Goal: Task Accomplishment & Management: Manage account settings

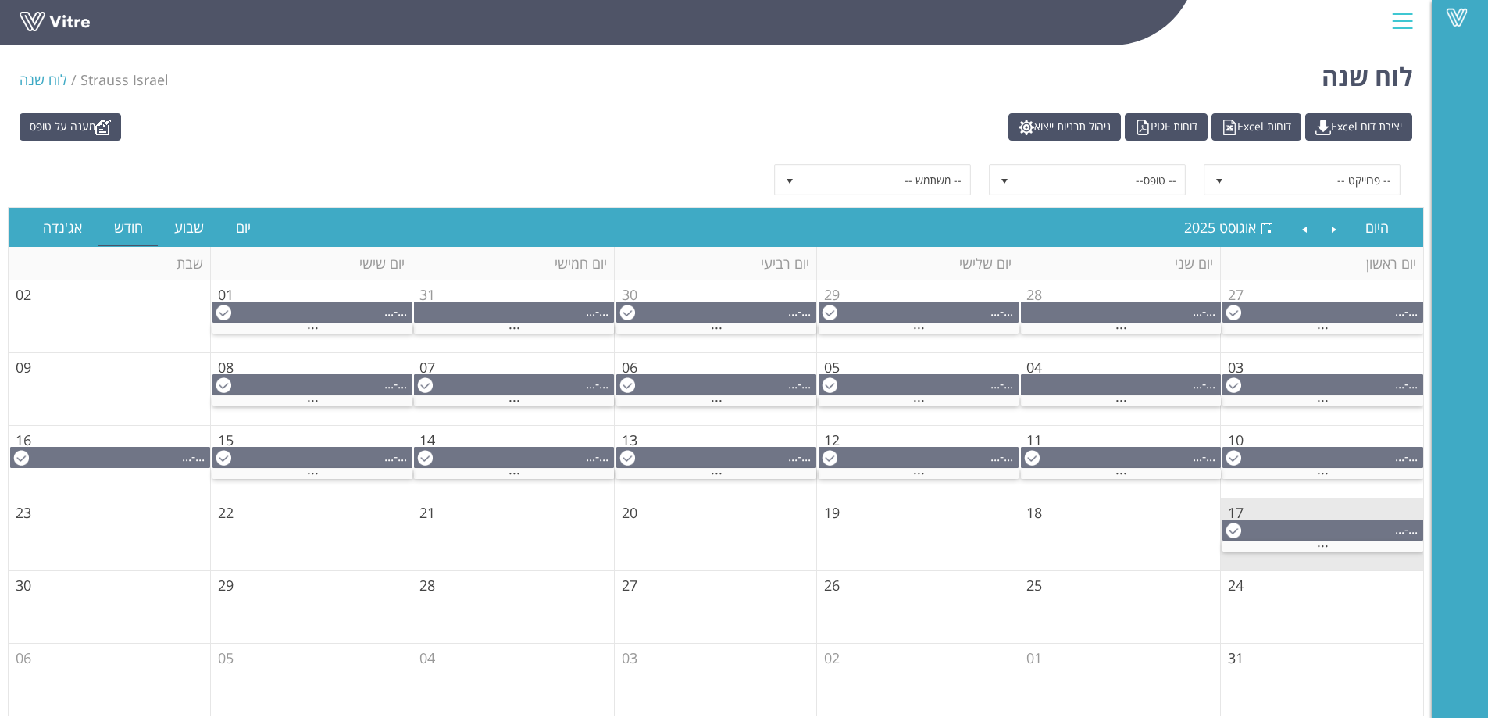
drag, startPoint x: 45, startPoint y: 2, endPoint x: 180, endPoint y: 75, distance: 154.1
click at [180, 73] on div "לוח שנה Strauss Israel לוח שנה" at bounding box center [716, 72] width 1432 height 66
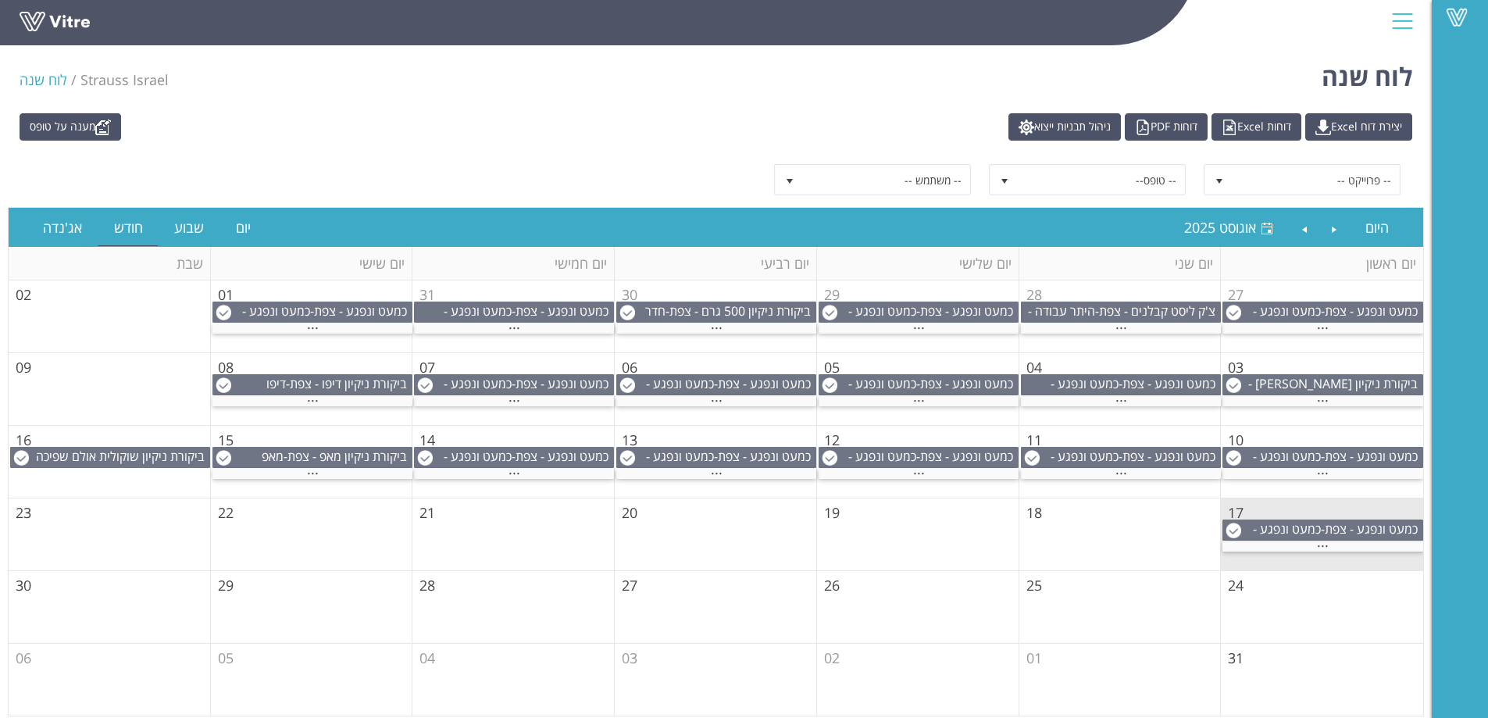
click at [1405, 24] on div at bounding box center [1402, 21] width 35 height 42
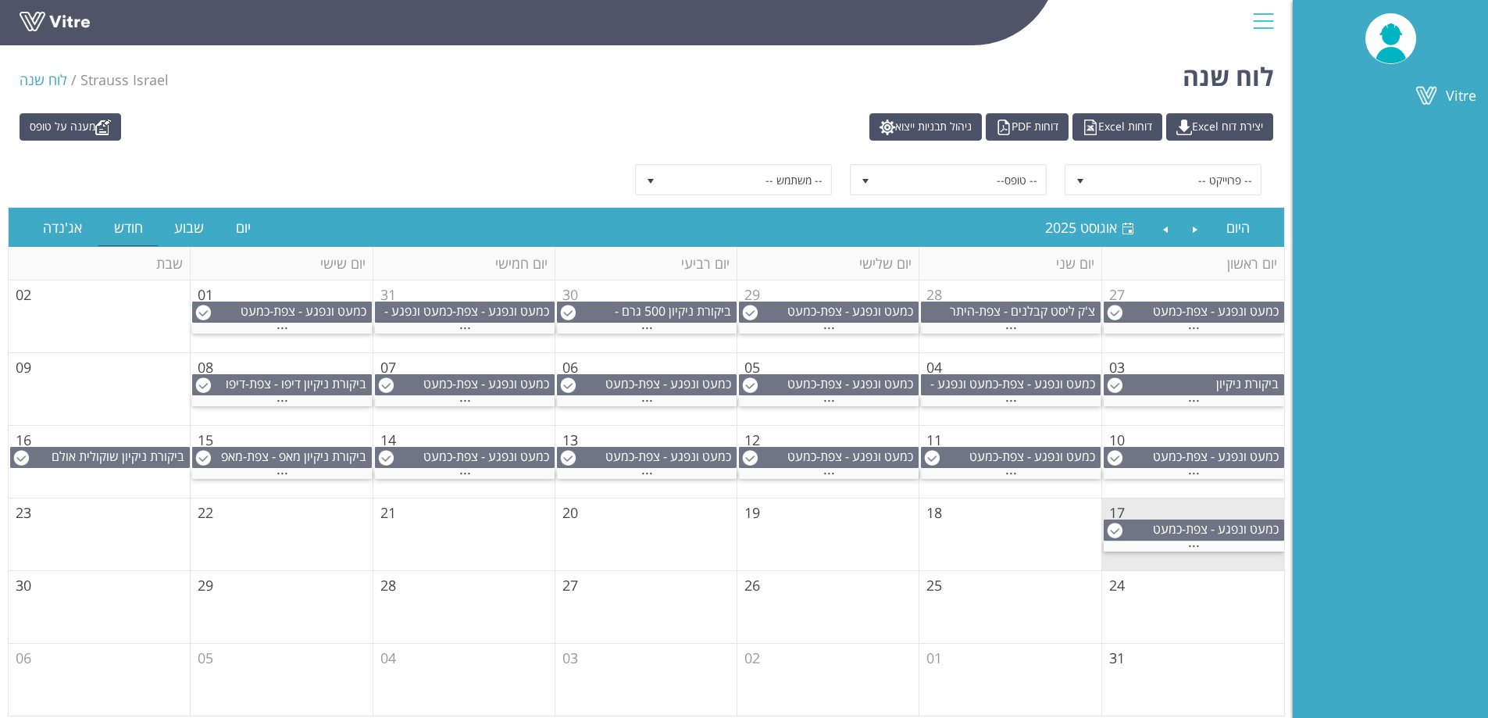
click at [1269, 27] on div at bounding box center [1263, 21] width 35 height 42
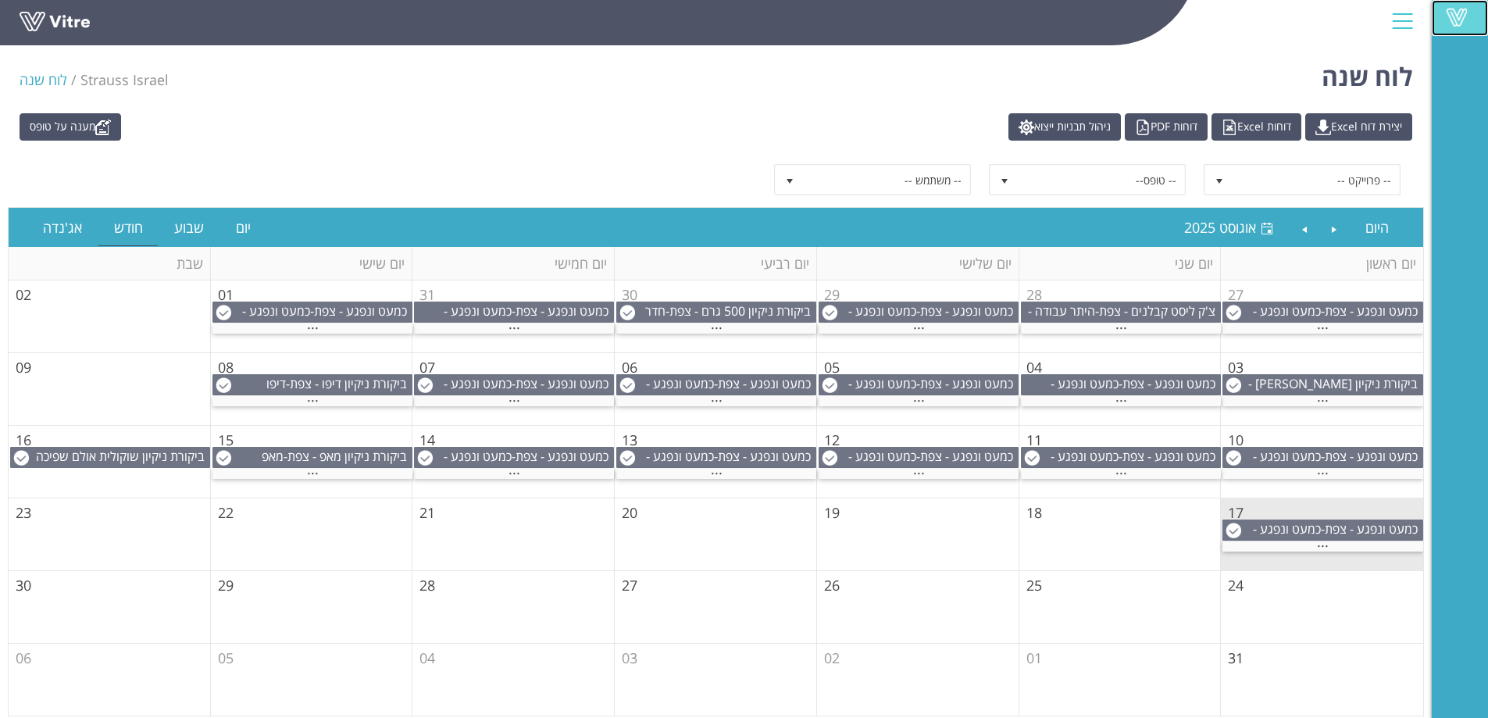
click at [1456, 12] on span at bounding box center [1456, 17] width 39 height 19
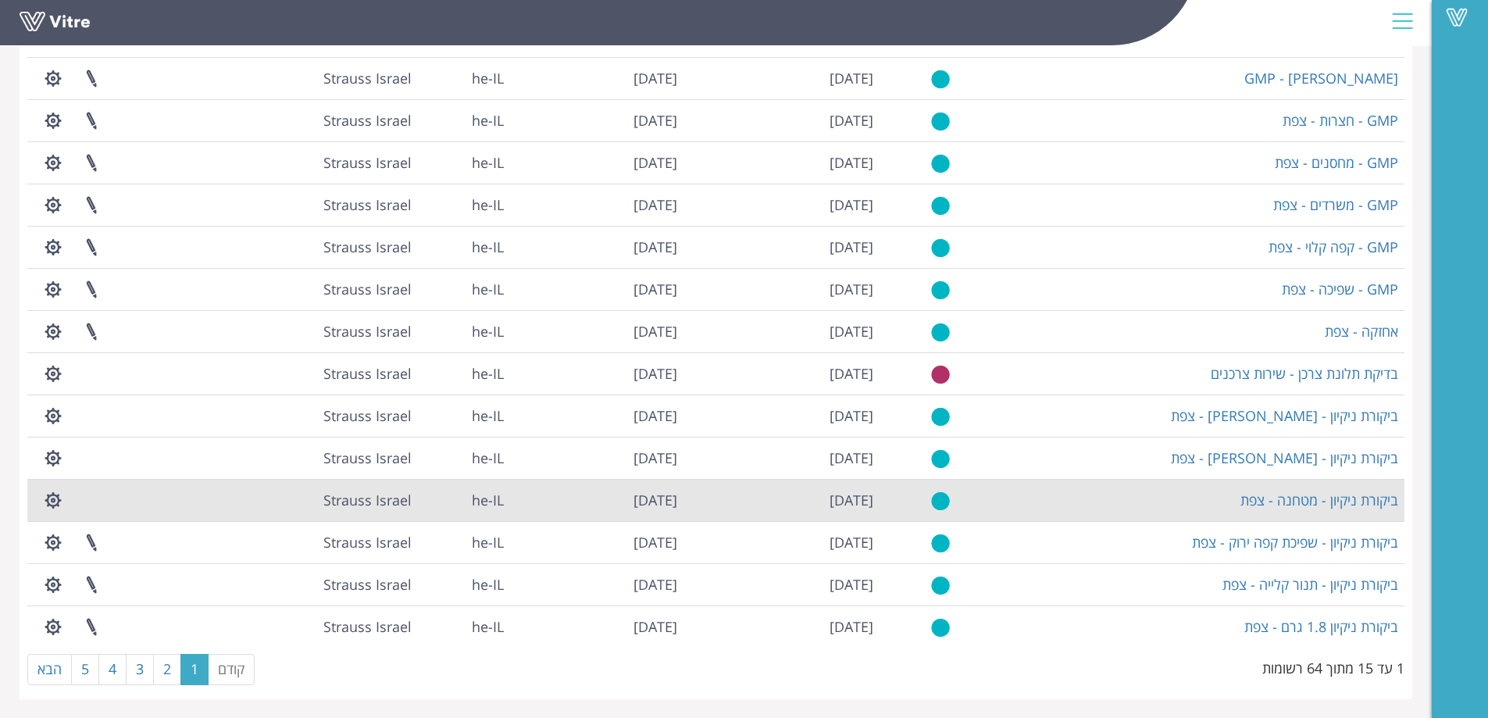
scroll to position [180, 0]
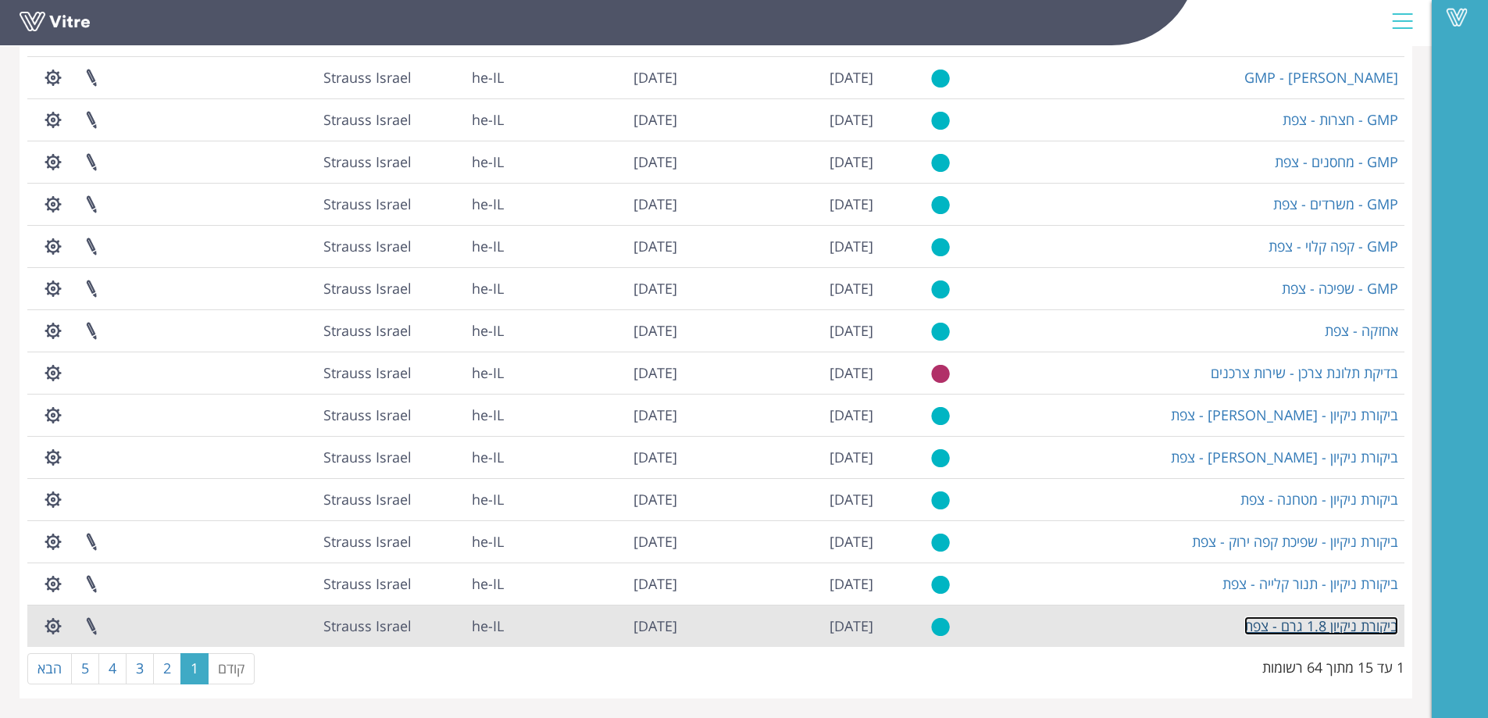
click at [1352, 627] on link "ביקורת ניקיון 1.8 גרם - צפת" at bounding box center [1321, 625] width 154 height 19
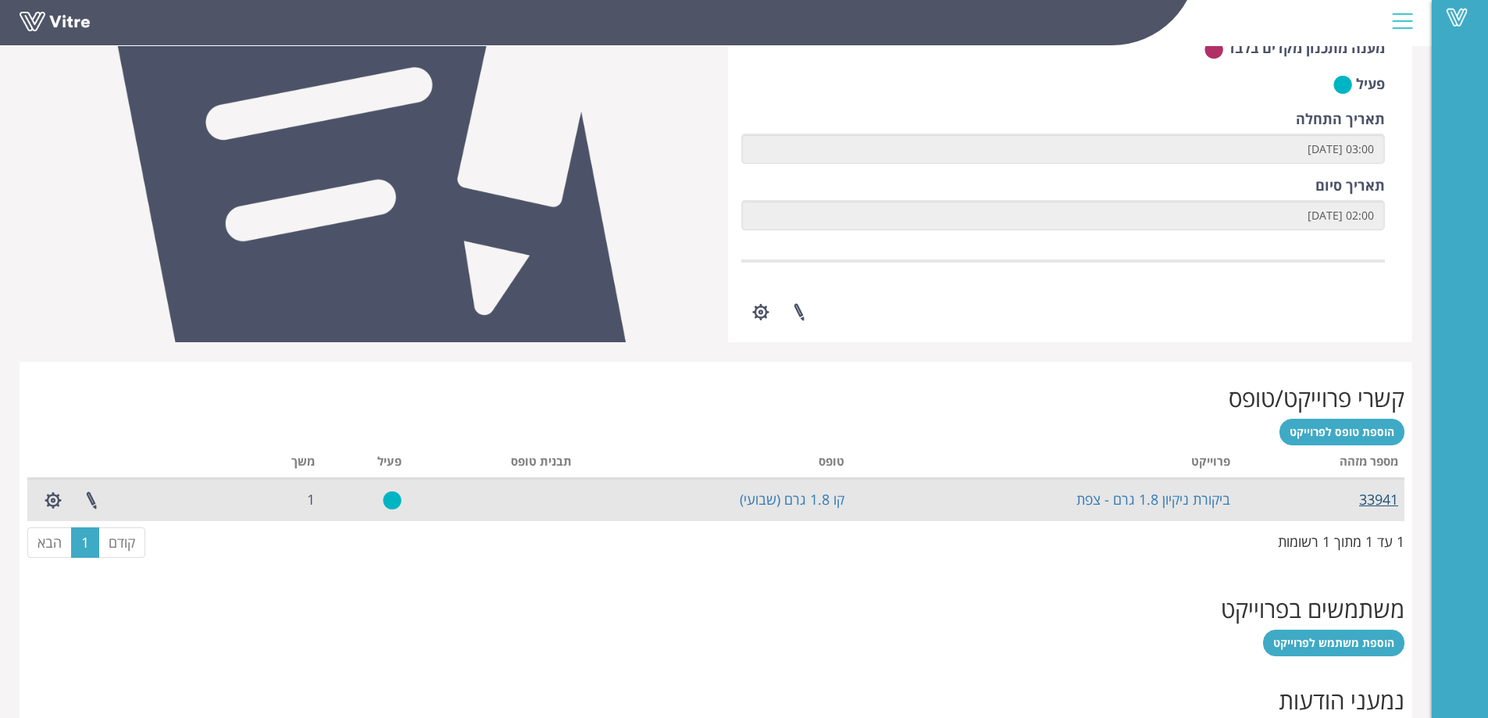
scroll to position [312, 0]
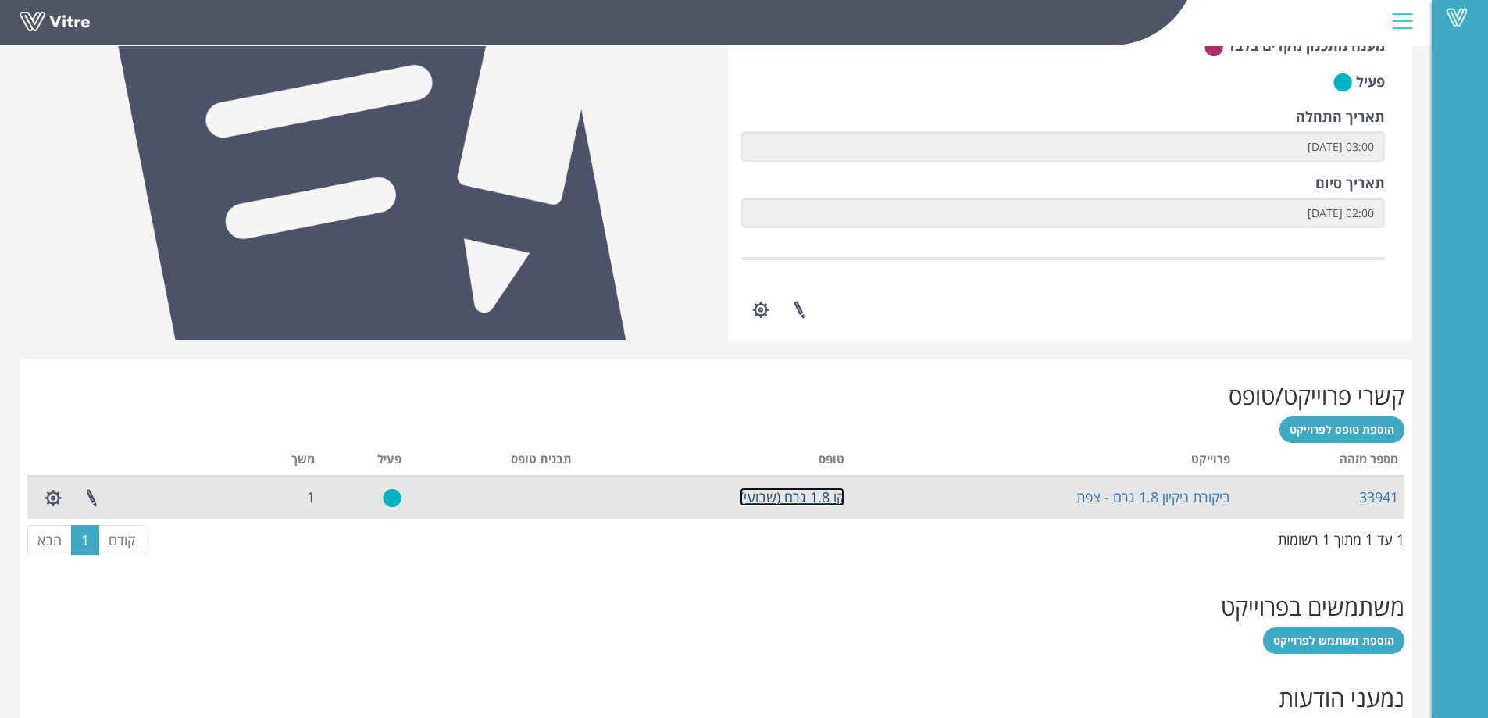
click at [784, 501] on link "קו 1.8 גרם (שבועי)" at bounding box center [792, 496] width 105 height 19
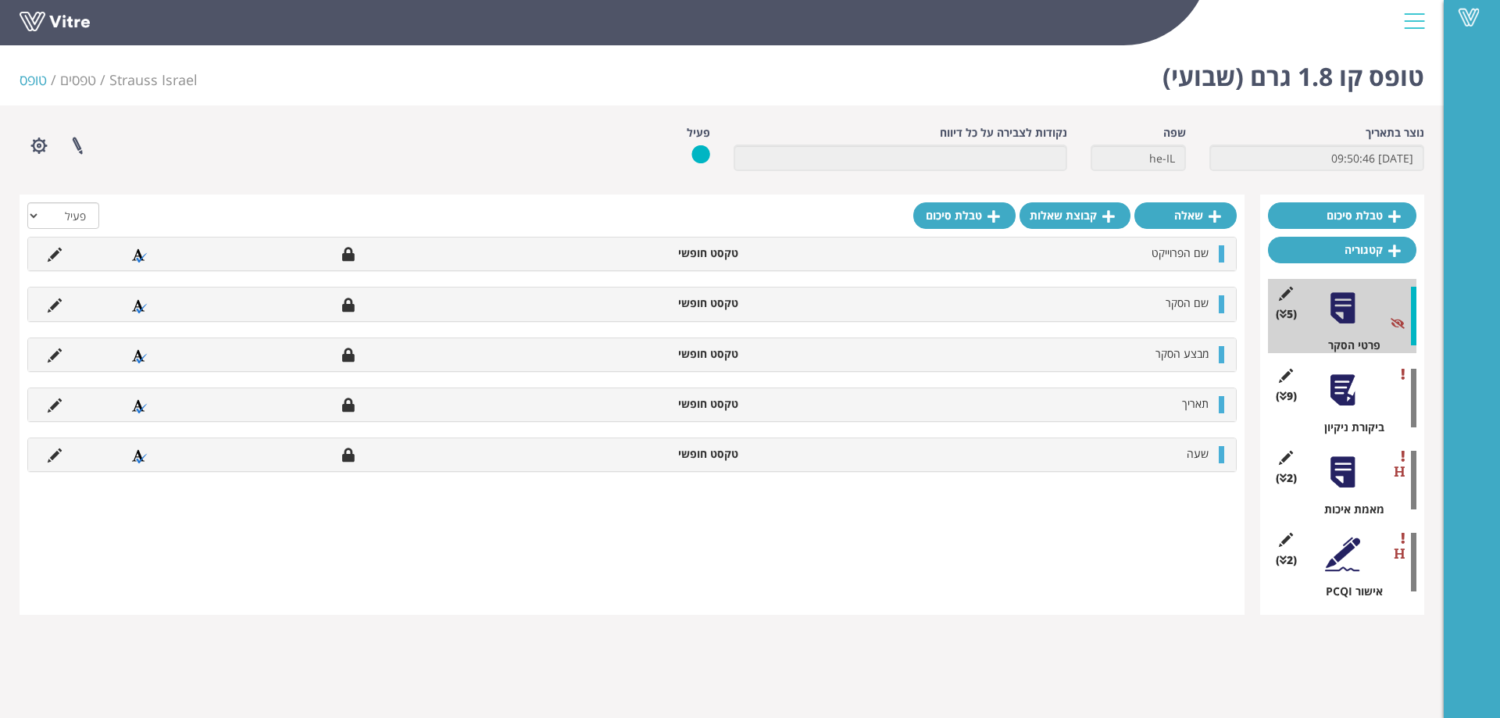
click at [1339, 397] on div at bounding box center [1342, 390] width 35 height 35
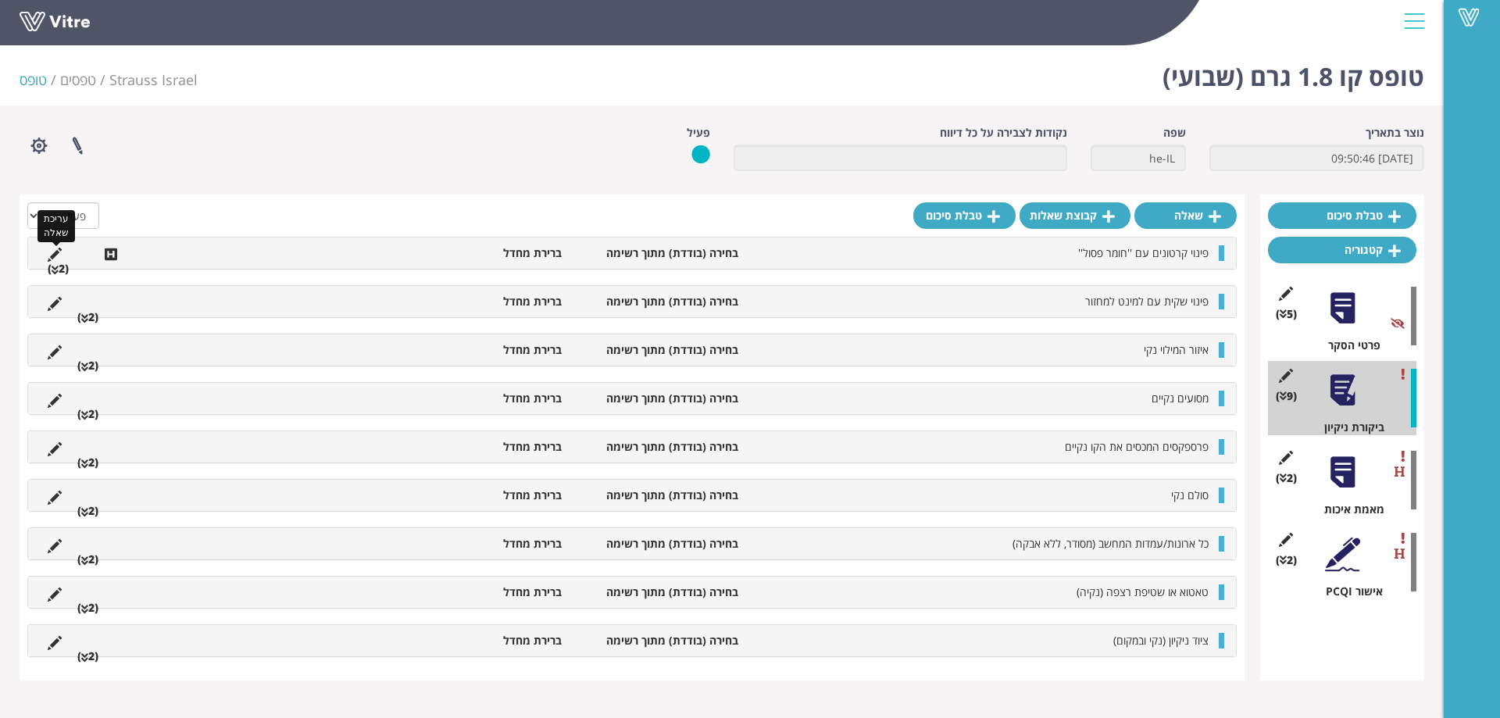
click at [54, 253] on icon at bounding box center [55, 255] width 14 height 14
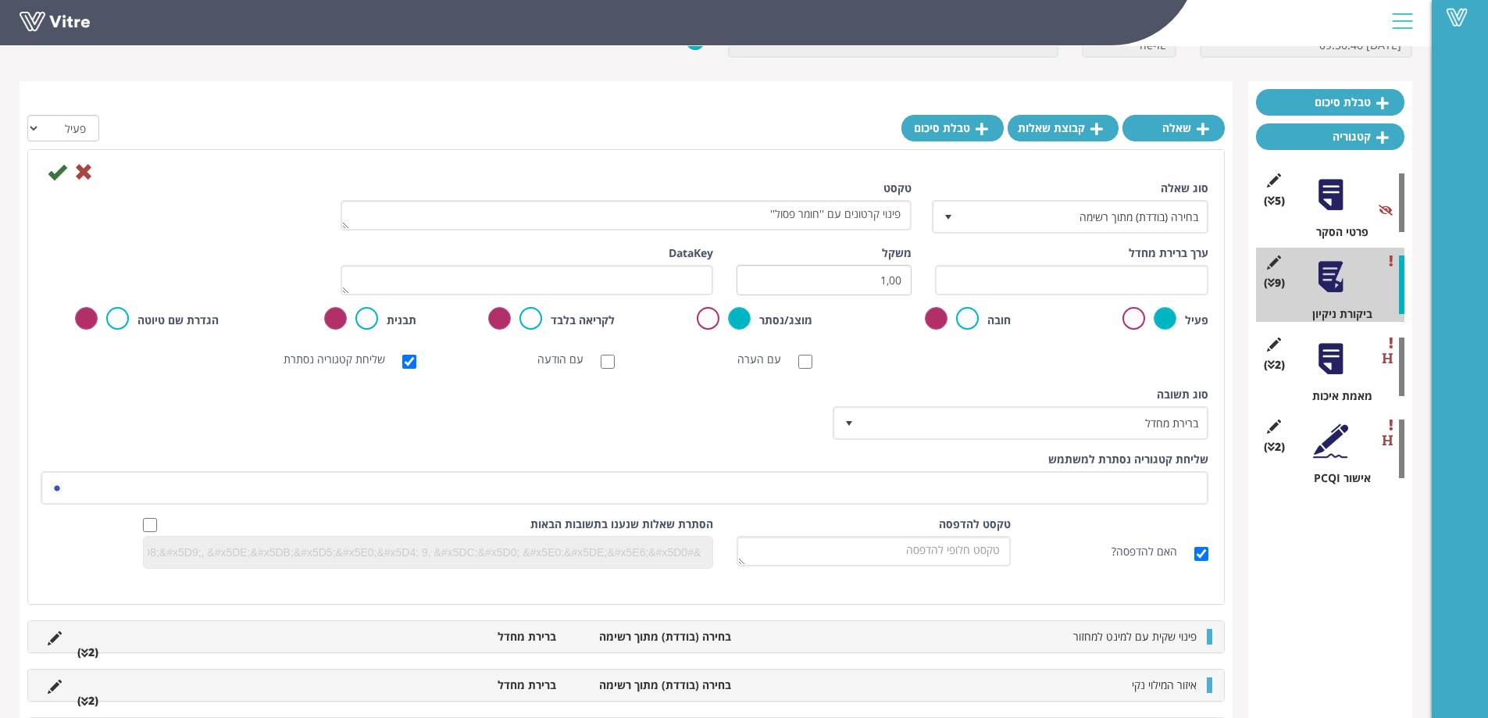
scroll to position [156, 0]
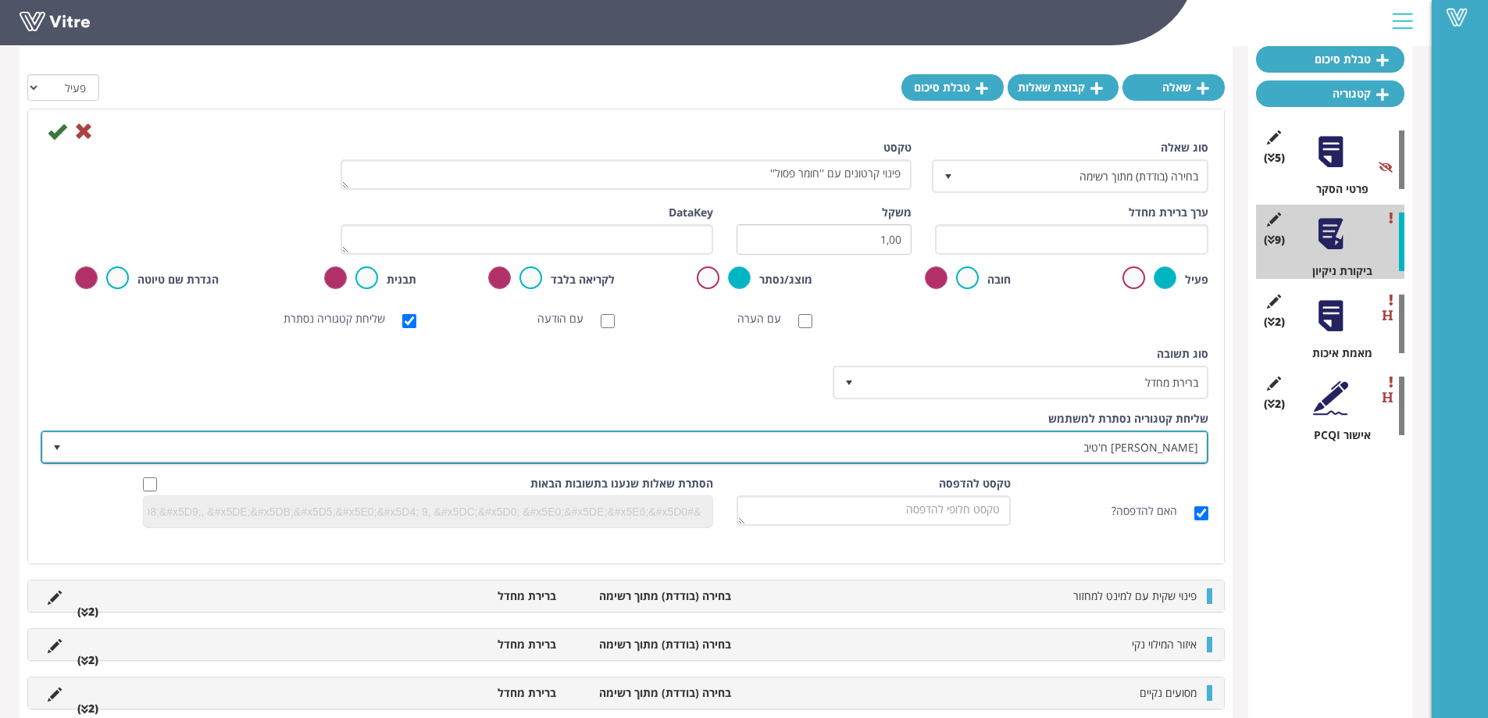
click at [1128, 439] on span "נדין ח'טיב" at bounding box center [638, 447] width 1137 height 28
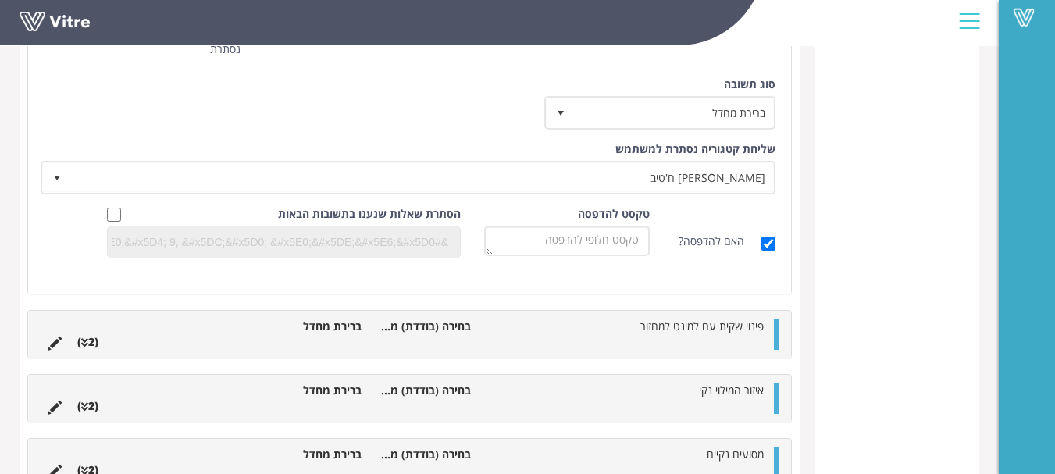
scroll to position [781, 0]
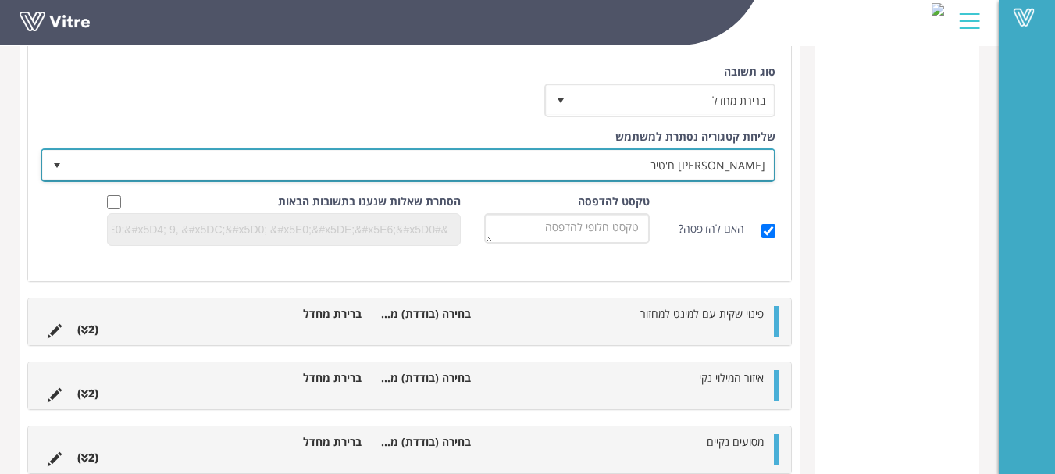
click at [738, 157] on span "[PERSON_NAME] ח'טיב" at bounding box center [422, 165] width 704 height 28
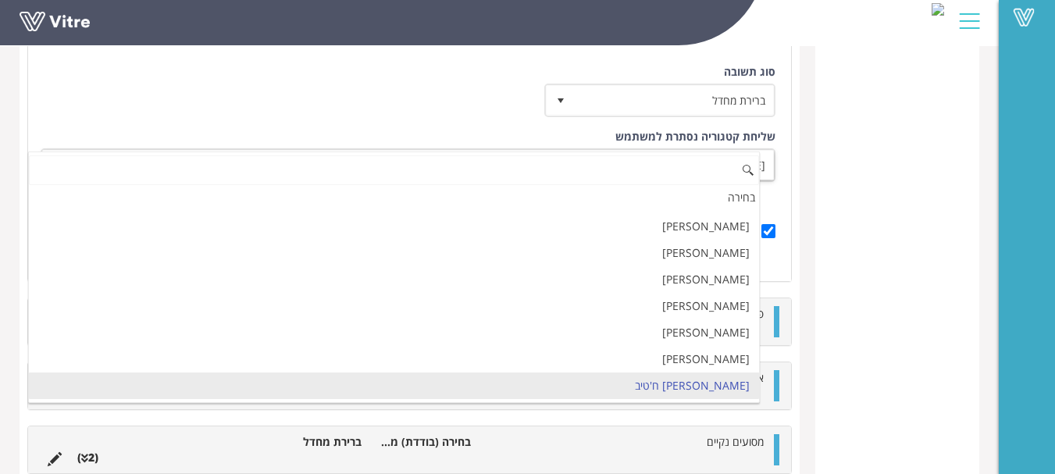
type input "u"
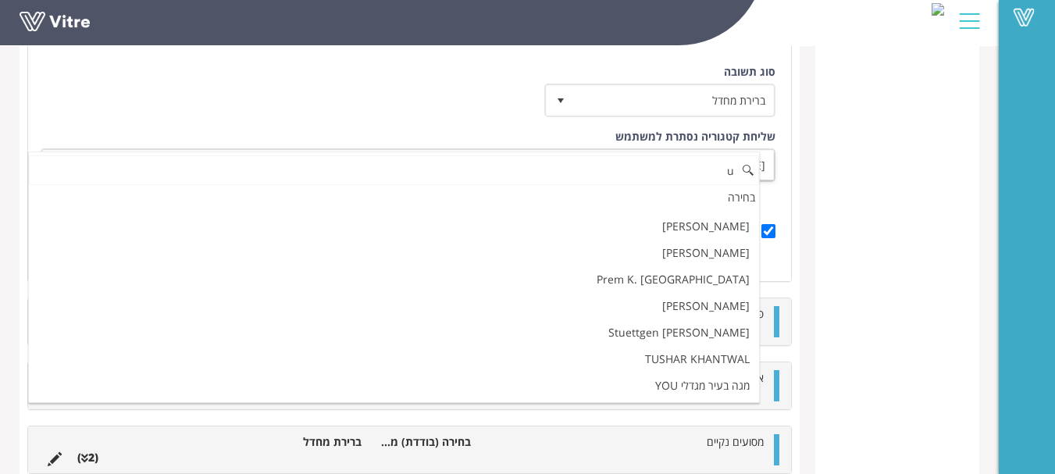
scroll to position [0, 0]
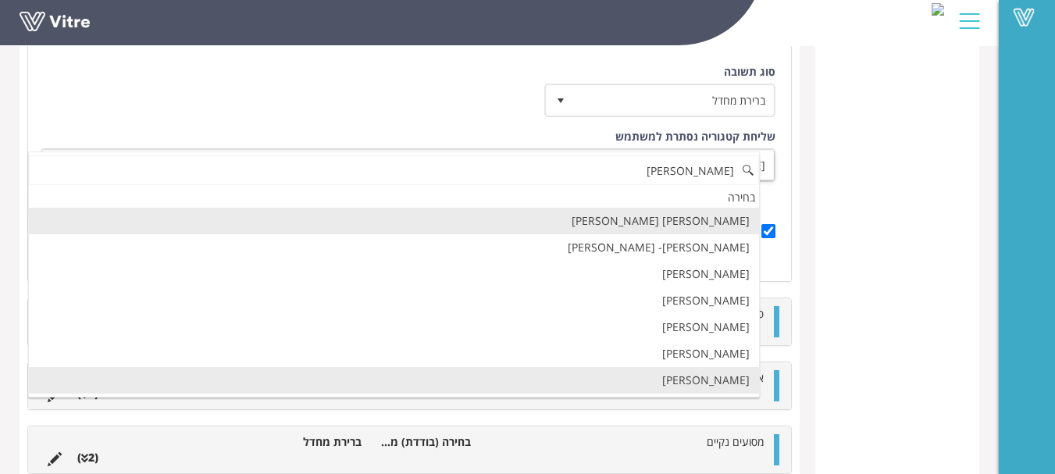
click at [741, 380] on li "שושנה פלס" at bounding box center [394, 380] width 730 height 27
type input "שושנה"
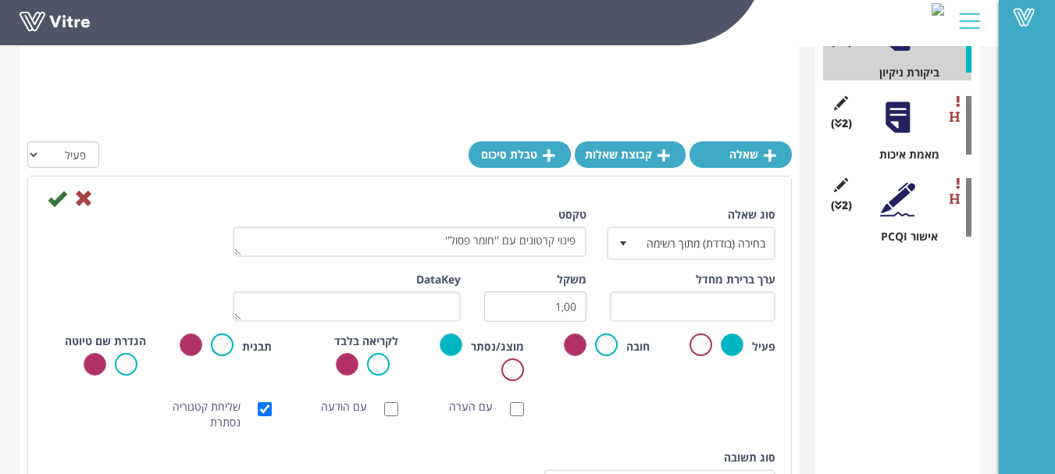
scroll to position [234, 0]
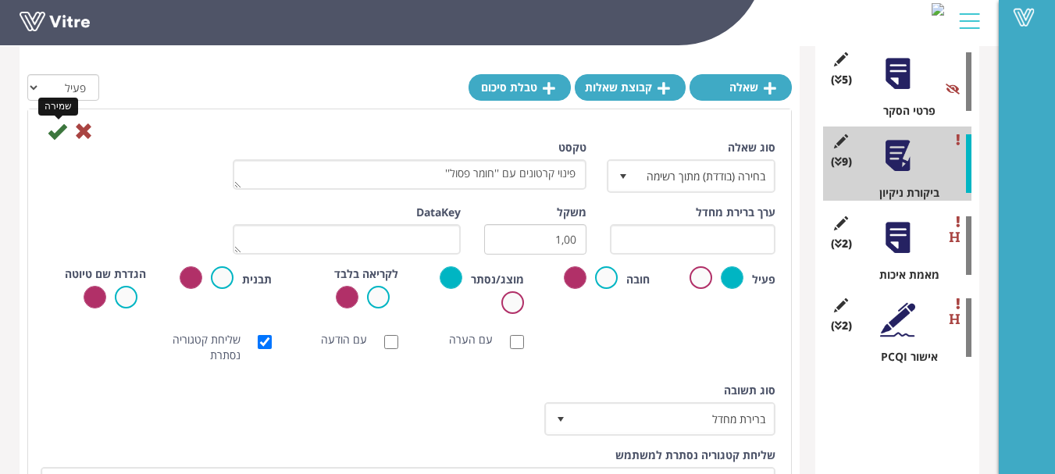
click at [53, 130] on icon at bounding box center [57, 131] width 19 height 19
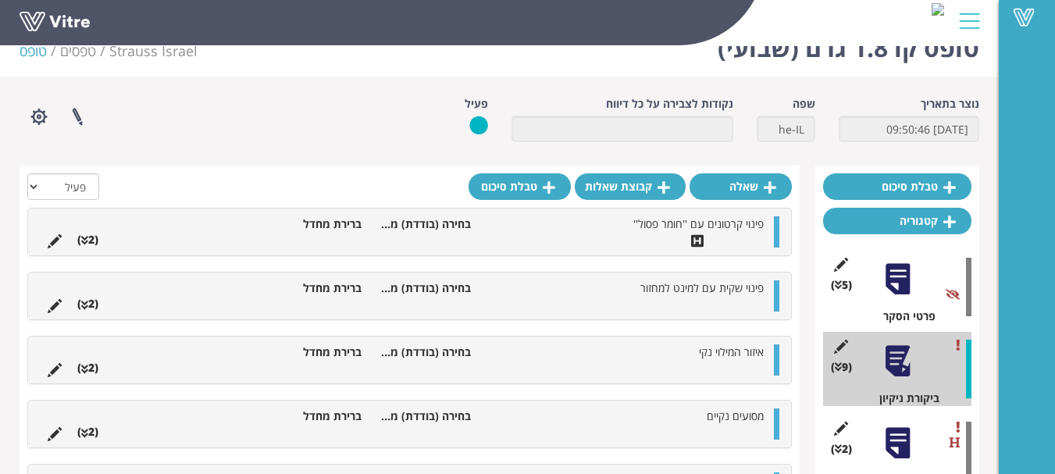
scroll to position [0, 0]
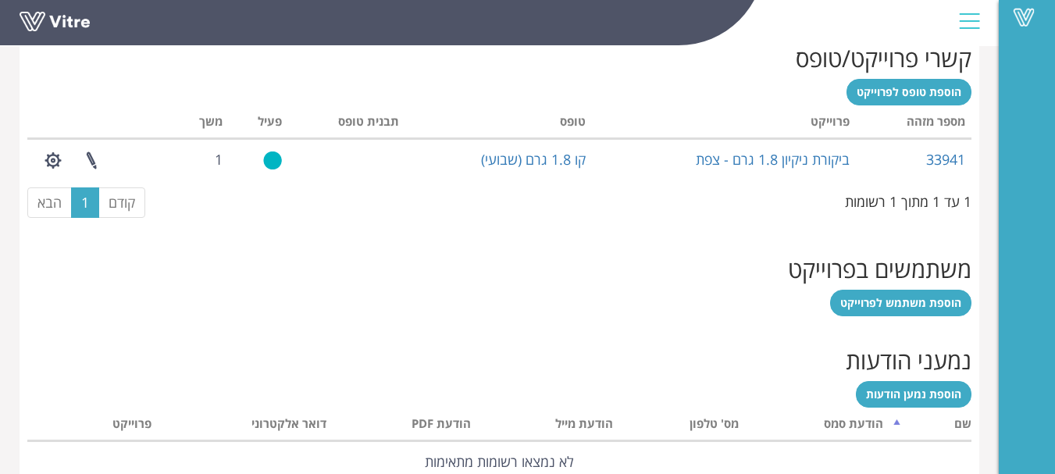
scroll to position [703, 0]
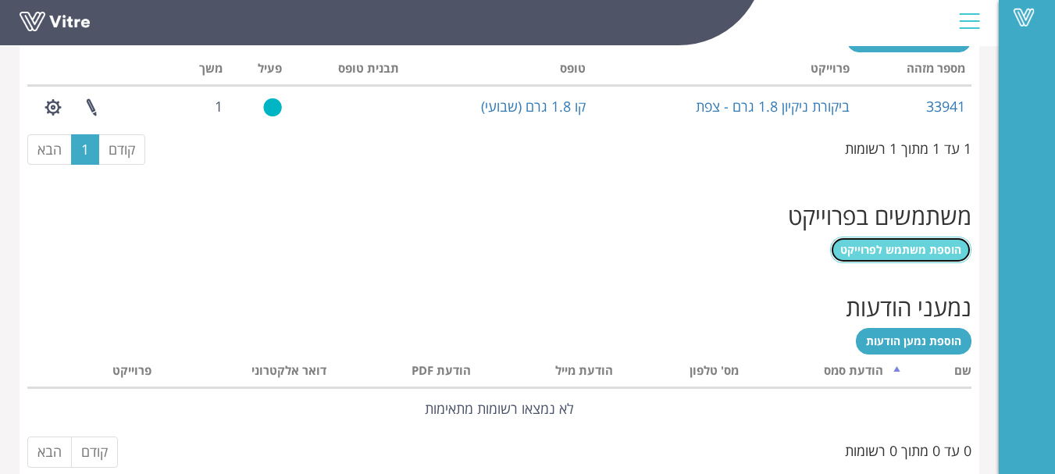
click at [913, 255] on span "הוספת משתמש לפרוייקט" at bounding box center [901, 249] width 121 height 15
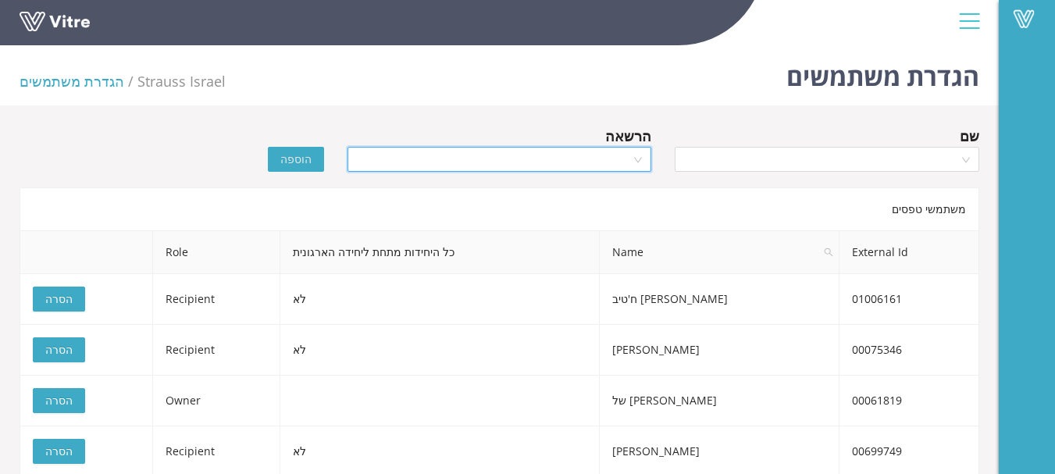
click at [569, 162] on input "search" at bounding box center [494, 159] width 275 height 23
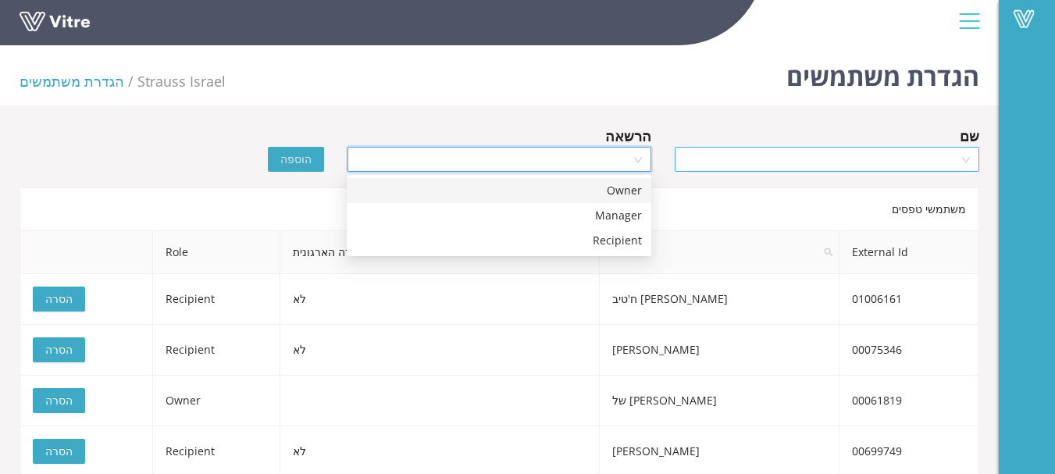
click at [825, 166] on input "search" at bounding box center [821, 159] width 275 height 23
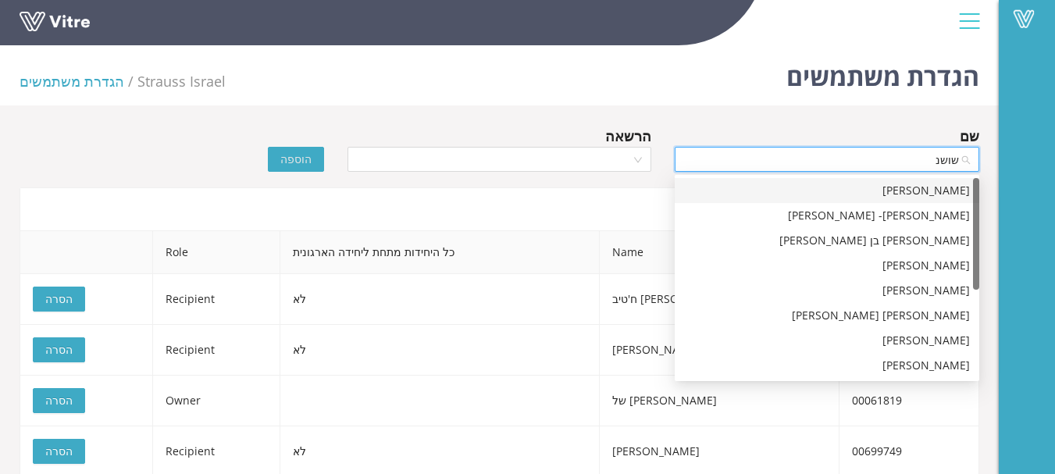
type input "[PERSON_NAME]"
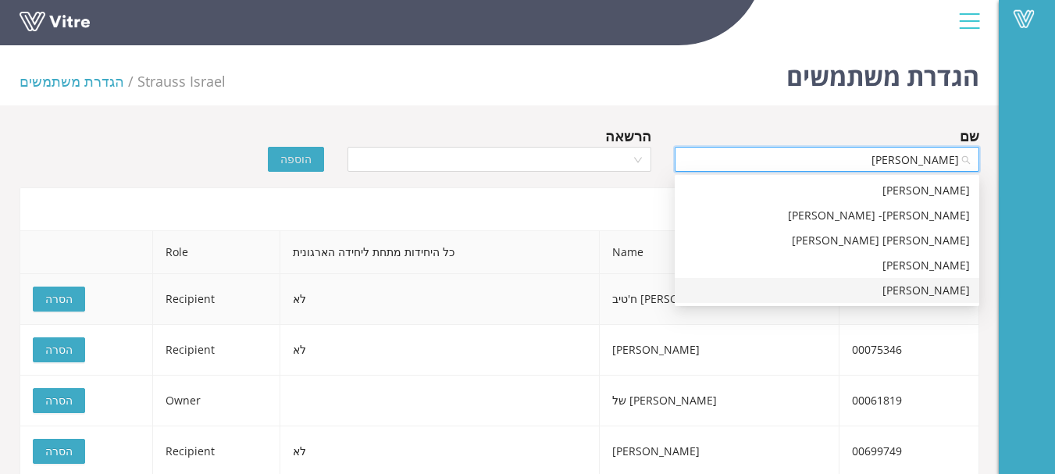
click at [956, 284] on div "[PERSON_NAME]" at bounding box center [827, 290] width 286 height 17
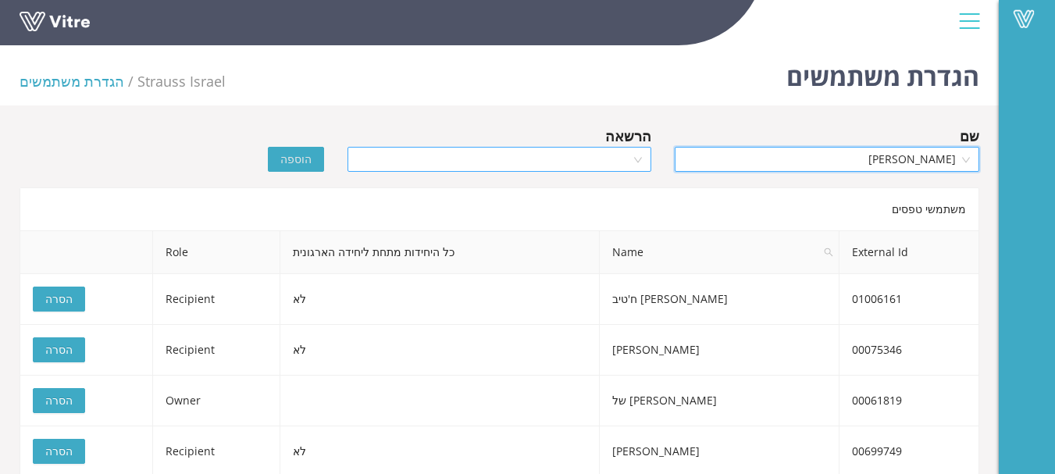
click at [571, 153] on input "search" at bounding box center [494, 159] width 275 height 23
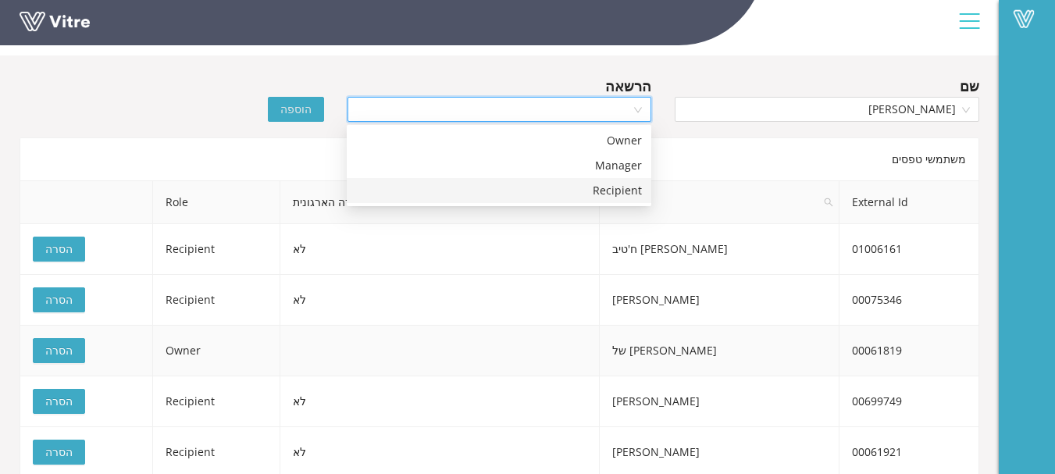
scroll to position [78, 0]
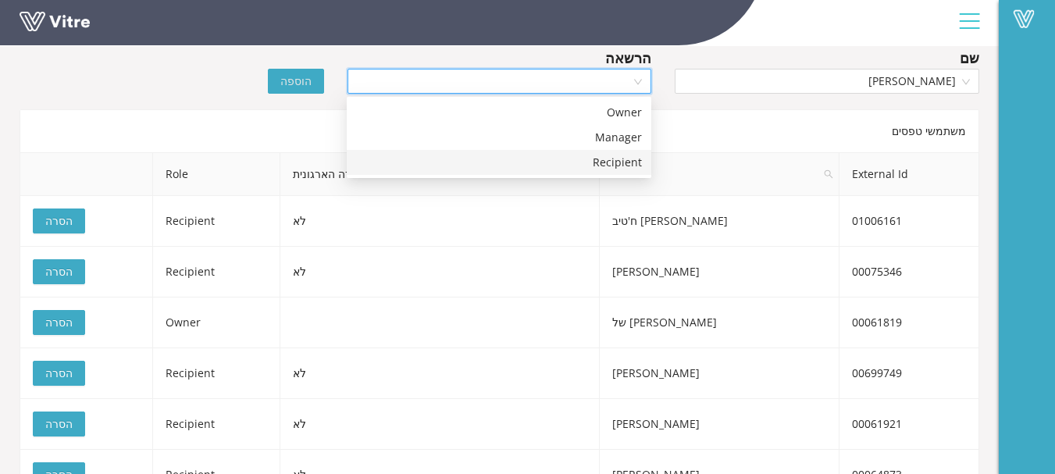
click at [620, 160] on div "Recipient" at bounding box center [499, 162] width 286 height 17
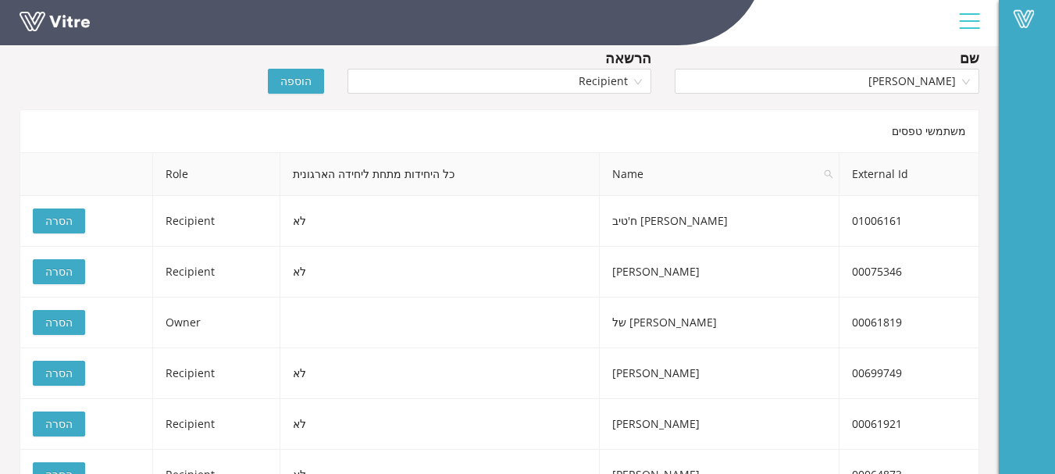
click at [294, 82] on span "הוספה" at bounding box center [295, 81] width 31 height 17
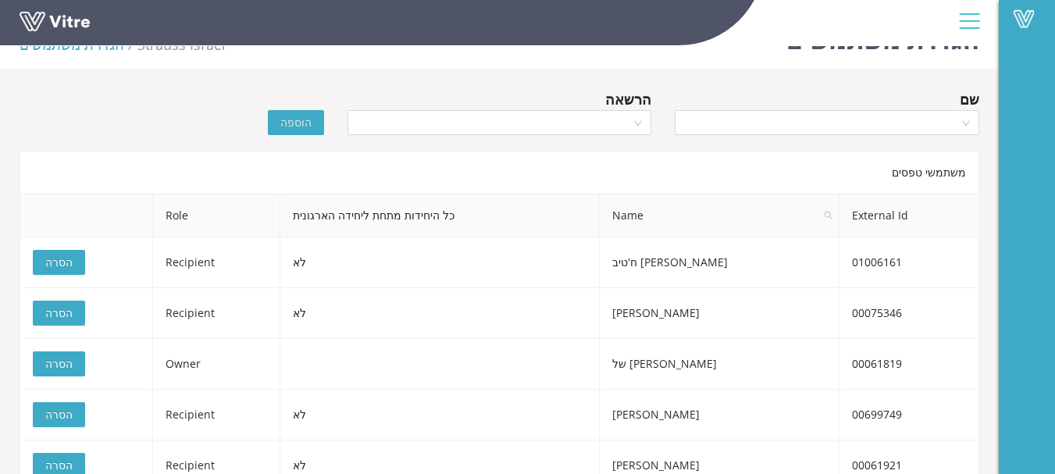
scroll to position [0, 0]
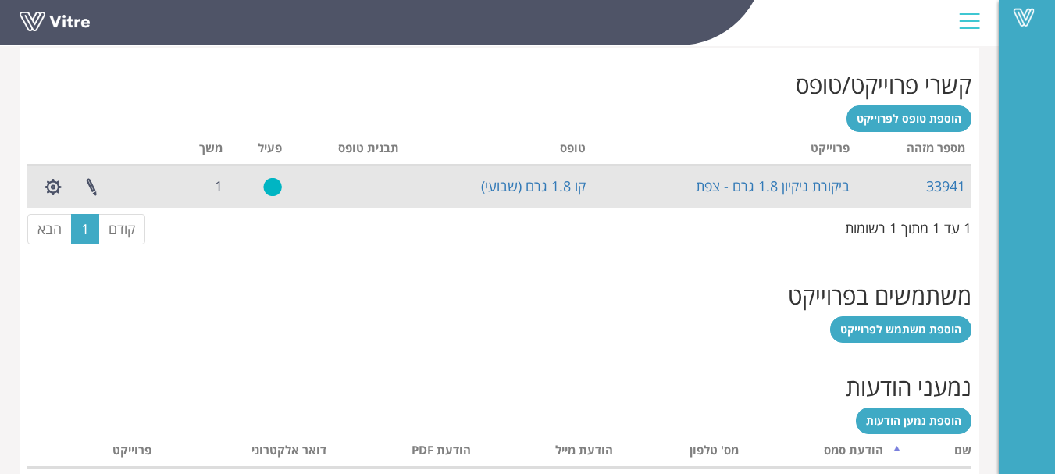
scroll to position [496, 0]
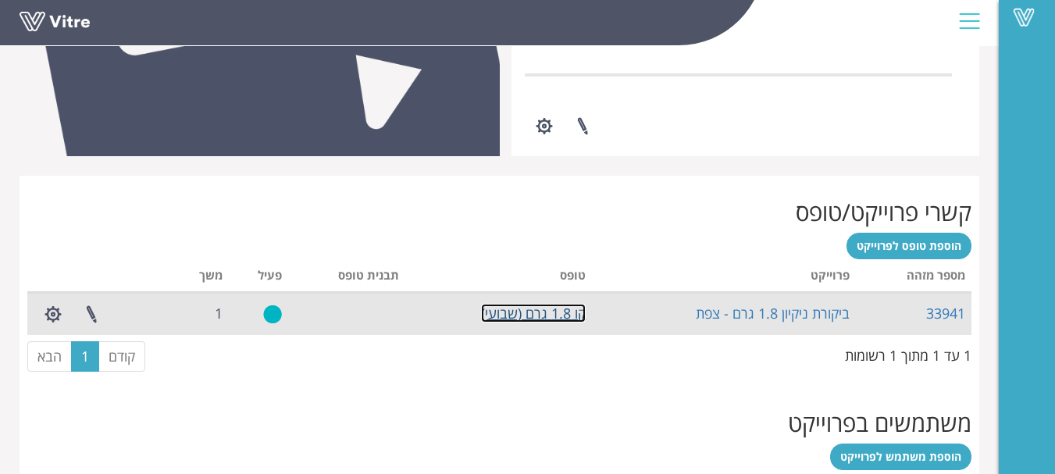
click at [506, 316] on link "קו 1.8 גרם (שבועי)" at bounding box center [533, 313] width 105 height 19
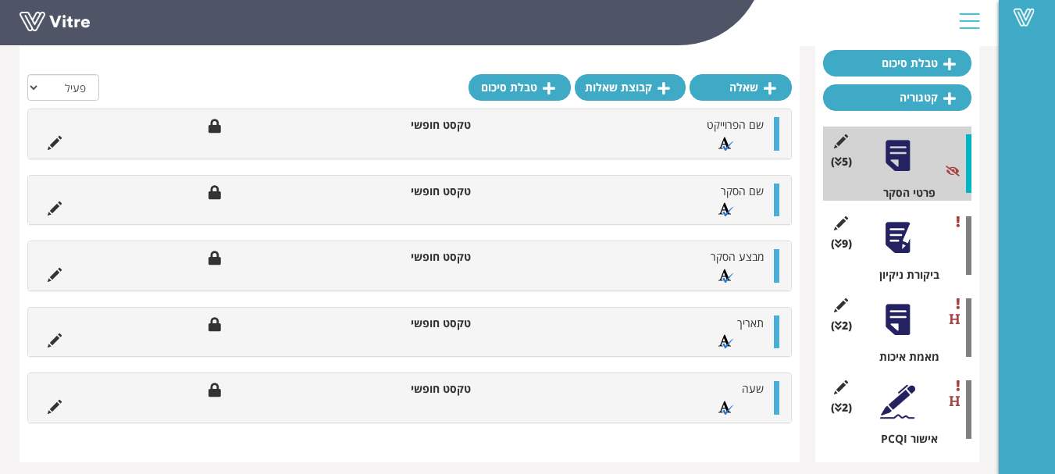
scroll to position [156, 0]
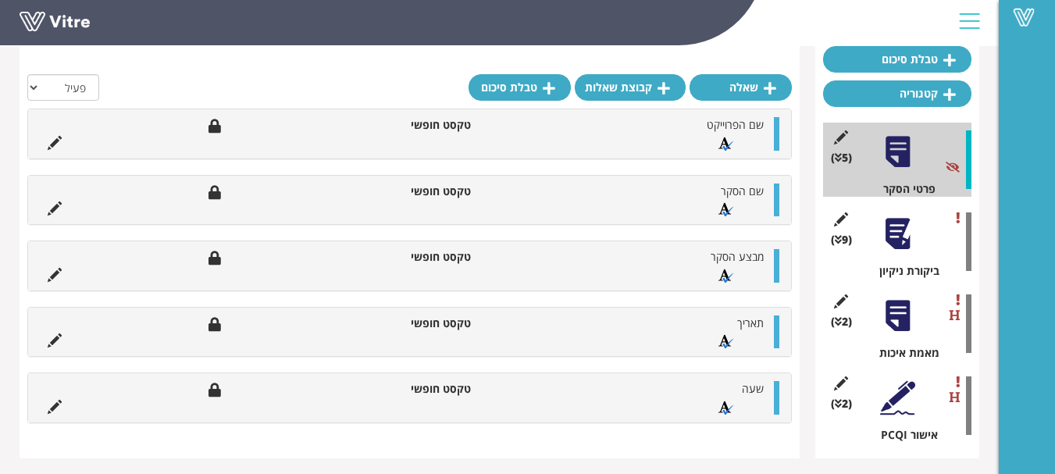
click at [895, 219] on div at bounding box center [897, 233] width 35 height 35
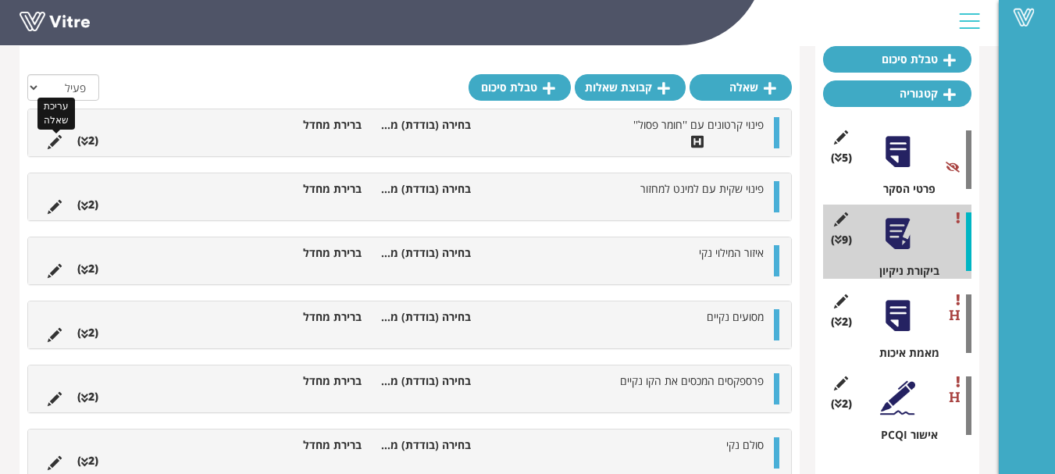
click at [50, 139] on icon at bounding box center [55, 142] width 14 height 14
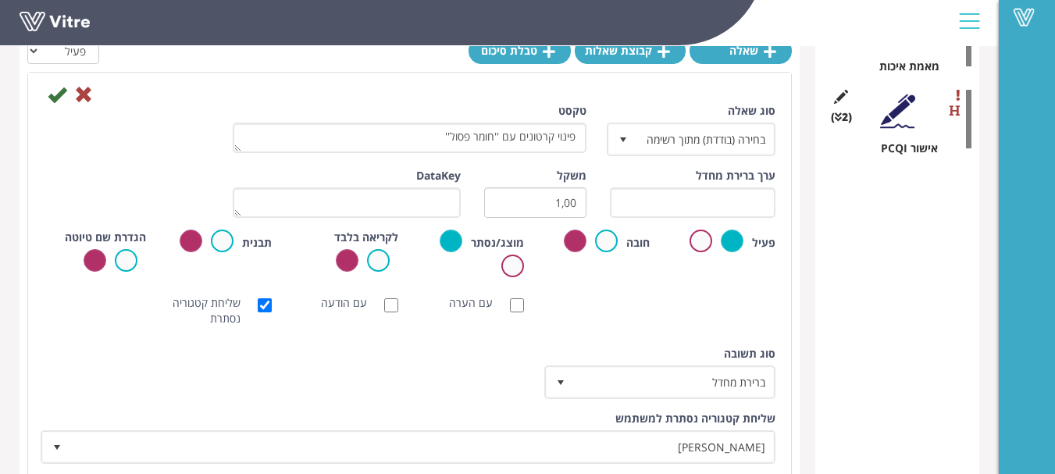
scroll to position [312, 0]
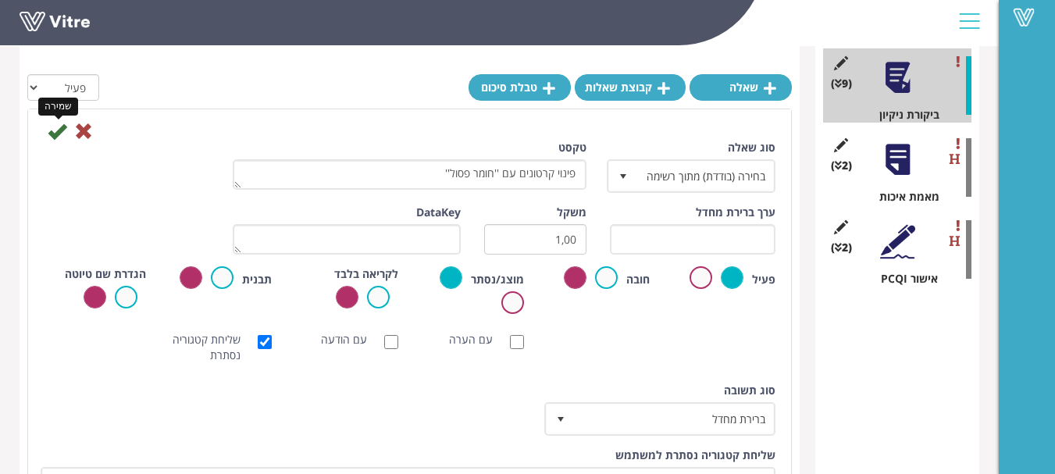
click at [52, 131] on icon at bounding box center [57, 131] width 19 height 19
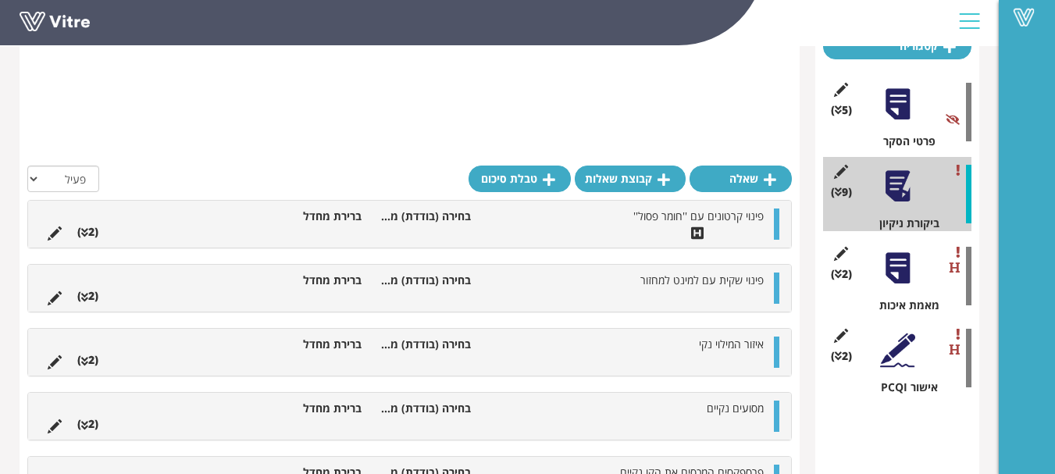
scroll to position [0, 0]
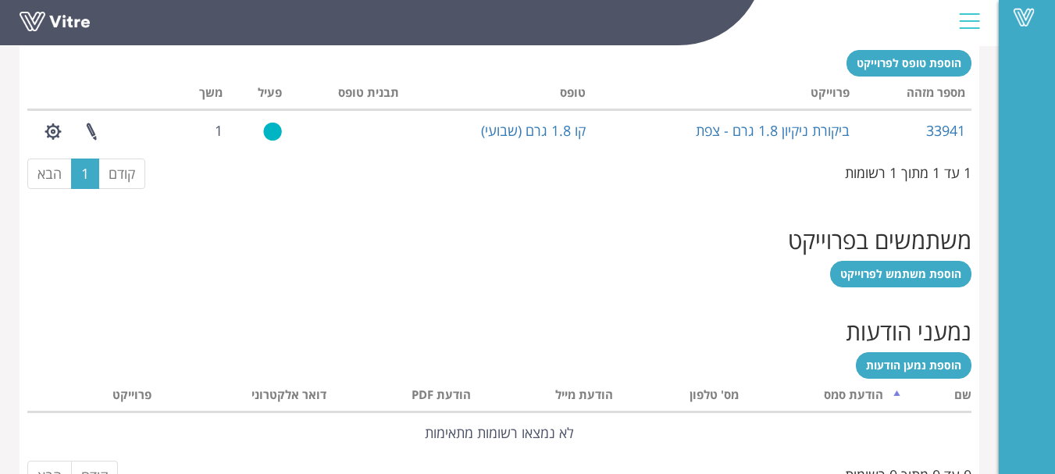
scroll to position [652, 0]
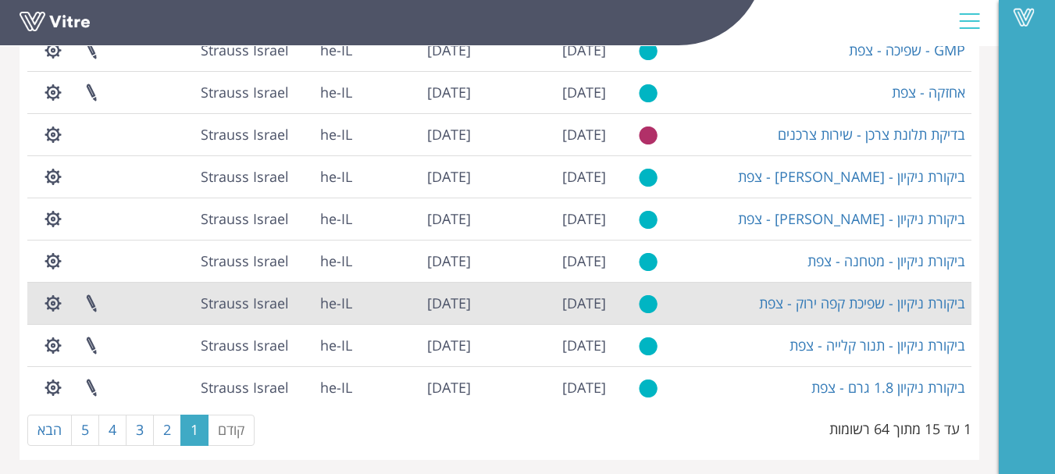
scroll to position [424, 0]
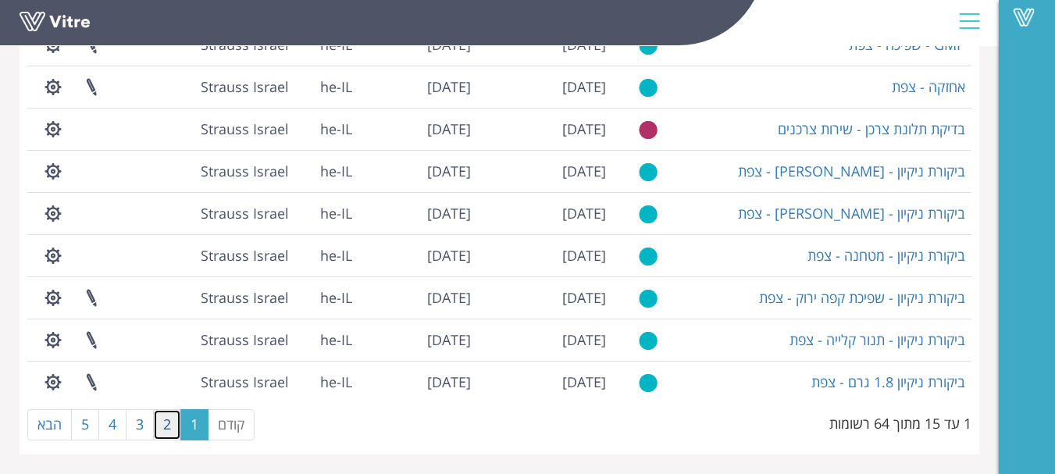
click at [166, 430] on link "2" at bounding box center [167, 424] width 28 height 31
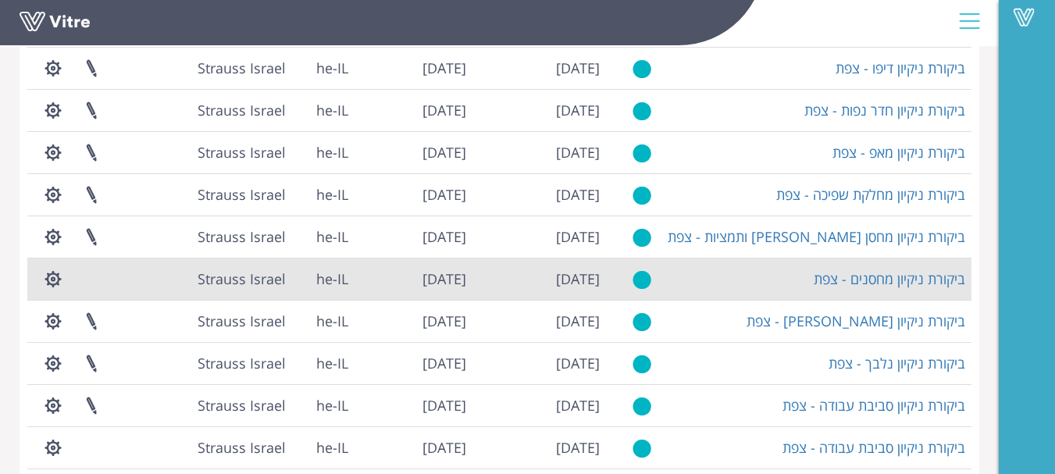
scroll to position [0, 0]
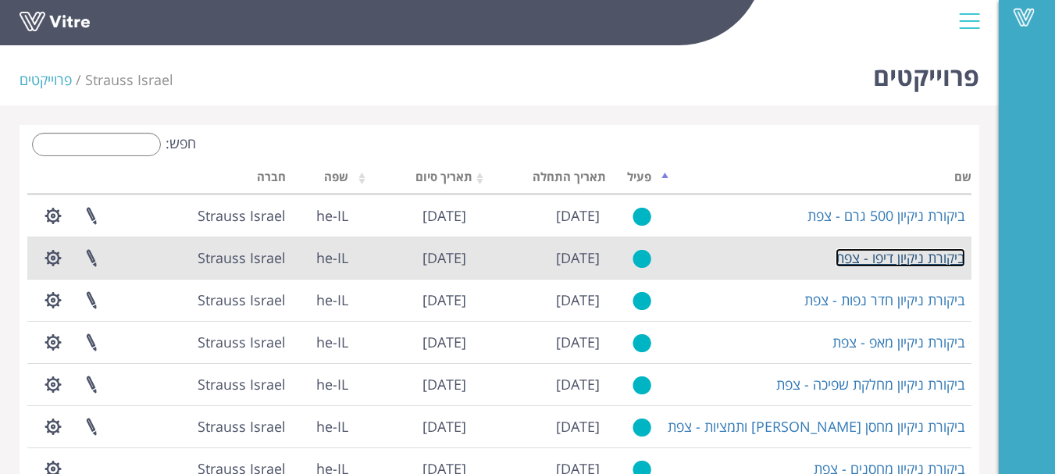
click at [909, 257] on link "ביקורת ניקיון דיפו - צפת" at bounding box center [901, 257] width 130 height 19
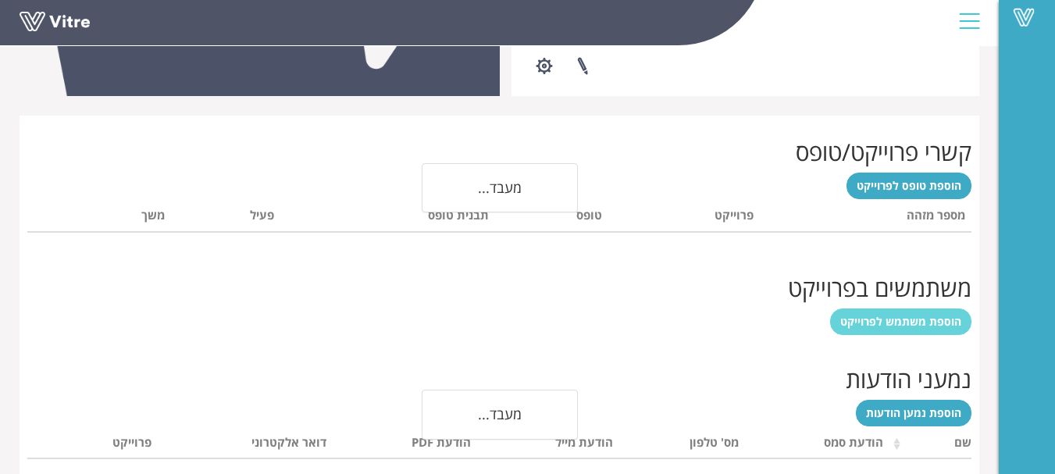
scroll to position [580, 0]
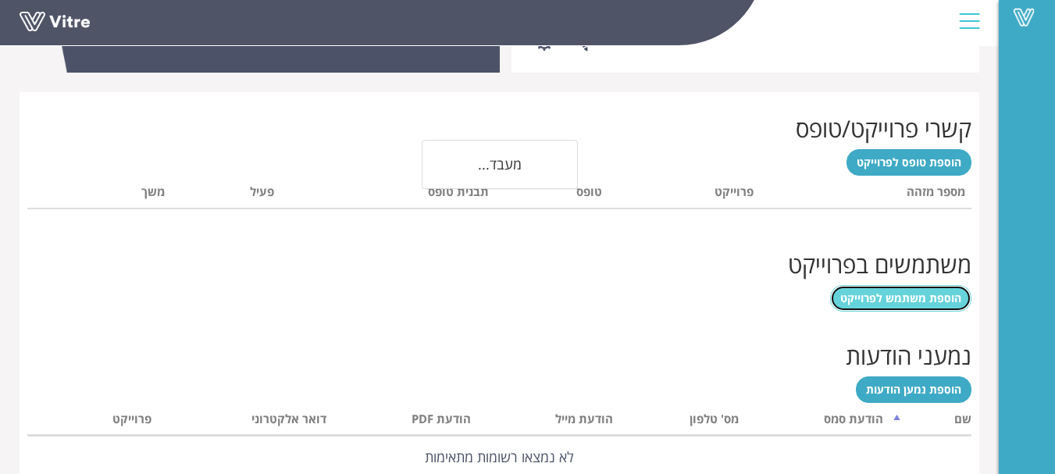
click at [926, 296] on span "הוספת משתמש לפרוייקט" at bounding box center [901, 298] width 121 height 15
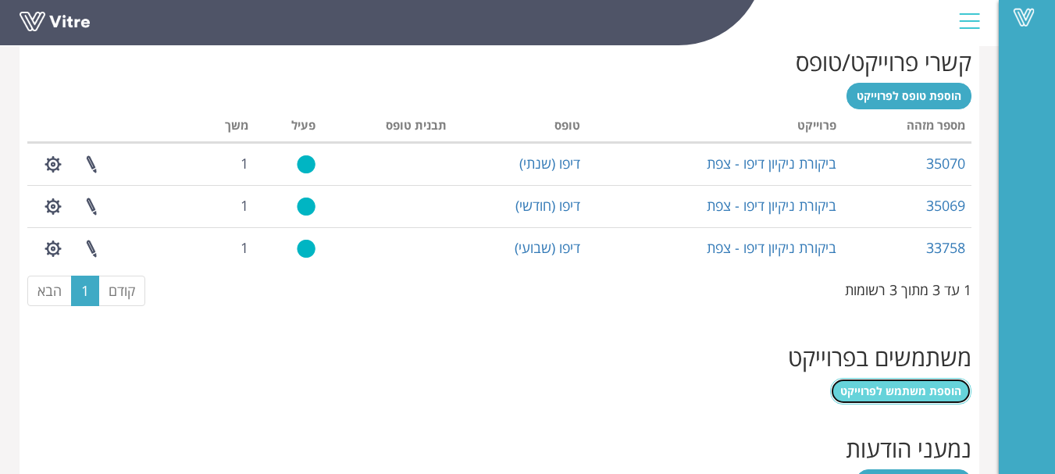
scroll to position [736, 0]
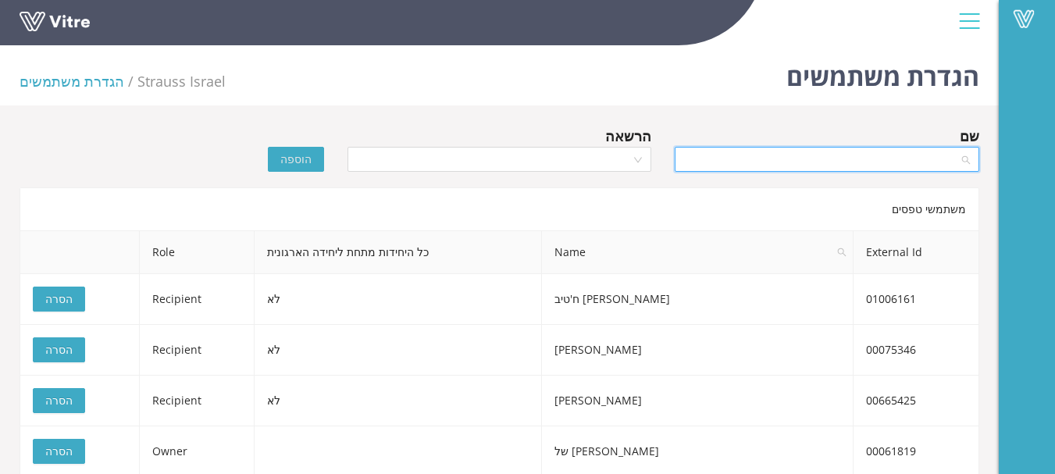
click at [829, 160] on input "search" at bounding box center [821, 159] width 275 height 23
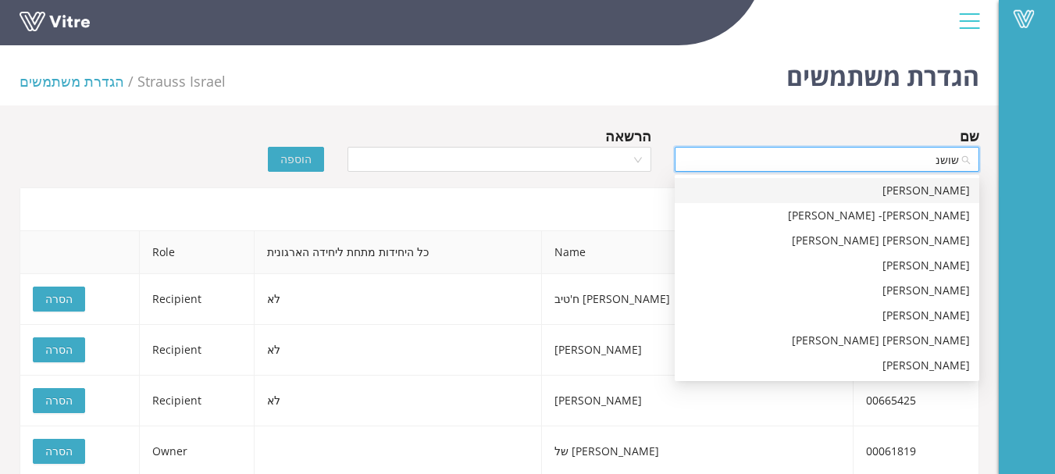
type input "[PERSON_NAME]"
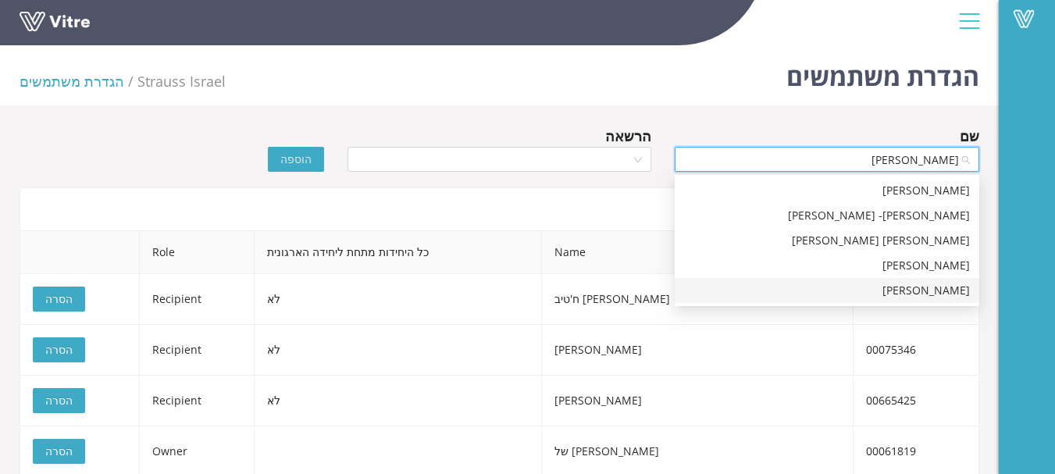
click at [964, 288] on div "[PERSON_NAME]" at bounding box center [827, 290] width 286 height 17
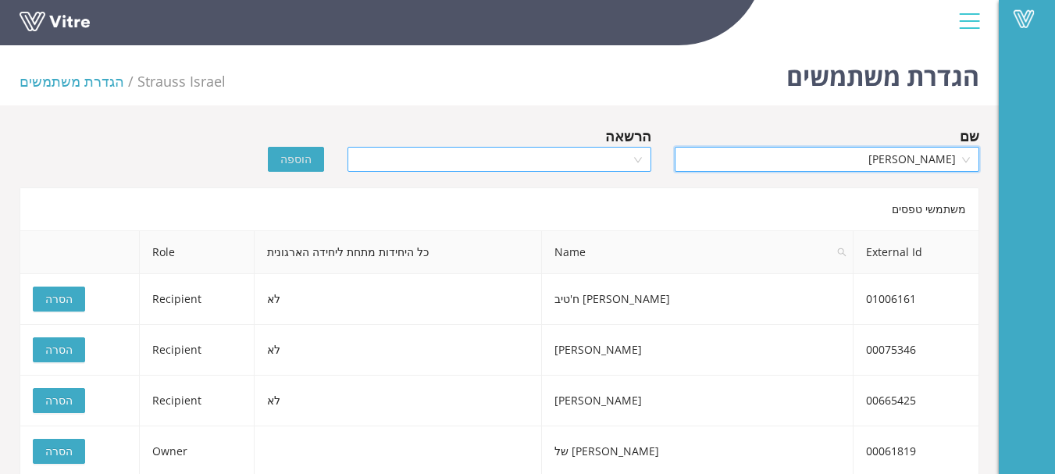
click at [576, 156] on input "search" at bounding box center [494, 159] width 275 height 23
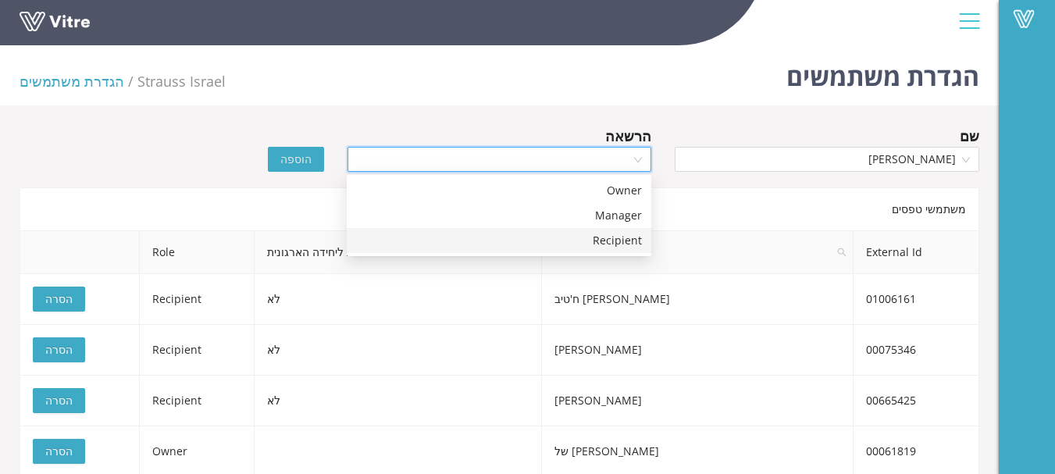
click at [595, 245] on div "Recipient" at bounding box center [499, 240] width 286 height 17
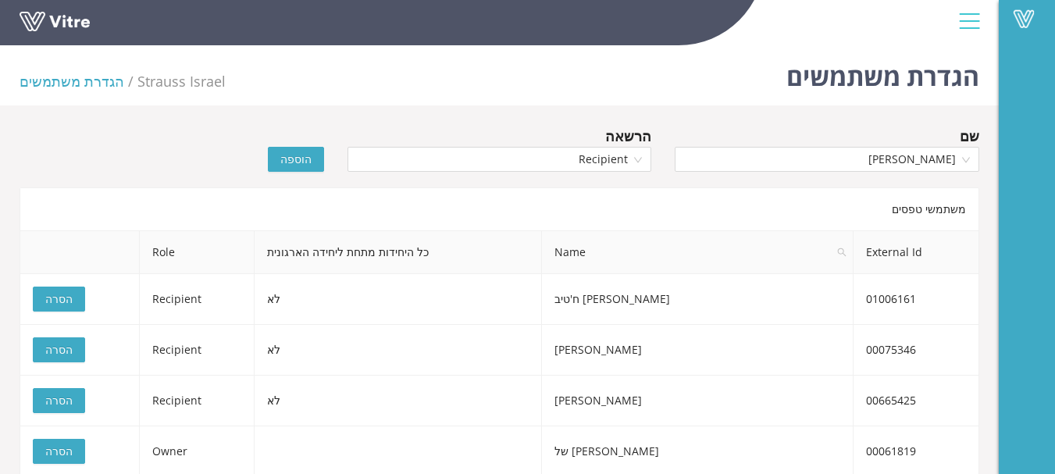
click at [303, 164] on span "הוספה" at bounding box center [295, 159] width 31 height 17
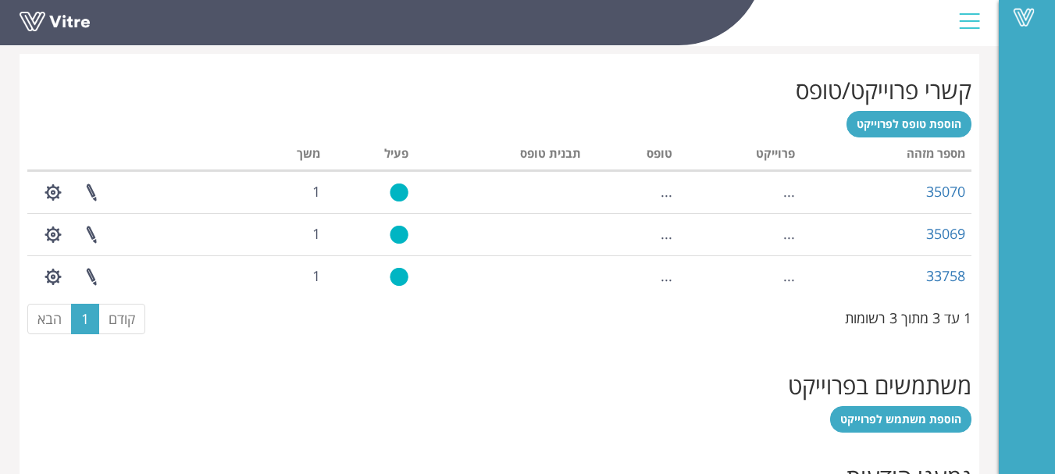
scroll to position [655, 0]
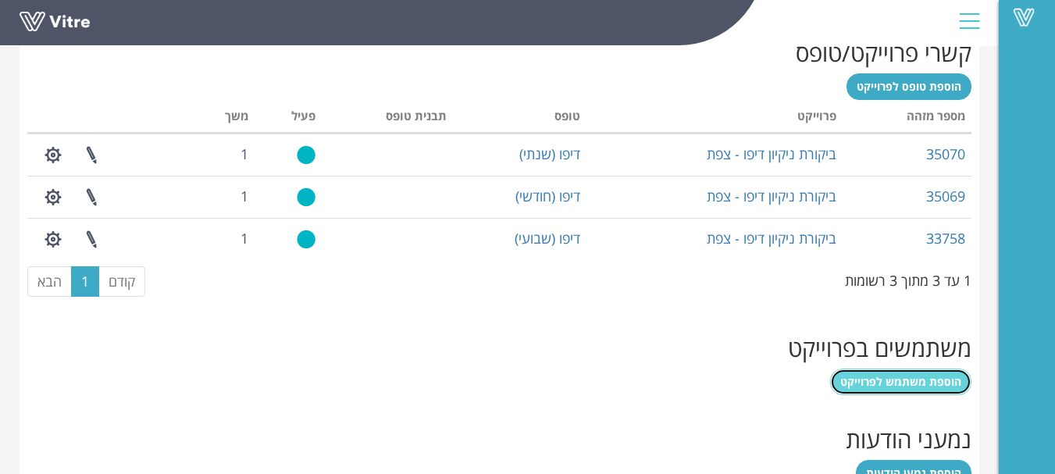
click at [922, 377] on span "הוספת משתמש לפרוייקט" at bounding box center [901, 381] width 121 height 15
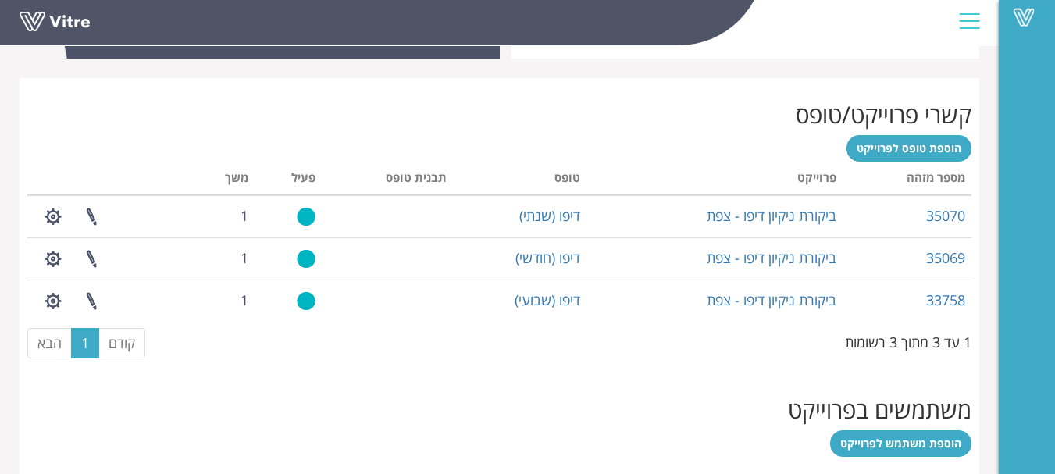
scroll to position [499, 0]
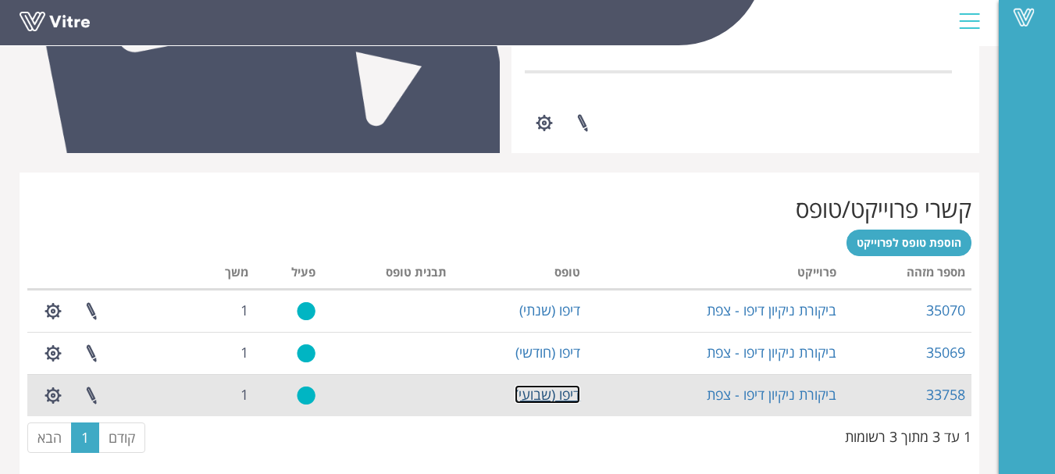
click at [562, 398] on link "דיפו (שבועי)" at bounding box center [548, 394] width 66 height 19
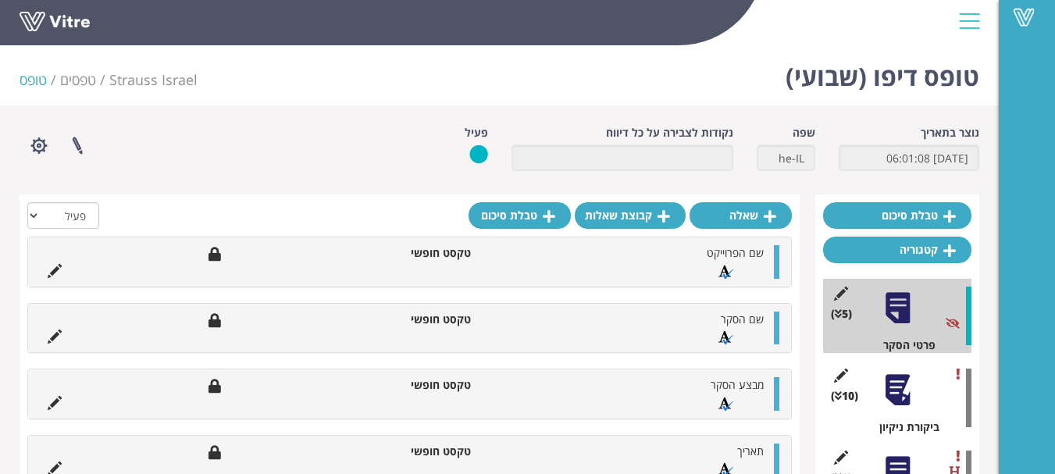
click at [894, 390] on div at bounding box center [897, 390] width 35 height 35
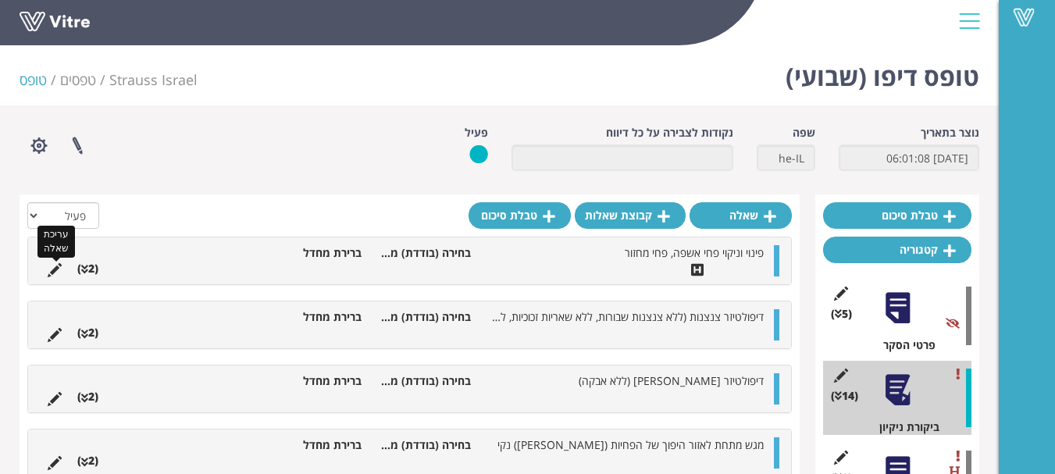
click at [56, 266] on icon at bounding box center [55, 270] width 14 height 14
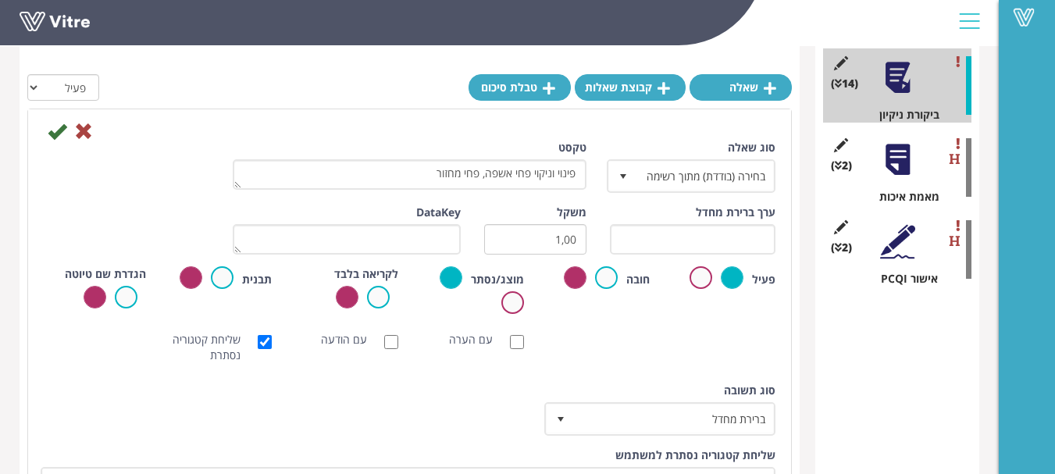
scroll to position [381, 0]
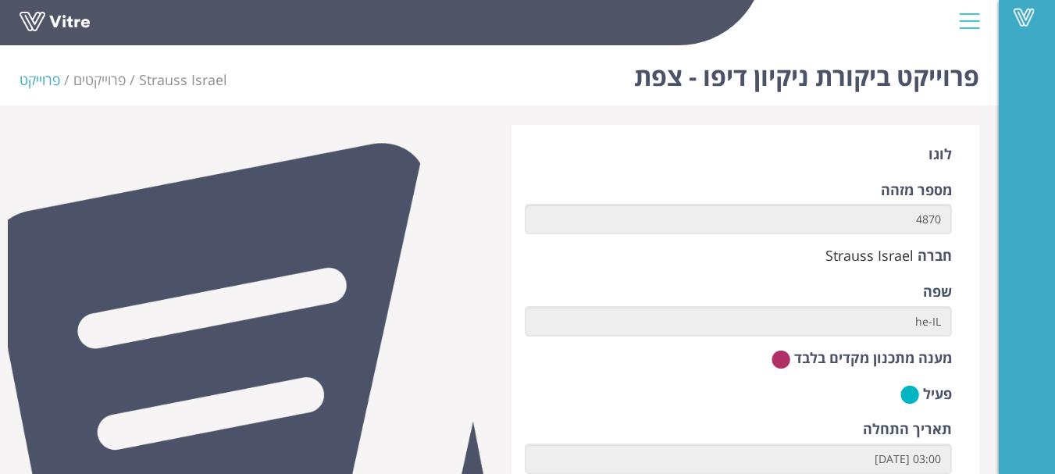
scroll to position [498, 0]
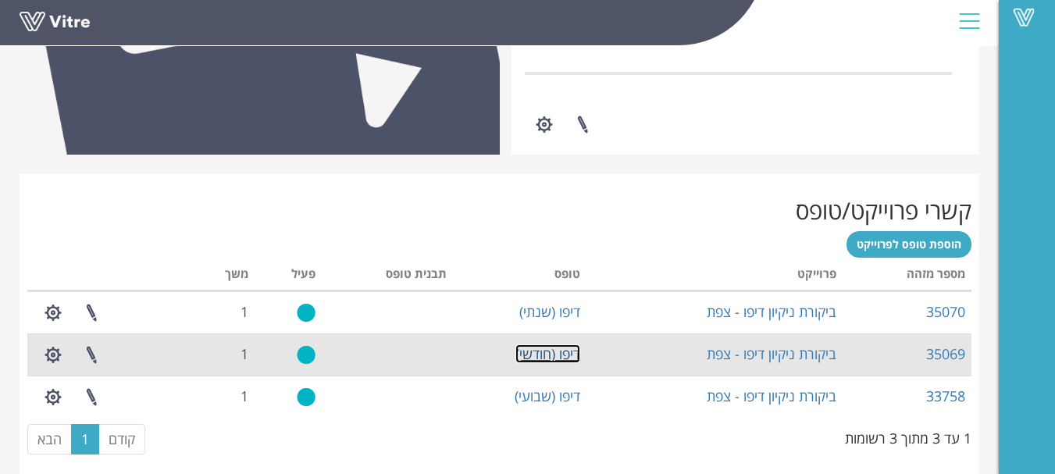
click at [555, 352] on link "דיפו (חודשי)" at bounding box center [548, 354] width 65 height 19
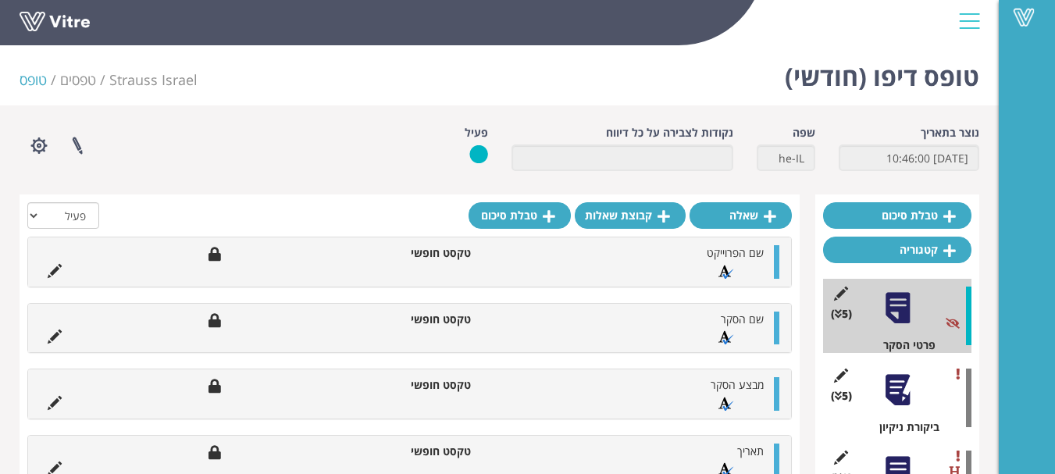
click at [898, 379] on div at bounding box center [897, 390] width 35 height 35
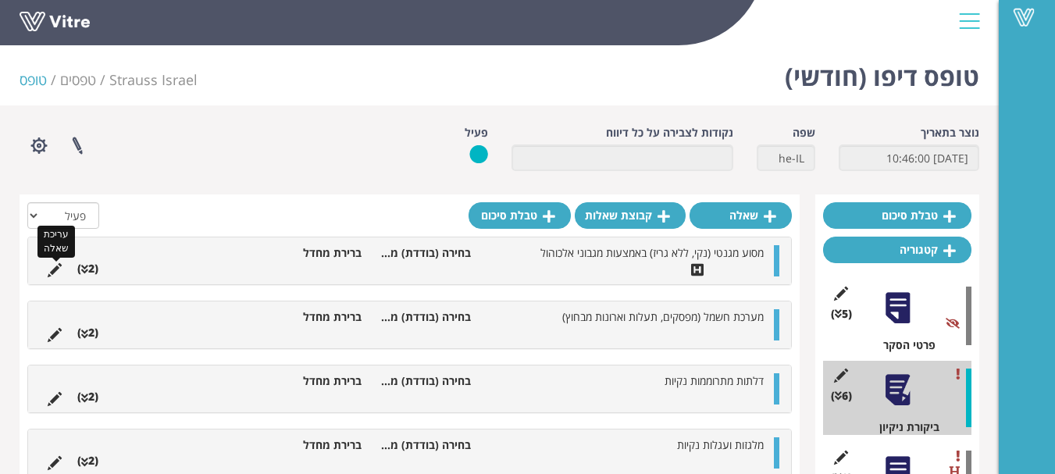
click at [54, 272] on icon at bounding box center [55, 270] width 14 height 14
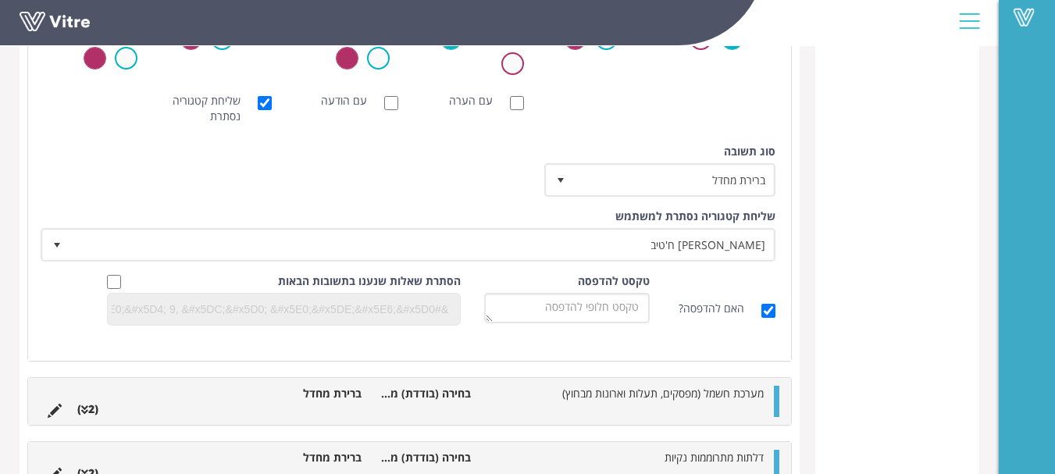
scroll to position [703, 0]
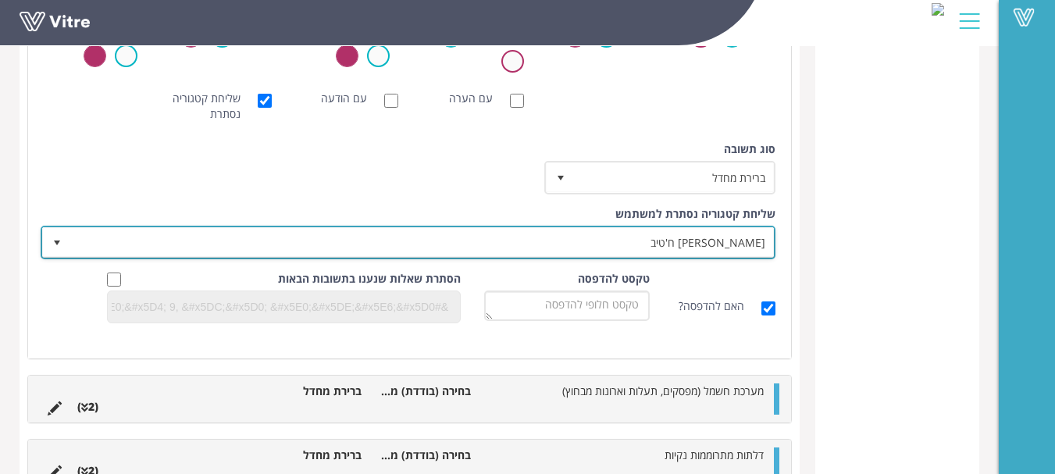
click at [52, 240] on span "select" at bounding box center [57, 243] width 12 height 12
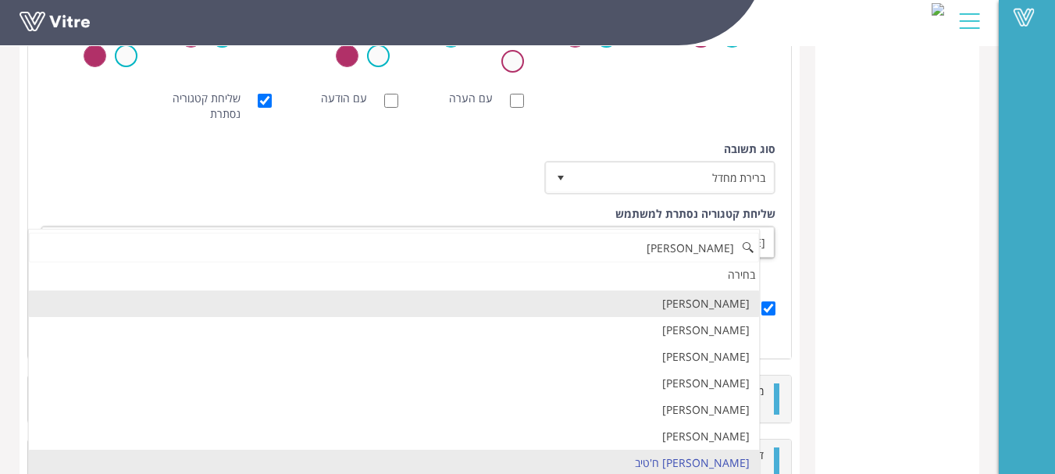
scroll to position [0, 0]
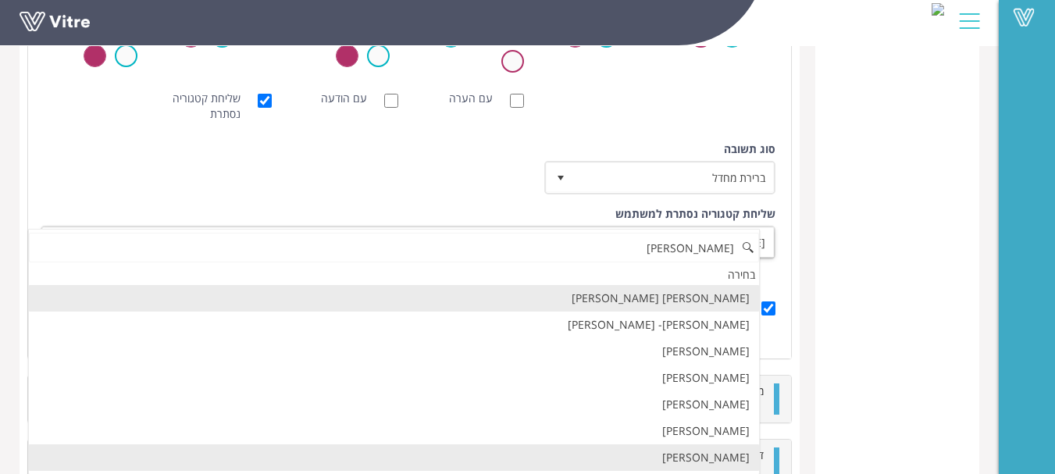
click at [725, 459] on li "שושנה פלס" at bounding box center [394, 458] width 730 height 27
type input "[PERSON_NAME]"
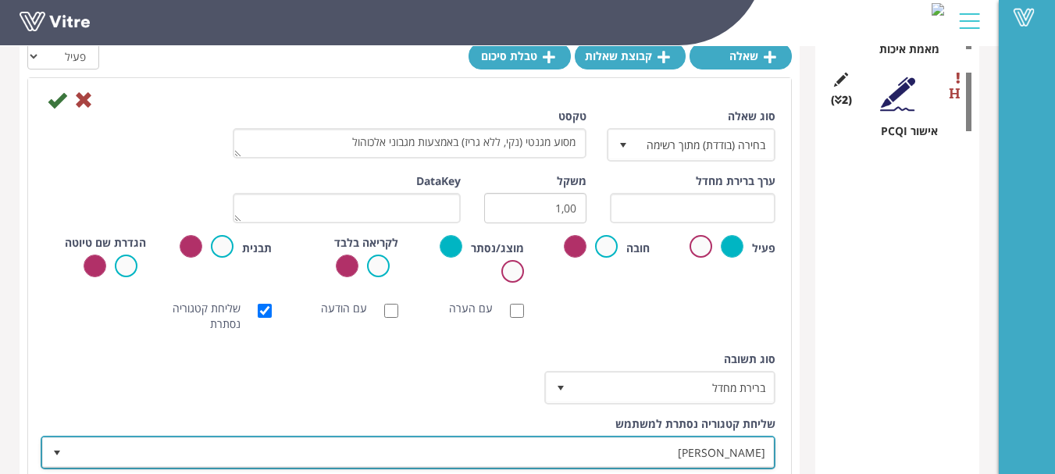
scroll to position [312, 0]
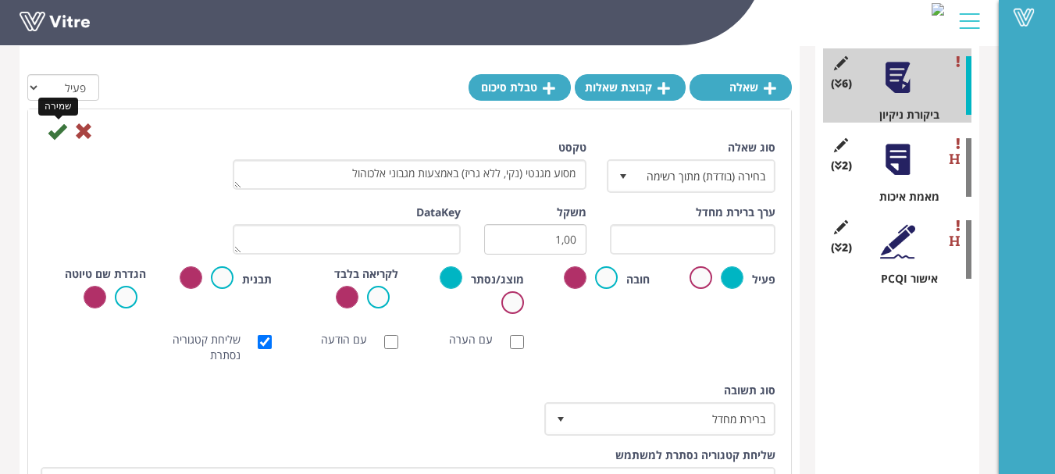
click at [55, 132] on icon at bounding box center [57, 131] width 19 height 19
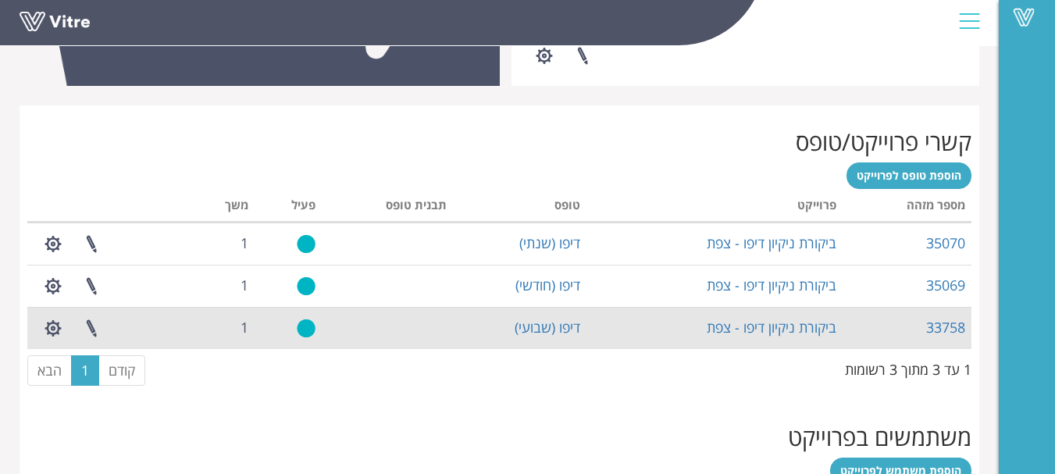
scroll to position [652, 0]
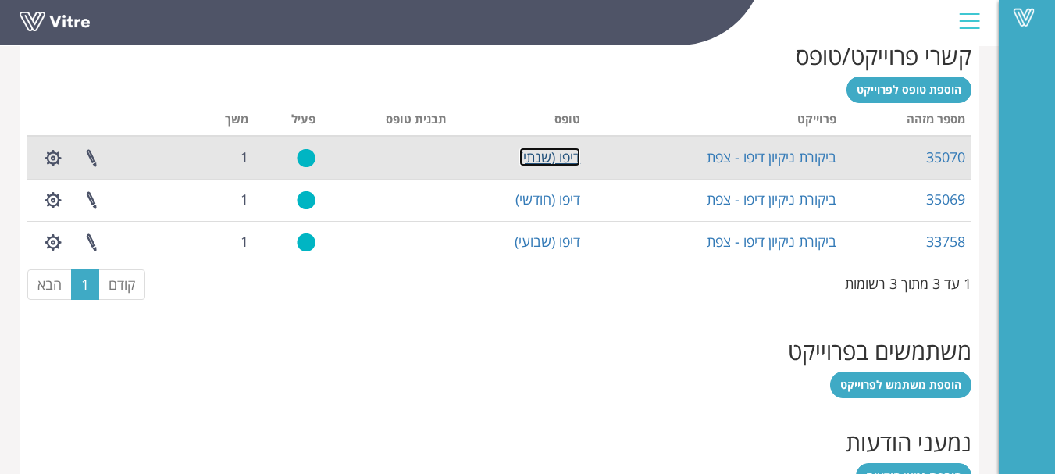
click at [547, 154] on link "דיפו (שנתי)" at bounding box center [550, 157] width 61 height 19
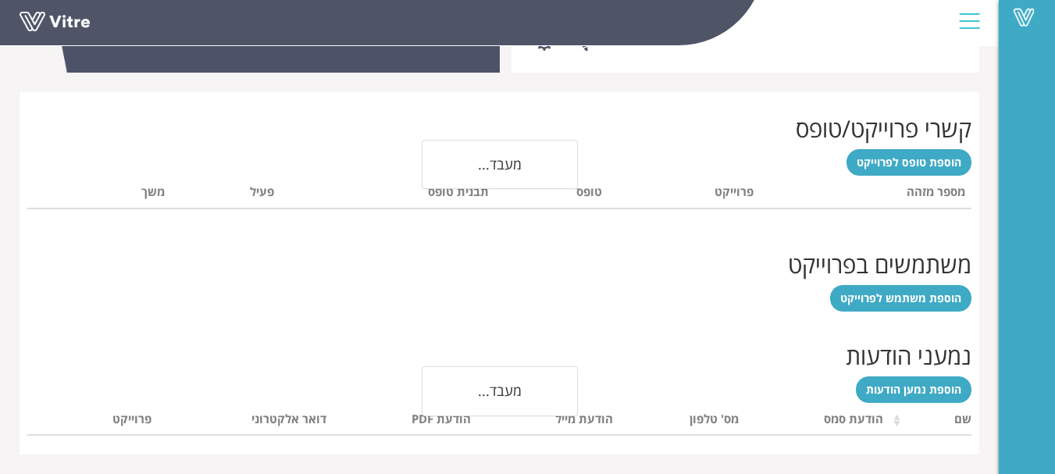
scroll to position [652, 0]
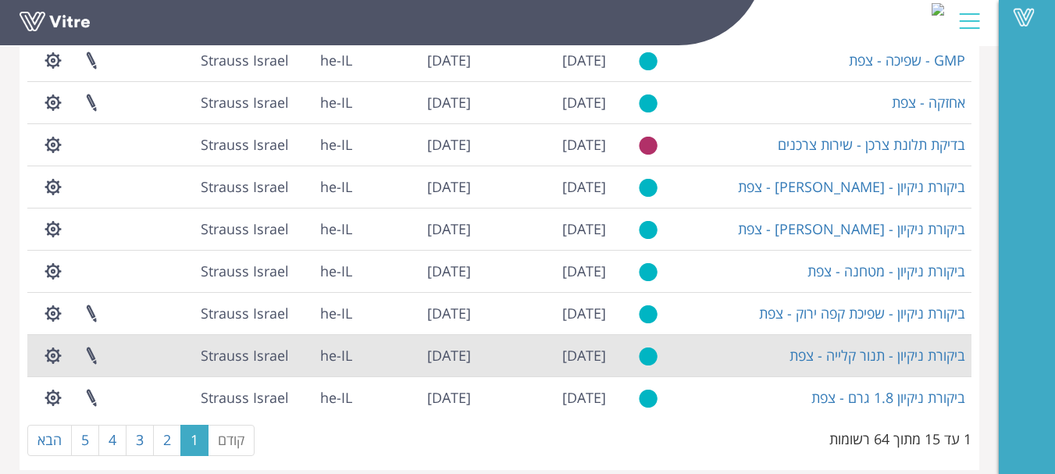
scroll to position [424, 0]
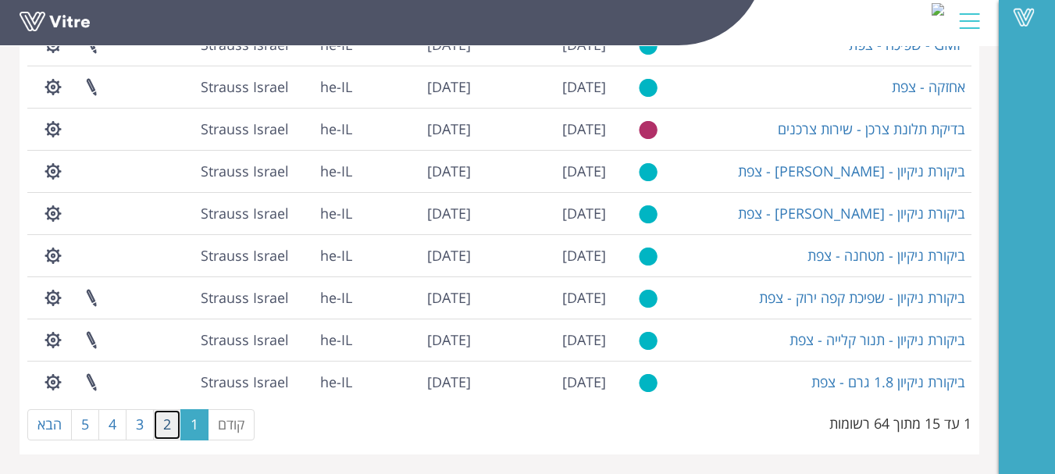
click at [168, 421] on link "2" at bounding box center [167, 424] width 28 height 31
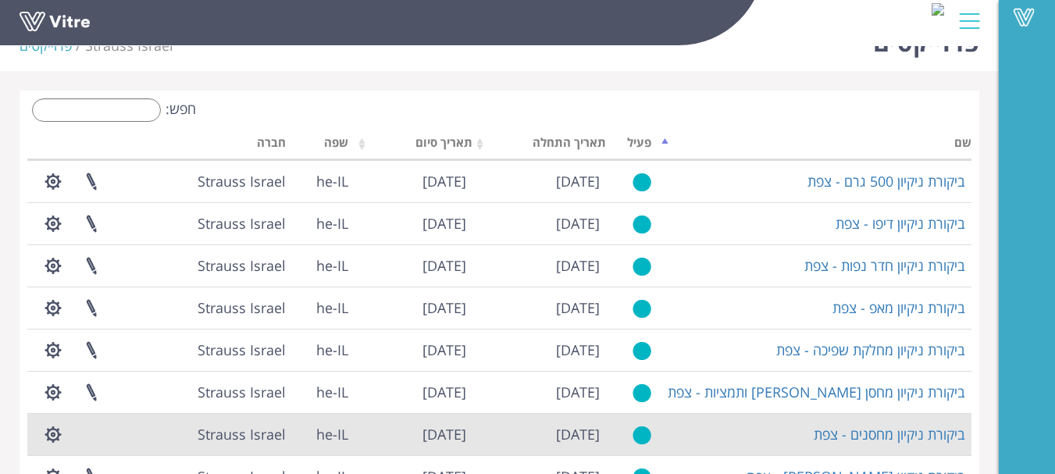
scroll to position [34, 0]
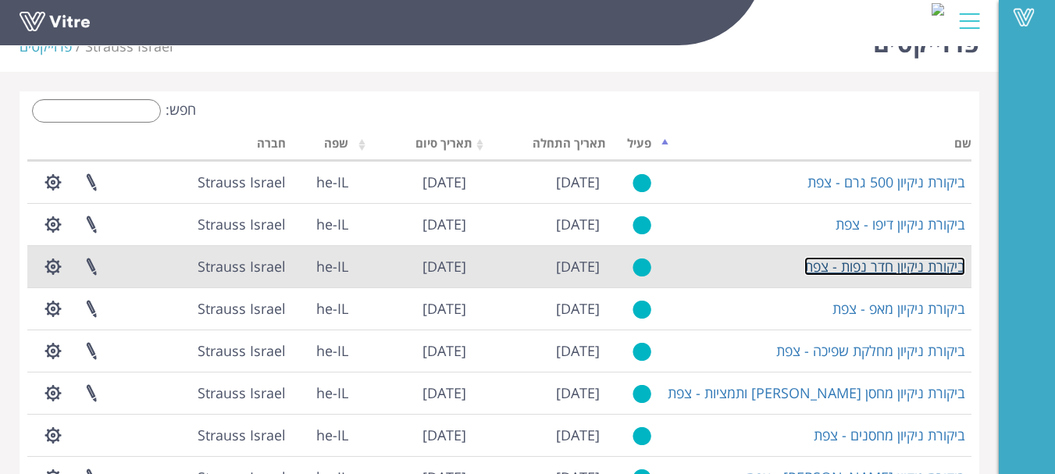
click at [869, 268] on link "ביקורת ניקיון חדר נפות - צפת" at bounding box center [885, 266] width 161 height 19
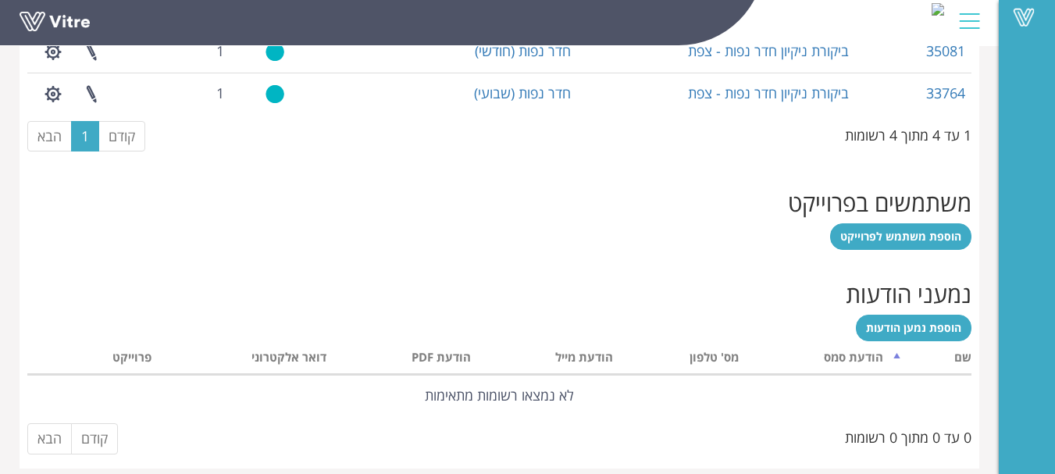
scroll to position [857, 0]
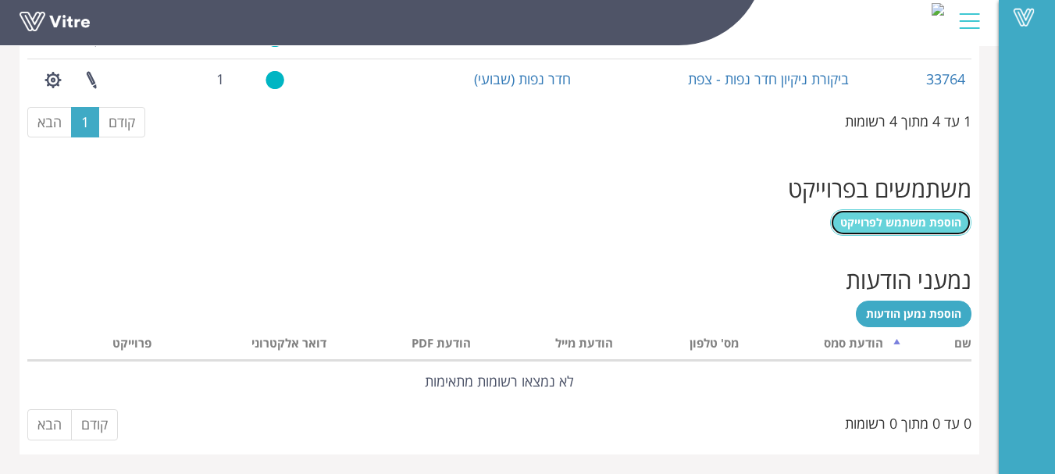
click at [930, 226] on span "הוספת משתמש לפרוייקט" at bounding box center [901, 222] width 121 height 15
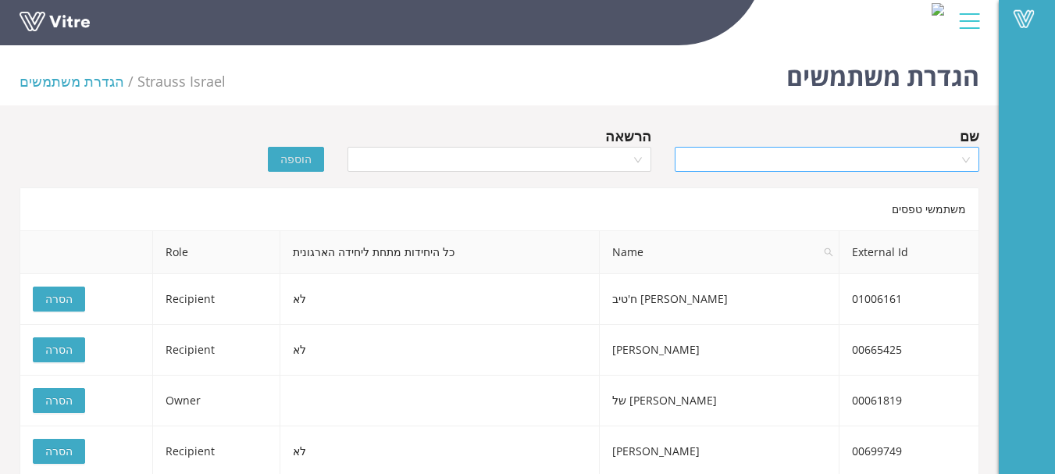
click at [869, 155] on input "search" at bounding box center [821, 159] width 275 height 23
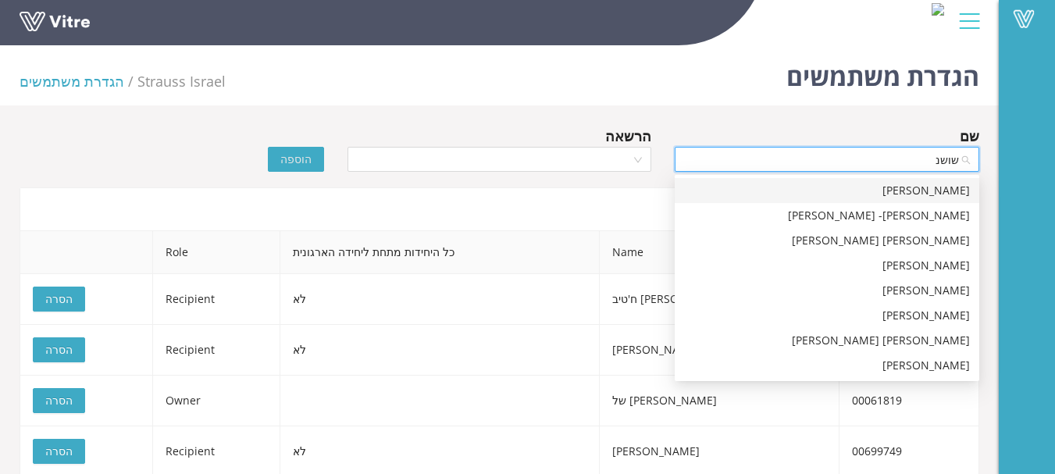
type input "[PERSON_NAME]"
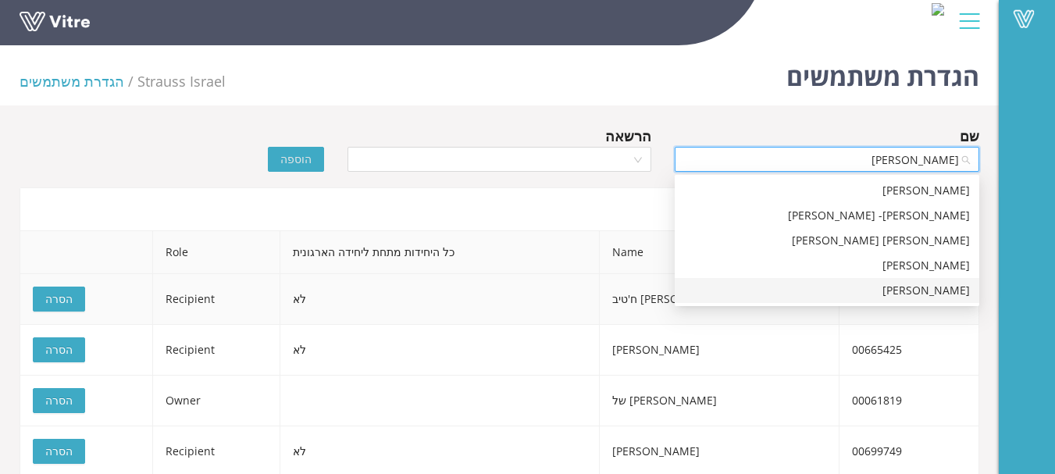
click at [961, 291] on div "[PERSON_NAME]" at bounding box center [827, 290] width 286 height 17
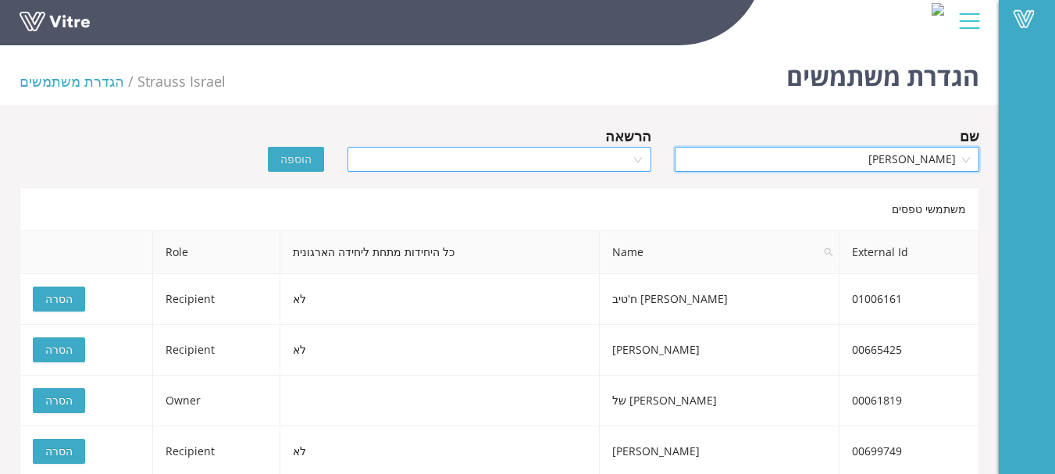
click at [505, 158] on input "search" at bounding box center [494, 159] width 275 height 23
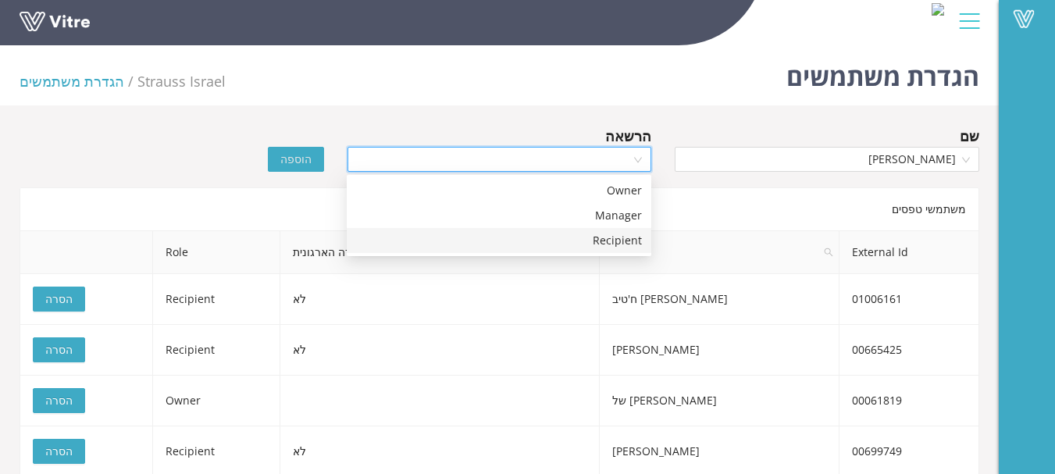
click at [608, 245] on div "Recipient" at bounding box center [499, 240] width 286 height 17
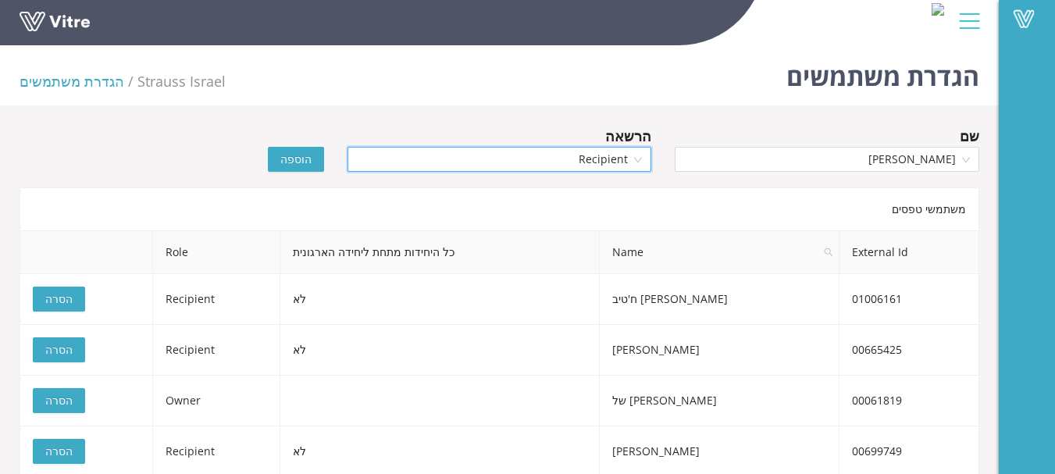
click at [296, 159] on span "הוספה" at bounding box center [295, 159] width 31 height 17
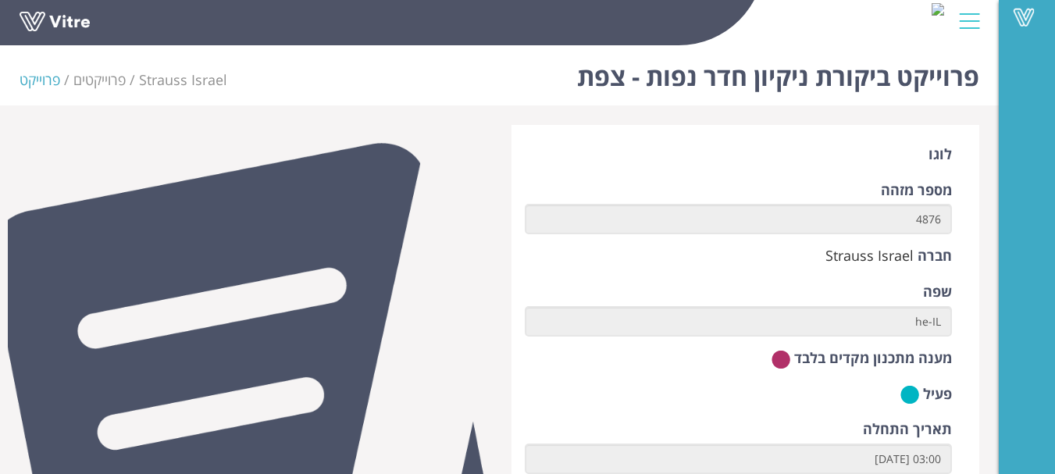
scroll to position [655, 0]
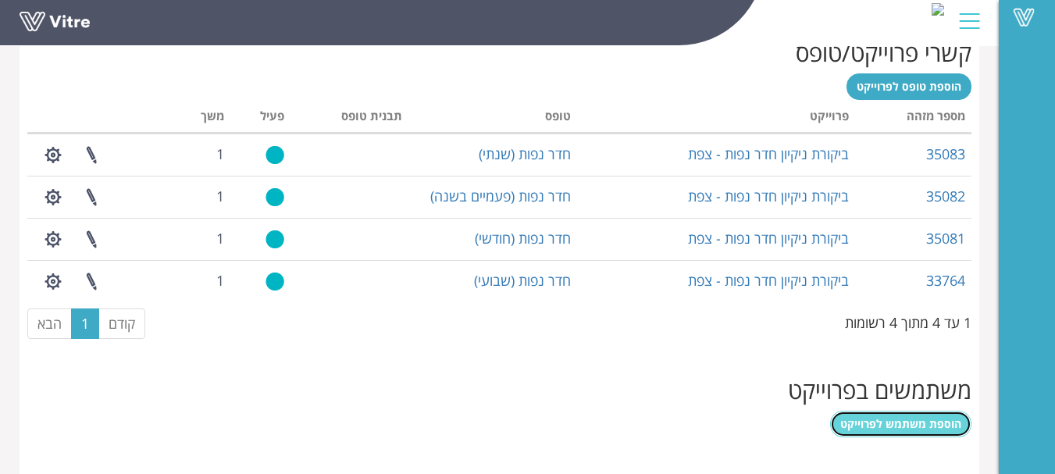
click at [910, 423] on span "הוספת משתמש לפרוייקט" at bounding box center [901, 423] width 121 height 15
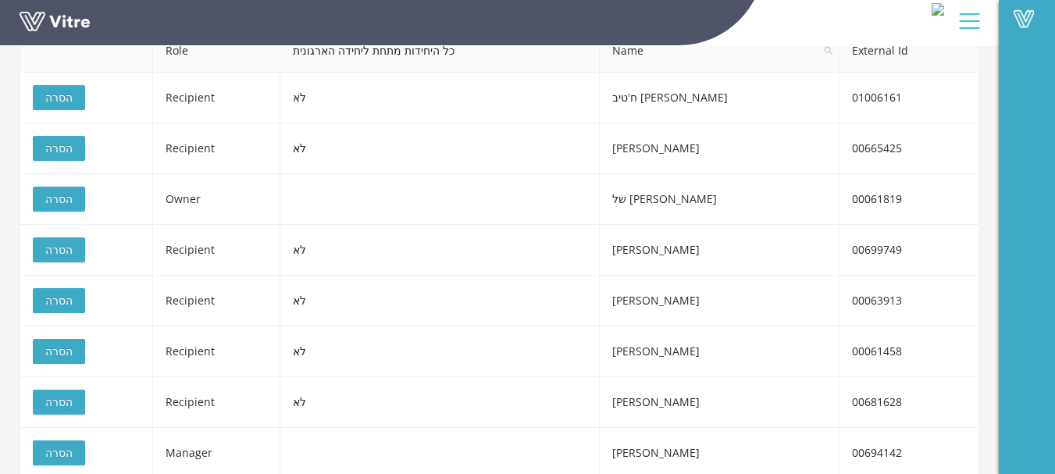
scroll to position [23, 0]
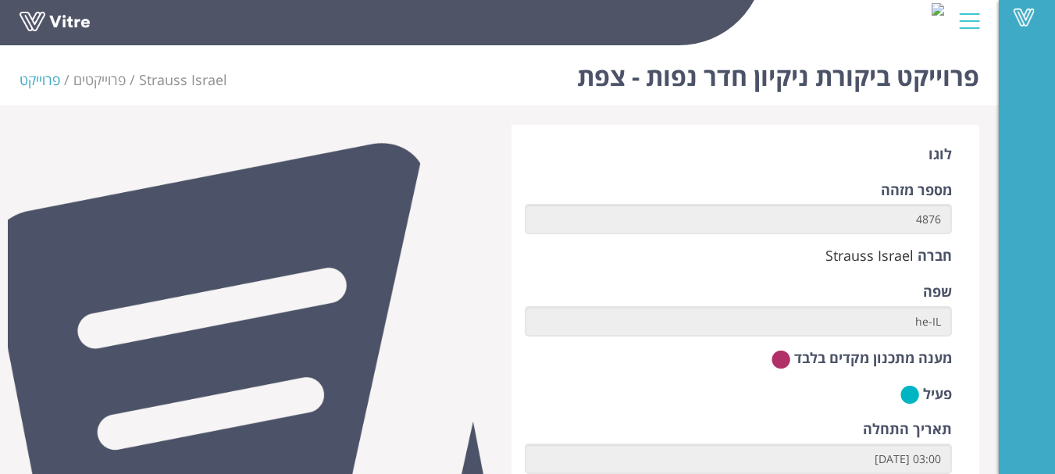
scroll to position [655, 0]
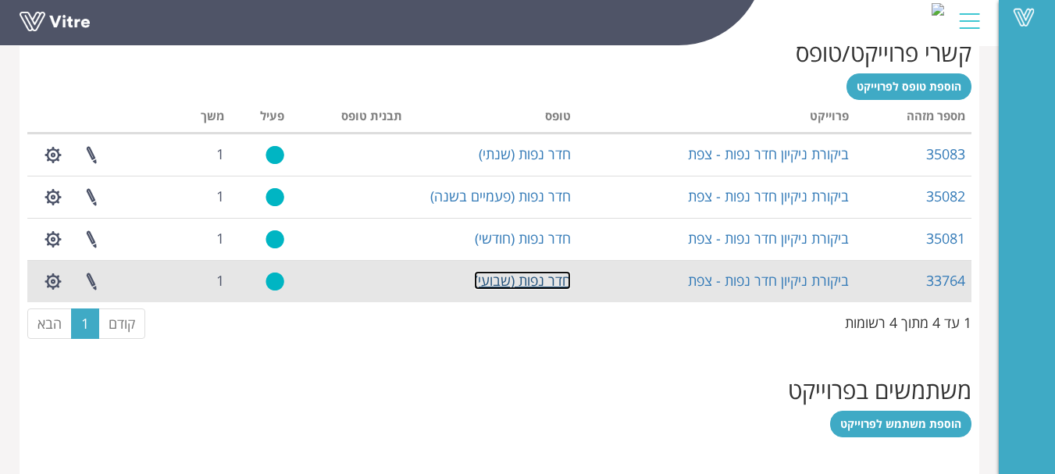
click at [542, 281] on link "חדר נפות (שבועי)" at bounding box center [522, 280] width 97 height 19
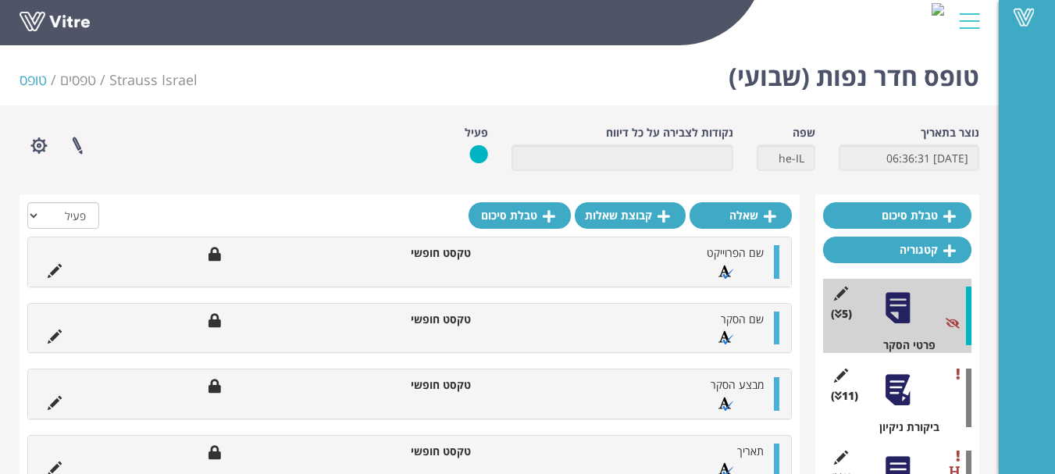
scroll to position [78, 0]
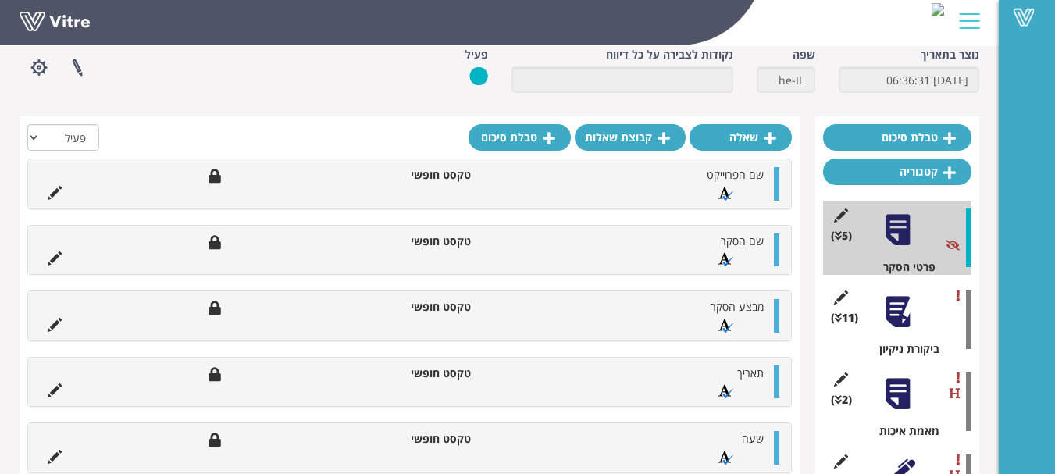
click at [894, 320] on div at bounding box center [897, 312] width 35 height 35
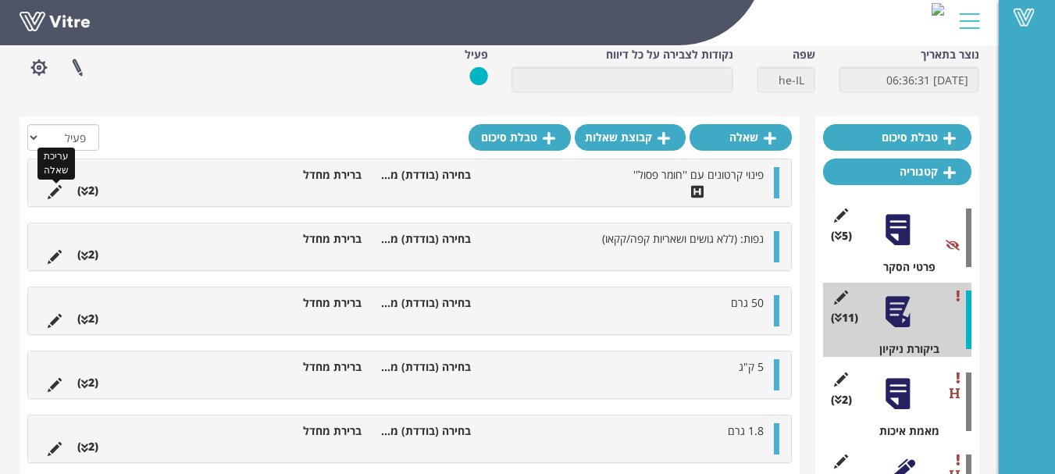
click at [50, 191] on icon at bounding box center [55, 192] width 14 height 14
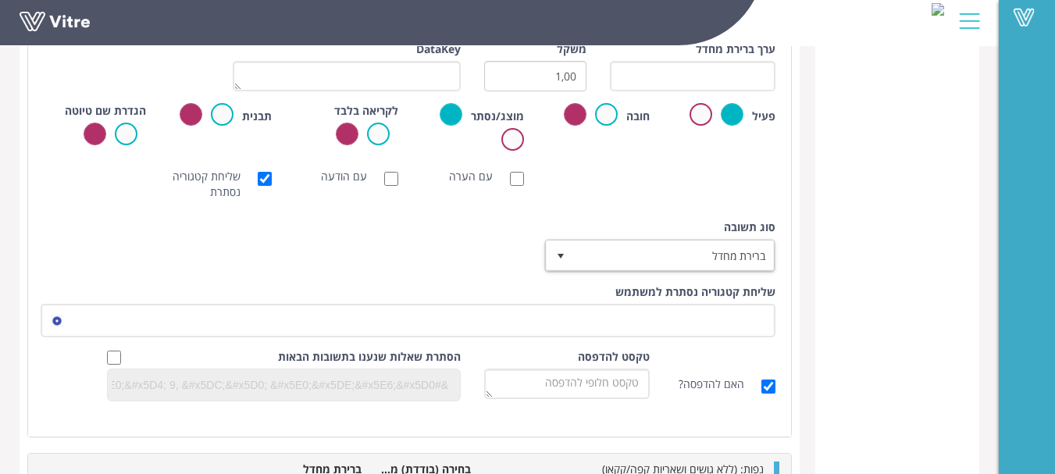
scroll to position [625, 0]
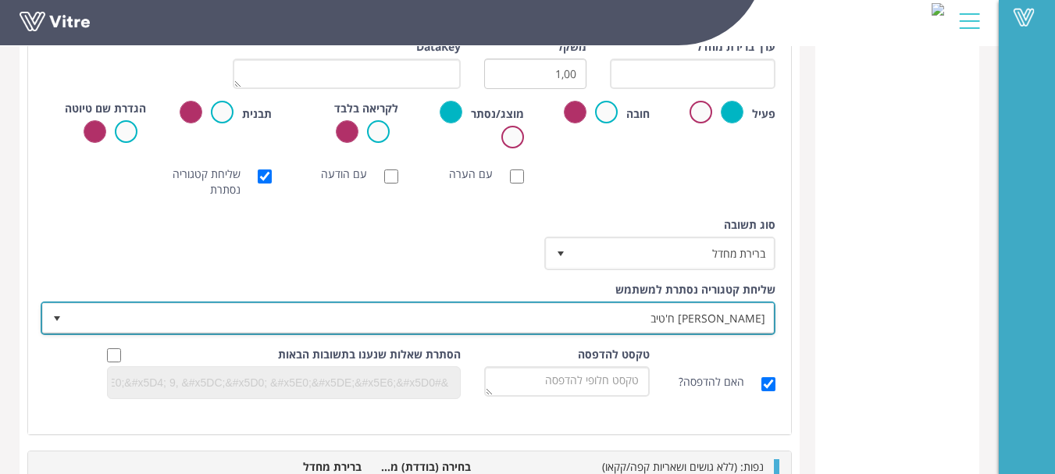
click at [724, 320] on span "נדין ח'טיב" at bounding box center [422, 318] width 704 height 28
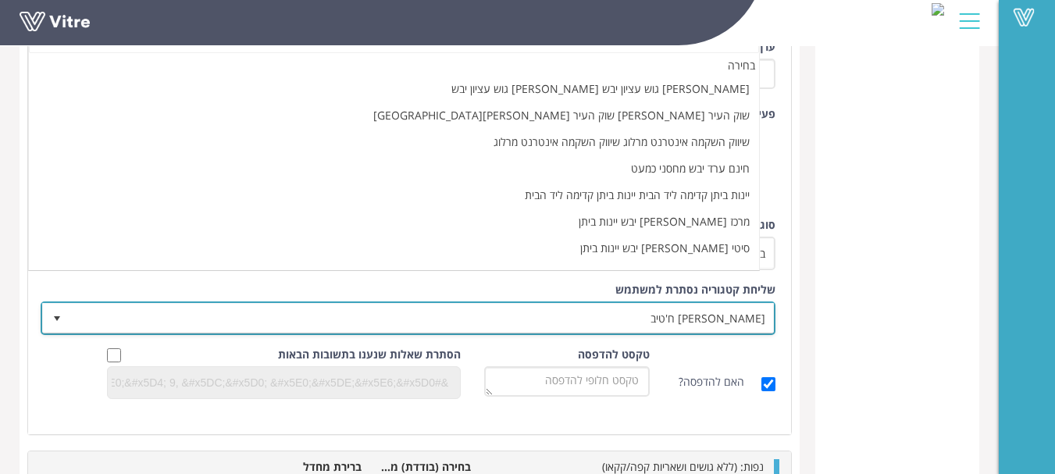
scroll to position [105683, 0]
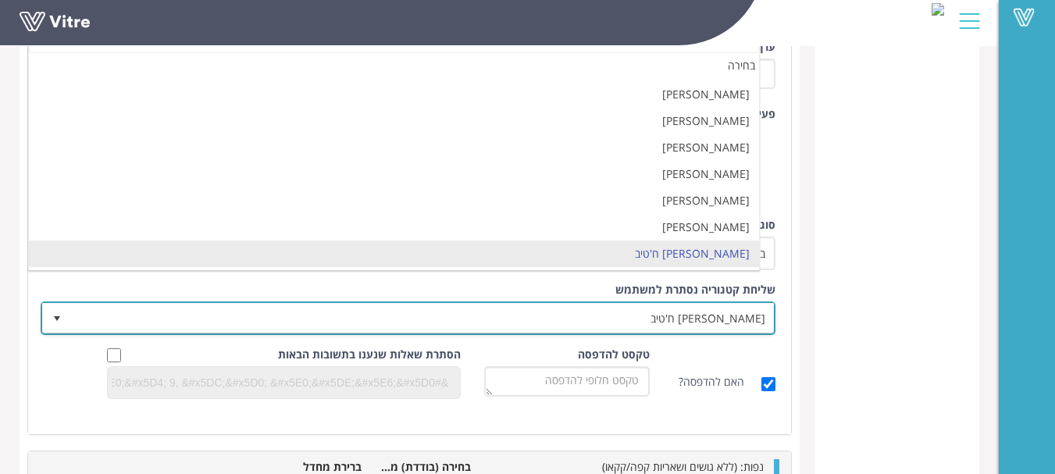
click at [712, 316] on span "[PERSON_NAME] ח'טיב" at bounding box center [422, 318] width 704 height 28
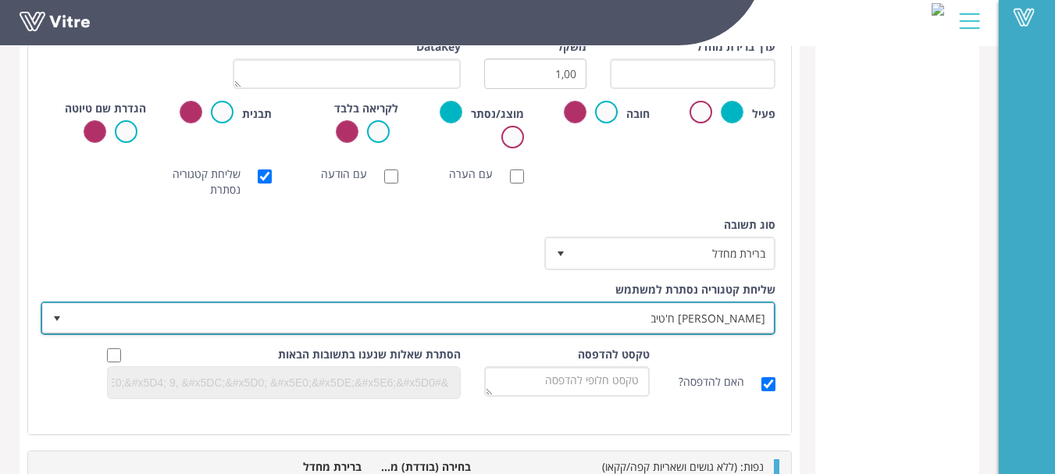
click at [712, 316] on span "[PERSON_NAME] ח'טיב" at bounding box center [422, 318] width 704 height 28
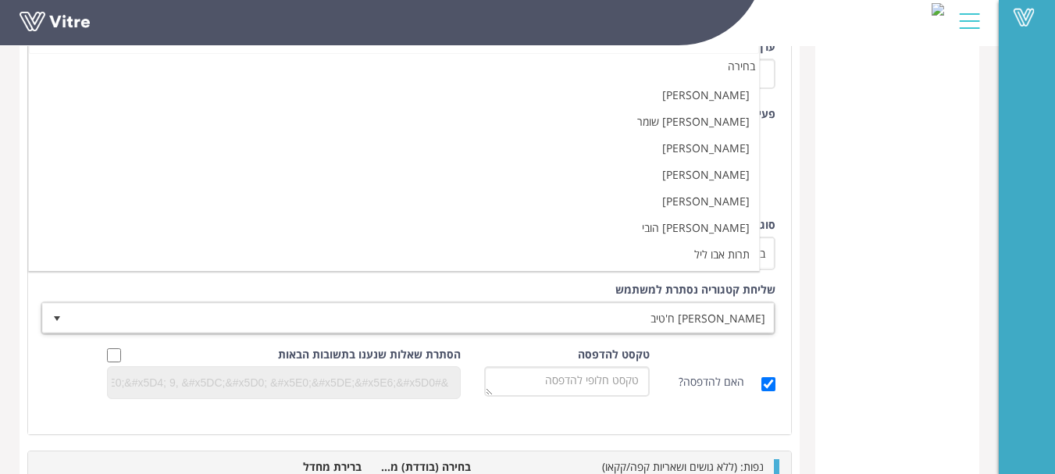
scroll to position [0, 0]
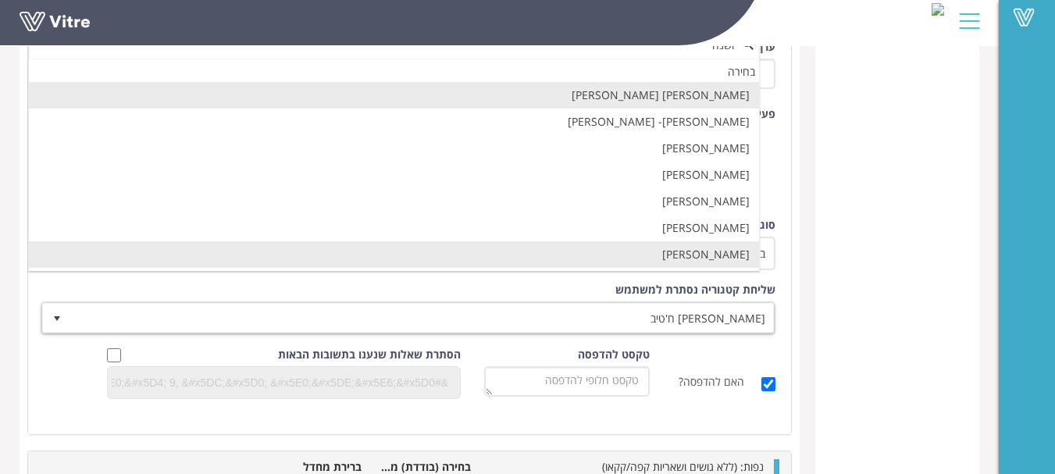
click at [739, 252] on li "[PERSON_NAME]" at bounding box center [394, 254] width 730 height 27
type input "ושנה"
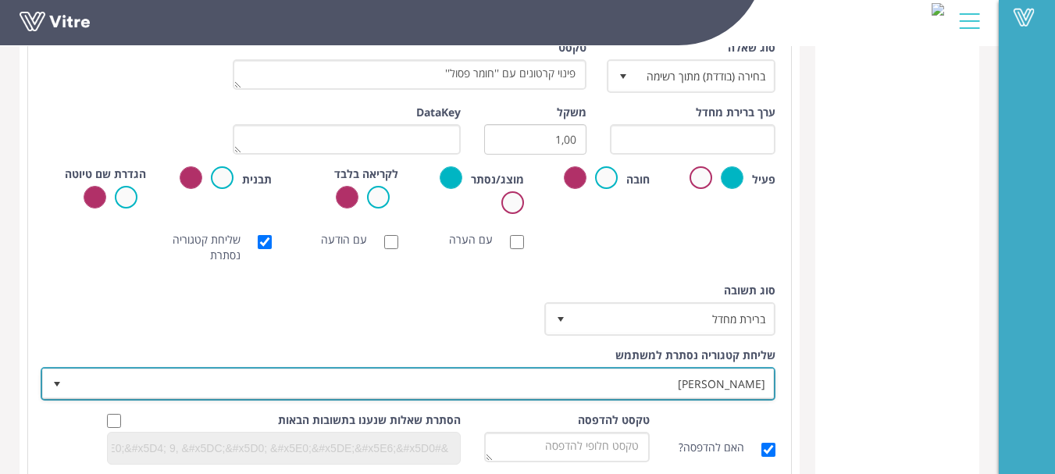
scroll to position [469, 0]
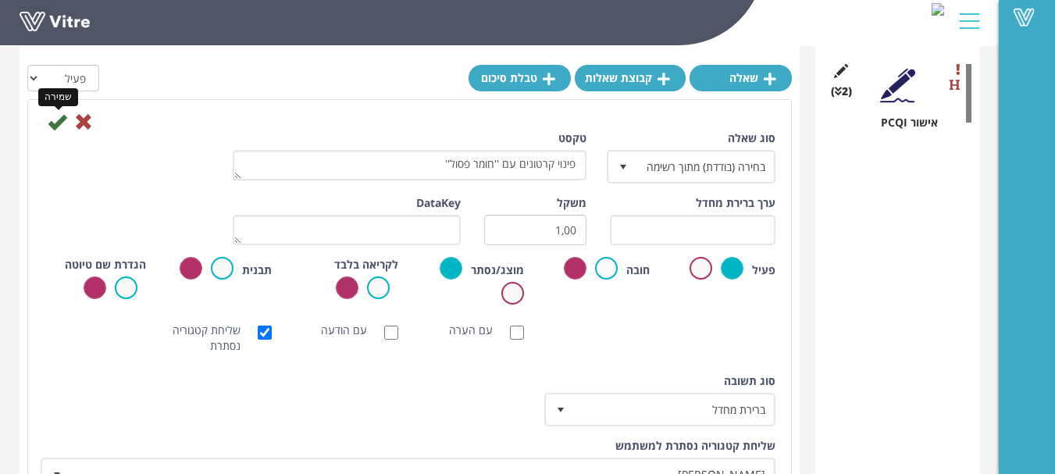
drag, startPoint x: 57, startPoint y: 118, endPoint x: 85, endPoint y: 126, distance: 29.2
click at [57, 119] on icon at bounding box center [57, 121] width 19 height 19
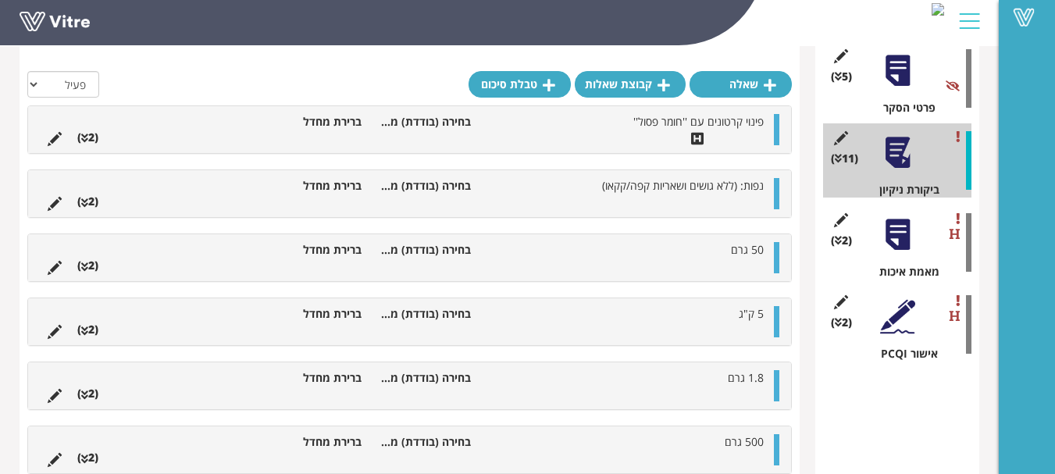
scroll to position [234, 0]
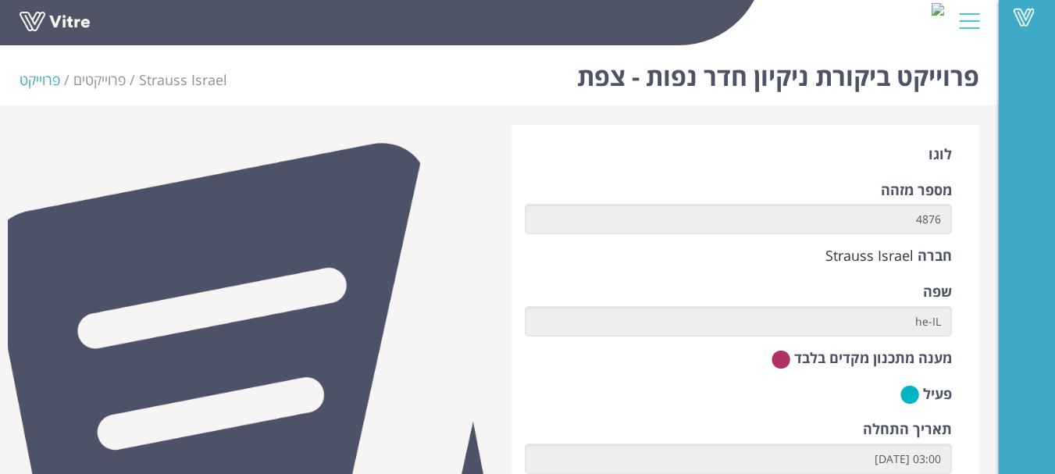
scroll to position [655, 0]
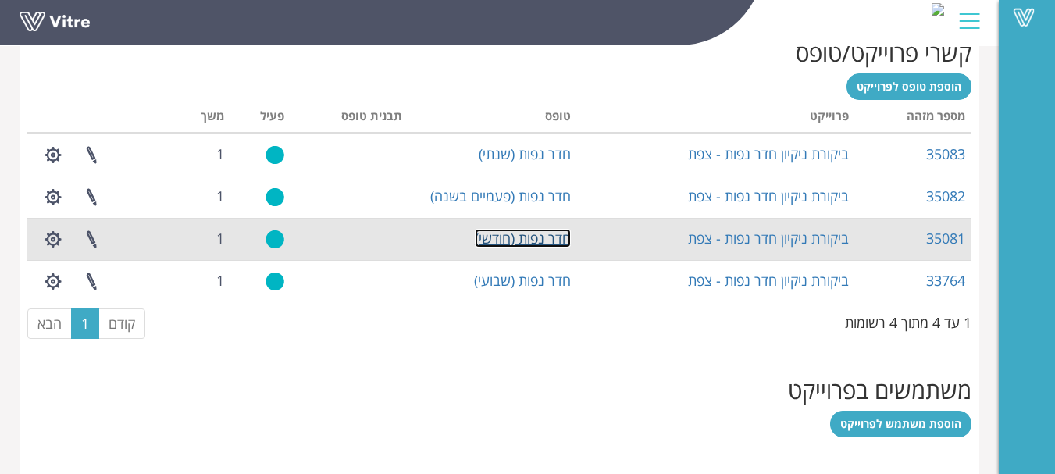
click at [535, 237] on link "חדר נפות (חודשי)" at bounding box center [523, 238] width 96 height 19
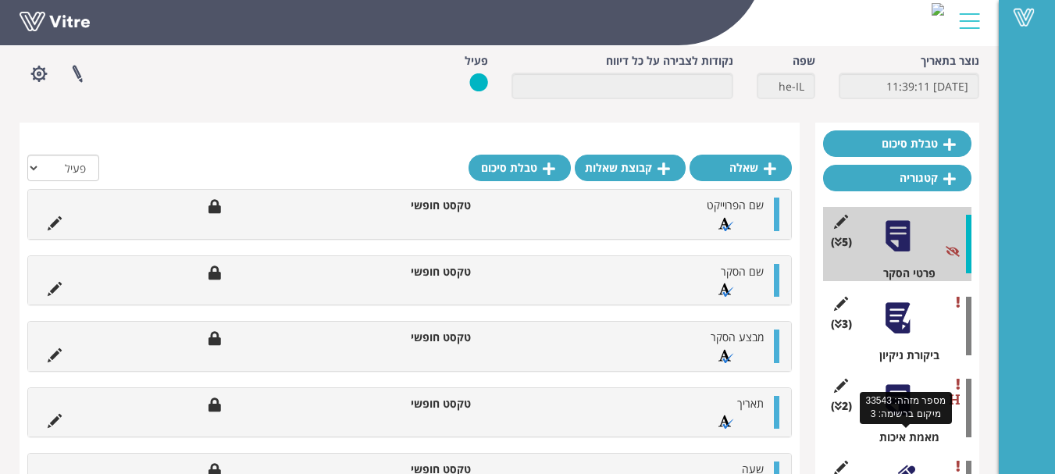
scroll to position [156, 0]
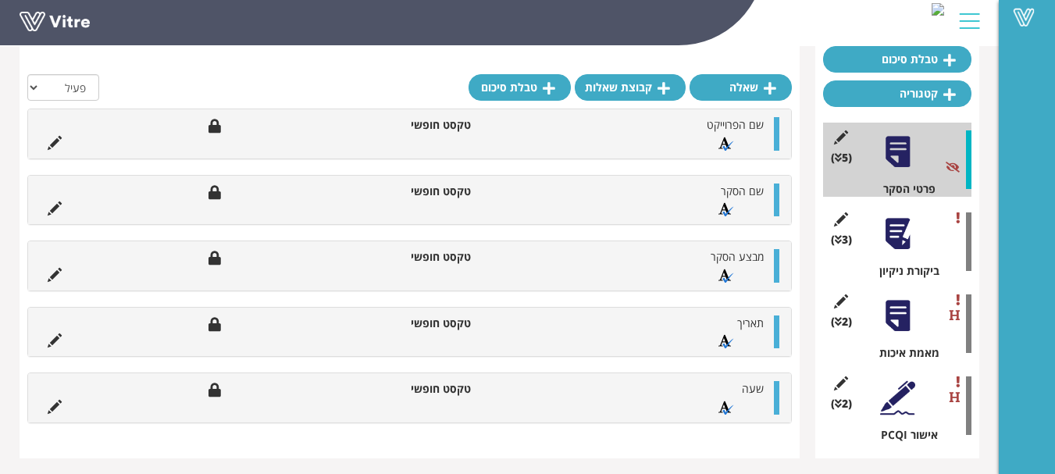
click at [902, 233] on div at bounding box center [897, 233] width 35 height 35
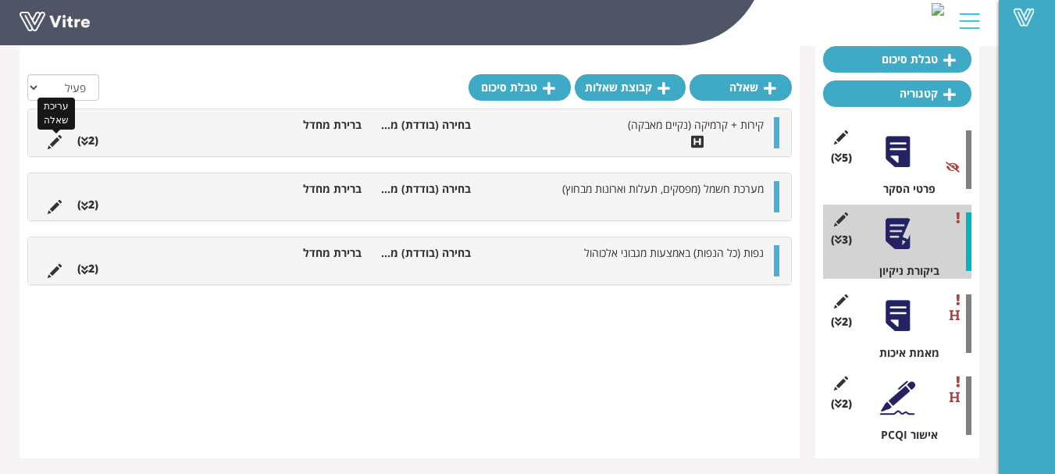
click at [49, 141] on icon at bounding box center [55, 142] width 14 height 14
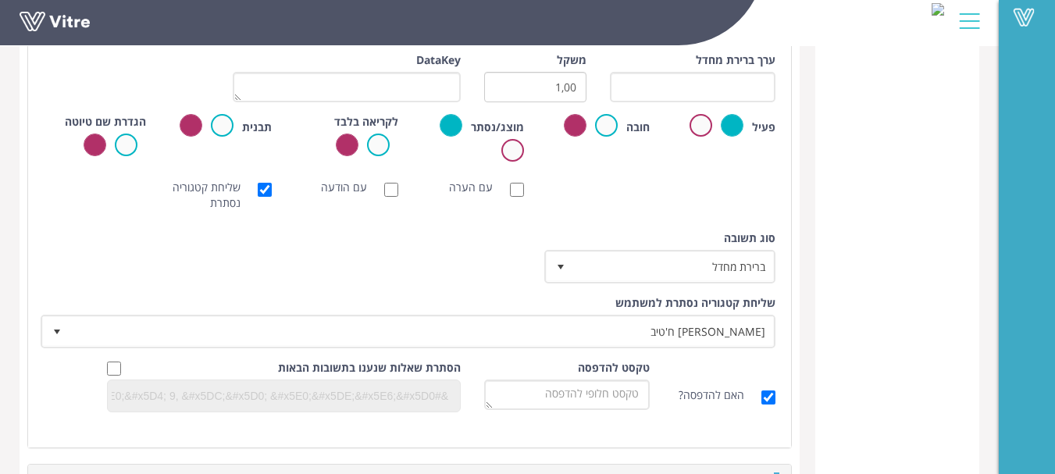
scroll to position [703, 0]
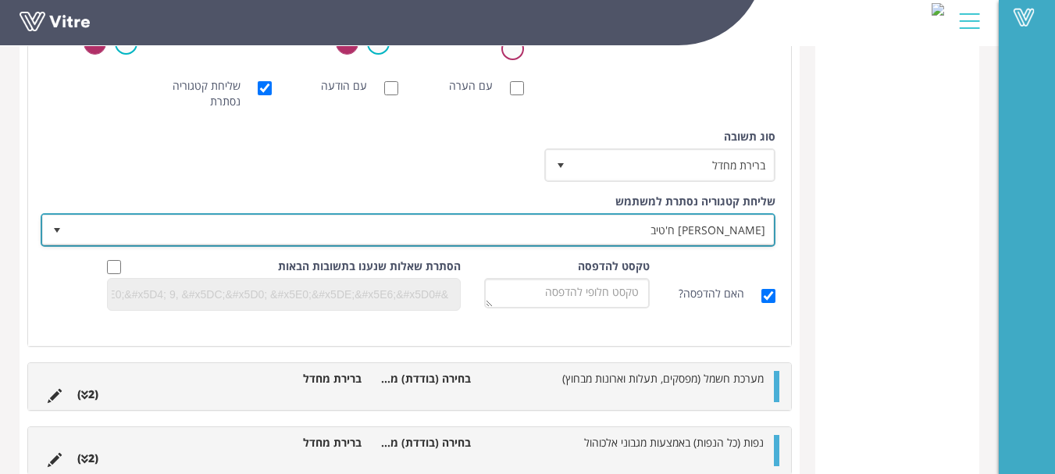
click at [741, 223] on span "[PERSON_NAME] ח'טיב" at bounding box center [422, 230] width 704 height 28
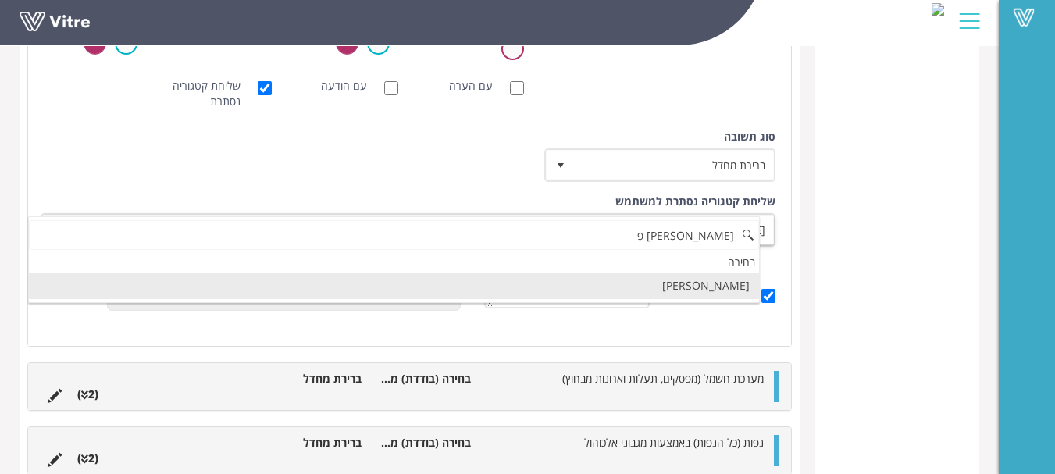
scroll to position [0, 0]
click at [729, 291] on li "[PERSON_NAME]" at bounding box center [394, 286] width 730 height 27
type input "[PERSON_NAME] פ"
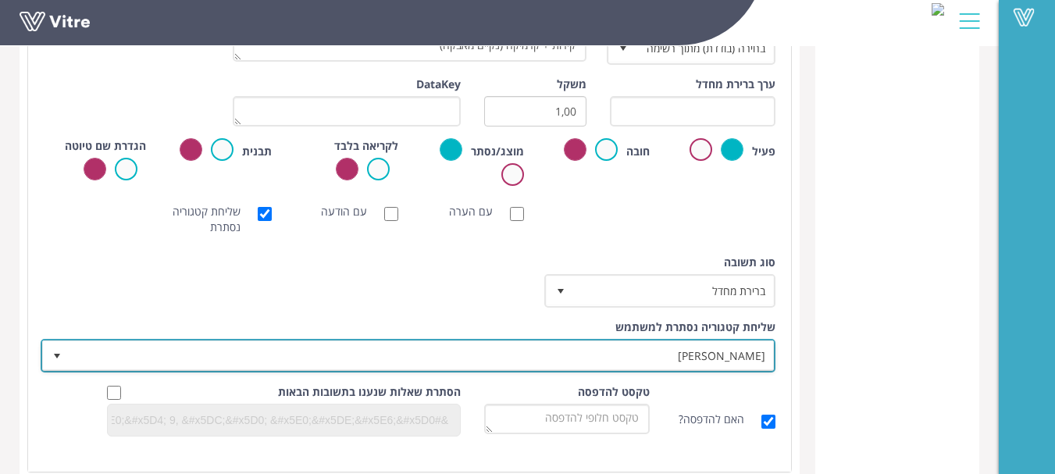
scroll to position [469, 0]
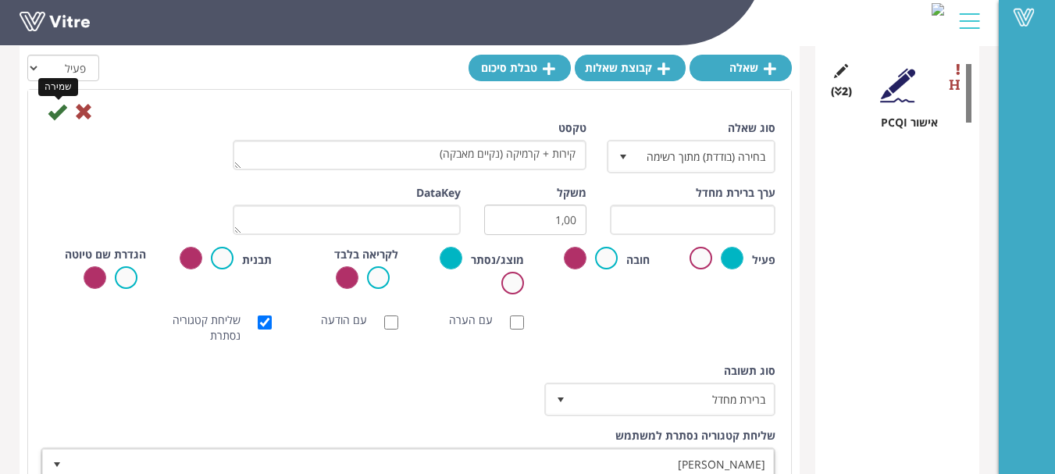
drag, startPoint x: 60, startPoint y: 114, endPoint x: 76, endPoint y: 113, distance: 15.6
click at [61, 114] on icon at bounding box center [57, 111] width 19 height 19
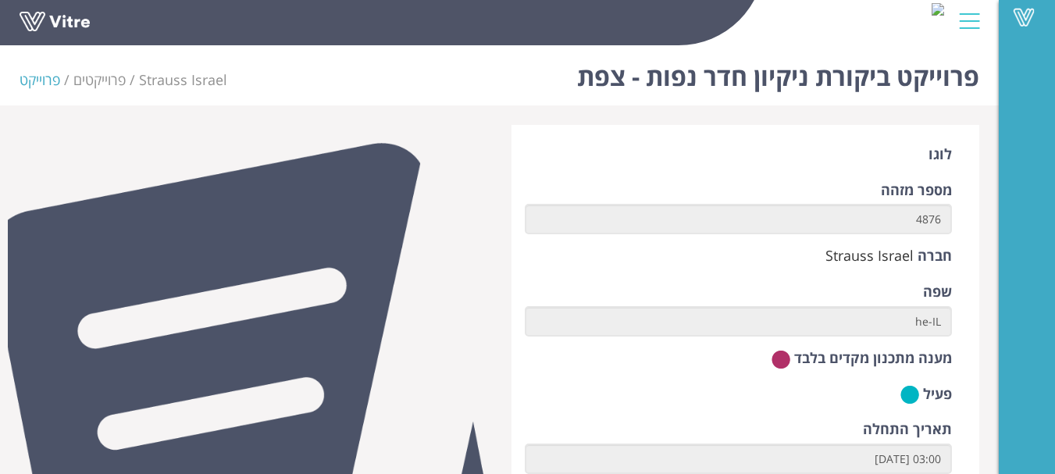
scroll to position [655, 0]
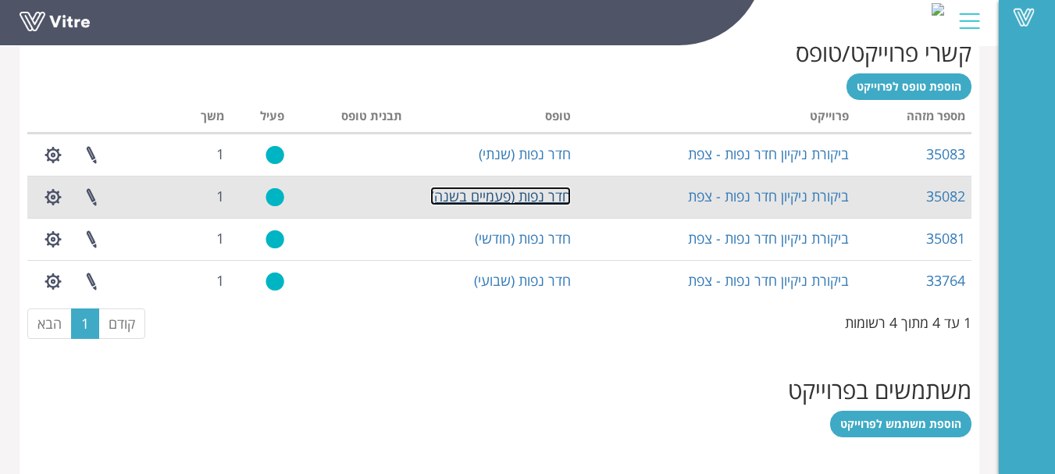
click at [529, 195] on link "חדר נפות (פעמיים בשנה)" at bounding box center [500, 196] width 141 height 19
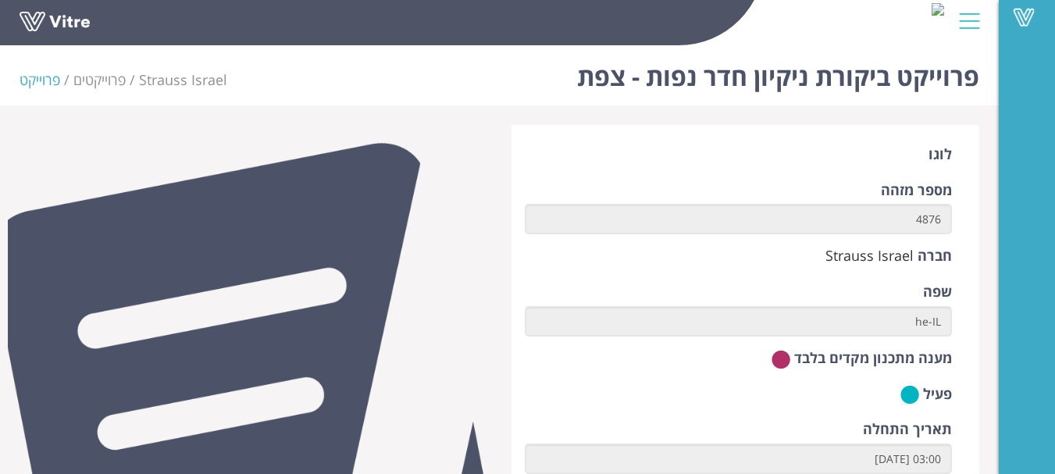
scroll to position [655, 0]
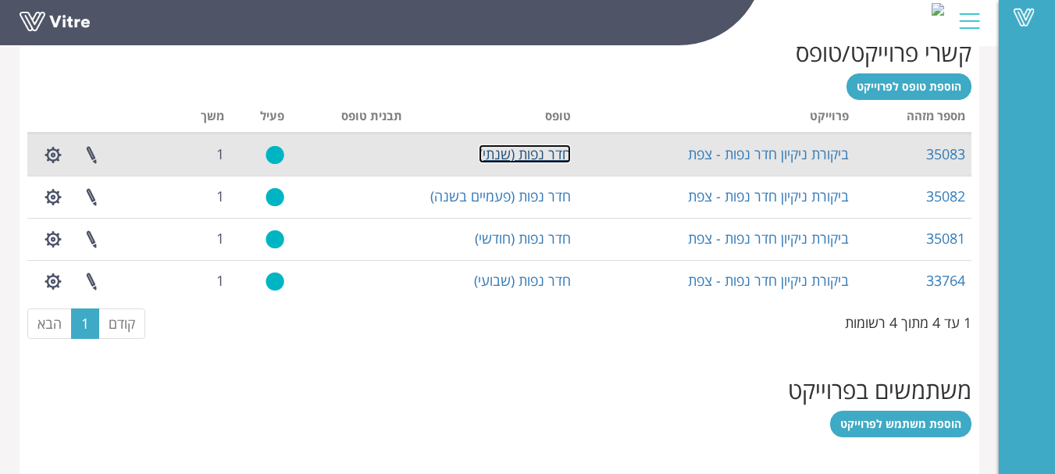
click at [562, 154] on link "חדר נפות (שנתי)" at bounding box center [525, 154] width 92 height 19
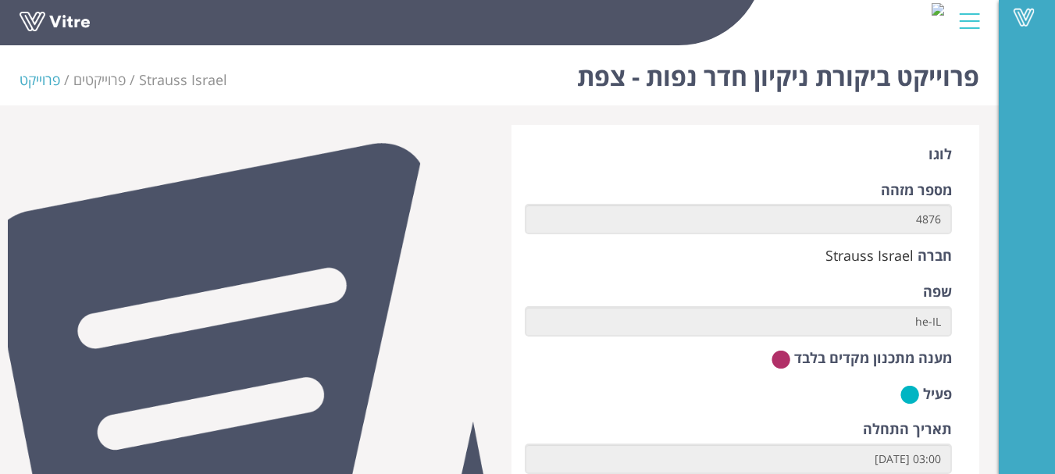
scroll to position [655, 0]
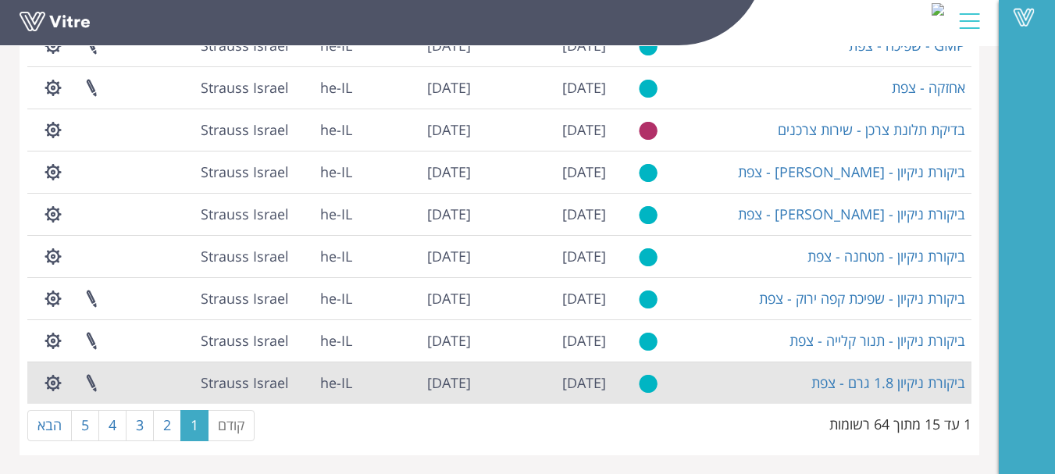
scroll to position [424, 0]
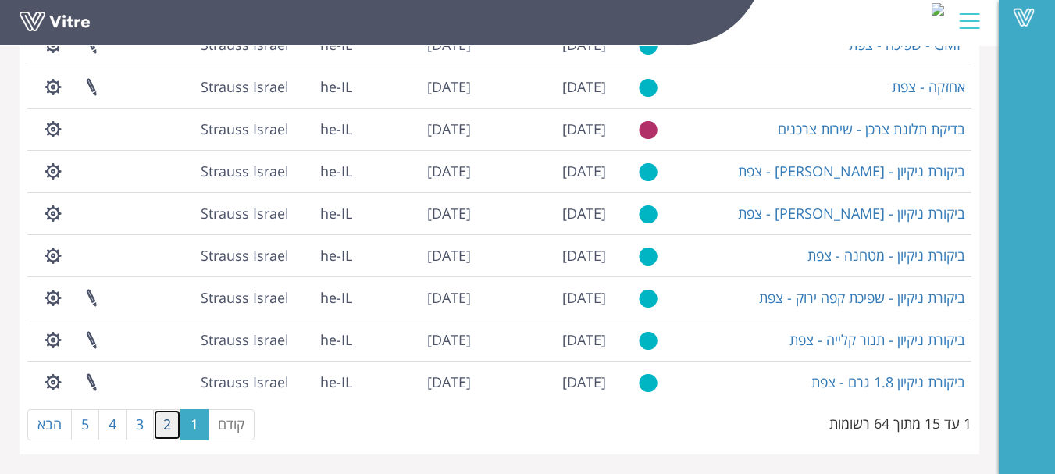
click at [170, 422] on link "2" at bounding box center [167, 424] width 28 height 31
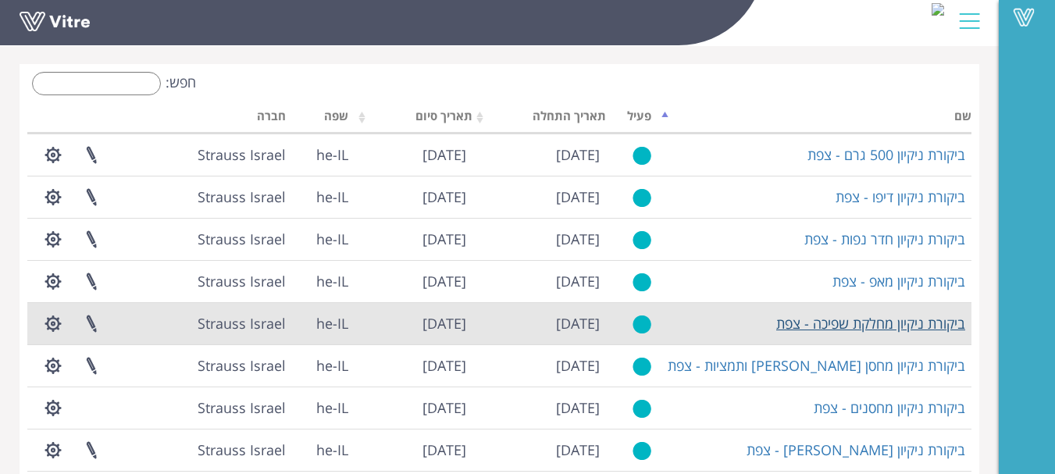
scroll to position [112, 0]
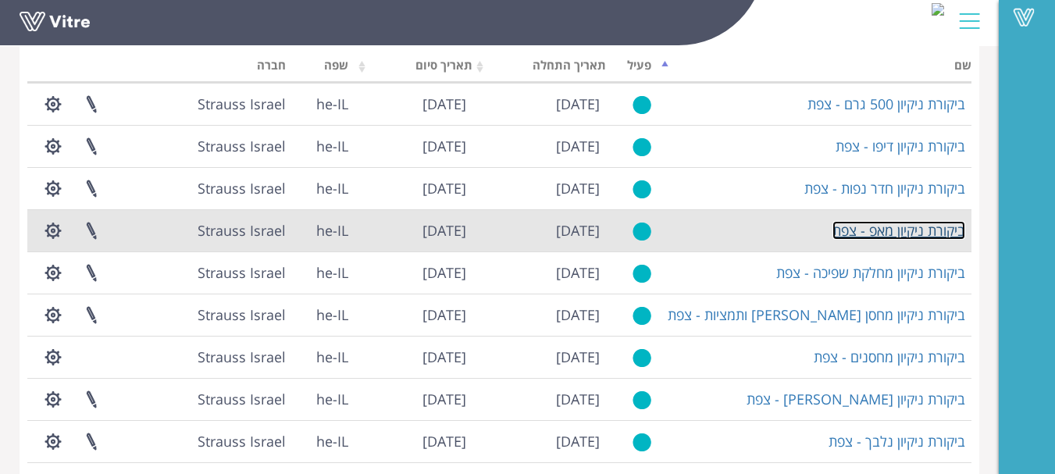
click at [921, 228] on link "ביקורת ניקיון מאפ - צפת" at bounding box center [899, 230] width 133 height 19
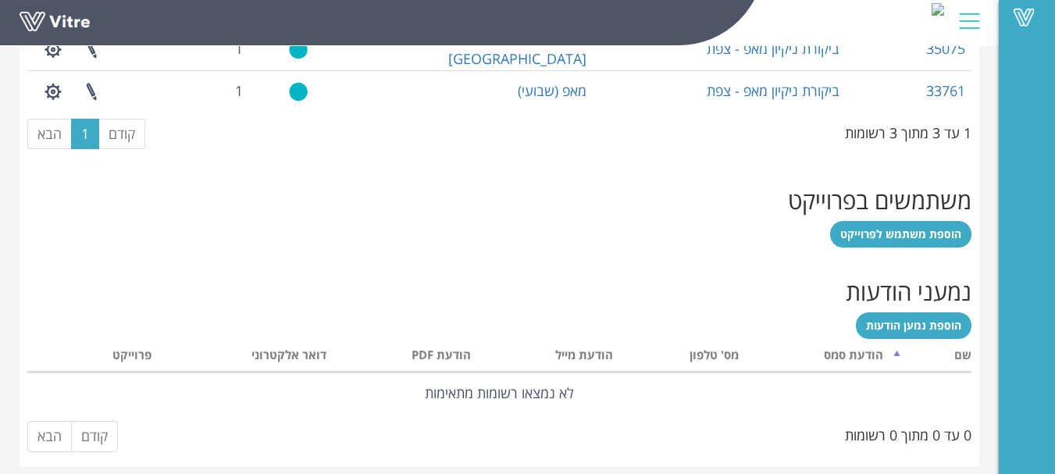
scroll to position [815, 0]
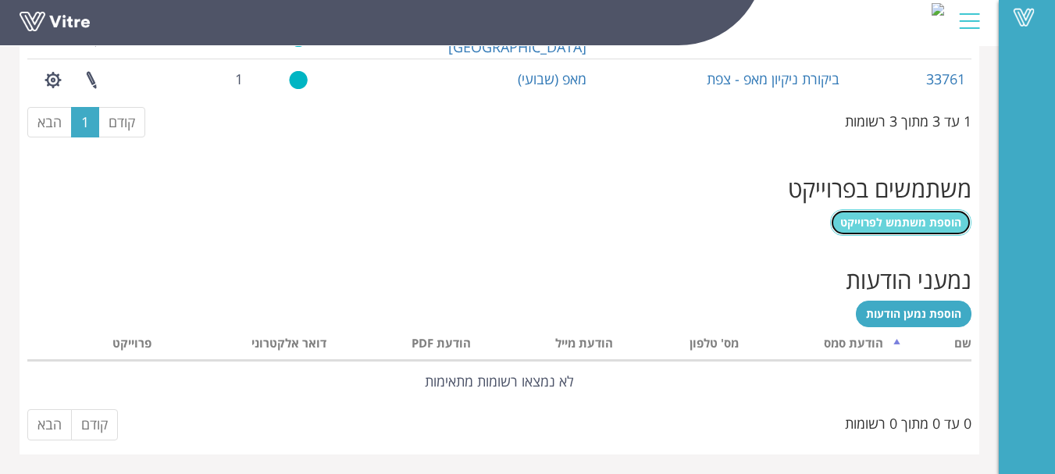
click at [931, 224] on span "הוספת משתמש לפרוייקט" at bounding box center [901, 222] width 121 height 15
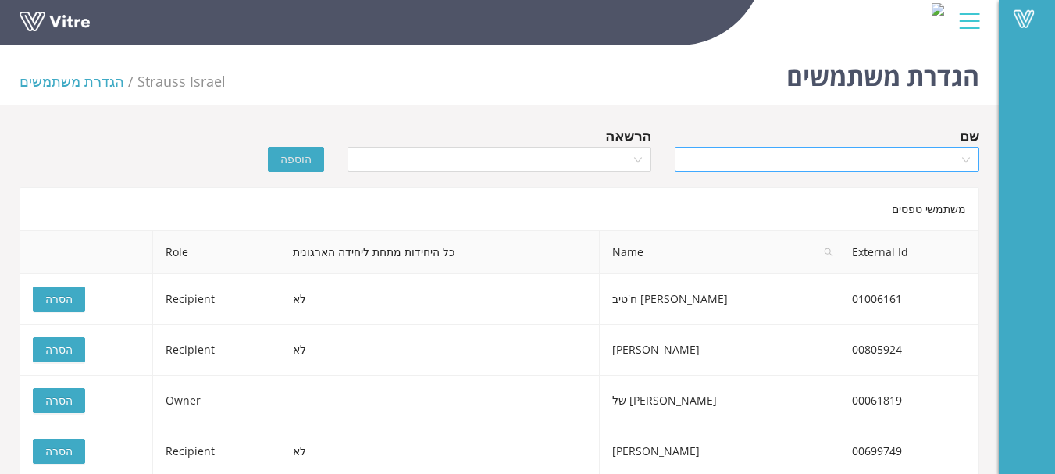
click at [909, 164] on input "search" at bounding box center [821, 159] width 275 height 23
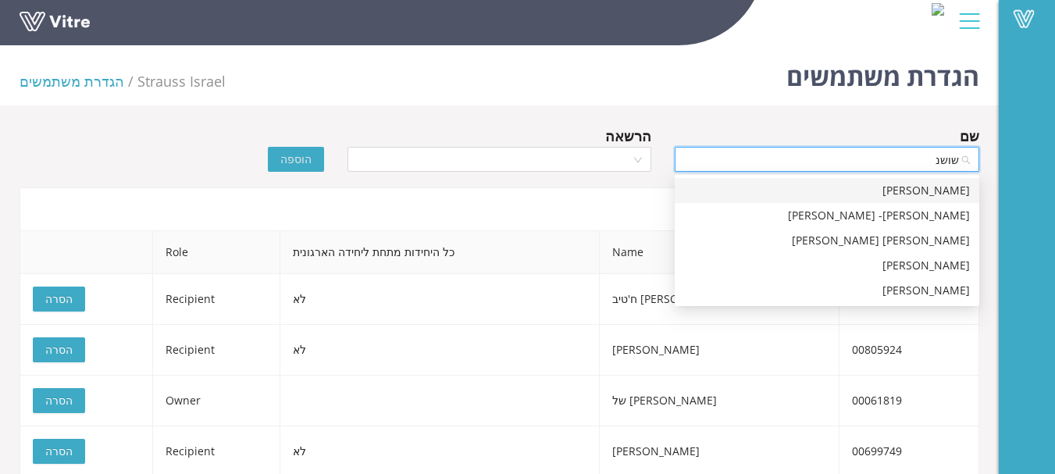
type input "[PERSON_NAME]"
click at [941, 296] on div "[PERSON_NAME]" at bounding box center [827, 290] width 286 height 17
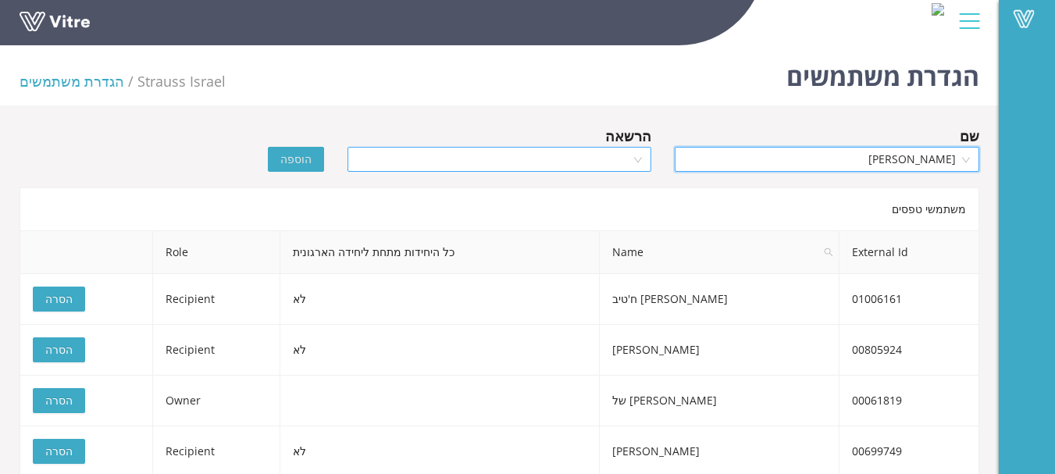
click at [586, 157] on input "search" at bounding box center [494, 159] width 275 height 23
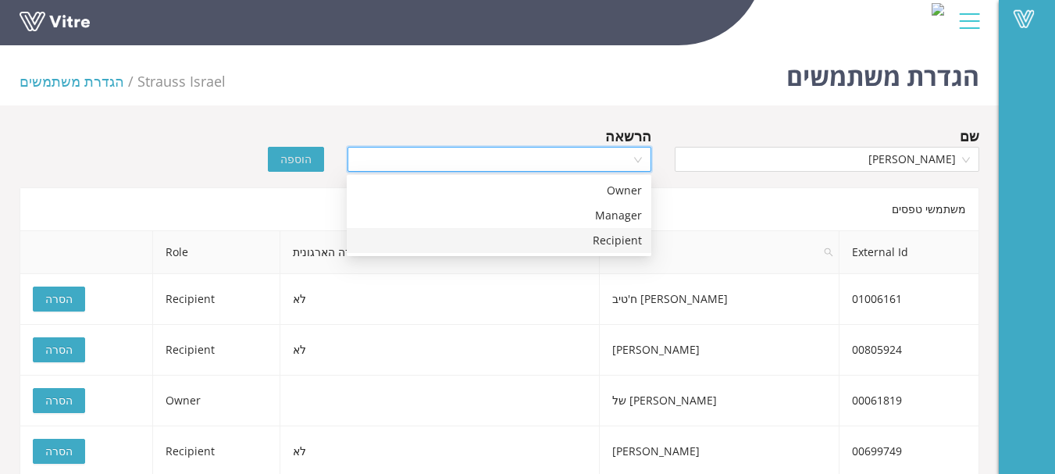
click at [634, 237] on div "Recipient" at bounding box center [499, 240] width 286 height 17
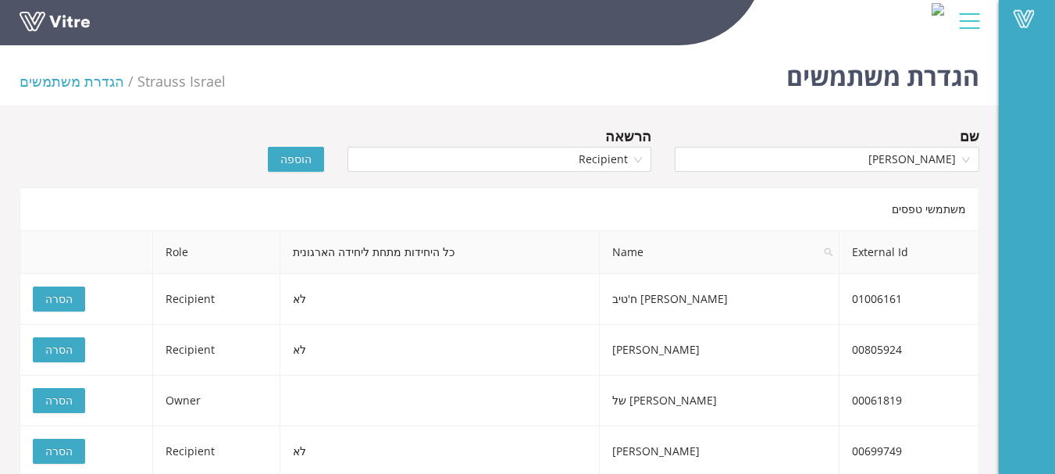
click at [290, 155] on span "הוספה" at bounding box center [295, 159] width 31 height 17
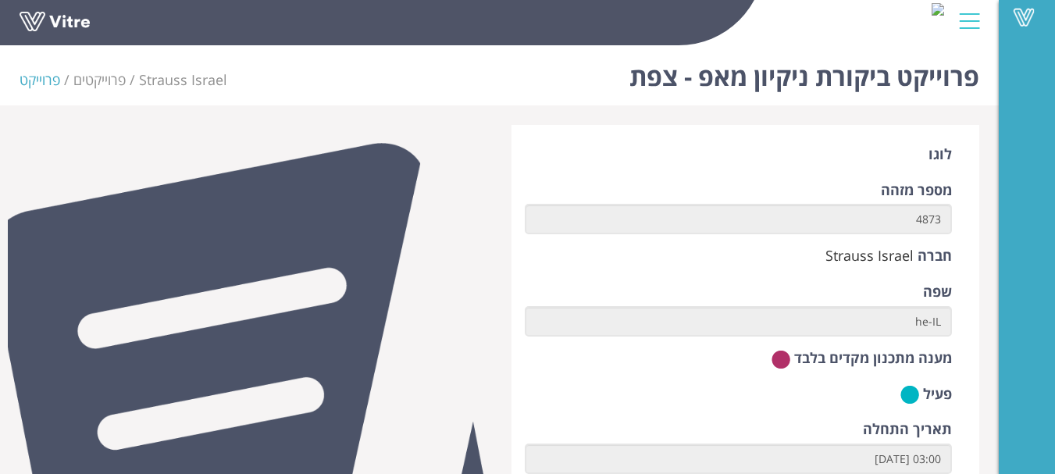
scroll to position [655, 0]
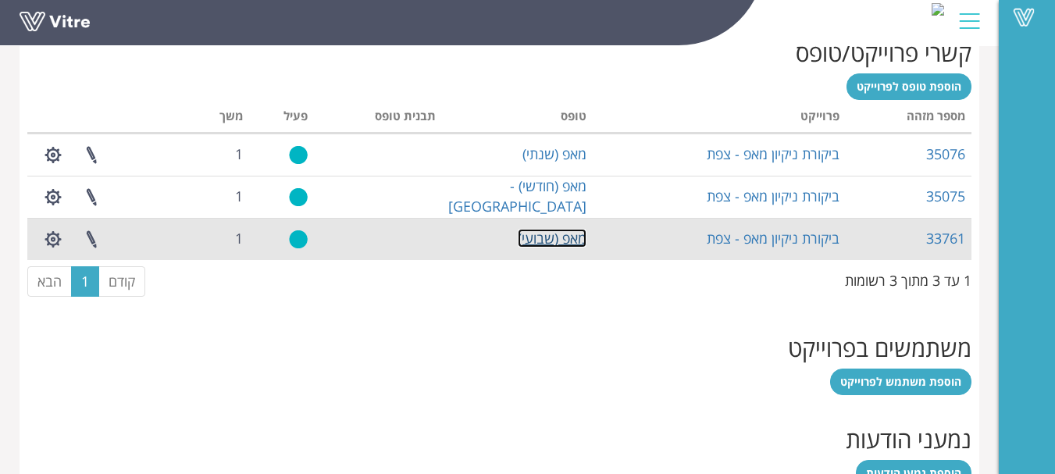
click at [566, 235] on link "מאפ (שבועי)" at bounding box center [552, 238] width 69 height 19
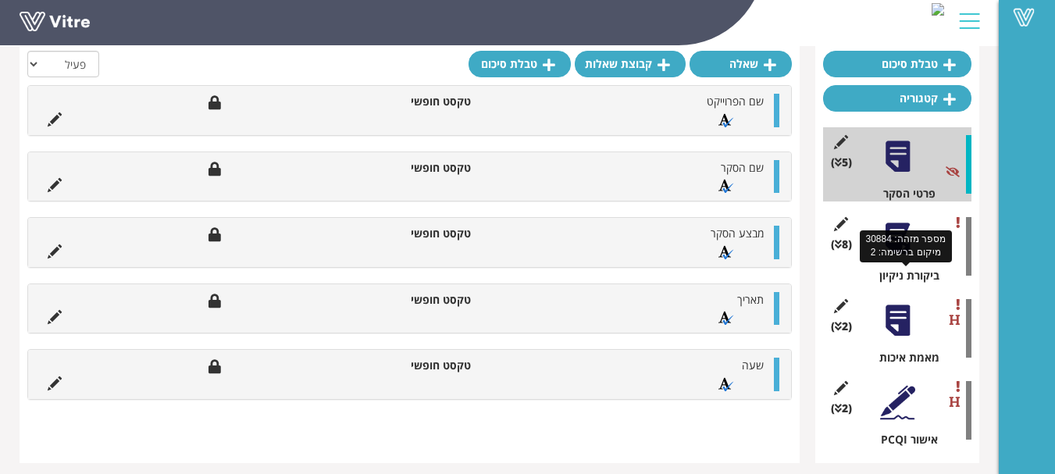
scroll to position [156, 0]
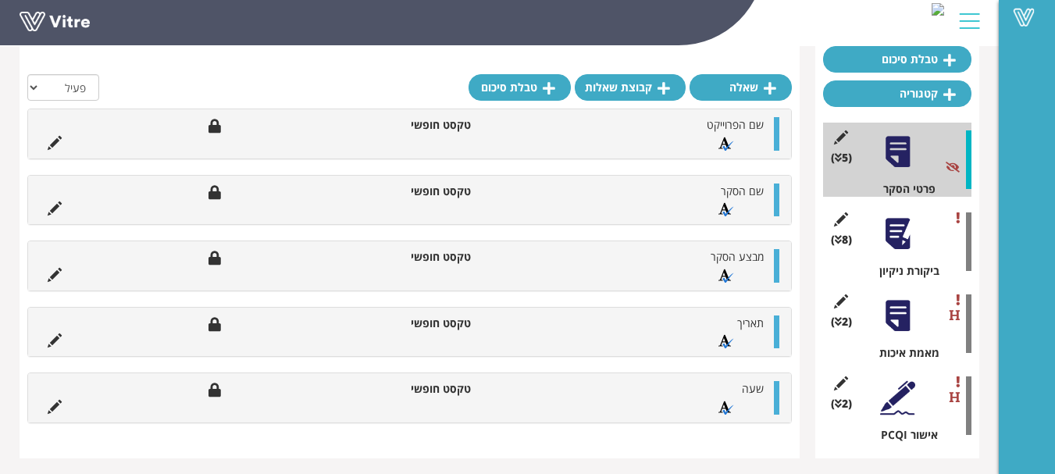
click at [892, 231] on div at bounding box center [897, 233] width 35 height 35
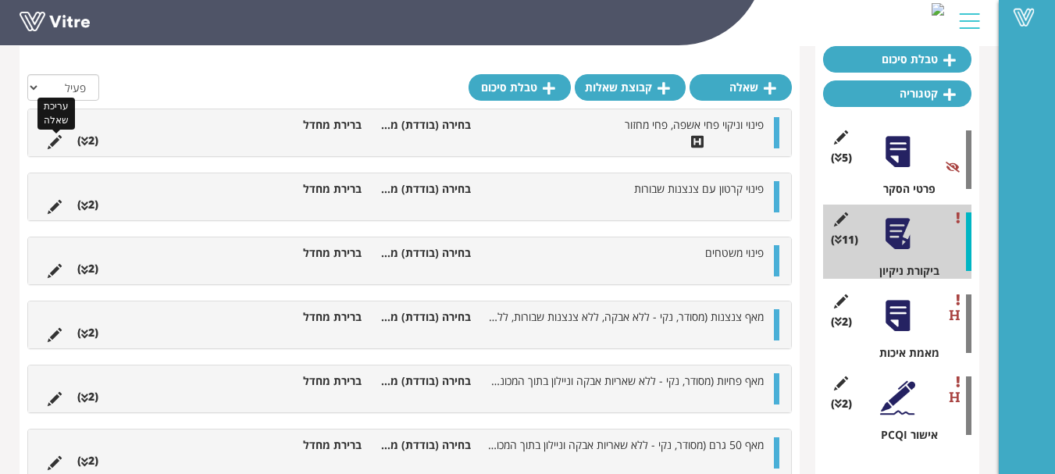
click at [54, 144] on icon at bounding box center [55, 142] width 14 height 14
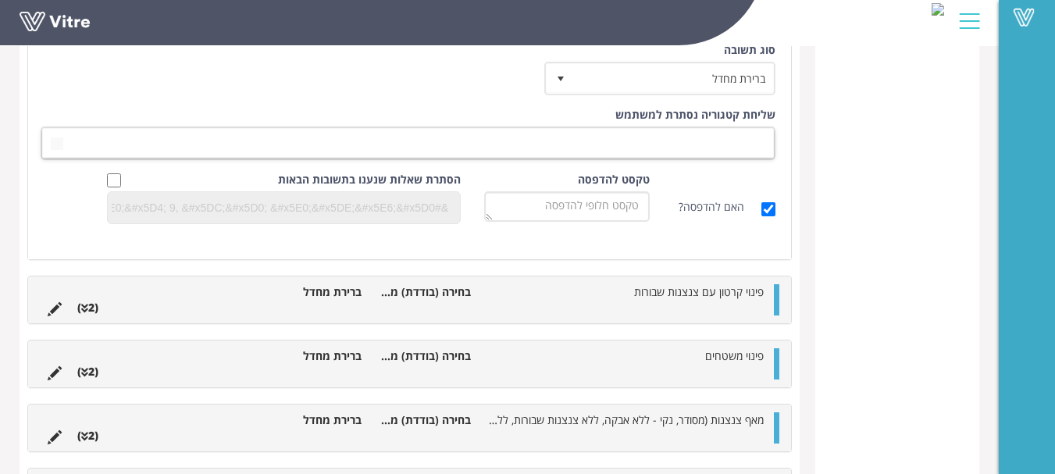
scroll to position [703, 0]
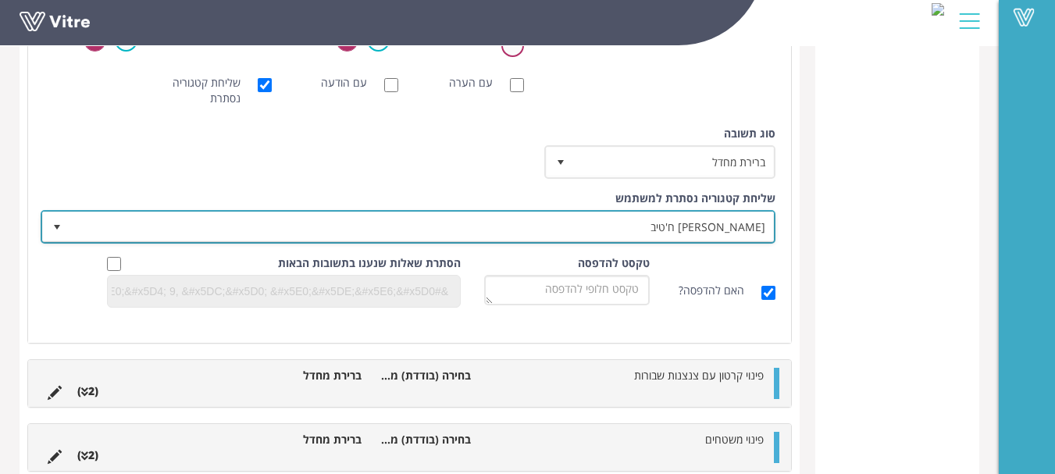
click at [741, 217] on span "נדין ח'טיב" at bounding box center [422, 226] width 704 height 28
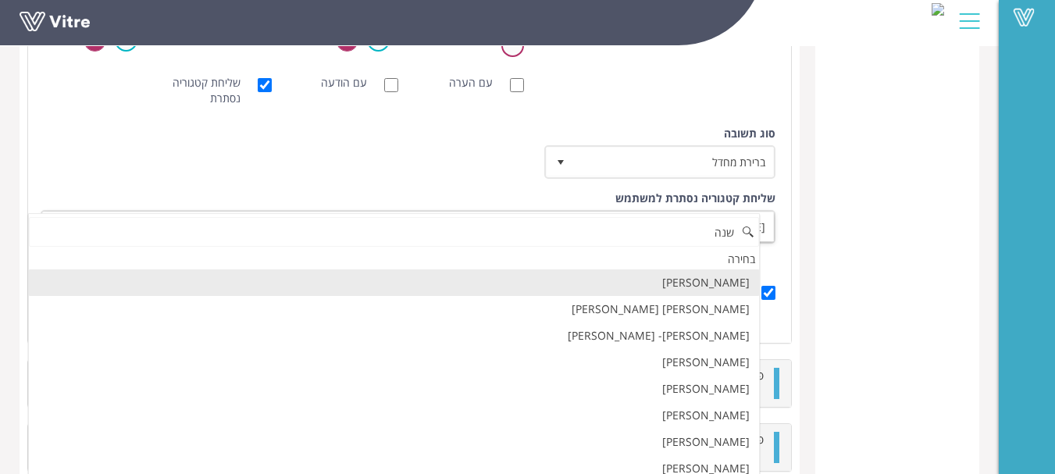
scroll to position [0, 0]
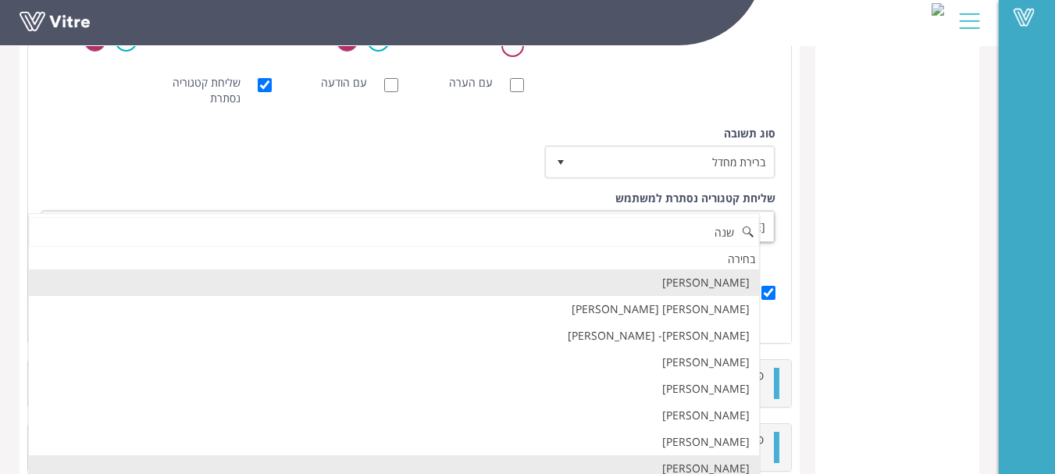
click at [725, 467] on li "שושנה פלס" at bounding box center [394, 468] width 730 height 27
type input "שנה"
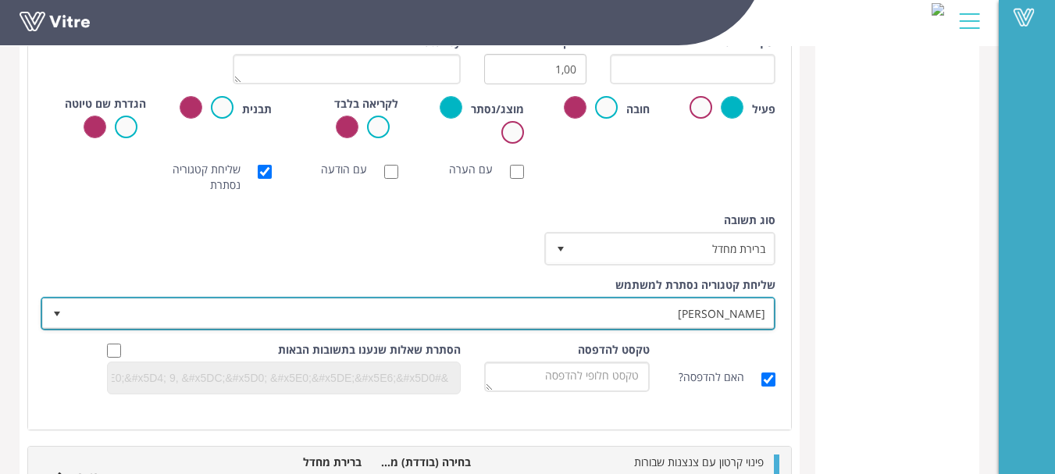
scroll to position [469, 0]
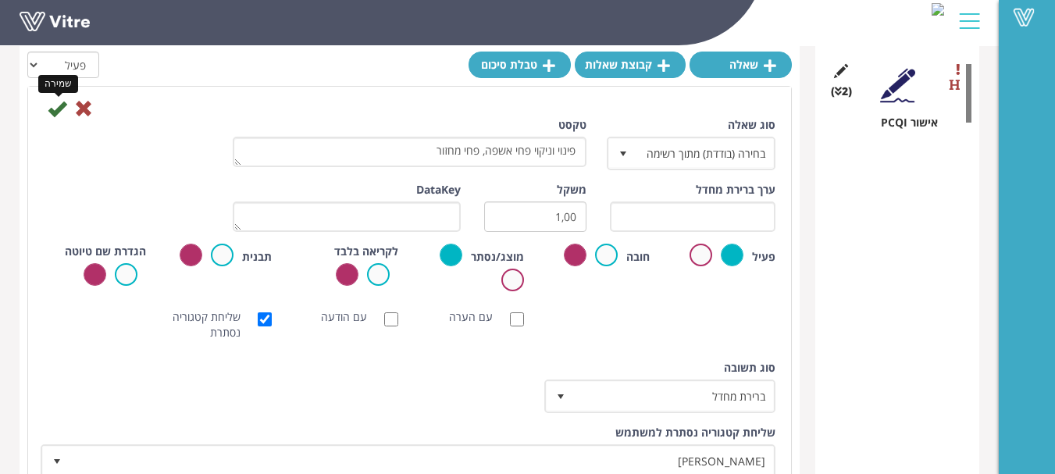
click at [62, 107] on icon at bounding box center [57, 108] width 19 height 19
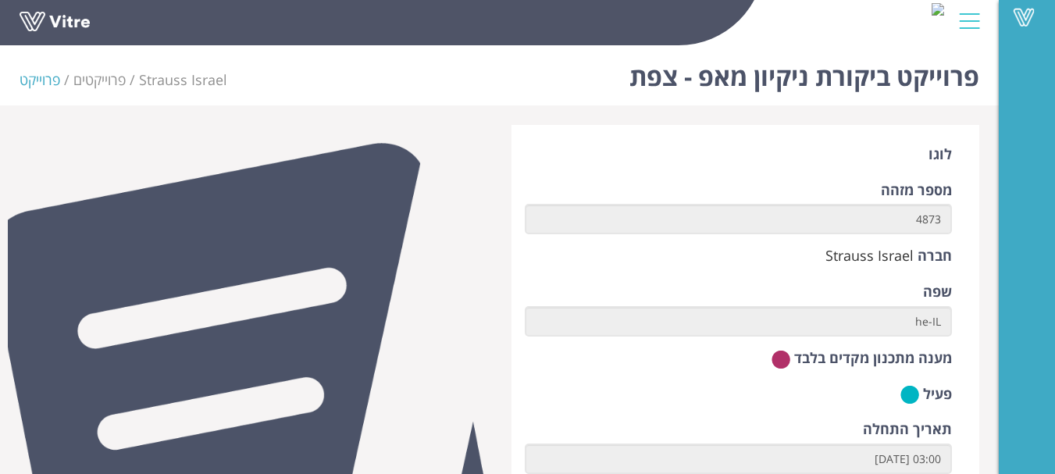
scroll to position [655, 0]
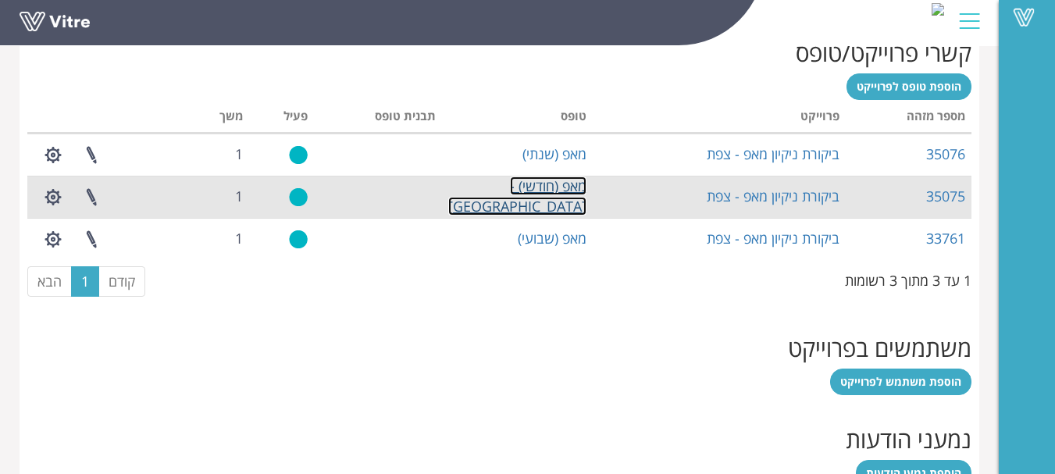
click at [551, 199] on link "מאפ (חודשי) - [GEOGRAPHIC_DATA]" at bounding box center [517, 196] width 138 height 39
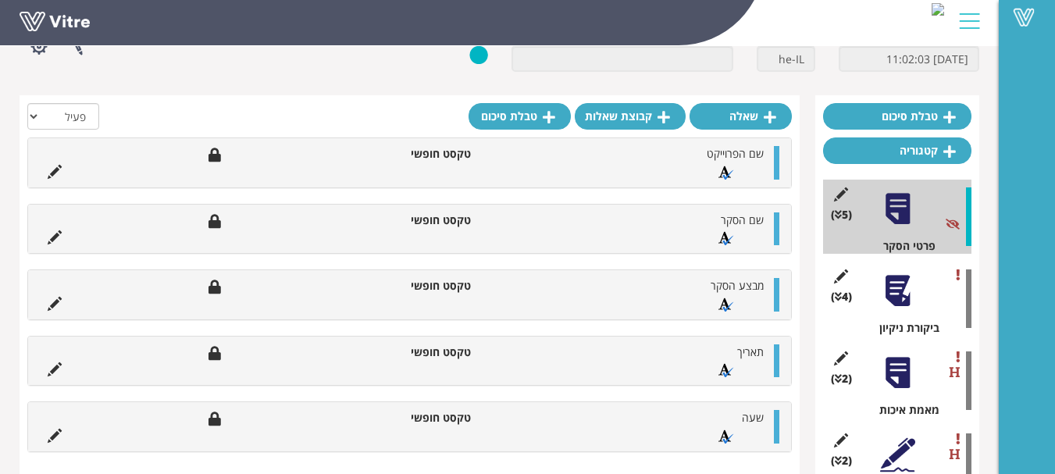
scroll to position [156, 0]
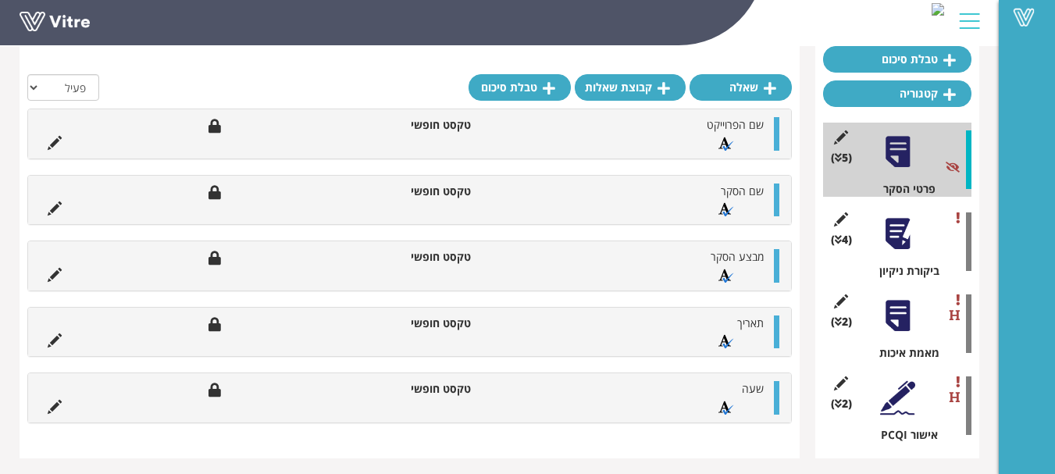
click at [900, 241] on div at bounding box center [897, 233] width 35 height 35
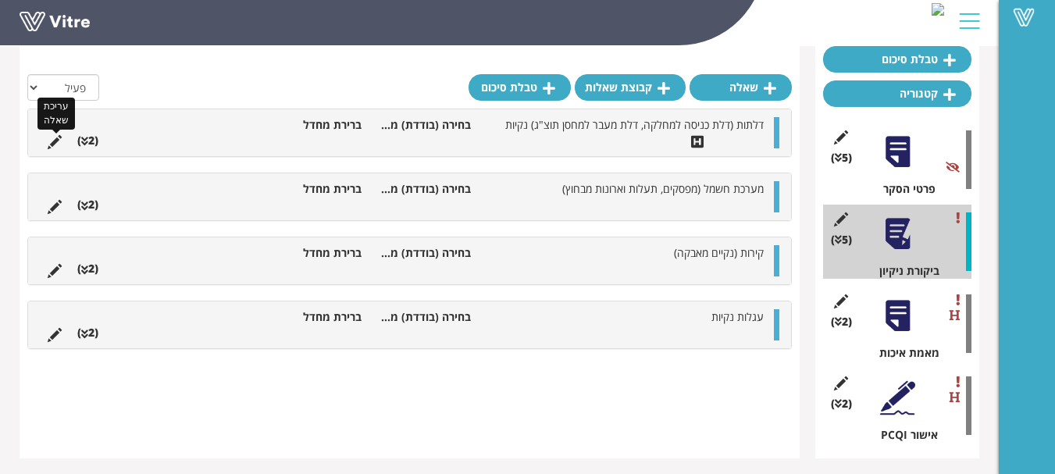
click at [53, 137] on icon at bounding box center [55, 142] width 14 height 14
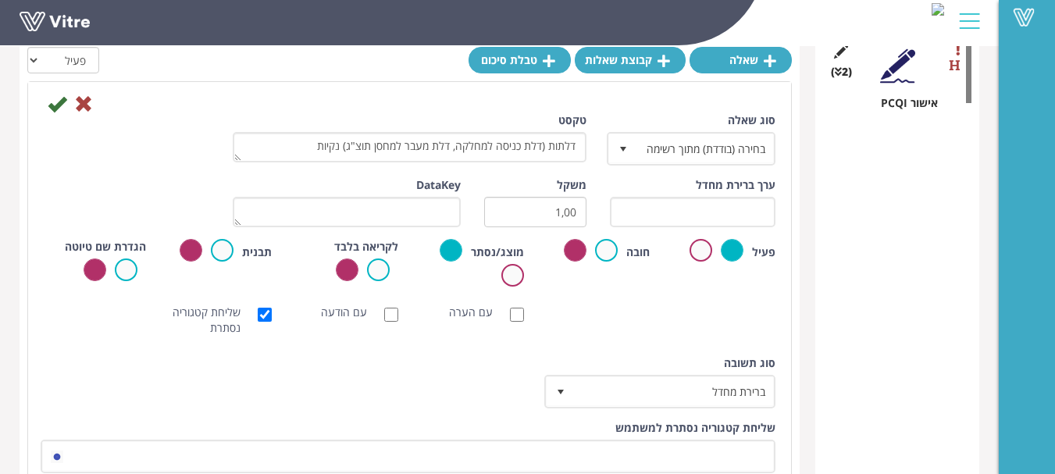
scroll to position [625, 0]
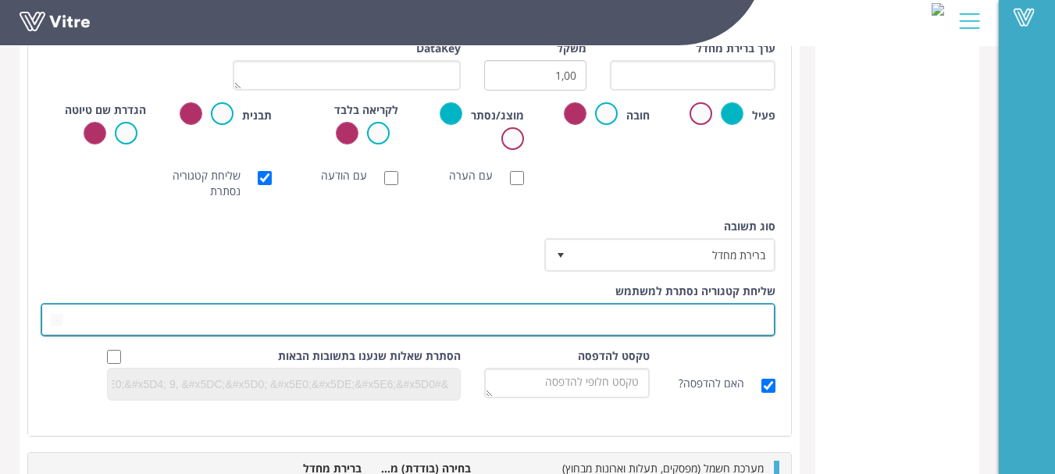
click at [755, 318] on span at bounding box center [422, 319] width 704 height 28
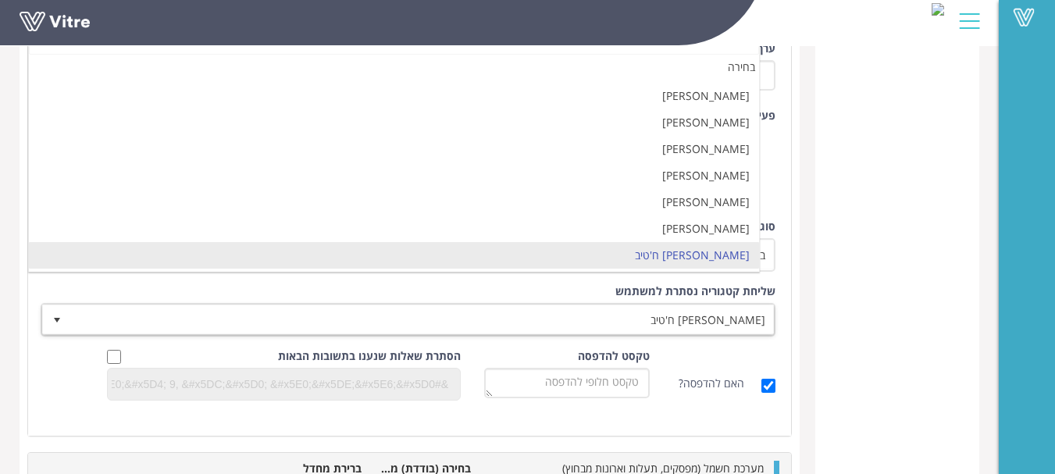
scroll to position [0, 0]
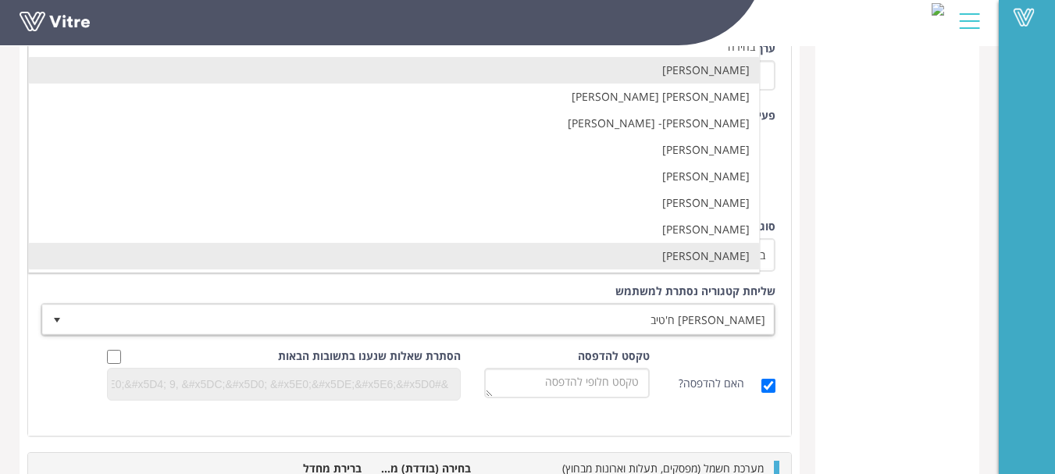
drag, startPoint x: 723, startPoint y: 252, endPoint x: 802, endPoint y: 264, distance: 80.5
click at [723, 252] on li "[PERSON_NAME]" at bounding box center [394, 256] width 730 height 27
type input "שנה"
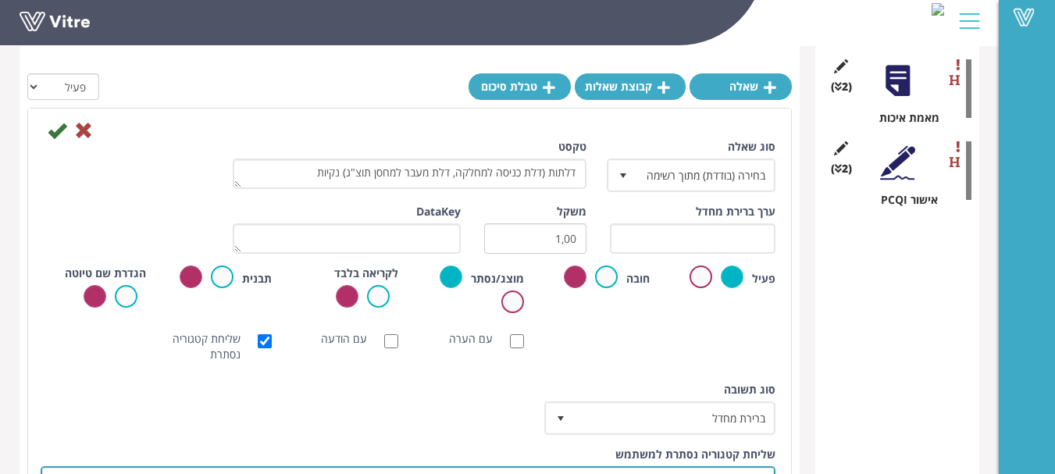
scroll to position [391, 0]
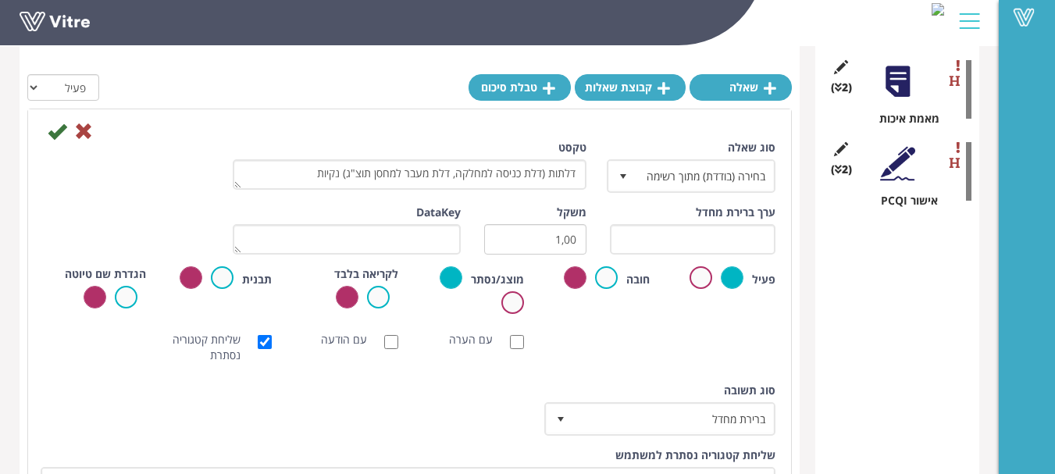
click at [47, 128] on div at bounding box center [409, 130] width 755 height 19
drag, startPoint x: 52, startPoint y: 131, endPoint x: 197, endPoint y: 182, distance: 153.2
click at [57, 134] on icon at bounding box center [57, 131] width 19 height 19
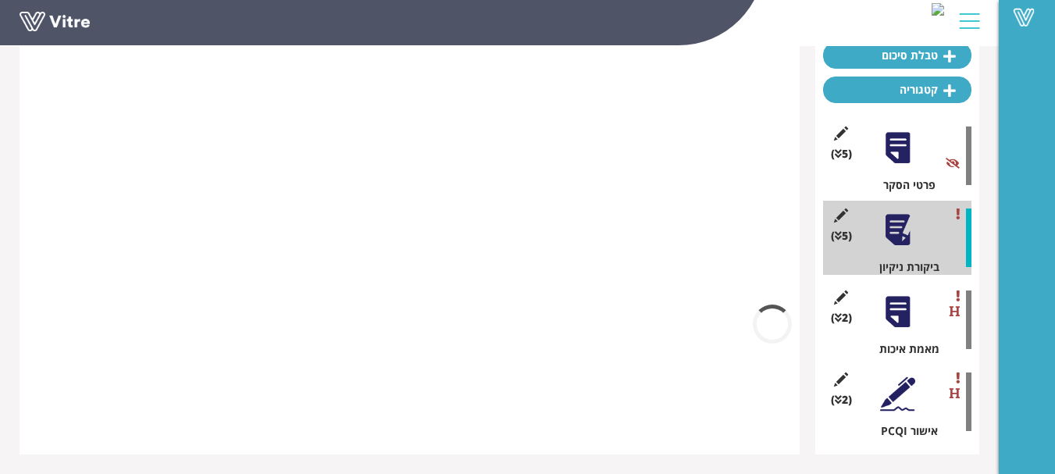
scroll to position [160, 0]
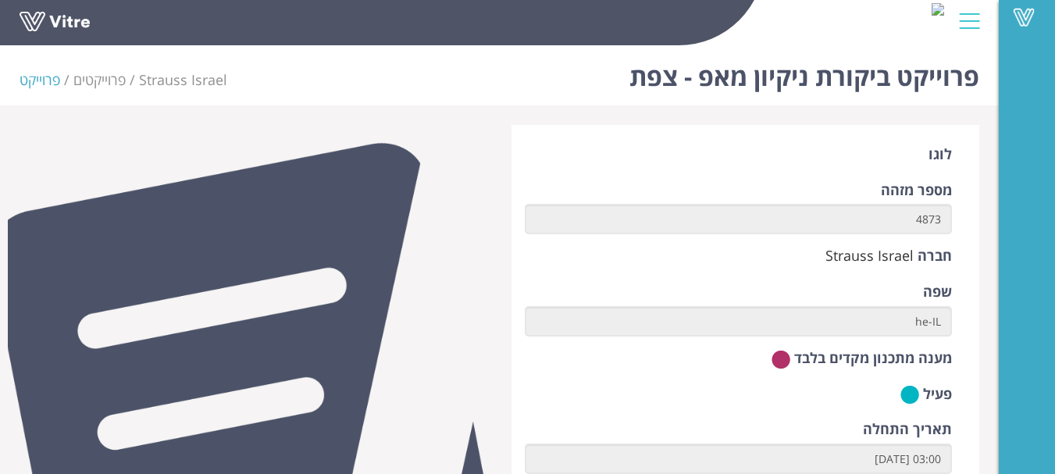
scroll to position [655, 0]
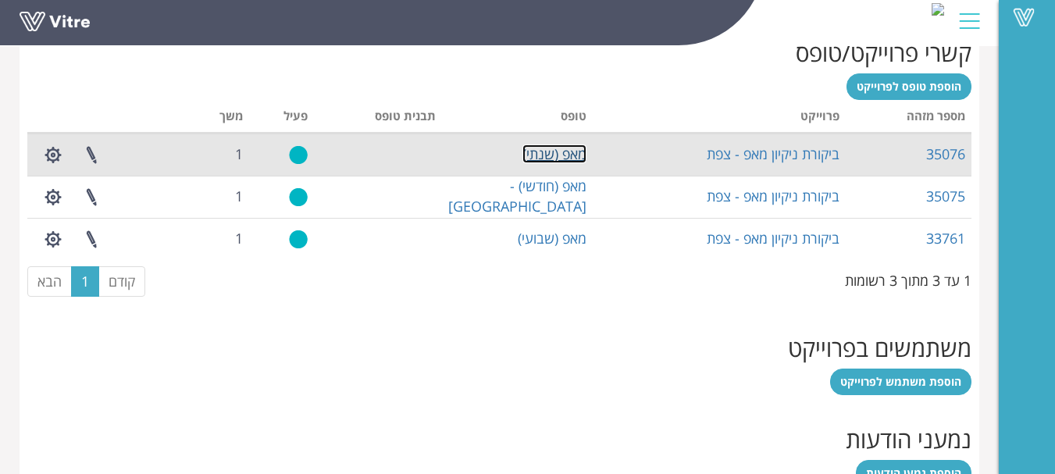
click at [538, 152] on link "מאפ (שנתי)" at bounding box center [555, 154] width 64 height 19
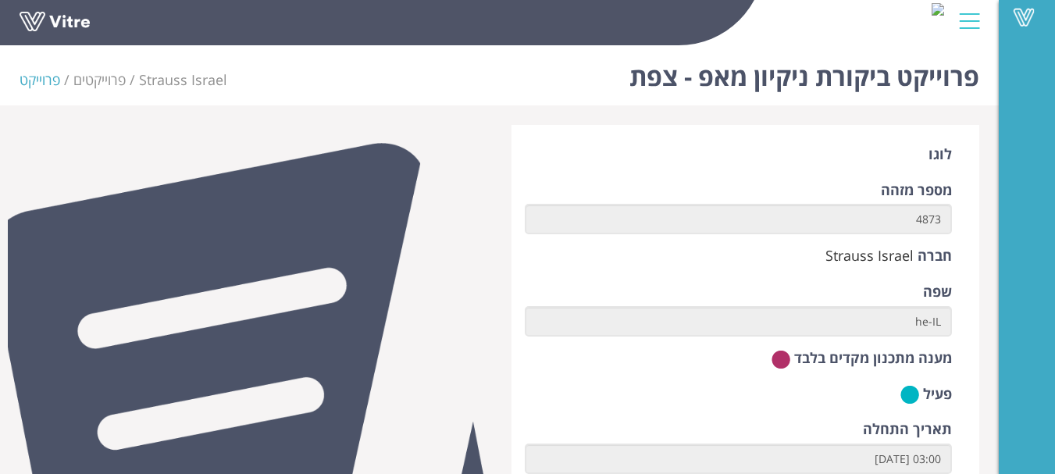
scroll to position [655, 0]
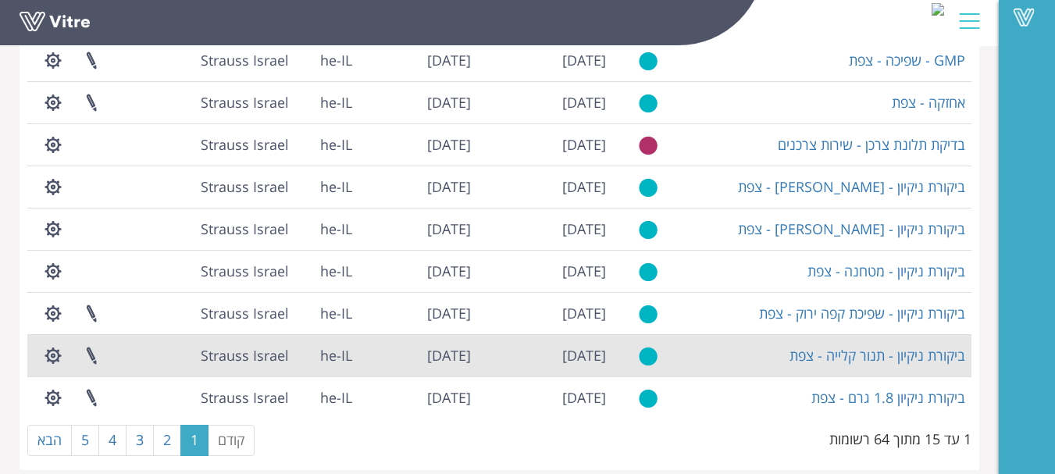
scroll to position [424, 0]
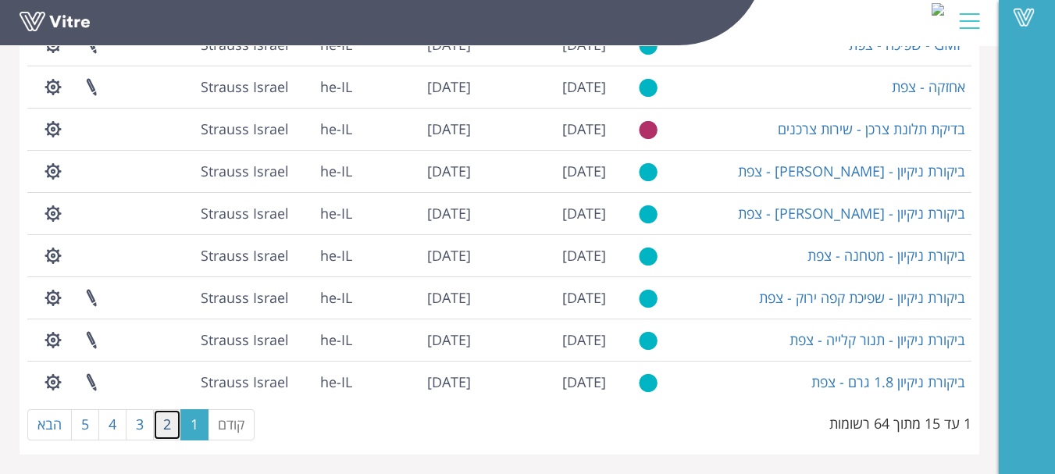
click at [170, 424] on link "2" at bounding box center [167, 424] width 28 height 31
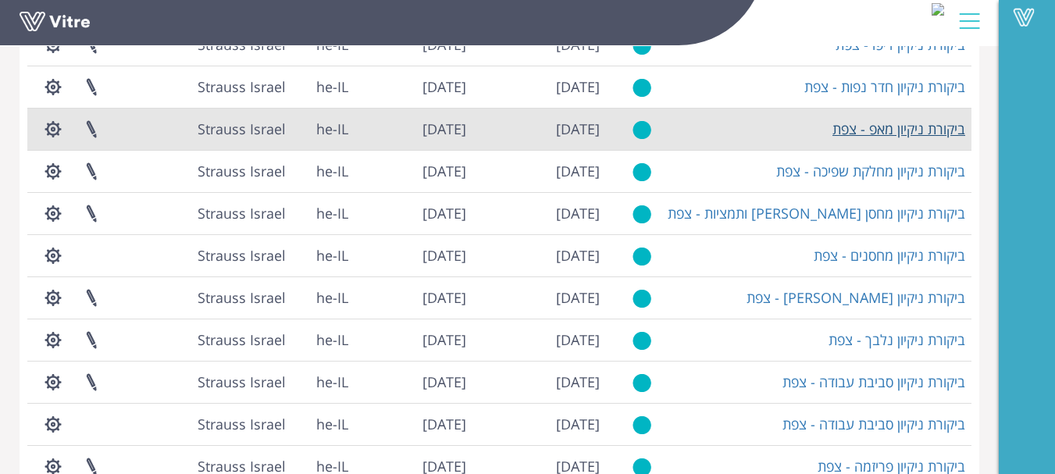
scroll to position [190, 0]
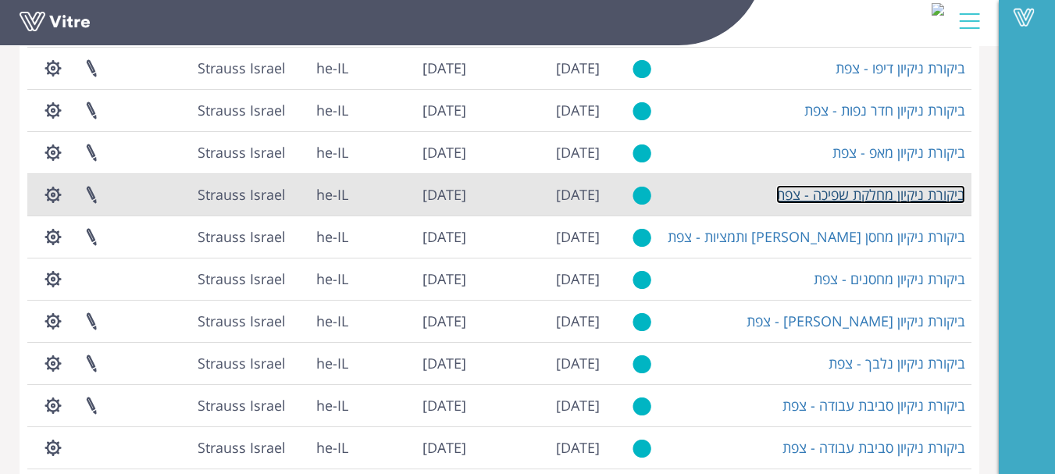
click at [908, 193] on link "ביקורת ניקיון מחלקת שפיכה - צפת" at bounding box center [871, 194] width 189 height 19
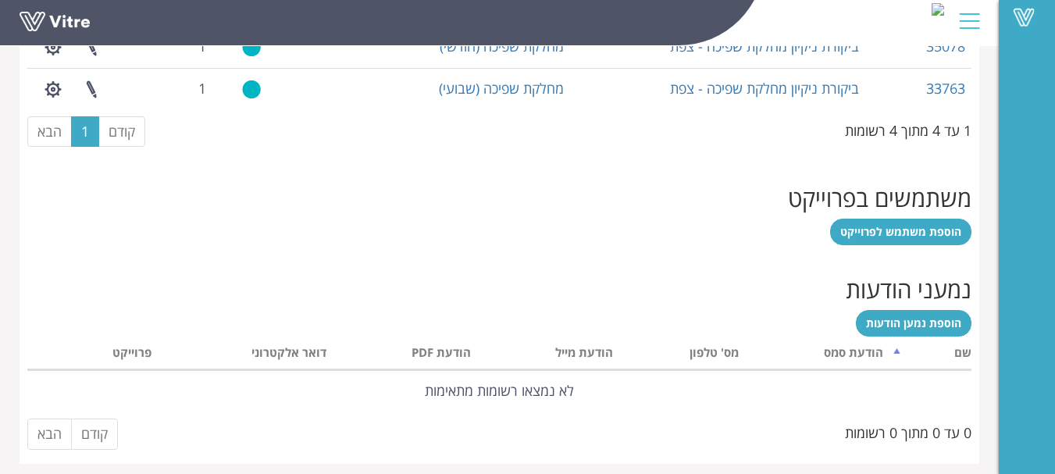
scroll to position [857, 0]
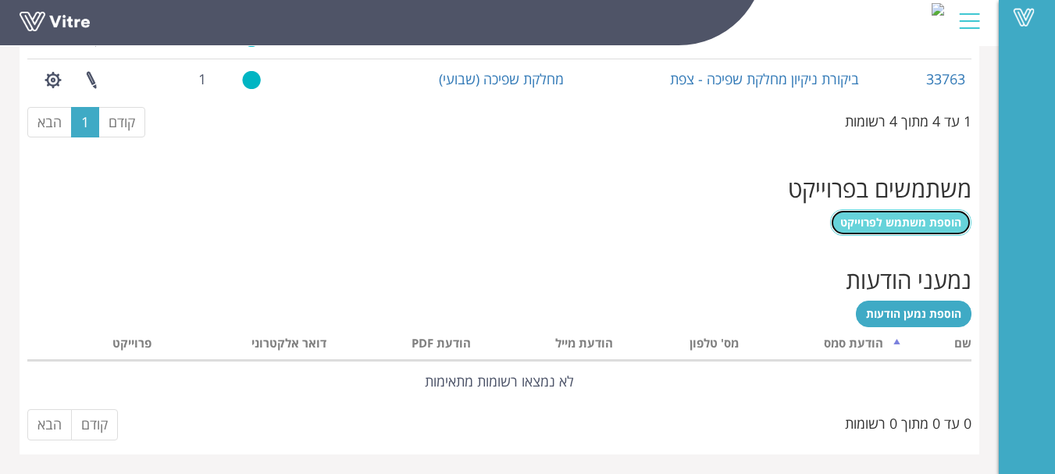
click at [909, 216] on span "הוספת משתמש לפרוייקט" at bounding box center [901, 222] width 121 height 15
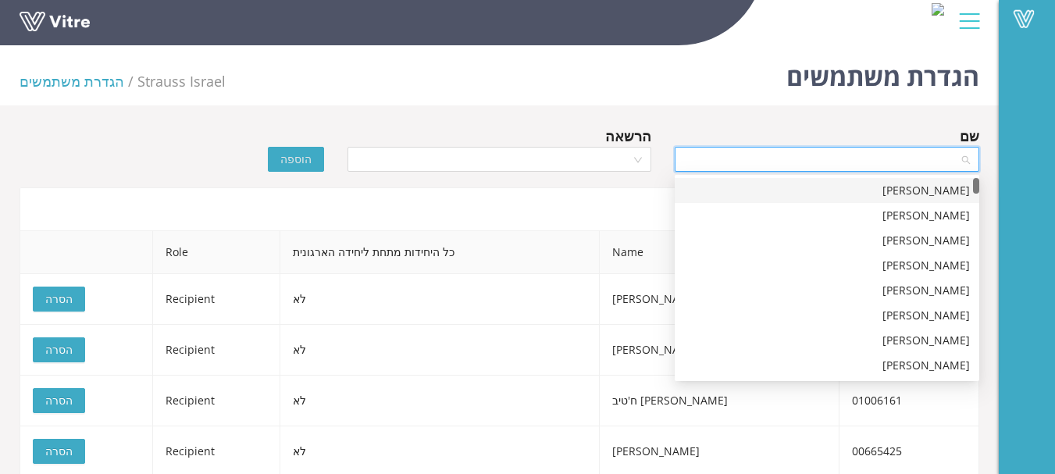
click at [864, 155] on input "search" at bounding box center [821, 159] width 275 height 23
type input "שושנה"
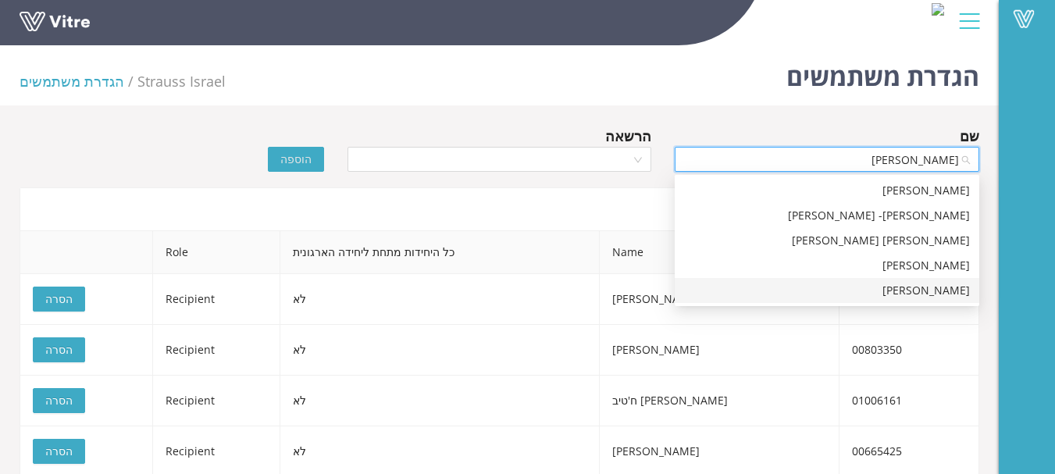
drag, startPoint x: 931, startPoint y: 284, endPoint x: 871, endPoint y: 241, distance: 74.4
click at [931, 287] on div "שושנה פלס" at bounding box center [827, 290] width 286 height 17
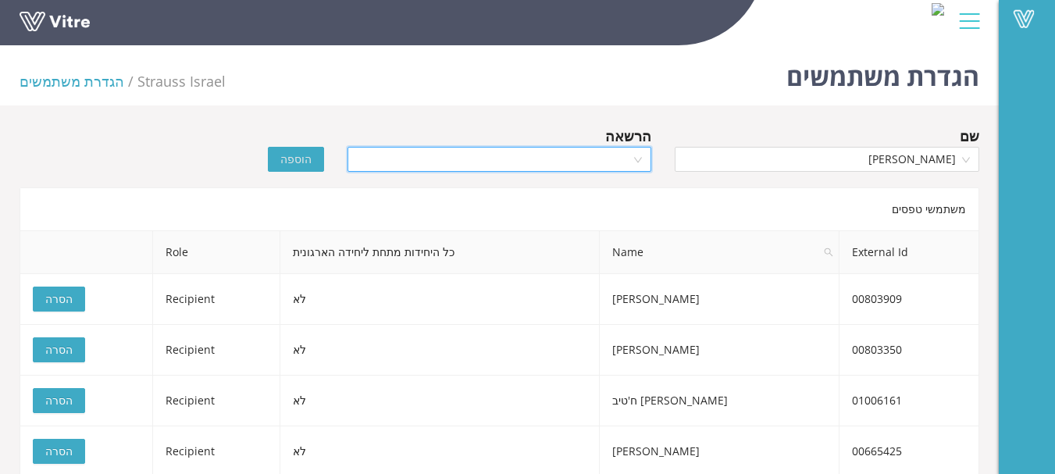
click at [609, 158] on input "search" at bounding box center [494, 159] width 275 height 23
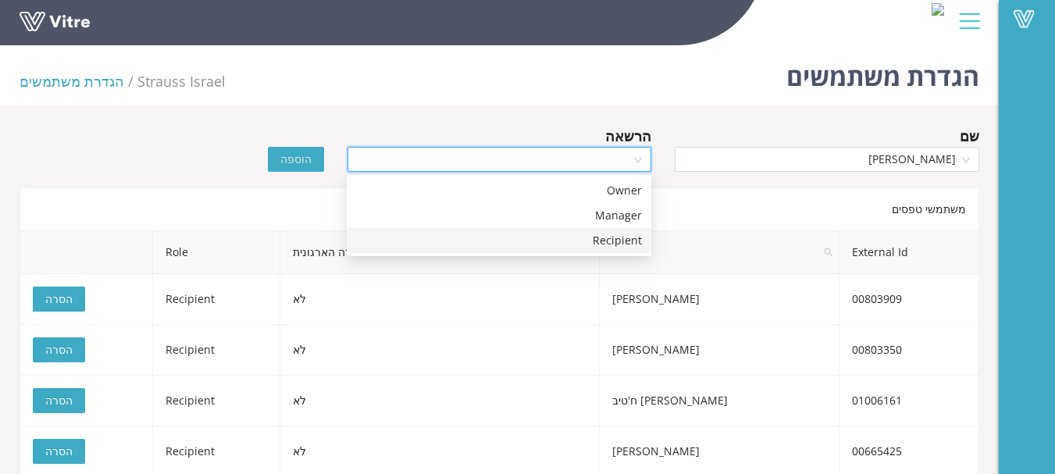
click at [623, 239] on div "Recipient" at bounding box center [499, 240] width 286 height 17
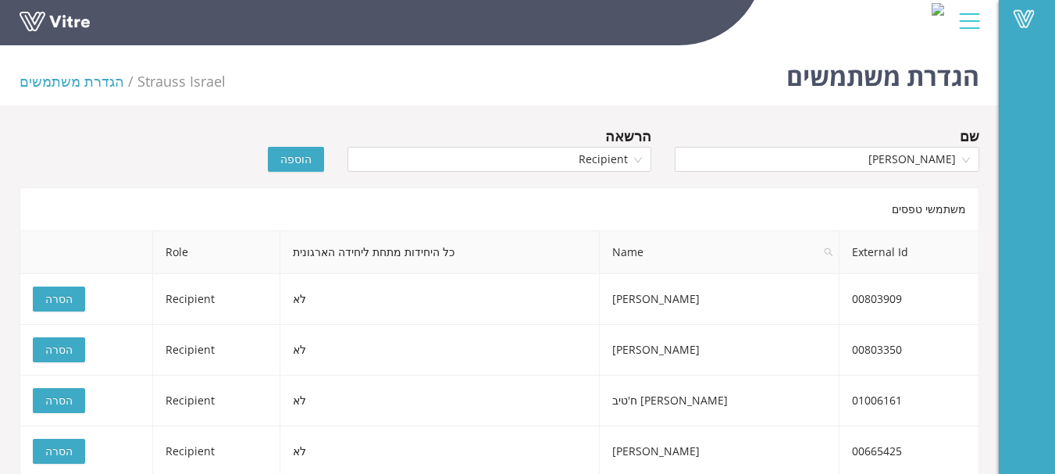
drag, startPoint x: 311, startPoint y: 160, endPoint x: 516, endPoint y: 213, distance: 212.2
click at [314, 161] on button "הוספה" at bounding box center [296, 159] width 56 height 25
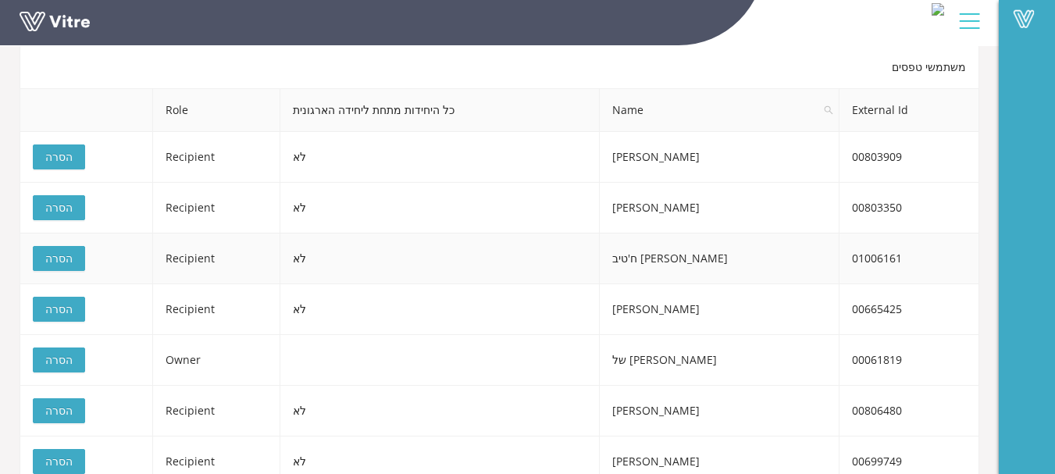
scroll to position [156, 0]
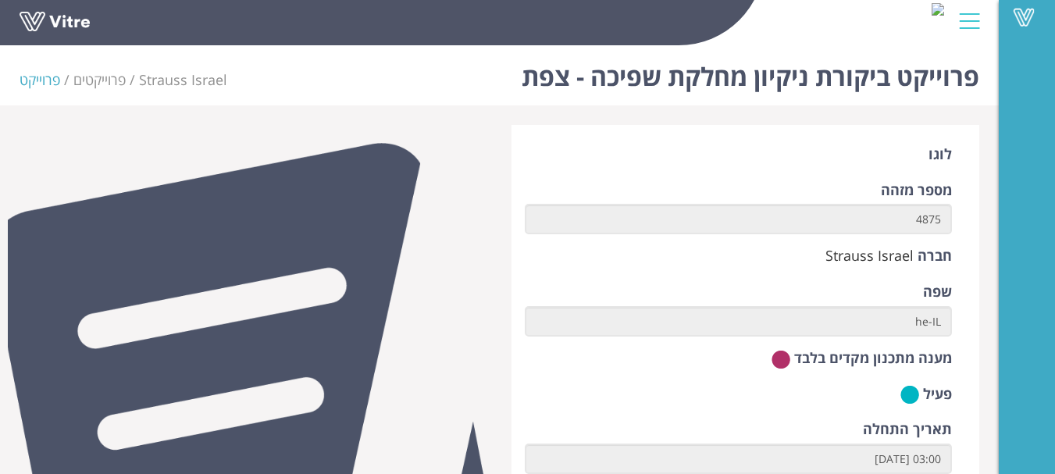
scroll to position [580, 0]
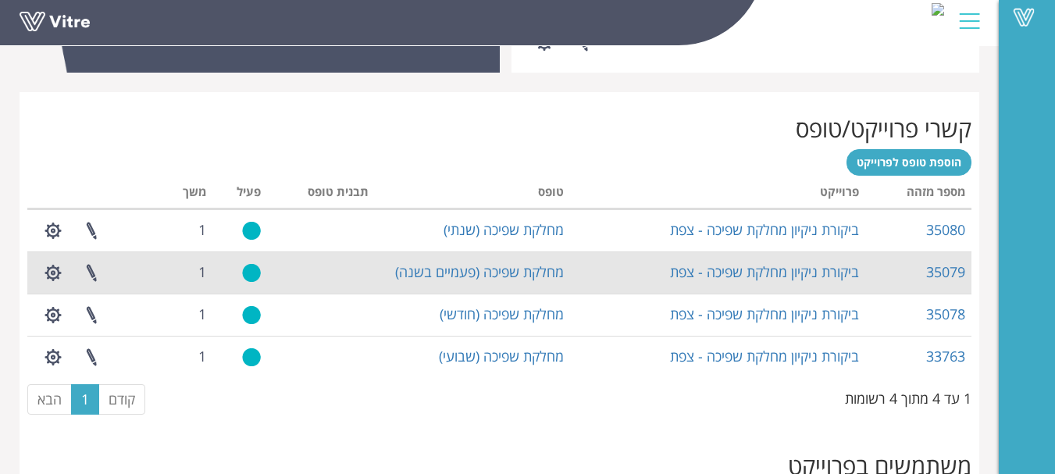
click at [898, 291] on td "35079" at bounding box center [919, 273] width 106 height 42
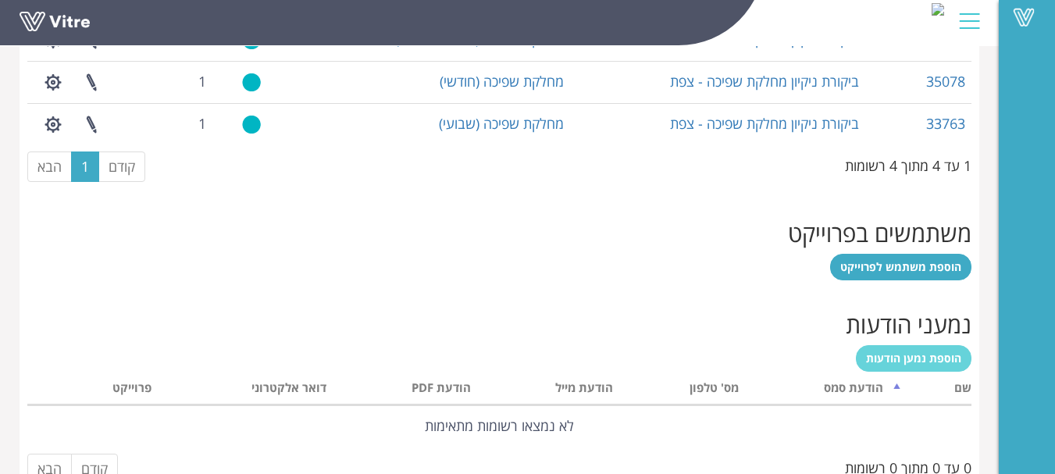
scroll to position [814, 0]
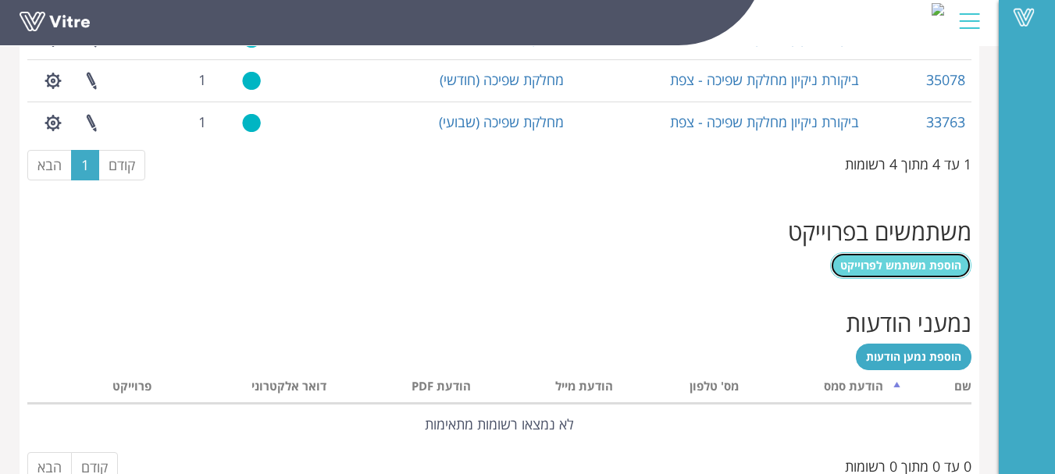
click at [905, 273] on link "הוספת משתמש לפרוייקט" at bounding box center [900, 265] width 141 height 27
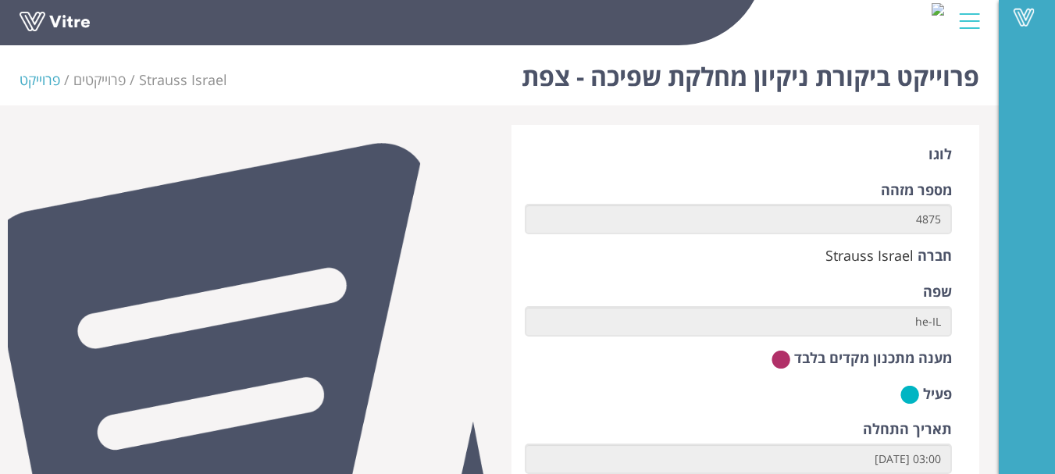
scroll to position [580, 0]
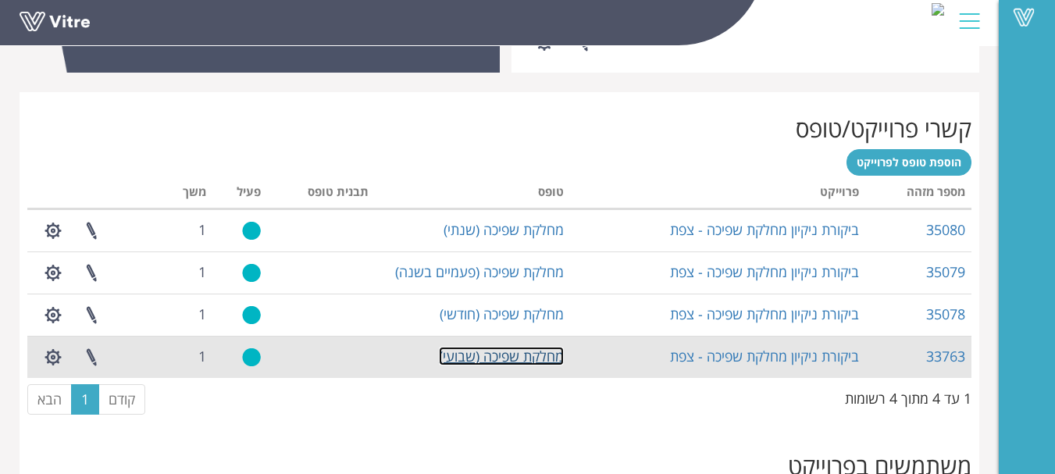
click at [496, 357] on link "מחלקת שפיכה (שבועי)" at bounding box center [501, 356] width 125 height 19
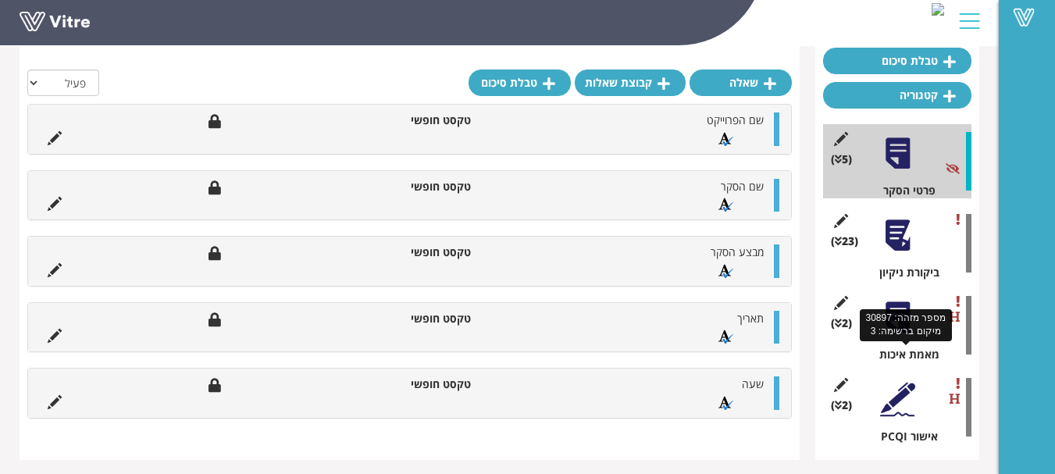
scroll to position [156, 0]
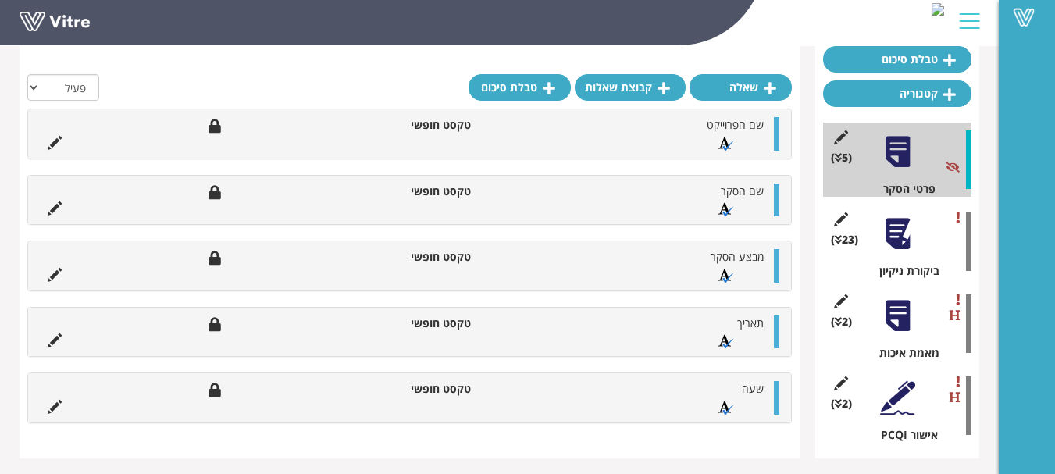
click at [902, 234] on div at bounding box center [897, 233] width 35 height 35
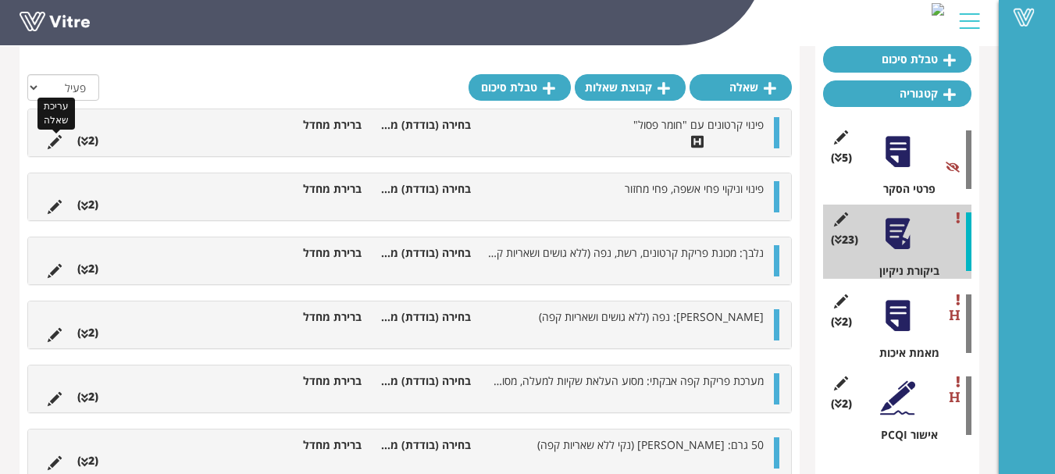
click at [48, 141] on icon at bounding box center [55, 142] width 14 height 14
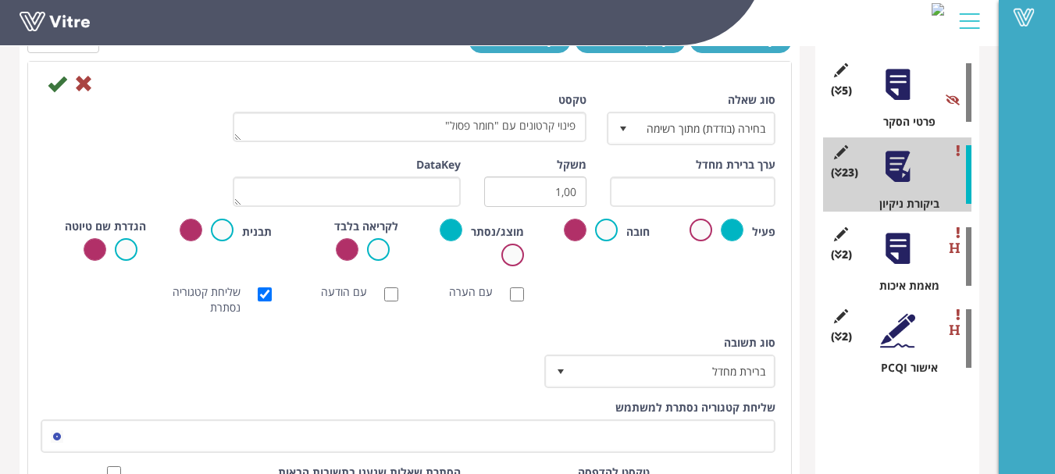
scroll to position [312, 0]
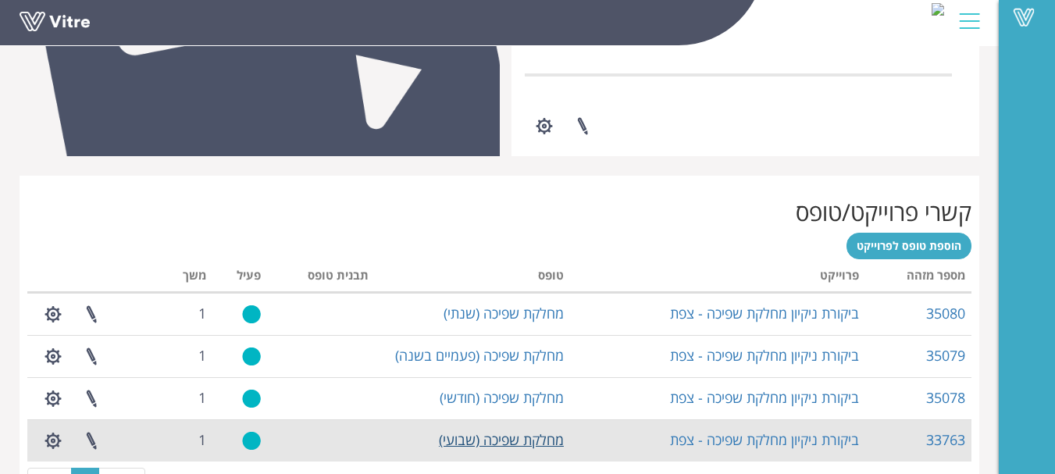
scroll to position [577, 0]
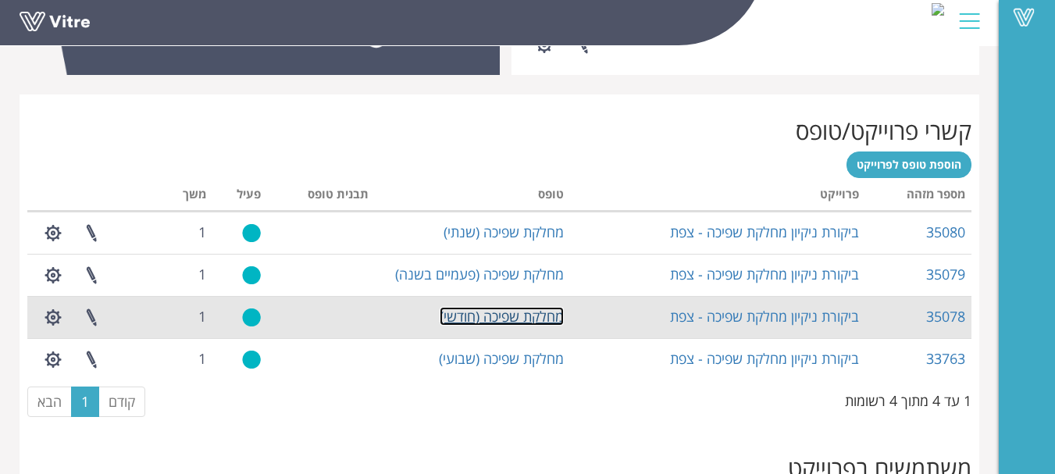
click at [520, 317] on link "מחלקת שפיכה (חודשי)" at bounding box center [502, 316] width 124 height 19
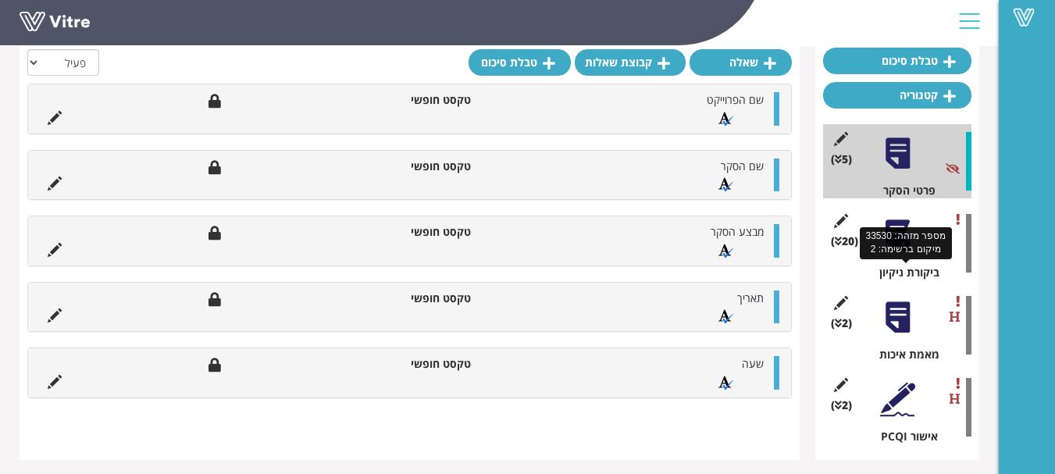
scroll to position [156, 0]
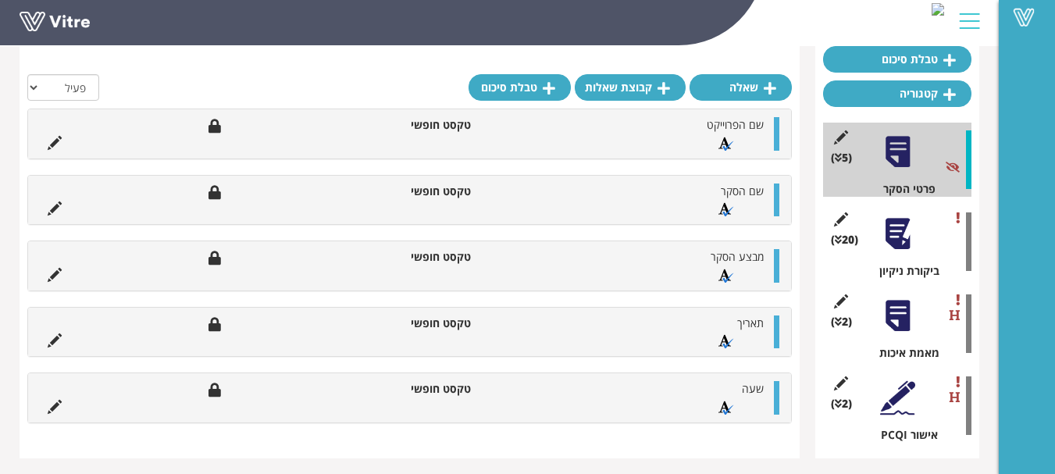
click at [899, 232] on div at bounding box center [897, 233] width 35 height 35
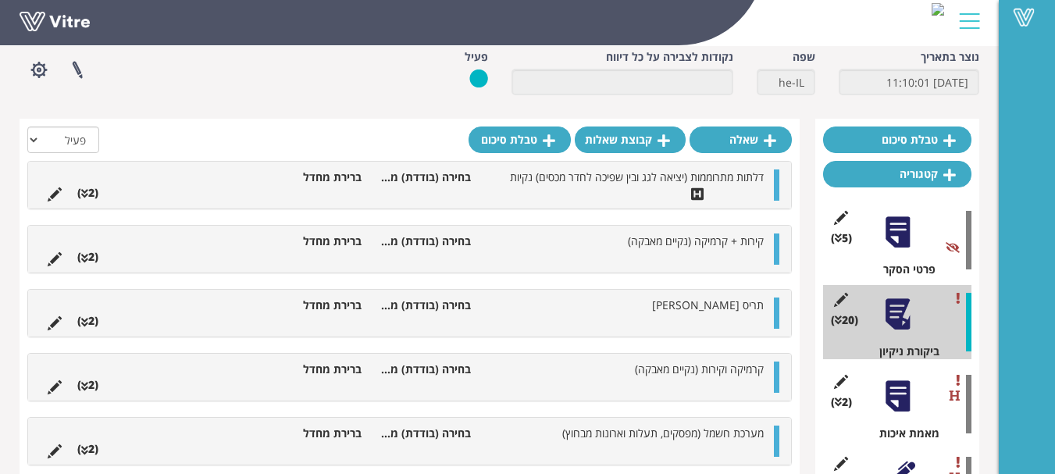
scroll to position [0, 0]
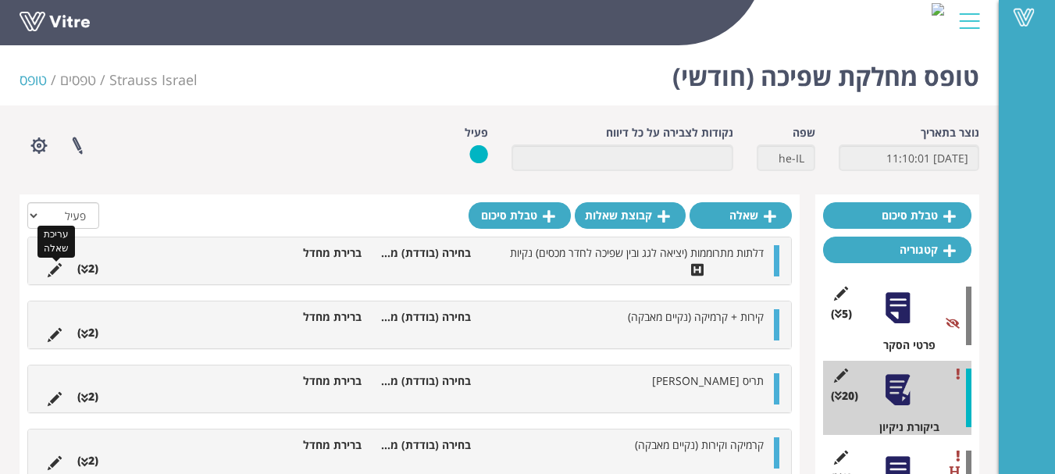
click at [50, 271] on icon at bounding box center [55, 270] width 14 height 14
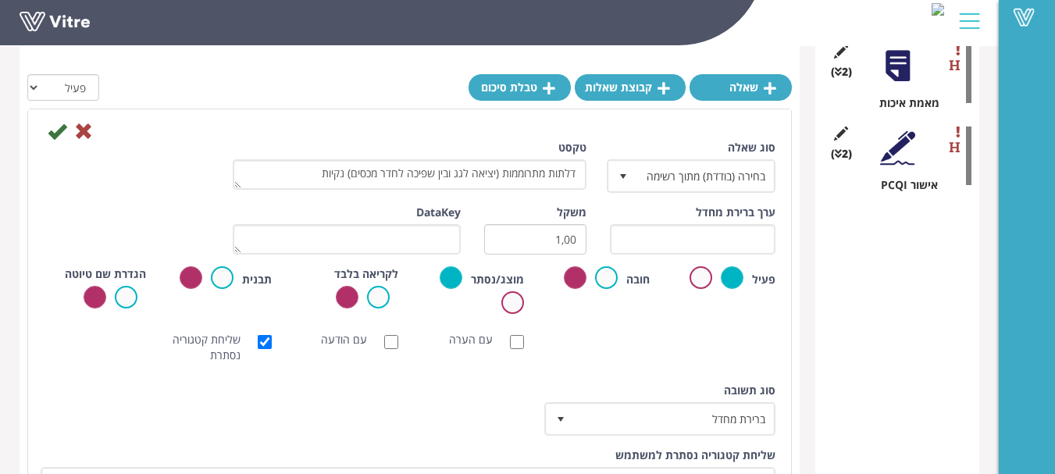
scroll to position [547, 0]
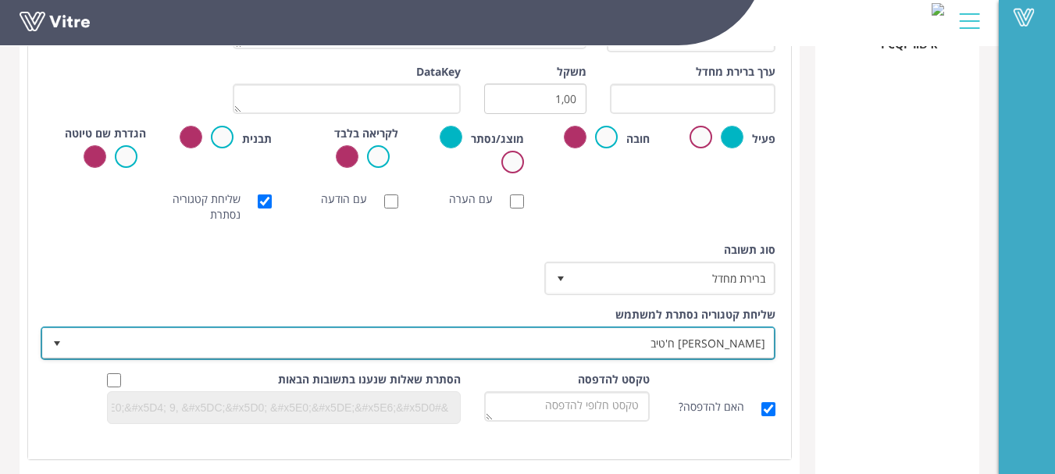
click at [741, 341] on span "נדין ח'טיב" at bounding box center [422, 343] width 704 height 28
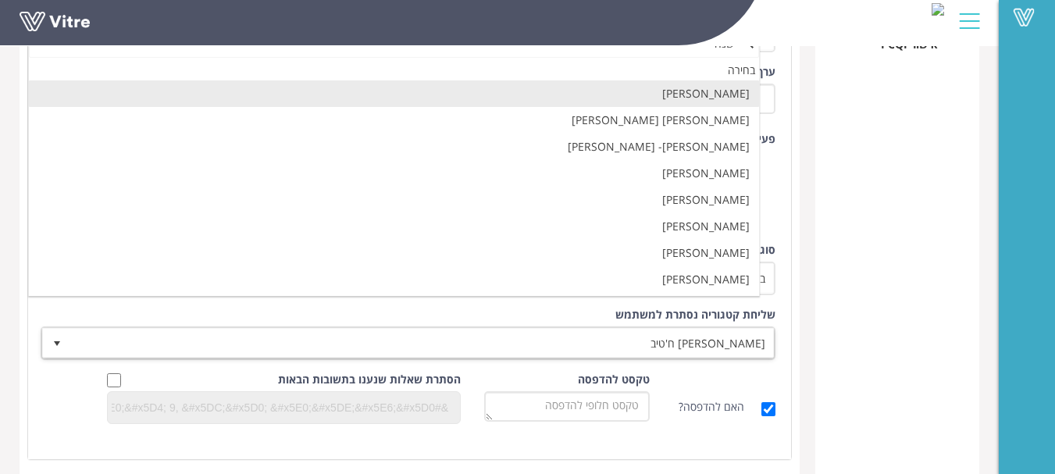
scroll to position [0, 0]
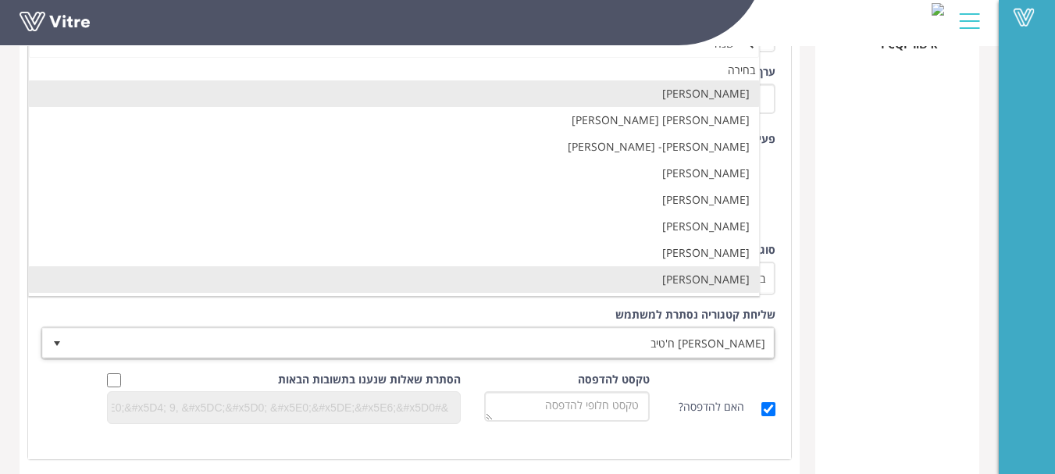
click at [730, 280] on li "שושנה פלס" at bounding box center [394, 279] width 730 height 27
type input "שנה"
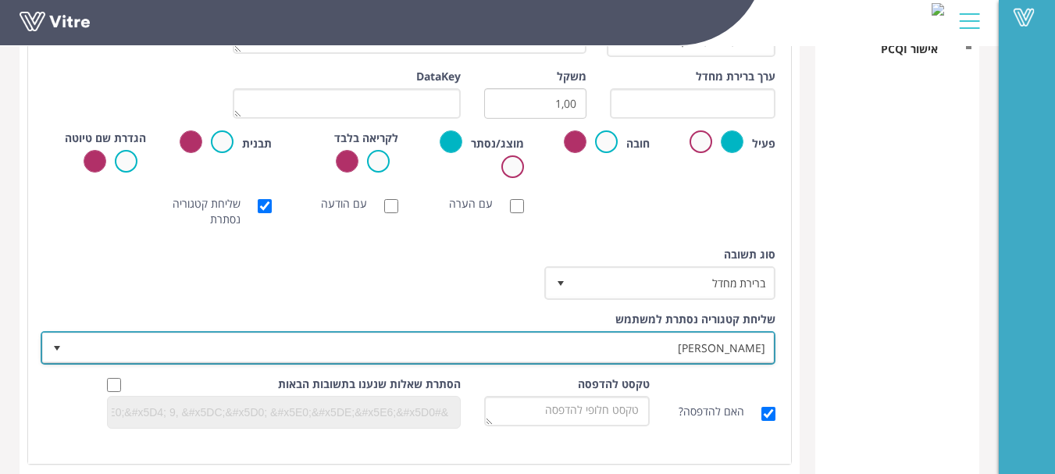
scroll to position [312, 0]
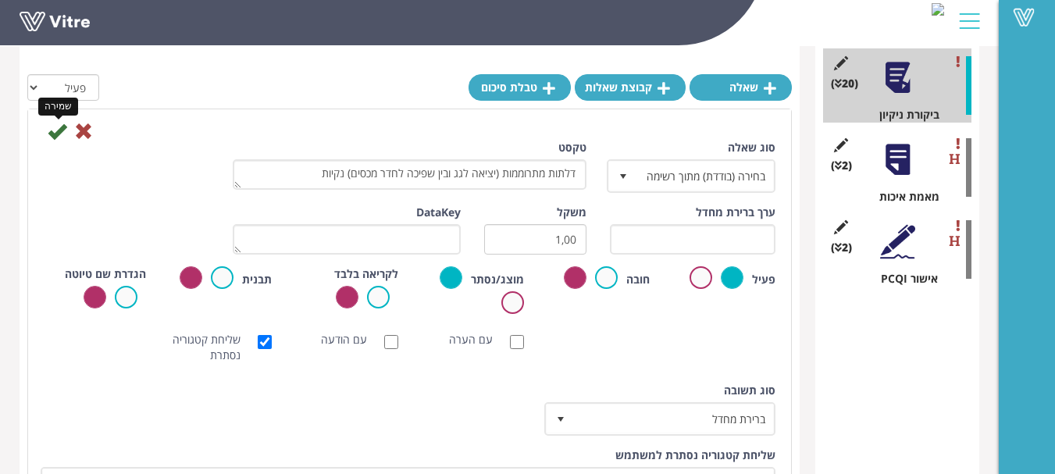
click at [59, 132] on icon at bounding box center [57, 131] width 19 height 19
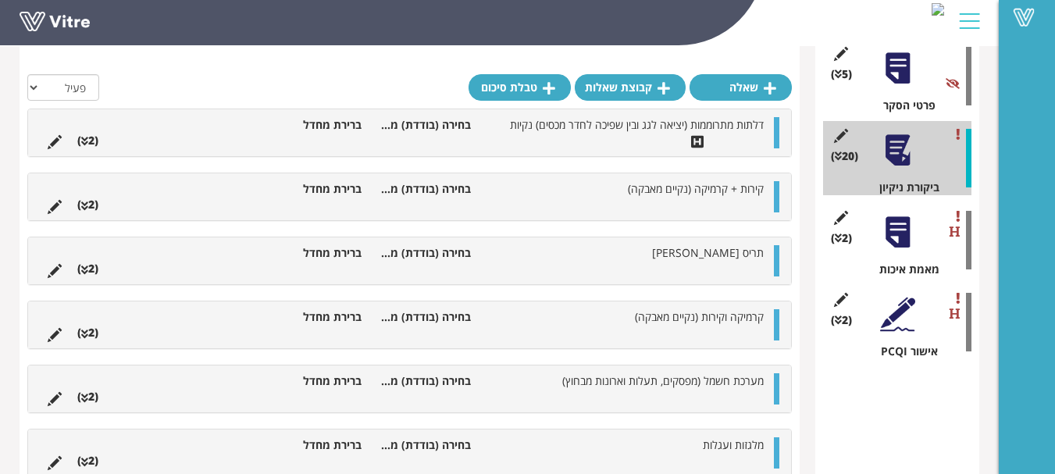
scroll to position [156, 0]
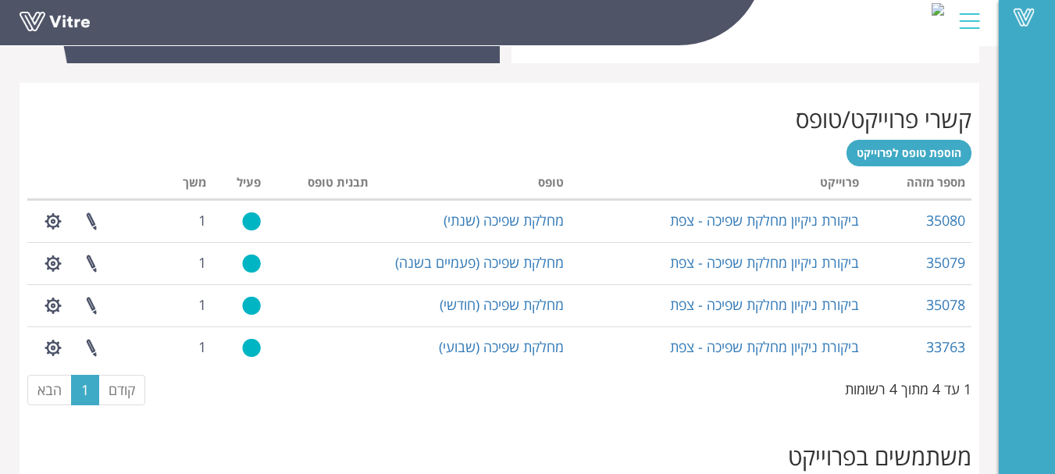
scroll to position [499, 0]
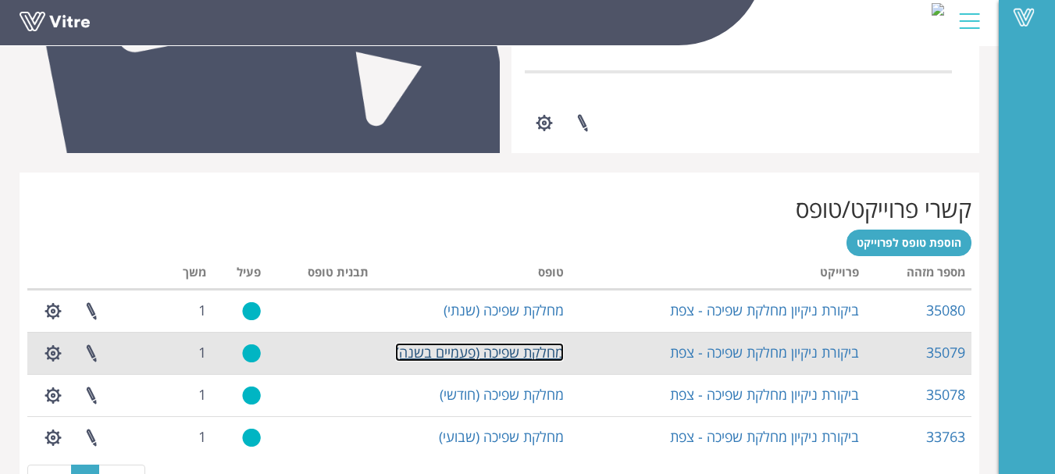
click at [537, 355] on link "מחלקת שפיכה (פעמיים בשנה)" at bounding box center [479, 352] width 169 height 19
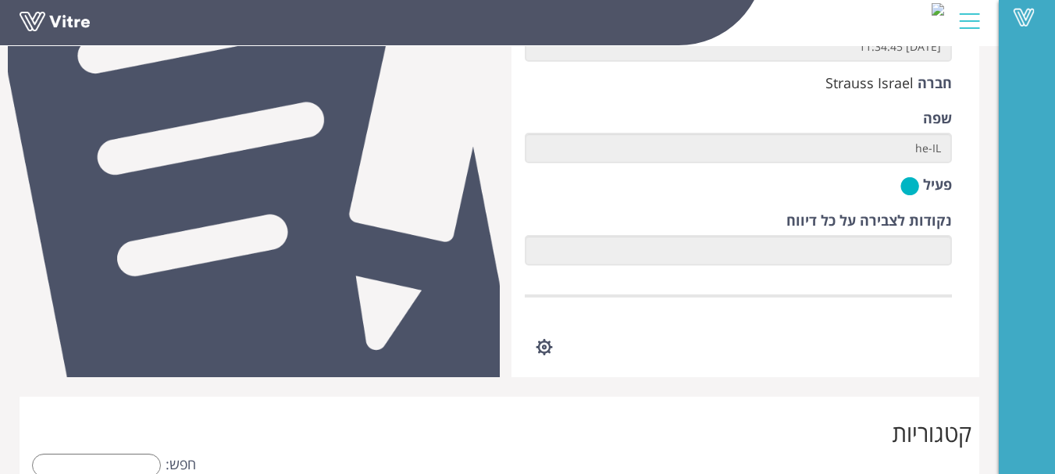
scroll to position [136, 0]
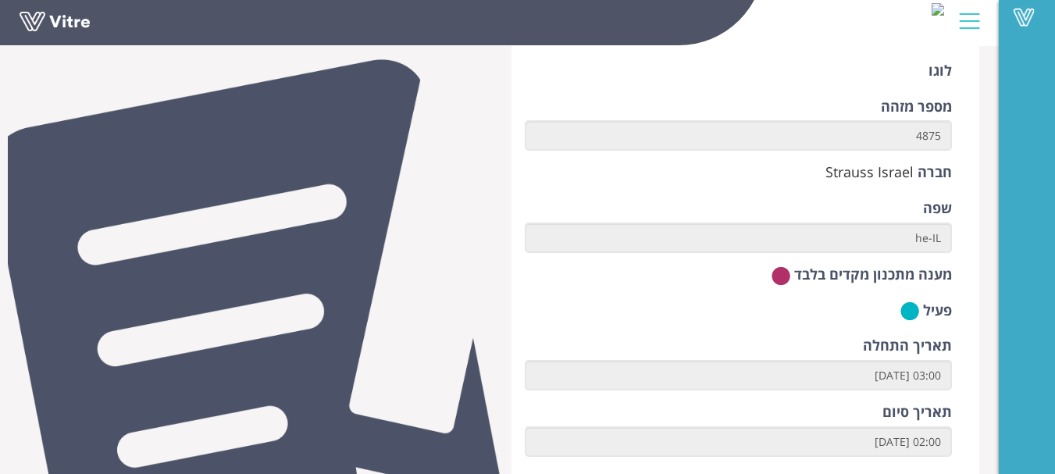
scroll to position [76, 0]
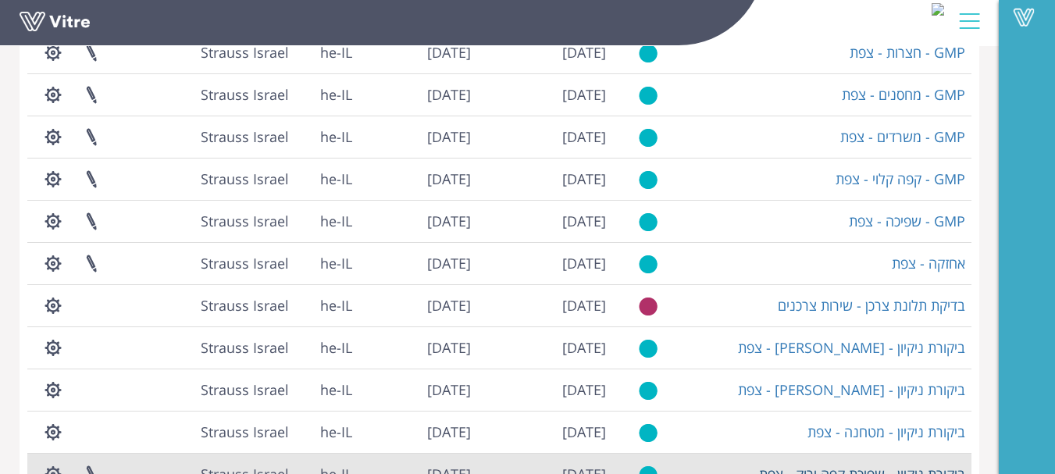
scroll to position [424, 0]
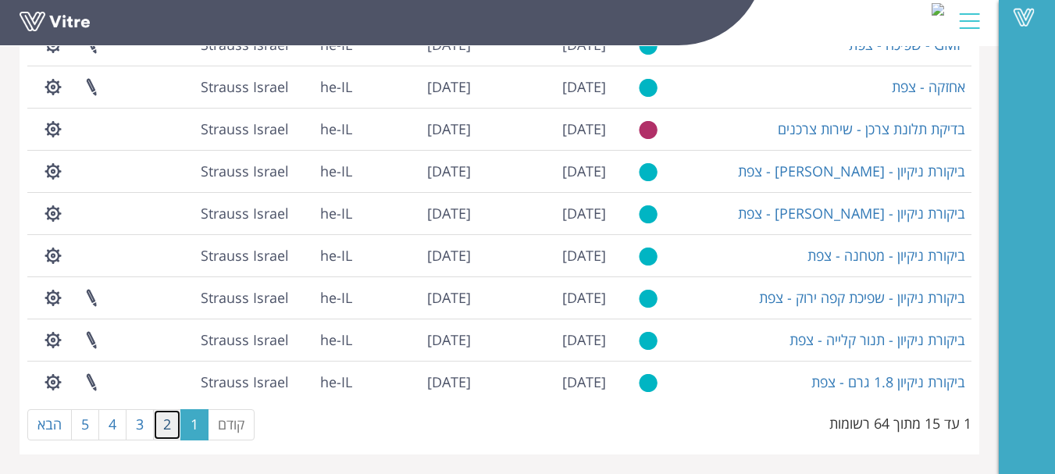
click at [163, 427] on link "2" at bounding box center [167, 424] width 28 height 31
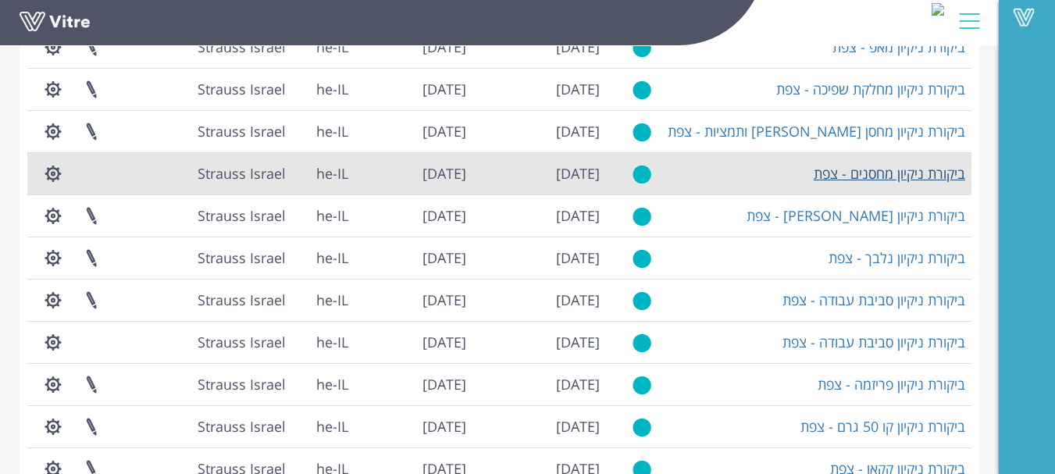
scroll to position [268, 0]
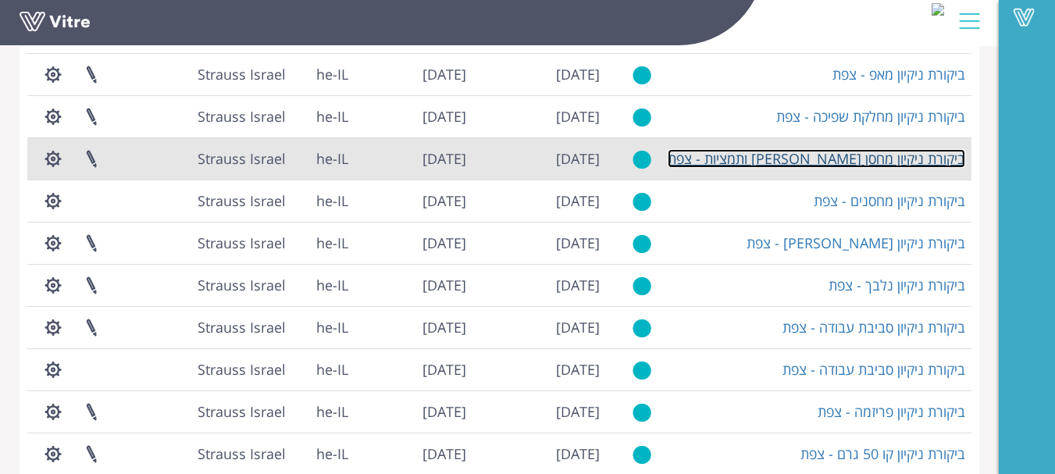
click at [892, 159] on link "ביקורת ניקיון מחסן [PERSON_NAME] ותמציות - צפת" at bounding box center [817, 158] width 298 height 19
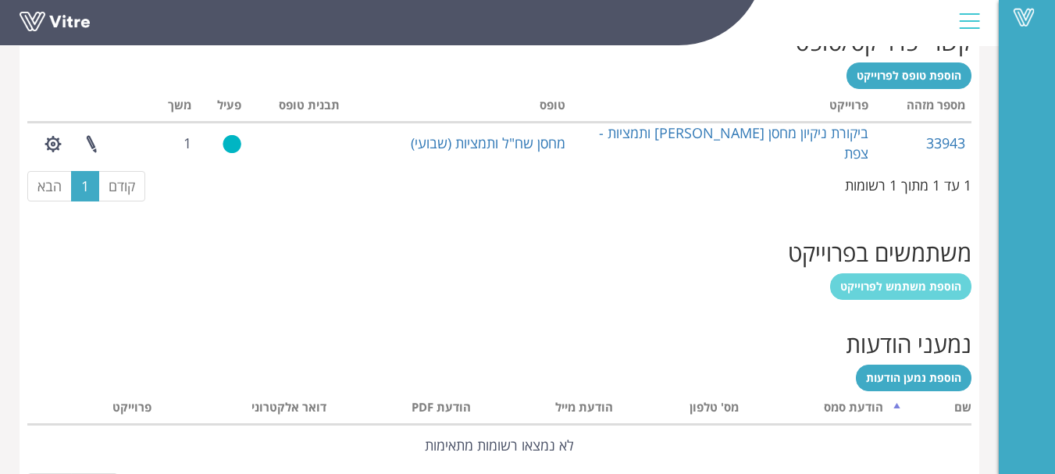
scroll to position [703, 0]
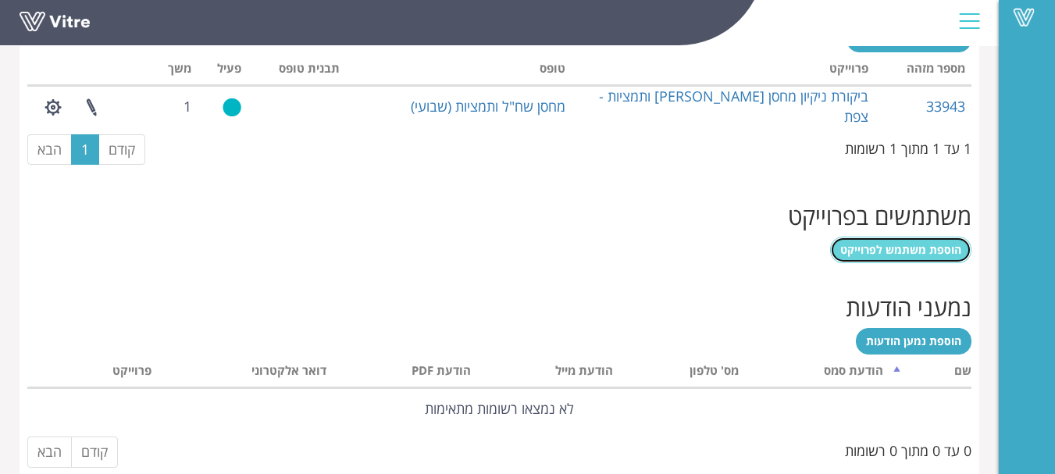
click at [903, 243] on span "הוספת משתמש לפרוייקט" at bounding box center [901, 249] width 121 height 15
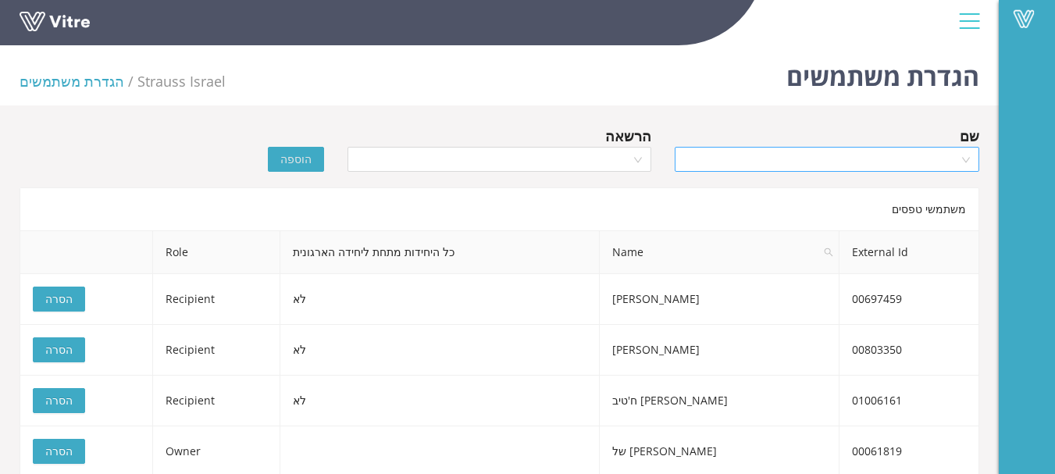
click at [881, 164] on input "search" at bounding box center [821, 159] width 275 height 23
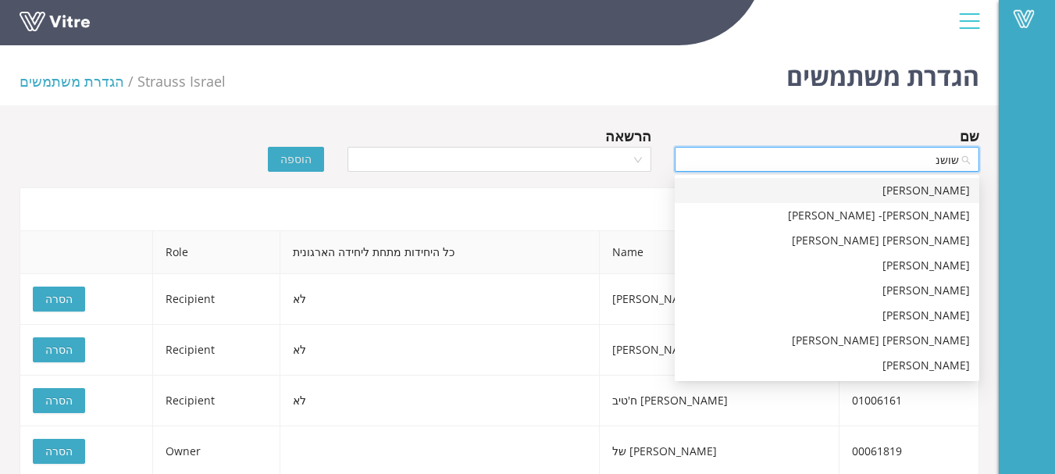
type input "[PERSON_NAME]"
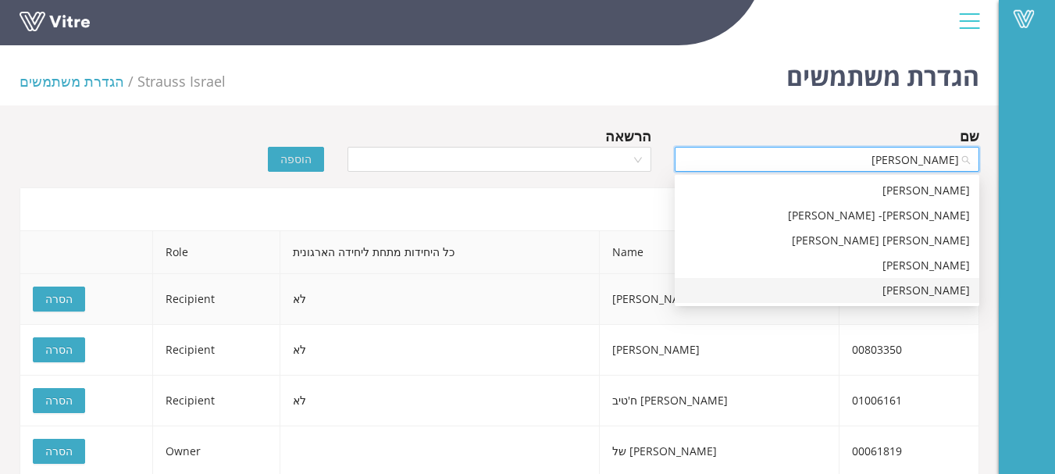
click at [927, 291] on div "[PERSON_NAME]" at bounding box center [827, 290] width 286 height 17
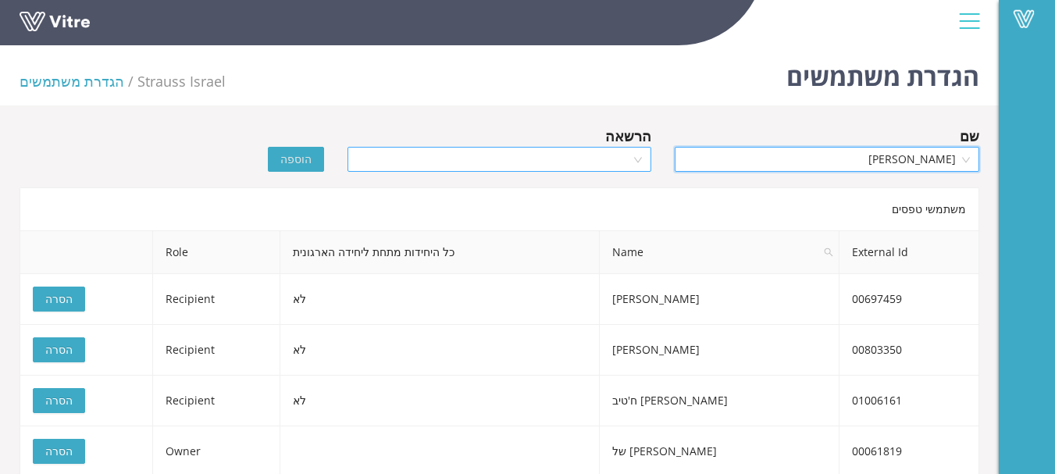
click at [630, 157] on input "search" at bounding box center [494, 159] width 275 height 23
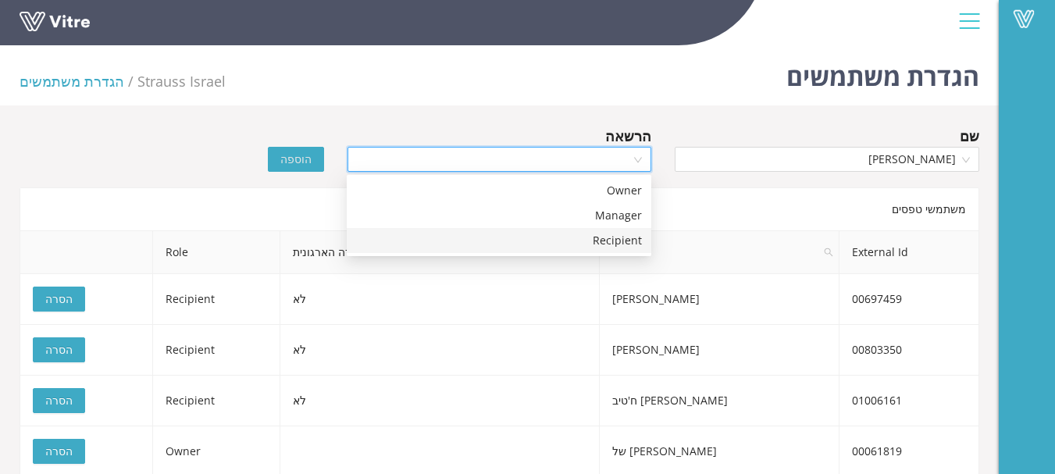
click at [634, 239] on div "Recipient" at bounding box center [499, 240] width 286 height 17
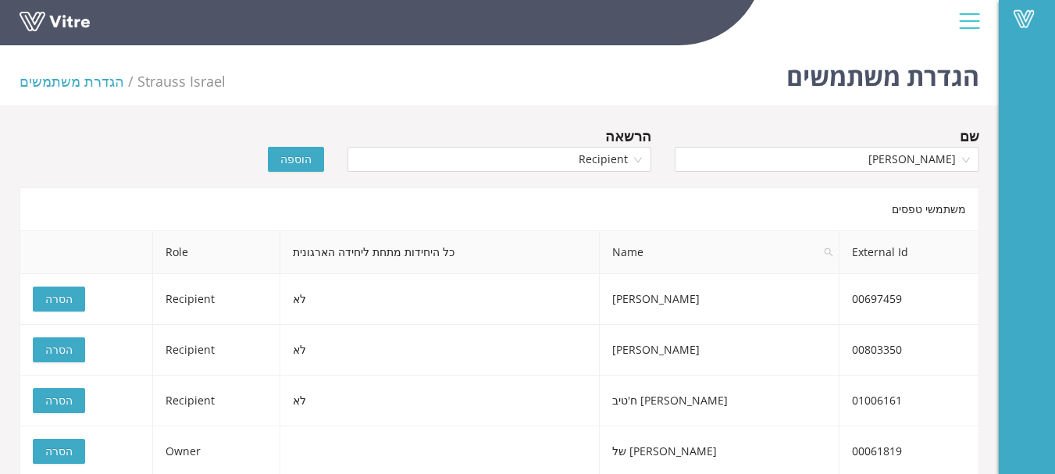
click at [304, 154] on span "הוספה" at bounding box center [295, 159] width 31 height 17
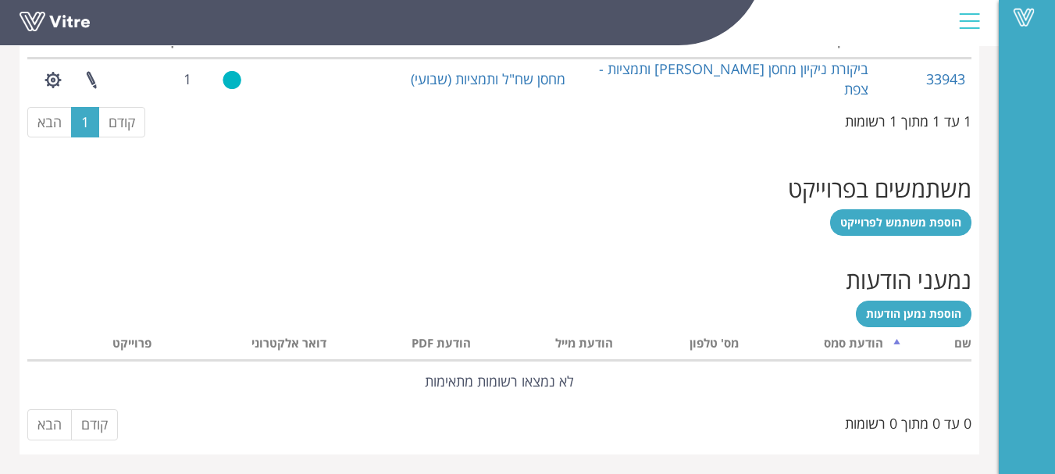
scroll to position [496, 0]
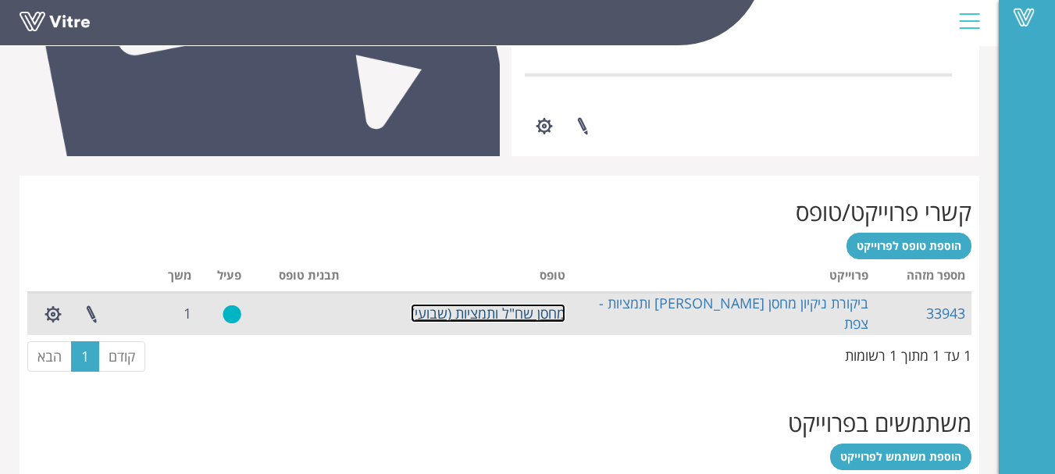
click at [528, 313] on link "מחסן שח"ל ותמציות (שבועי)" at bounding box center [488, 313] width 155 height 19
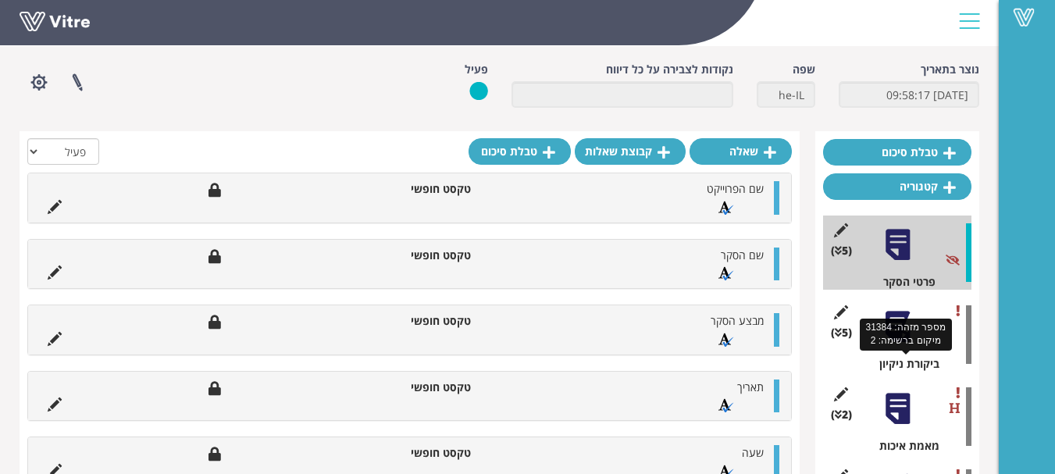
scroll to position [156, 0]
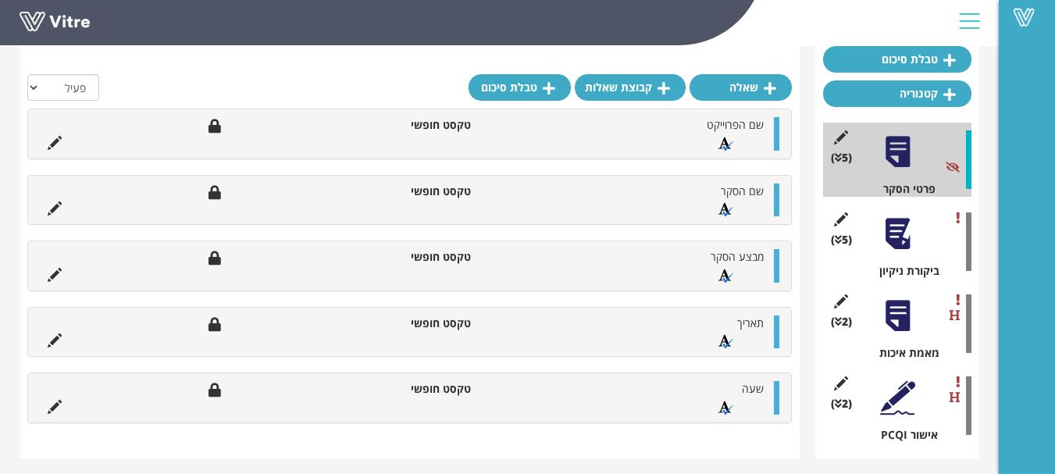
click at [897, 227] on div at bounding box center [897, 233] width 35 height 35
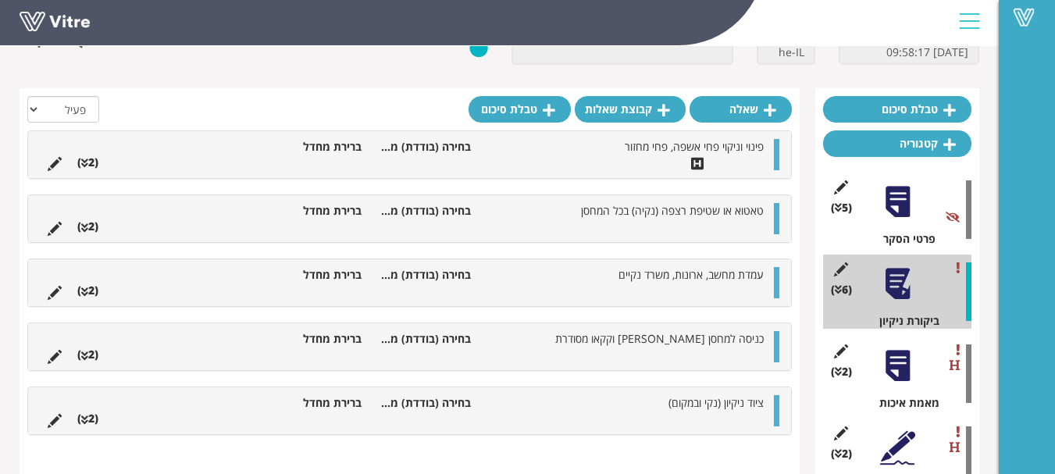
scroll to position [78, 0]
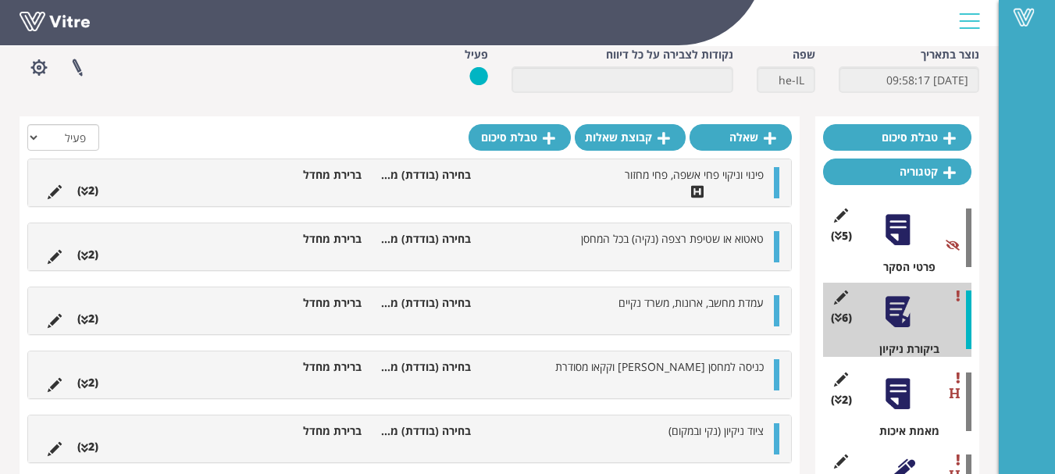
click at [50, 193] on icon at bounding box center [55, 192] width 14 height 14
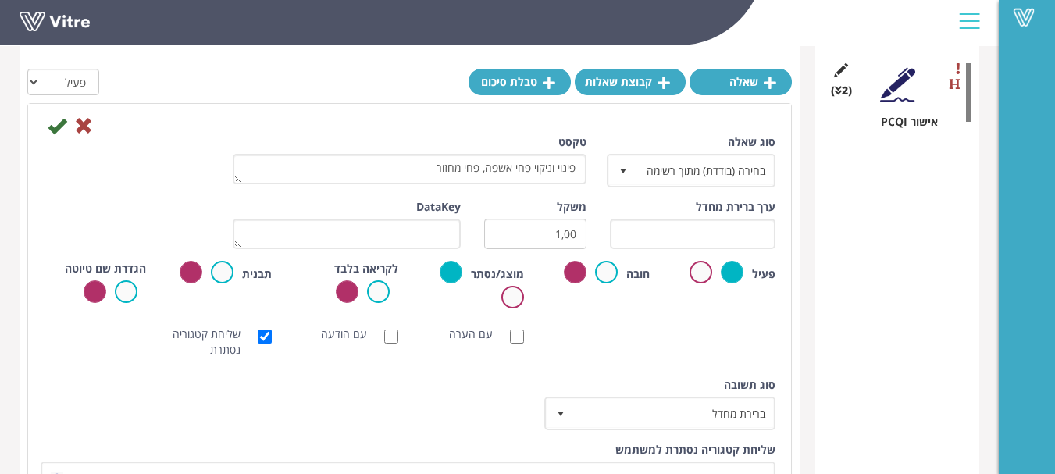
scroll to position [520, 0]
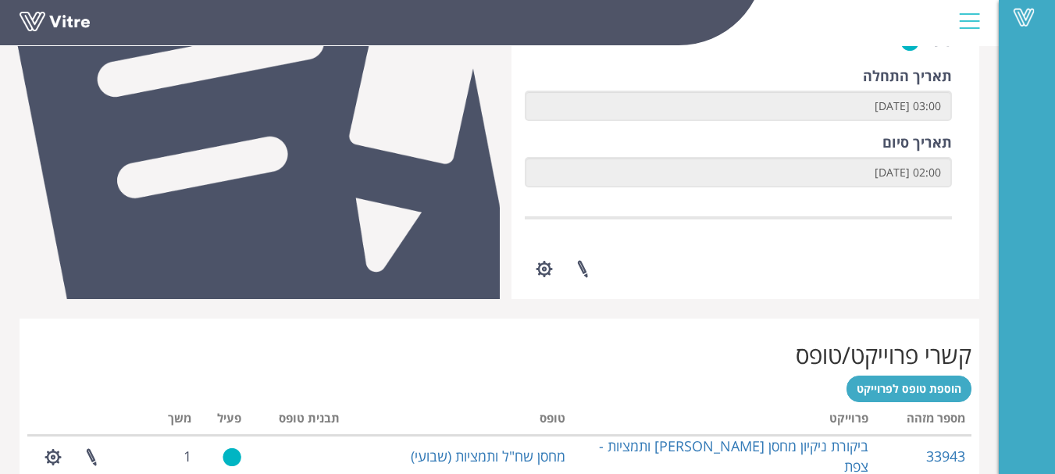
scroll to position [182, 0]
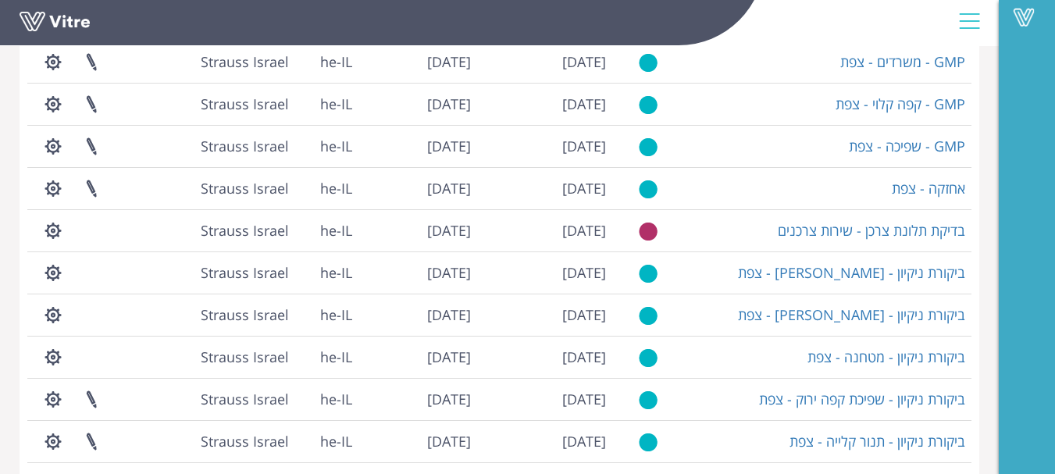
scroll to position [424, 0]
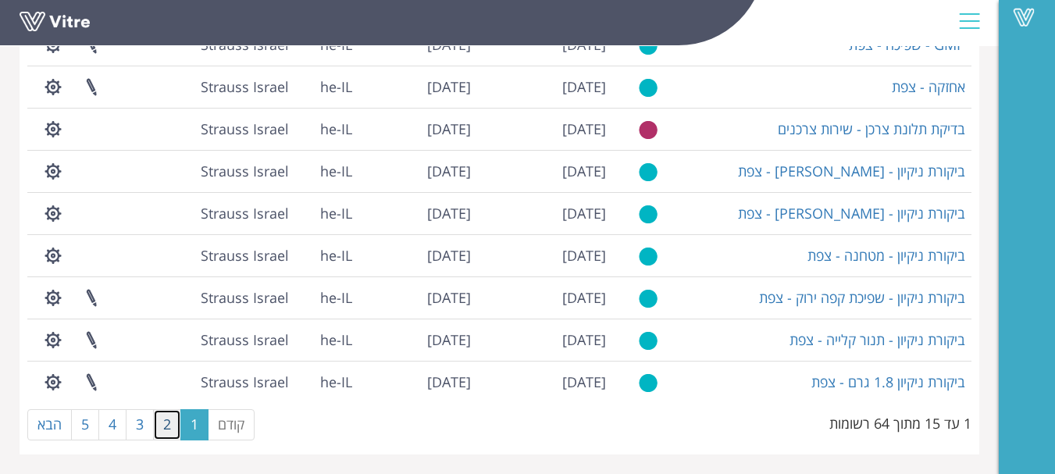
click at [174, 418] on link "2" at bounding box center [167, 424] width 28 height 31
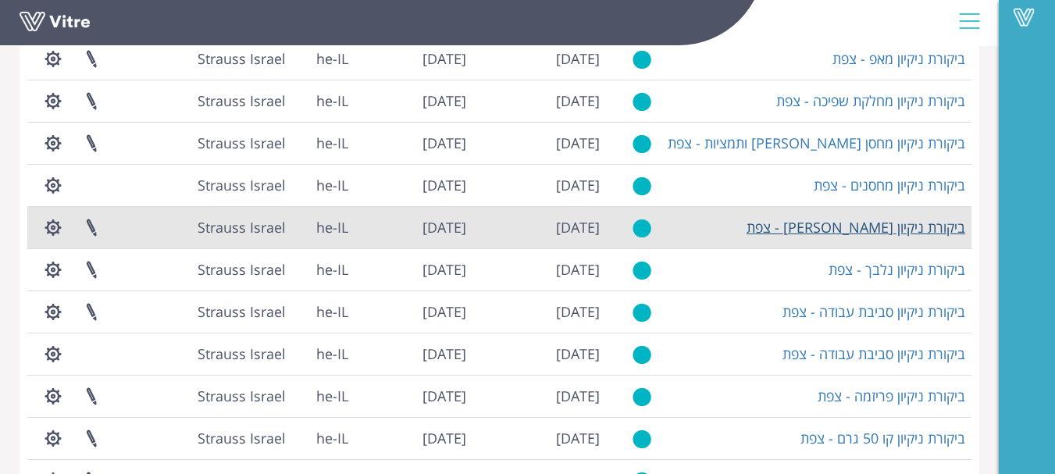
scroll to position [268, 0]
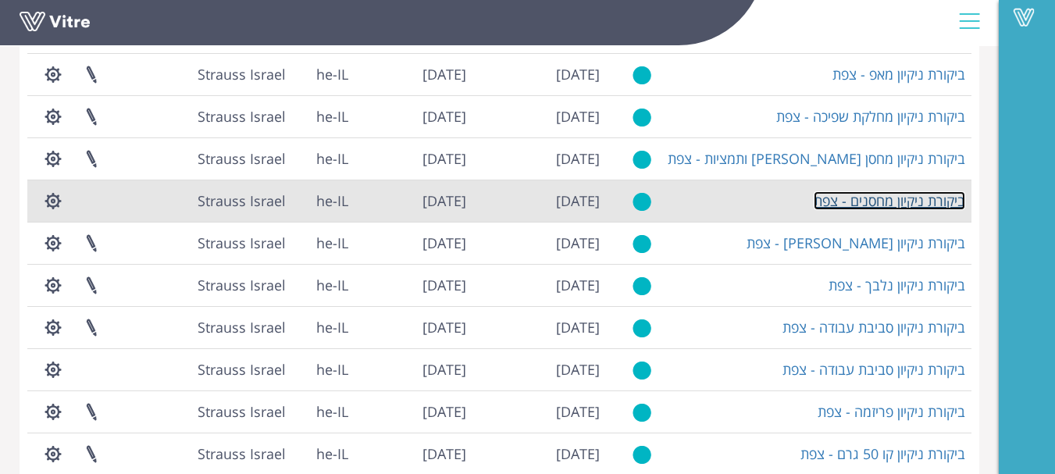
click at [887, 198] on link "ביקורת ניקיון מחסנים - צפת" at bounding box center [890, 200] width 152 height 19
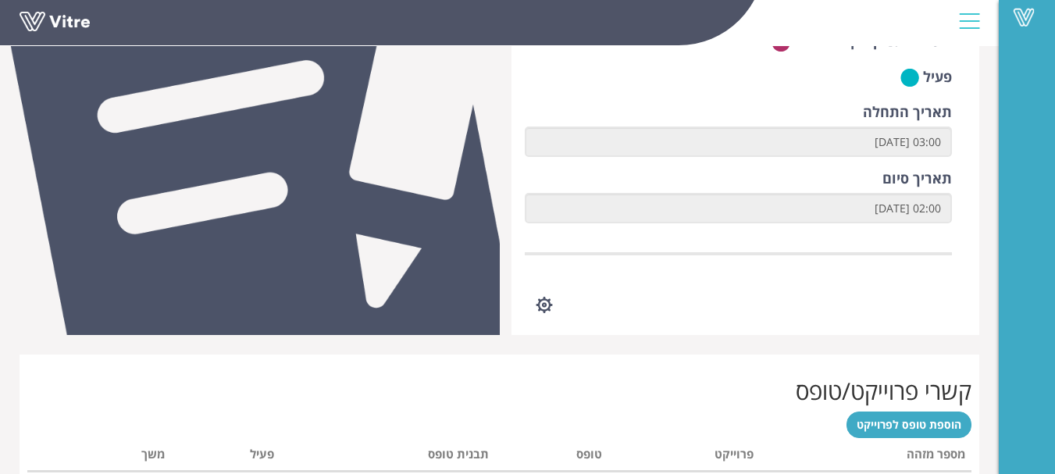
scroll to position [313, 0]
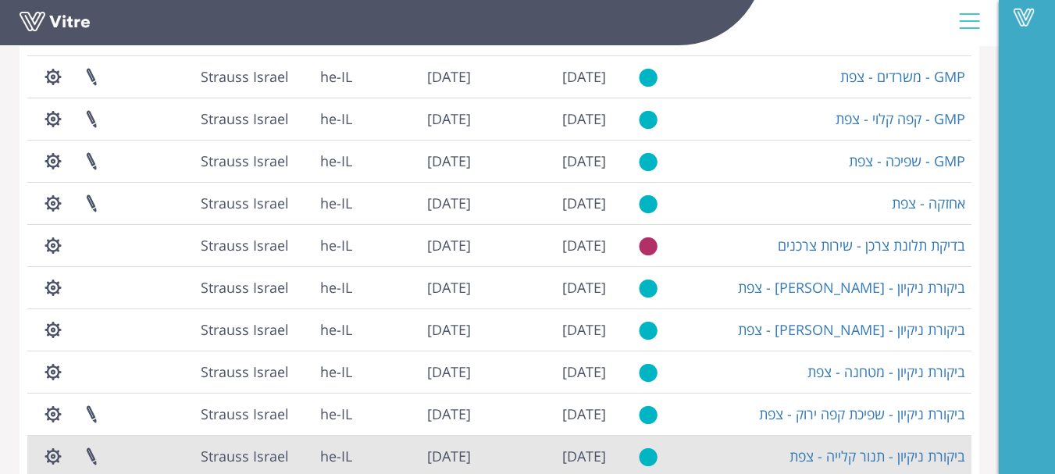
scroll to position [424, 0]
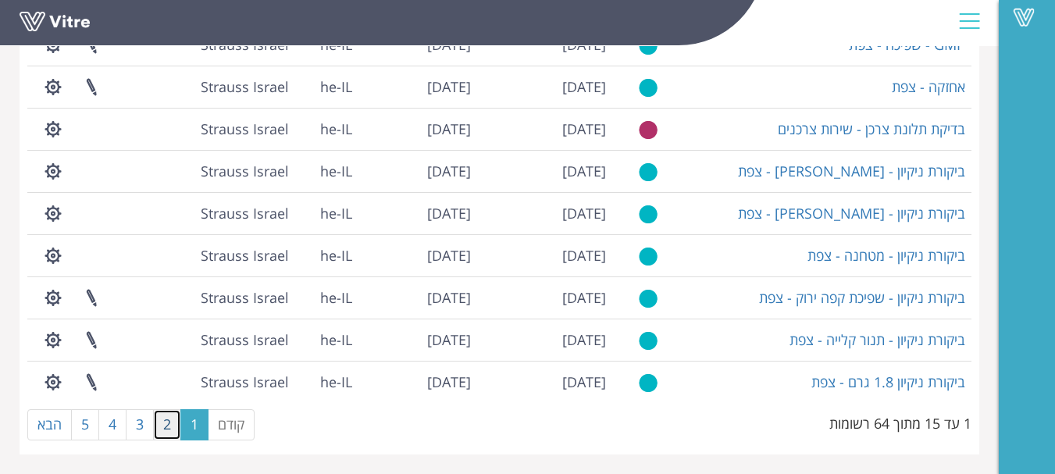
click at [172, 423] on link "2" at bounding box center [167, 424] width 28 height 31
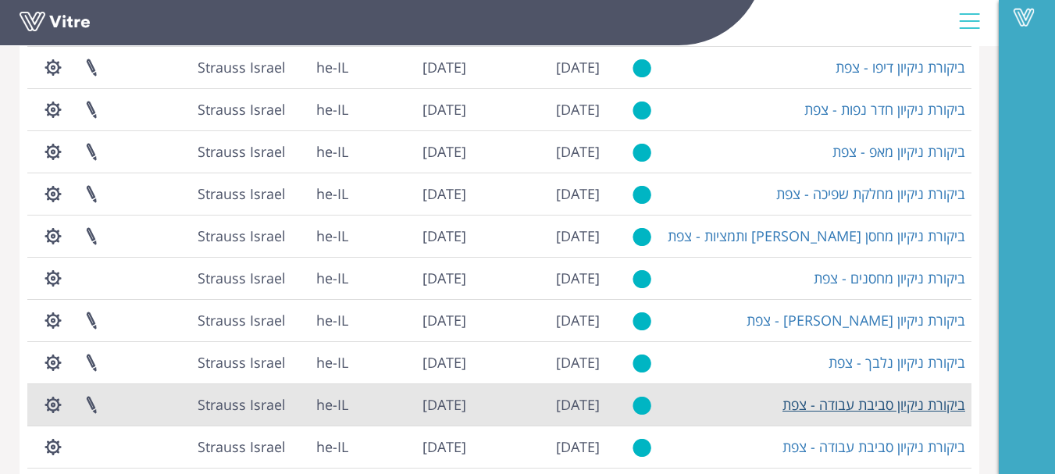
scroll to position [190, 0]
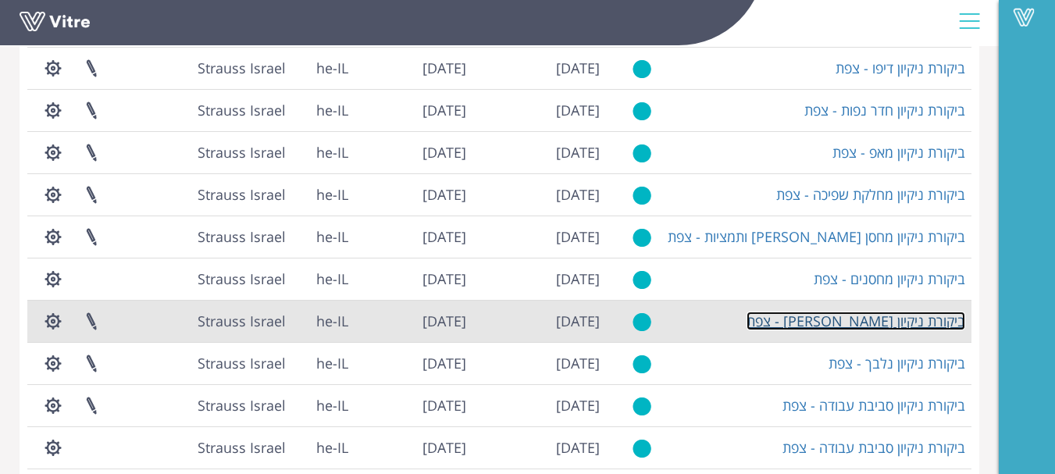
click at [919, 323] on link "ביקורת ניקיון [PERSON_NAME] - צפת" at bounding box center [856, 321] width 219 height 19
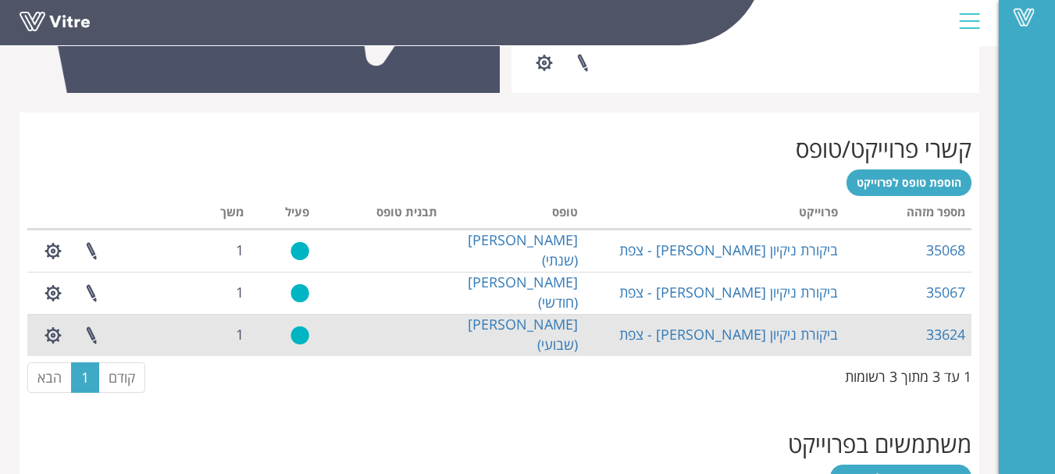
scroll to position [703, 0]
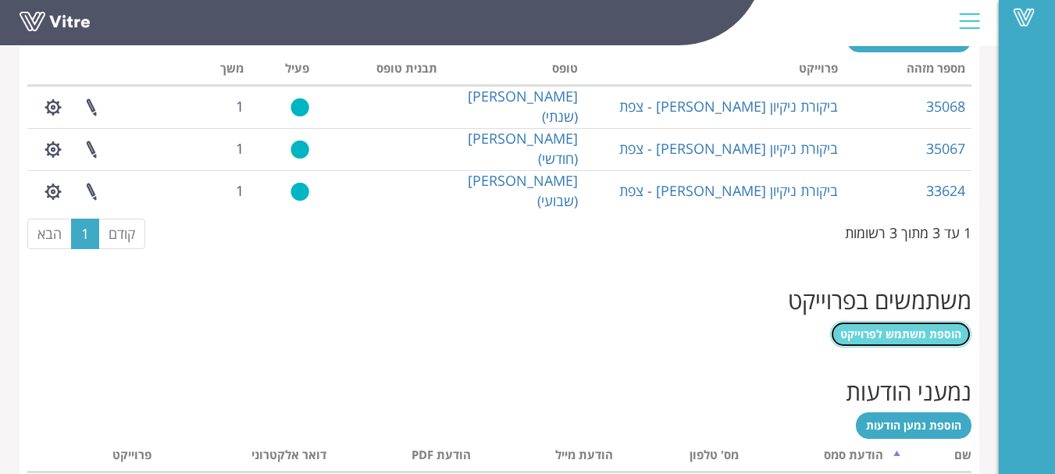
click at [908, 330] on span "הוספת משתמש לפרוייקט" at bounding box center [901, 334] width 121 height 15
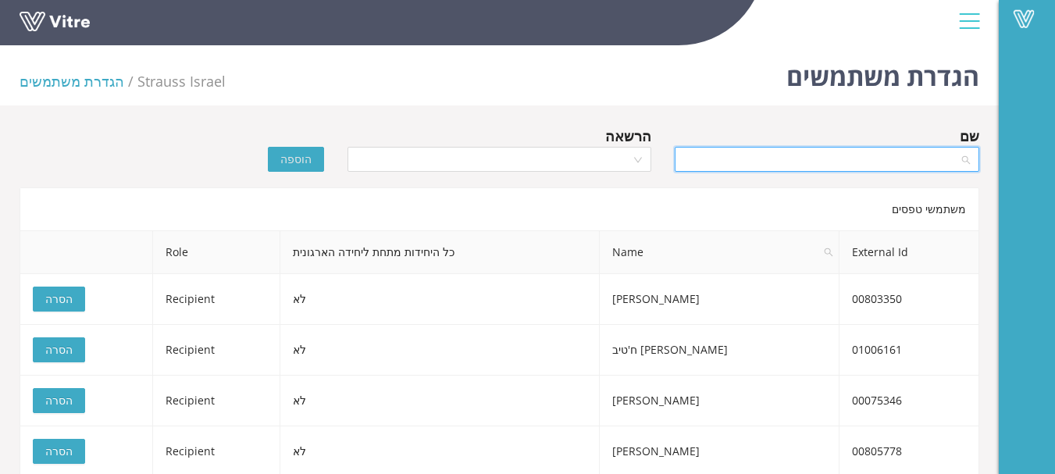
click at [882, 161] on input "search" at bounding box center [821, 159] width 275 height 23
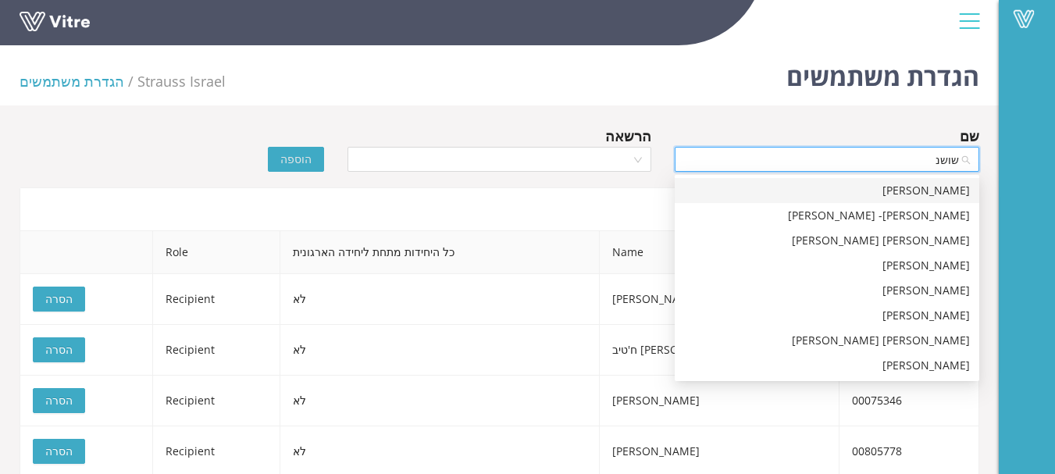
type input "[PERSON_NAME]"
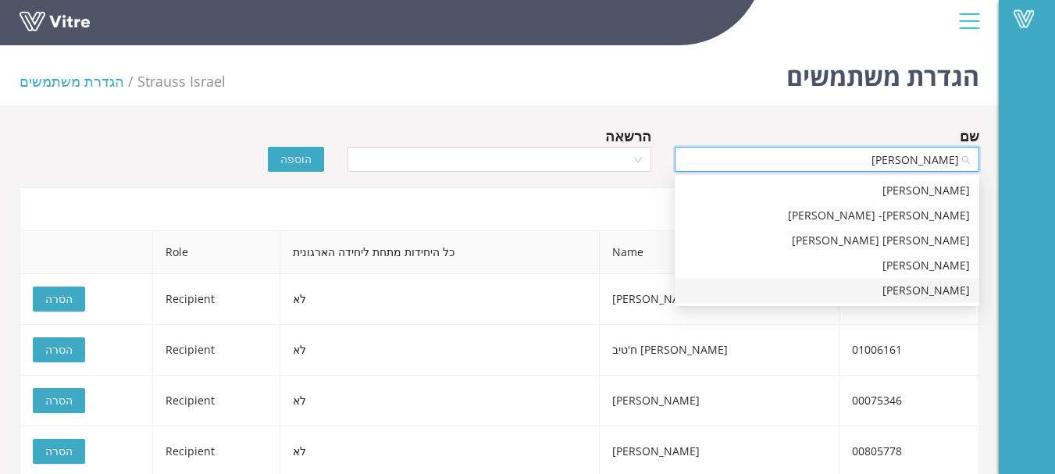
click at [940, 287] on div "[PERSON_NAME]" at bounding box center [827, 290] width 286 height 17
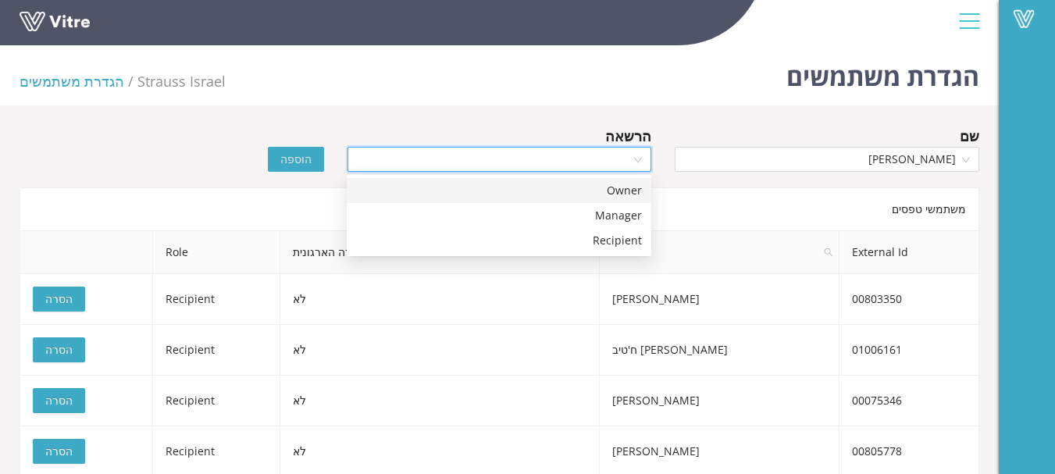
drag, startPoint x: 417, startPoint y: 162, endPoint x: 458, endPoint y: 154, distance: 41.4
click at [419, 161] on input "search" at bounding box center [494, 159] width 275 height 23
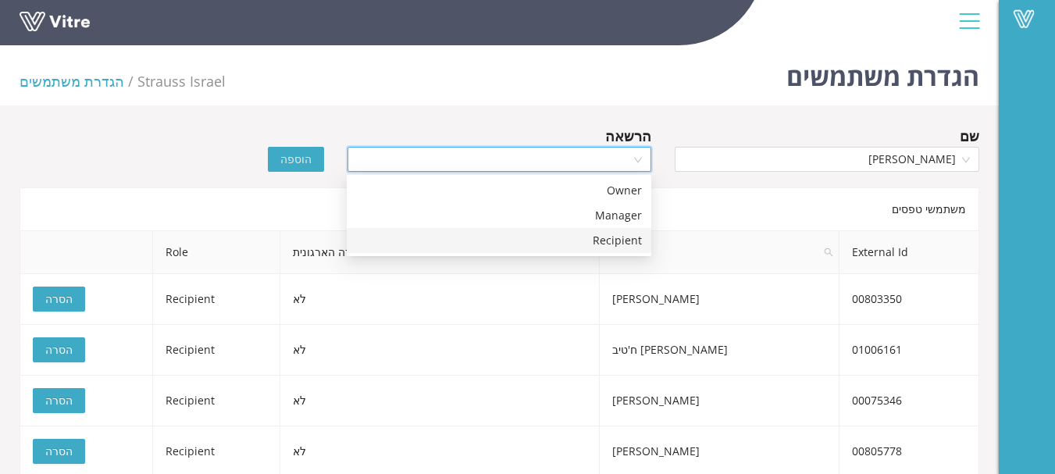
click at [619, 245] on div "Recipient" at bounding box center [499, 240] width 286 height 17
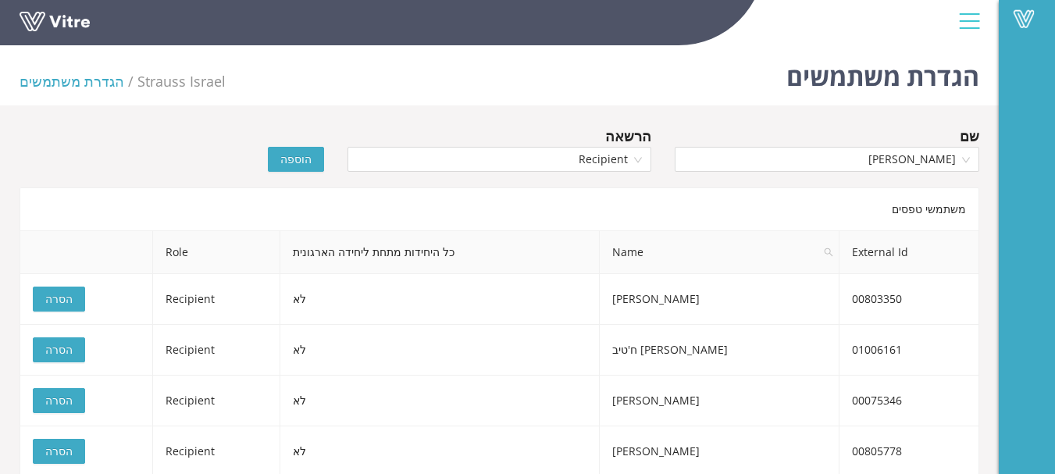
click at [311, 165] on span "הוספה" at bounding box center [295, 159] width 31 height 17
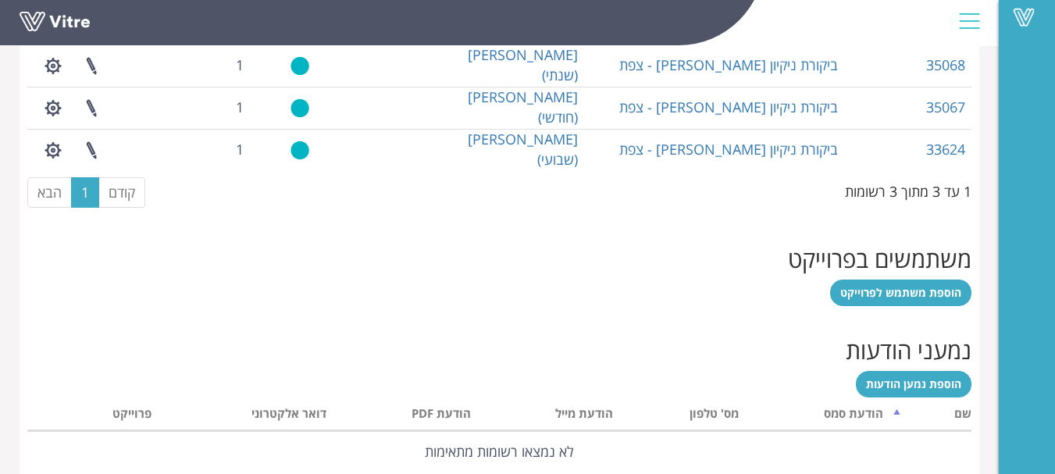
scroll to position [655, 0]
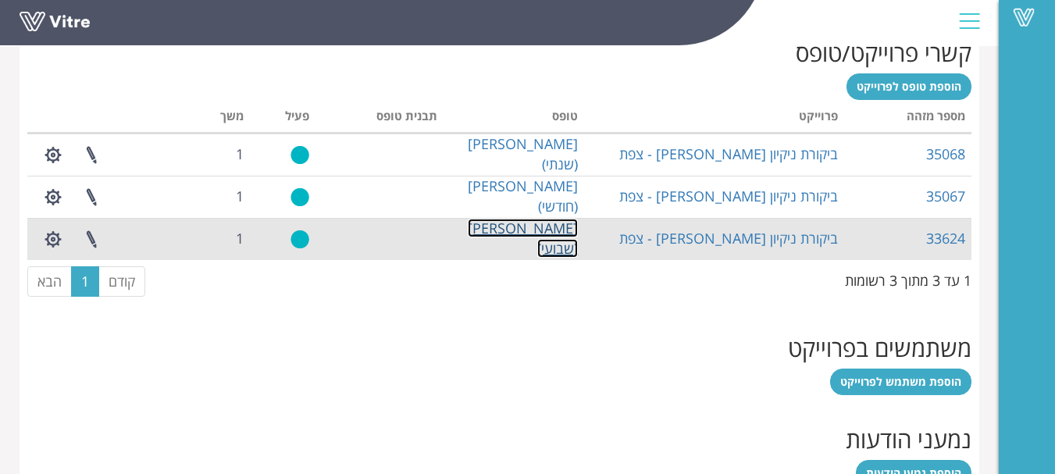
click at [554, 236] on link "[PERSON_NAME] (שבועי)" at bounding box center [523, 238] width 110 height 39
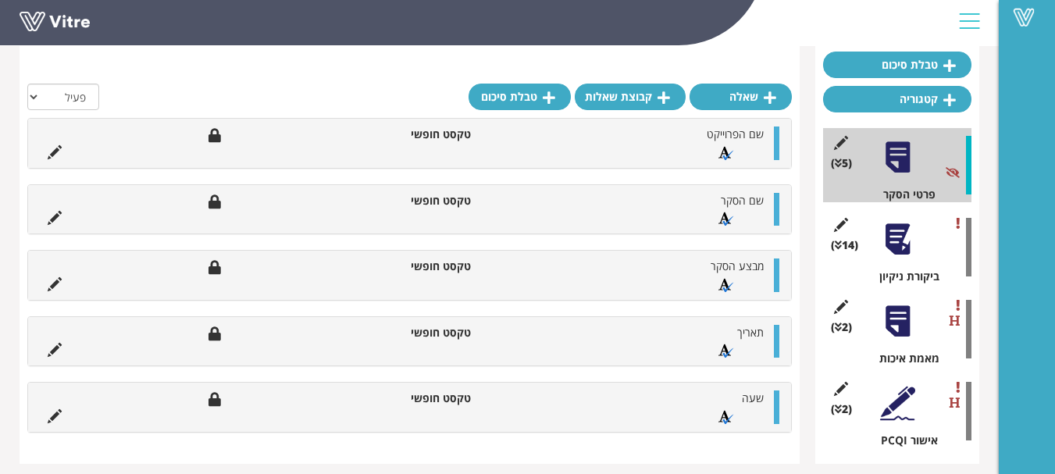
scroll to position [160, 0]
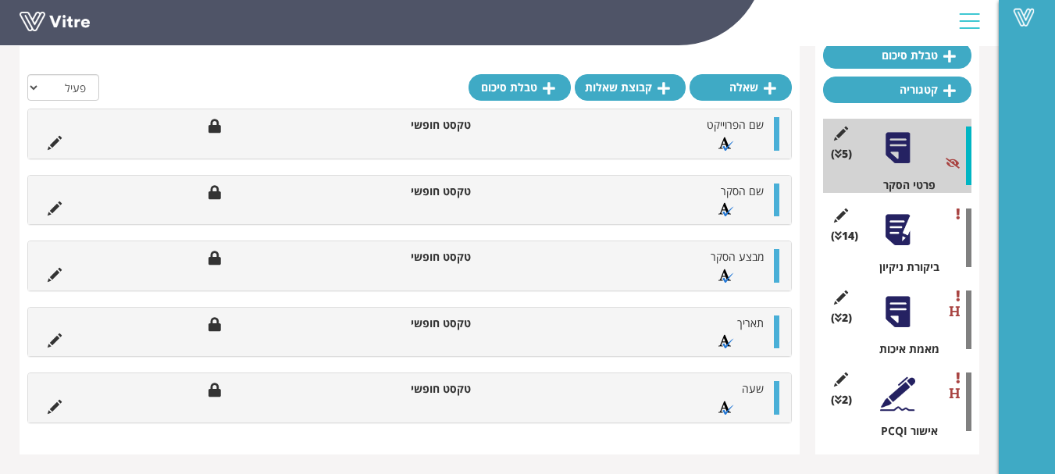
click at [898, 239] on div at bounding box center [897, 229] width 35 height 35
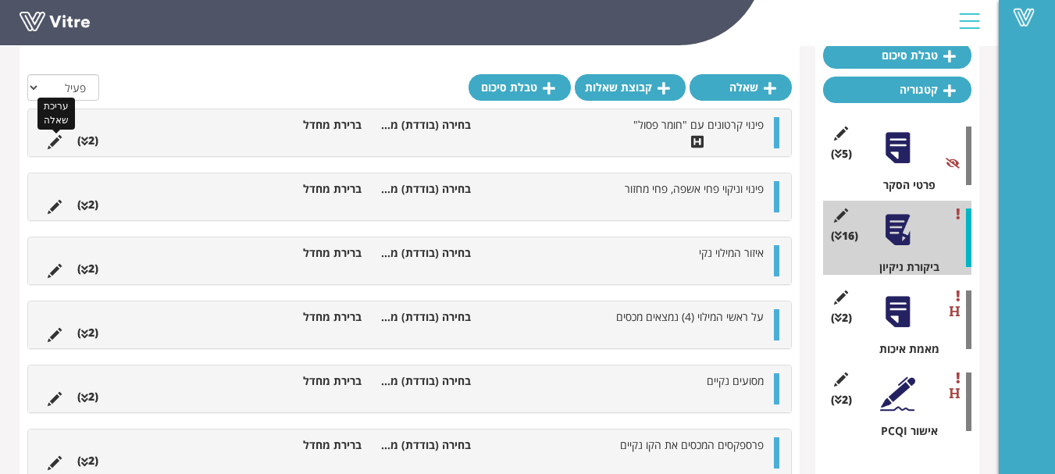
click at [52, 144] on icon at bounding box center [55, 142] width 14 height 14
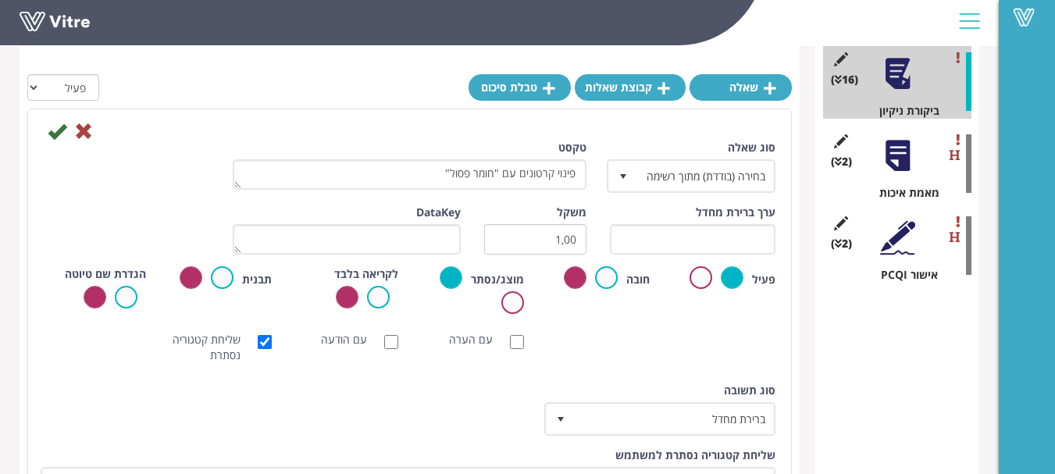
scroll to position [426, 0]
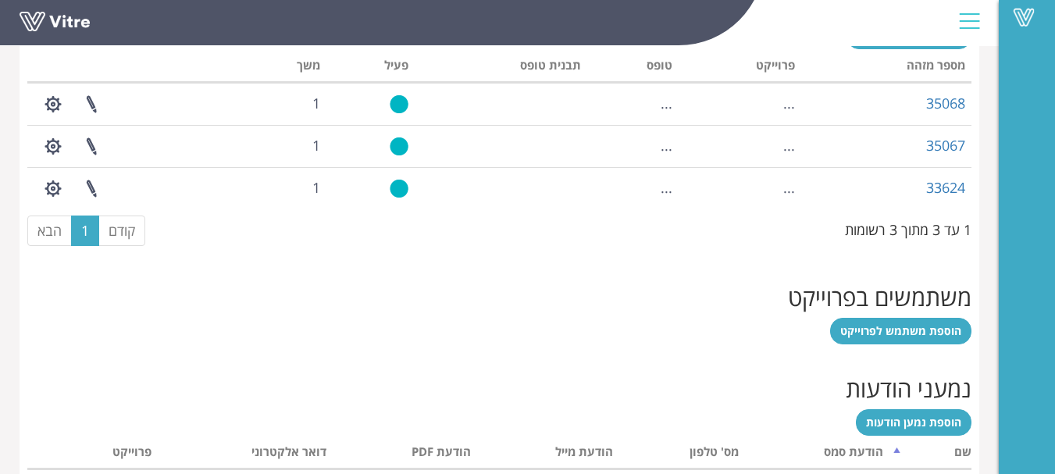
scroll to position [734, 0]
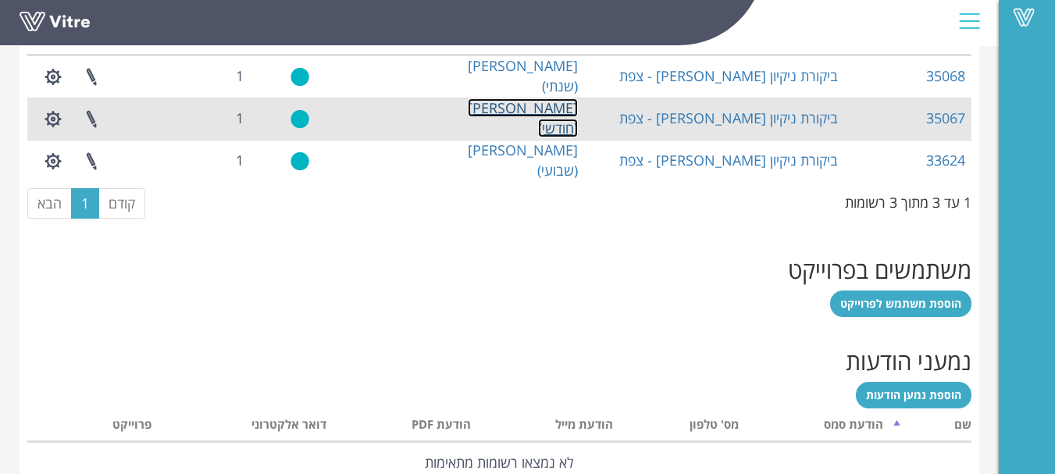
drag, startPoint x: 544, startPoint y: 116, endPoint x: 570, endPoint y: 127, distance: 28.7
click at [544, 118] on link "[PERSON_NAME] (חודשי)" at bounding box center [523, 117] width 110 height 39
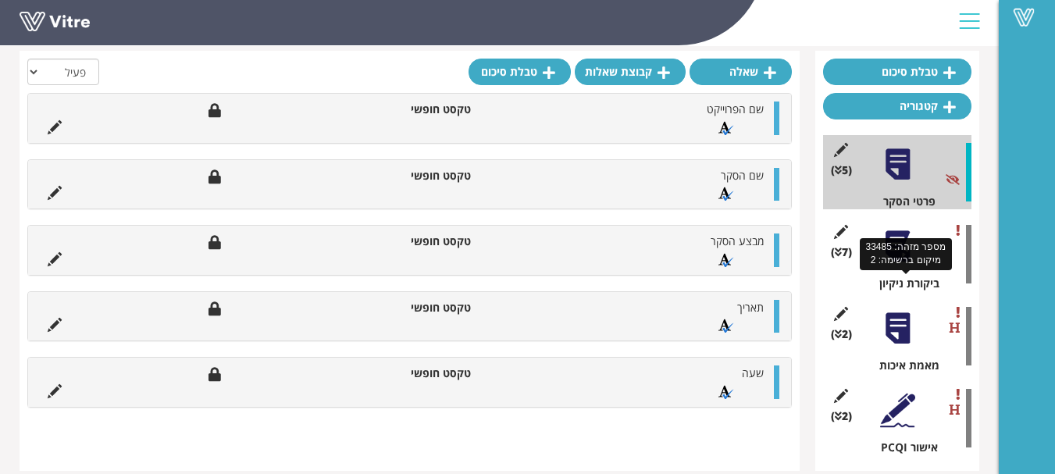
scroll to position [156, 0]
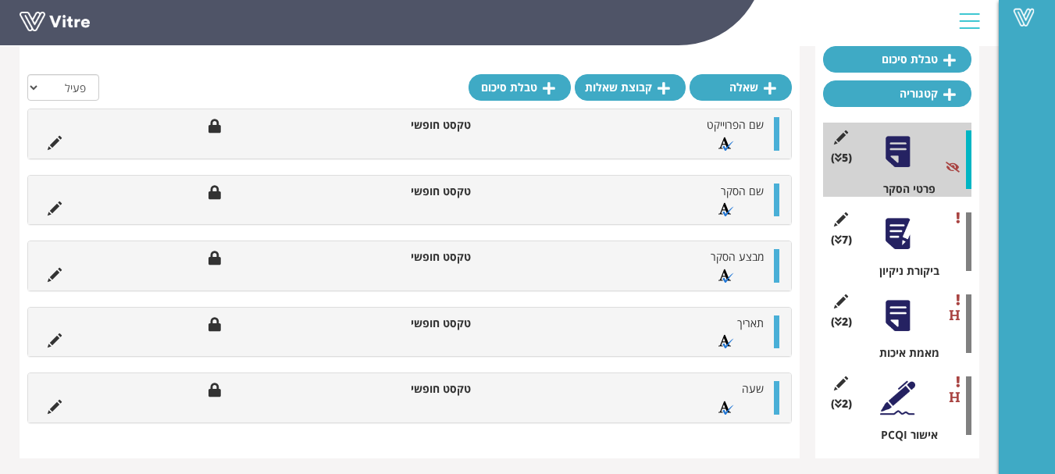
click at [902, 233] on div at bounding box center [897, 233] width 35 height 35
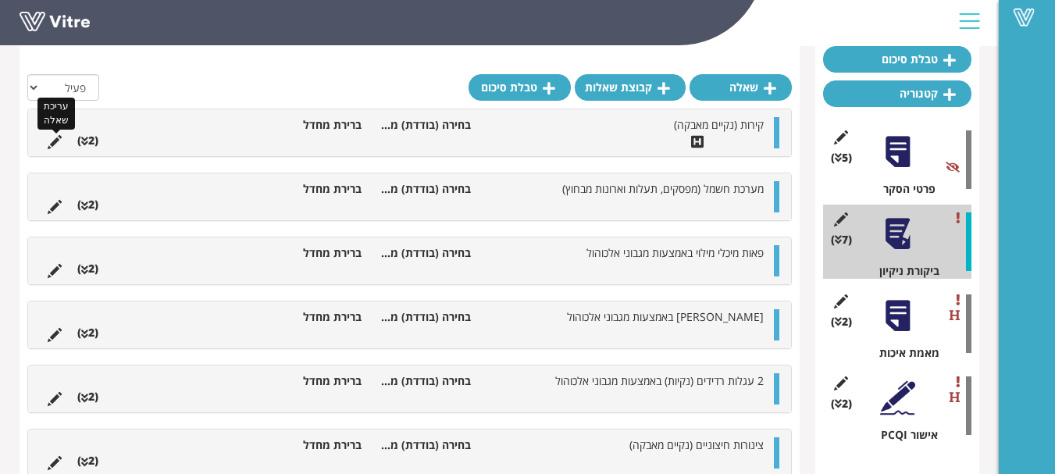
click at [59, 137] on icon at bounding box center [55, 142] width 14 height 14
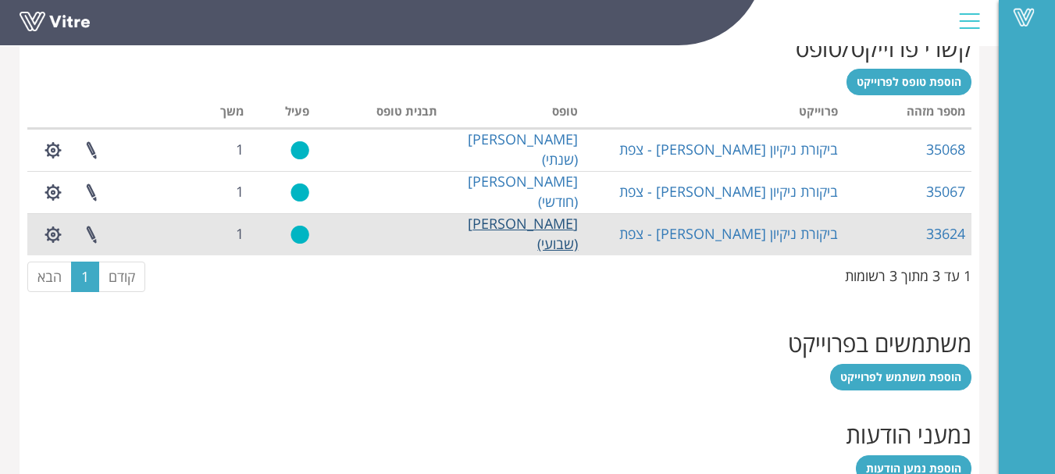
scroll to position [659, 0]
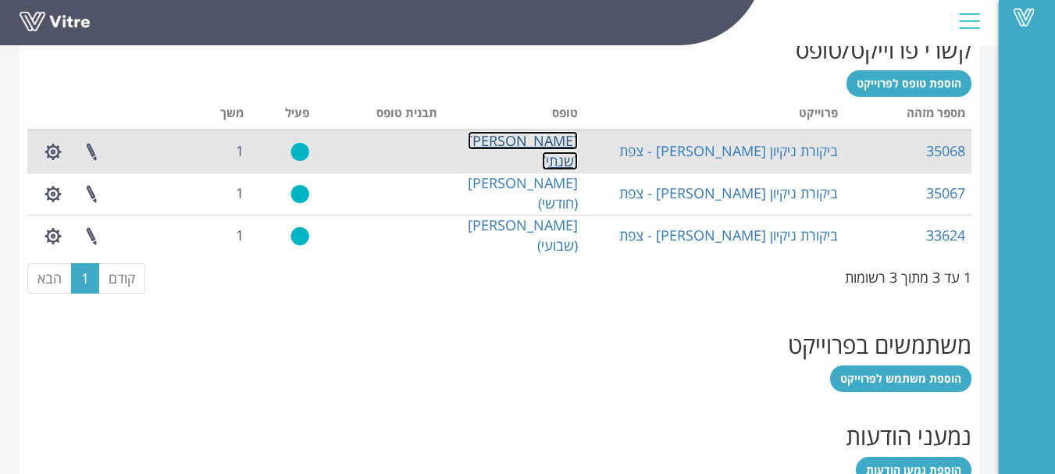
click at [540, 152] on link "מטיר (שנתי)" at bounding box center [523, 150] width 110 height 39
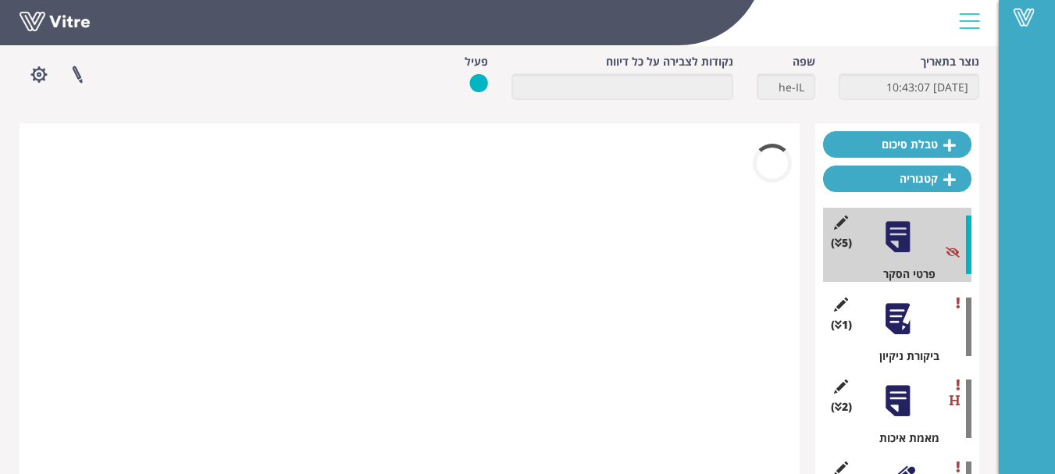
scroll to position [160, 0]
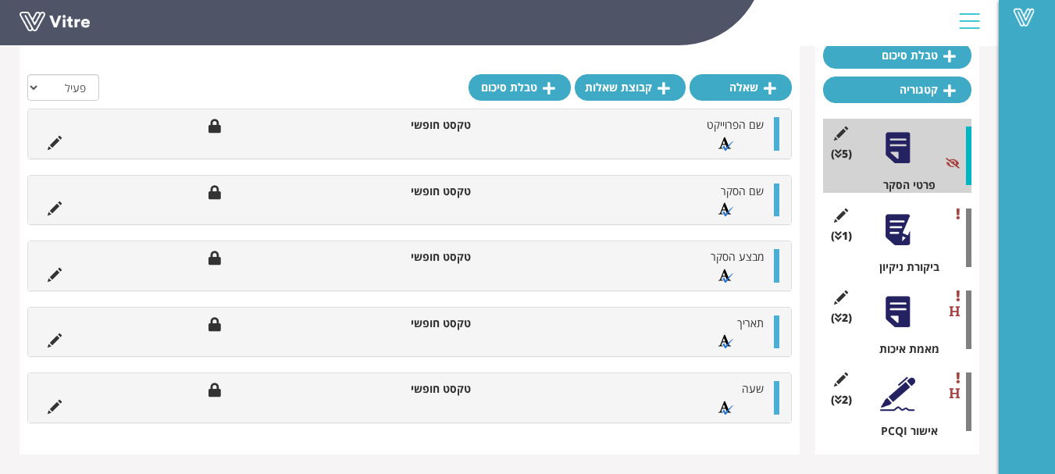
click at [897, 228] on div at bounding box center [897, 229] width 35 height 35
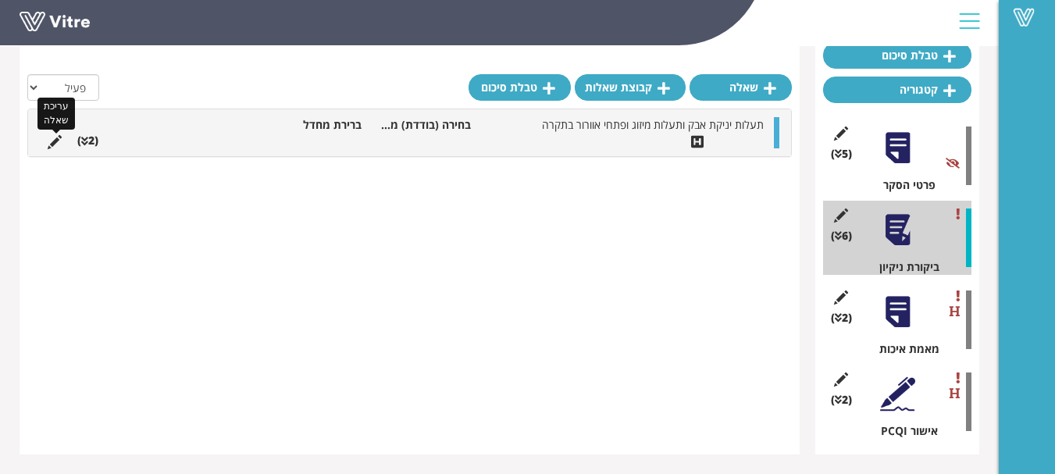
click at [55, 142] on icon at bounding box center [55, 142] width 14 height 14
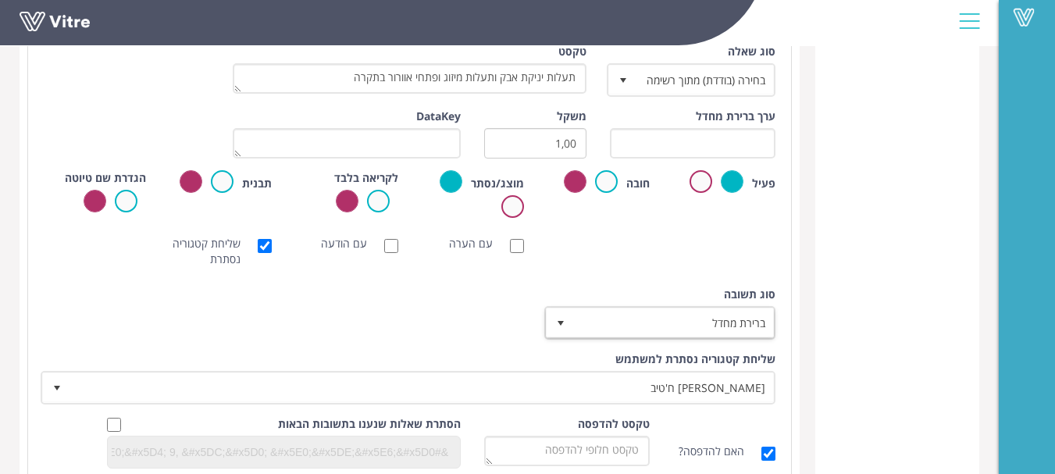
scroll to position [626, 0]
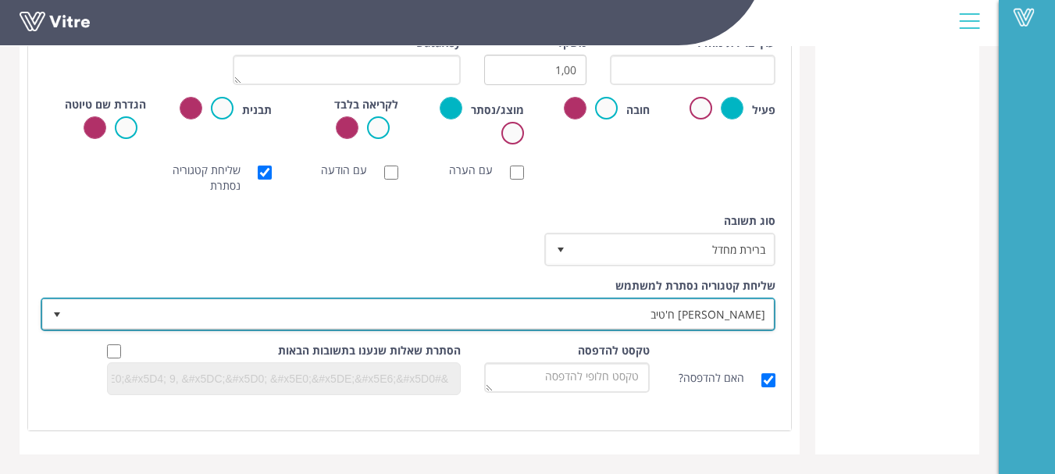
click at [738, 315] on span "נדין ח'טיב" at bounding box center [422, 314] width 704 height 28
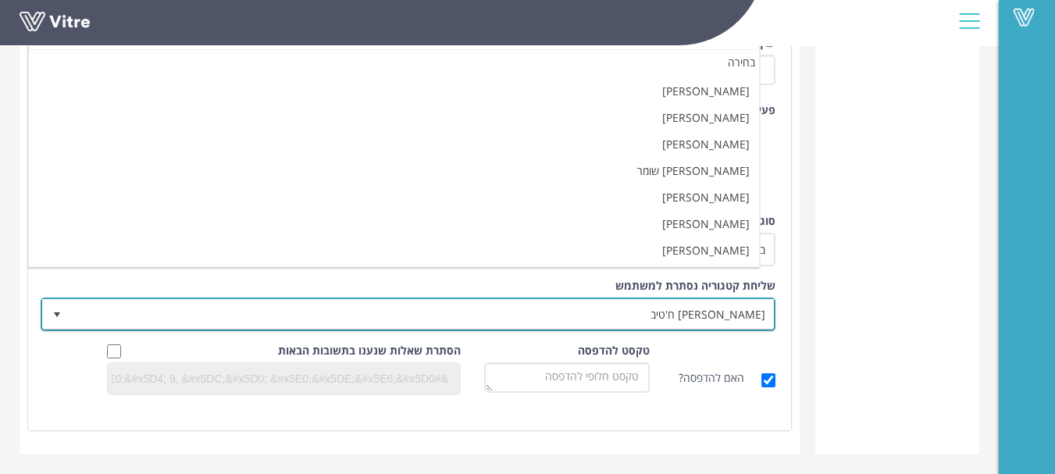
scroll to position [0, 0]
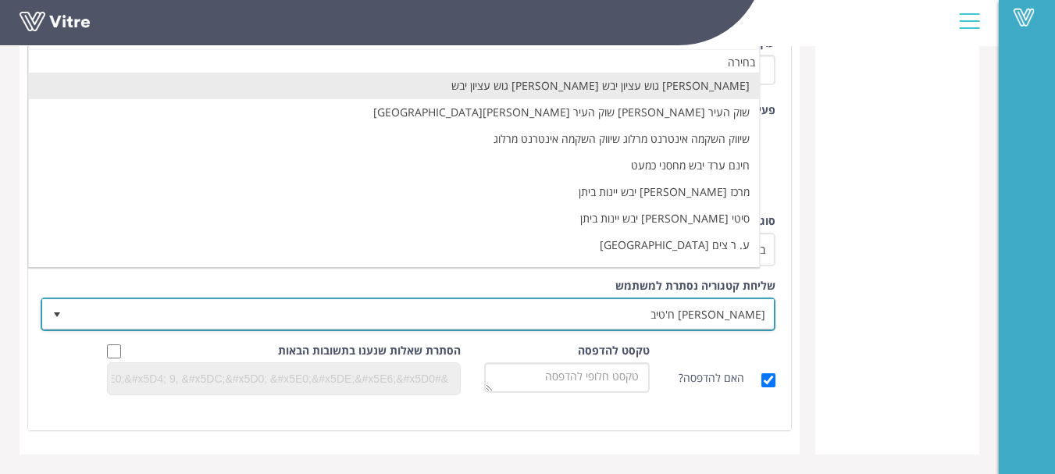
click at [739, 313] on span "נדין ח'טיב" at bounding box center [422, 314] width 704 height 28
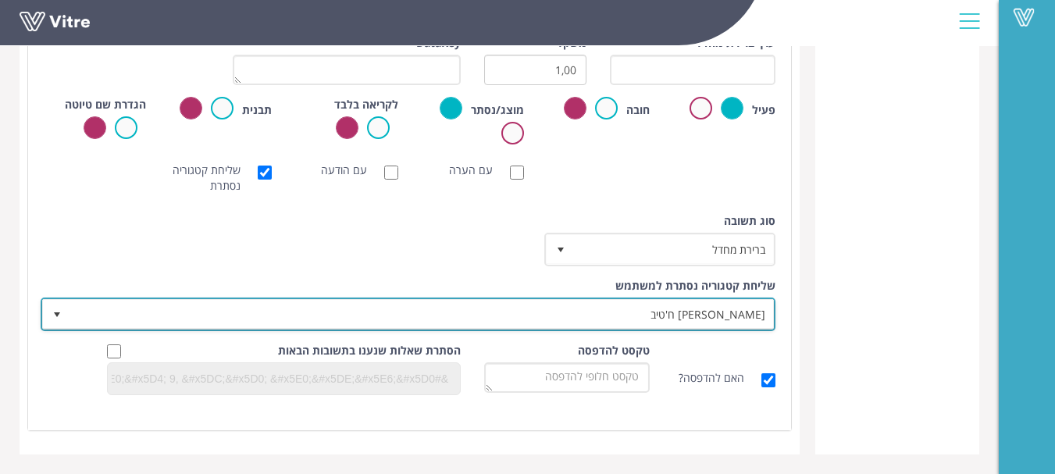
click at [693, 316] on span "נדין ח'טיב" at bounding box center [422, 314] width 704 height 28
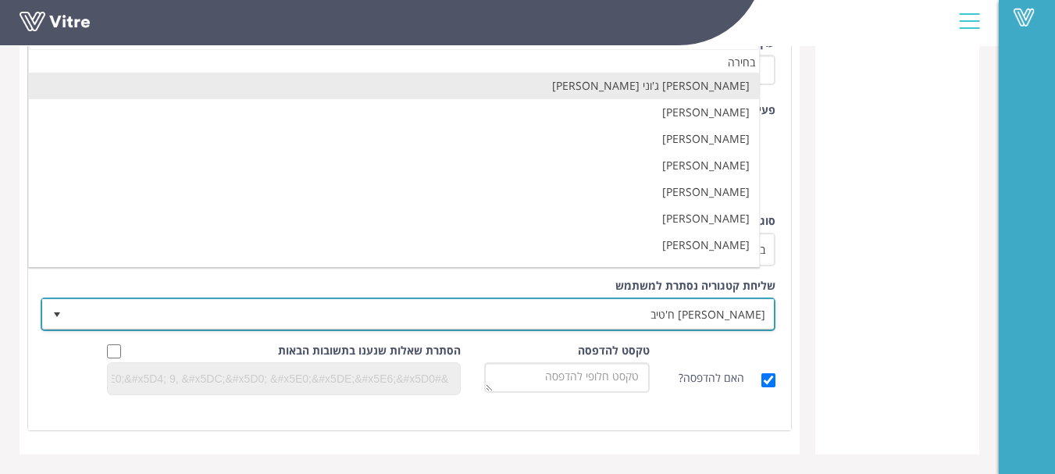
click at [704, 304] on span "[PERSON_NAME] ח'טיב" at bounding box center [422, 314] width 704 height 28
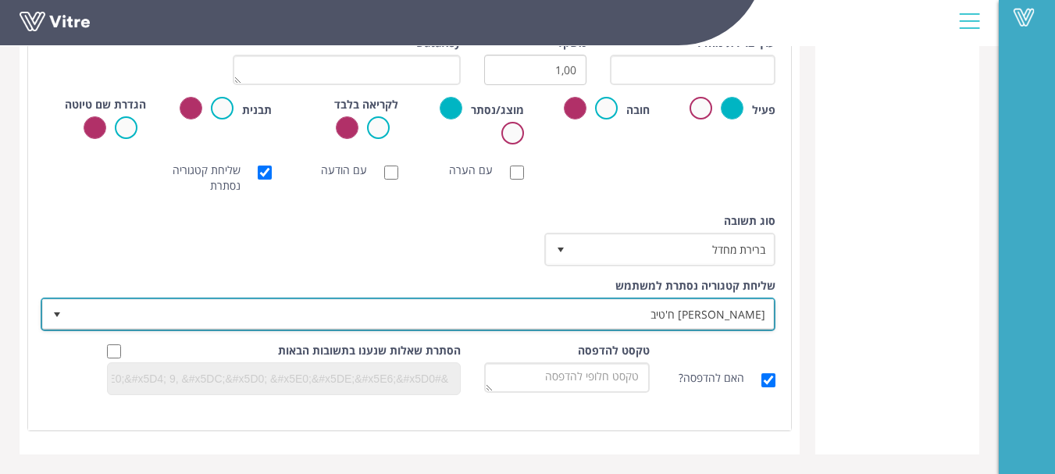
click at [704, 307] on span "[PERSON_NAME] ח'טיב" at bounding box center [422, 314] width 704 height 28
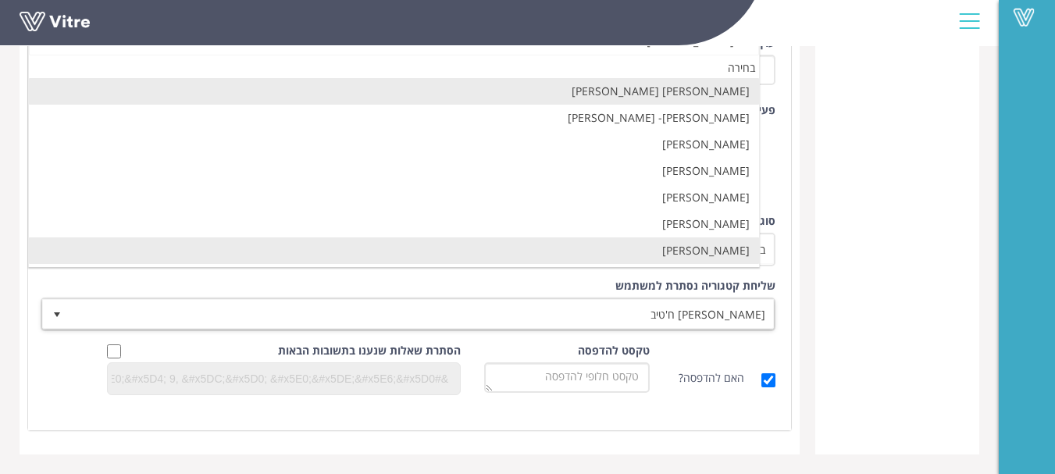
click at [729, 254] on li "שושנה פלס" at bounding box center [394, 250] width 730 height 27
type input "שושנה"
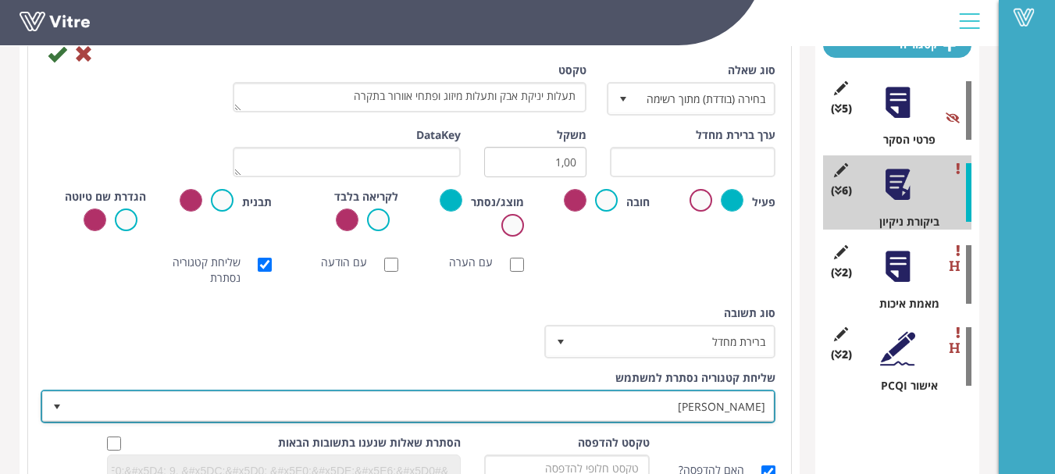
scroll to position [79, 0]
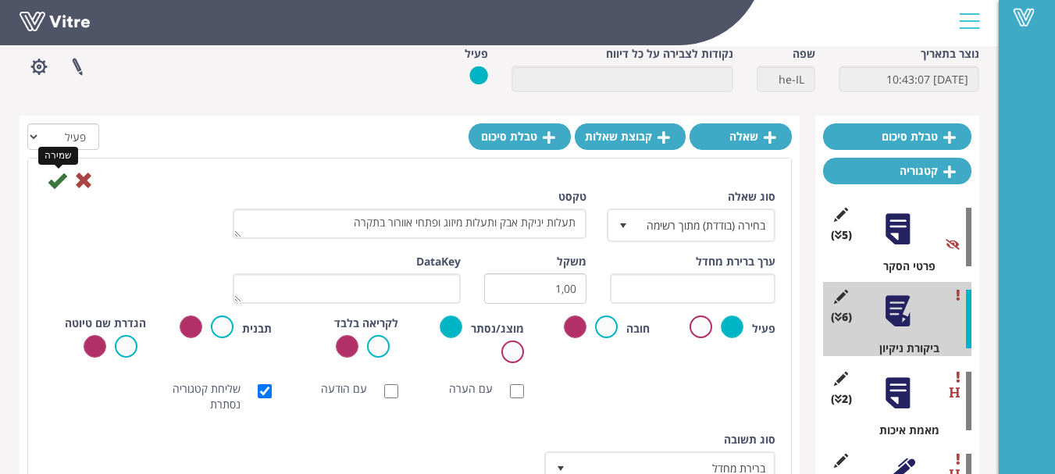
click at [56, 175] on icon at bounding box center [57, 180] width 19 height 19
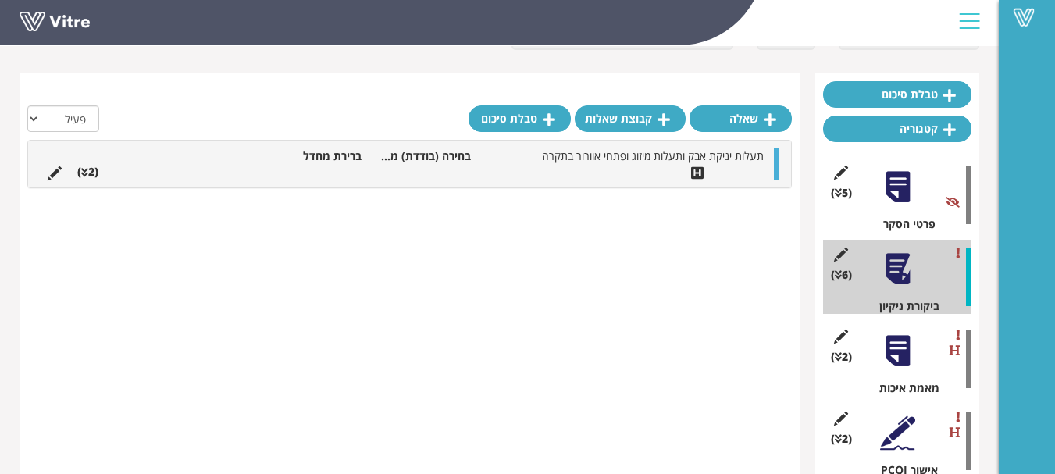
scroll to position [160, 0]
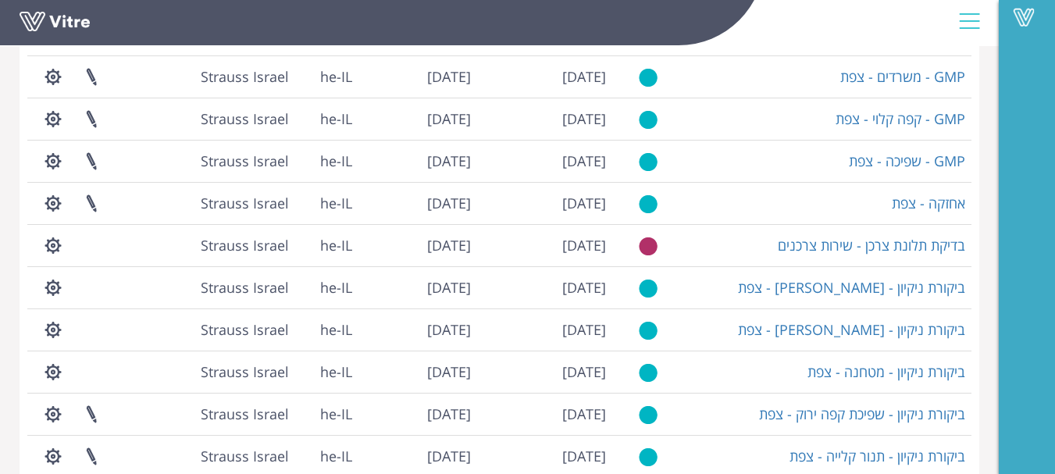
scroll to position [424, 0]
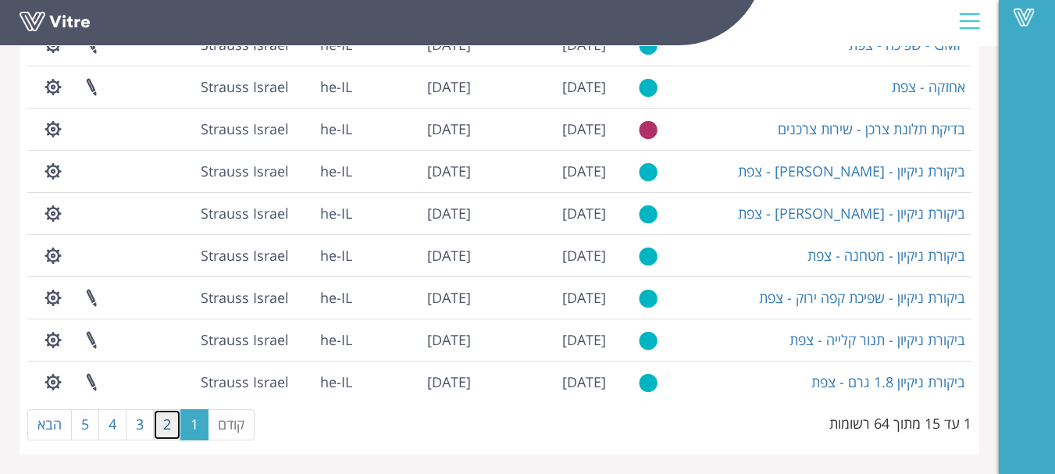
click at [170, 416] on link "2" at bounding box center [167, 424] width 28 height 31
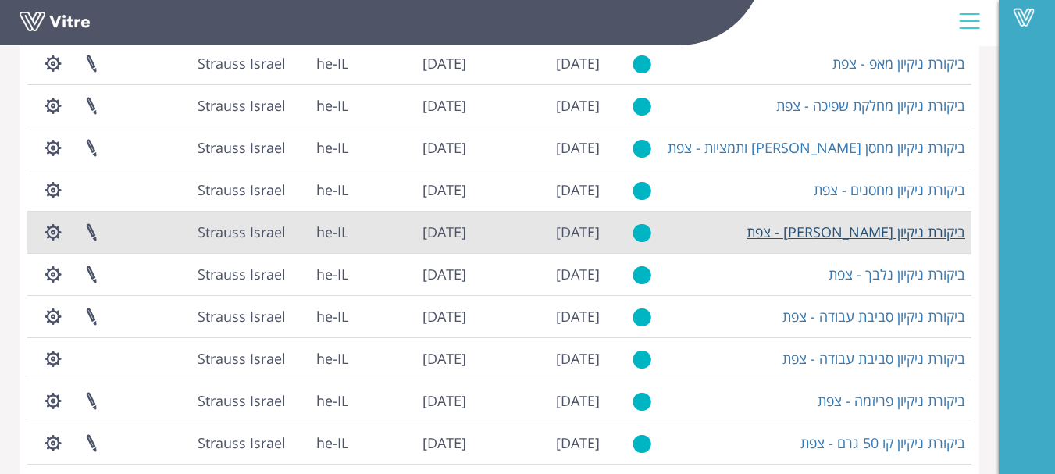
scroll to position [268, 0]
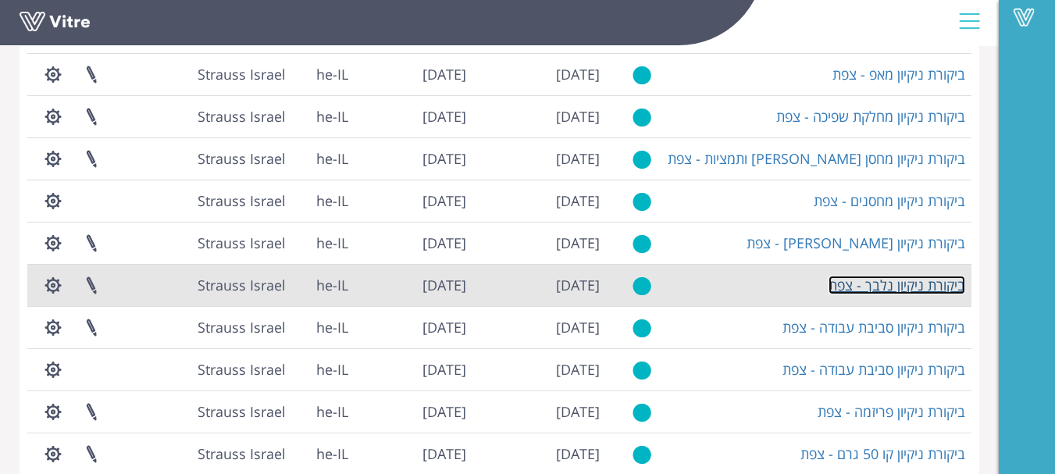
click at [920, 287] on link "ביקורת ניקיון נלבך - צפת" at bounding box center [897, 285] width 137 height 19
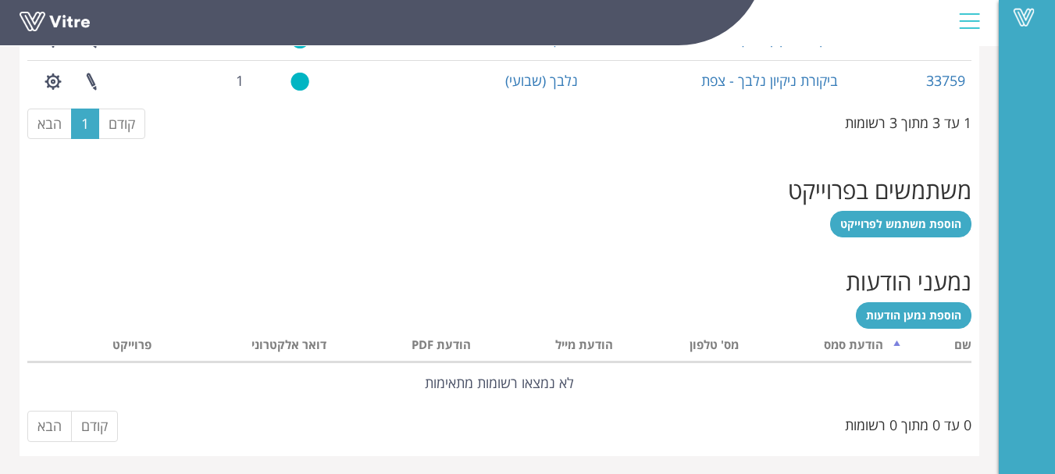
scroll to position [815, 0]
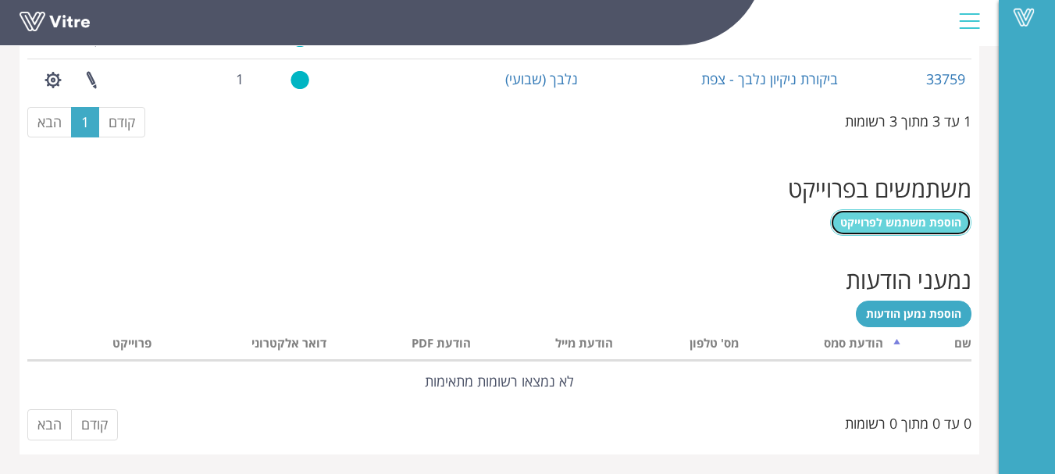
click at [929, 217] on span "הוספת משתמש לפרוייקט" at bounding box center [901, 222] width 121 height 15
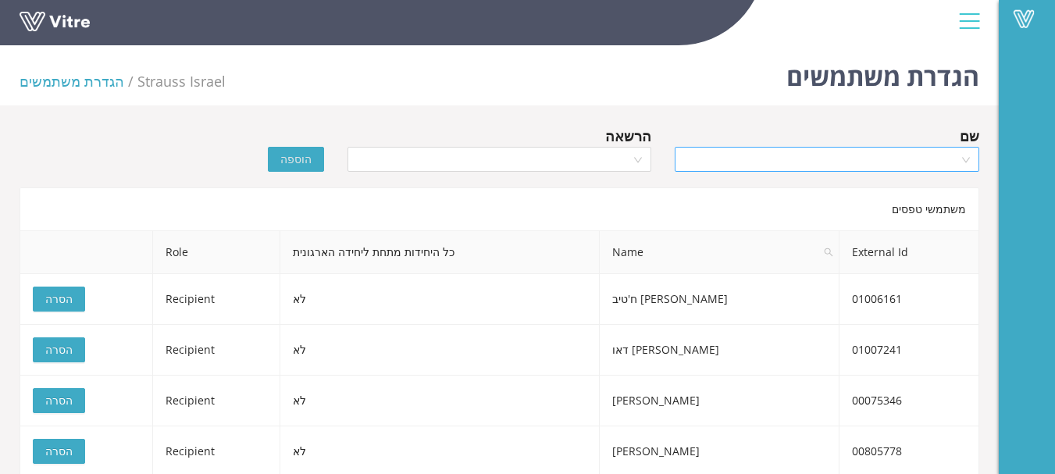
click at [854, 159] on input "search" at bounding box center [821, 159] width 275 height 23
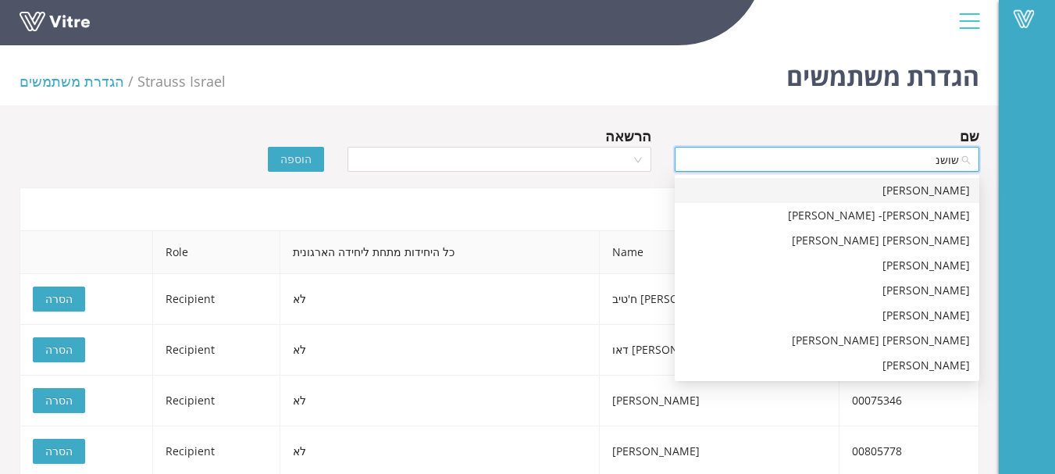
type input "[PERSON_NAME]"
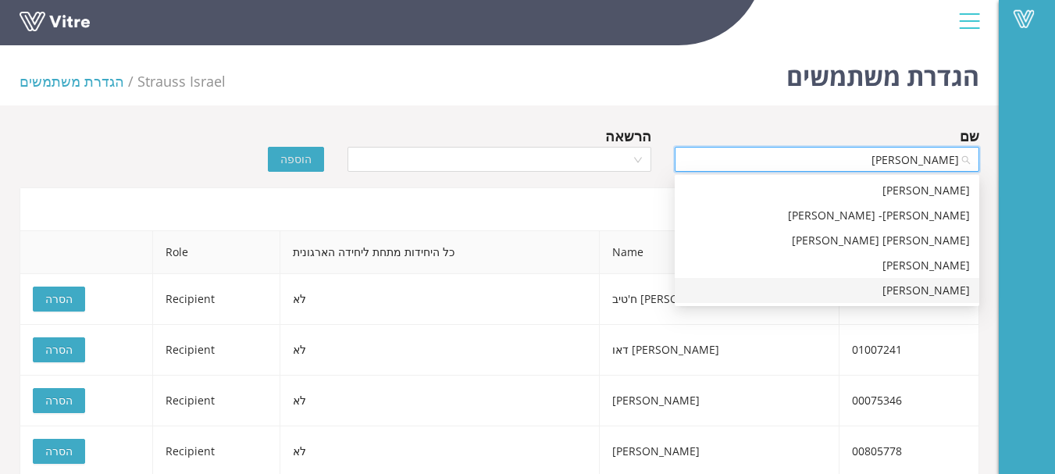
click at [956, 285] on div "[PERSON_NAME]" at bounding box center [827, 290] width 286 height 17
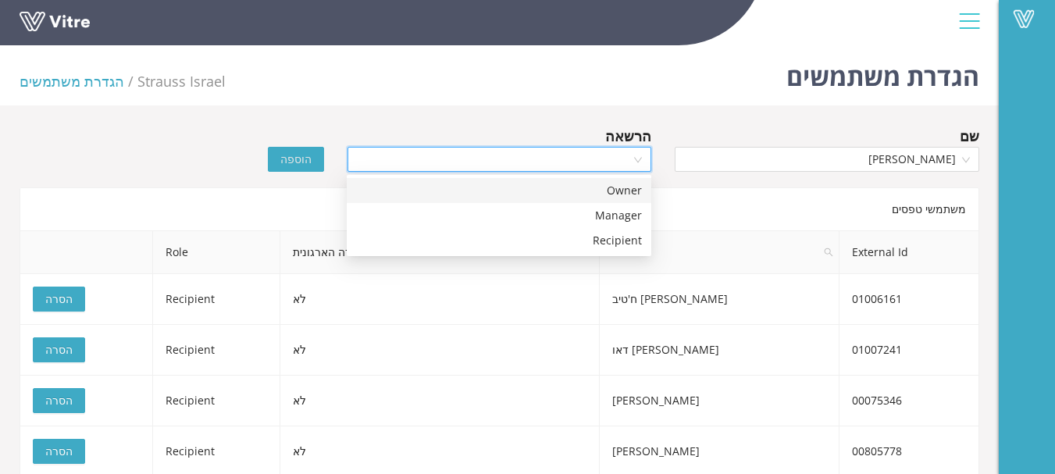
click at [621, 155] on input "search" at bounding box center [494, 159] width 275 height 23
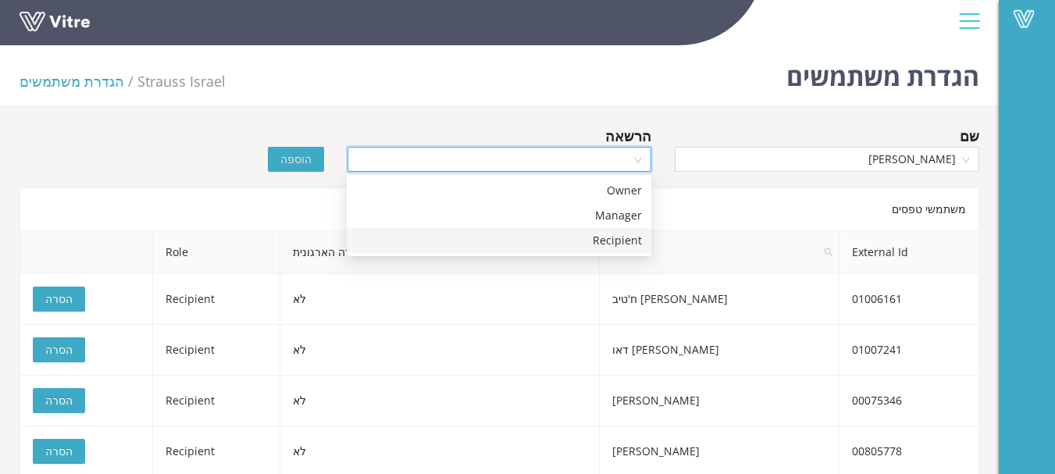
click at [630, 244] on div "Recipient" at bounding box center [499, 240] width 286 height 17
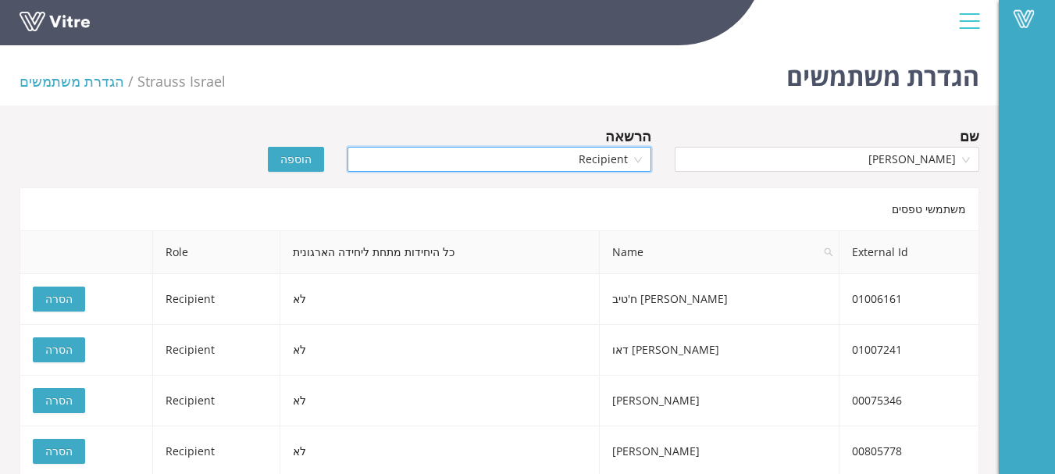
drag, startPoint x: 290, startPoint y: 146, endPoint x: 292, endPoint y: 159, distance: 12.7
click at [290, 148] on div "הוספה" at bounding box center [254, 148] width 164 height 47
click at [292, 159] on span "הוספה" at bounding box center [295, 159] width 31 height 17
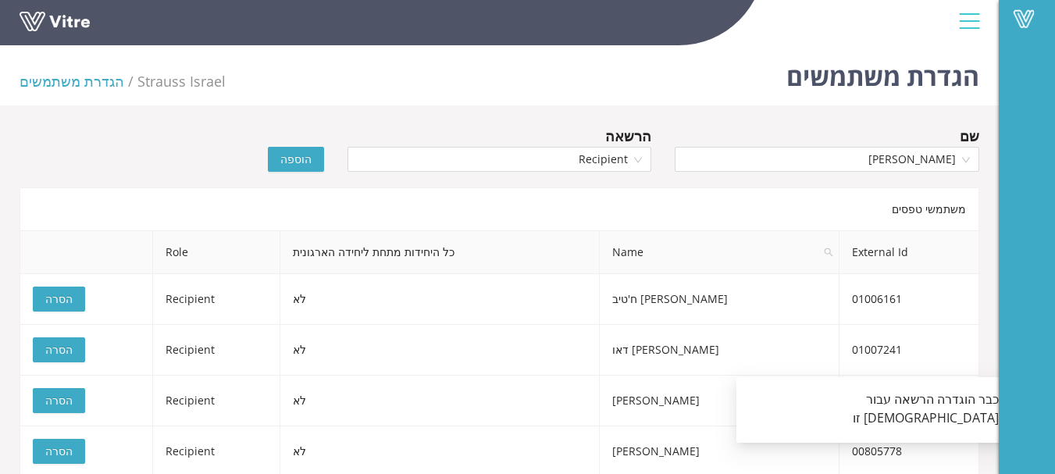
click at [293, 160] on span "הוספה" at bounding box center [295, 159] width 31 height 17
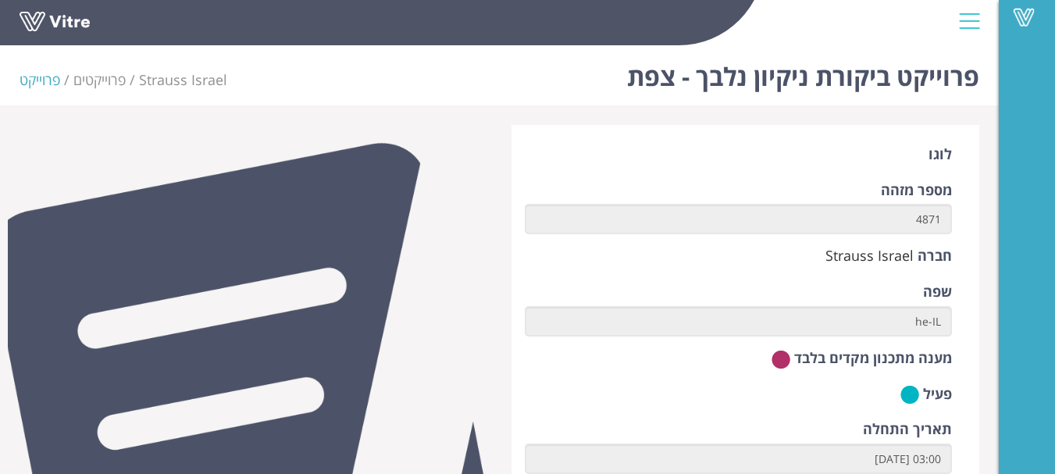
scroll to position [580, 0]
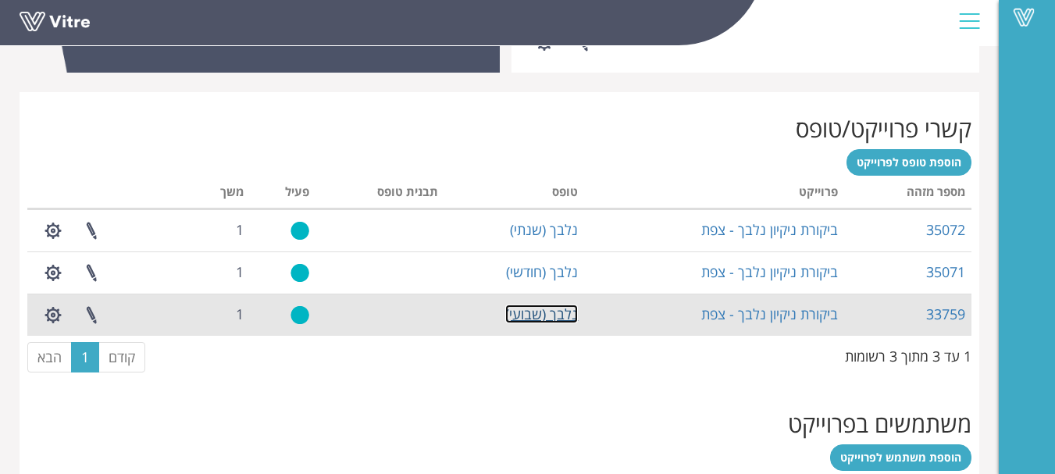
drag, startPoint x: 559, startPoint y: 314, endPoint x: 616, endPoint y: 323, distance: 58.6
click at [560, 313] on link "נלבך (שבועי)" at bounding box center [541, 314] width 73 height 19
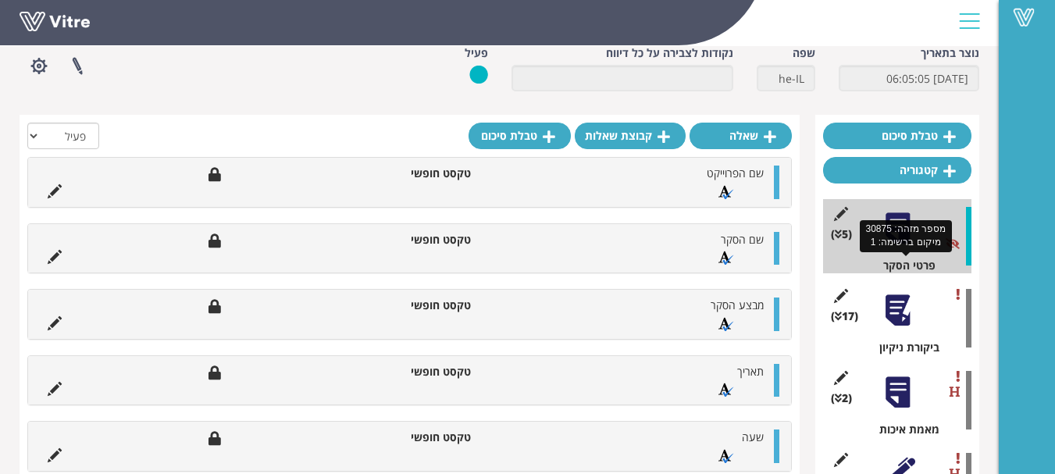
scroll to position [156, 0]
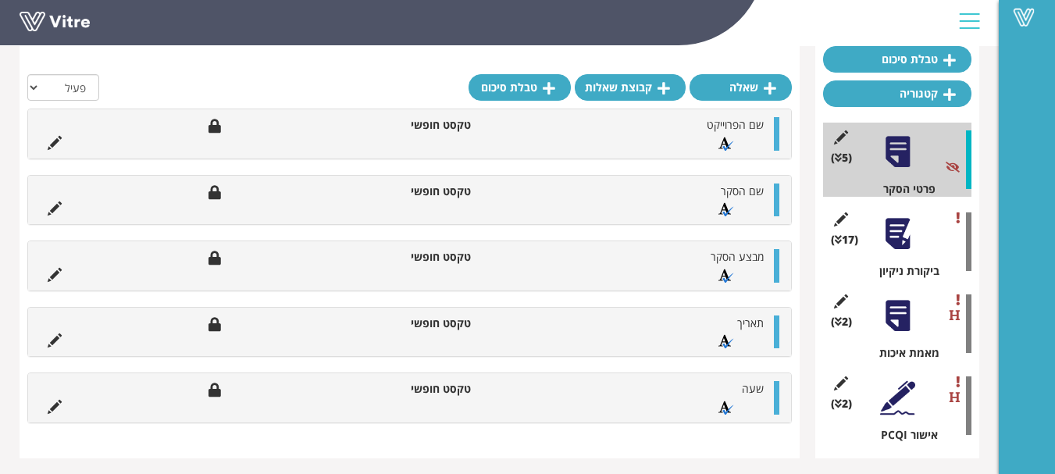
click at [900, 234] on div at bounding box center [897, 233] width 35 height 35
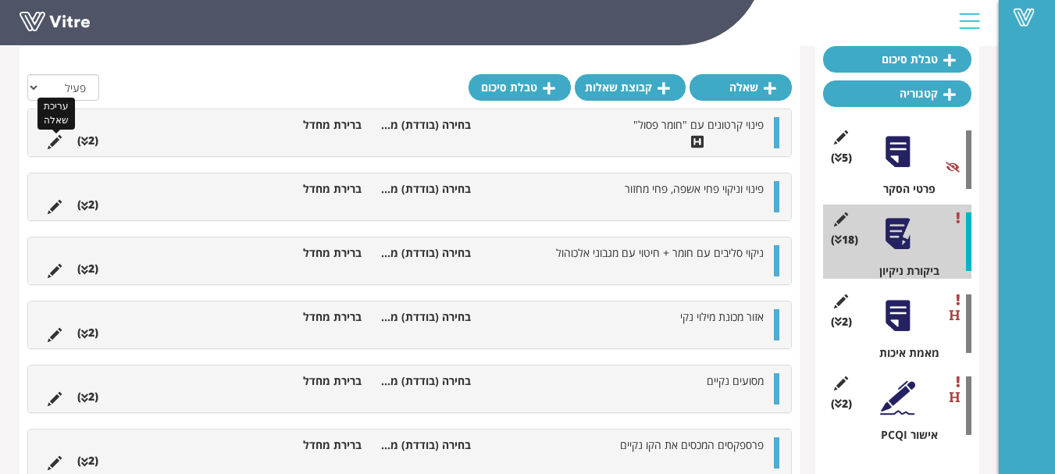
click at [54, 143] on icon at bounding box center [55, 142] width 14 height 14
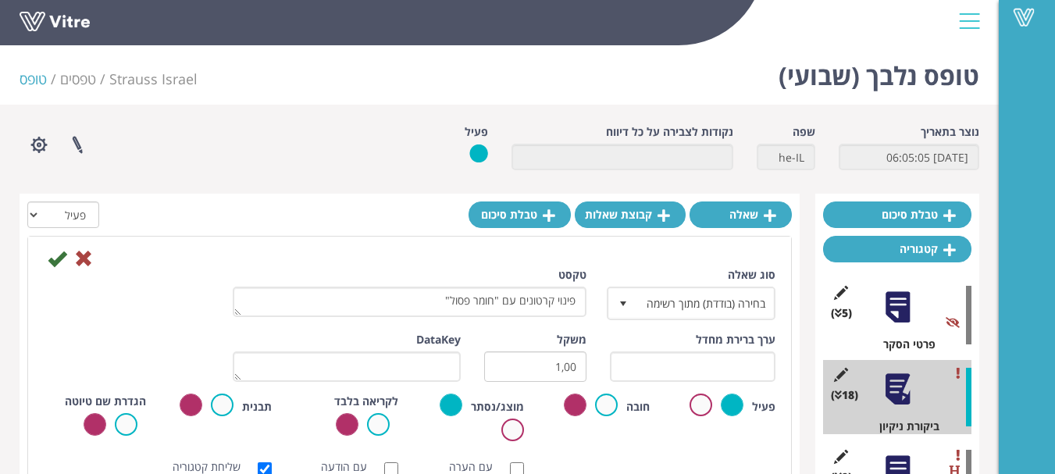
scroll to position [0, 0]
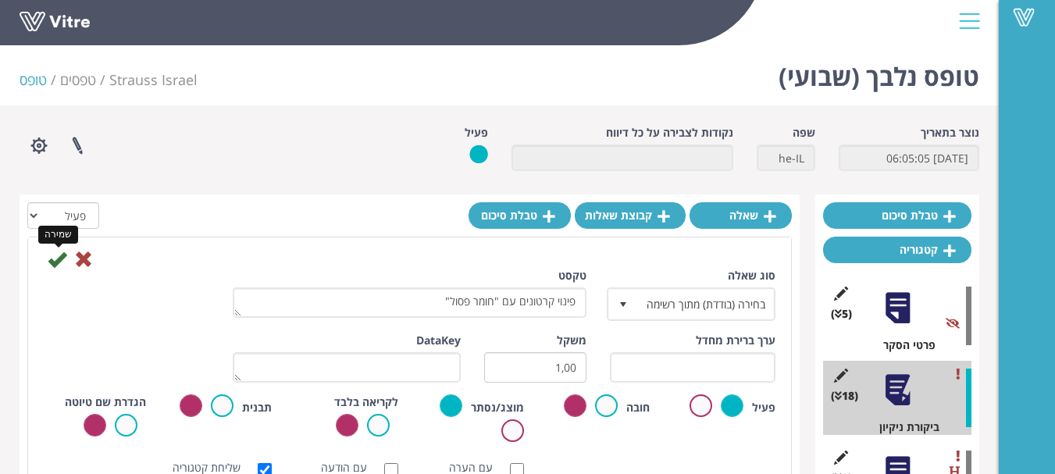
click at [50, 257] on icon at bounding box center [57, 259] width 19 height 19
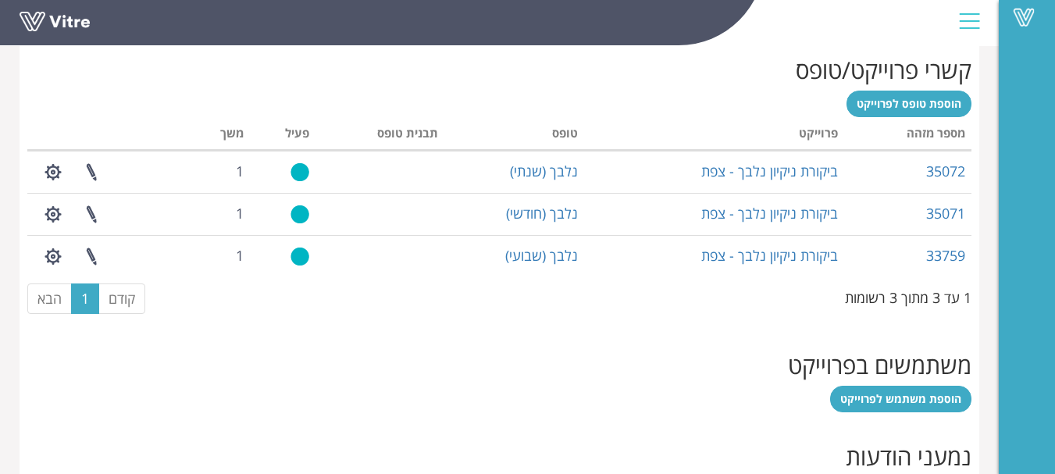
scroll to position [655, 0]
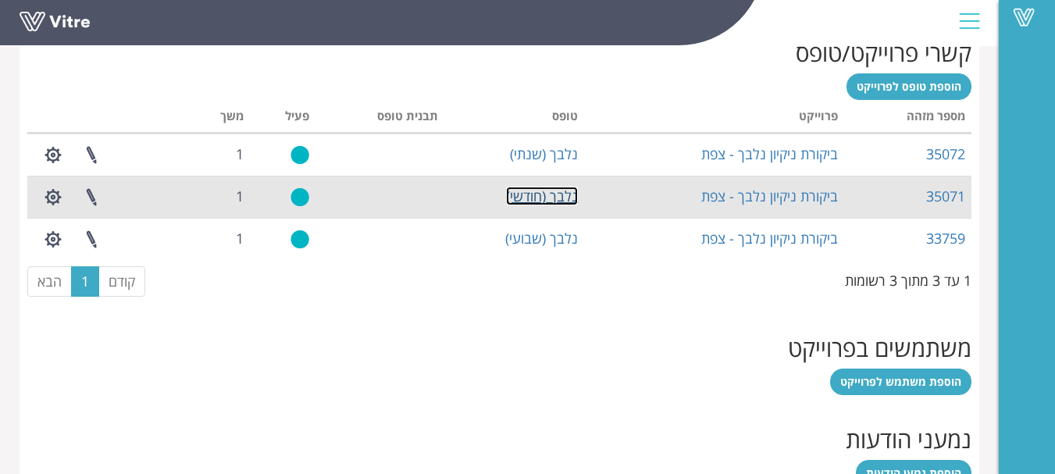
click at [548, 201] on link "נלבך (חודשי)" at bounding box center [542, 196] width 72 height 19
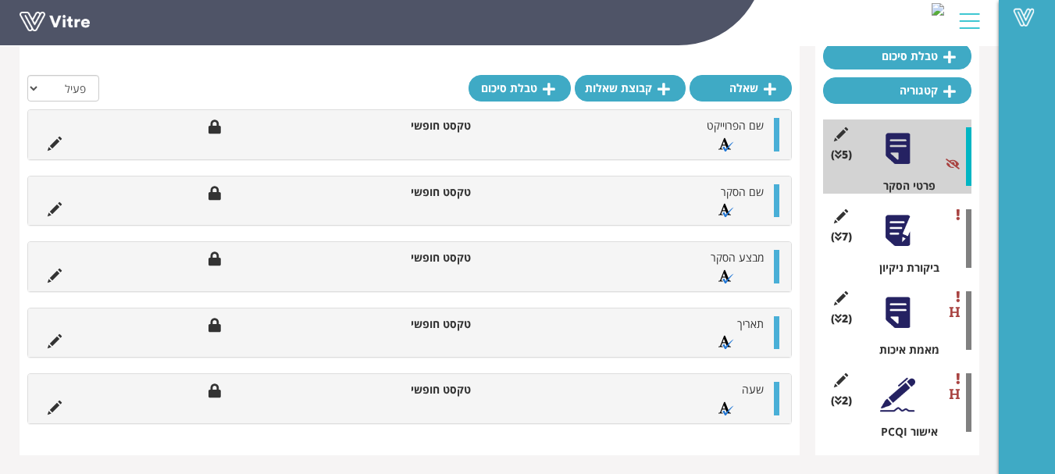
scroll to position [160, 0]
click at [901, 229] on div at bounding box center [897, 229] width 35 height 35
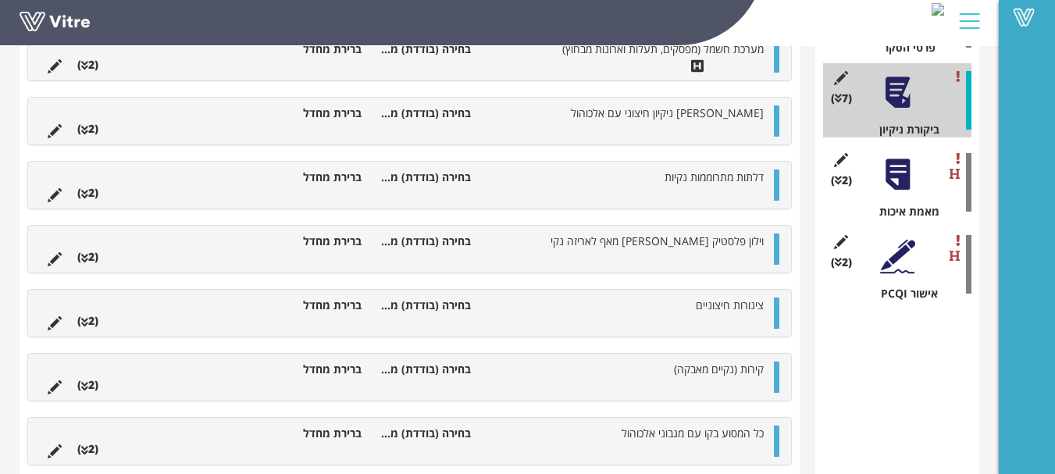
scroll to position [0, 0]
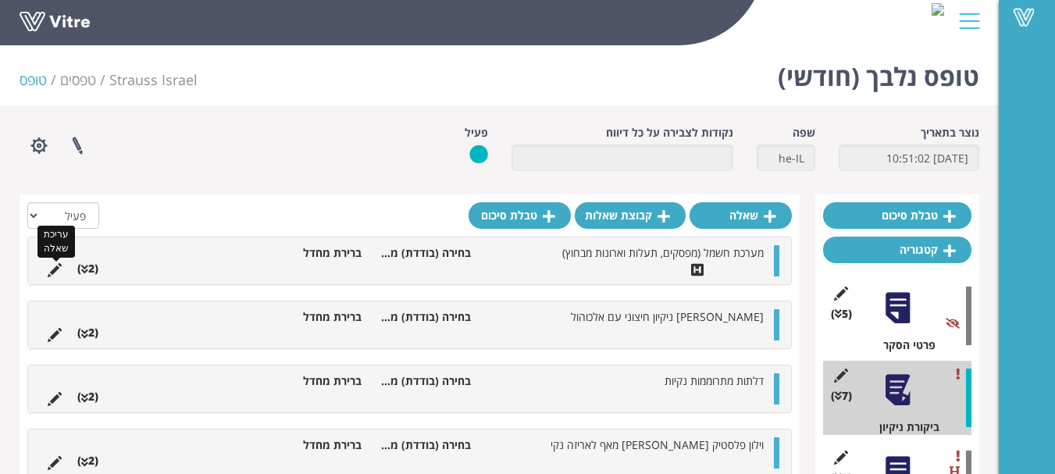
click at [51, 268] on icon at bounding box center [55, 270] width 14 height 14
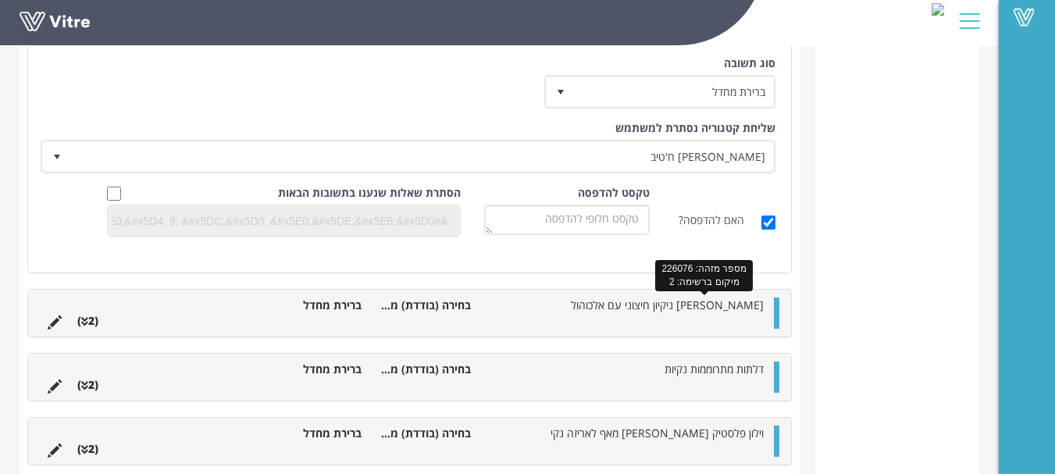
scroll to position [773, 0]
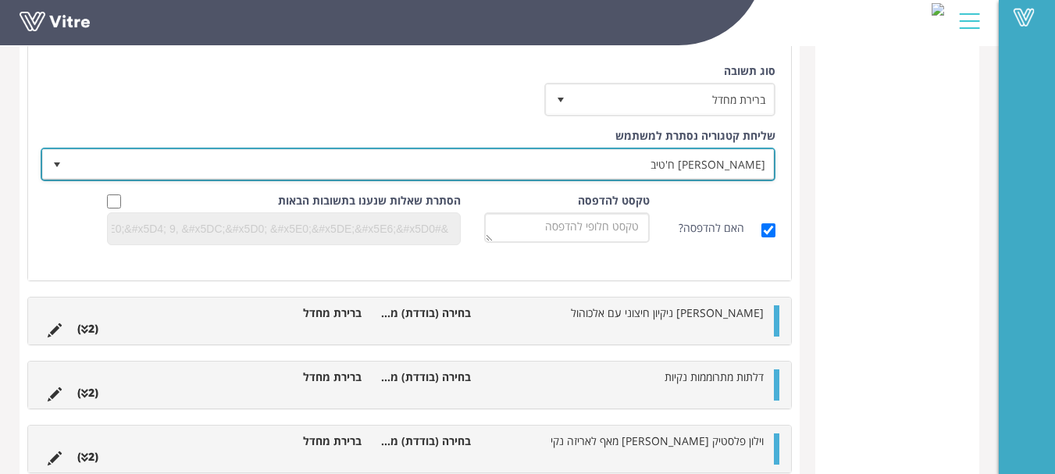
click at [741, 161] on span "נדין ח'טיב" at bounding box center [422, 164] width 704 height 28
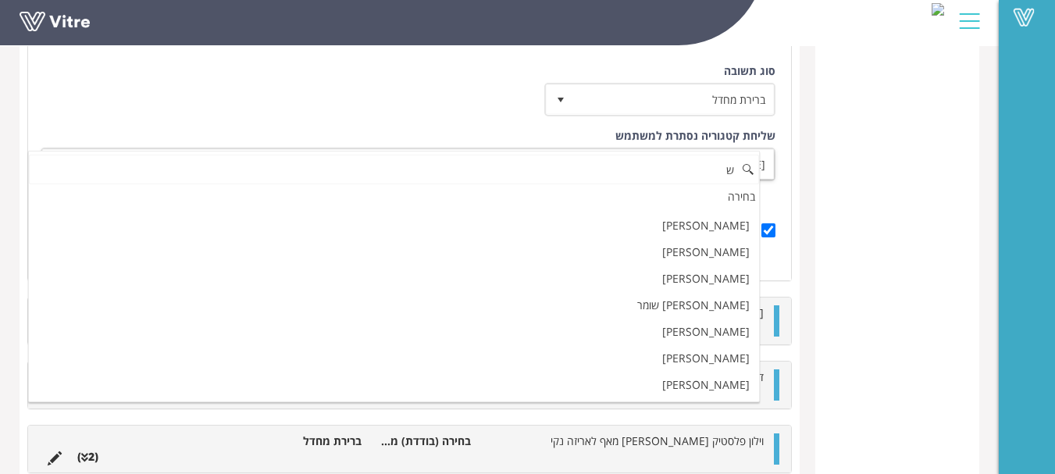
scroll to position [0, 0]
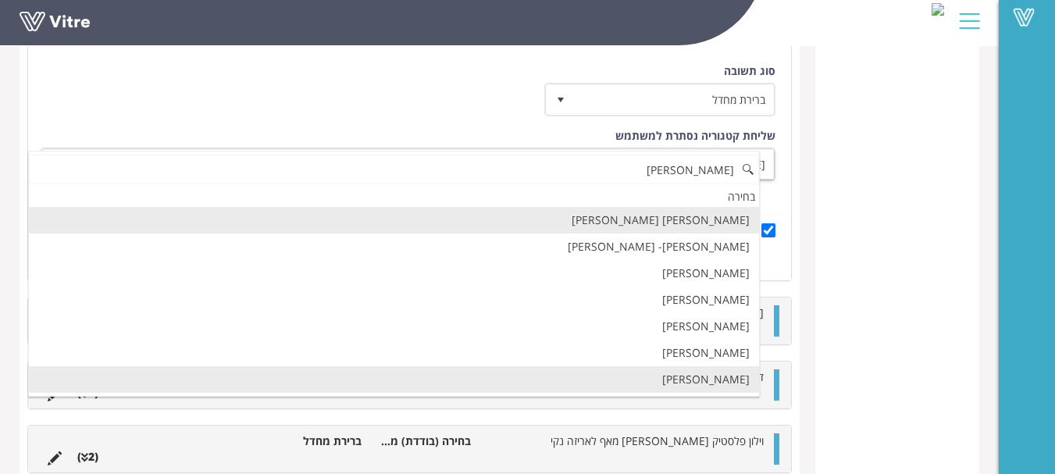
click at [731, 380] on li "שושנה פלס" at bounding box center [394, 379] width 730 height 27
type input "שושנה"
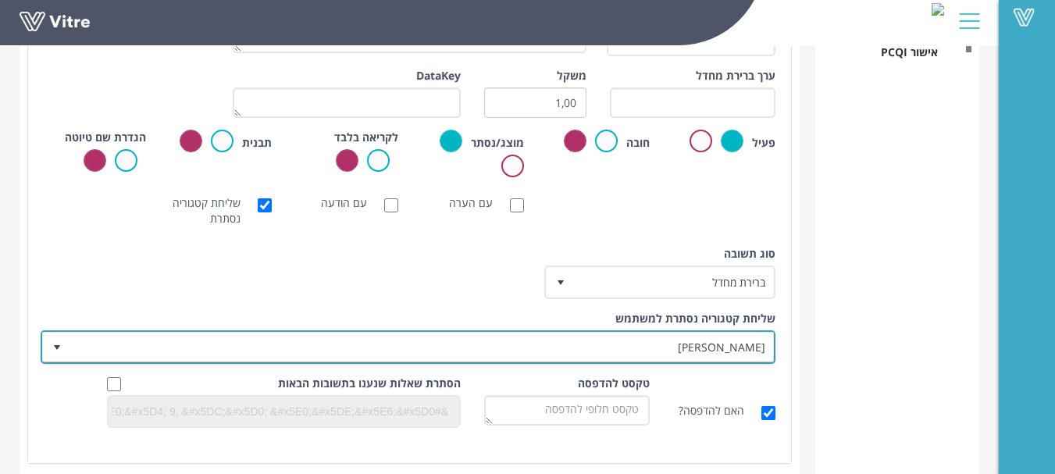
scroll to position [305, 0]
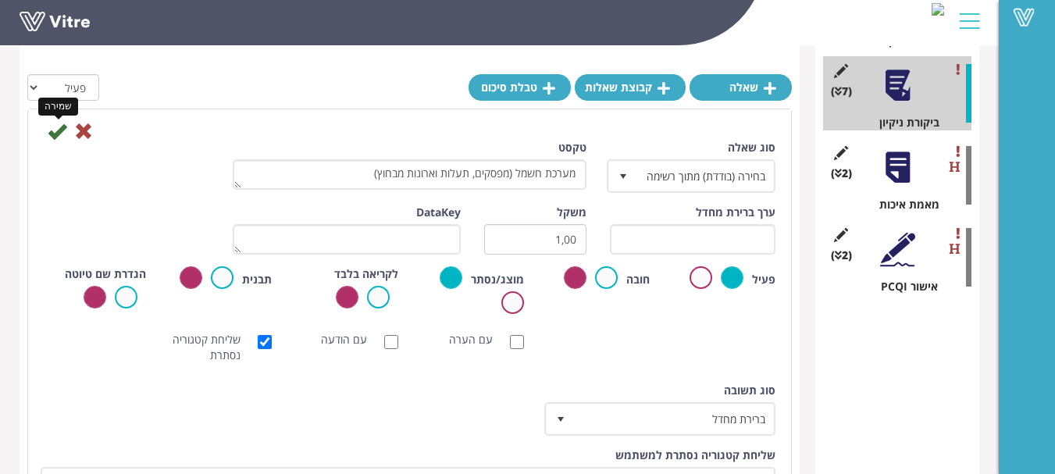
click at [55, 131] on icon at bounding box center [57, 131] width 19 height 19
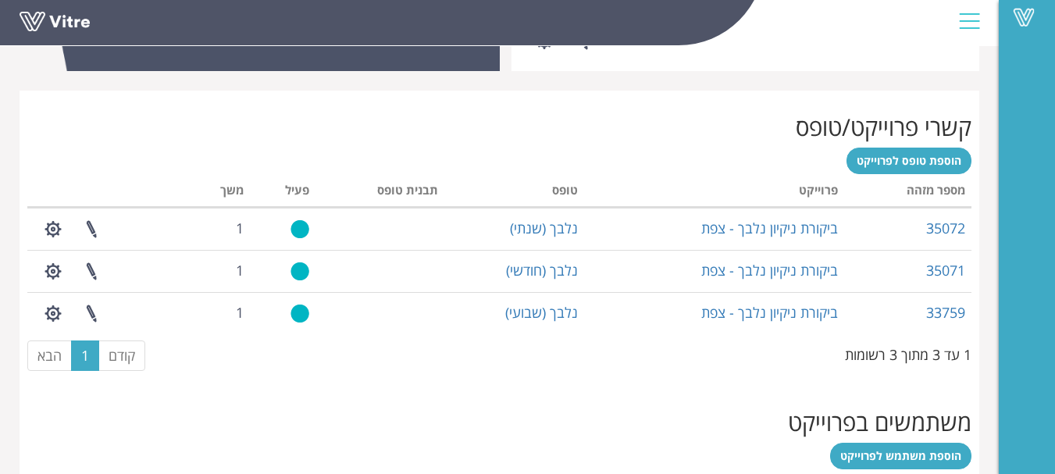
scroll to position [499, 0]
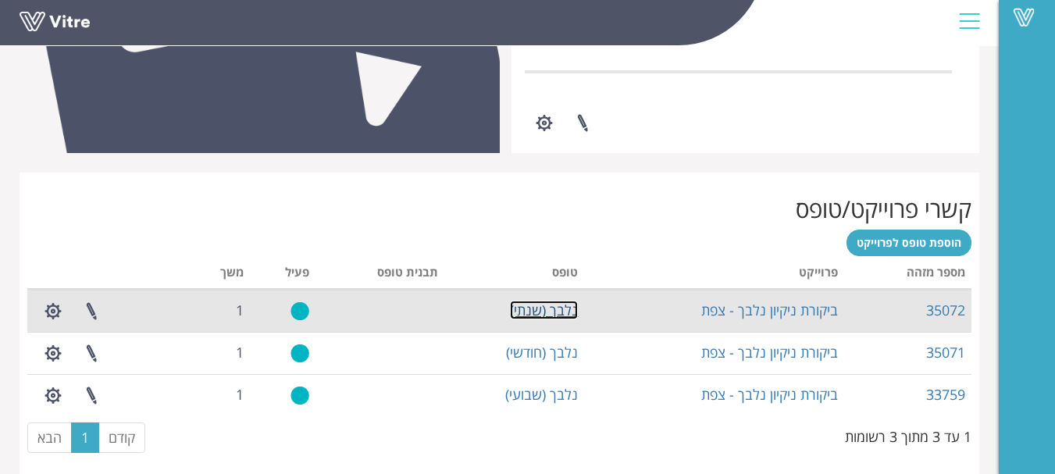
click at [551, 309] on link "נלבך (שנתי)" at bounding box center [544, 310] width 68 height 19
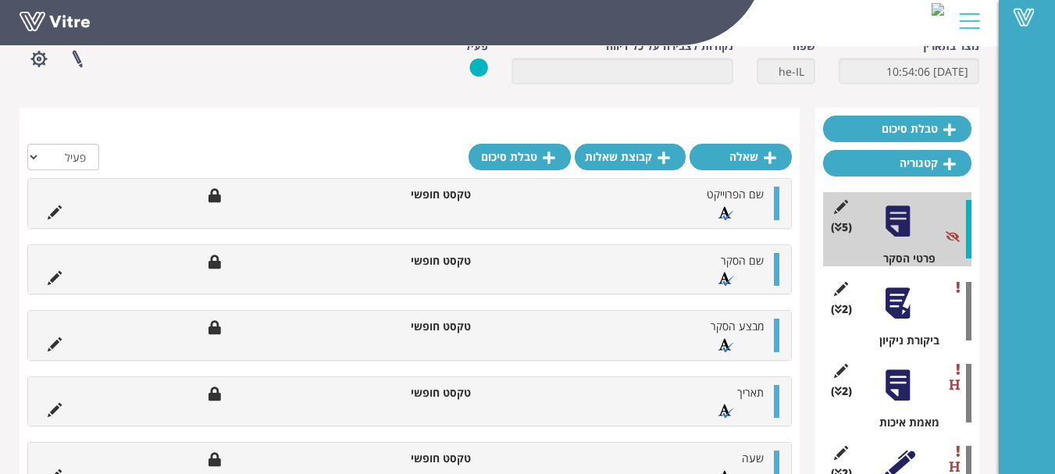
scroll to position [156, 0]
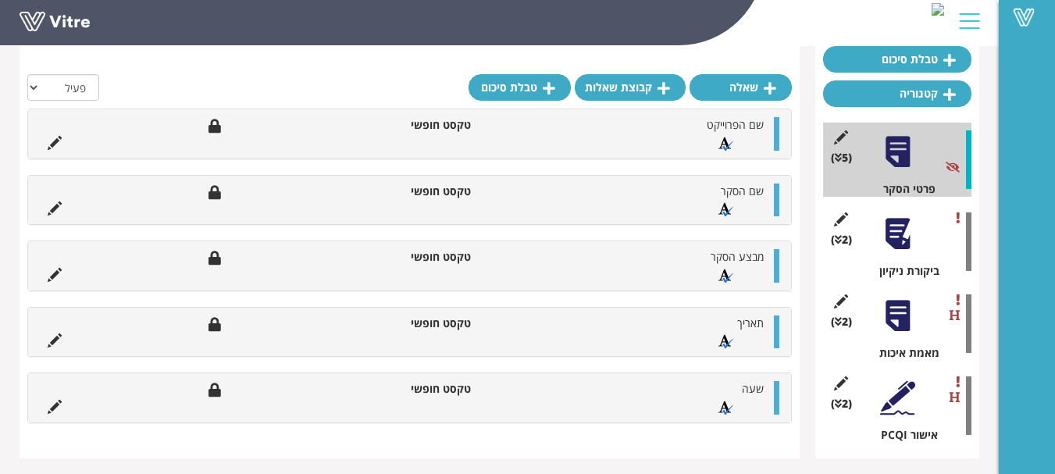
click at [896, 244] on div at bounding box center [897, 233] width 35 height 35
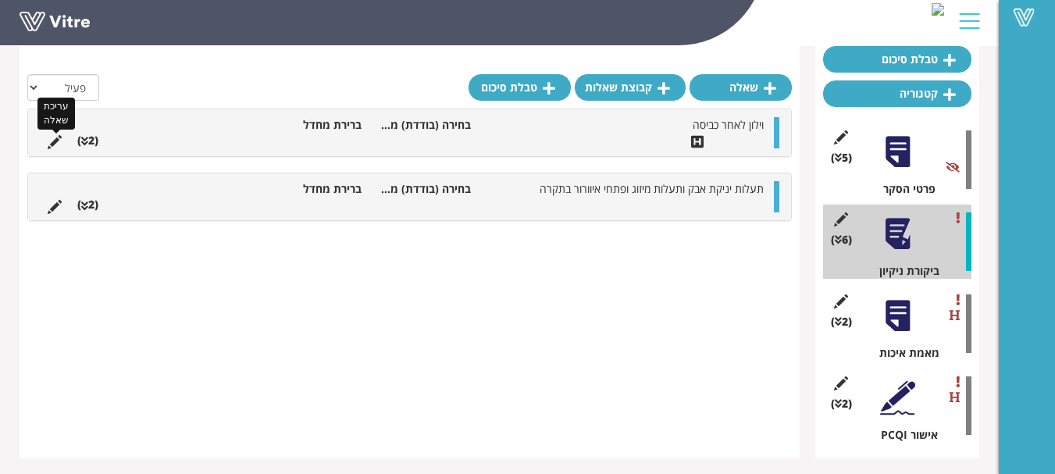
click at [55, 138] on icon at bounding box center [55, 142] width 14 height 14
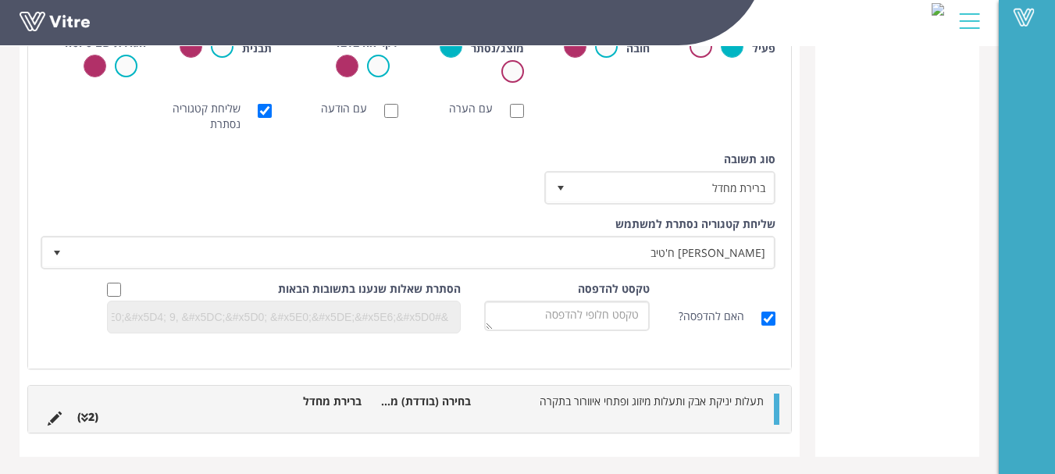
scroll to position [689, 0]
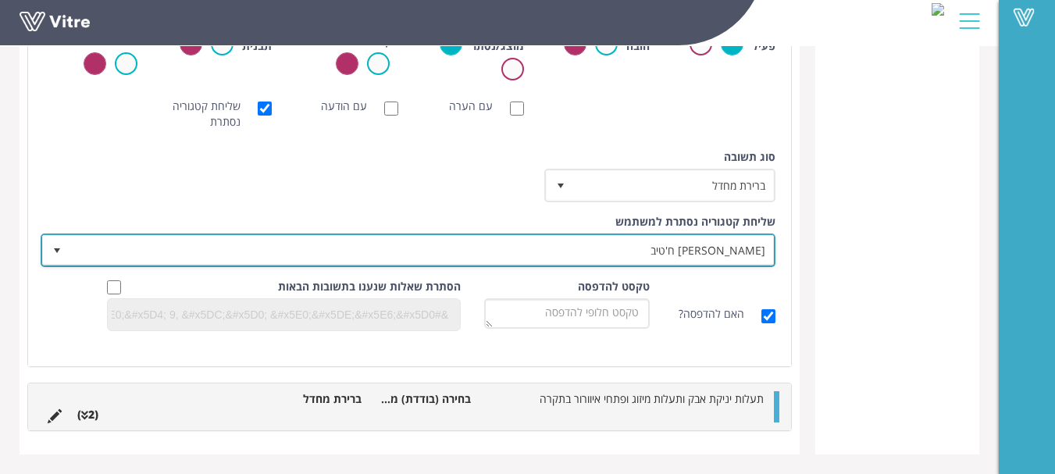
click at [742, 249] on span "נדין ח'טיב" at bounding box center [422, 250] width 704 height 28
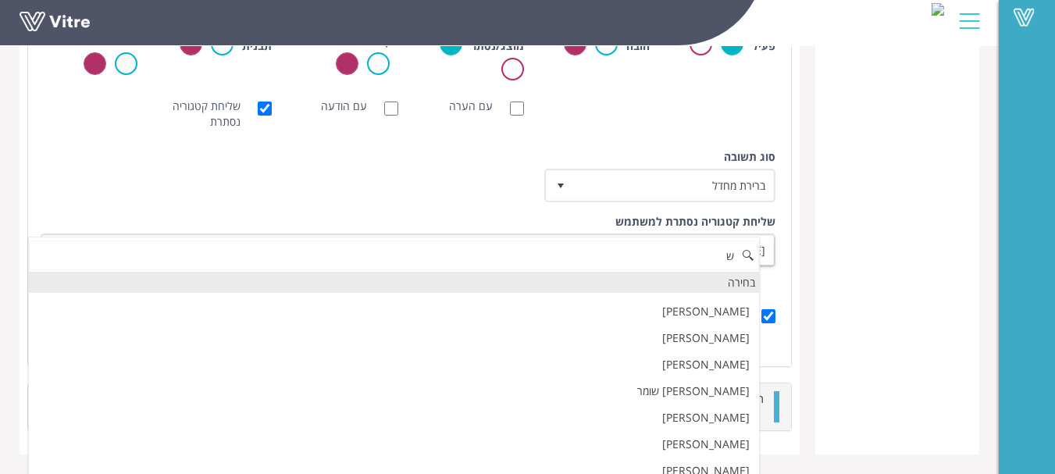
scroll to position [0, 0]
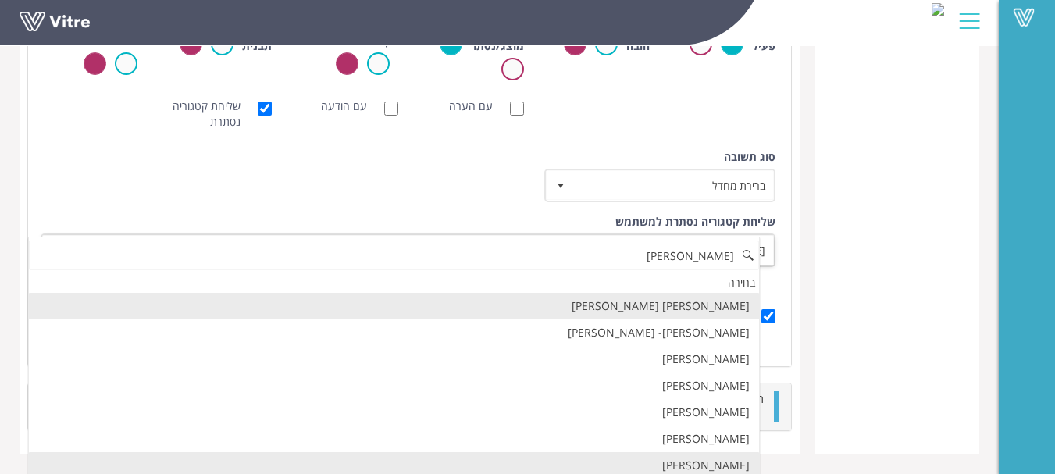
click at [723, 462] on li "שושנה פלס" at bounding box center [394, 465] width 730 height 27
type input "שושנה"
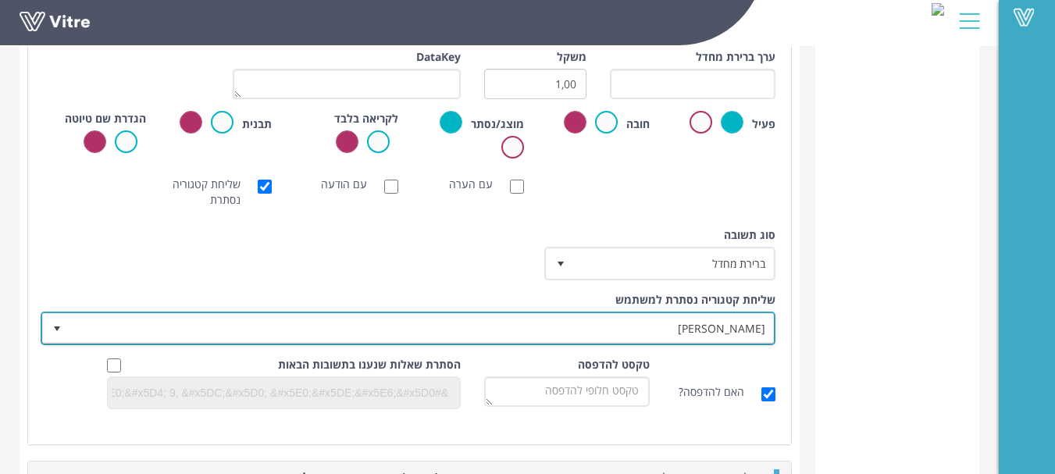
scroll to position [455, 0]
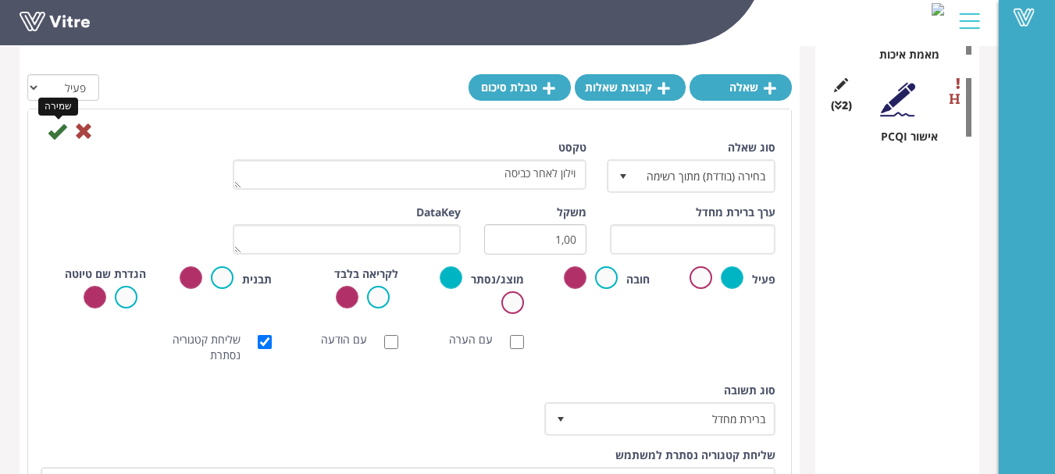
click at [57, 131] on icon at bounding box center [57, 131] width 19 height 19
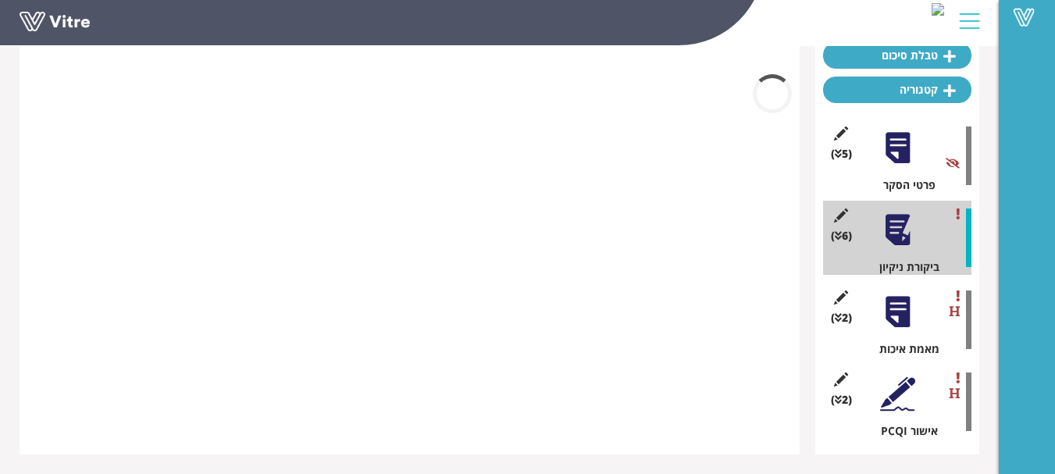
scroll to position [160, 0]
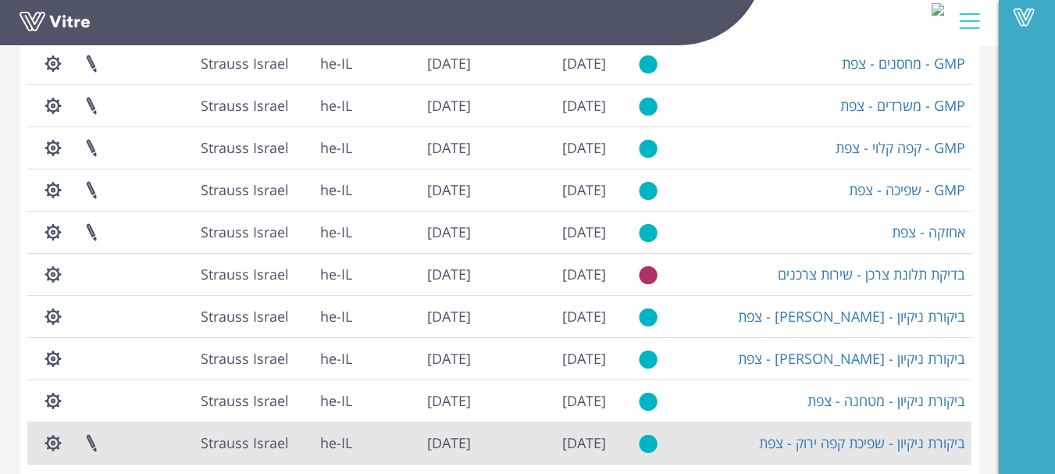
scroll to position [424, 0]
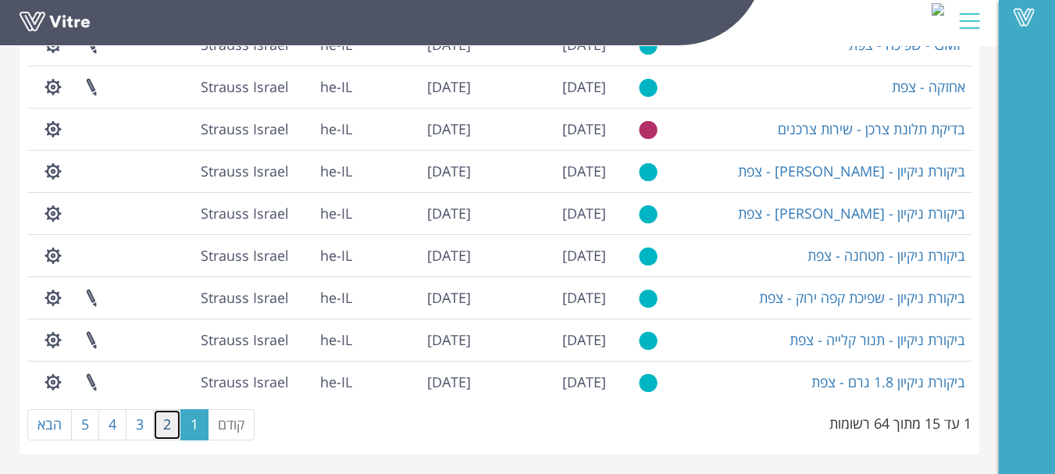
drag, startPoint x: 163, startPoint y: 426, endPoint x: 195, endPoint y: 427, distance: 32.1
click at [166, 426] on link "2" at bounding box center [167, 424] width 28 height 31
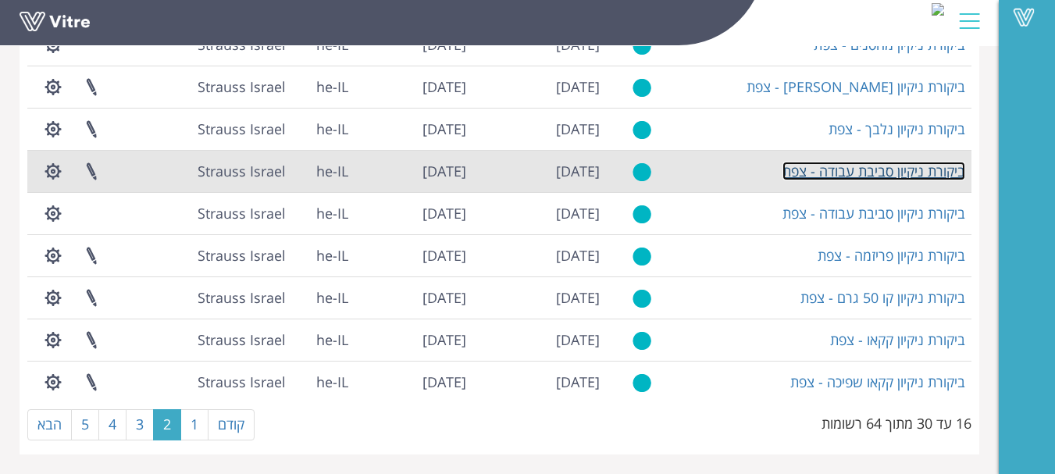
click at [877, 176] on link "ביקורת ניקיון סביבת עבודה - צפת" at bounding box center [874, 171] width 183 height 19
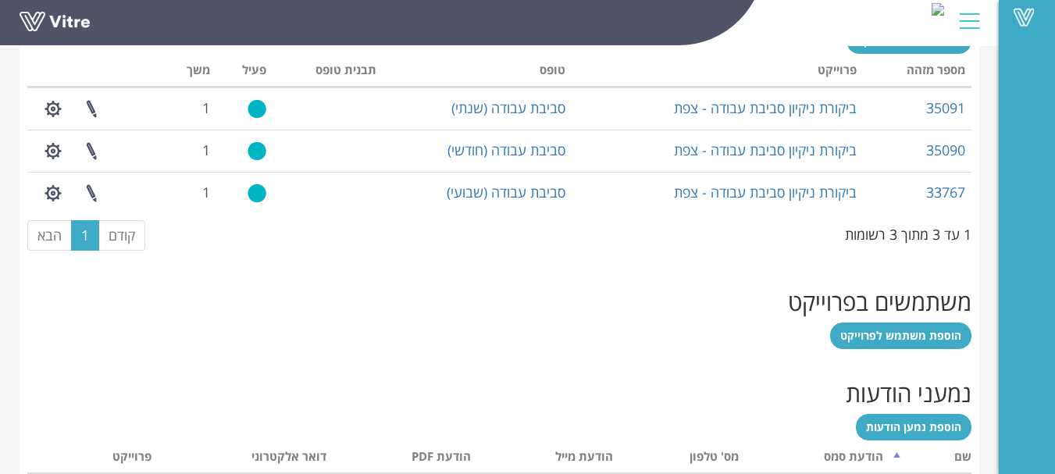
scroll to position [703, 0]
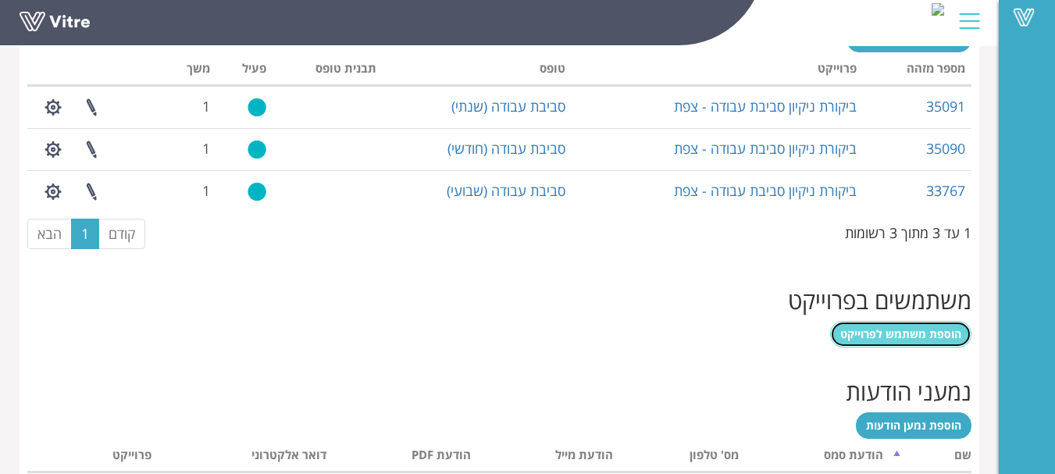
click at [941, 334] on span "הוספת משתמש לפרוייקט" at bounding box center [901, 334] width 121 height 15
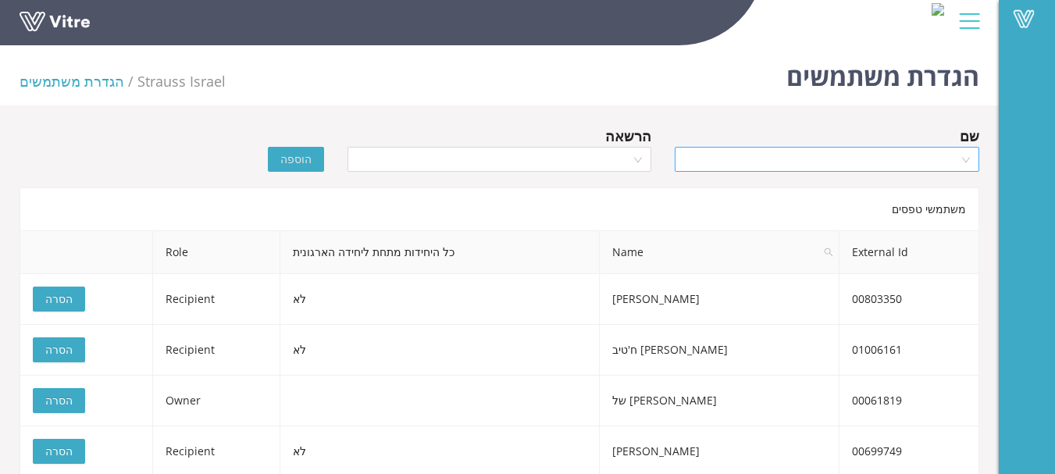
click at [799, 161] on input "search" at bounding box center [821, 159] width 275 height 23
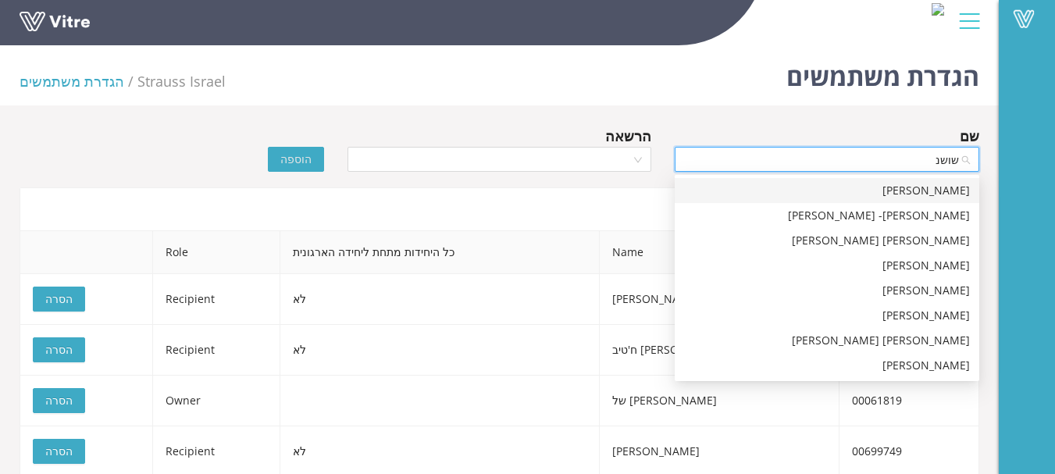
type input "שושנה"
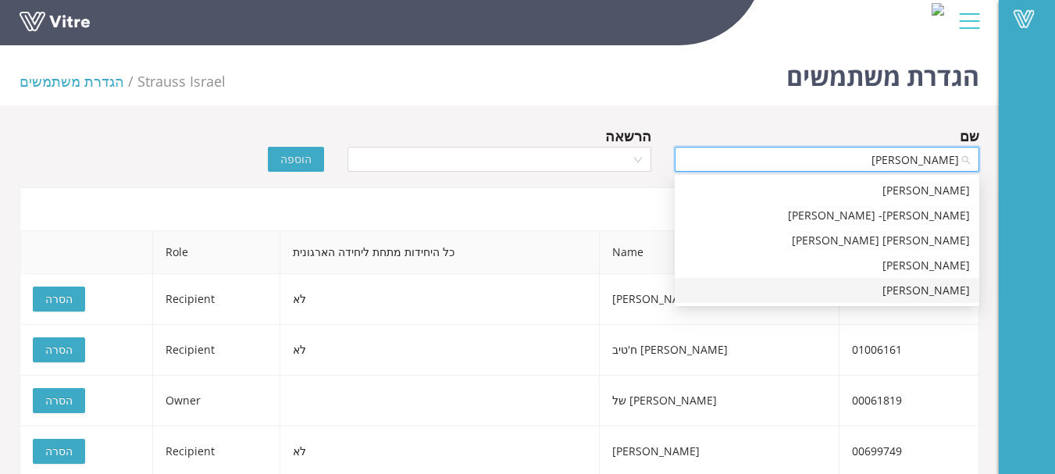
drag, startPoint x: 941, startPoint y: 287, endPoint x: 840, endPoint y: 227, distance: 117.4
click at [941, 287] on div "שושנה פלס" at bounding box center [827, 290] width 286 height 17
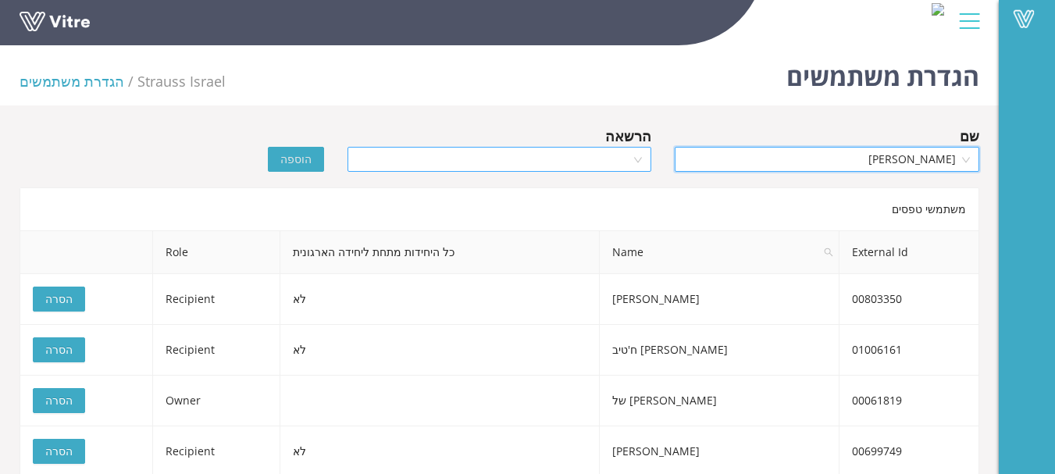
click at [620, 155] on input "search" at bounding box center [494, 159] width 275 height 23
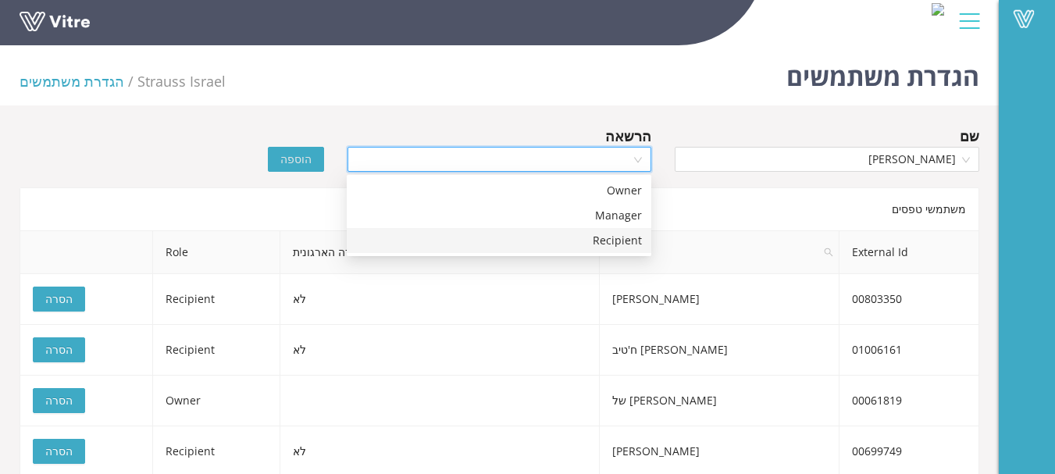
click at [630, 237] on div "Recipient" at bounding box center [499, 240] width 286 height 17
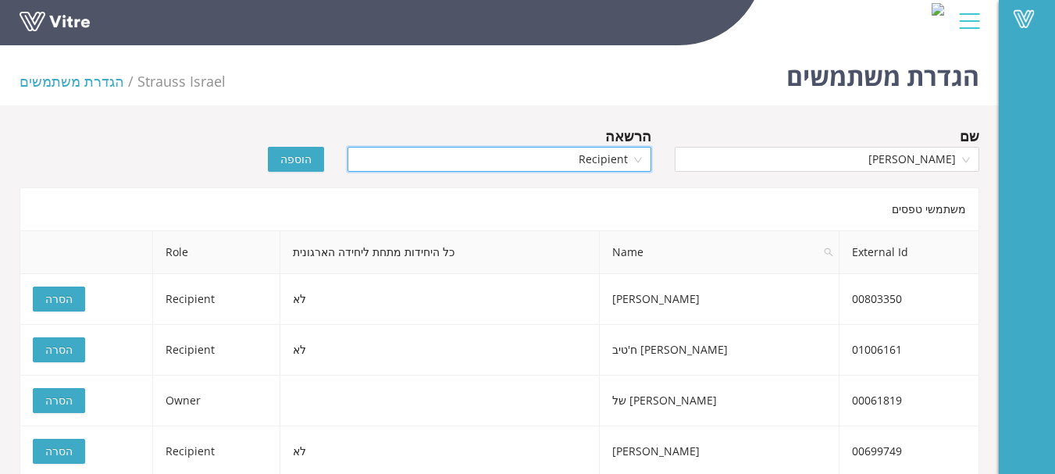
click at [295, 158] on span "הוספה" at bounding box center [295, 159] width 31 height 17
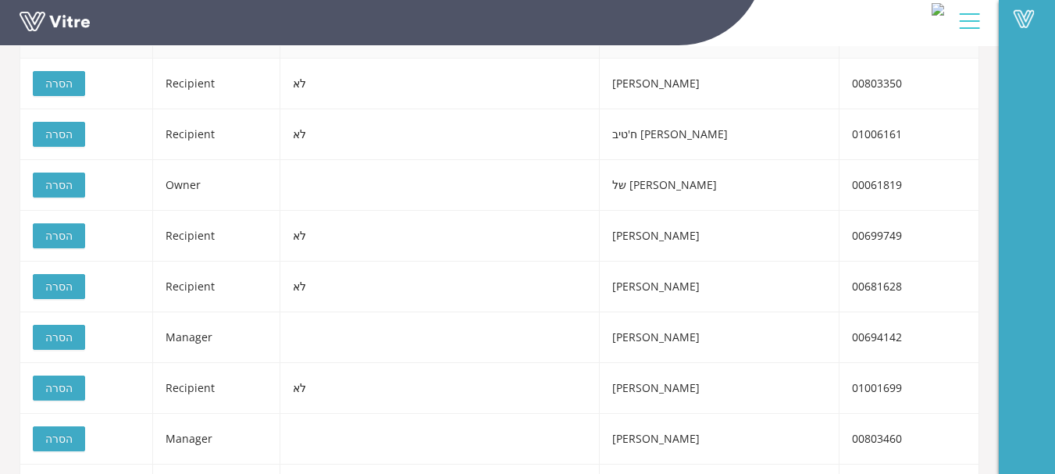
scroll to position [23, 0]
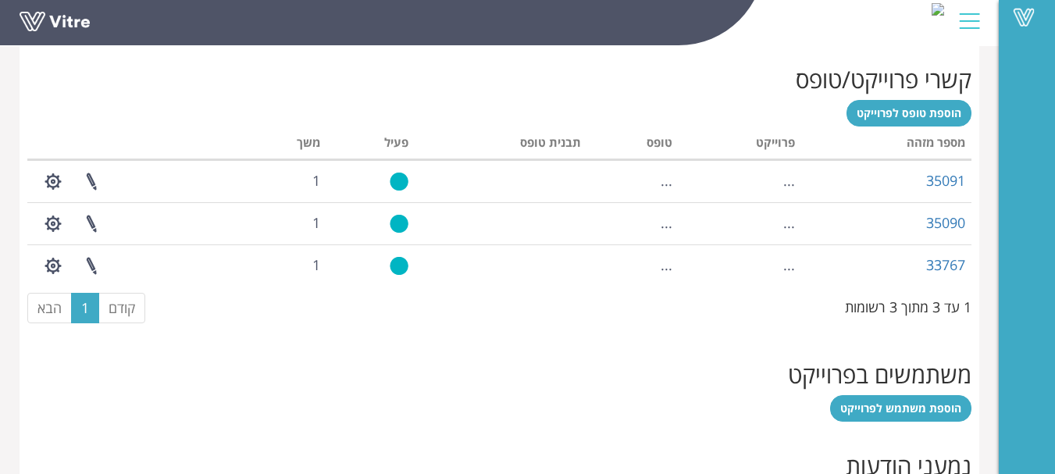
scroll to position [655, 0]
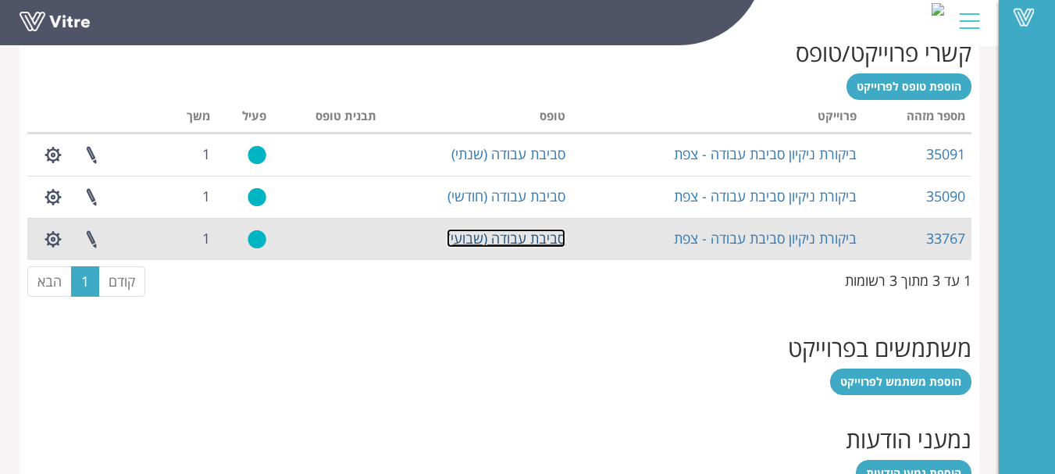
click at [552, 237] on link "סביבת עבודה (שבועי)" at bounding box center [506, 238] width 119 height 19
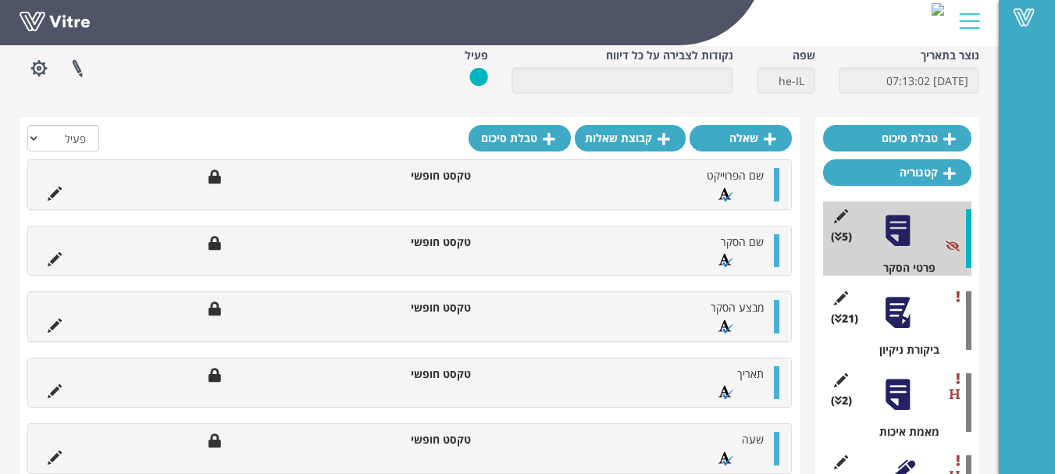
scroll to position [78, 0]
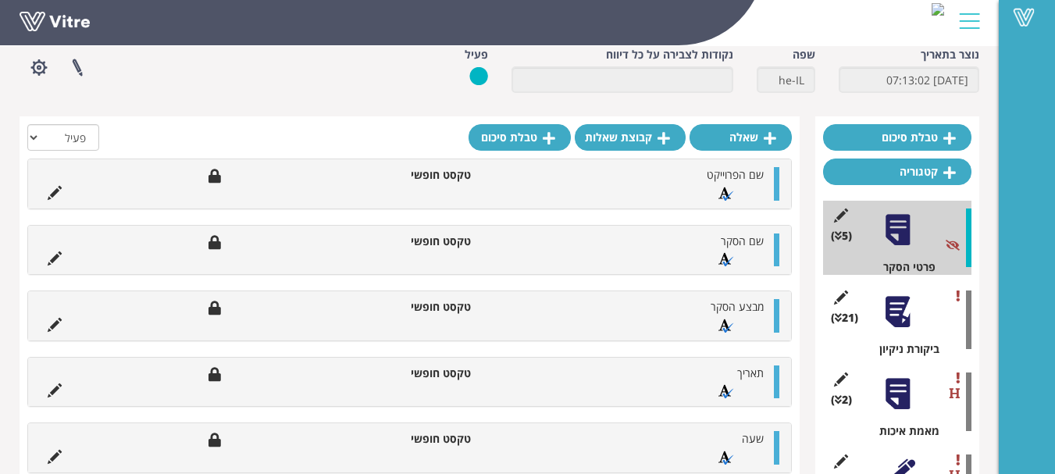
click at [898, 307] on div at bounding box center [897, 312] width 35 height 35
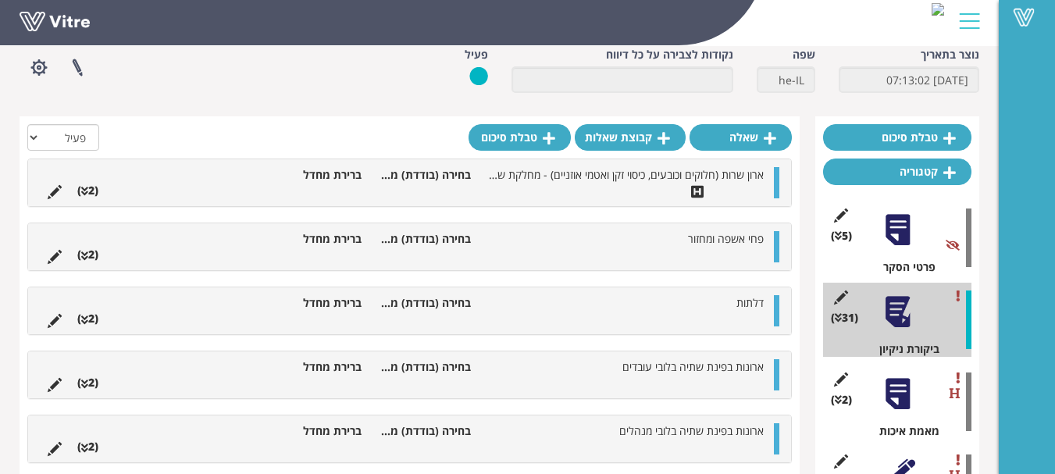
click at [47, 198] on li at bounding box center [55, 191] width 30 height 16
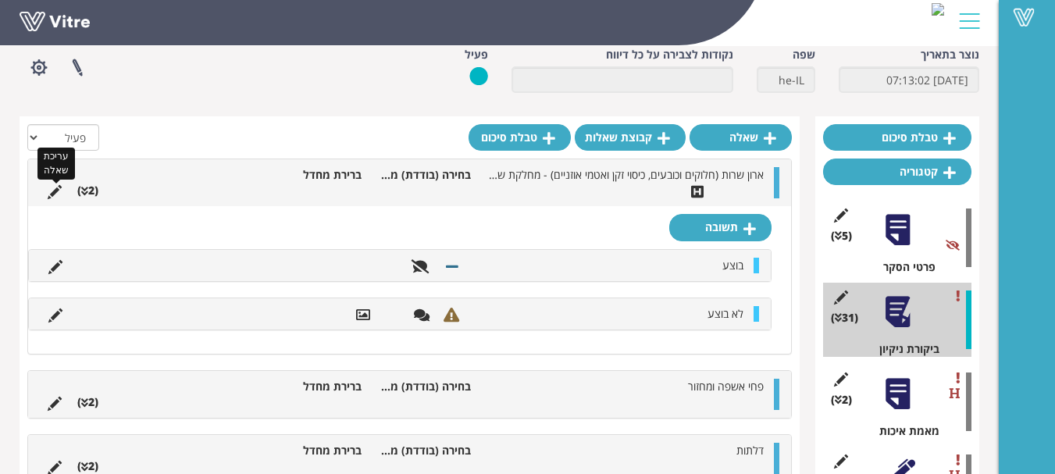
click at [54, 187] on icon at bounding box center [55, 192] width 14 height 14
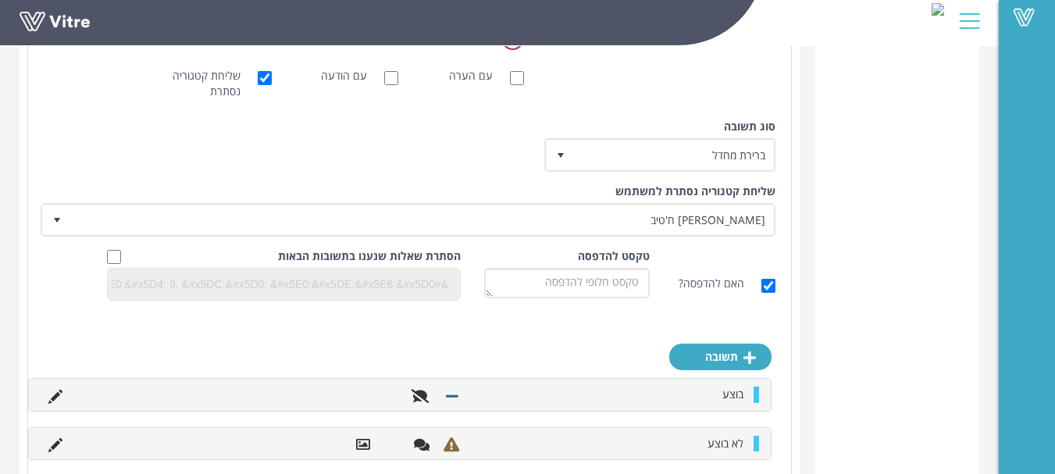
scroll to position [703, 0]
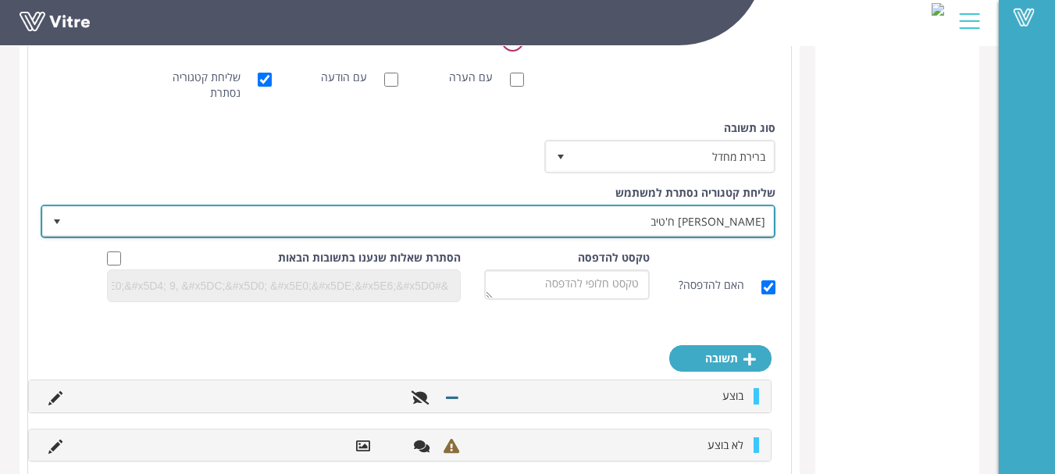
click at [735, 228] on span "נדין ח'טיב" at bounding box center [422, 221] width 704 height 28
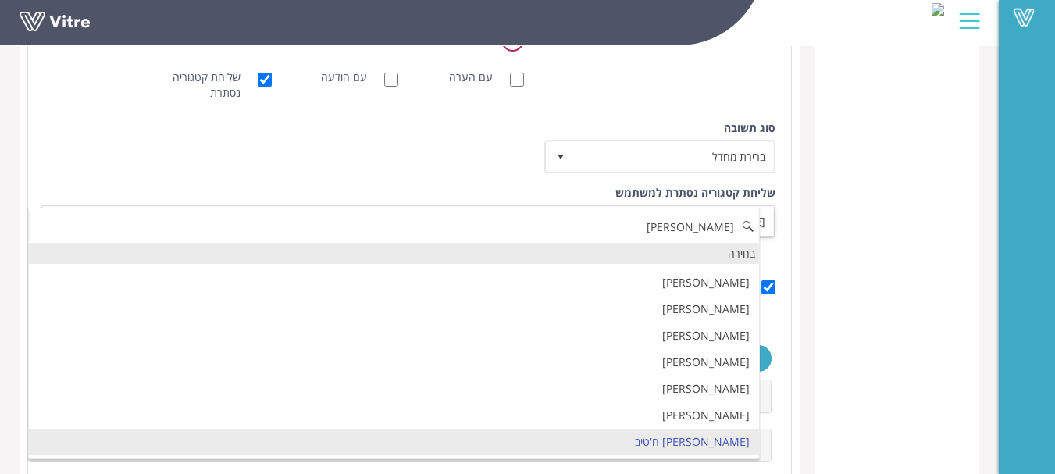
scroll to position [0, 0]
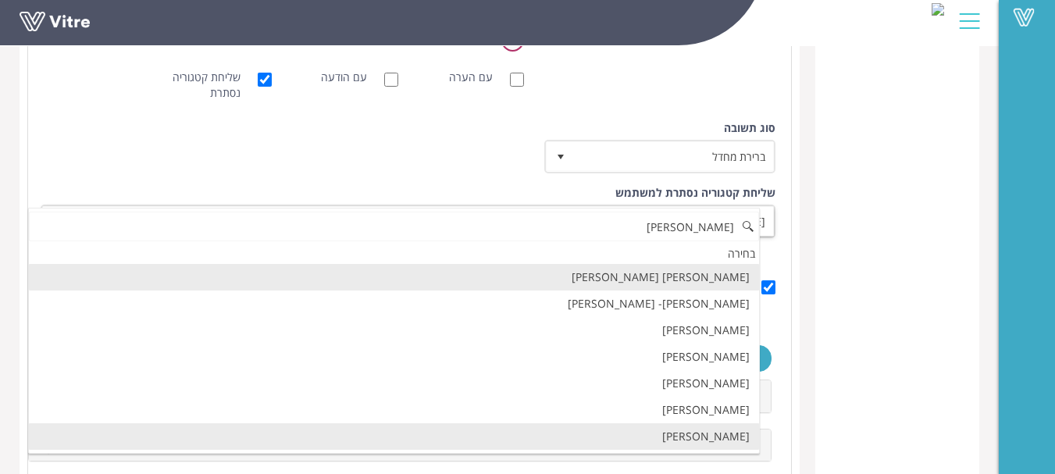
click at [727, 435] on li "שושנה פלס" at bounding box center [394, 436] width 730 height 27
type input "שושנה"
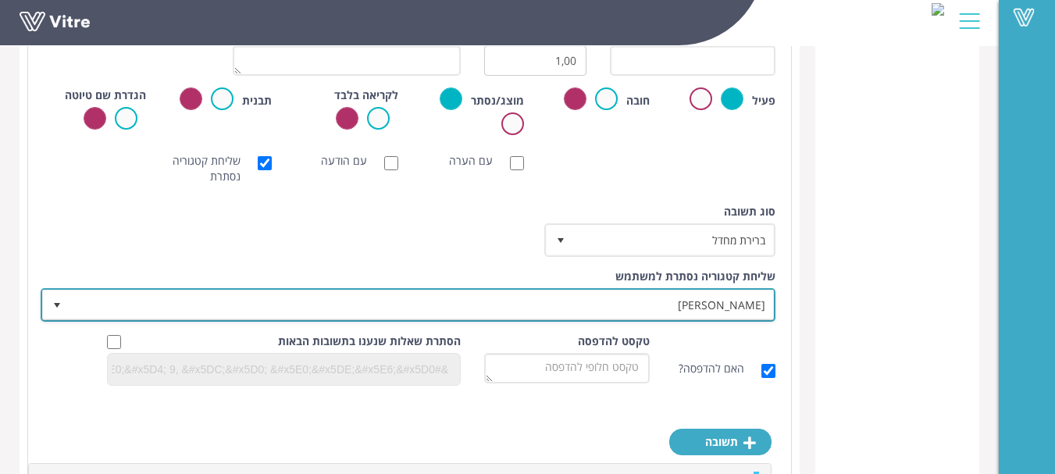
scroll to position [469, 0]
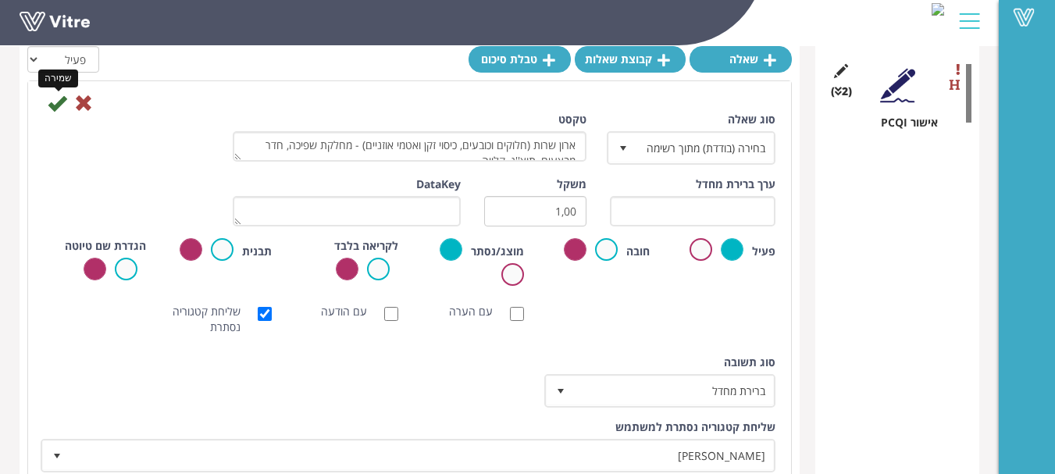
click at [57, 107] on icon at bounding box center [57, 103] width 19 height 19
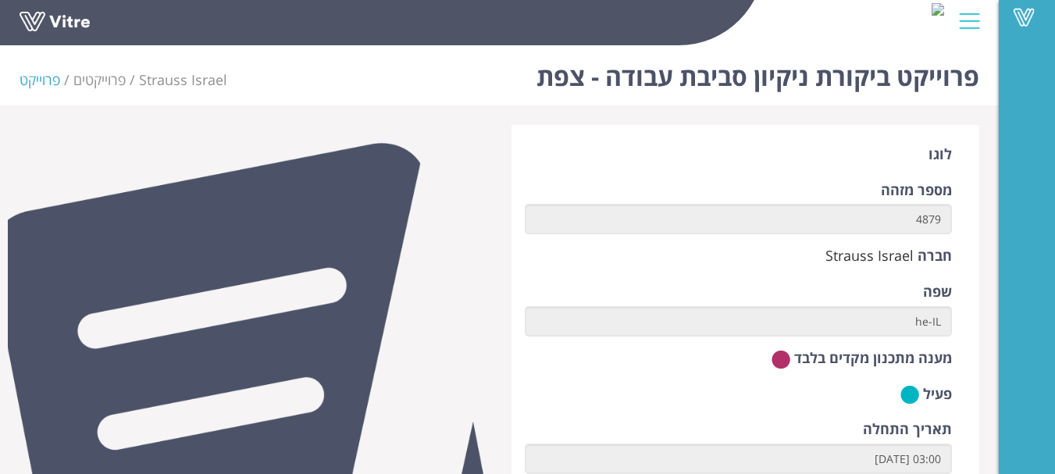
scroll to position [655, 0]
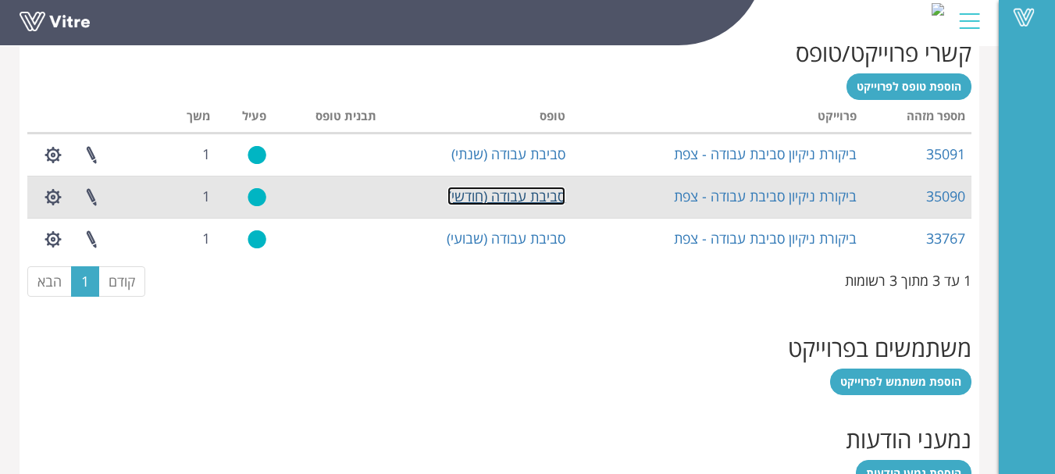
drag, startPoint x: 491, startPoint y: 193, endPoint x: 525, endPoint y: 220, distance: 43.3
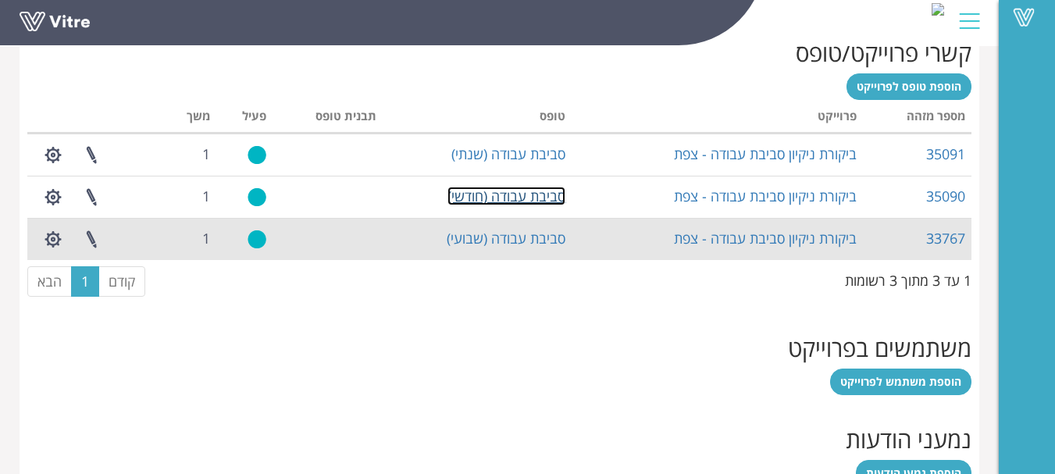
click at [492, 193] on link "סביבת עבודה (חודשי)" at bounding box center [507, 196] width 118 height 19
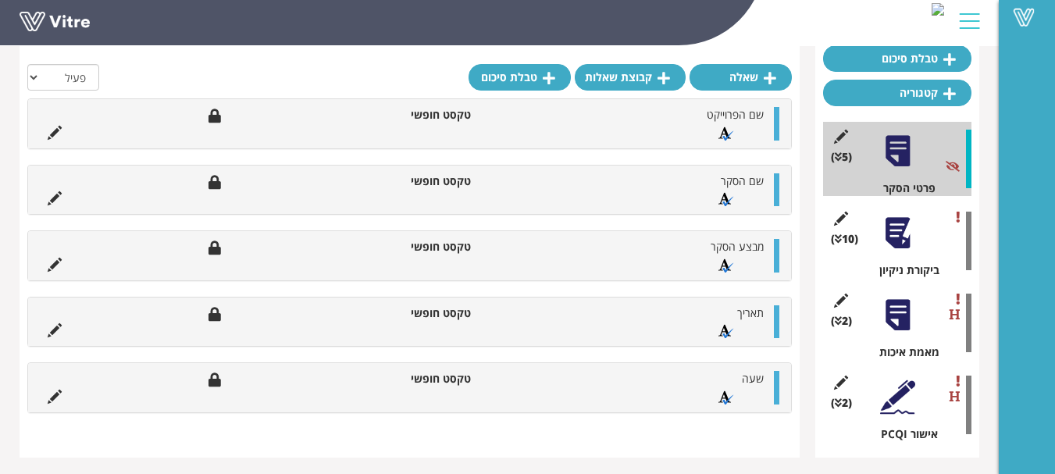
scroll to position [160, 0]
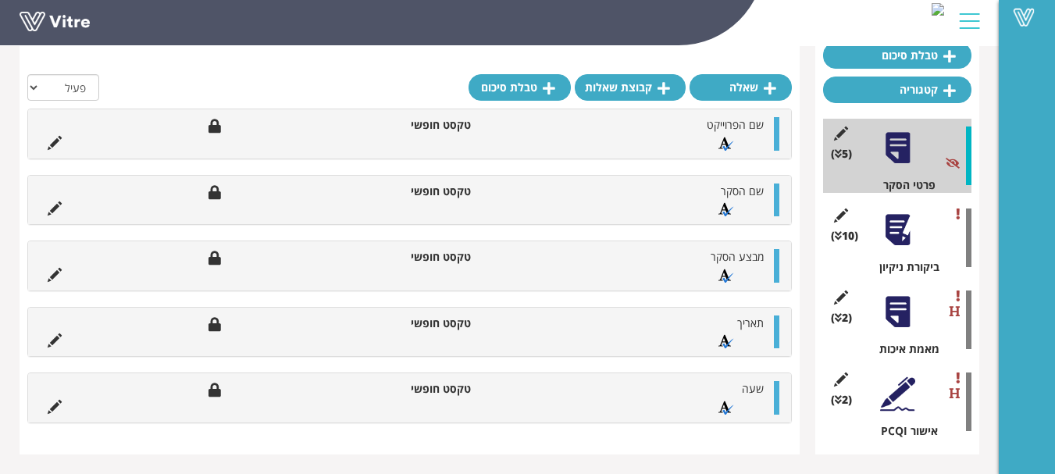
click at [898, 229] on div at bounding box center [897, 229] width 35 height 35
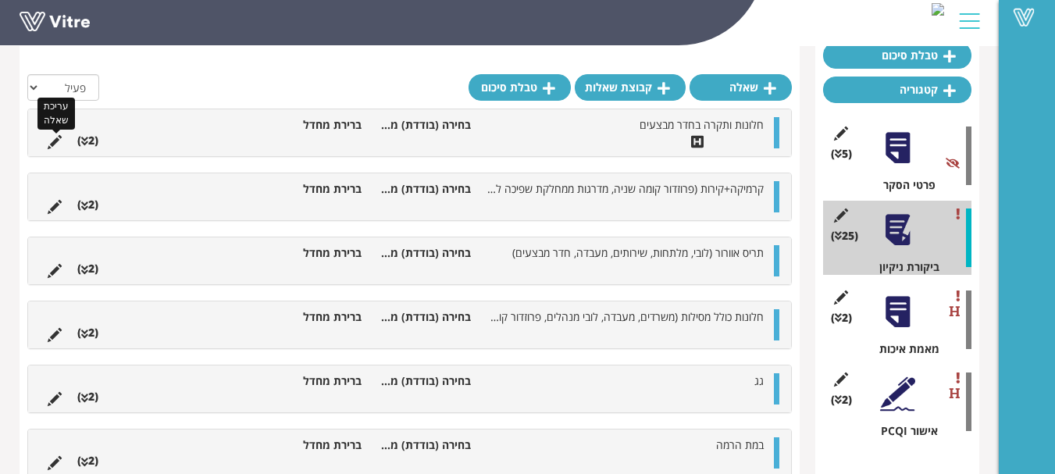
click at [52, 142] on icon at bounding box center [55, 142] width 14 height 14
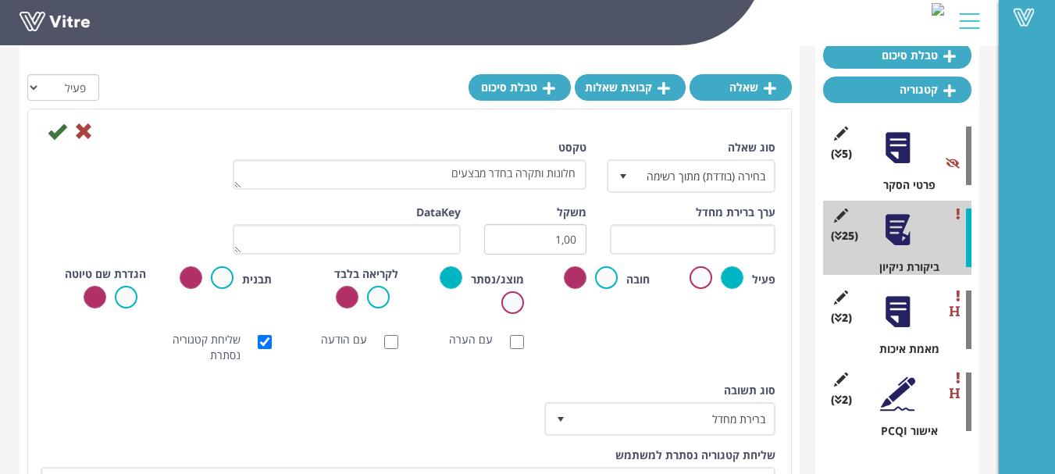
scroll to position [246, 0]
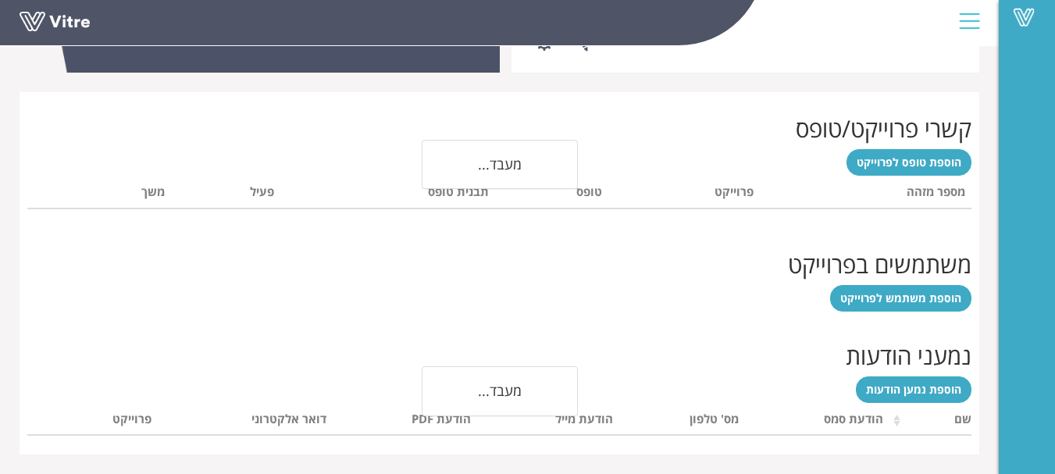
scroll to position [655, 0]
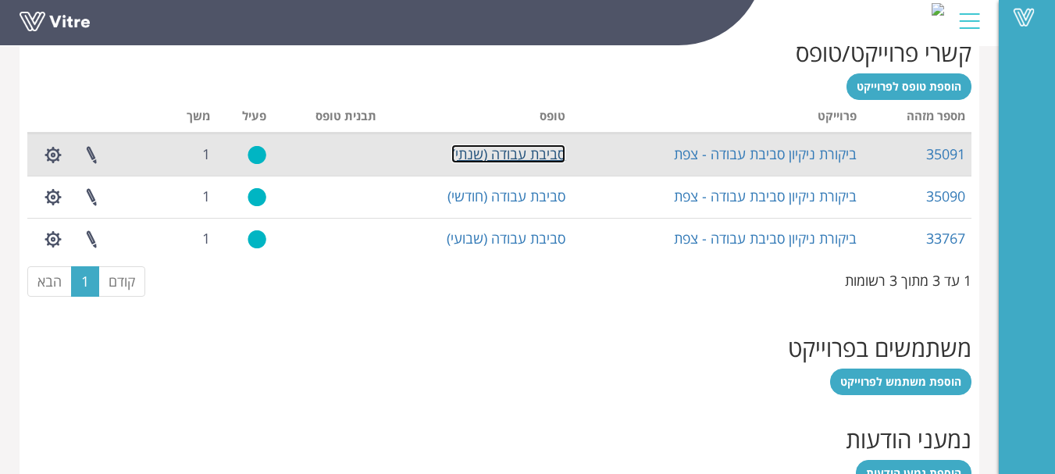
click at [515, 158] on link "סביבת עבודה (שנתי)" at bounding box center [509, 154] width 114 height 19
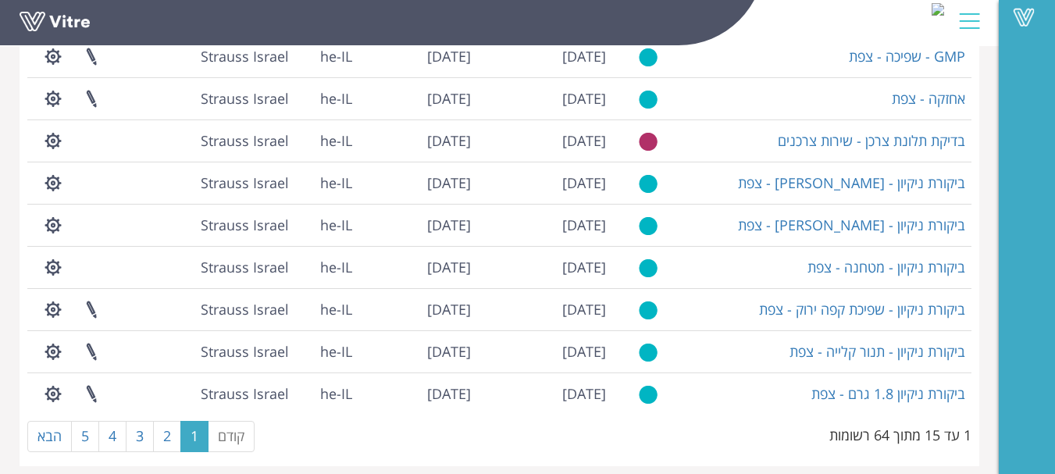
scroll to position [424, 0]
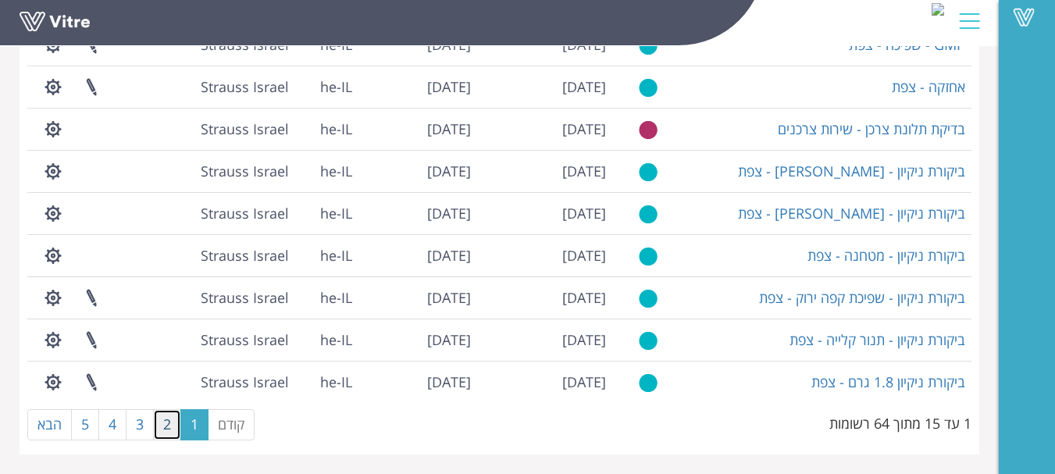
click at [163, 427] on link "2" at bounding box center [167, 424] width 28 height 31
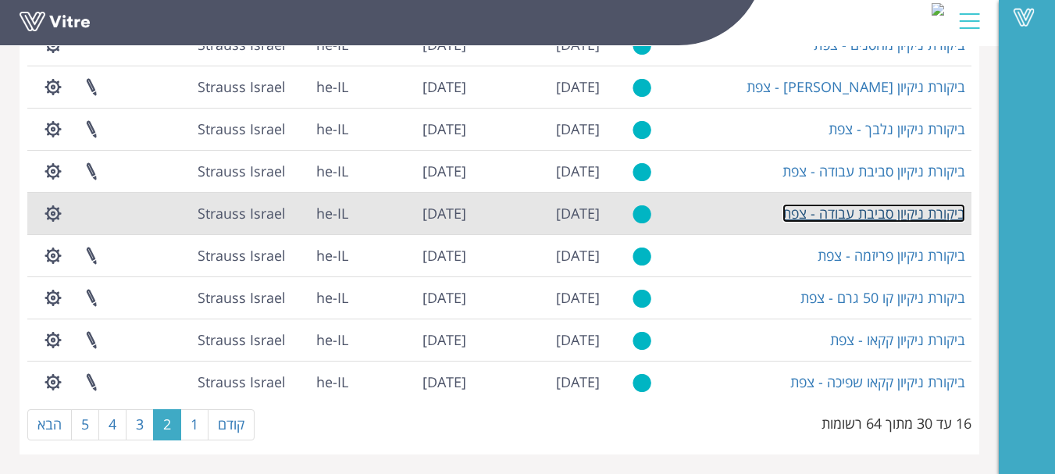
click at [891, 218] on link "ביקורת ניקיון סביבת עבודה - צפת" at bounding box center [874, 213] width 183 height 19
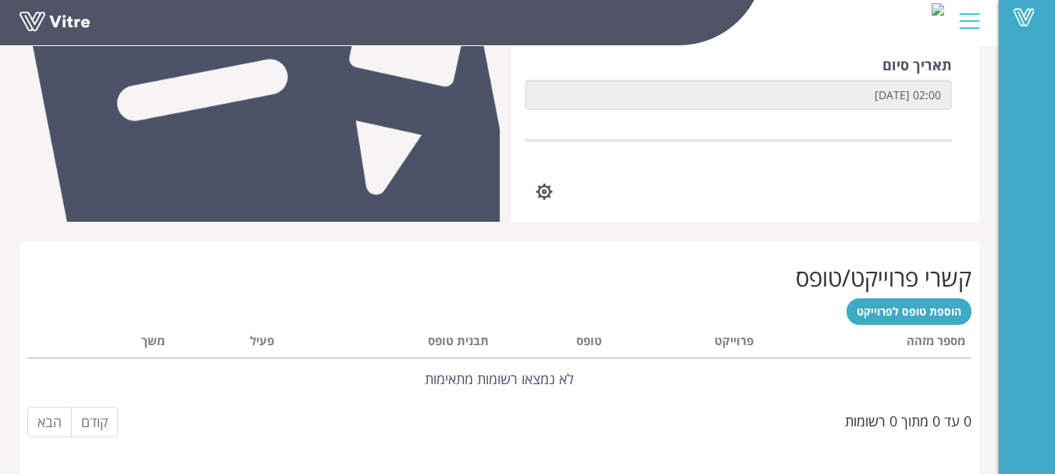
scroll to position [312, 0]
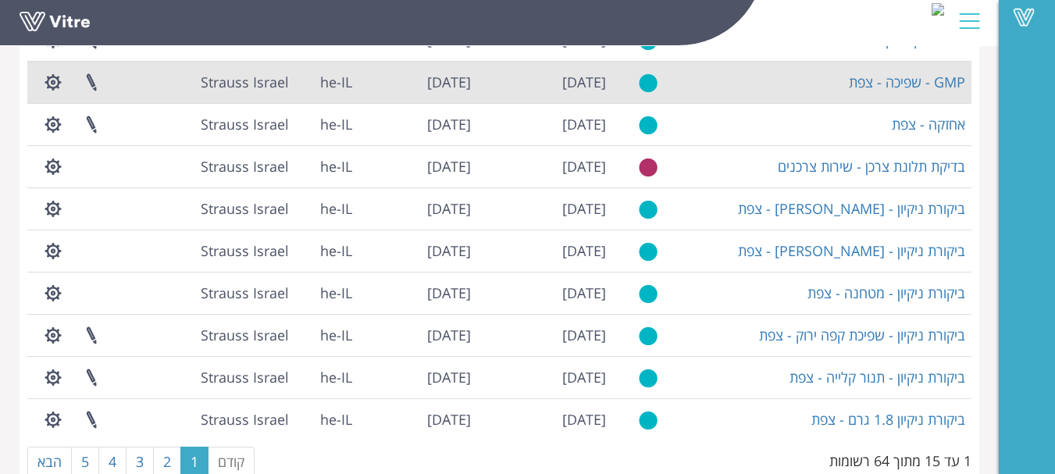
scroll to position [391, 0]
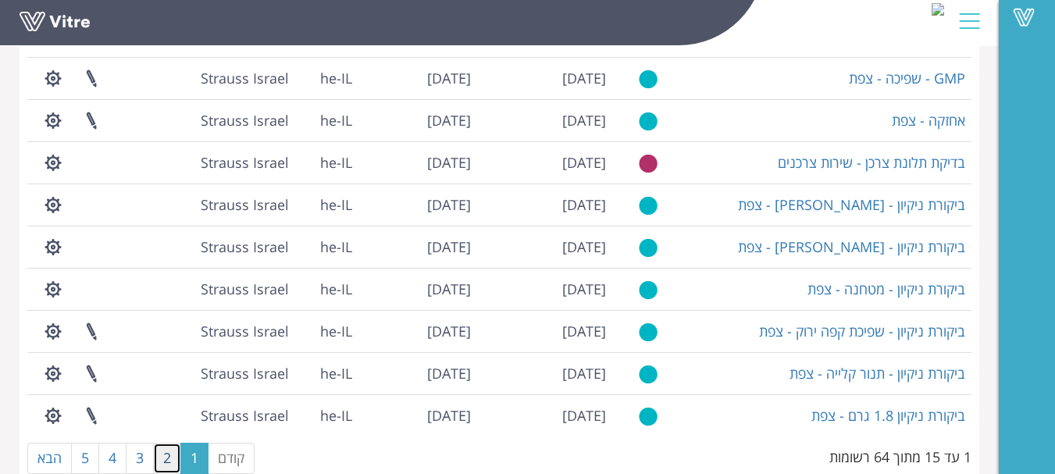
click at [167, 459] on link "2" at bounding box center [167, 458] width 28 height 31
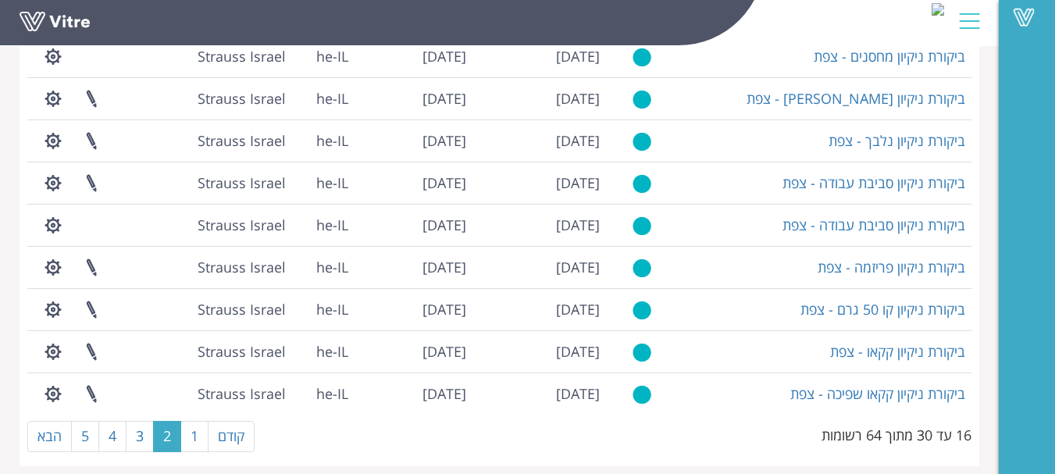
scroll to position [424, 0]
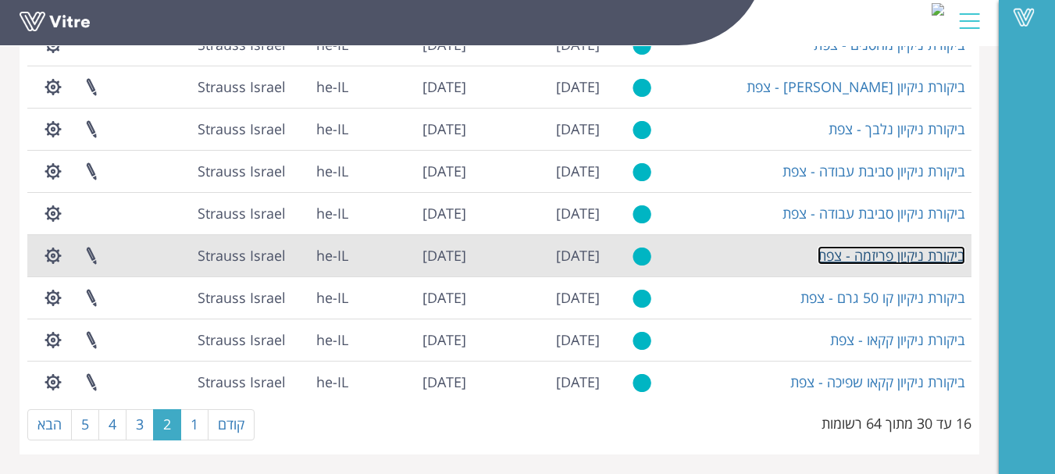
click at [918, 255] on link "ביקורת ניקיון פריזמה - צפת" at bounding box center [892, 255] width 148 height 19
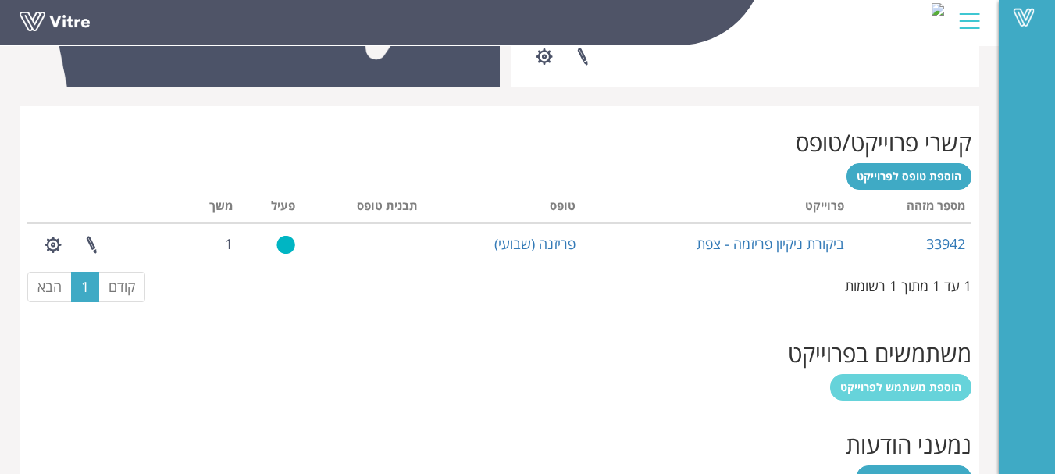
scroll to position [625, 0]
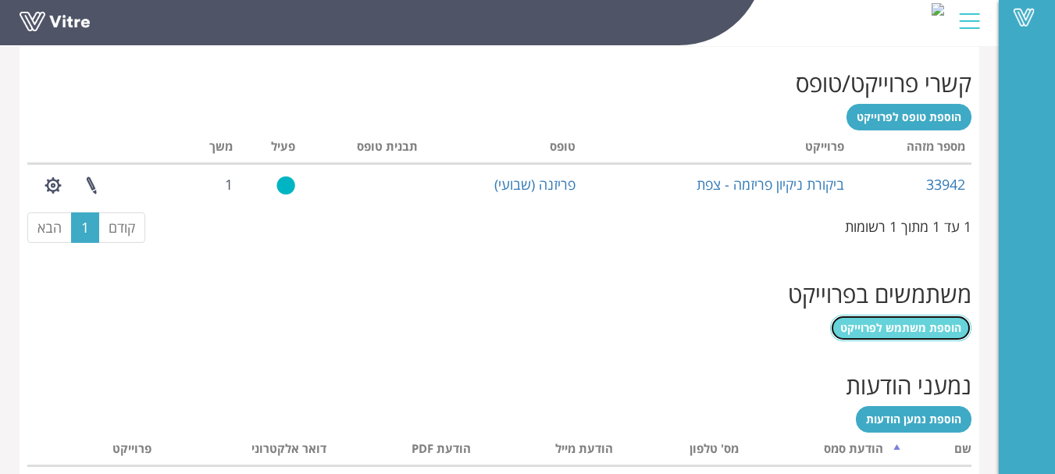
click at [909, 324] on span "הוספת משתמש לפרוייקט" at bounding box center [901, 327] width 121 height 15
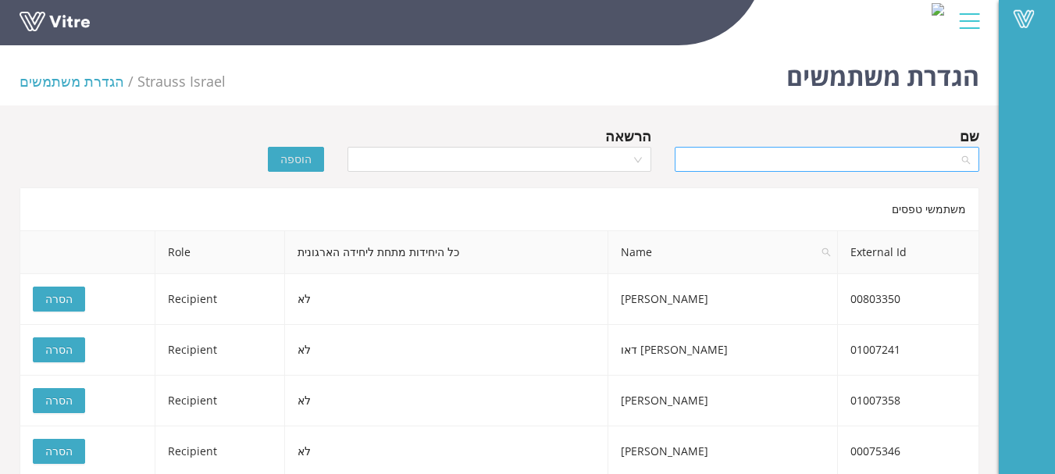
click at [722, 165] on input "search" at bounding box center [821, 159] width 275 height 23
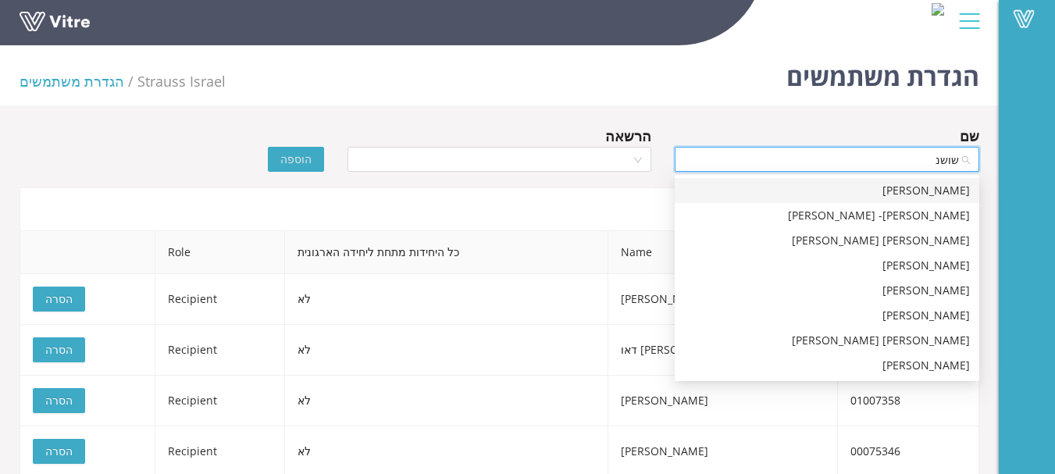
type input "שושנה"
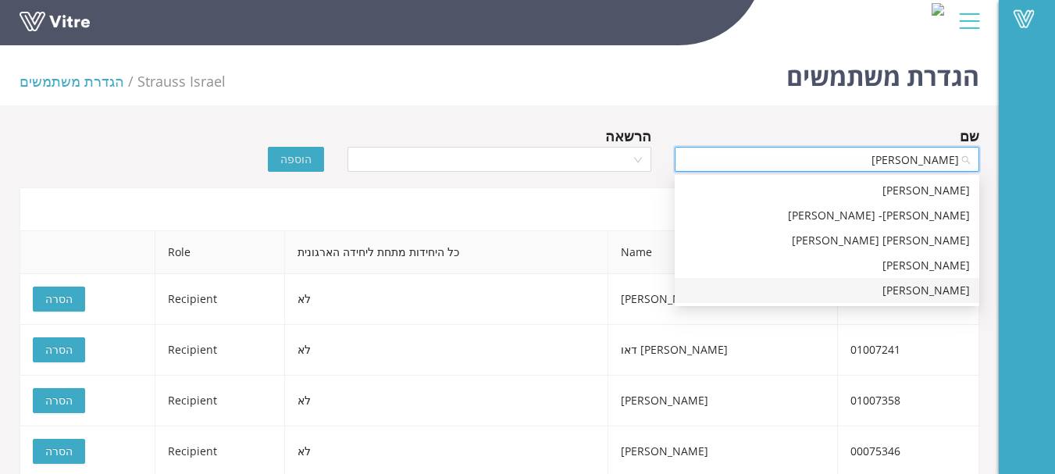
click at [923, 286] on div "שושנה פלס" at bounding box center [827, 290] width 286 height 17
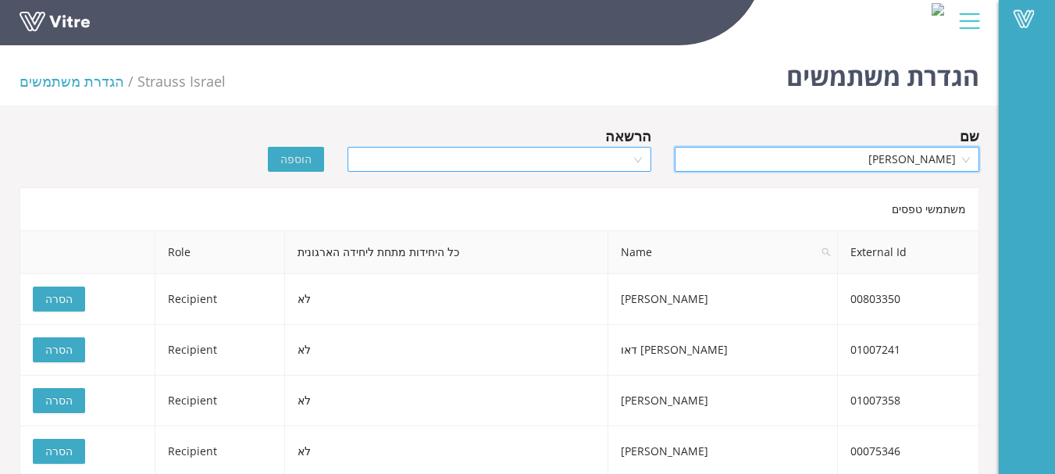
click at [620, 155] on input "search" at bounding box center [494, 159] width 275 height 23
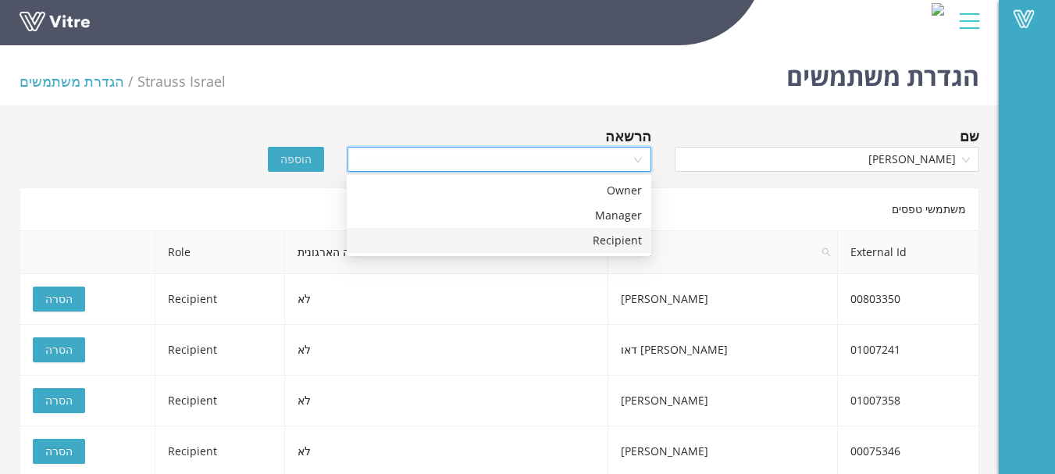
click at [632, 240] on div "Recipient" at bounding box center [499, 240] width 286 height 17
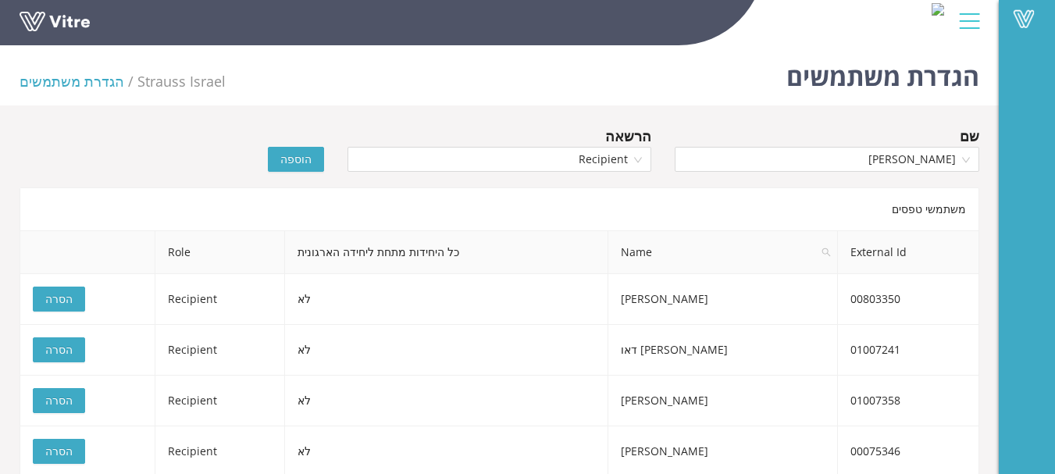
drag, startPoint x: 310, startPoint y: 159, endPoint x: 323, endPoint y: 170, distance: 16.1
click at [310, 161] on span "הוספה" at bounding box center [295, 159] width 31 height 17
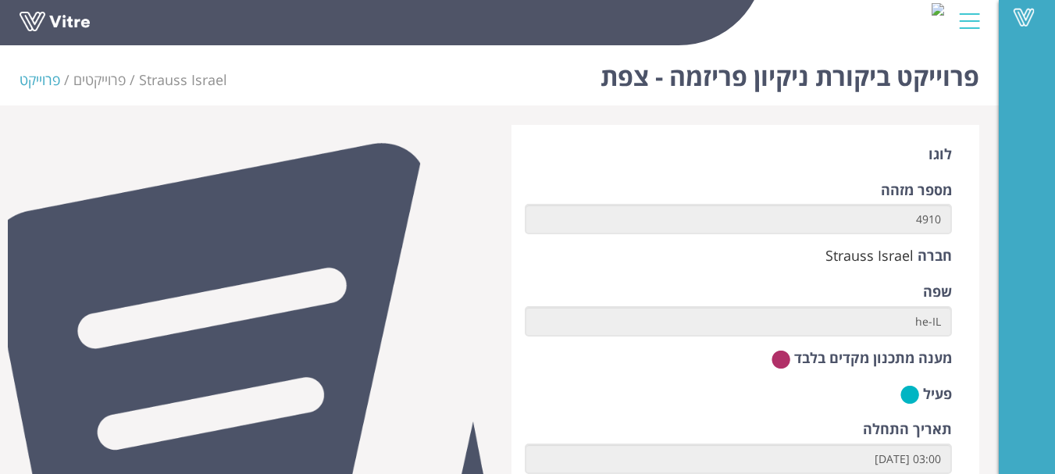
scroll to position [625, 0]
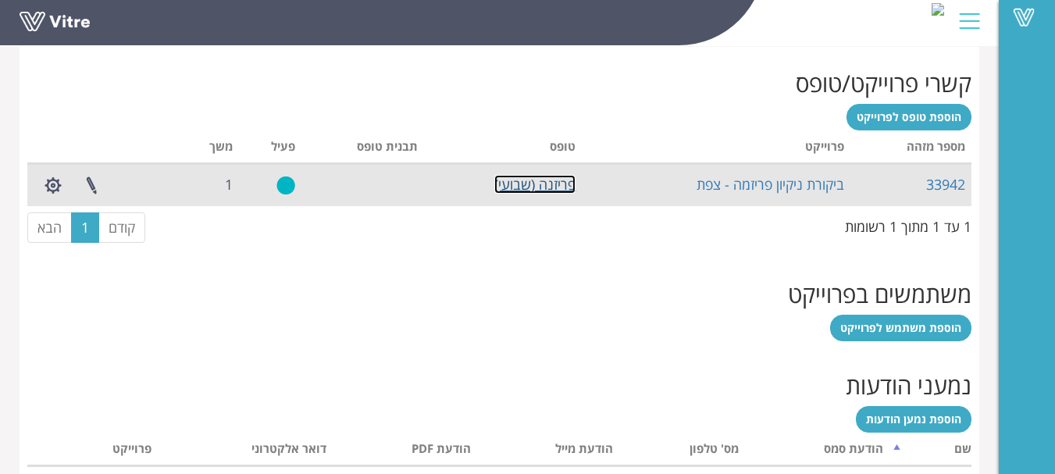
click at [535, 186] on link "פריזנה (שבועי)" at bounding box center [535, 184] width 81 height 19
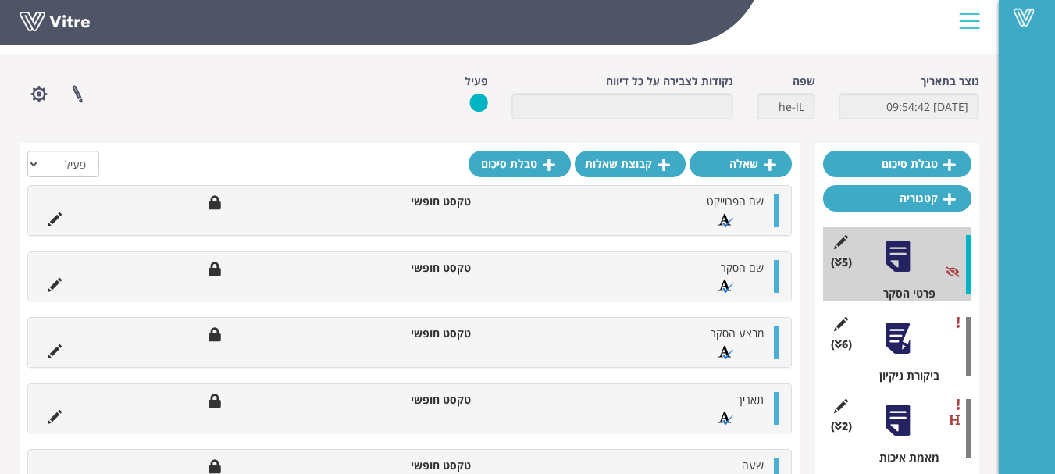
scroll to position [78, 0]
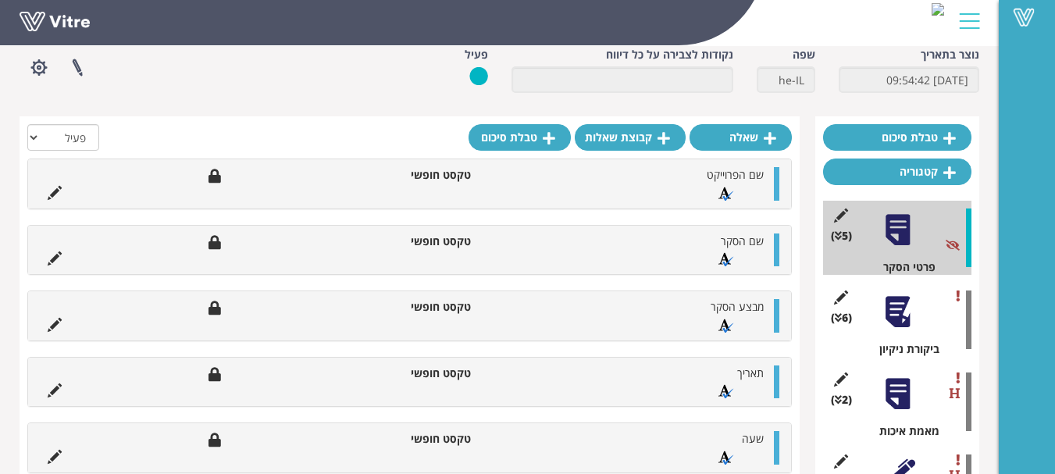
click at [891, 316] on div at bounding box center [897, 312] width 35 height 35
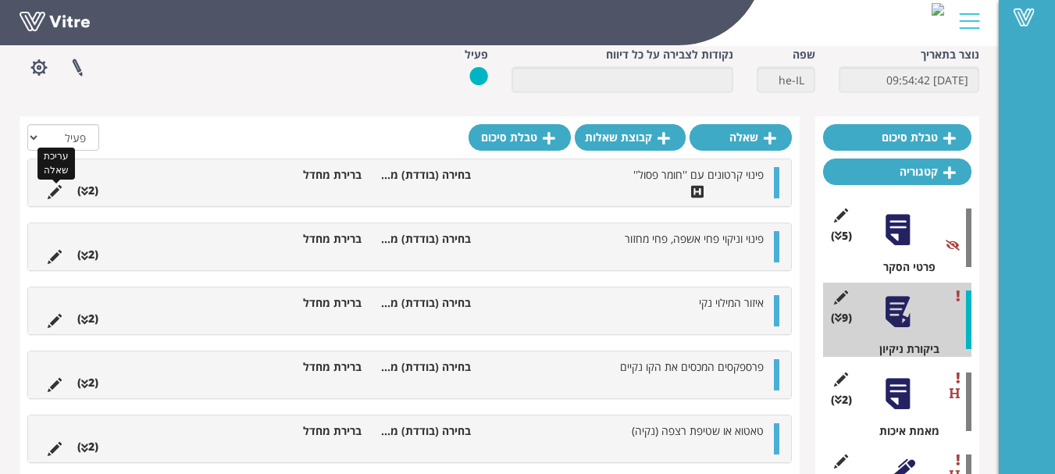
click at [52, 194] on icon at bounding box center [55, 192] width 14 height 14
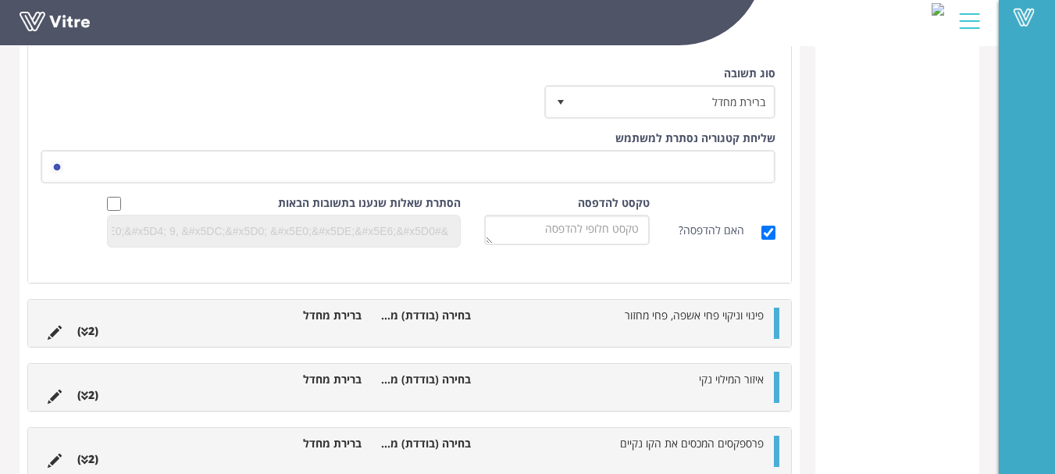
scroll to position [781, 0]
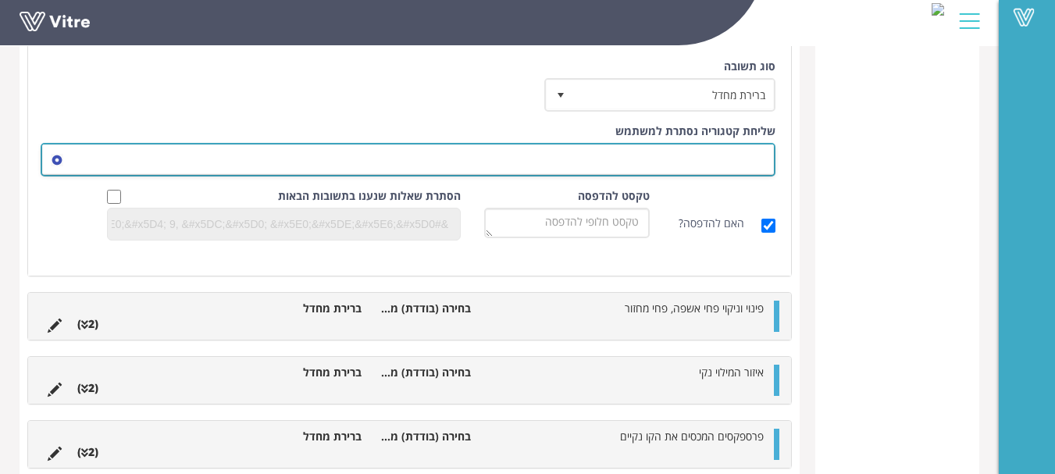
click at [723, 156] on span at bounding box center [422, 159] width 704 height 28
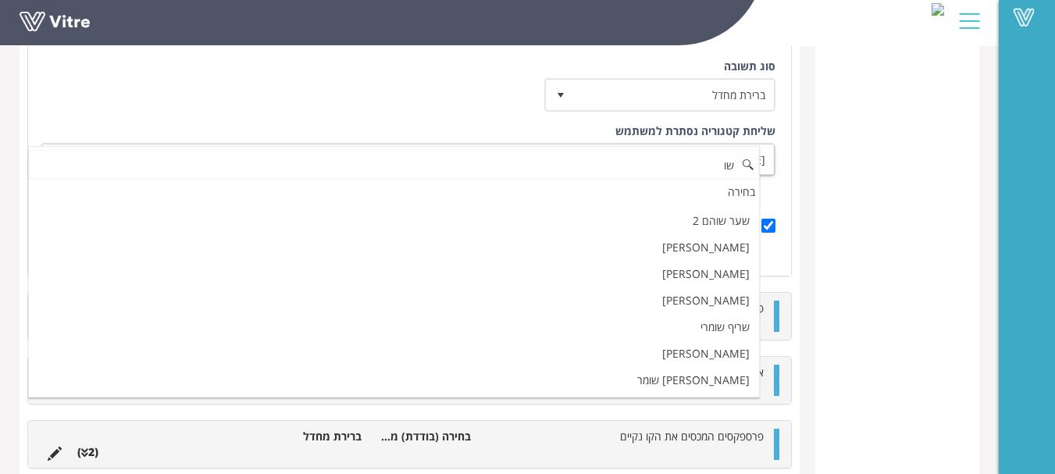
scroll to position [0, 0]
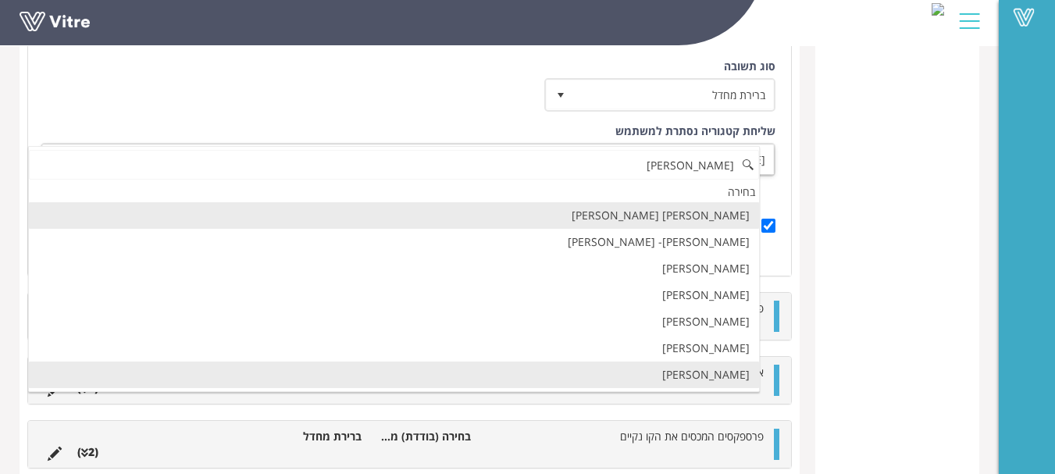
click at [740, 374] on li "[PERSON_NAME]" at bounding box center [394, 375] width 730 height 27
type input "[PERSON_NAME]"
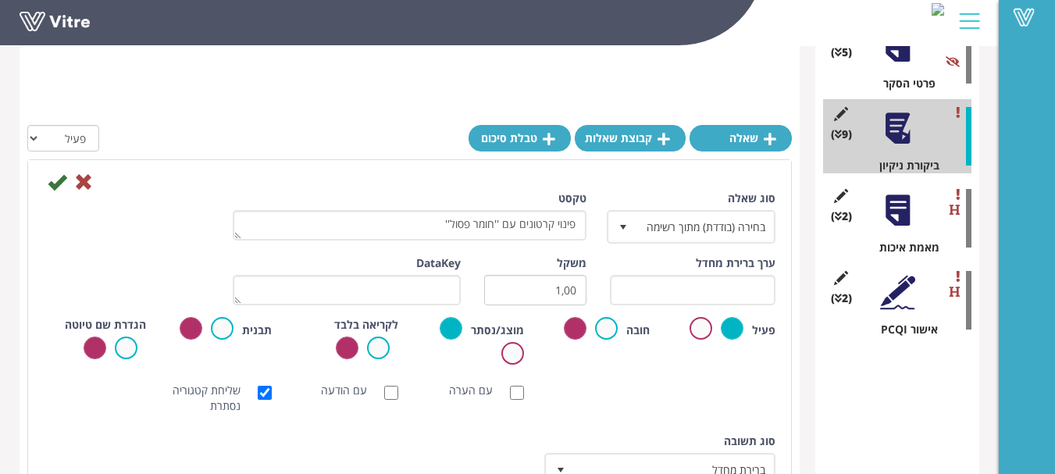
scroll to position [234, 0]
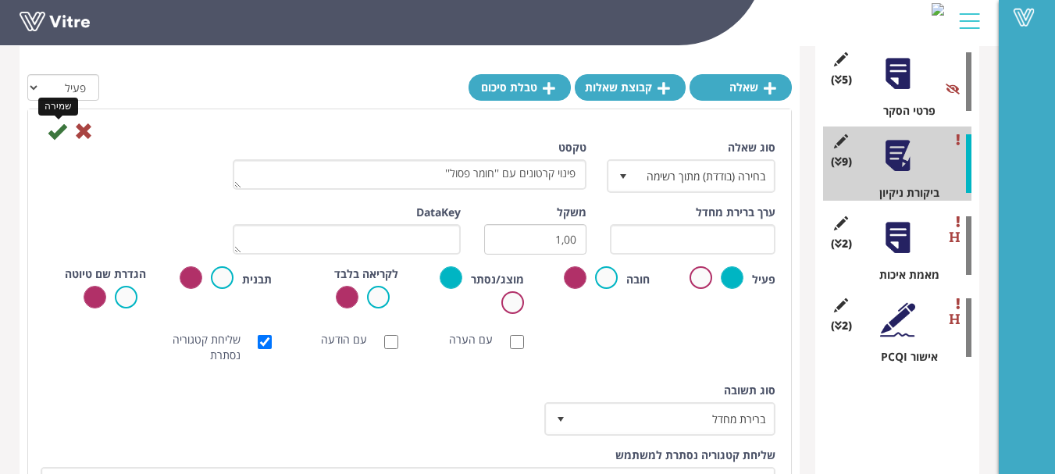
click at [59, 129] on icon at bounding box center [57, 131] width 19 height 19
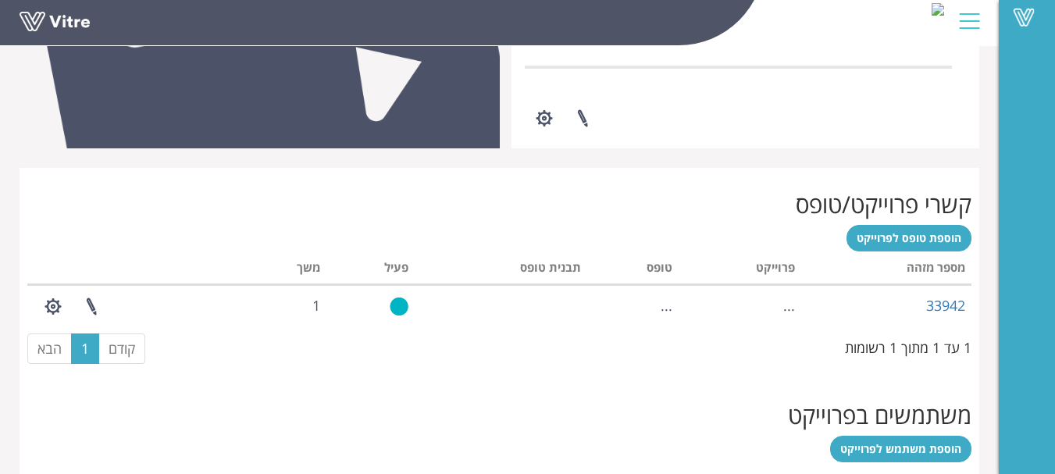
scroll to position [421, 0]
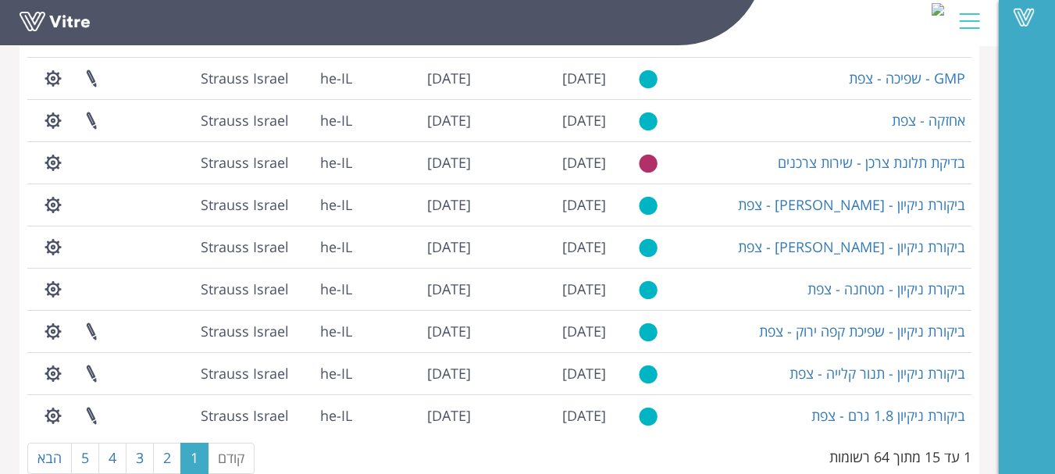
scroll to position [424, 0]
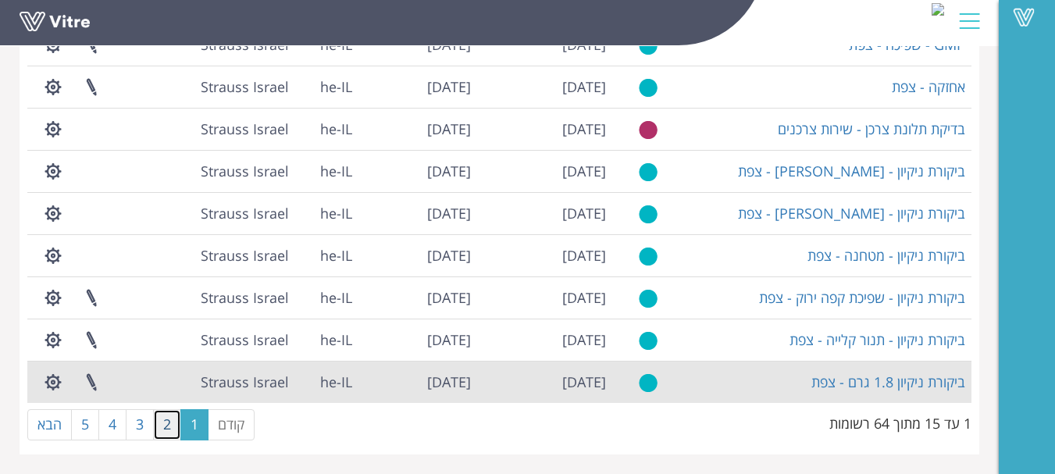
drag, startPoint x: 173, startPoint y: 423, endPoint x: 362, endPoint y: 388, distance: 192.2
click at [174, 423] on link "2" at bounding box center [167, 424] width 28 height 31
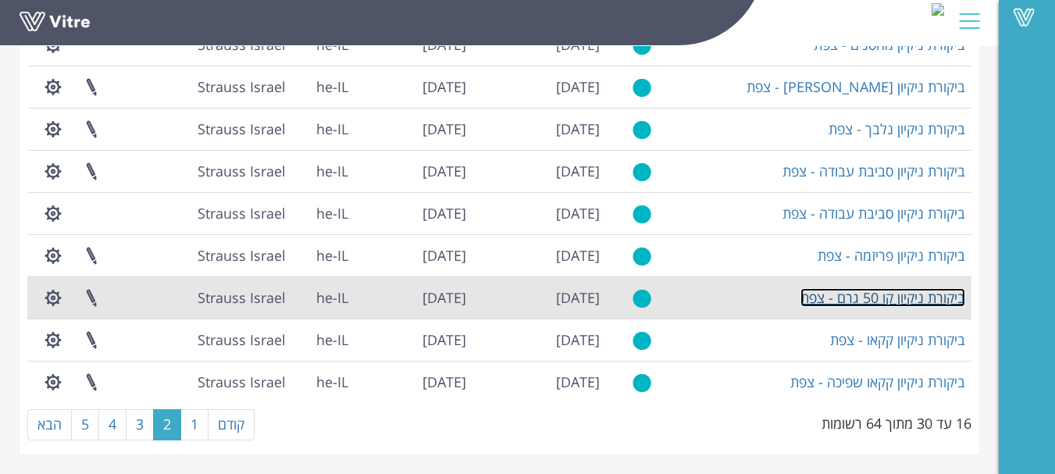
click at [938, 296] on link "ביקורת ניקיון קו 50 גרם - צפת" at bounding box center [883, 297] width 165 height 19
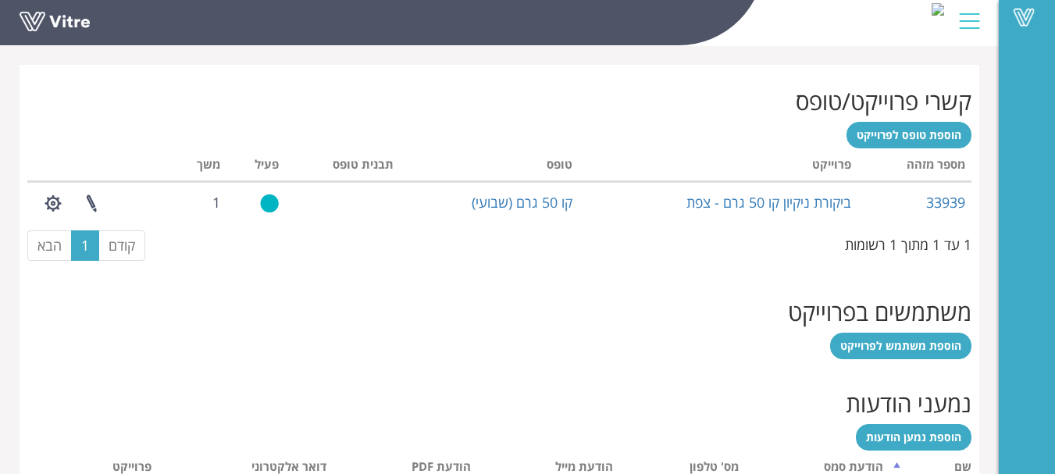
scroll to position [625, 0]
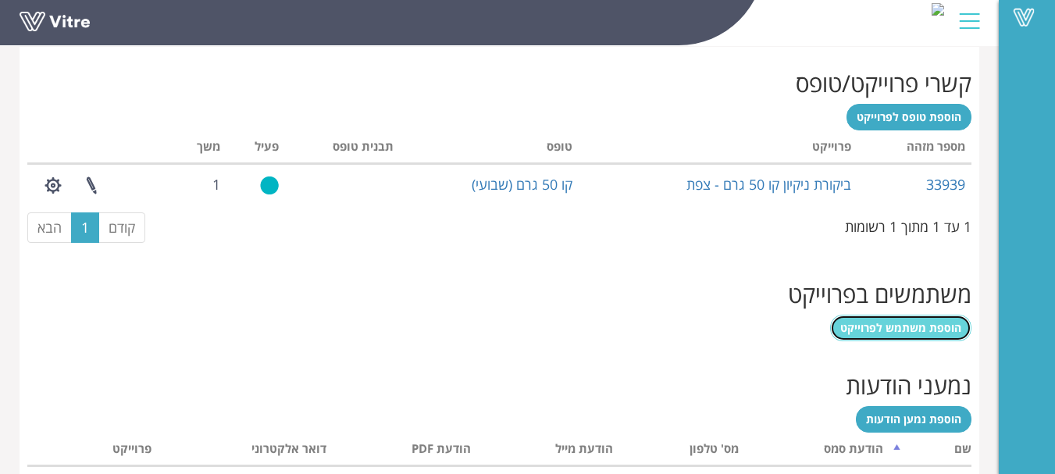
click at [924, 334] on link "הוספת משתמש לפרוייקט" at bounding box center [900, 328] width 141 height 27
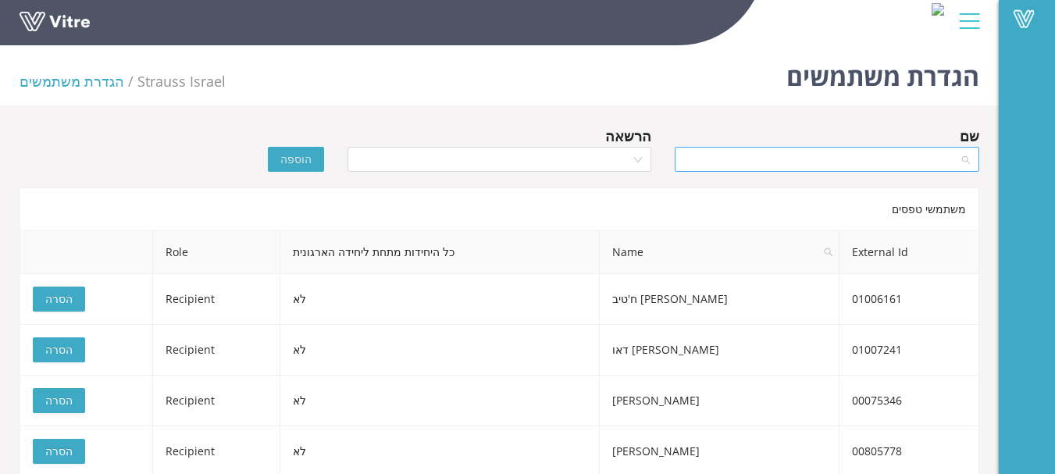
click at [897, 160] on input "search" at bounding box center [821, 159] width 275 height 23
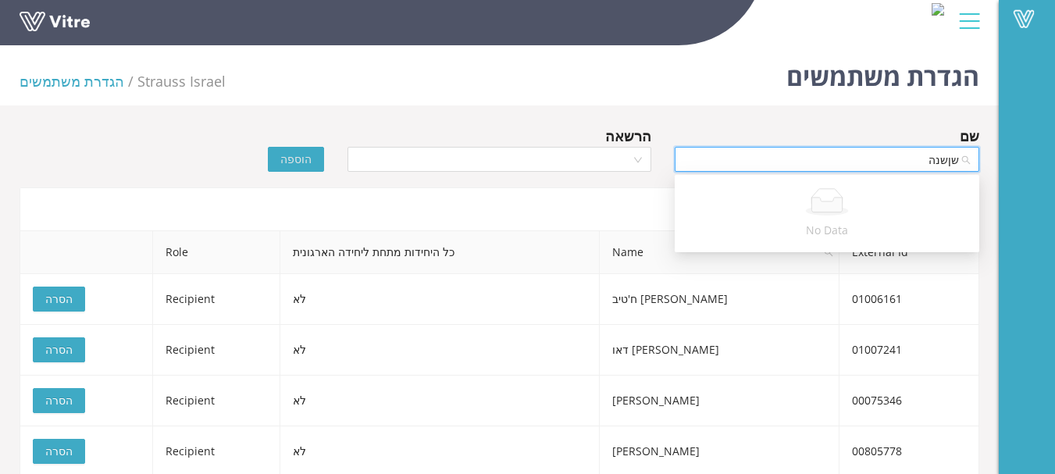
drag, startPoint x: 948, startPoint y: 160, endPoint x: 959, endPoint y: 175, distance: 18.4
click at [951, 159] on input "שןשנה" at bounding box center [821, 159] width 275 height 23
type input "[PERSON_NAME]"
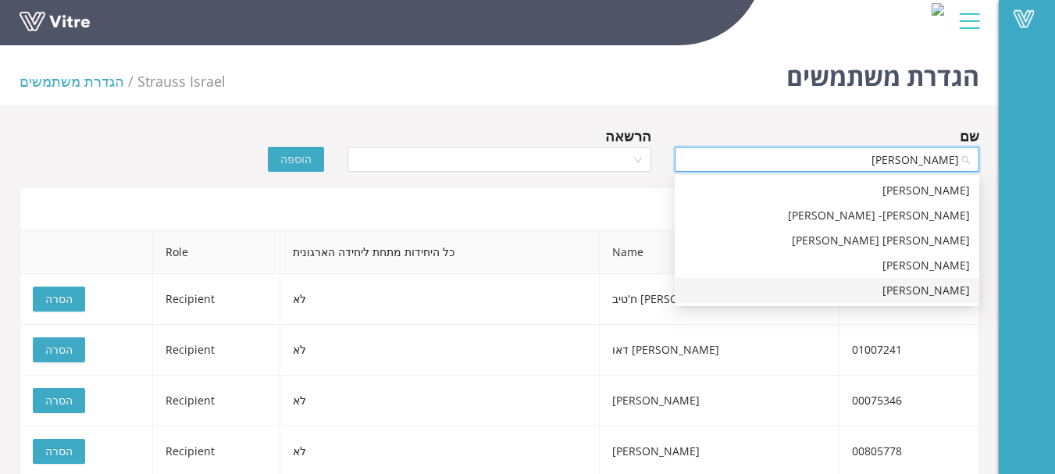
click at [933, 287] on div "[PERSON_NAME]" at bounding box center [827, 290] width 286 height 17
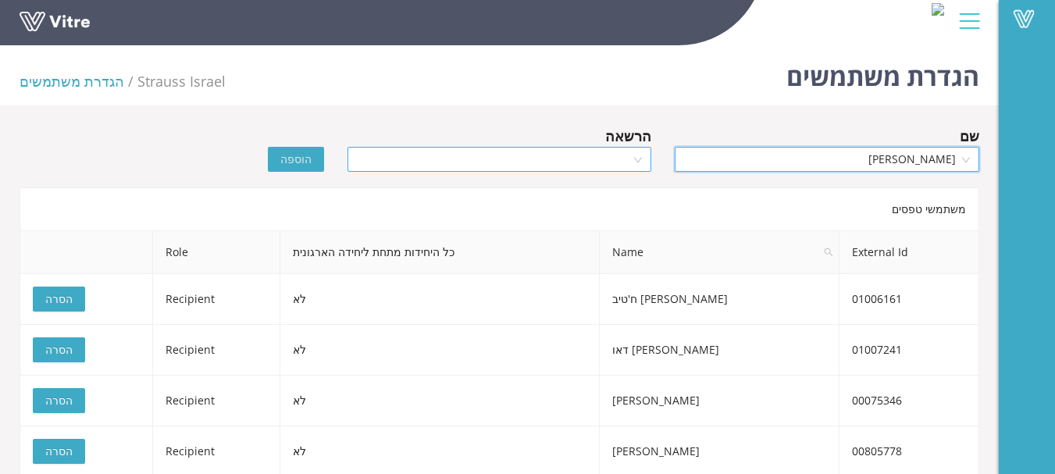
drag, startPoint x: 602, startPoint y: 141, endPoint x: 603, endPoint y: 153, distance: 12.6
click at [603, 144] on div "הרשאה" at bounding box center [500, 136] width 305 height 22
click at [602, 156] on input "search" at bounding box center [494, 159] width 275 height 23
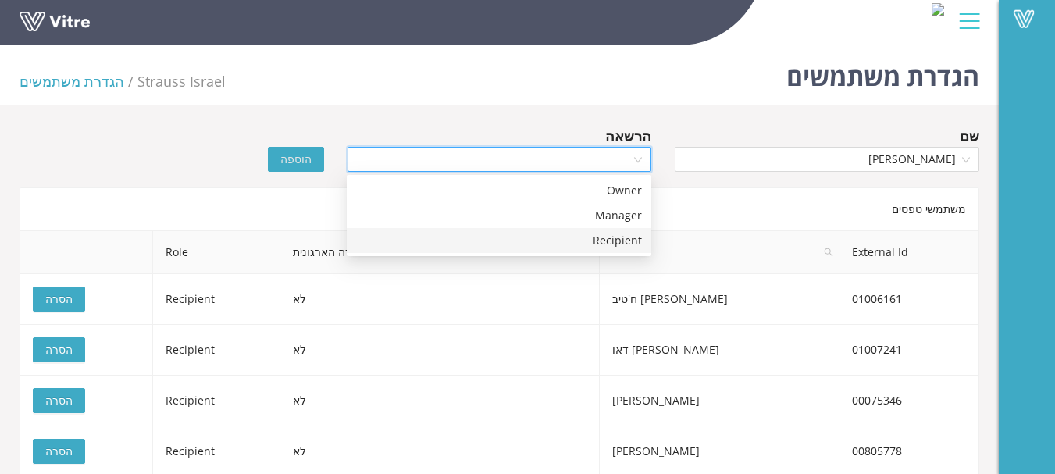
click at [618, 241] on div "Recipient" at bounding box center [499, 240] width 286 height 17
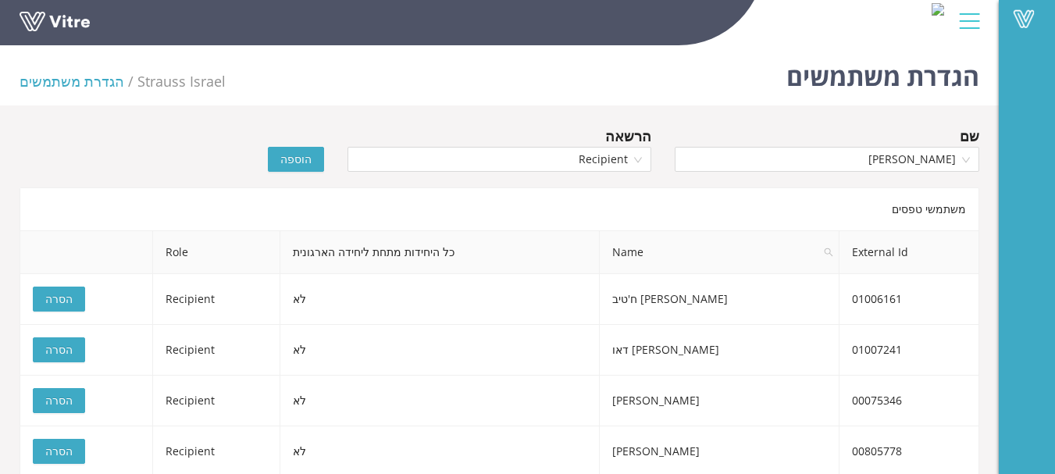
click at [304, 159] on span "הוספה" at bounding box center [295, 159] width 31 height 17
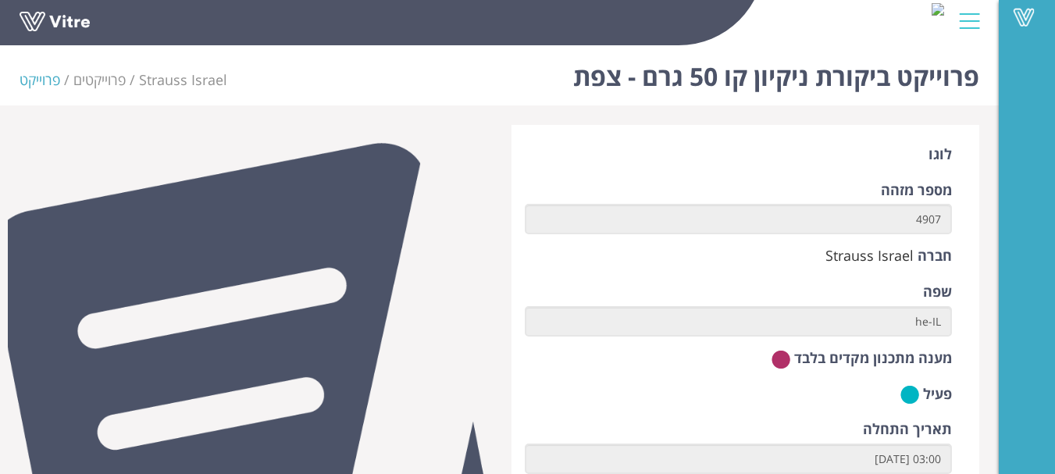
scroll to position [625, 0]
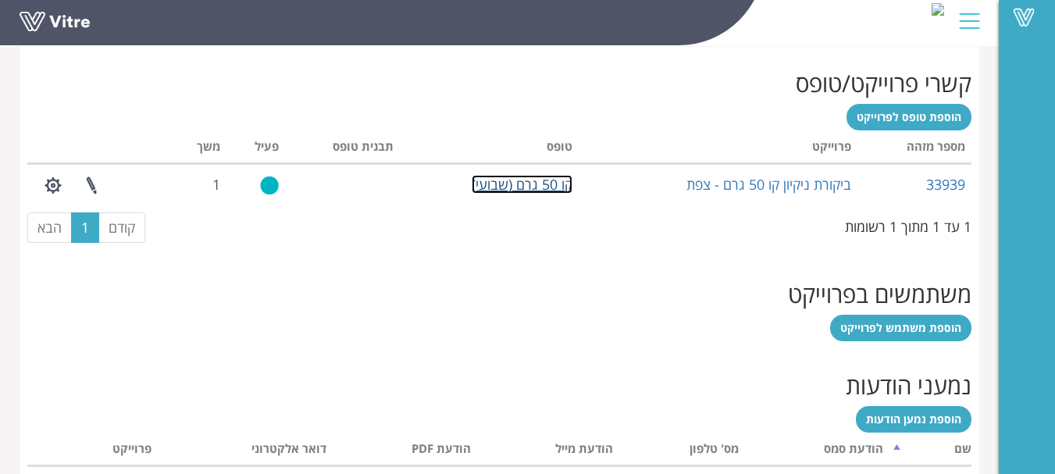
drag, startPoint x: 541, startPoint y: 184, endPoint x: 704, endPoint y: 264, distance: 182.0
click at [541, 184] on link "קו 50 גרם (שבועי)" at bounding box center [522, 184] width 101 height 19
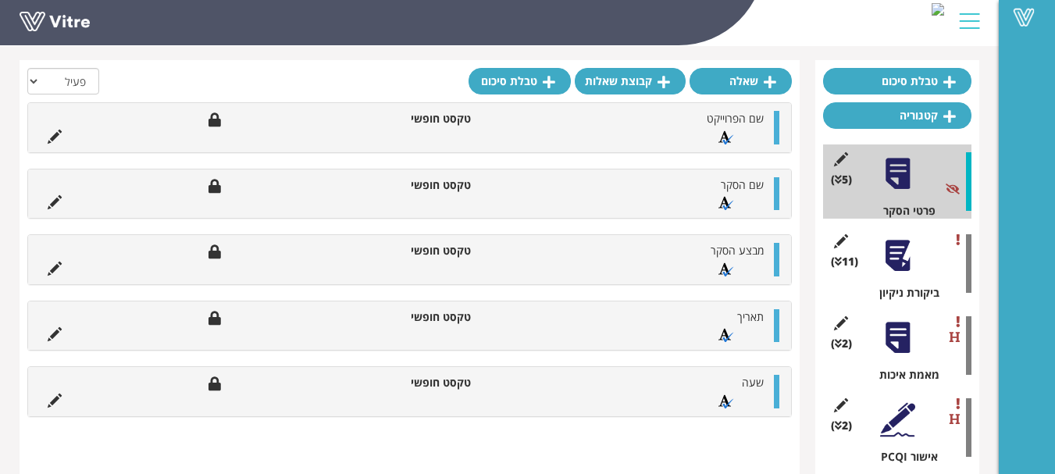
scroll to position [156, 0]
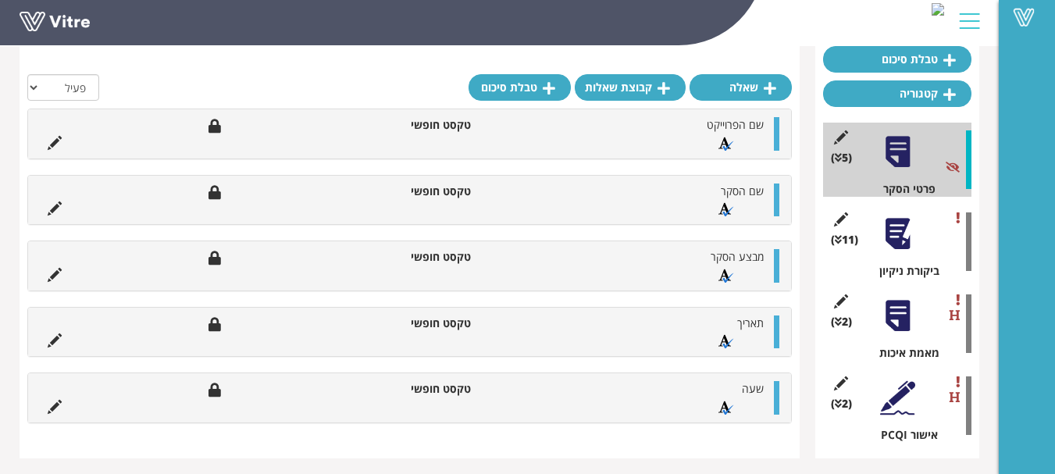
click at [891, 220] on div at bounding box center [897, 233] width 35 height 35
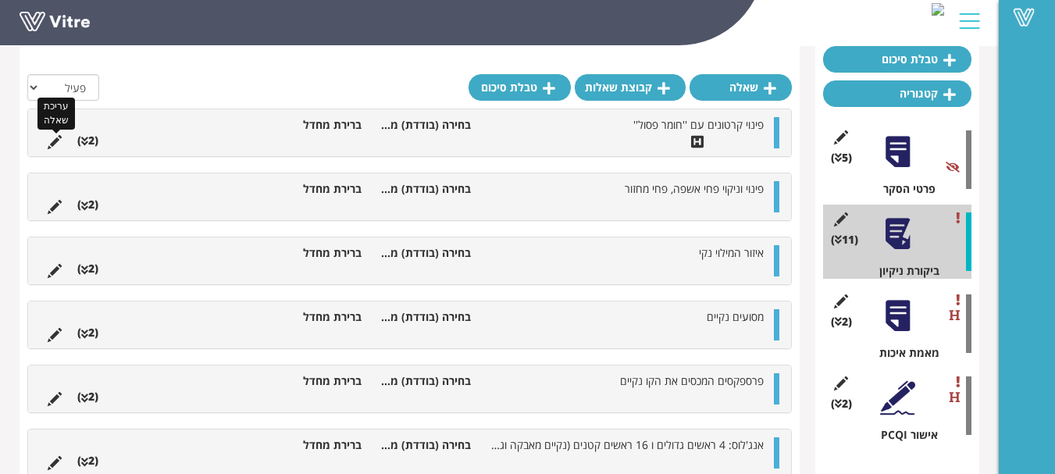
click at [58, 144] on icon at bounding box center [55, 142] width 14 height 14
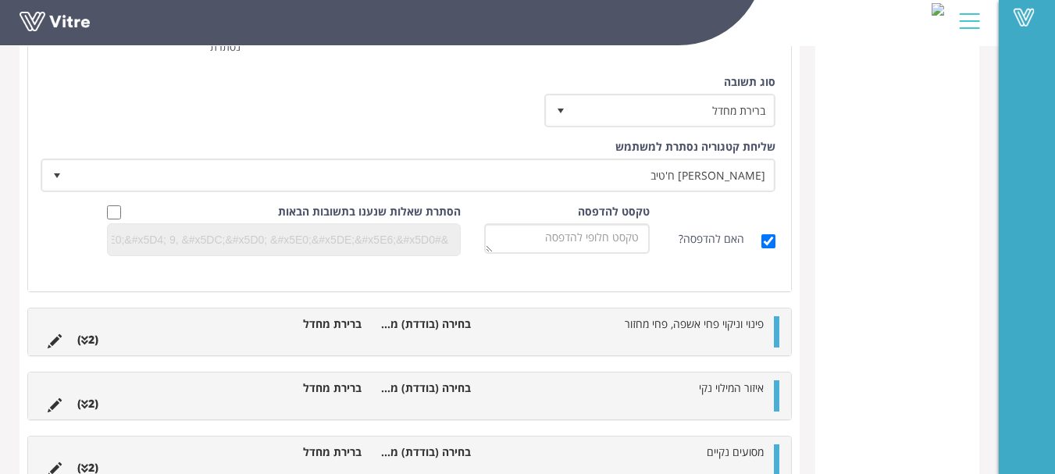
scroll to position [781, 0]
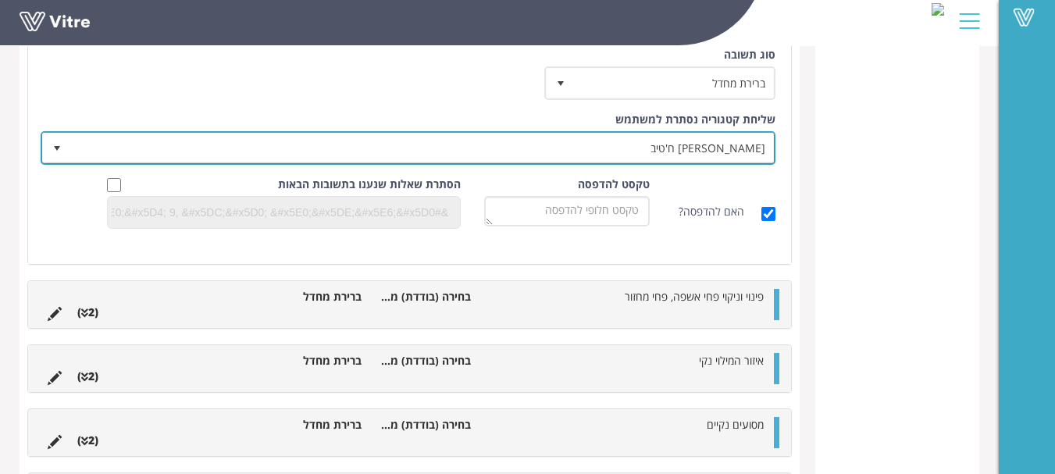
click at [734, 145] on span "נדין ח'טיב" at bounding box center [422, 148] width 704 height 28
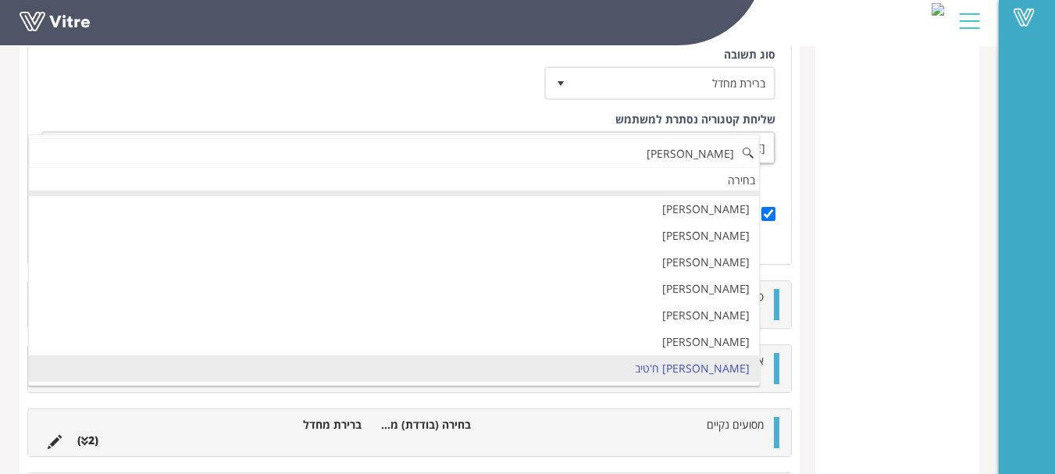
scroll to position [0, 0]
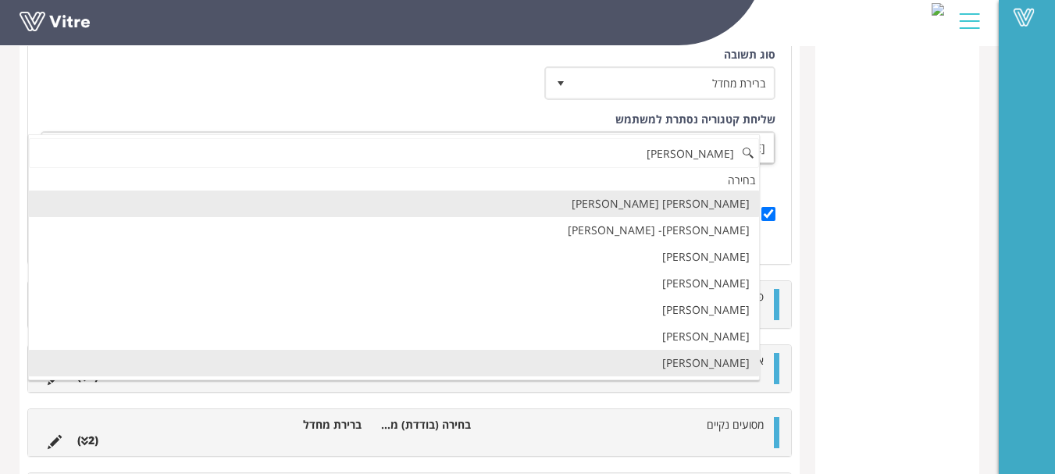
click at [744, 365] on li "שושנה פלס" at bounding box center [394, 363] width 730 height 27
type input "שושנה"
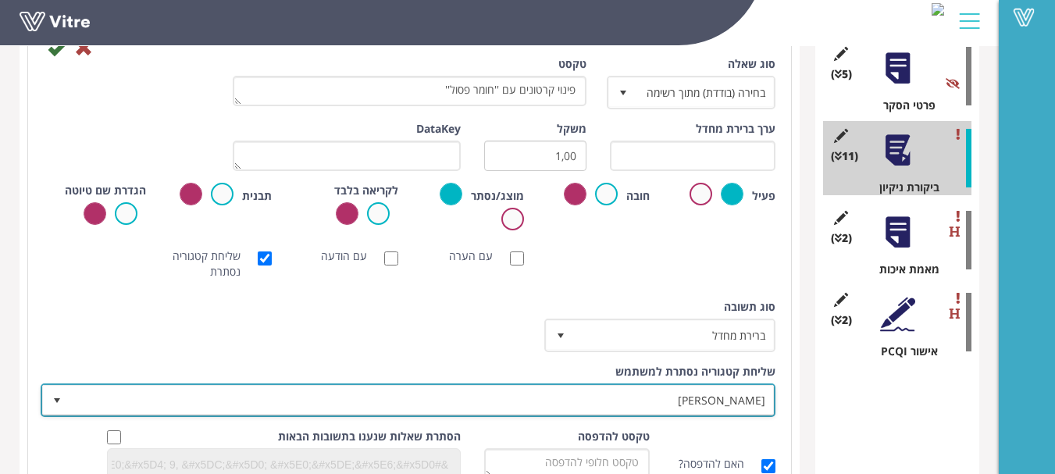
scroll to position [156, 0]
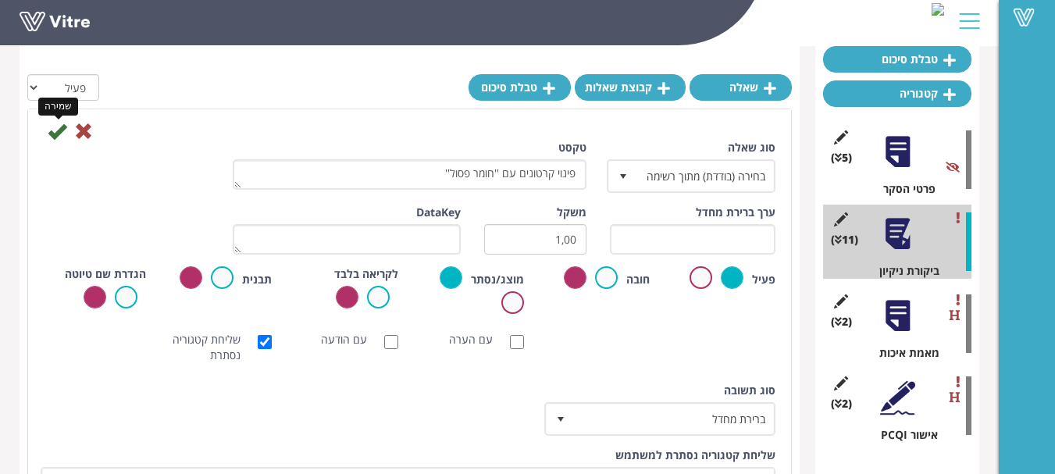
click at [55, 135] on icon at bounding box center [57, 131] width 19 height 19
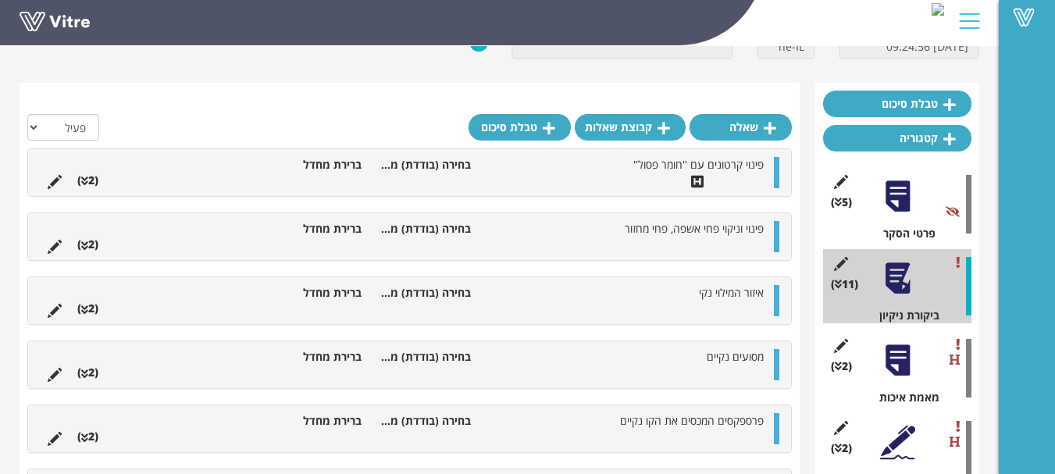
scroll to position [0, 0]
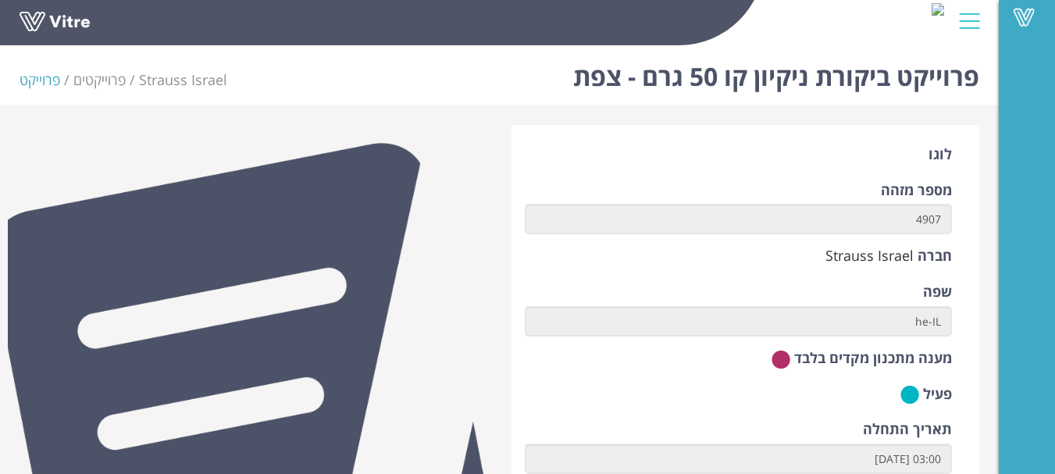
scroll to position [625, 0]
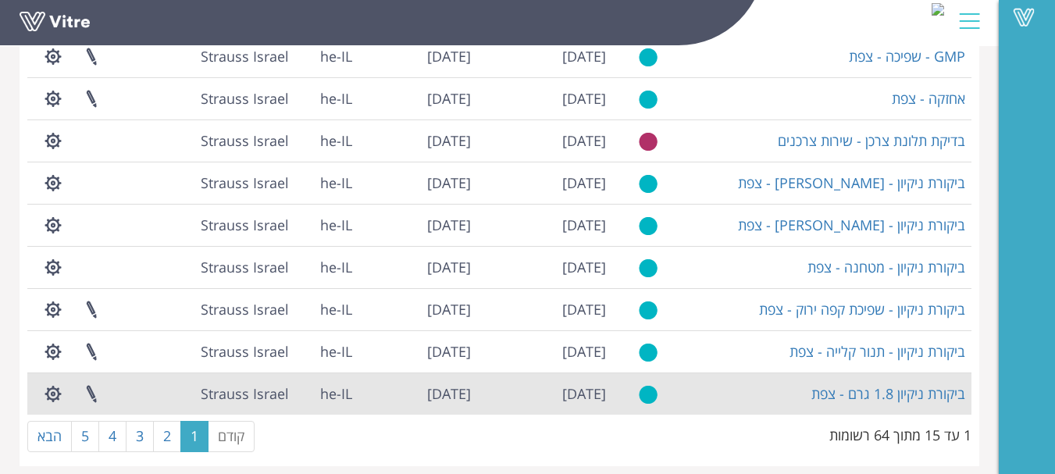
scroll to position [424, 0]
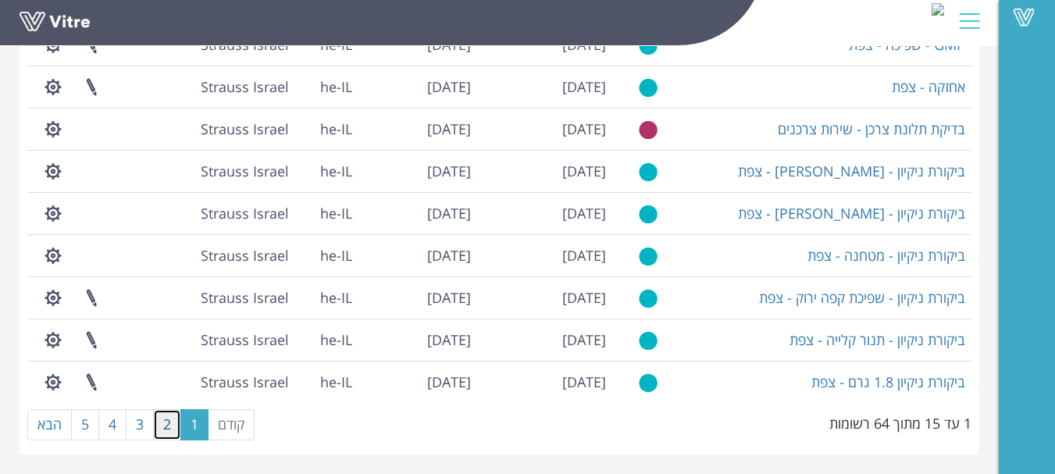
drag, startPoint x: 164, startPoint y: 420, endPoint x: 298, endPoint y: 413, distance: 133.7
click at [166, 420] on link "2" at bounding box center [167, 424] width 28 height 31
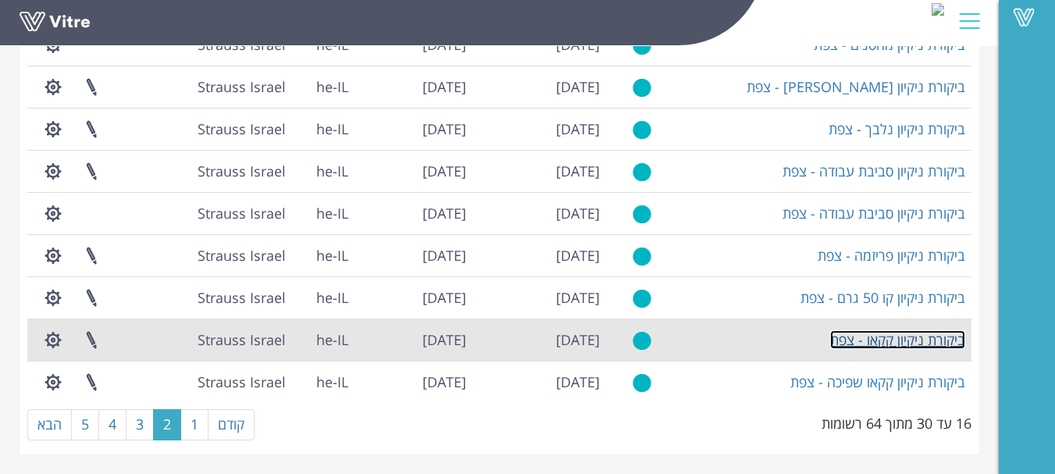
click at [908, 341] on link "ביקורת ניקיון קקאו - צפת" at bounding box center [897, 339] width 135 height 19
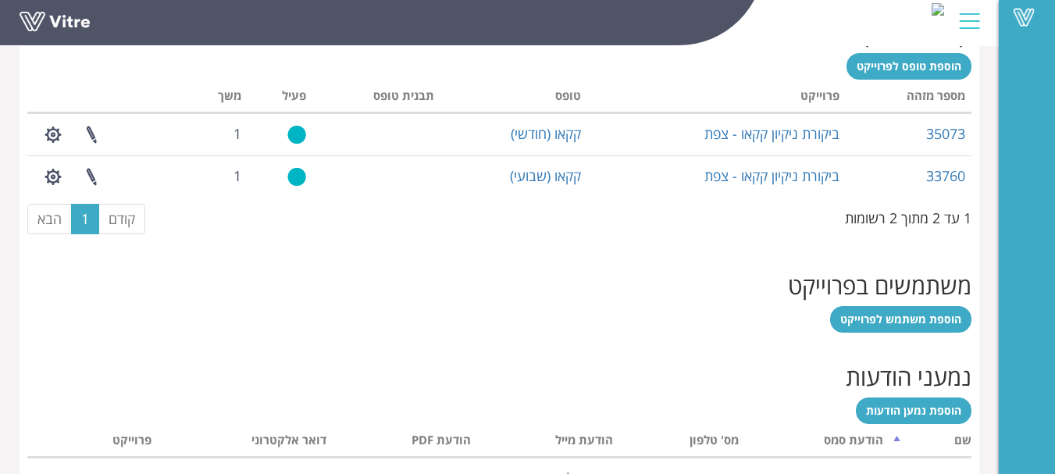
scroll to position [703, 0]
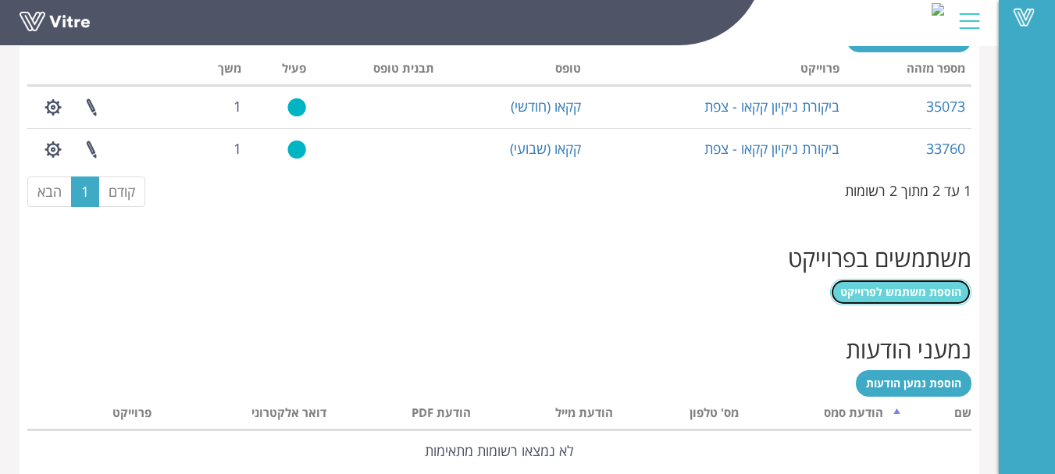
click at [934, 291] on span "הוספת משתמש לפרוייקט" at bounding box center [901, 291] width 121 height 15
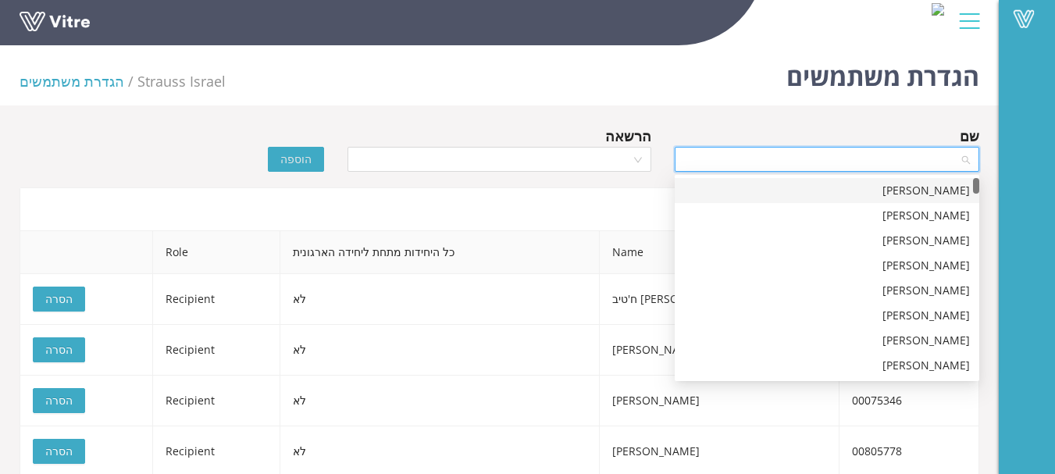
click at [801, 151] on input "search" at bounding box center [821, 159] width 275 height 23
type input "שושנה"
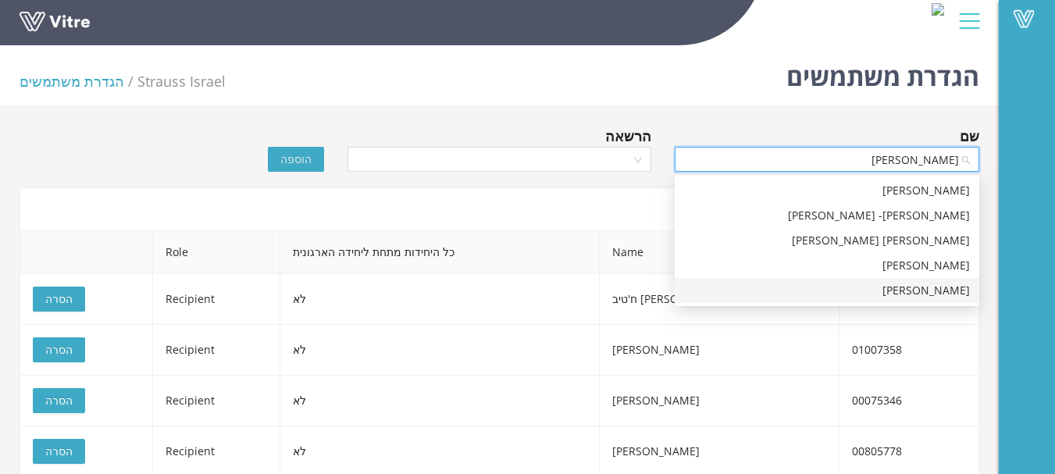
drag, startPoint x: 944, startPoint y: 295, endPoint x: 912, endPoint y: 271, distance: 39.5
click at [944, 295] on div "שושנה פלס" at bounding box center [827, 290] width 286 height 17
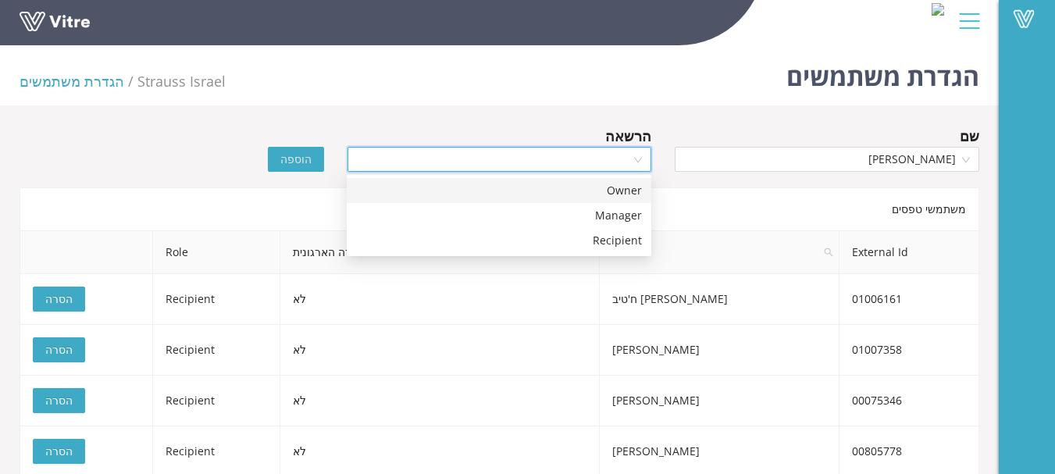
click at [594, 158] on input "search" at bounding box center [494, 159] width 275 height 23
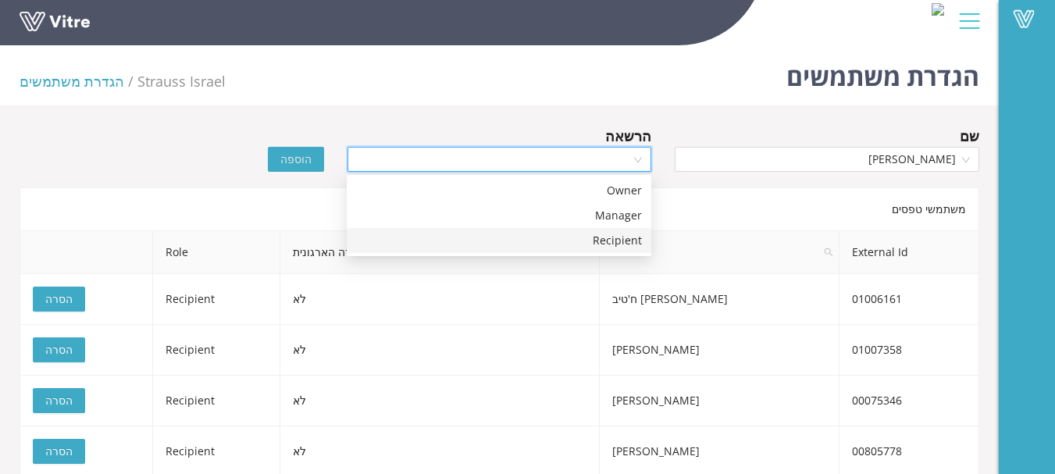
drag, startPoint x: 620, startPoint y: 240, endPoint x: 571, endPoint y: 232, distance: 49.8
click at [618, 240] on div "Recipient" at bounding box center [499, 240] width 286 height 17
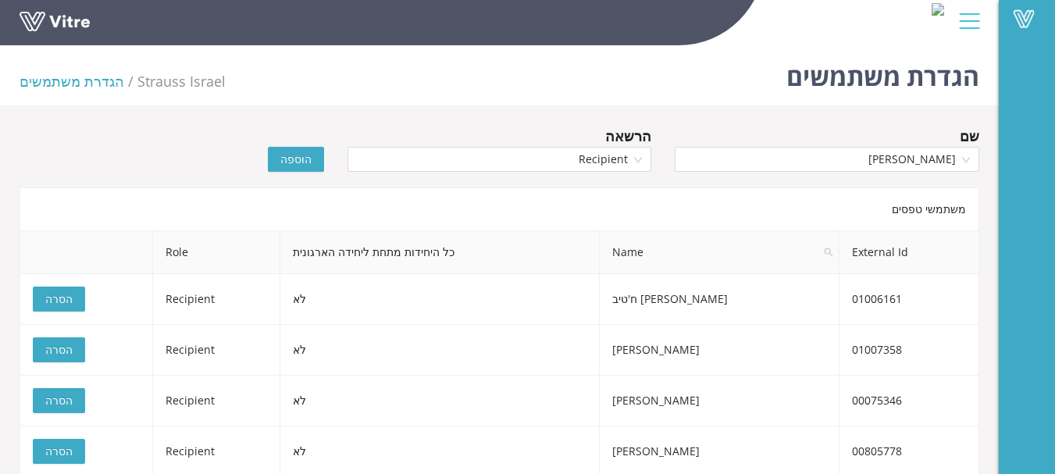
click at [298, 155] on span "הוספה" at bounding box center [295, 159] width 31 height 17
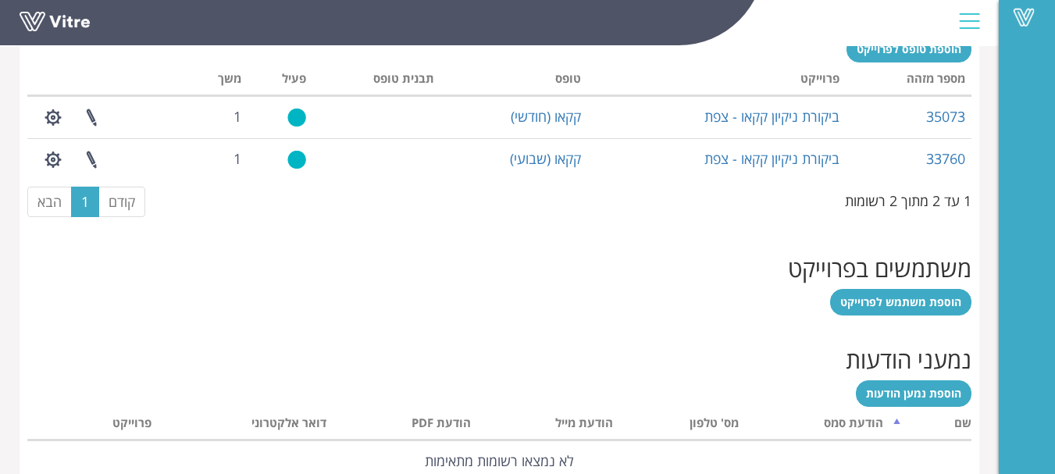
scroll to position [616, 0]
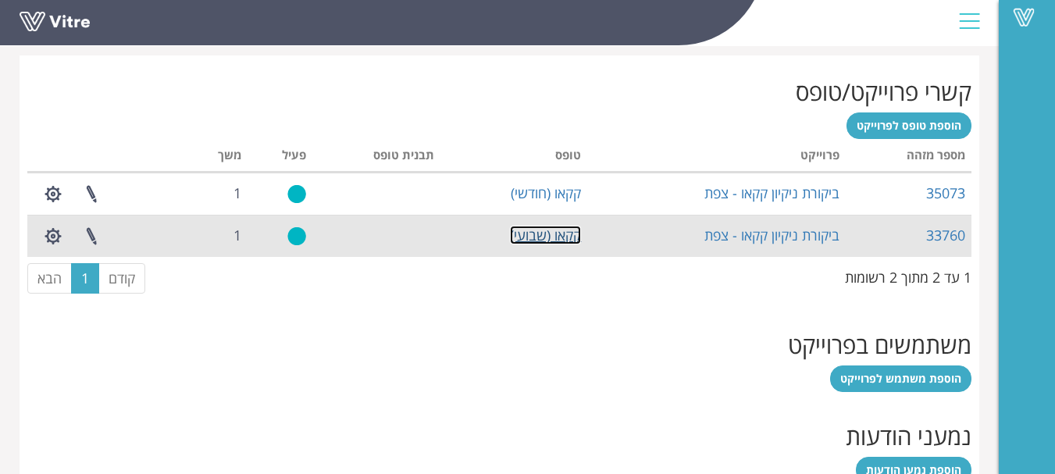
click at [555, 240] on link "קקאו (שבועי)" at bounding box center [545, 235] width 71 height 19
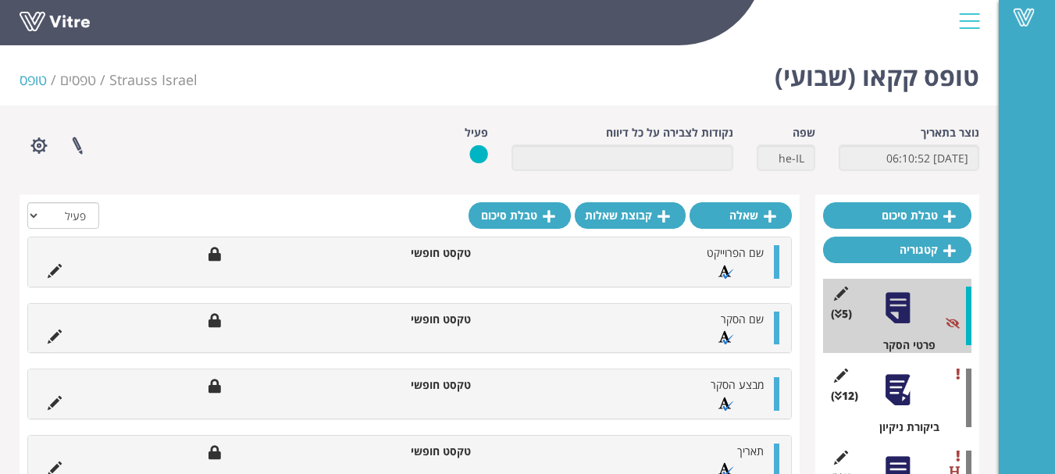
scroll to position [78, 0]
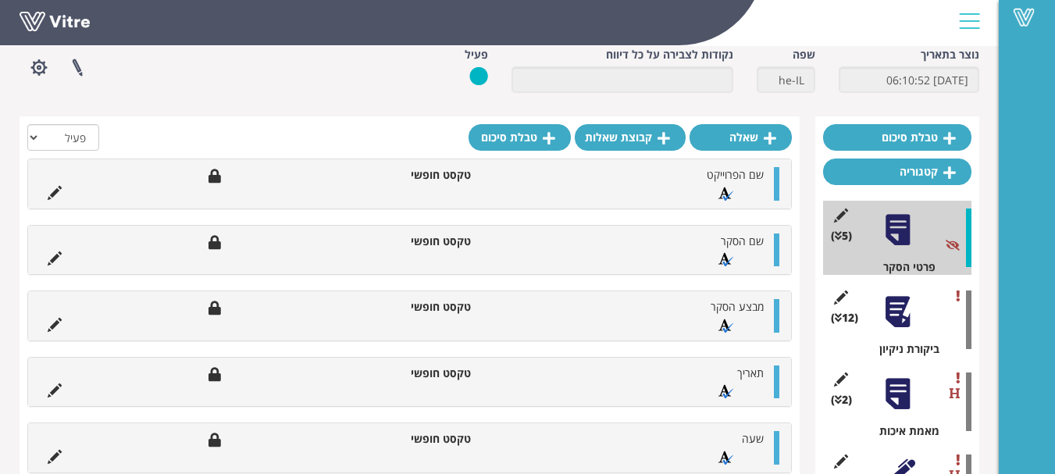
click at [895, 306] on div at bounding box center [897, 312] width 35 height 35
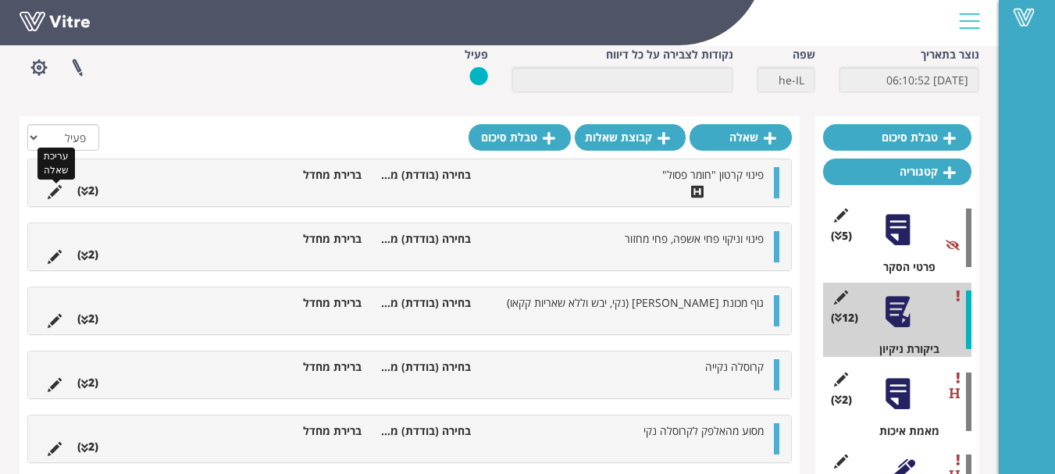
click at [52, 191] on icon at bounding box center [55, 192] width 14 height 14
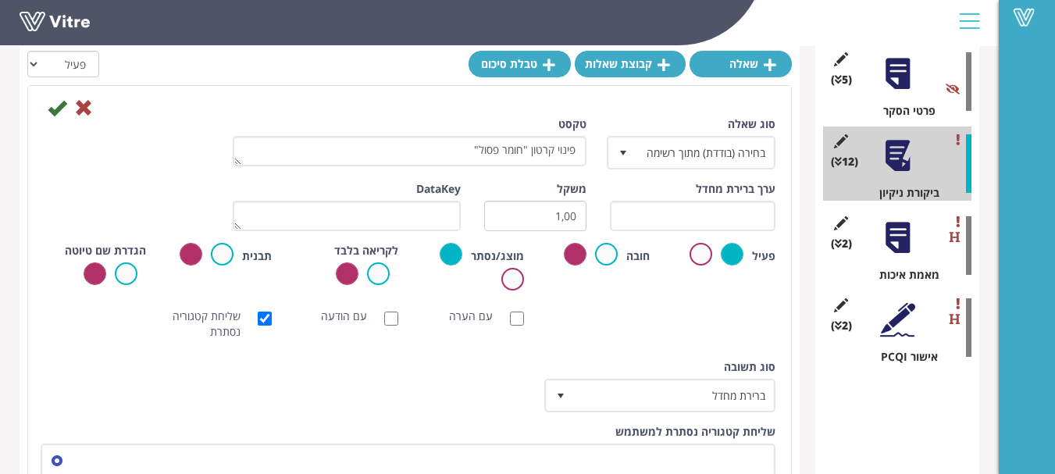
scroll to position [288, 0]
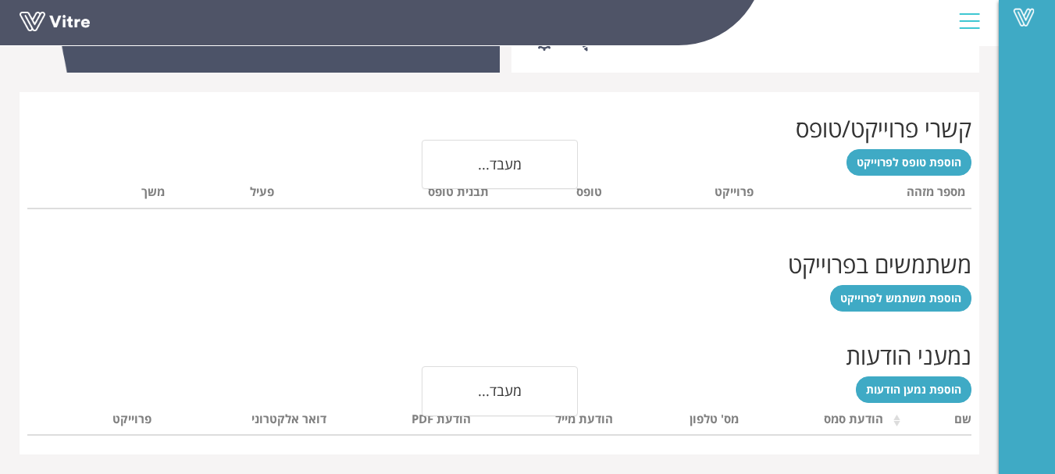
scroll to position [616, 0]
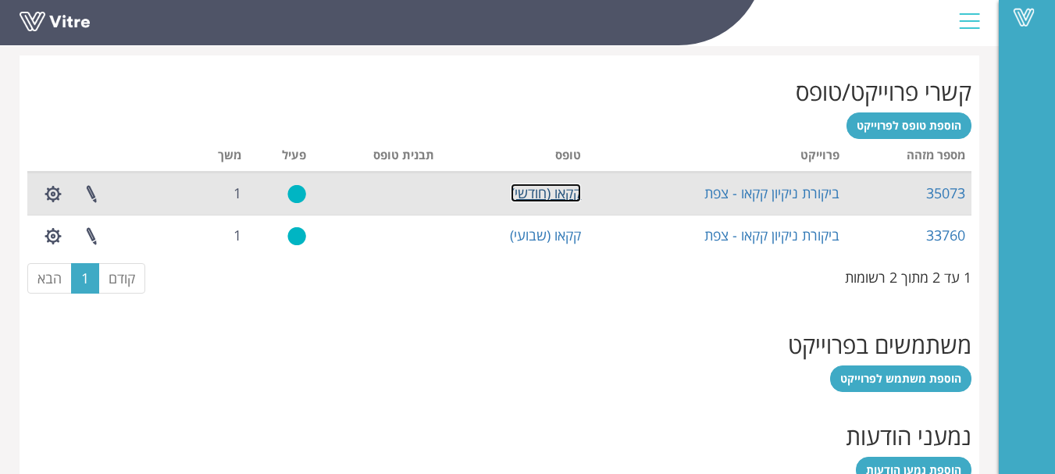
click at [527, 194] on link "קקאו (חודשי)" at bounding box center [546, 193] width 70 height 19
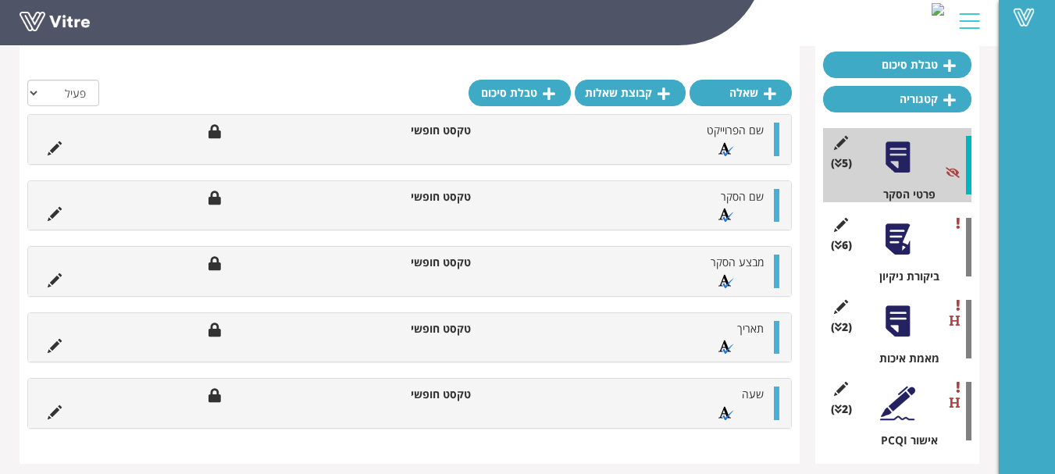
scroll to position [156, 0]
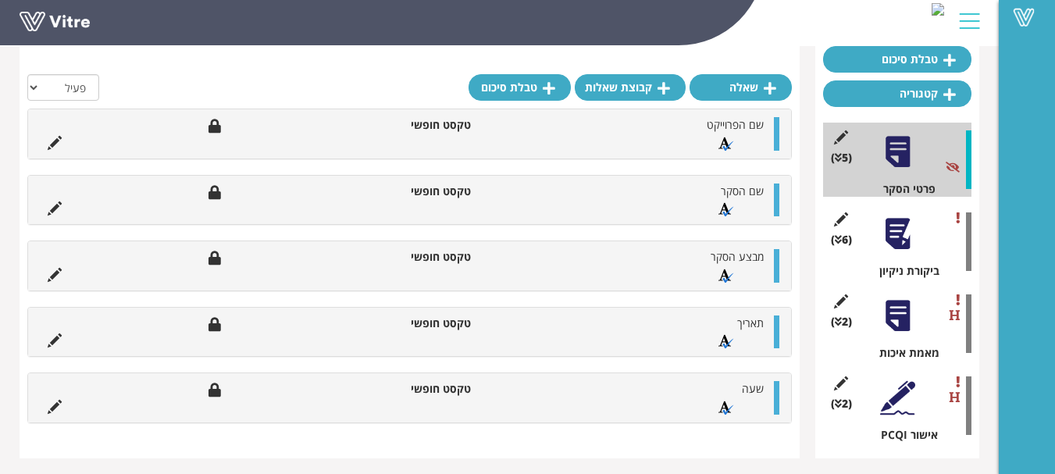
click at [920, 252] on div "(6 ) ביקורת ניקיון" at bounding box center [897, 242] width 148 height 74
click at [896, 237] on div at bounding box center [897, 233] width 35 height 35
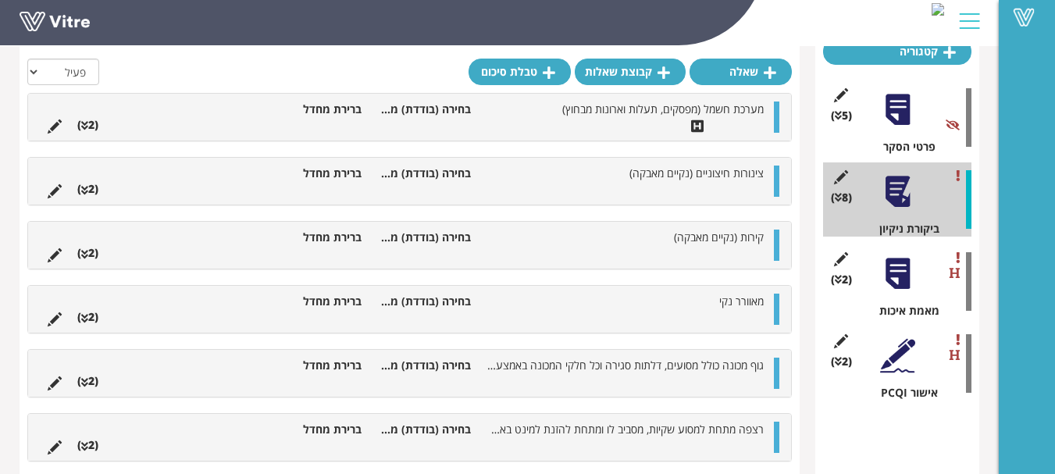
scroll to position [209, 0]
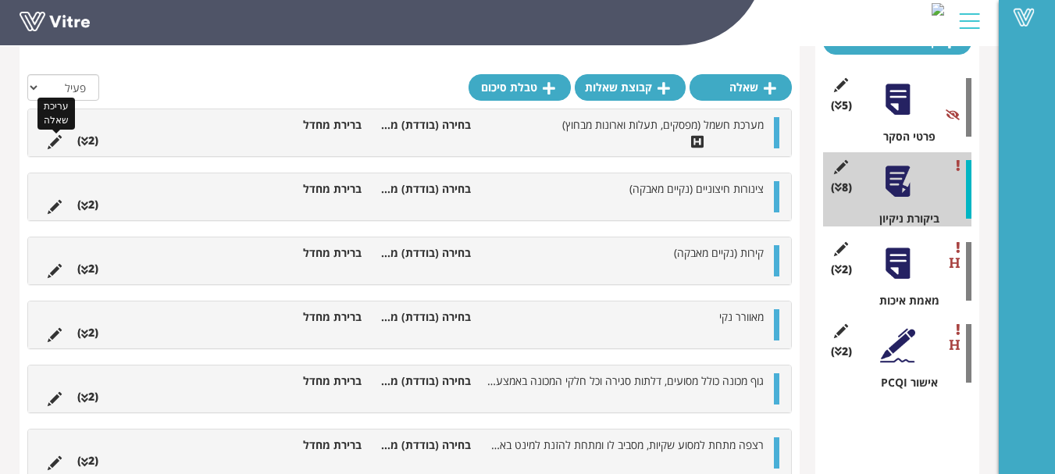
click at [58, 141] on icon at bounding box center [55, 142] width 14 height 14
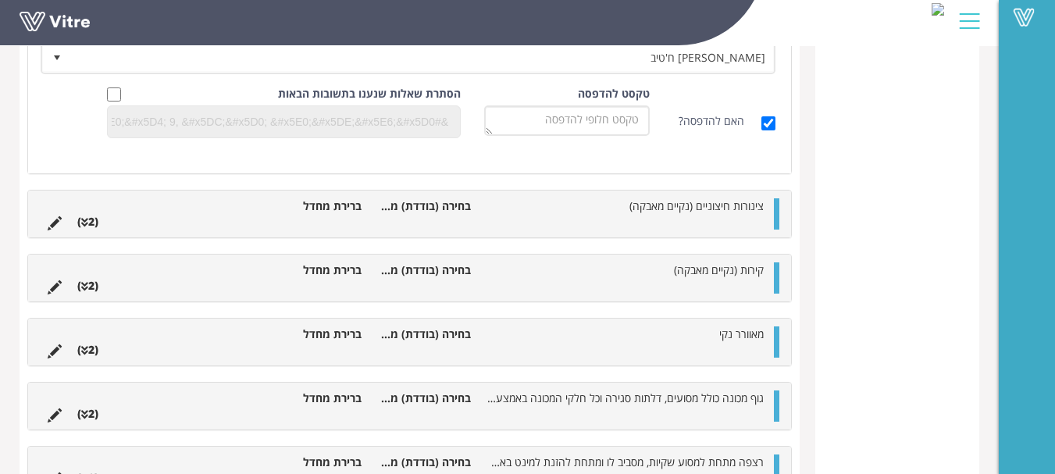
scroll to position [797, 0]
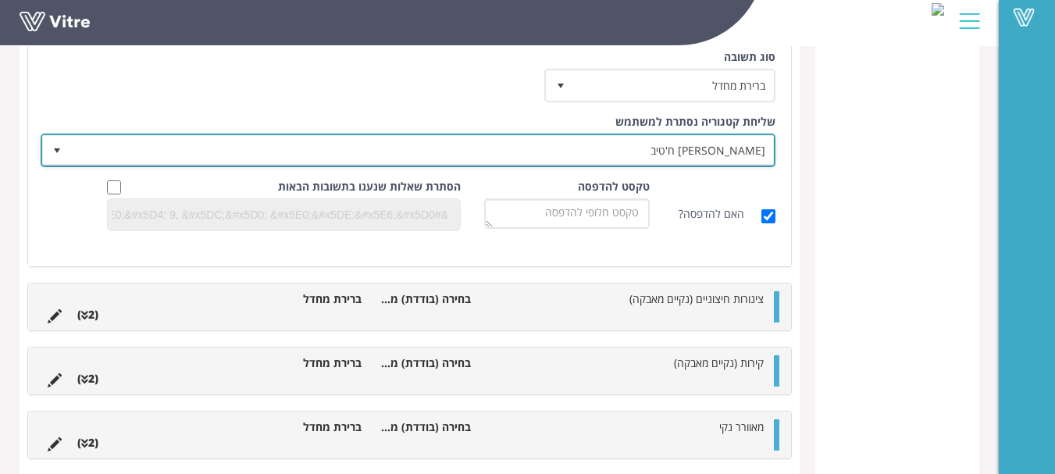
click at [741, 152] on span "נדין ח'טיב" at bounding box center [422, 150] width 704 height 28
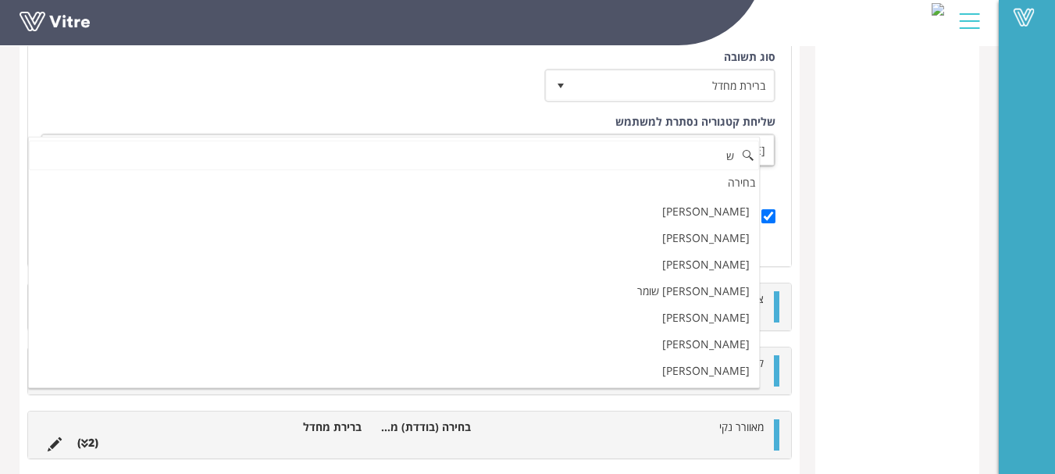
scroll to position [0, 0]
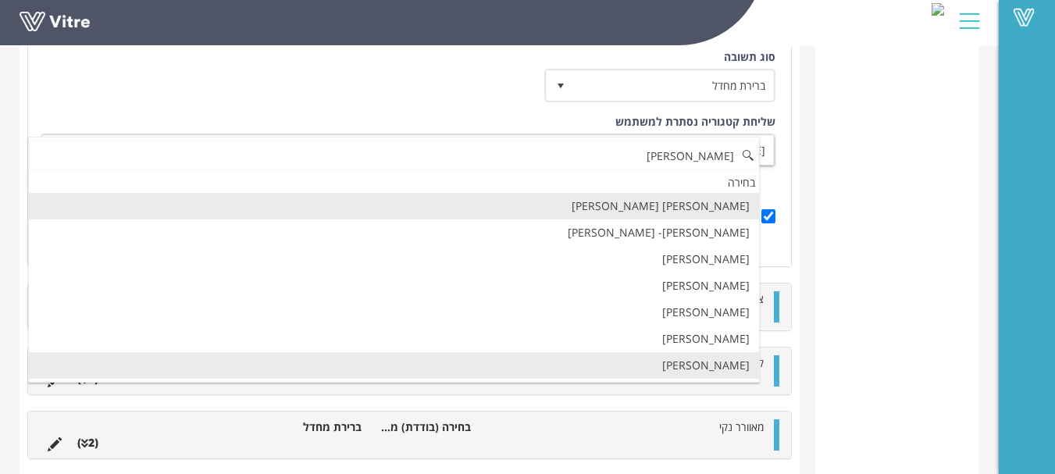
click at [730, 361] on li "שושנה פלס" at bounding box center [394, 365] width 730 height 27
type input "שושנה"
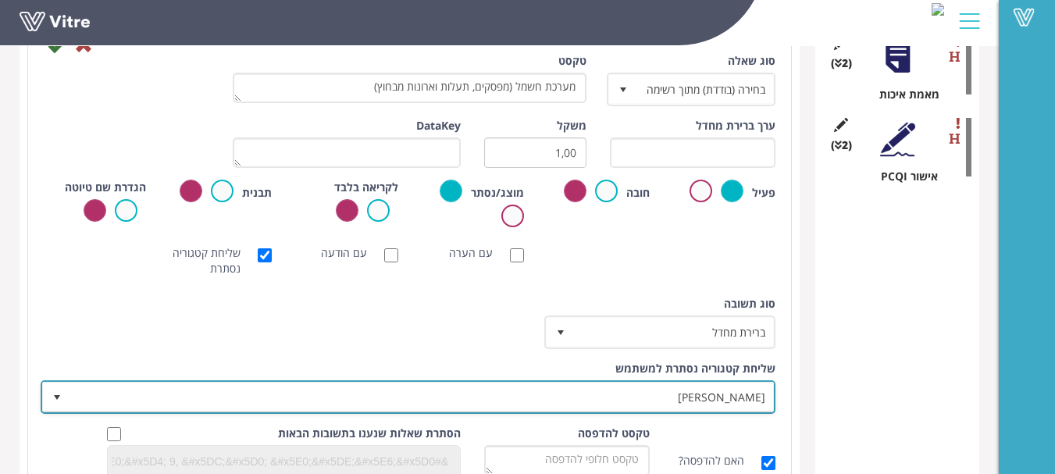
scroll to position [328, 0]
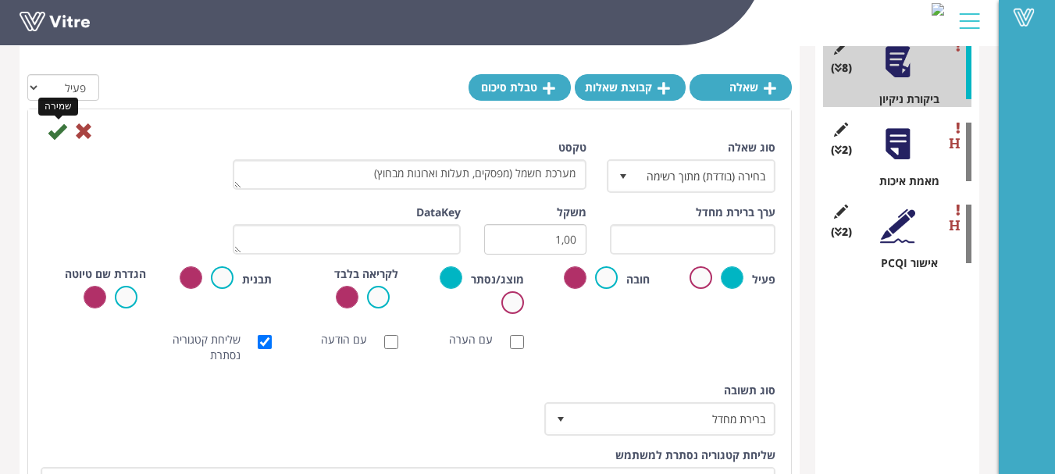
click at [52, 134] on icon at bounding box center [57, 131] width 19 height 19
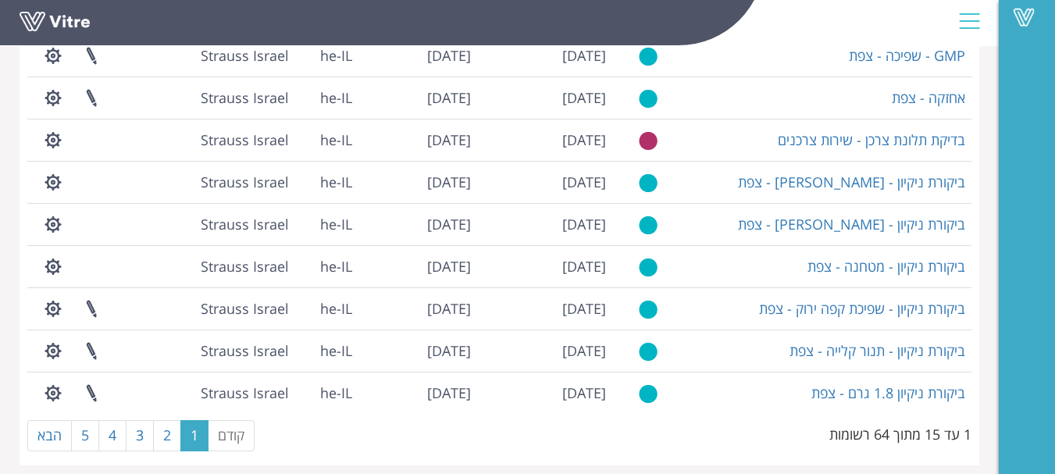
scroll to position [424, 0]
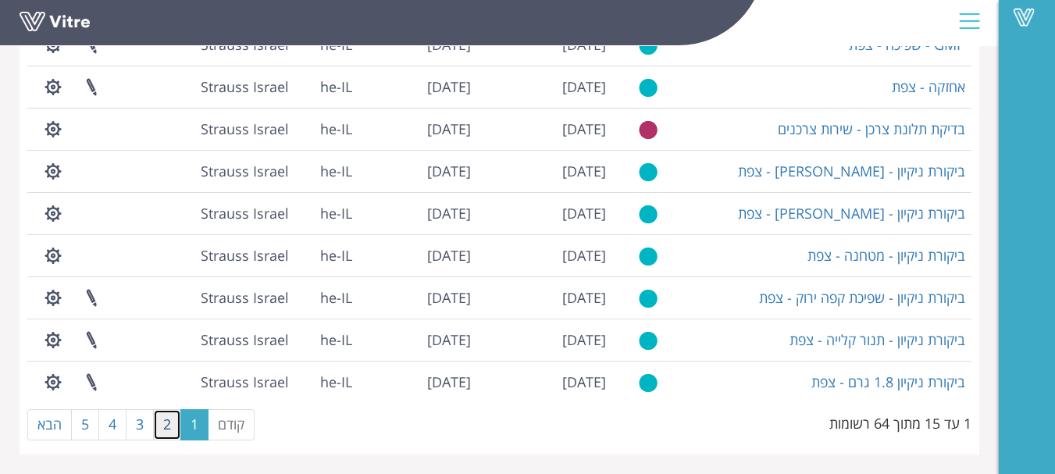
click at [166, 420] on link "2" at bounding box center [167, 424] width 28 height 31
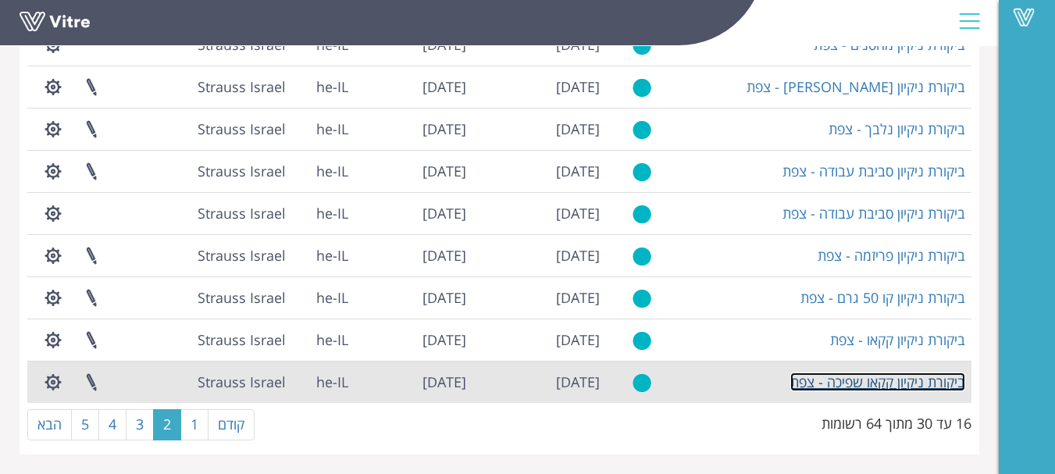
click at [925, 380] on link "ביקורת ניקיון קקאו שפיכה - צפת" at bounding box center [878, 382] width 175 height 19
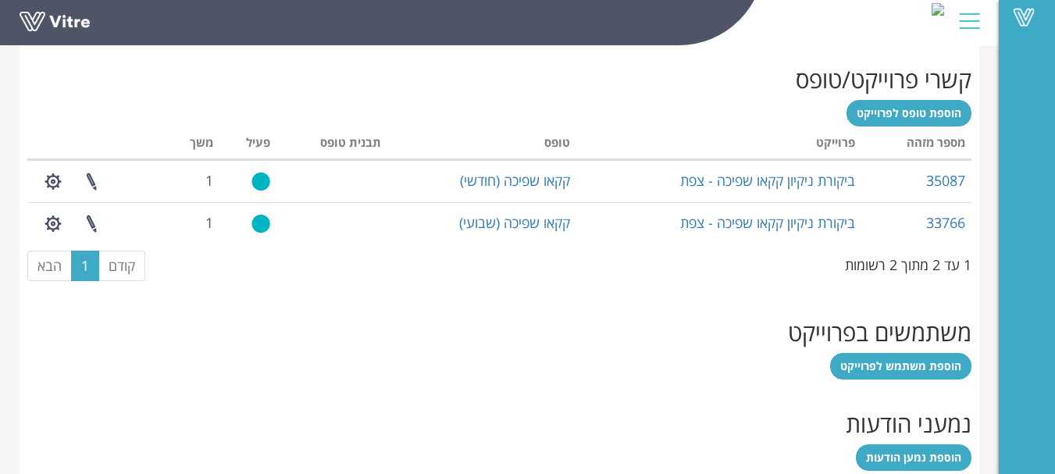
scroll to position [773, 0]
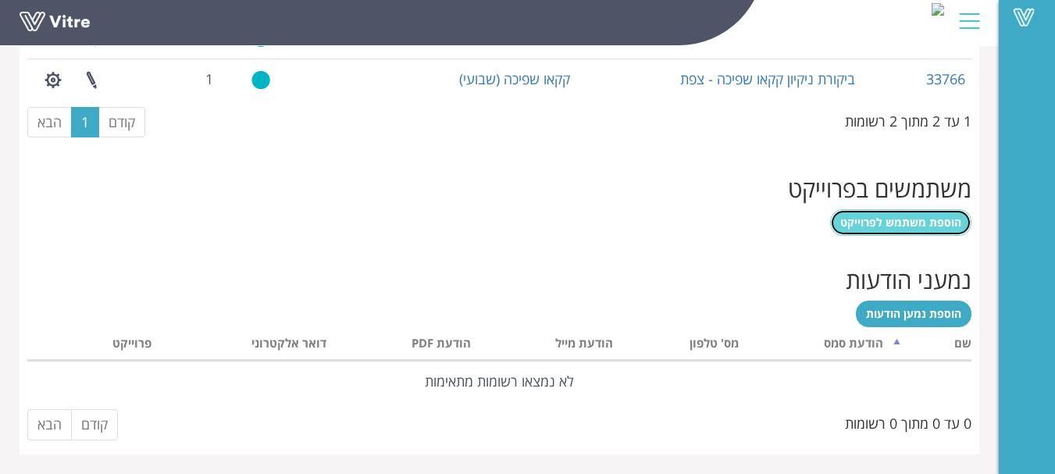
click at [916, 222] on span "הוספת משתמש לפרוייקט" at bounding box center [901, 222] width 121 height 15
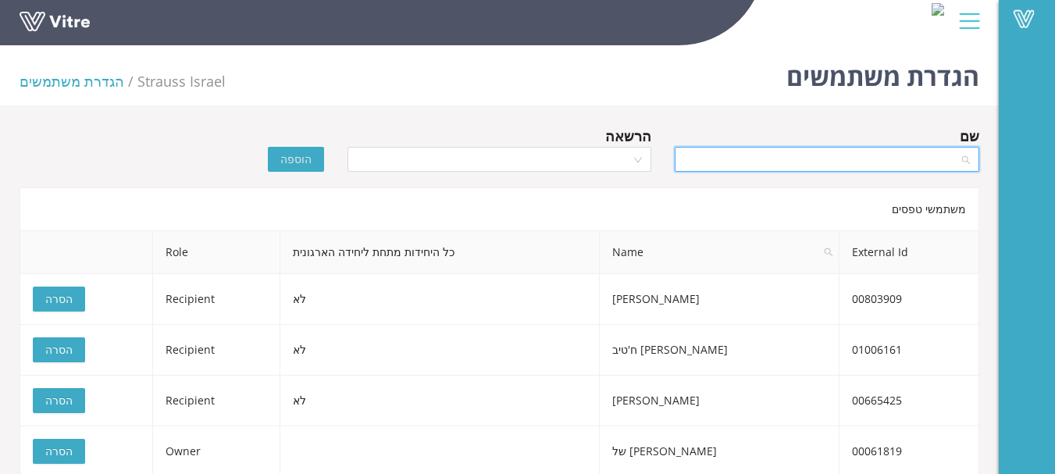
click at [908, 163] on input "search" at bounding box center [821, 159] width 275 height 23
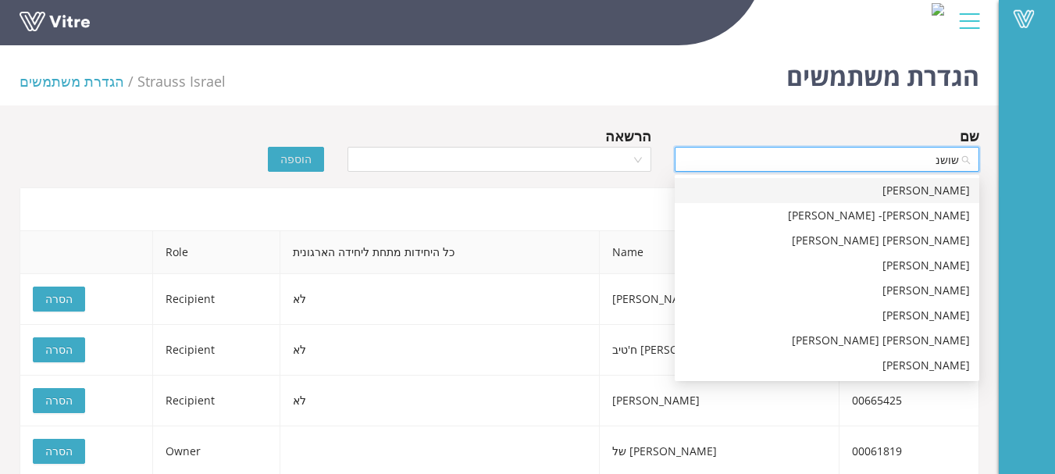
type input "שושנה"
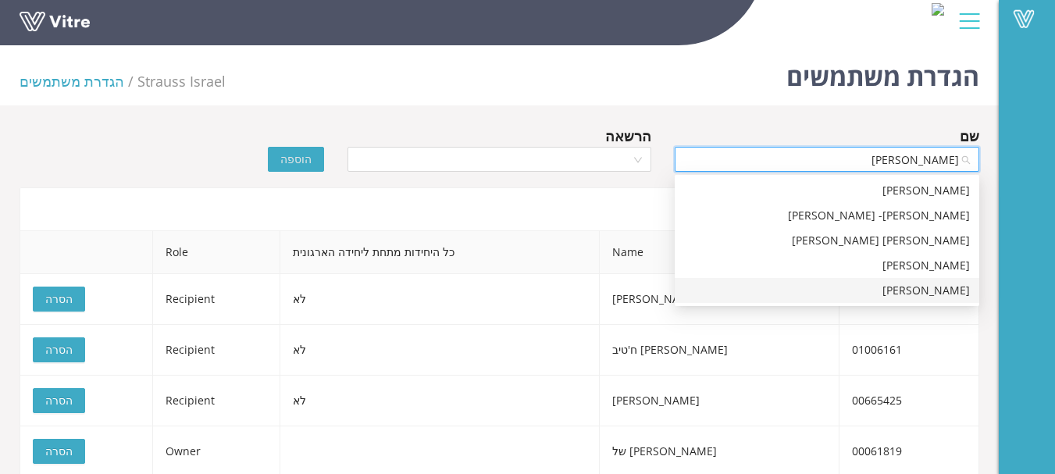
click at [946, 292] on div "שושנה פלס" at bounding box center [827, 290] width 286 height 17
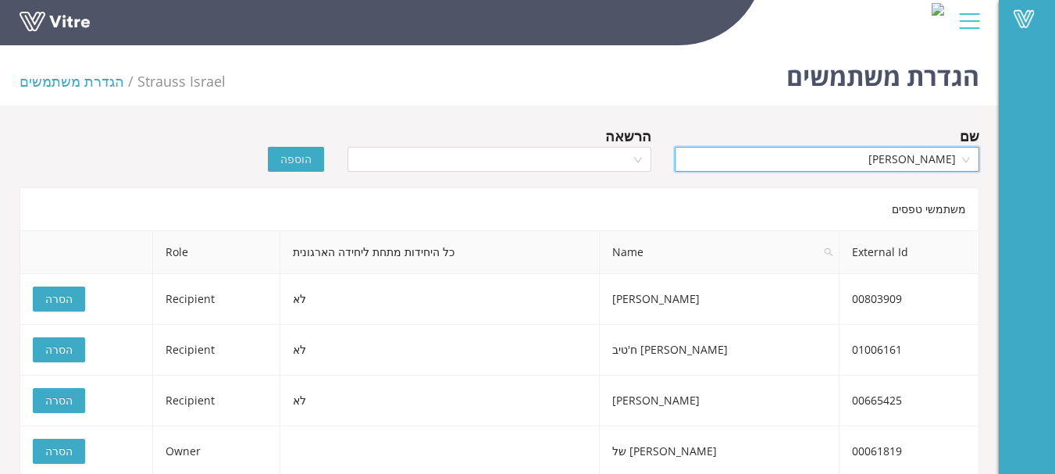
click at [542, 145] on div "הרשאה" at bounding box center [500, 136] width 305 height 22
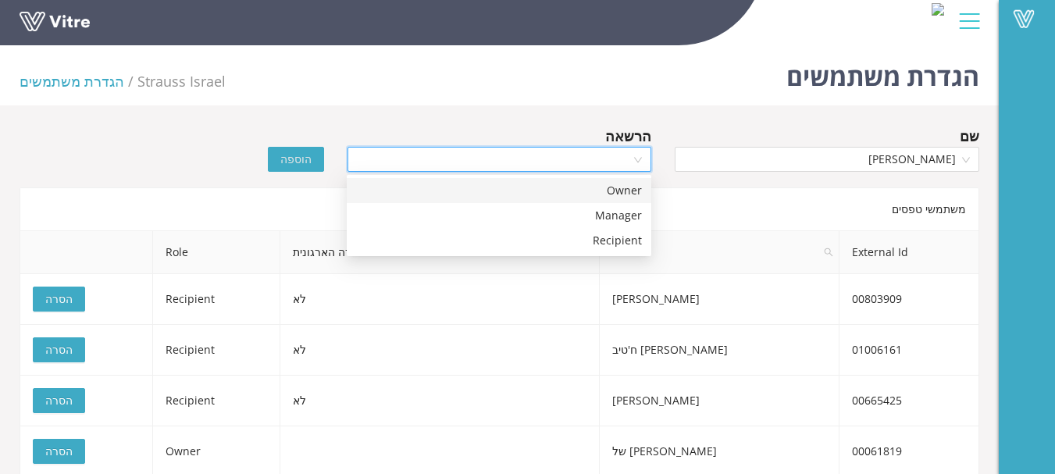
click at [543, 159] on input "search" at bounding box center [494, 159] width 275 height 23
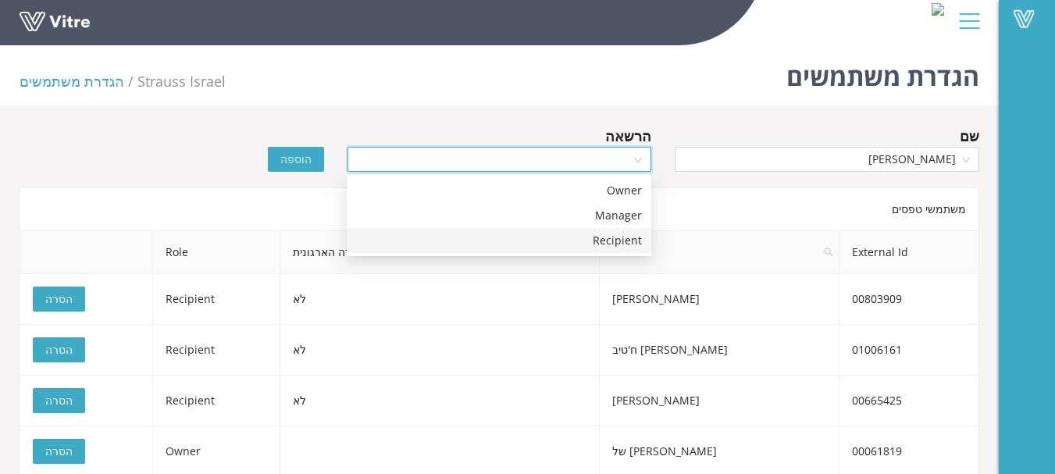
drag, startPoint x: 624, startPoint y: 241, endPoint x: 583, endPoint y: 246, distance: 41.7
click at [624, 242] on div "Recipient" at bounding box center [499, 240] width 286 height 17
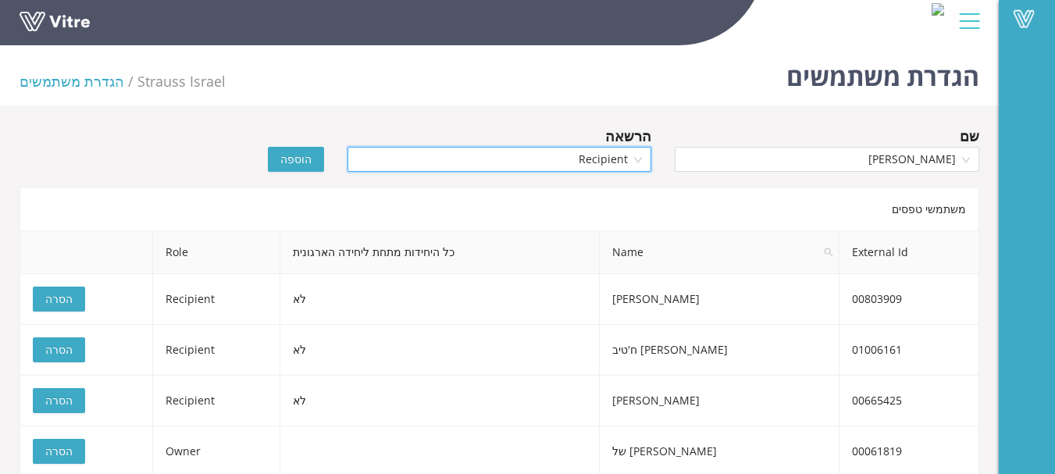
drag, startPoint x: 291, startPoint y: 155, endPoint x: 485, endPoint y: 265, distance: 223.5
click at [292, 153] on span "הוספה" at bounding box center [295, 159] width 31 height 17
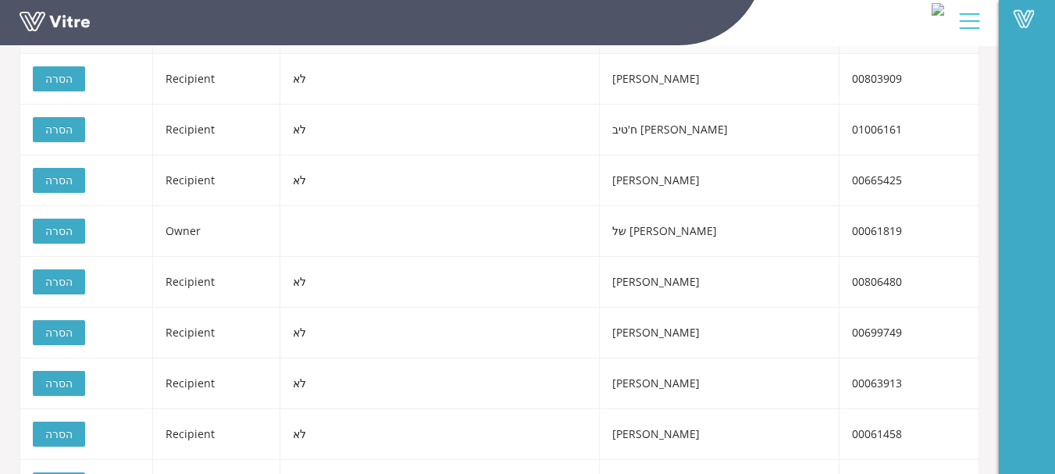
scroll to position [46, 0]
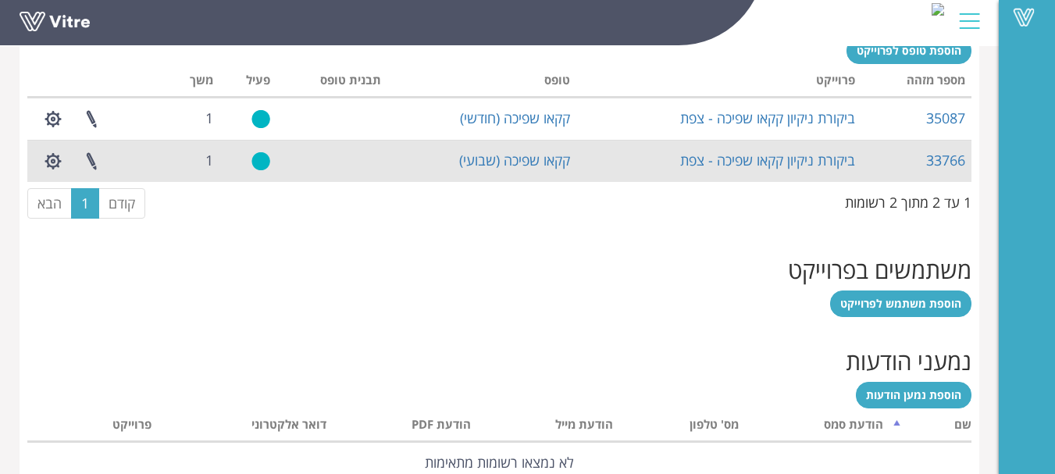
scroll to position [616, 0]
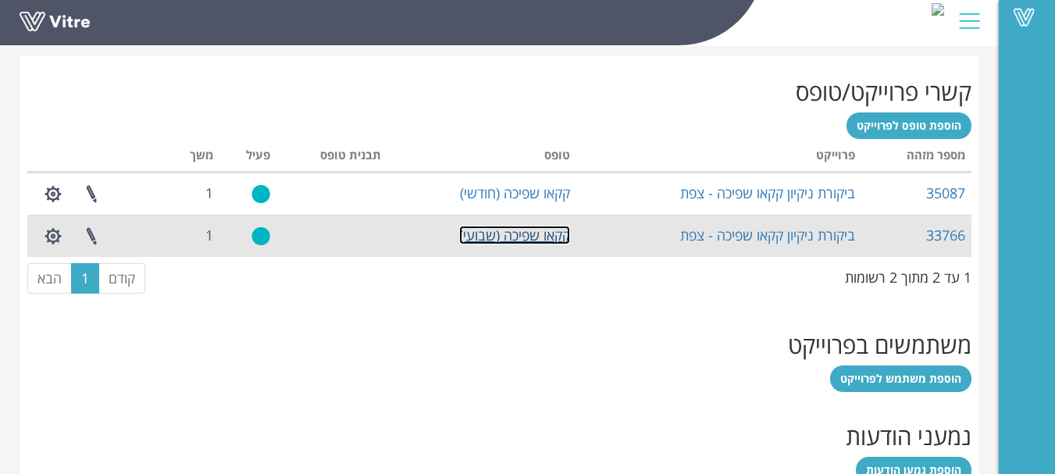
click at [541, 233] on link "קקאו שפיכה (שבועי)" at bounding box center [514, 235] width 111 height 19
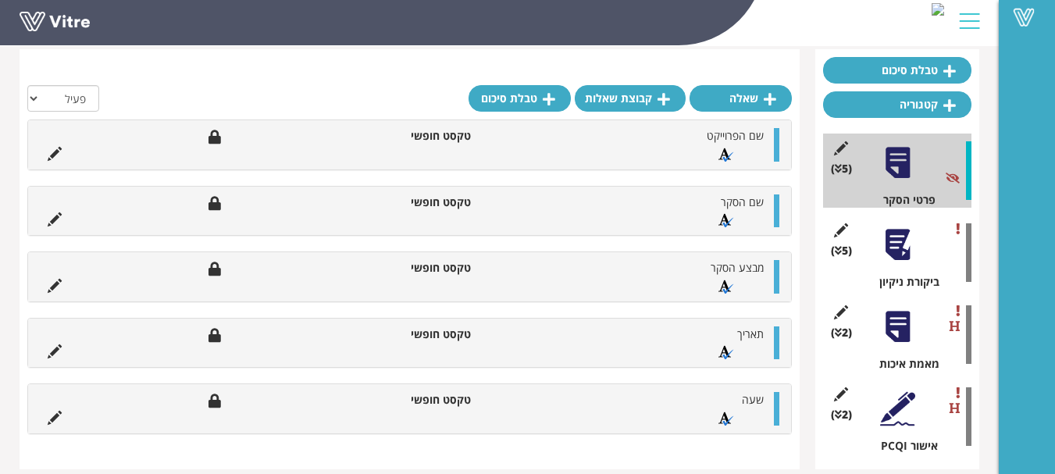
scroll to position [156, 0]
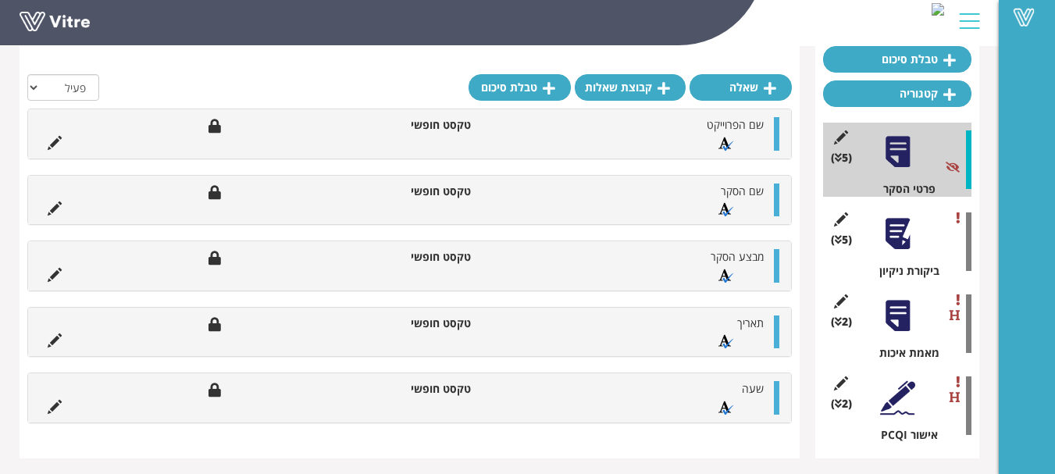
click at [899, 234] on div at bounding box center [897, 233] width 35 height 35
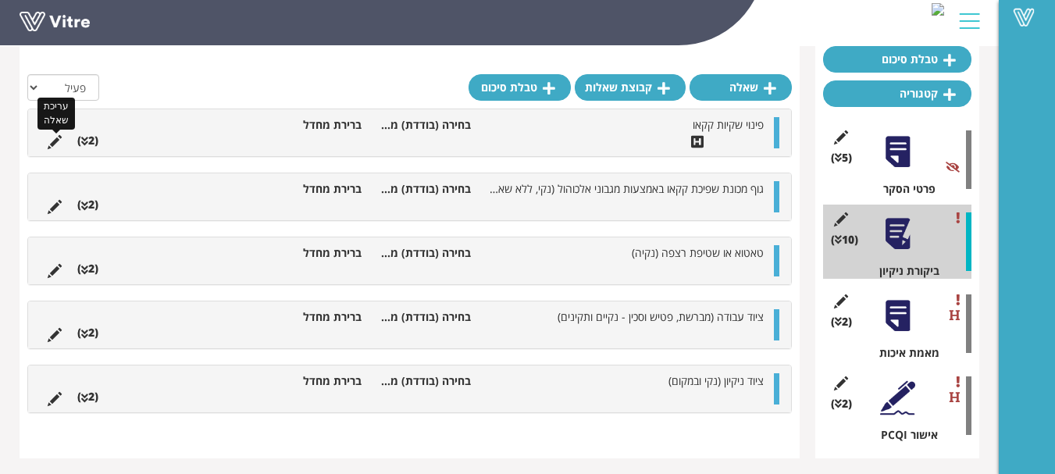
click at [57, 142] on icon at bounding box center [55, 142] width 14 height 14
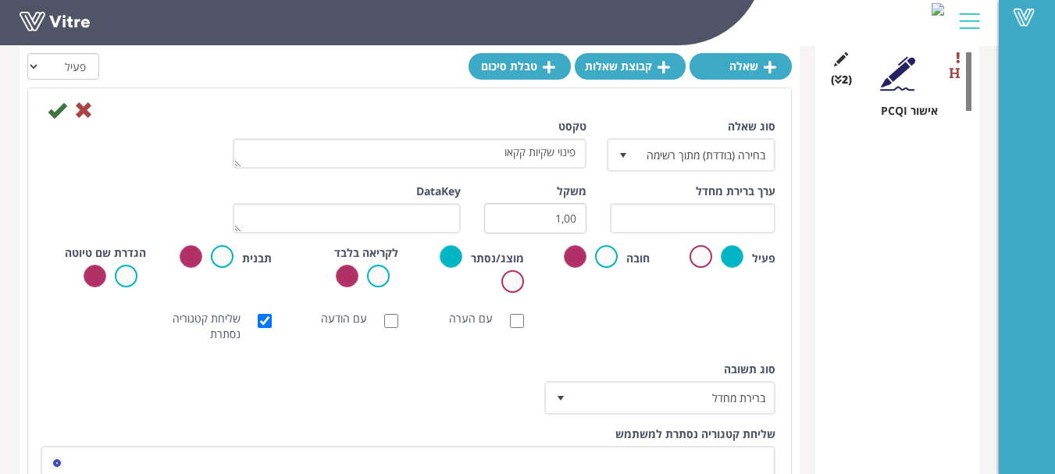
scroll to position [552, 0]
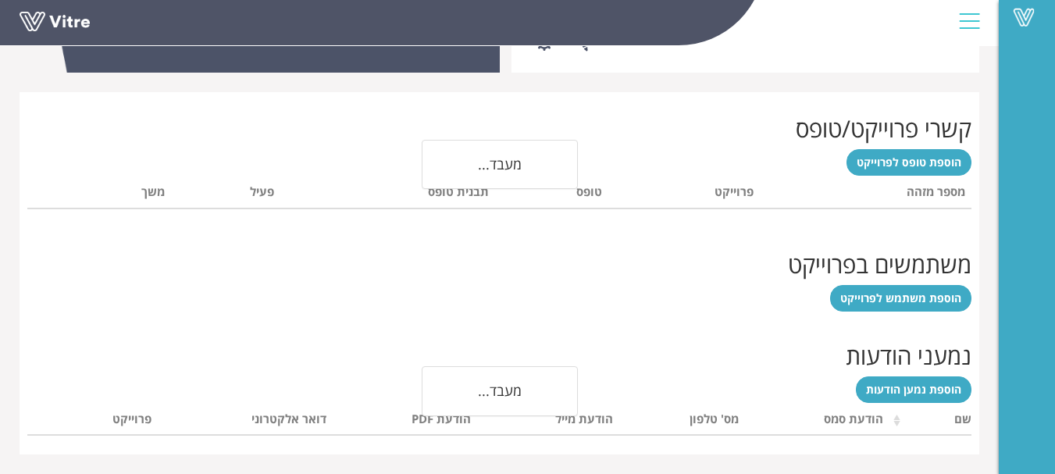
scroll to position [616, 0]
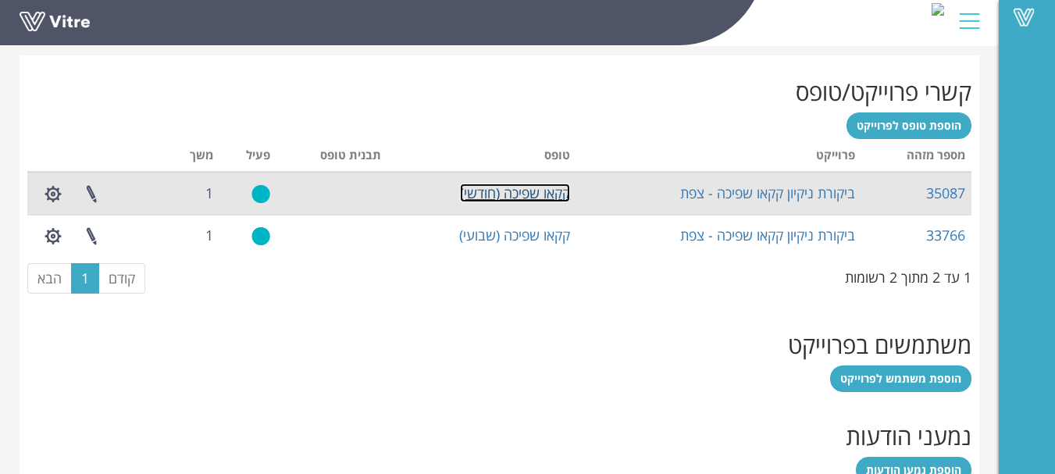
click at [528, 192] on link "קקאו שפיכה (חודשי)" at bounding box center [515, 193] width 110 height 19
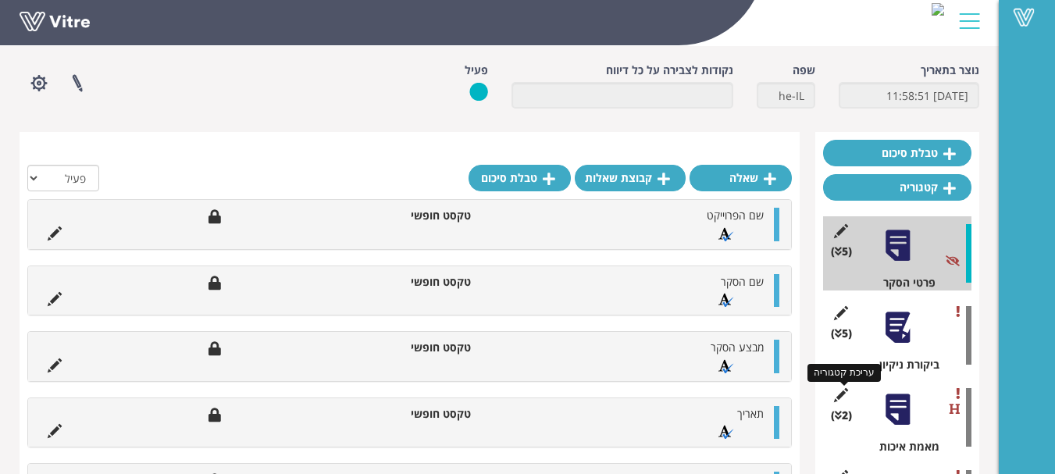
scroll to position [156, 0]
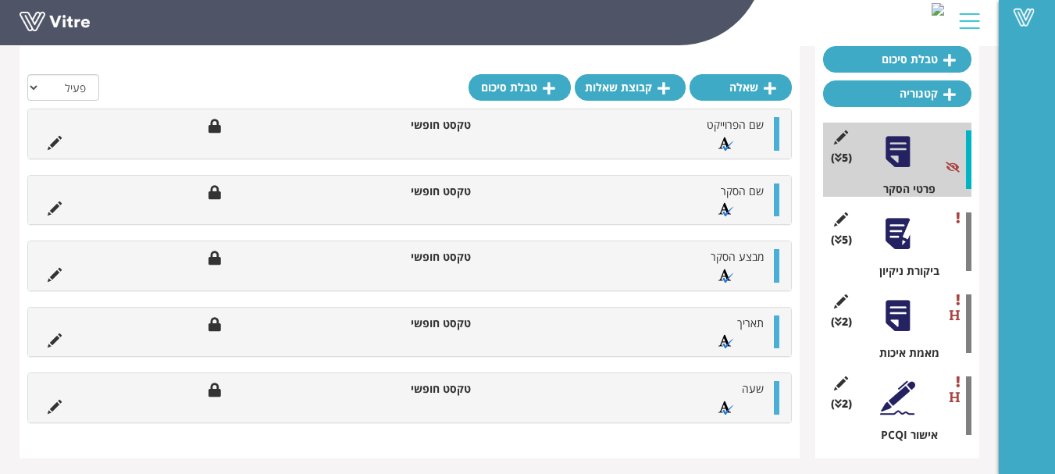
click at [904, 226] on div at bounding box center [897, 233] width 35 height 35
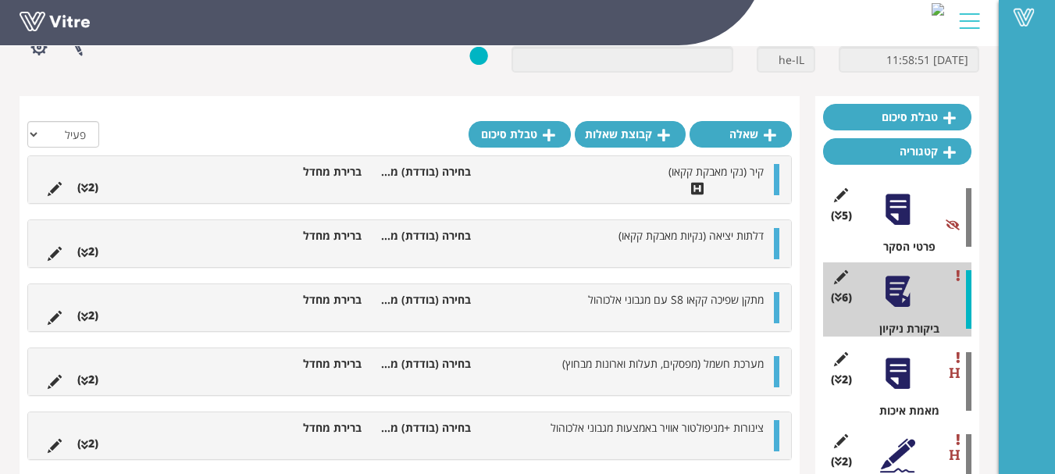
scroll to position [0, 0]
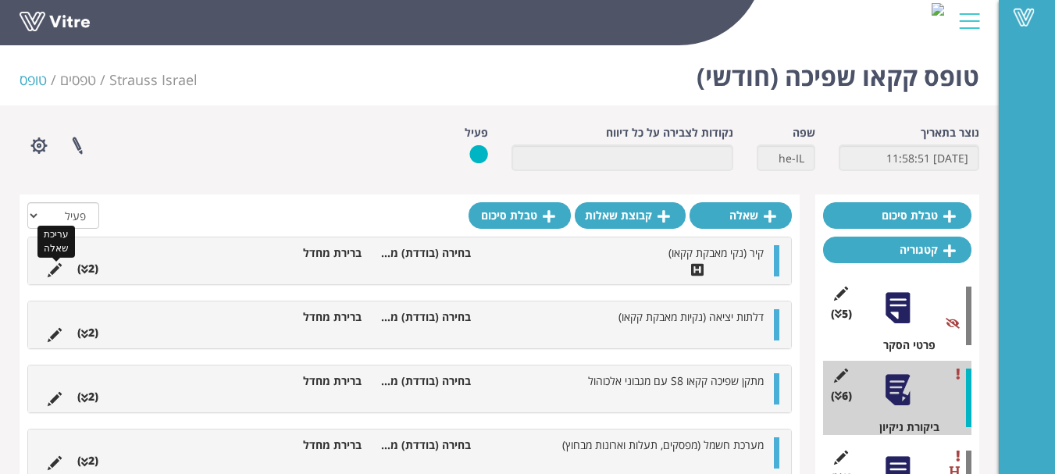
click at [55, 270] on icon at bounding box center [55, 270] width 14 height 14
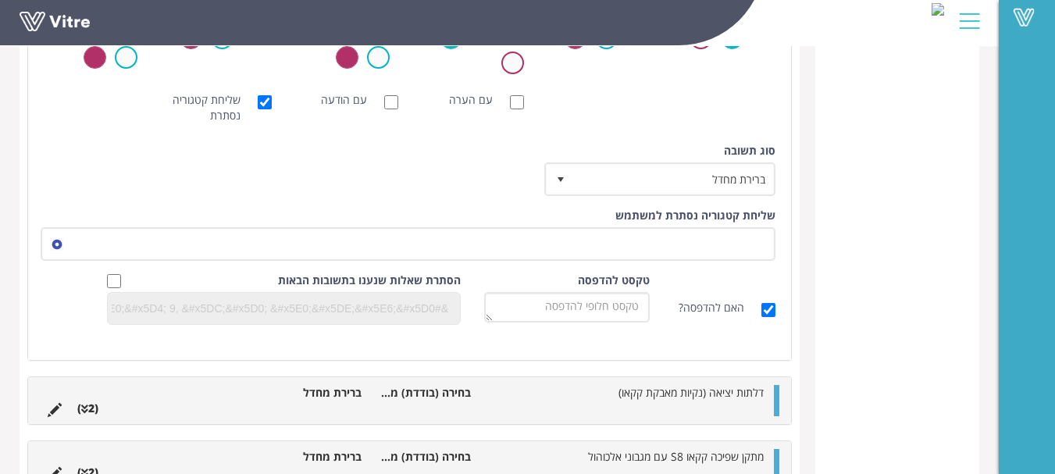
scroll to position [703, 0]
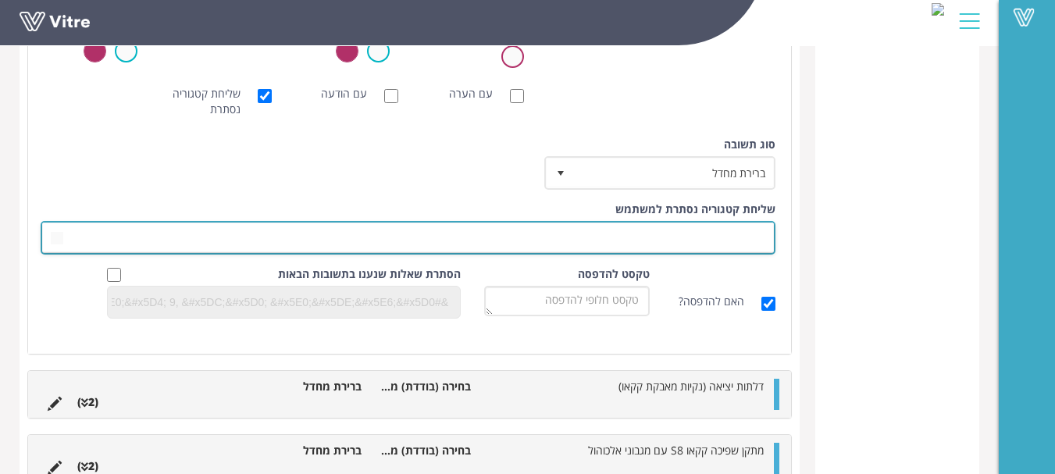
click at [735, 233] on span at bounding box center [422, 237] width 704 height 28
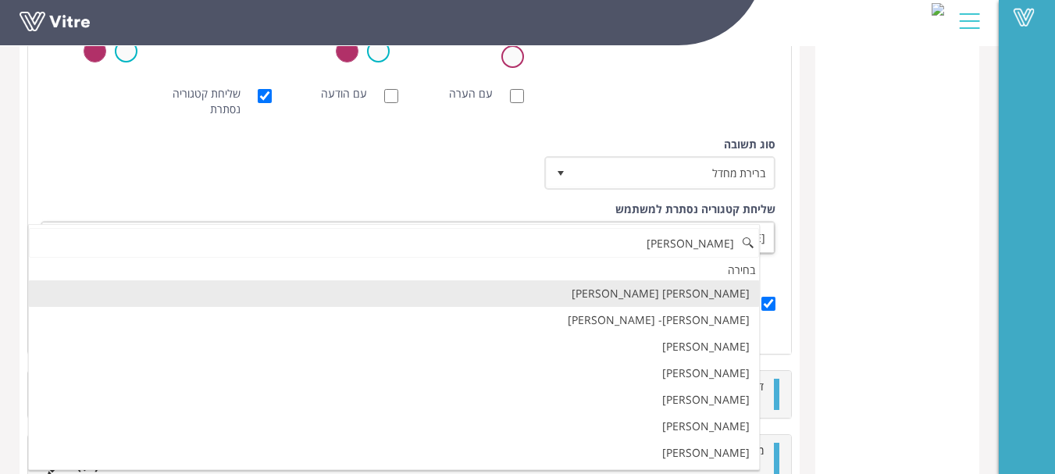
scroll to position [0, 0]
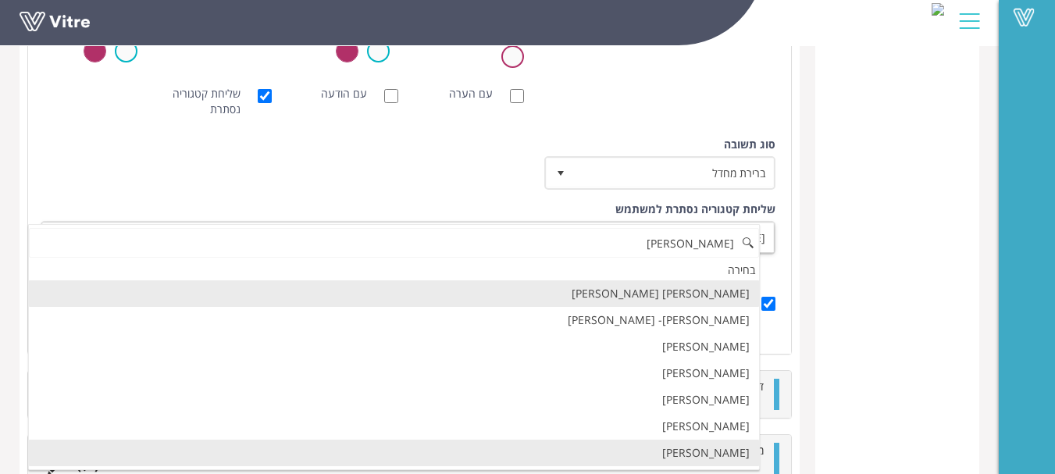
click at [737, 453] on li "[PERSON_NAME]" at bounding box center [394, 453] width 730 height 27
type input "[PERSON_NAME]"
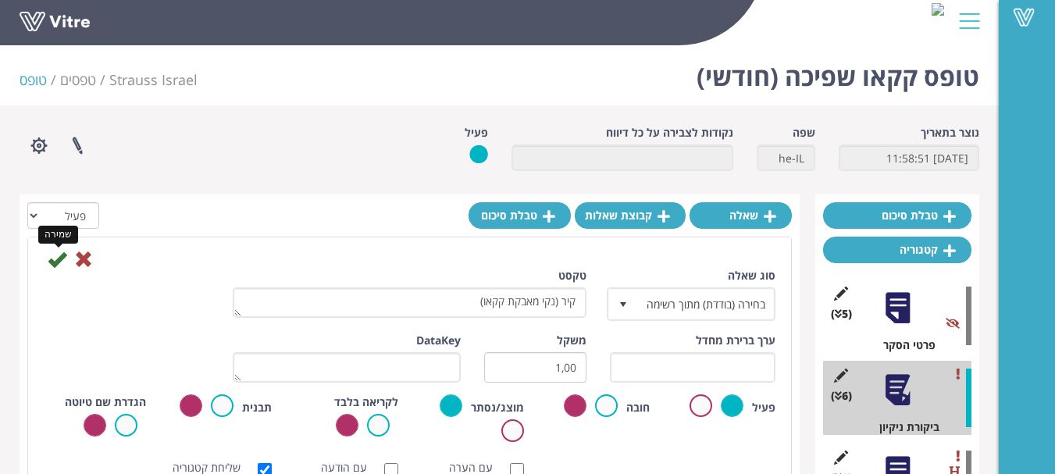
click at [58, 260] on icon at bounding box center [57, 259] width 19 height 19
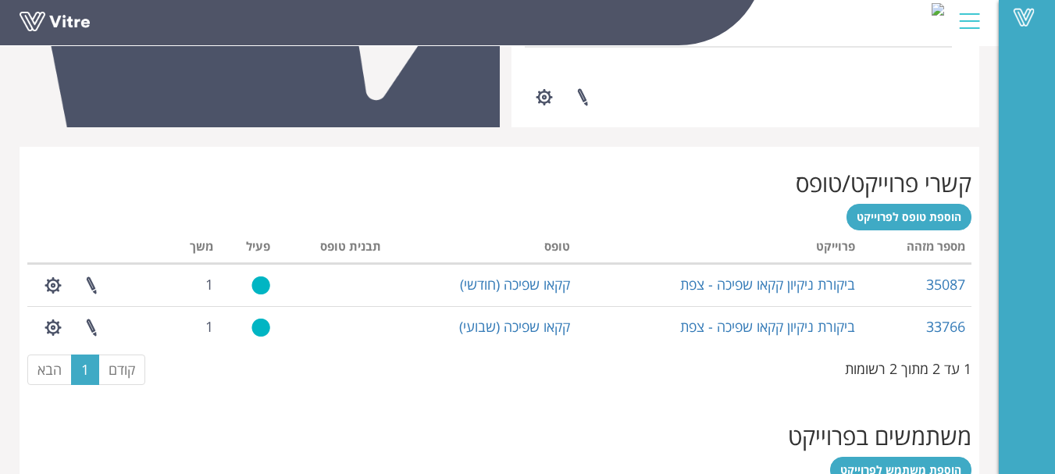
scroll to position [382, 0]
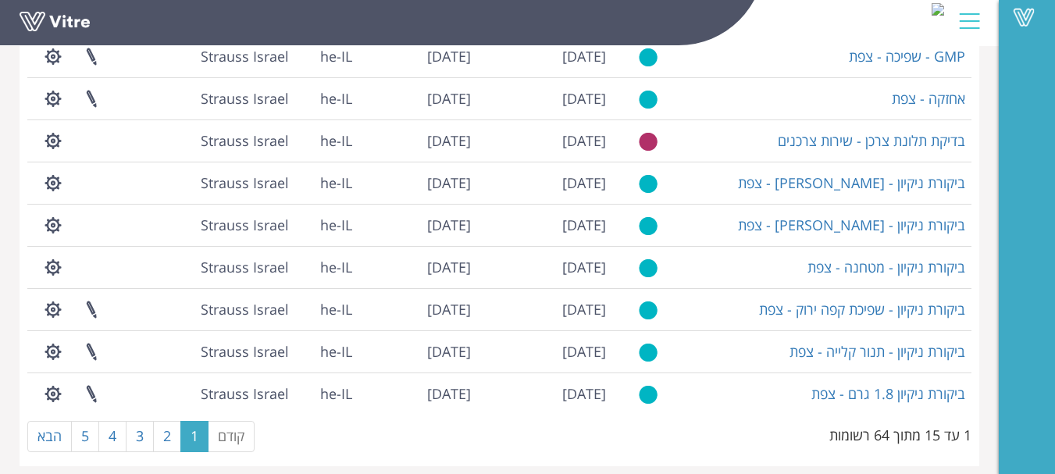
scroll to position [424, 0]
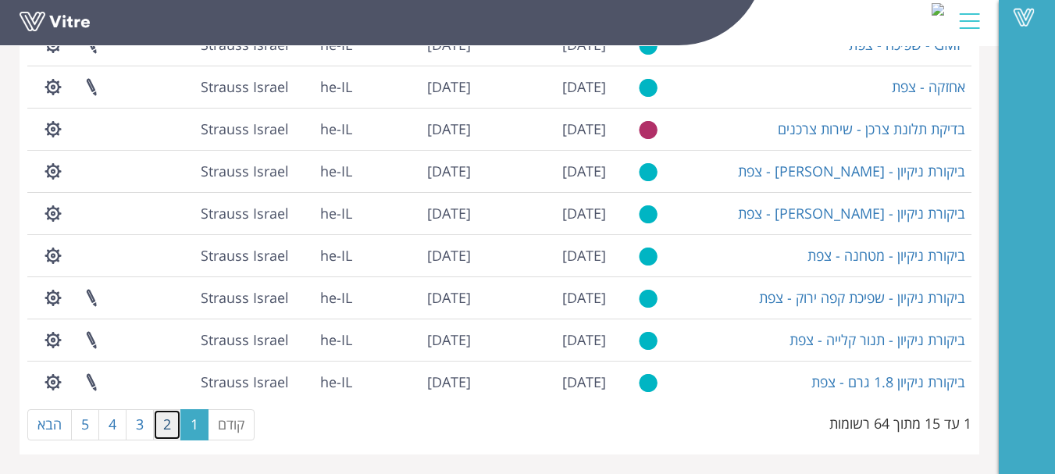
click at [161, 423] on link "2" at bounding box center [167, 424] width 28 height 31
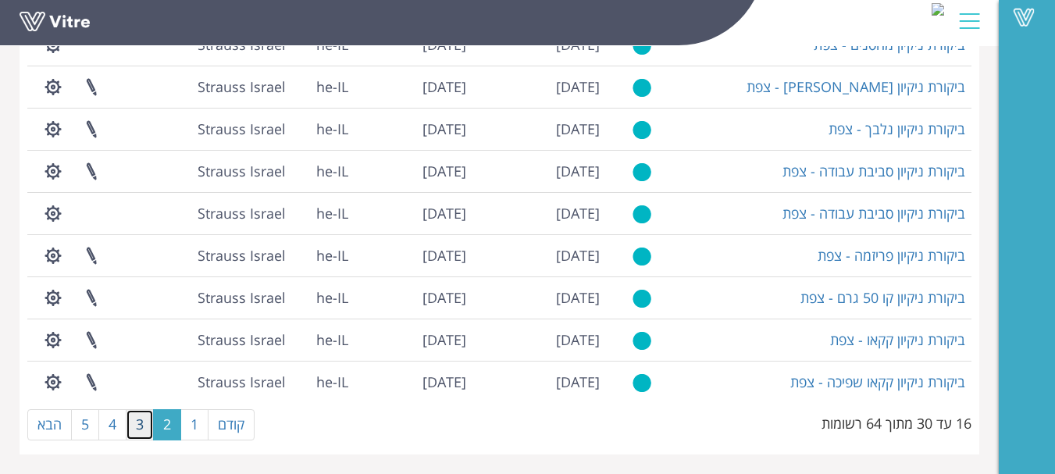
click at [145, 422] on link "3" at bounding box center [140, 424] width 28 height 31
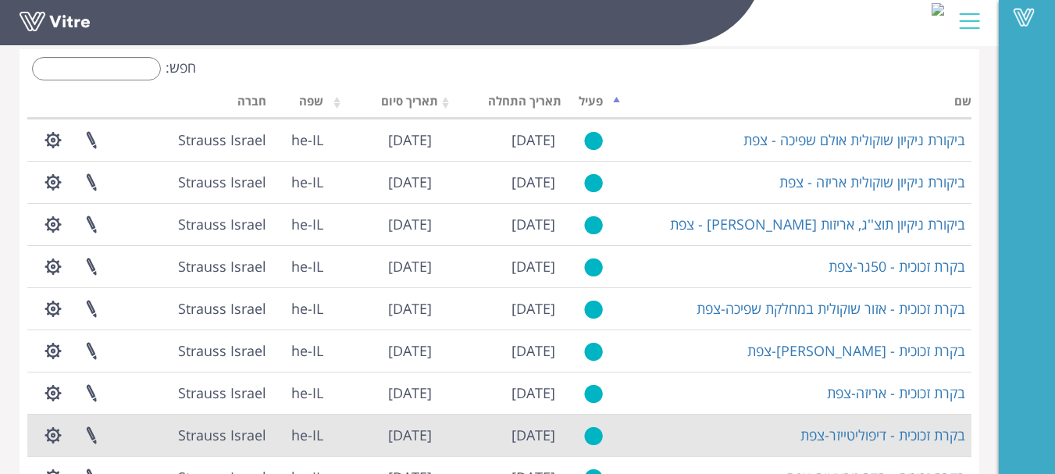
scroll to position [34, 0]
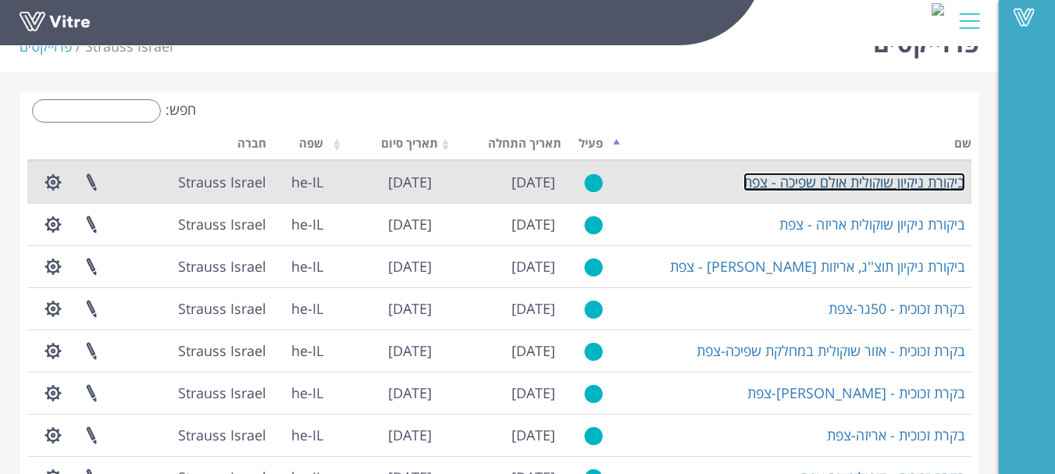
click at [923, 186] on link "ביקורת ניקיון שוקולית אולם שפיכה - צפת" at bounding box center [855, 182] width 222 height 19
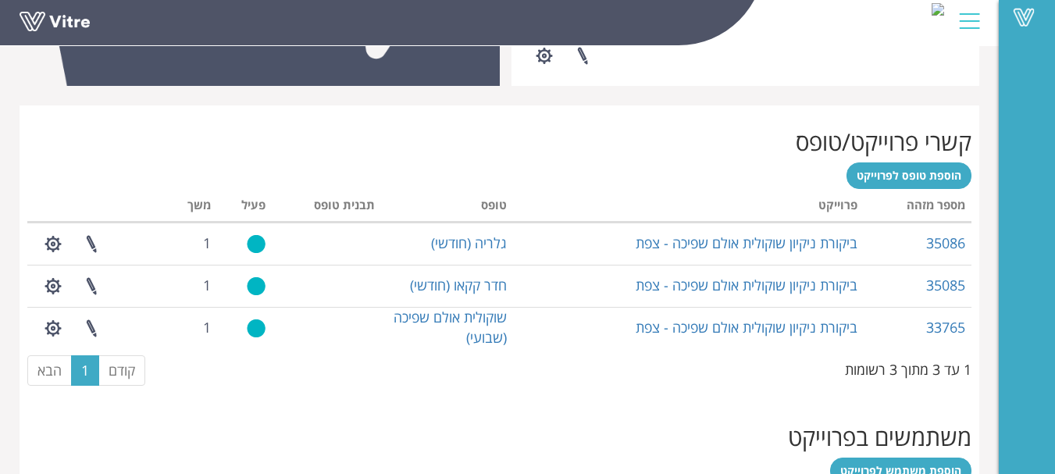
scroll to position [703, 0]
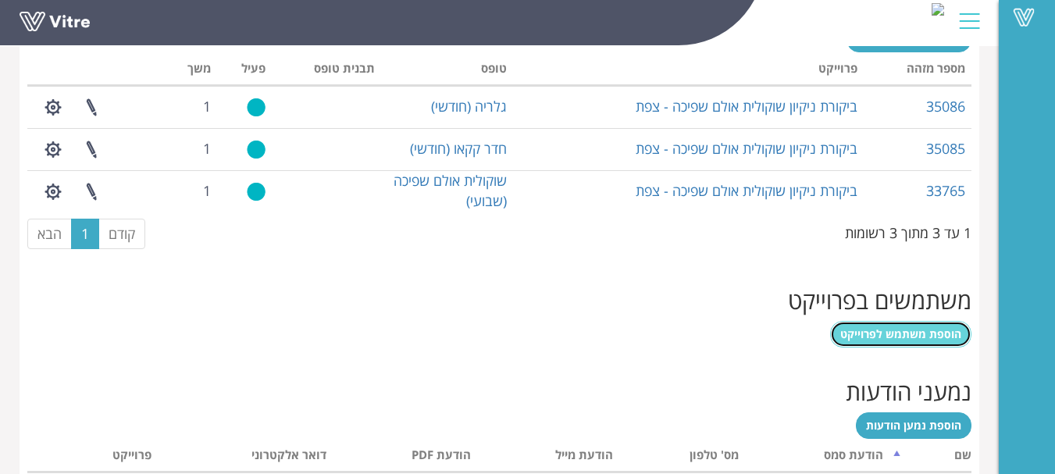
click at [921, 339] on span "הוספת משתמש לפרוייקט" at bounding box center [901, 334] width 121 height 15
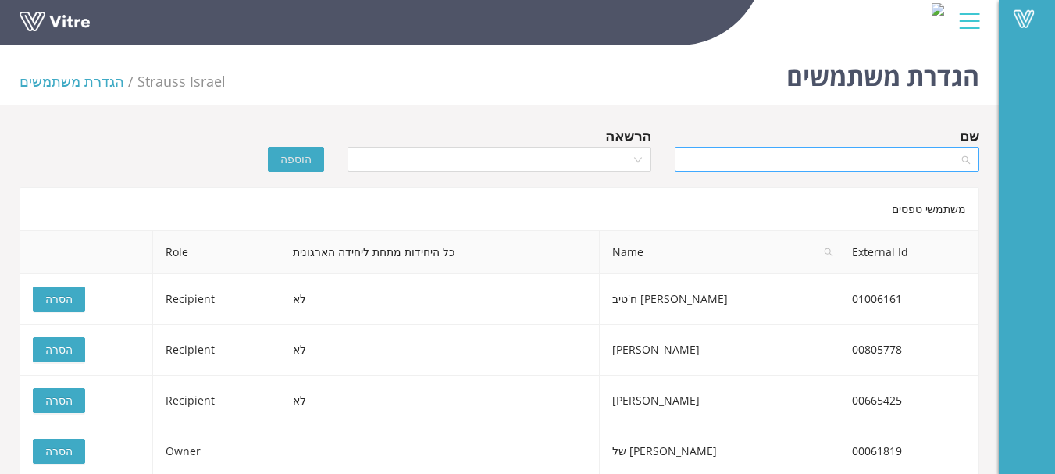
click at [901, 164] on input "search" at bounding box center [821, 159] width 275 height 23
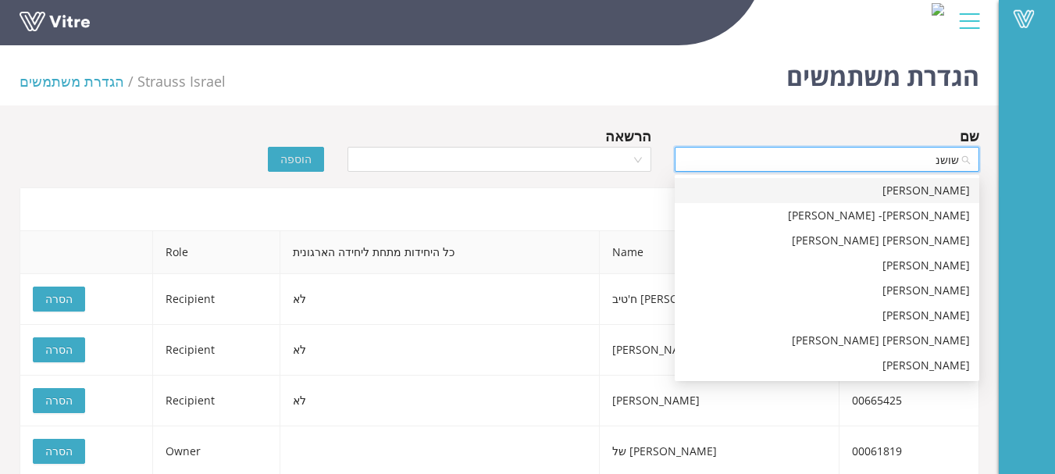
type input "[PERSON_NAME]"
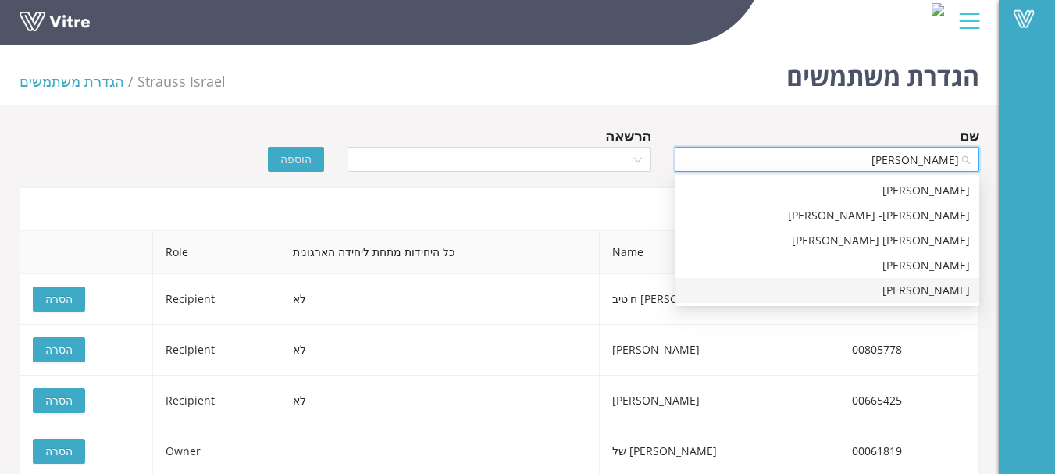
click at [928, 287] on div "[PERSON_NAME]" at bounding box center [827, 290] width 286 height 17
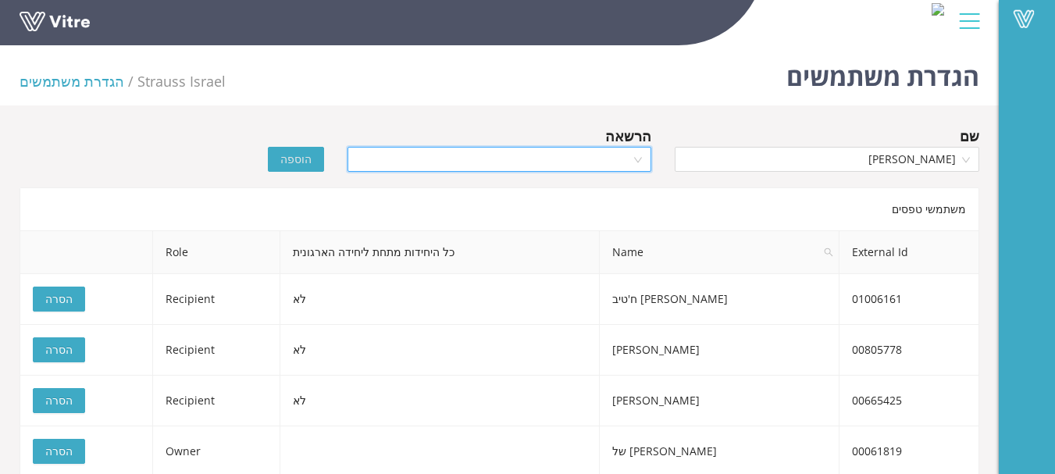
click at [580, 159] on input "search" at bounding box center [494, 159] width 275 height 23
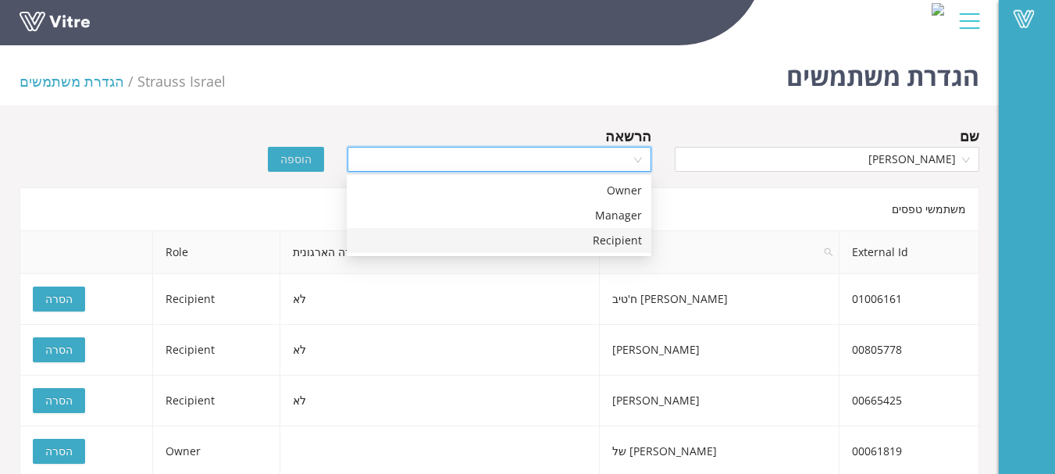
click at [623, 246] on div "Recipient" at bounding box center [499, 240] width 286 height 17
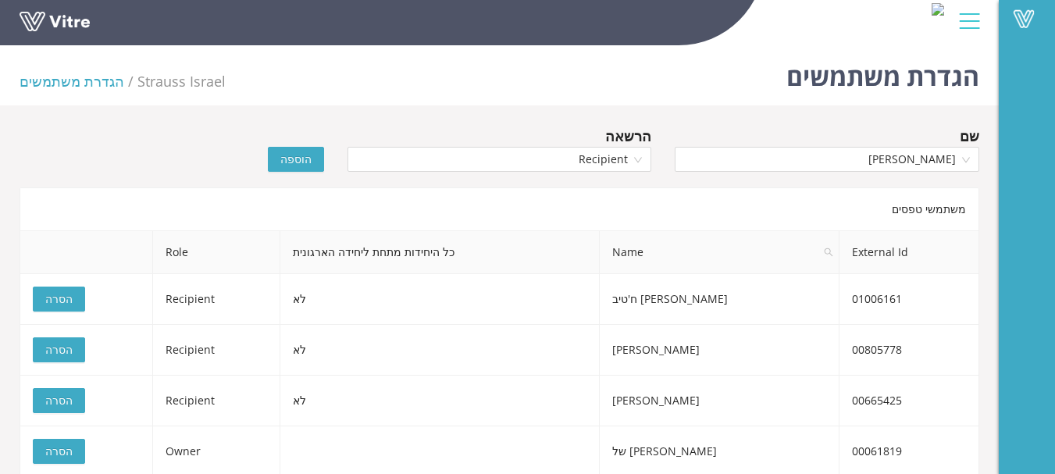
click at [305, 159] on span "הוספה" at bounding box center [295, 159] width 31 height 17
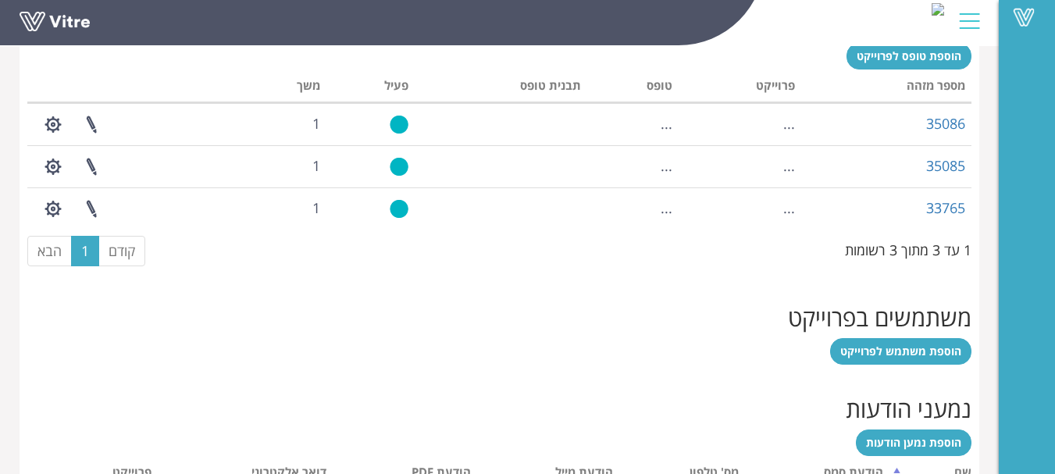
scroll to position [734, 0]
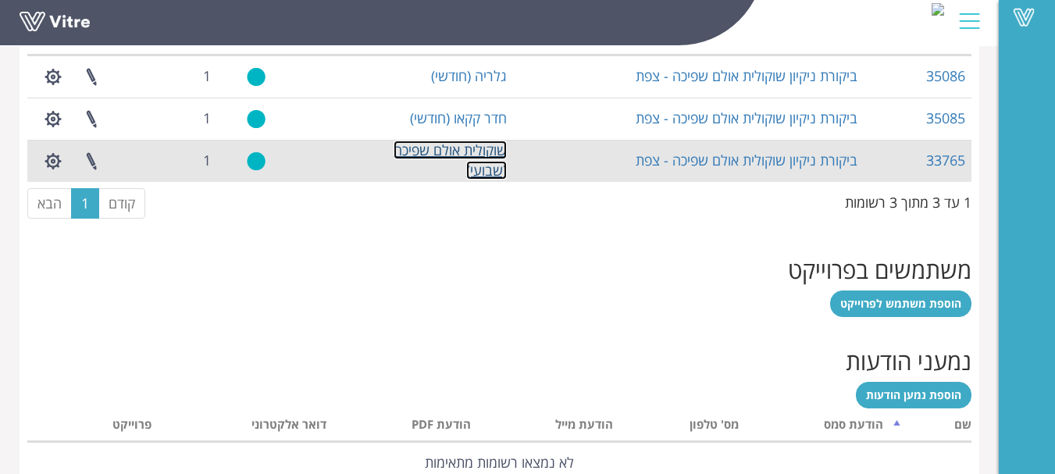
click at [478, 157] on link "שוקולית אולם שפיכה (שבועי)" at bounding box center [450, 160] width 113 height 39
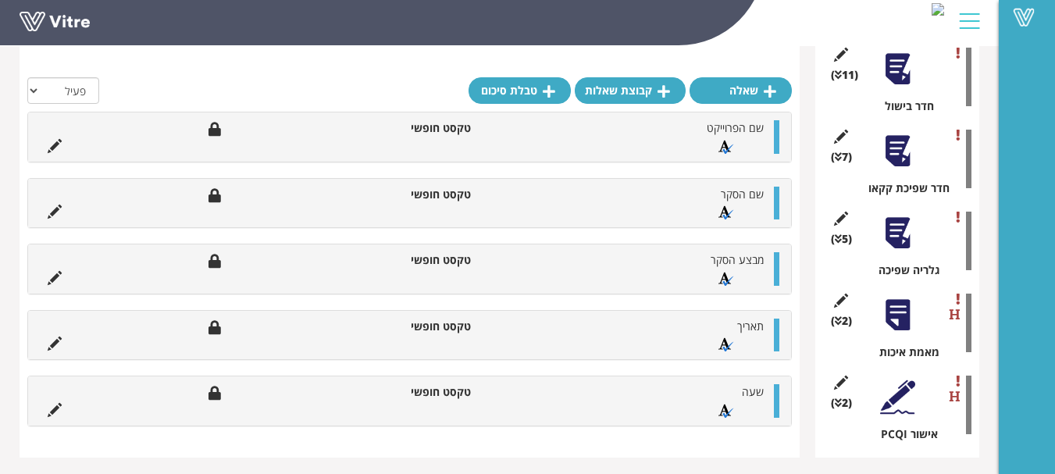
scroll to position [406, 0]
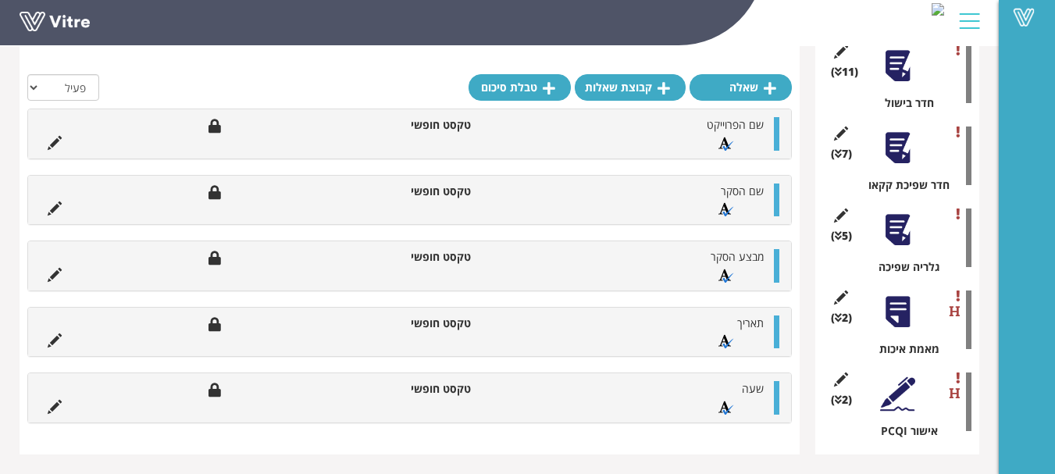
click at [898, 310] on div at bounding box center [897, 312] width 35 height 35
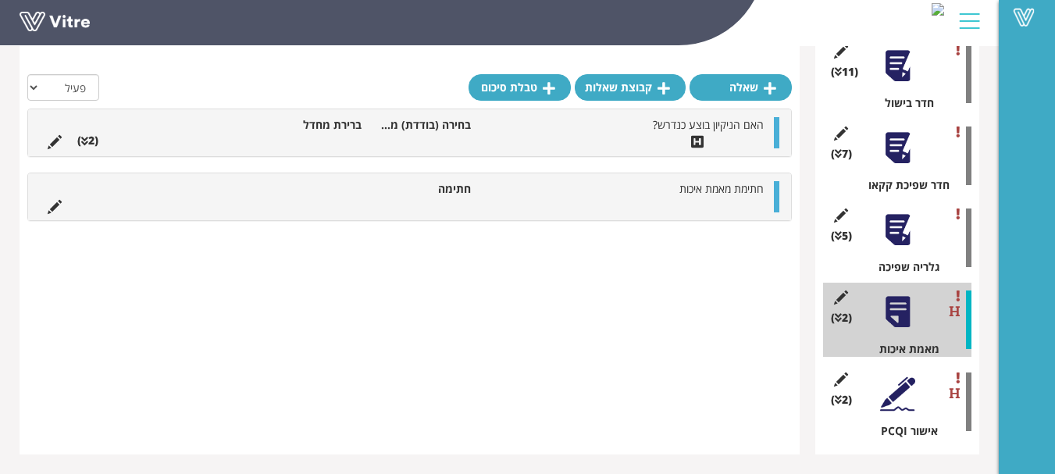
click at [898, 226] on div at bounding box center [897, 229] width 35 height 35
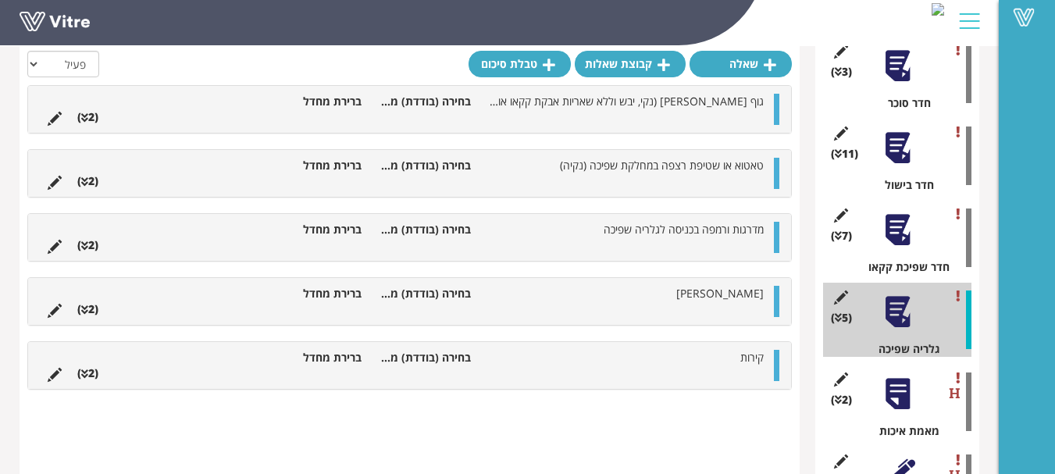
scroll to position [328, 0]
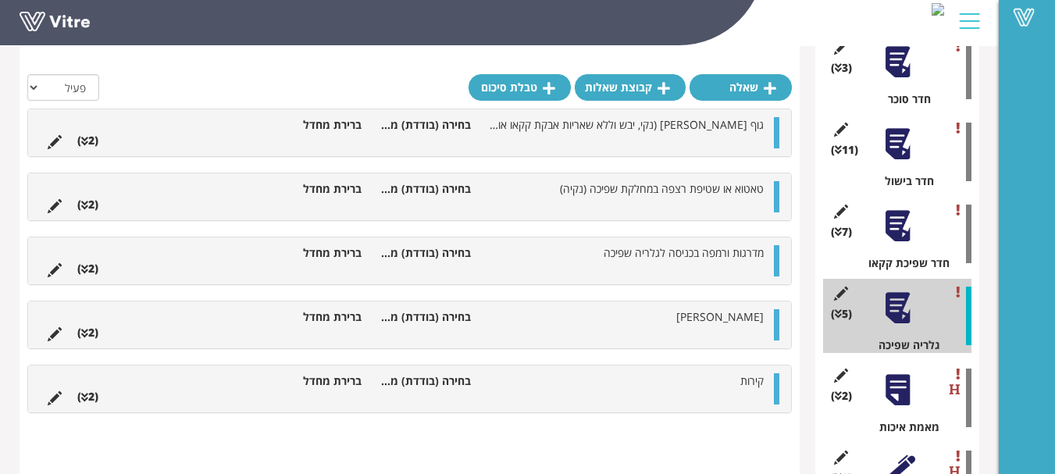
click at [893, 219] on div at bounding box center [897, 226] width 35 height 35
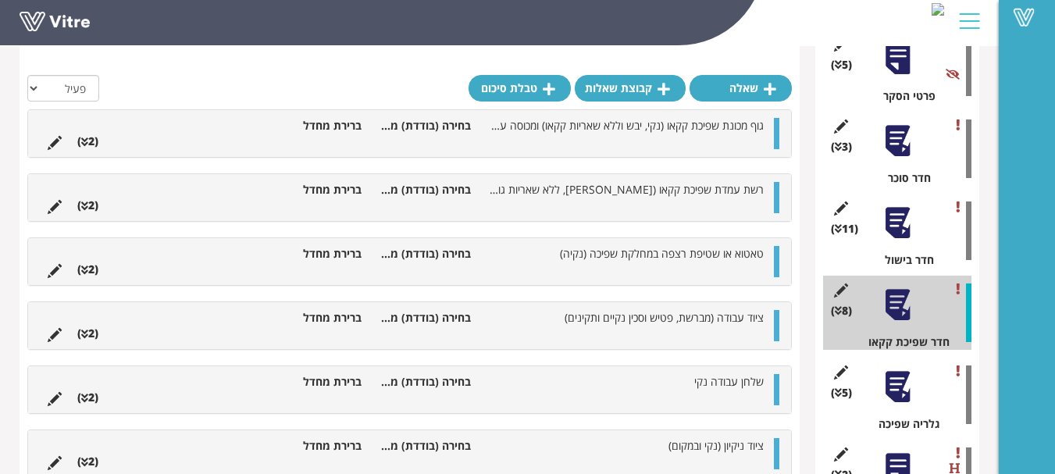
scroll to position [250, 0]
click at [894, 217] on div at bounding box center [897, 222] width 35 height 35
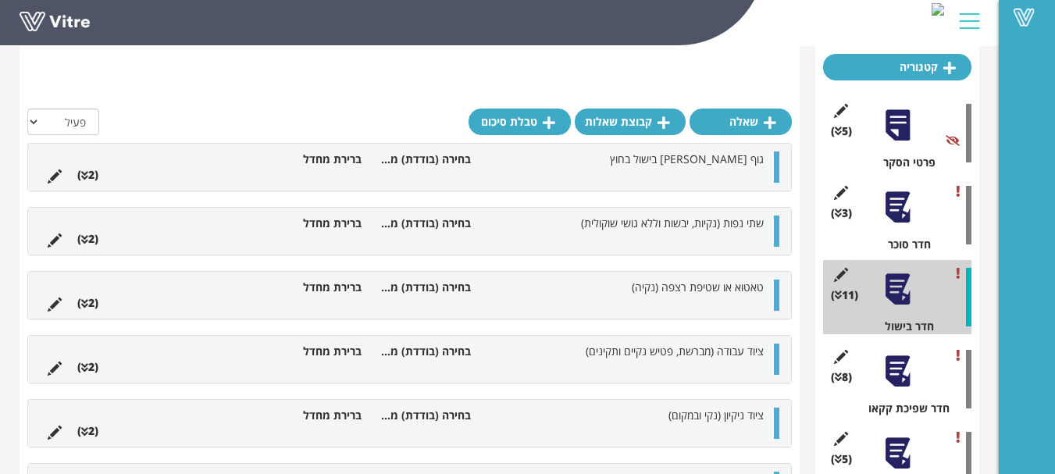
scroll to position [94, 0]
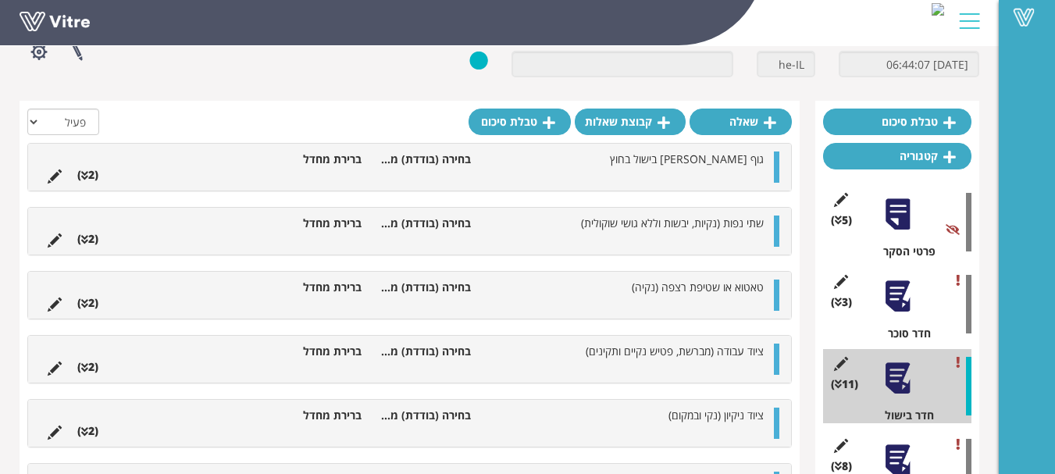
click at [903, 218] on div at bounding box center [897, 214] width 35 height 35
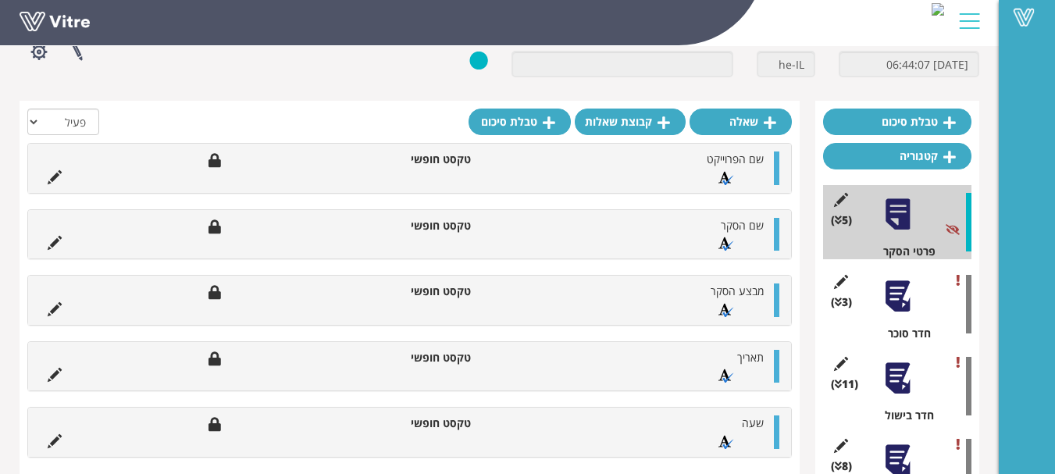
click at [896, 296] on div at bounding box center [897, 296] width 35 height 35
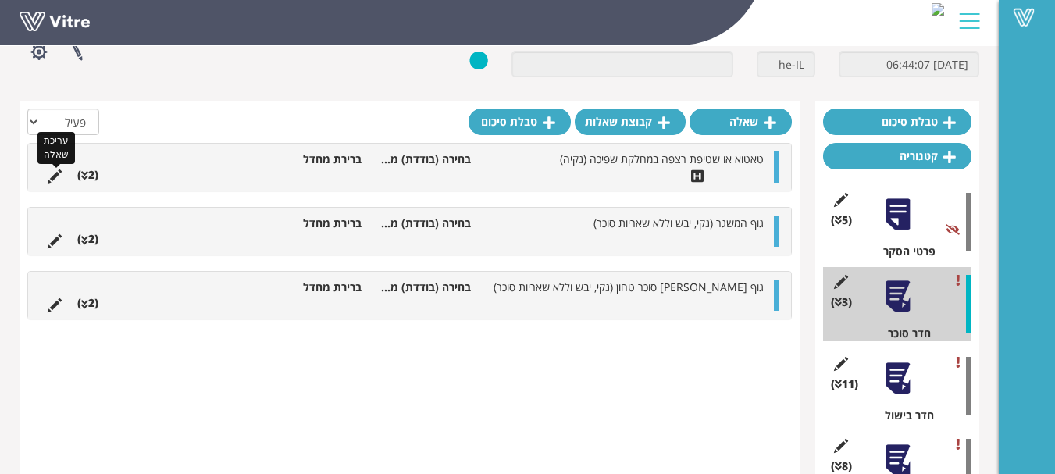
click at [53, 178] on icon at bounding box center [55, 177] width 14 height 14
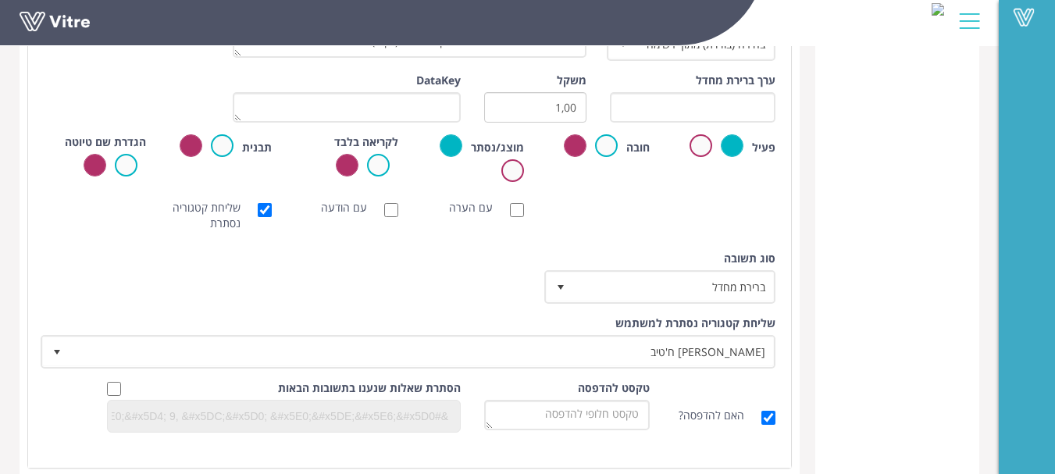
scroll to position [875, 0]
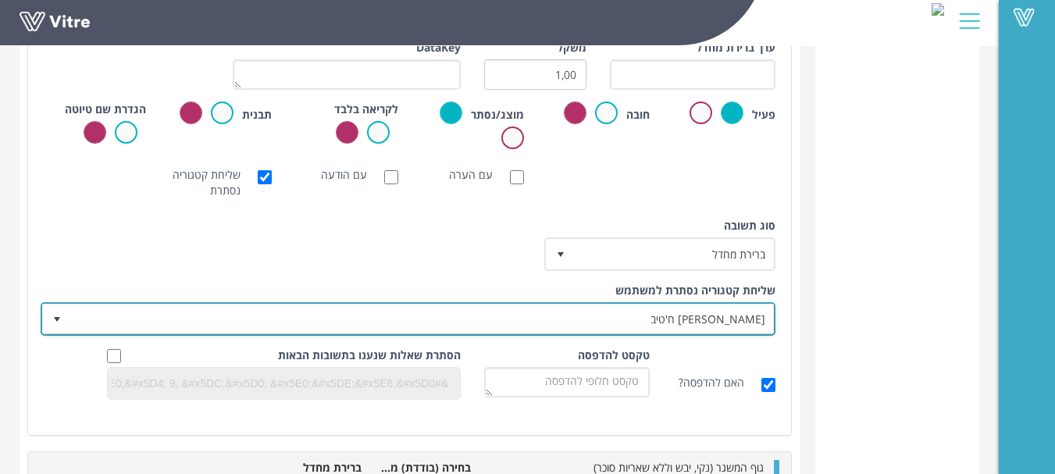
click at [738, 321] on span "[PERSON_NAME] ח'טיב" at bounding box center [422, 319] width 704 height 28
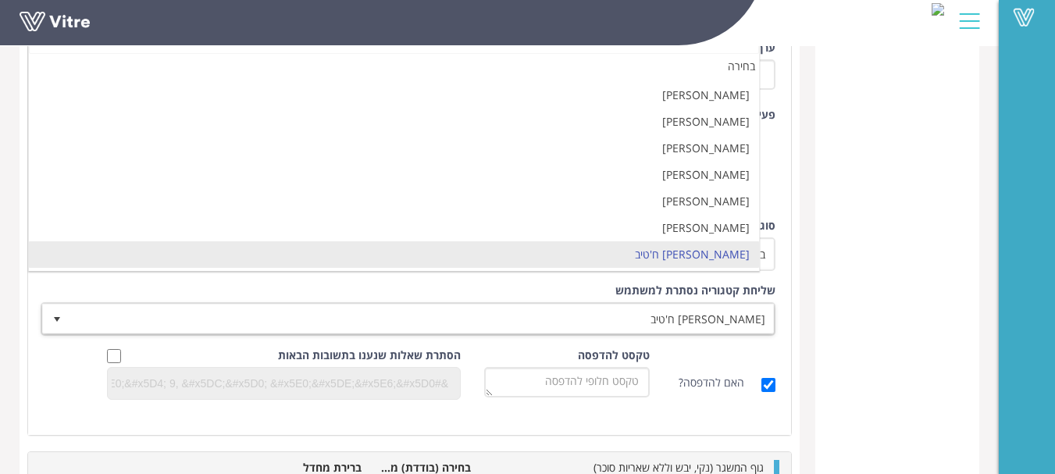
scroll to position [0, 0]
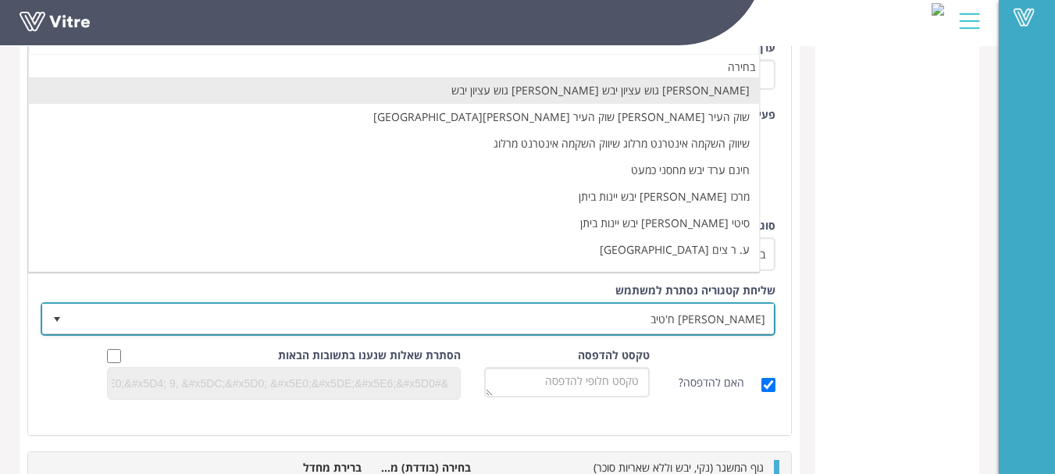
click at [746, 317] on span "[PERSON_NAME] ח'טיב" at bounding box center [422, 319] width 704 height 28
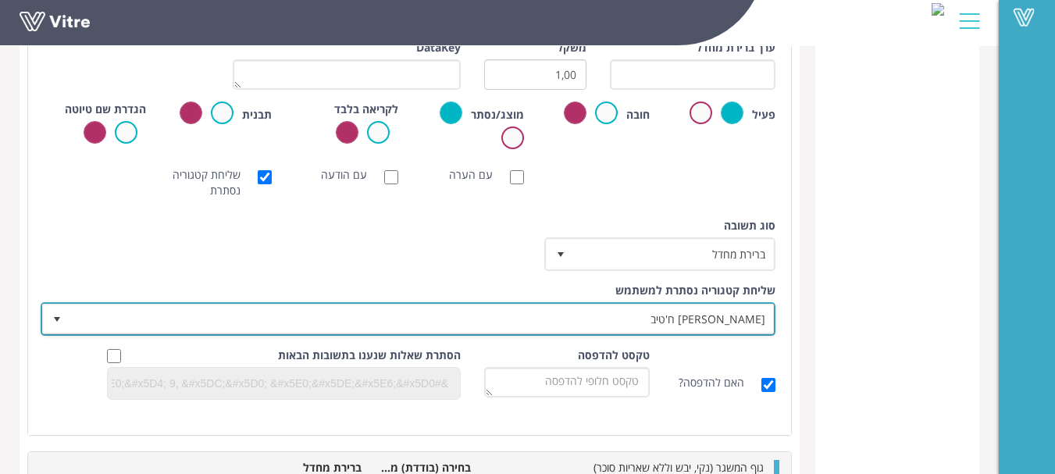
click at [709, 323] on span "נדין ח'טיב" at bounding box center [422, 319] width 704 height 28
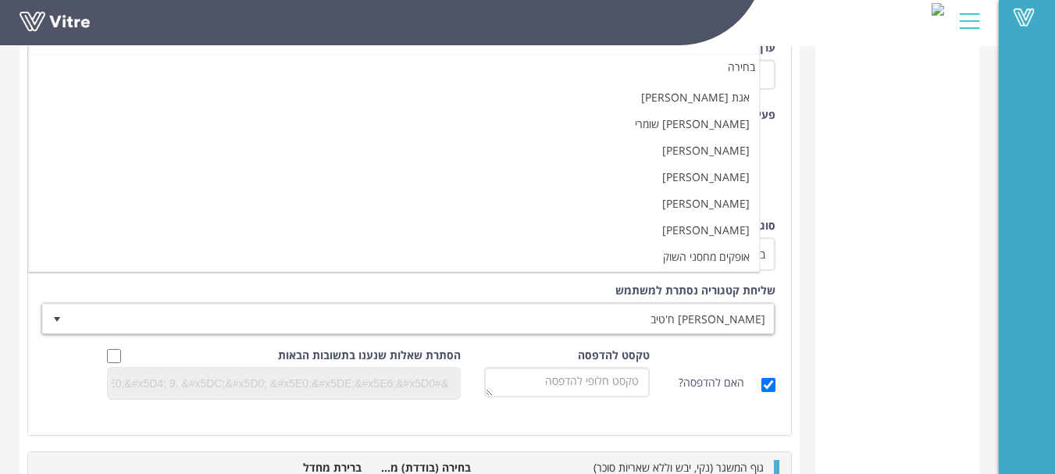
scroll to position [156, 0]
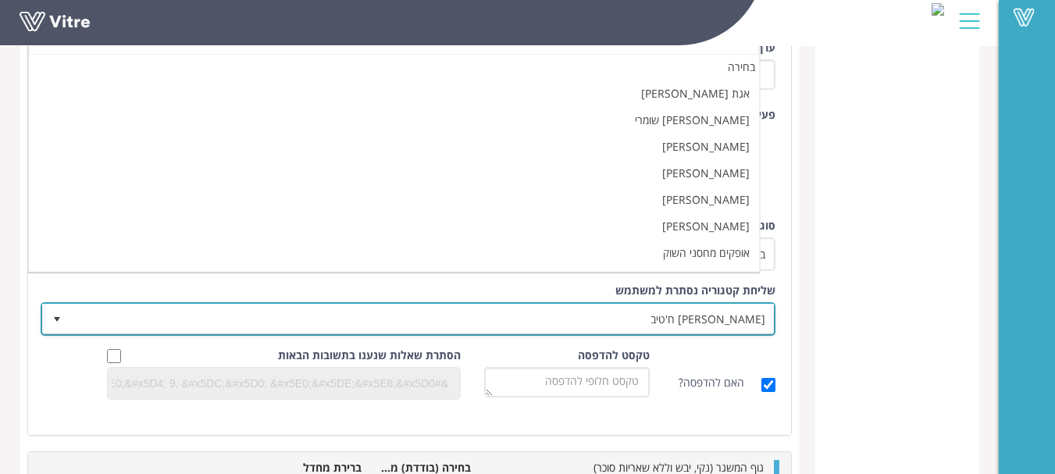
click at [705, 308] on span "נדין ח'טיב" at bounding box center [422, 319] width 704 height 28
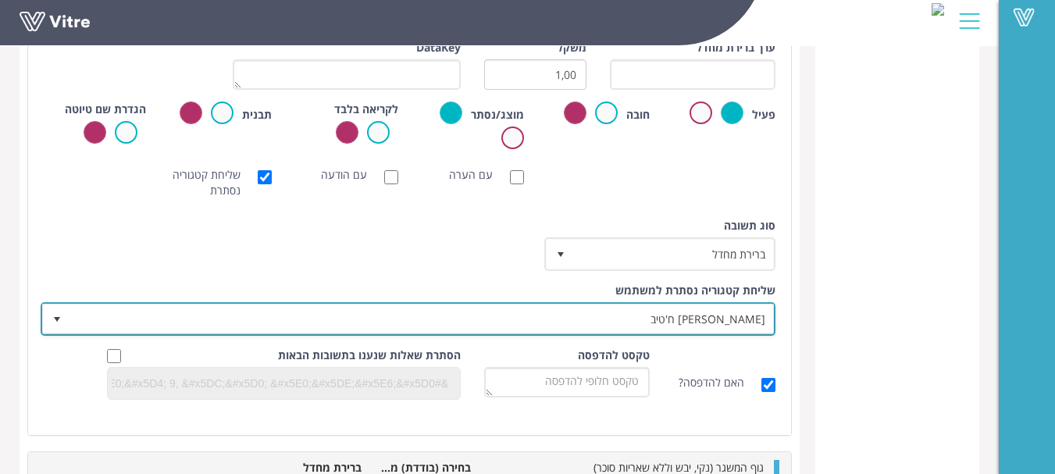
click at [54, 316] on span "select" at bounding box center [57, 319] width 12 height 12
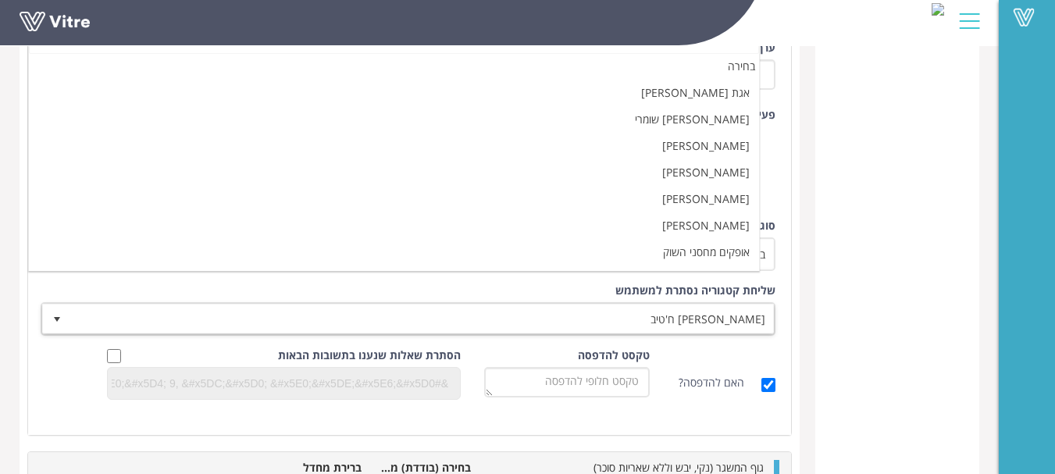
scroll to position [0, 0]
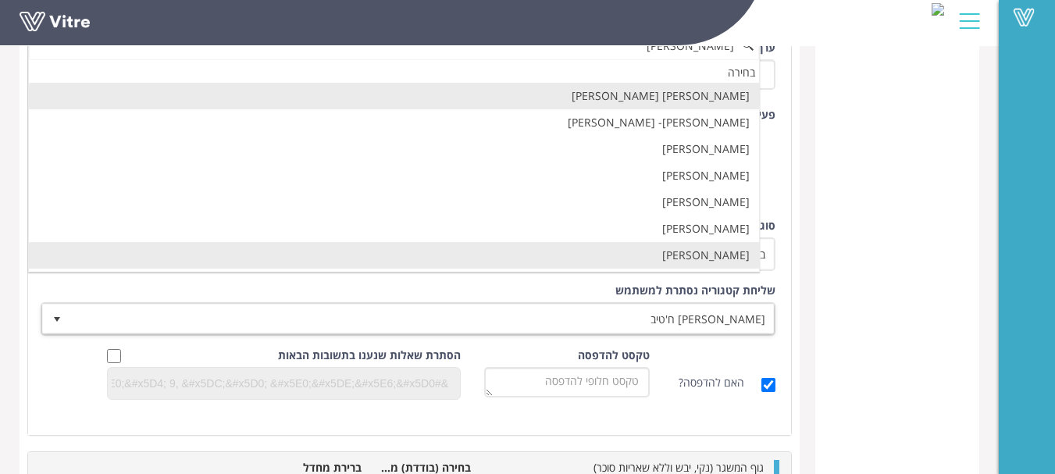
click at [716, 259] on li "[PERSON_NAME]" at bounding box center [394, 255] width 730 height 27
type input "[PERSON_NAME]"
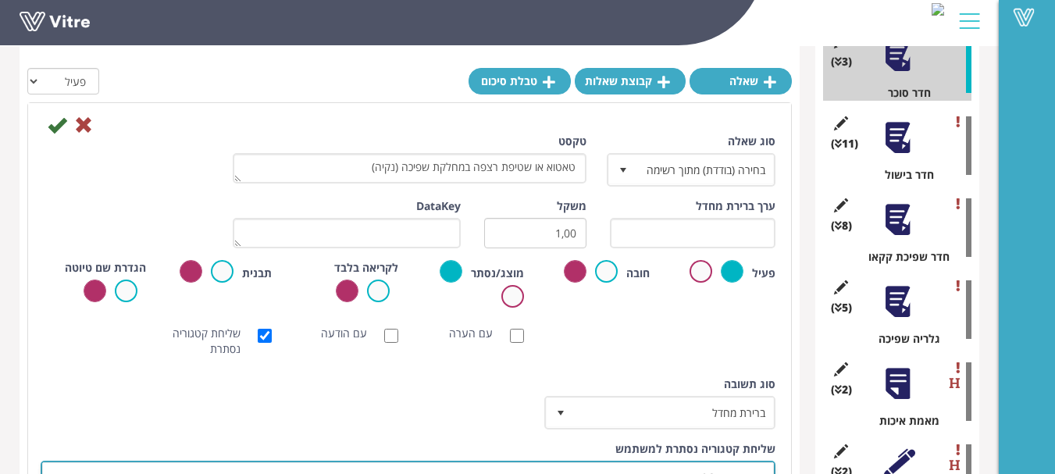
scroll to position [328, 0]
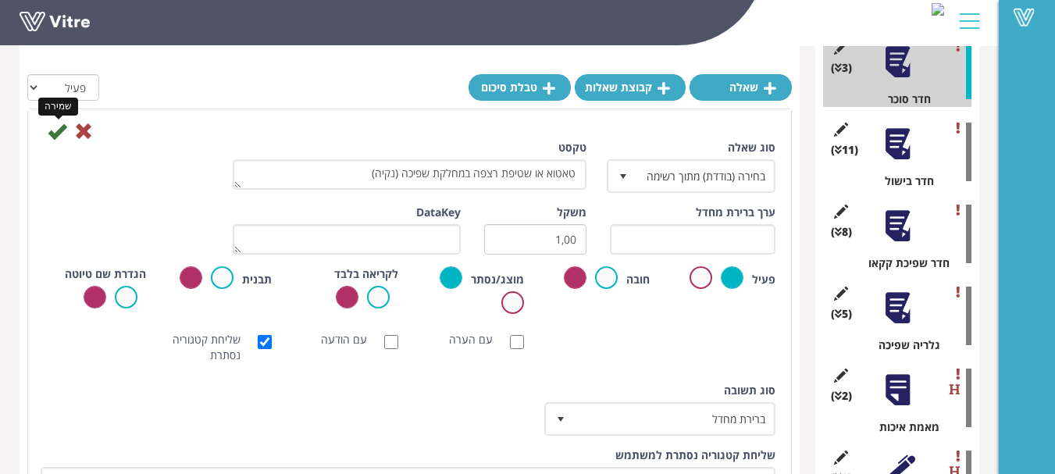
click at [61, 132] on icon at bounding box center [57, 131] width 19 height 19
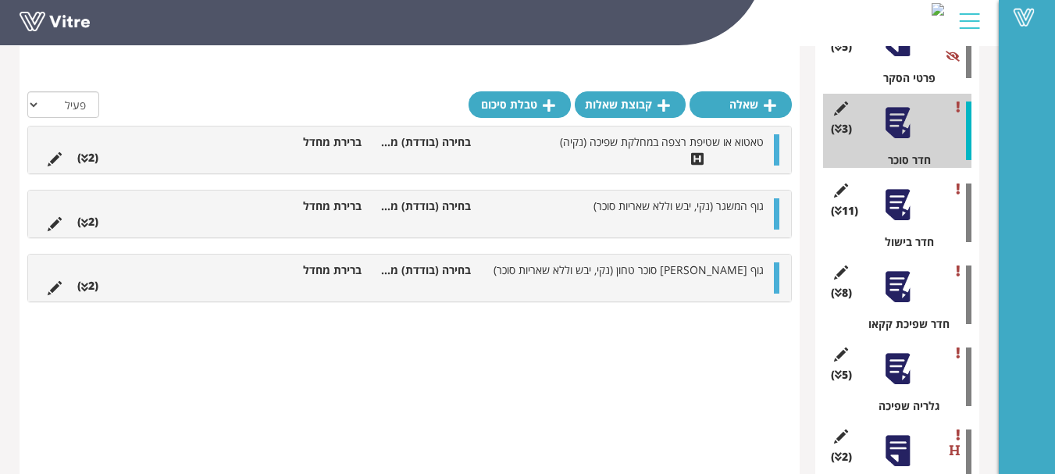
scroll to position [172, 0]
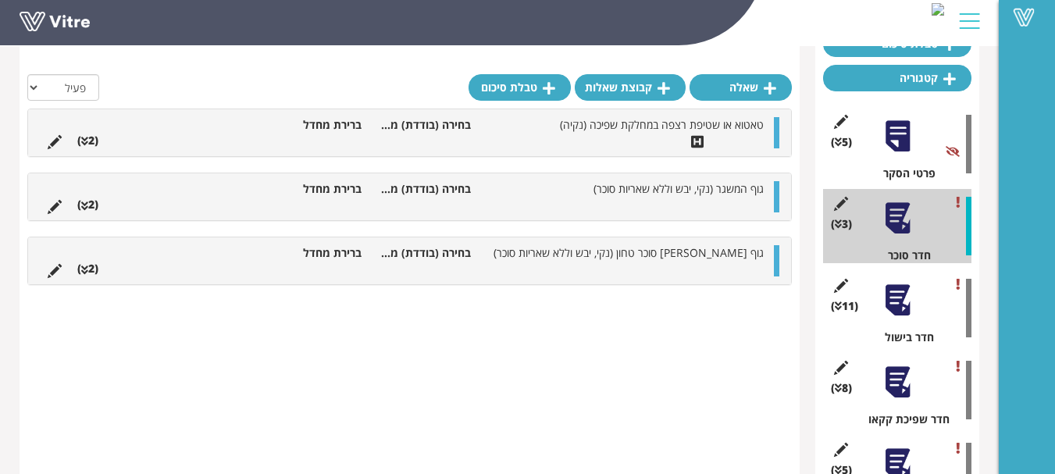
click at [896, 301] on div at bounding box center [897, 300] width 35 height 35
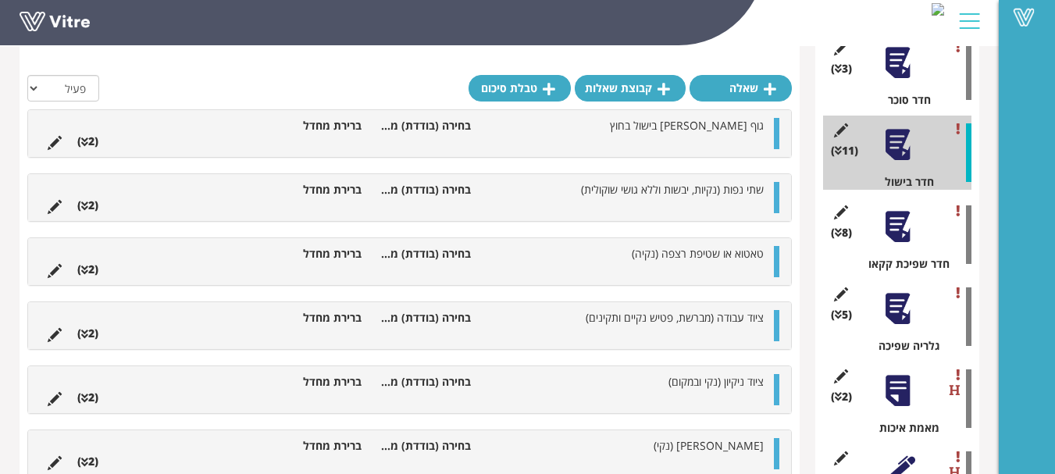
scroll to position [328, 0]
click at [901, 305] on div at bounding box center [897, 308] width 35 height 35
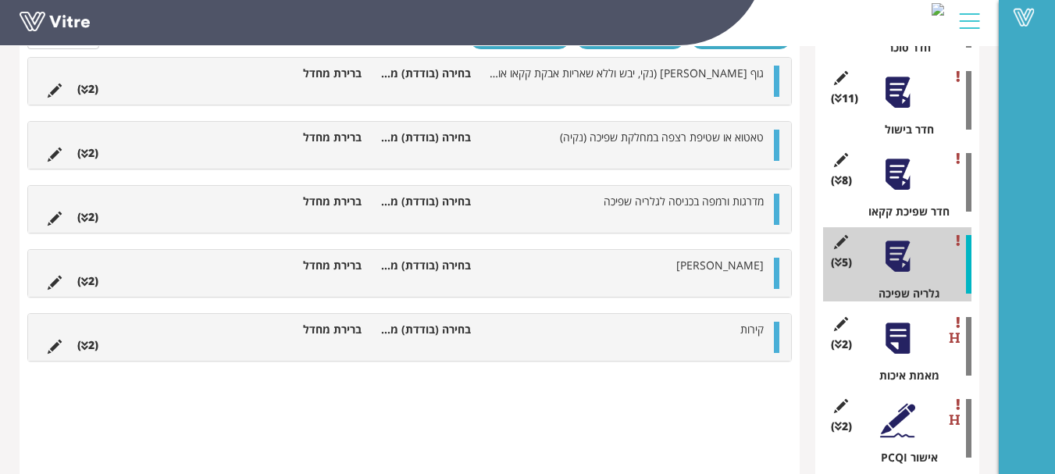
scroll to position [406, 0]
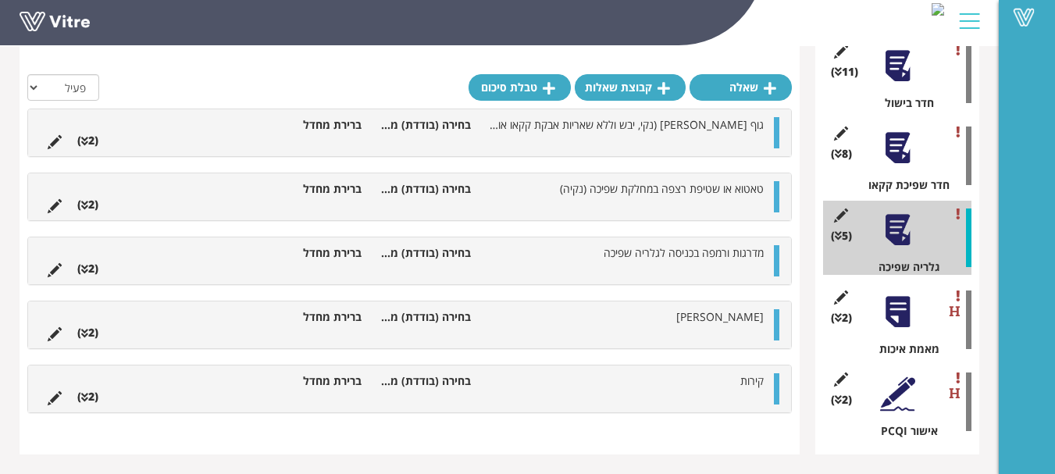
click at [909, 324] on div at bounding box center [897, 312] width 35 height 35
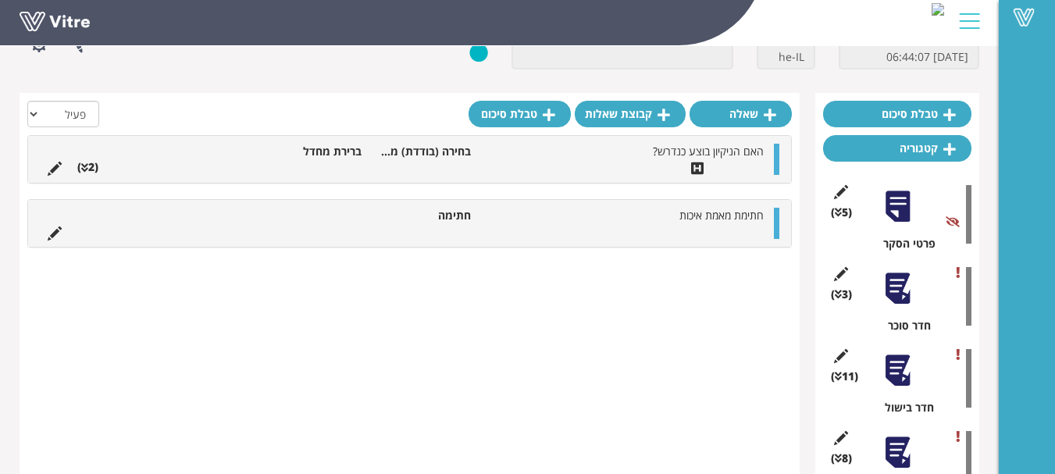
scroll to position [0, 0]
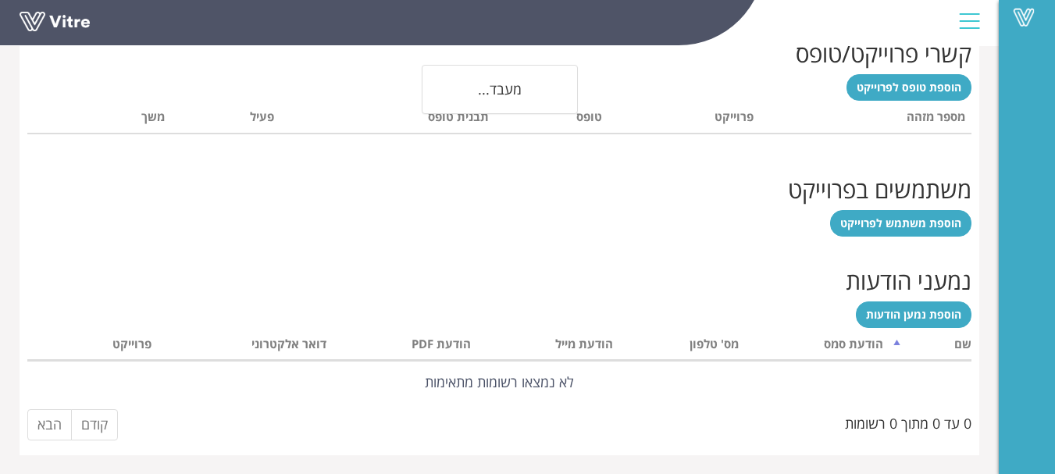
scroll to position [655, 0]
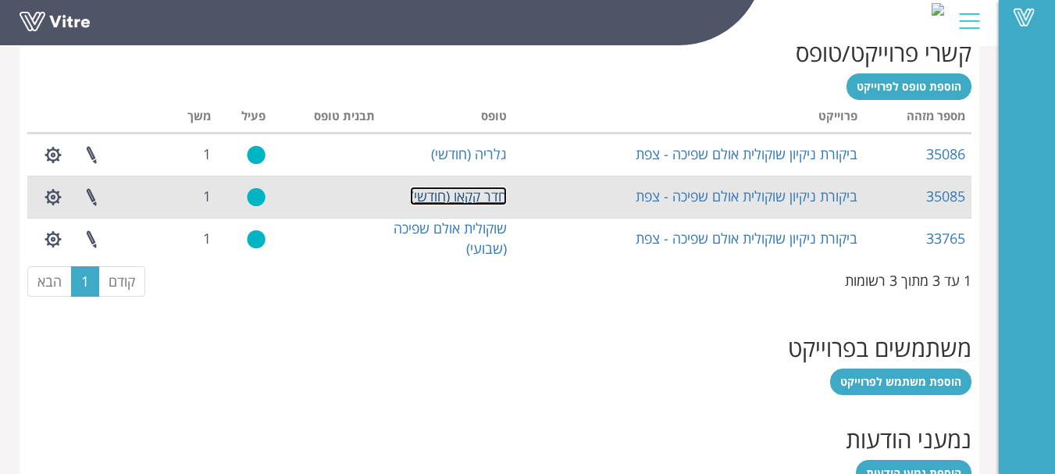
click at [450, 198] on link "חדר קקאו (חודשי)" at bounding box center [458, 196] width 97 height 19
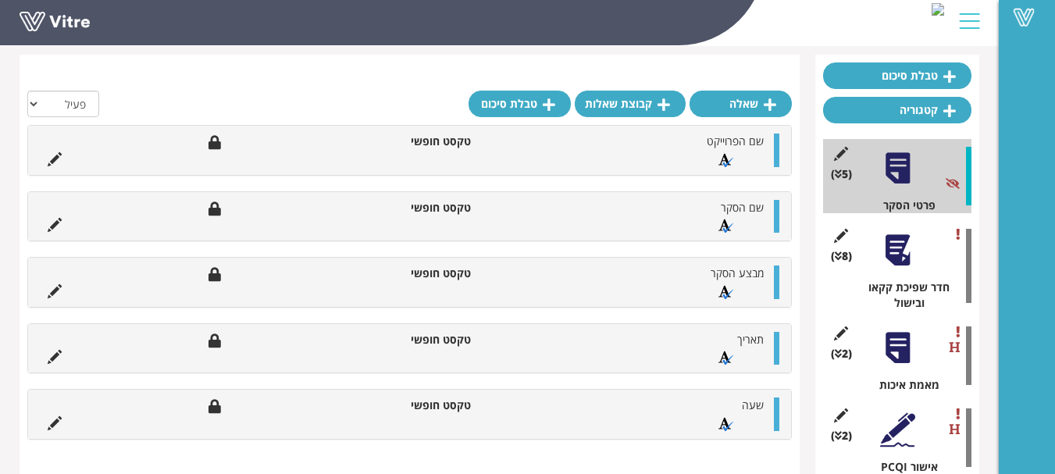
scroll to position [156, 0]
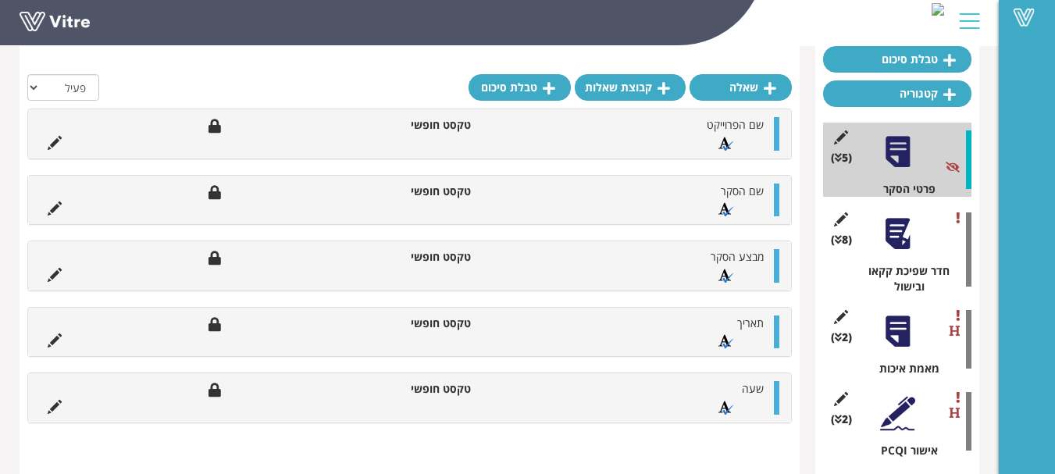
click at [904, 221] on div at bounding box center [897, 233] width 35 height 35
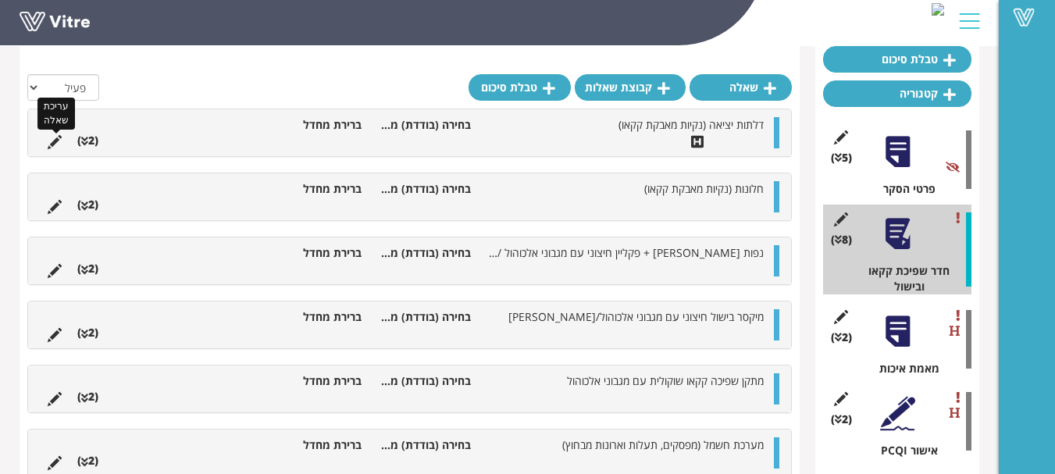
click at [51, 142] on icon at bounding box center [55, 142] width 14 height 14
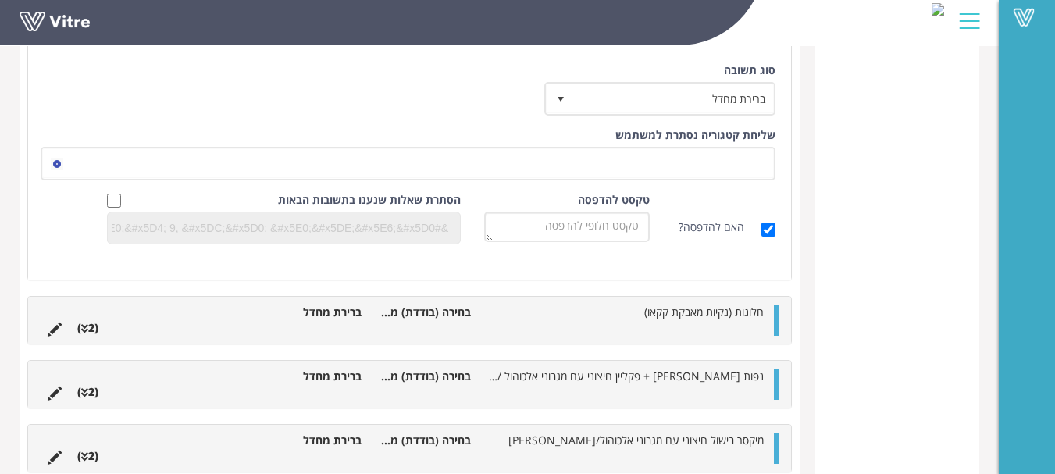
scroll to position [781, 0]
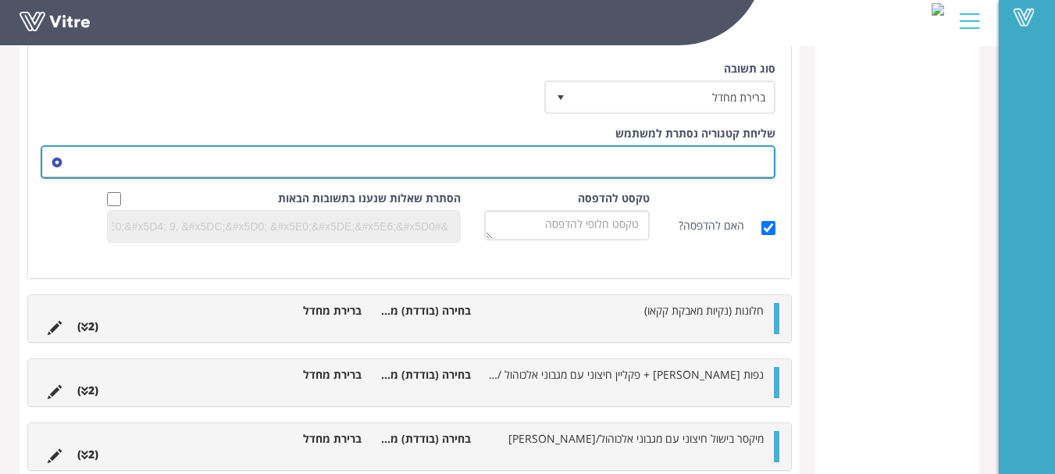
click at [734, 150] on span at bounding box center [422, 162] width 704 height 28
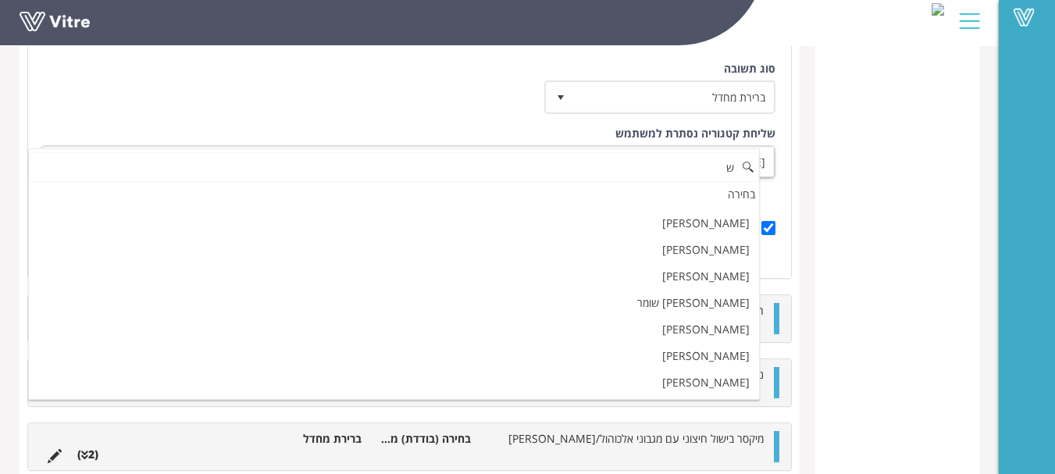
scroll to position [0, 0]
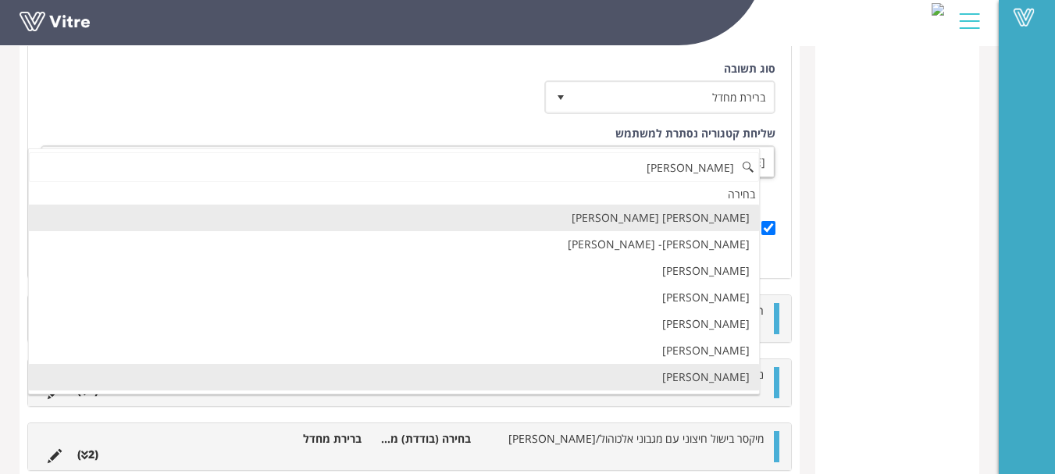
click at [729, 377] on li "[PERSON_NAME]" at bounding box center [394, 377] width 730 height 27
type input "[PERSON_NAME]"
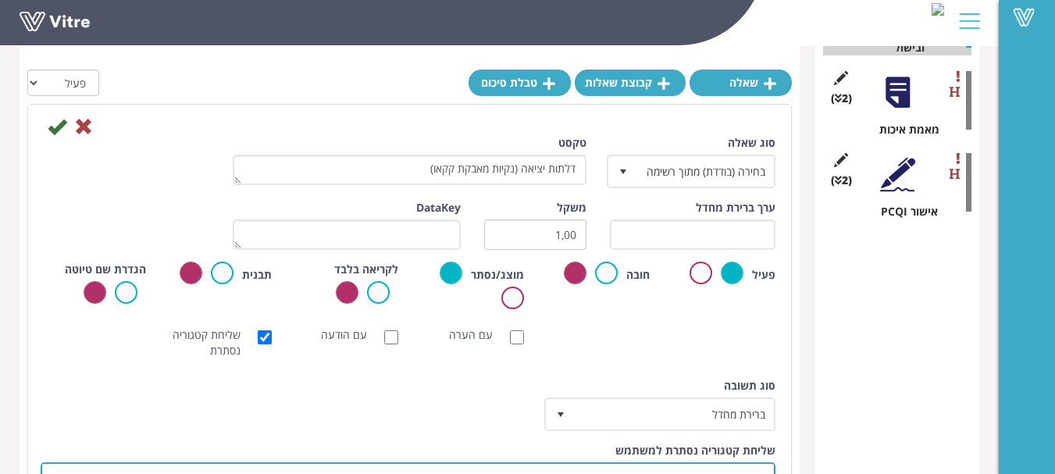
scroll to position [391, 0]
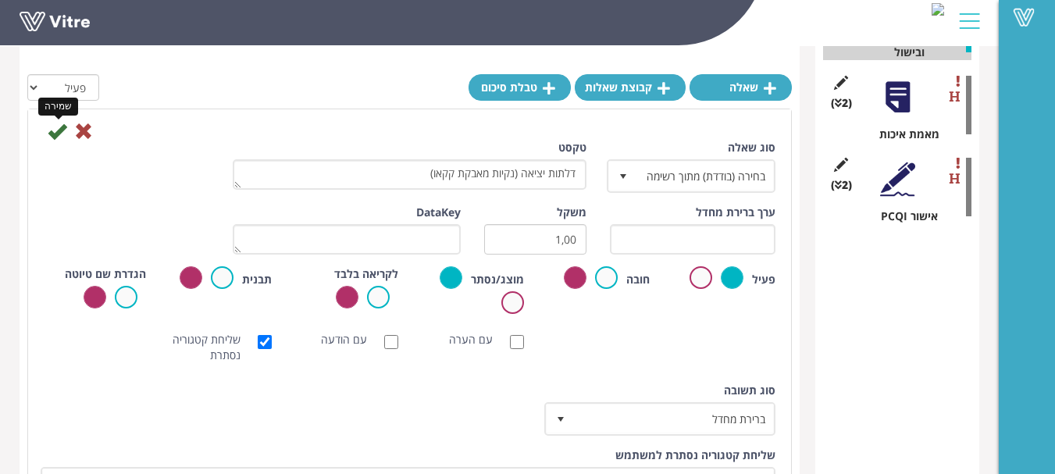
click at [55, 129] on icon at bounding box center [57, 131] width 19 height 19
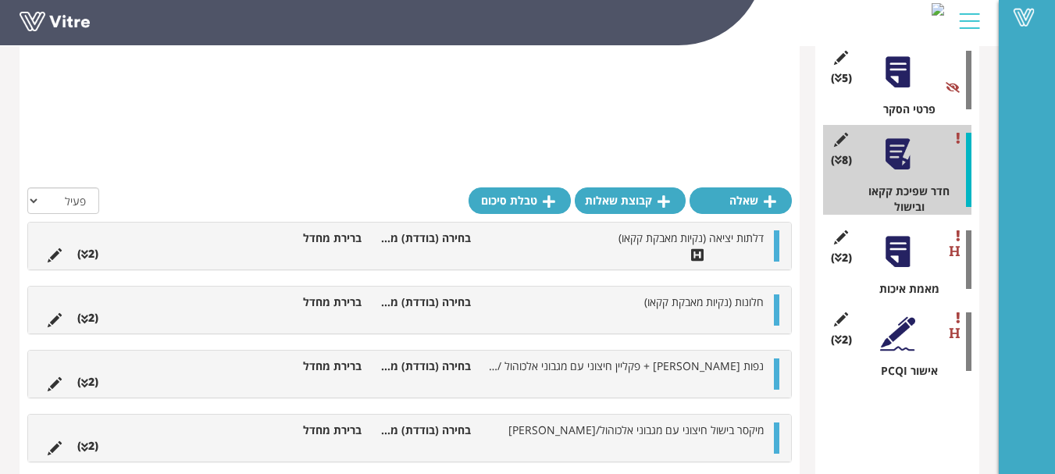
scroll to position [234, 0]
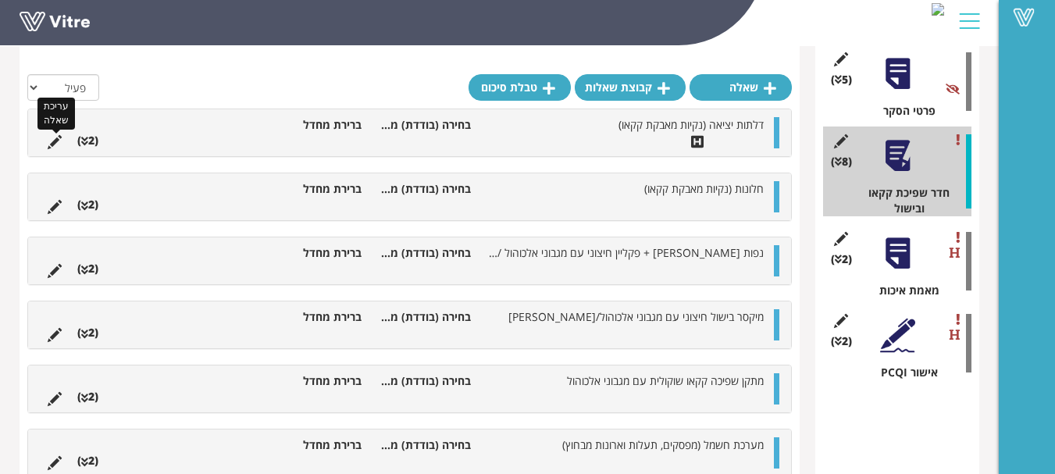
click at [48, 137] on icon at bounding box center [55, 142] width 14 height 14
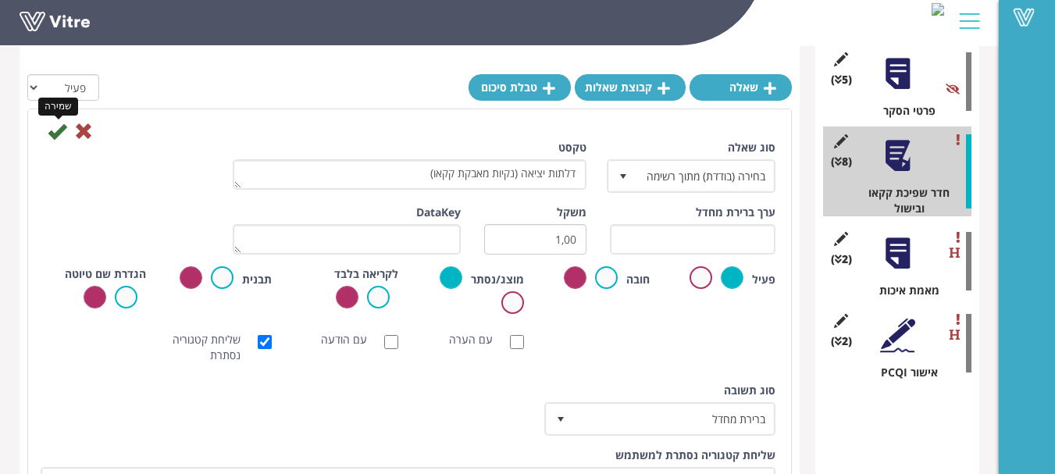
click at [53, 138] on icon at bounding box center [57, 131] width 19 height 19
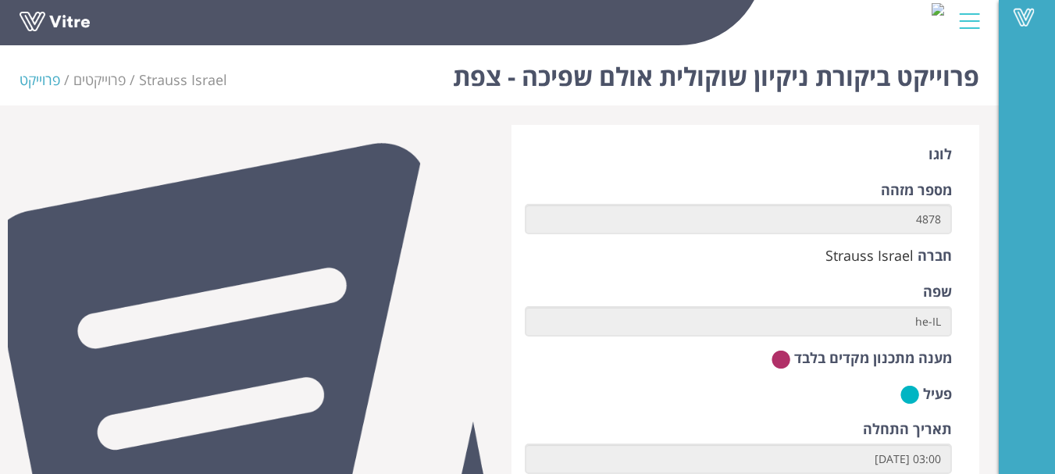
scroll to position [655, 0]
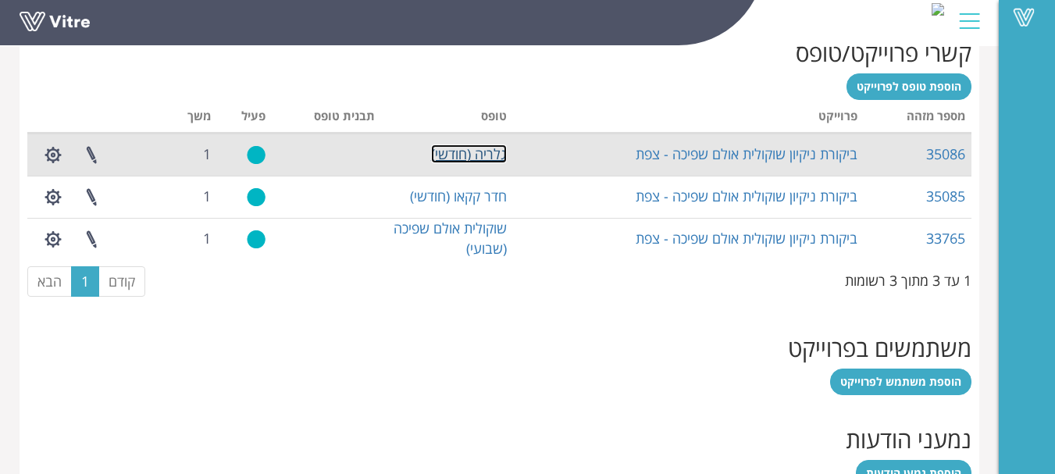
click at [497, 150] on link "גלריה (חודשי)" at bounding box center [469, 154] width 76 height 19
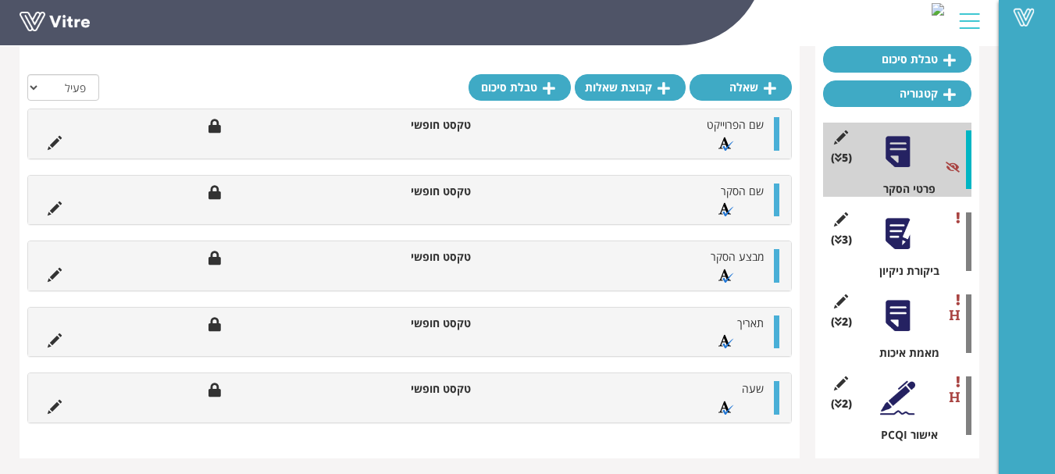
scroll to position [160, 0]
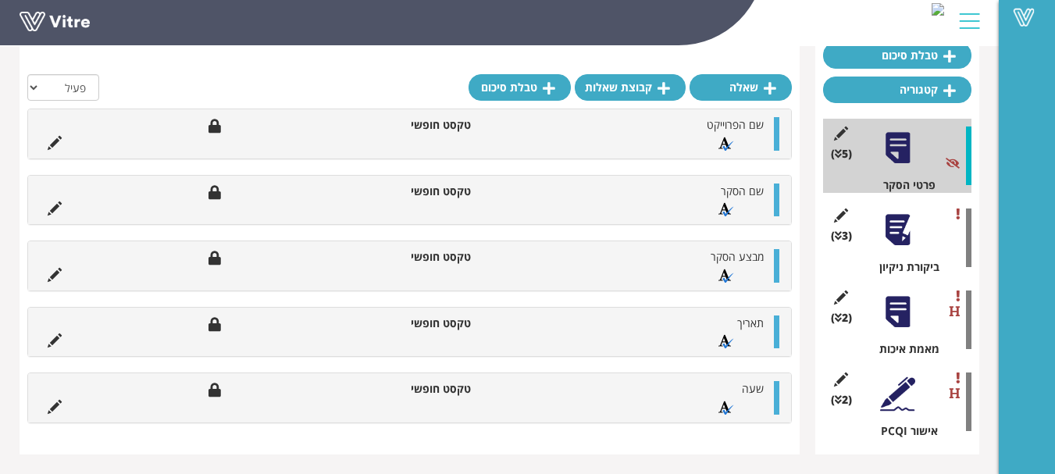
click at [902, 227] on div at bounding box center [897, 229] width 35 height 35
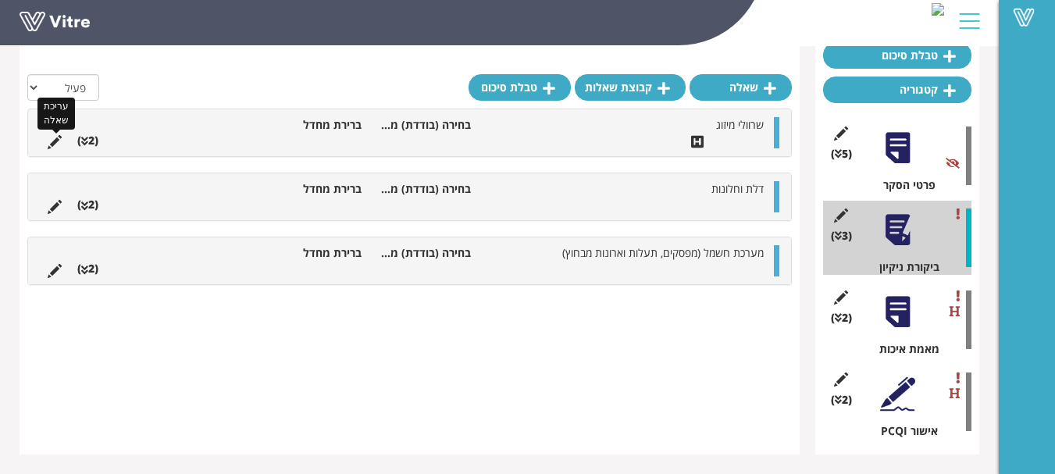
drag, startPoint x: 53, startPoint y: 134, endPoint x: 126, endPoint y: 157, distance: 76.3
click at [57, 135] on icon at bounding box center [55, 142] width 14 height 14
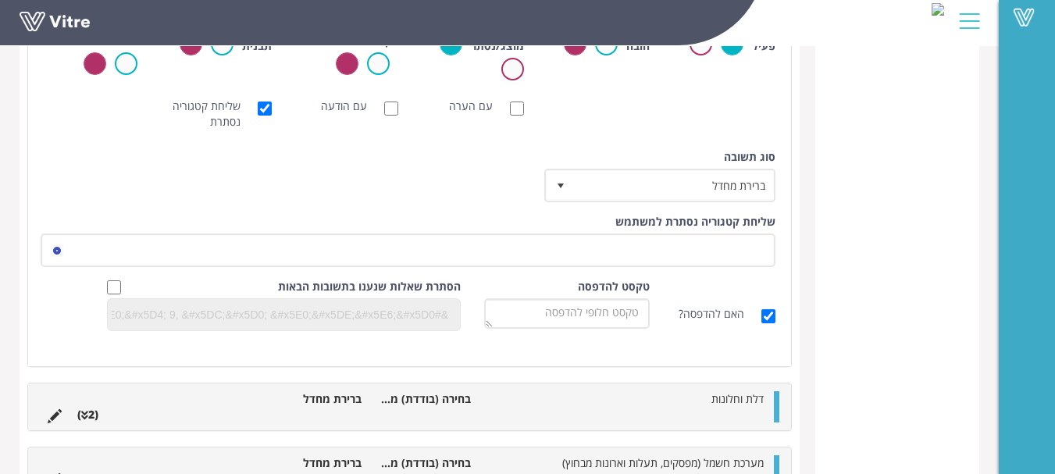
scroll to position [707, 0]
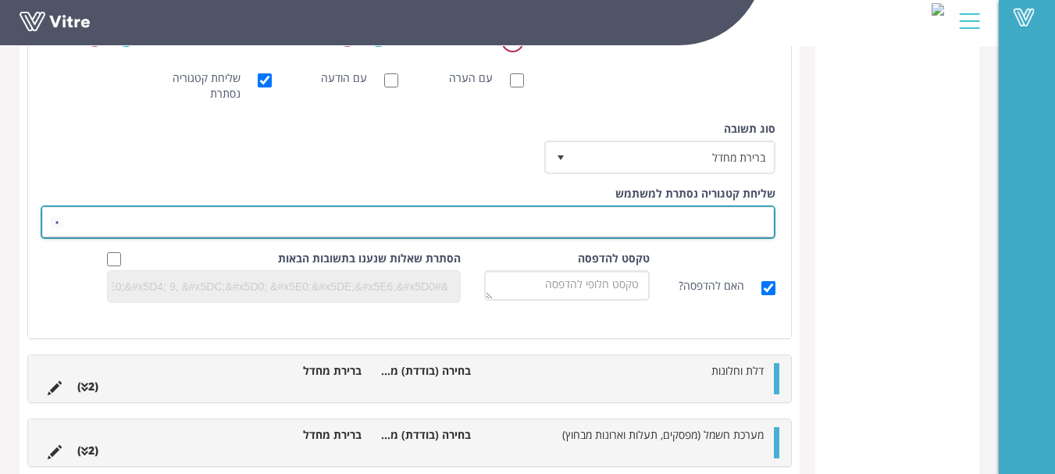
click at [755, 215] on span at bounding box center [422, 222] width 704 height 28
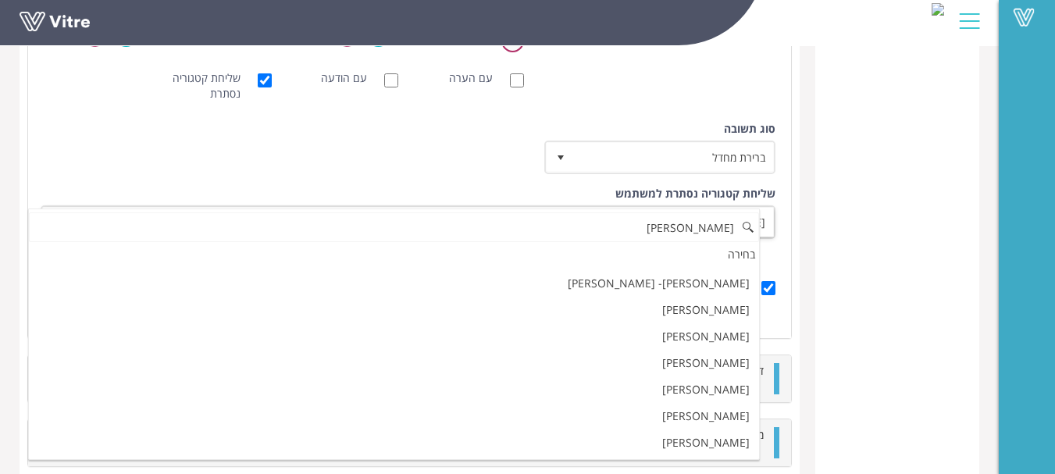
scroll to position [0, 0]
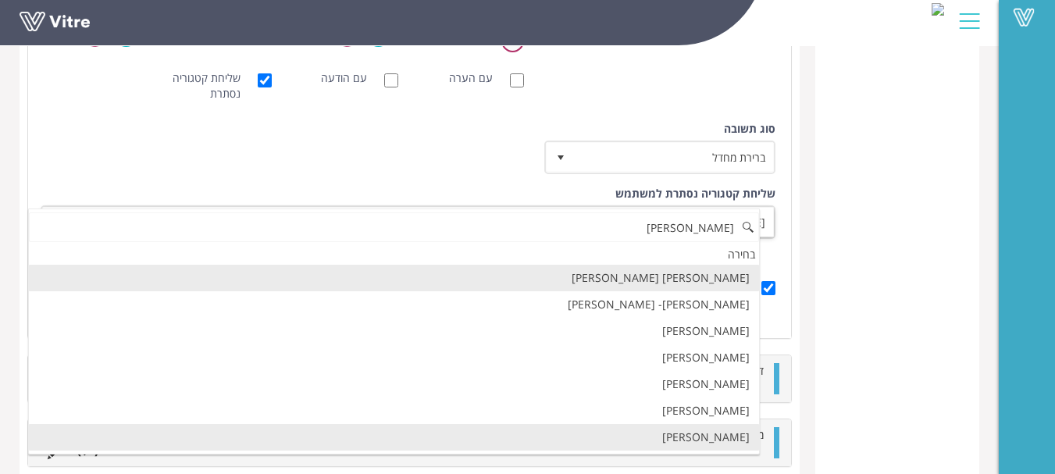
click at [727, 435] on li "[PERSON_NAME]" at bounding box center [394, 437] width 730 height 27
type input "[PERSON_NAME]"
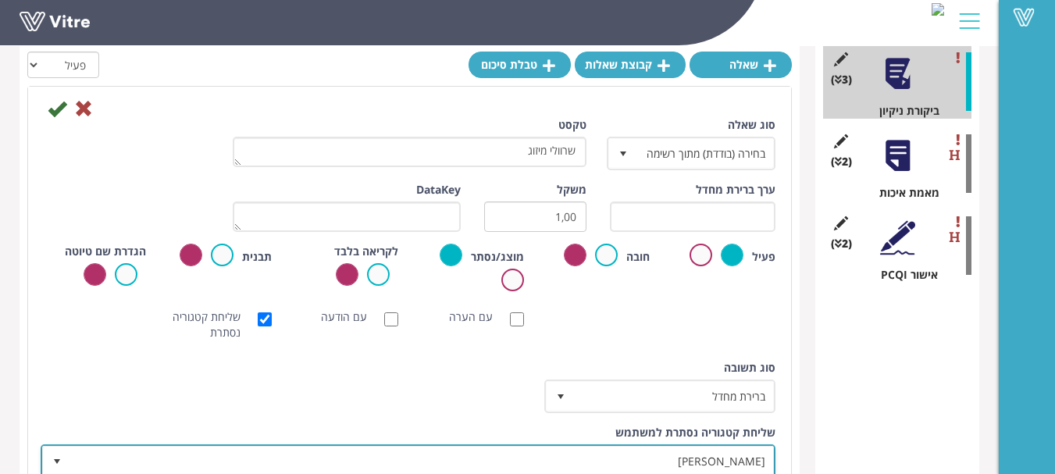
scroll to position [82, 0]
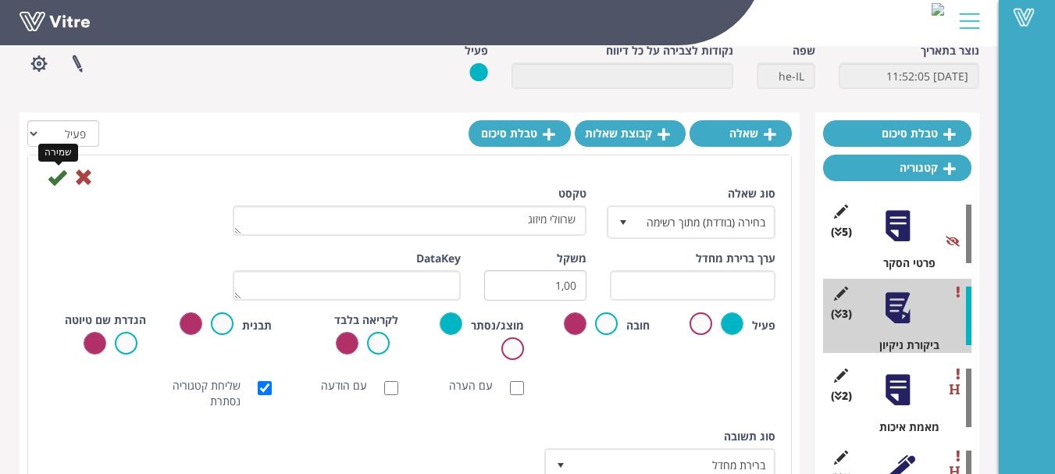
drag, startPoint x: 58, startPoint y: 176, endPoint x: 69, endPoint y: 188, distance: 16.6
click at [59, 176] on icon at bounding box center [57, 177] width 19 height 19
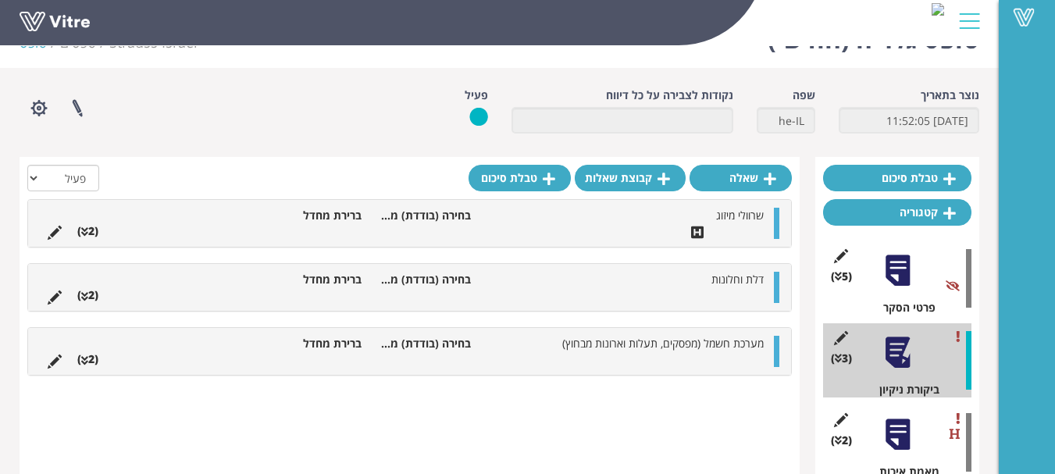
scroll to position [0, 0]
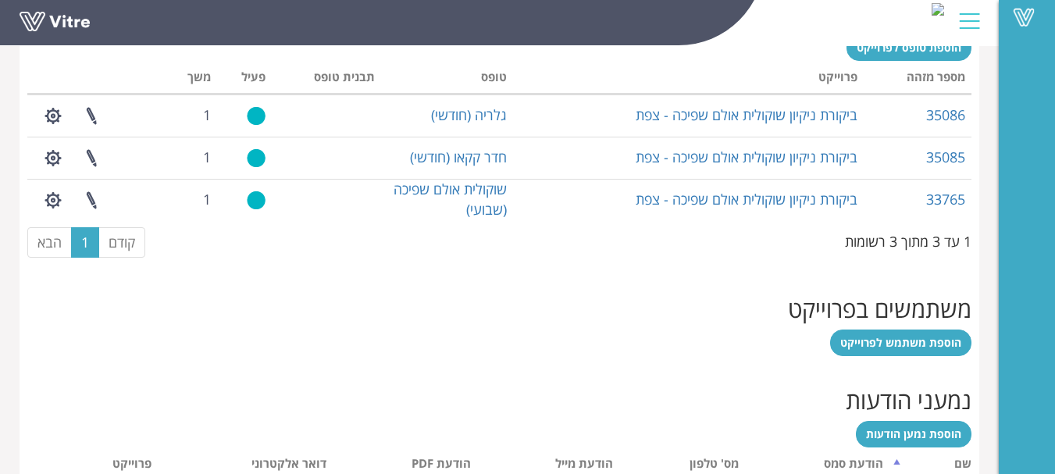
scroll to position [580, 0]
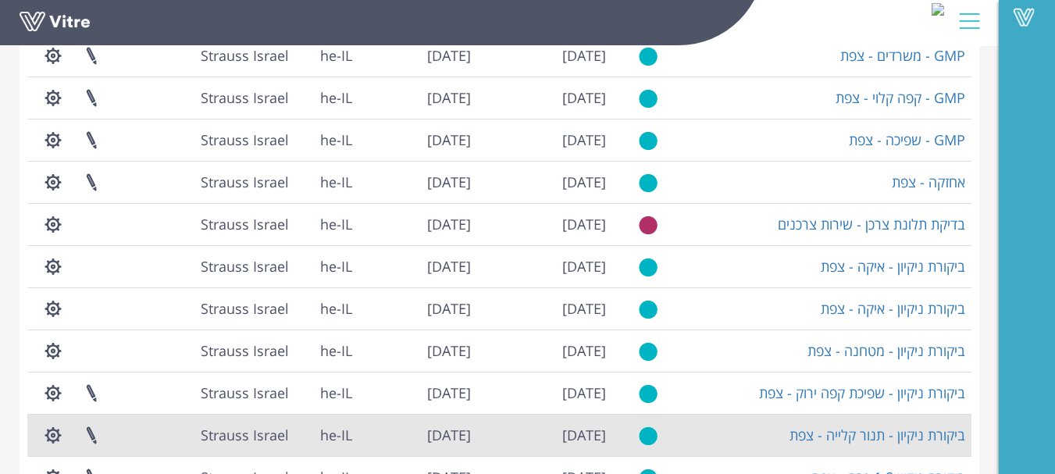
scroll to position [424, 0]
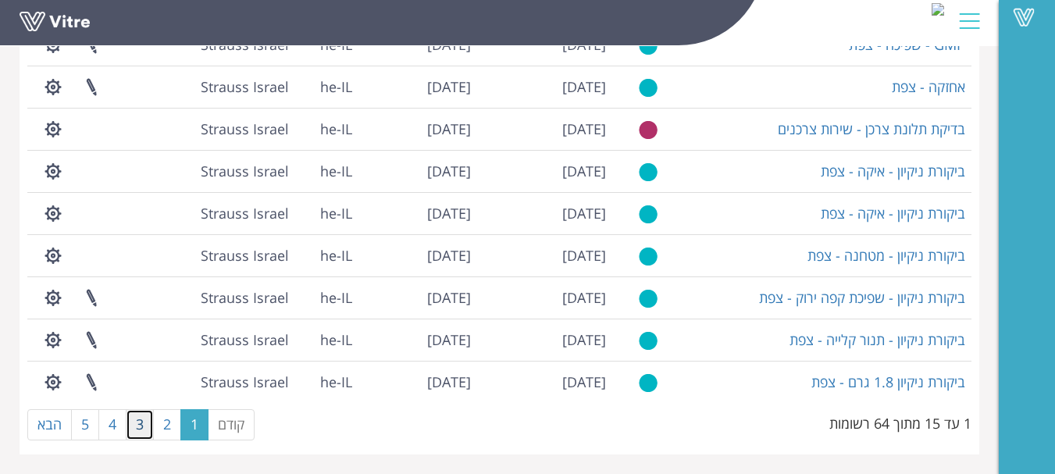
click at [141, 427] on link "3" at bounding box center [140, 424] width 28 height 31
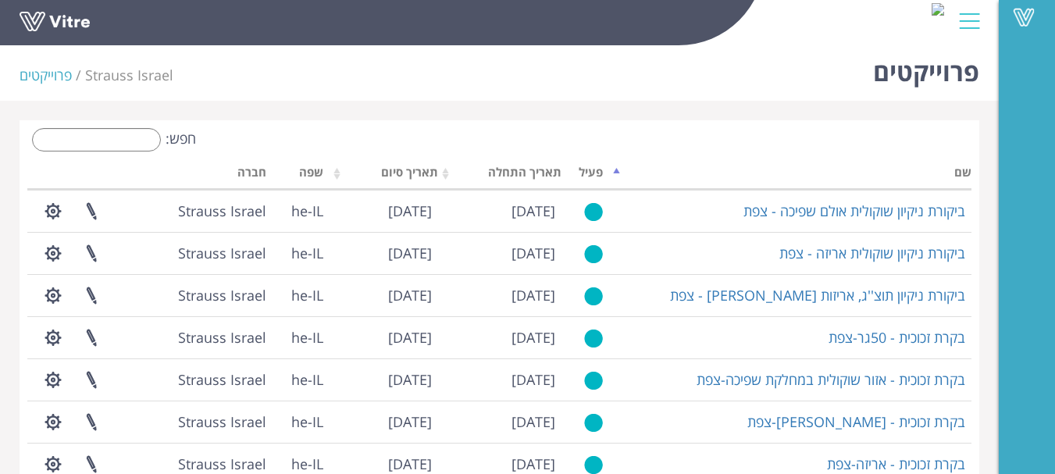
scroll to position [0, 0]
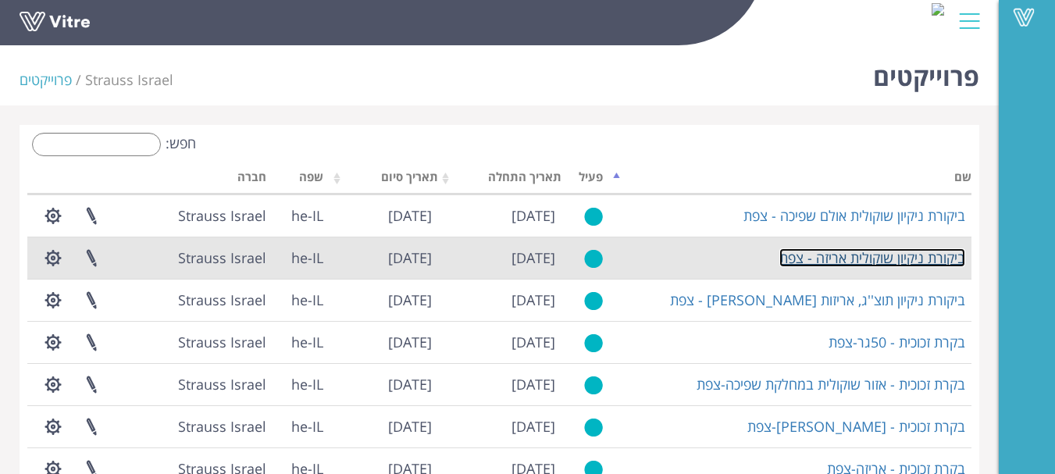
click at [909, 255] on link "ביקורת ניקיון שוקולית אריזה - צפת" at bounding box center [873, 257] width 186 height 19
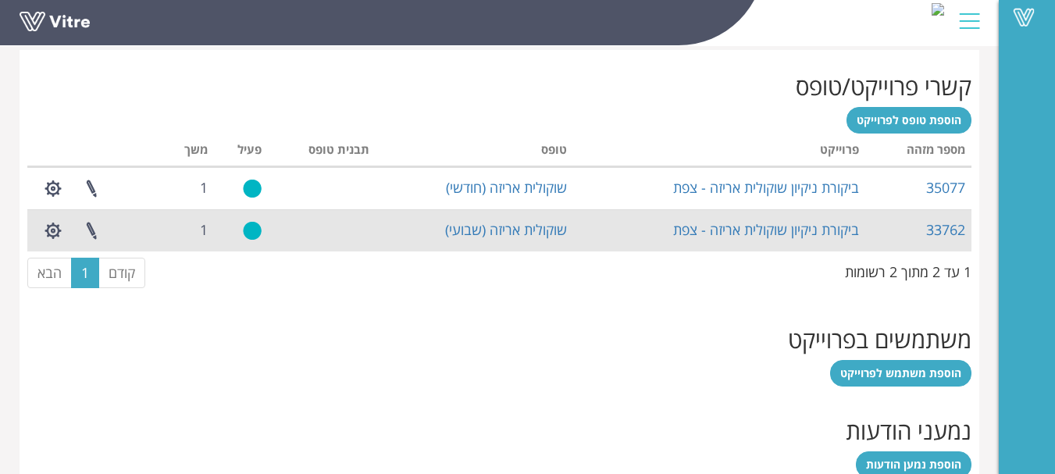
scroll to position [625, 0]
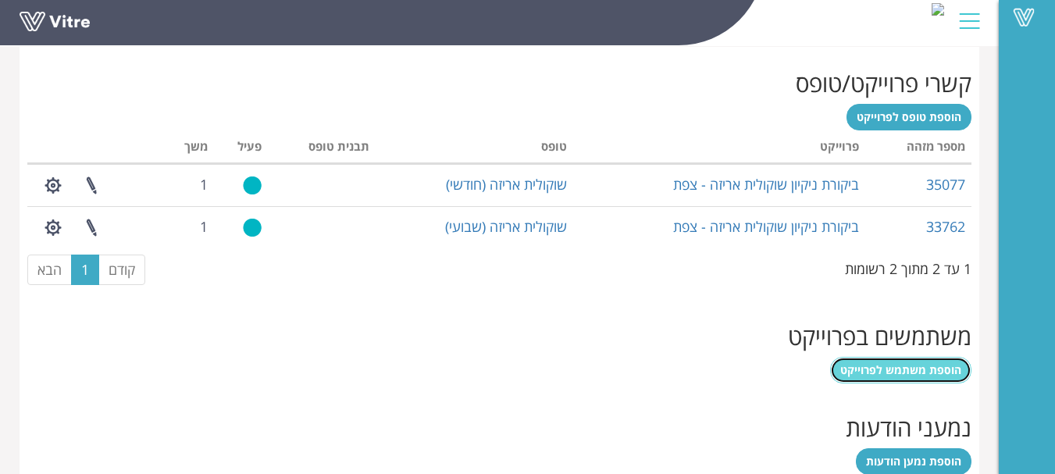
click at [923, 367] on span "הוספת משתמש לפרוייקט" at bounding box center [901, 369] width 121 height 15
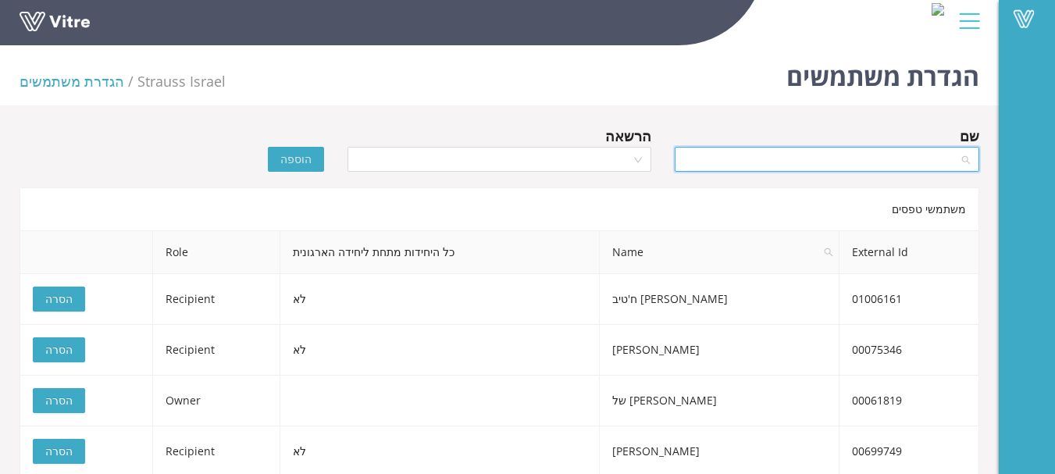
click at [898, 159] on input "search" at bounding box center [821, 159] width 275 height 23
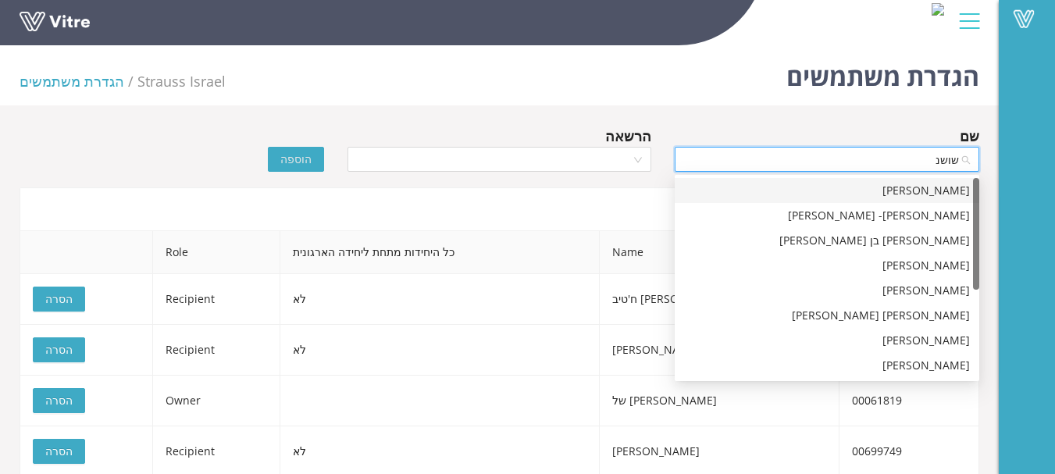
type input "[PERSON_NAME]"
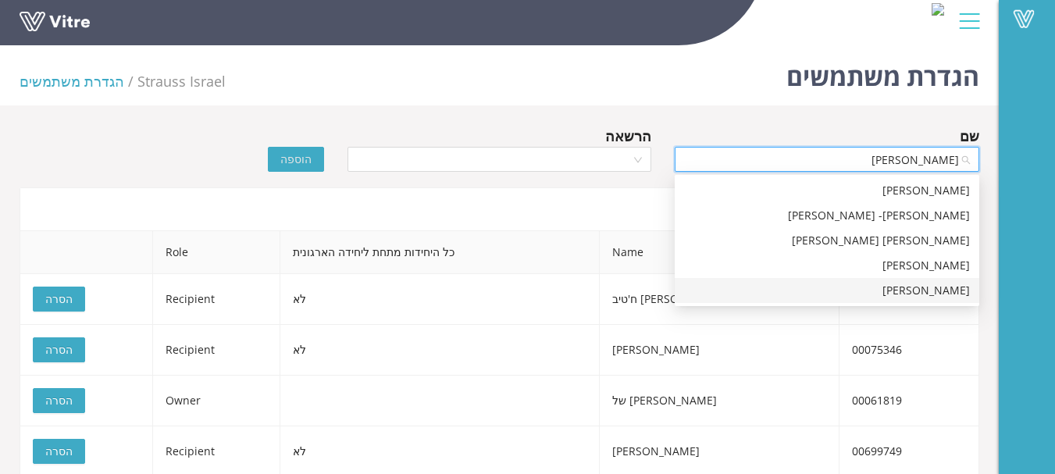
click at [926, 287] on div "[PERSON_NAME]" at bounding box center [827, 290] width 286 height 17
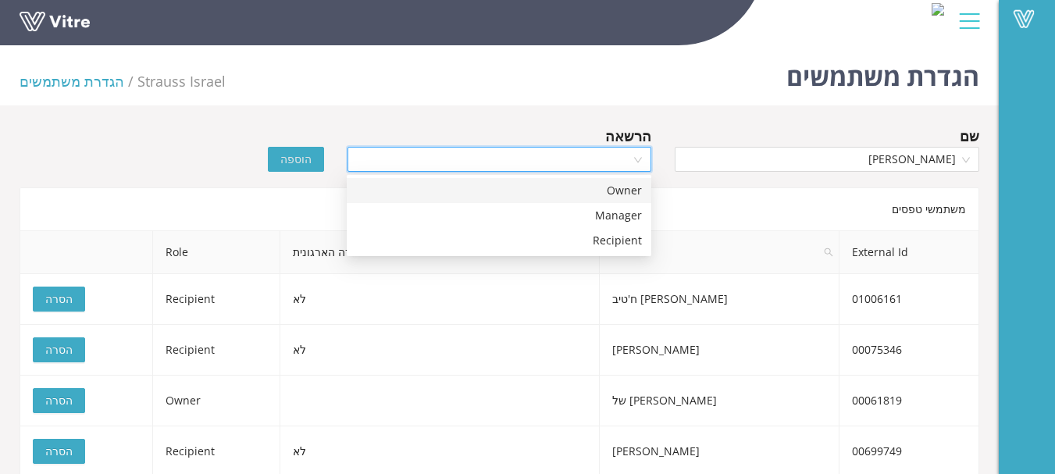
click at [623, 161] on input "search" at bounding box center [494, 159] width 275 height 23
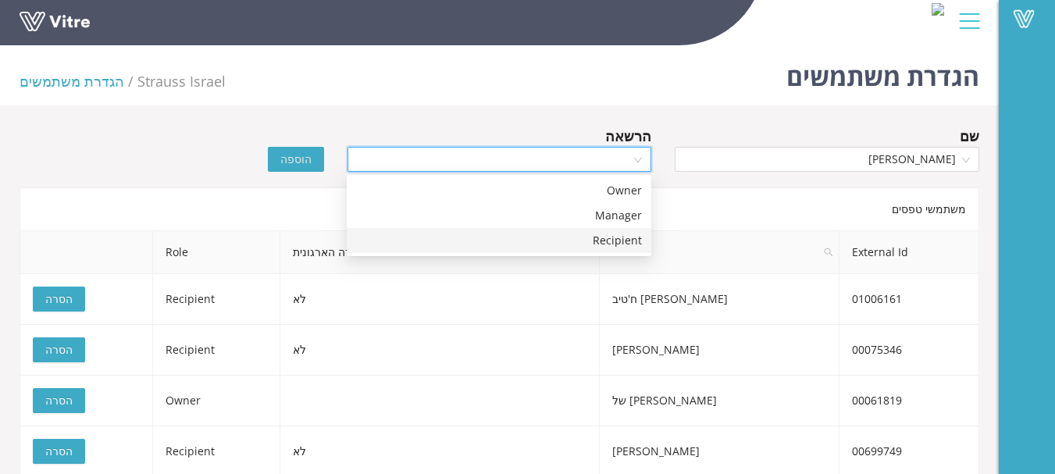
click at [623, 237] on div "Recipient" at bounding box center [499, 240] width 286 height 17
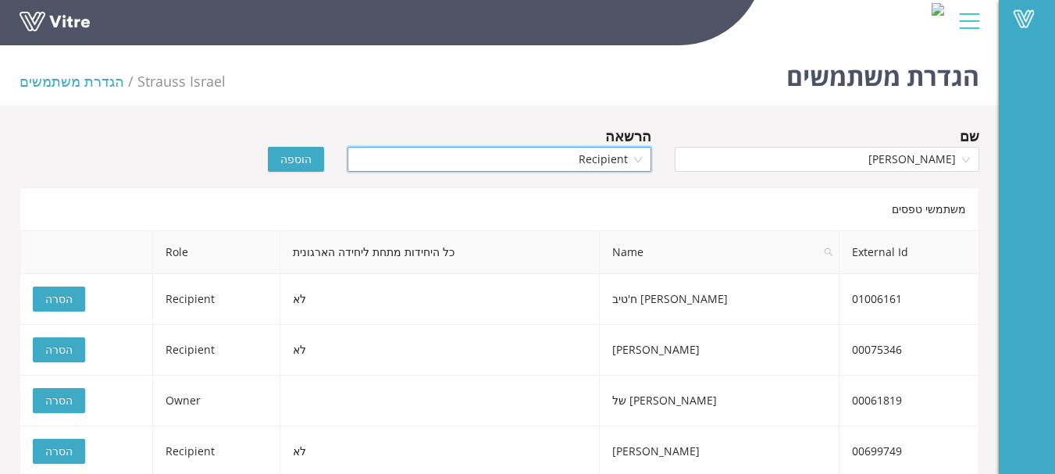
click at [309, 151] on span "הוספה" at bounding box center [295, 159] width 31 height 17
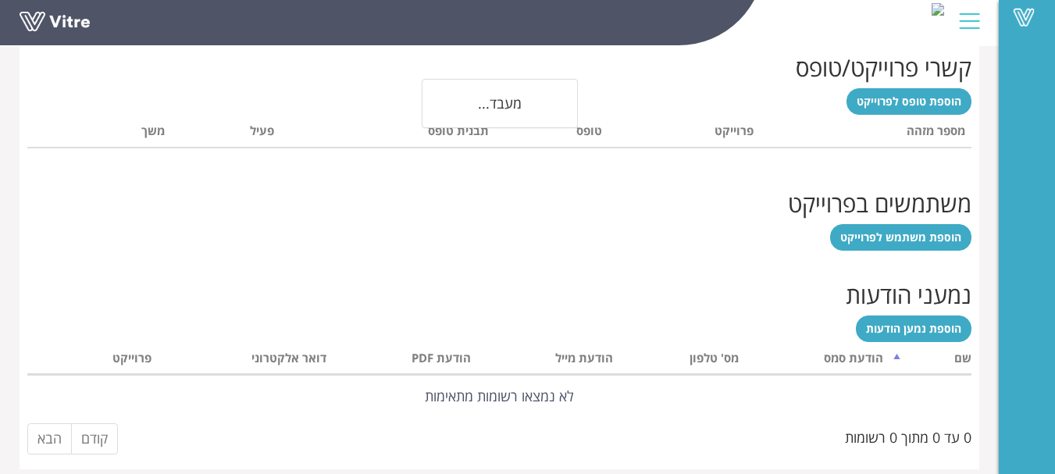
scroll to position [655, 0]
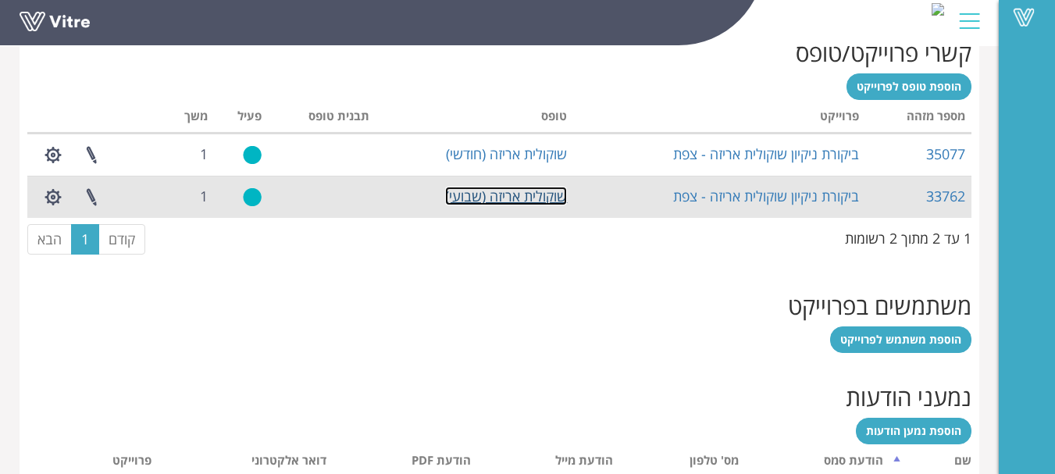
drag, startPoint x: 527, startPoint y: 191, endPoint x: 609, endPoint y: 245, distance: 99.2
click at [527, 191] on link "שוקולית אריזה (שבועי)" at bounding box center [506, 196] width 122 height 19
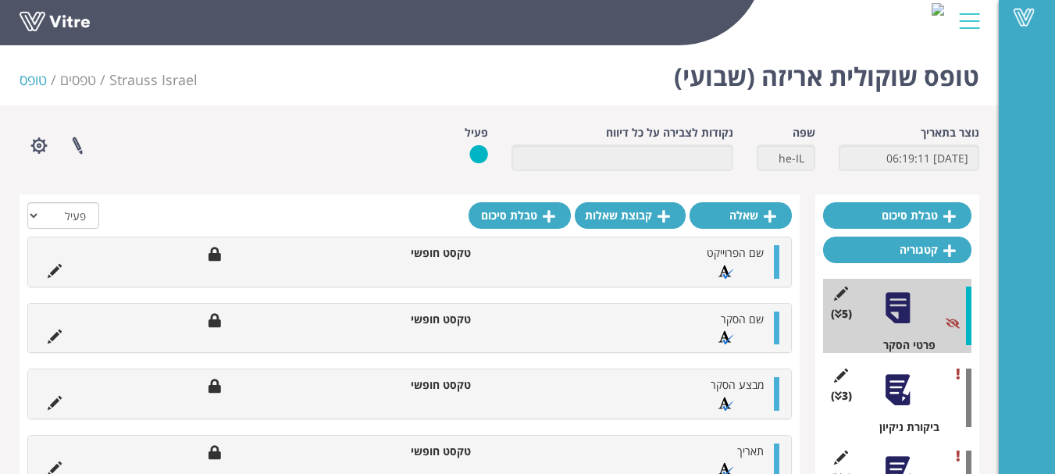
click at [903, 386] on div at bounding box center [897, 390] width 35 height 35
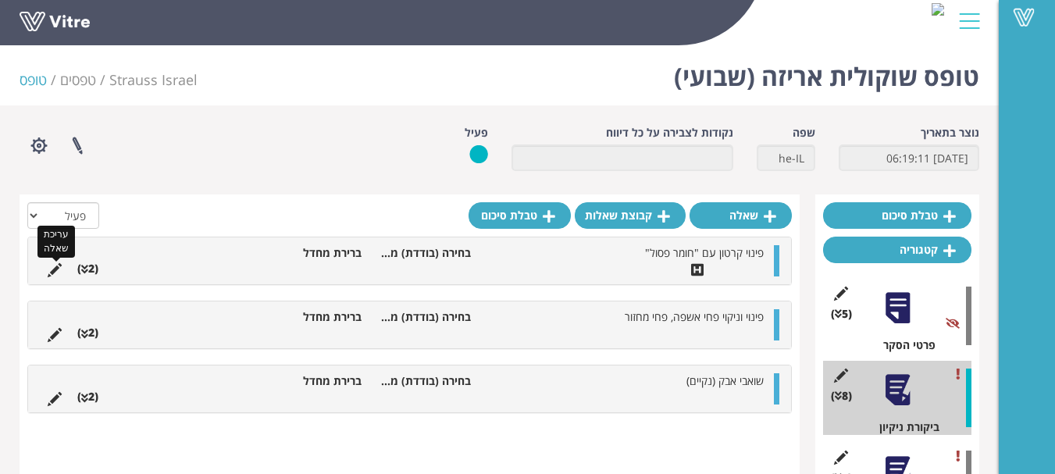
click at [48, 271] on icon at bounding box center [55, 270] width 14 height 14
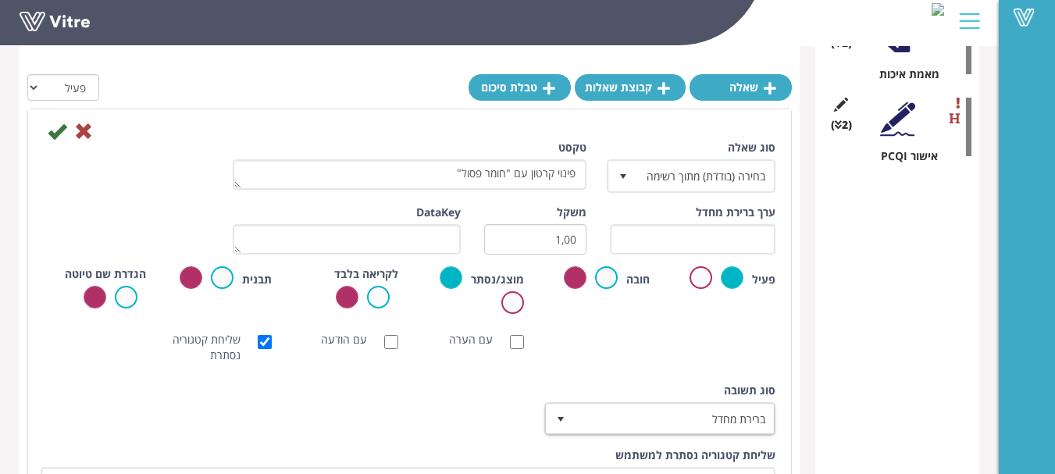
scroll to position [933, 0]
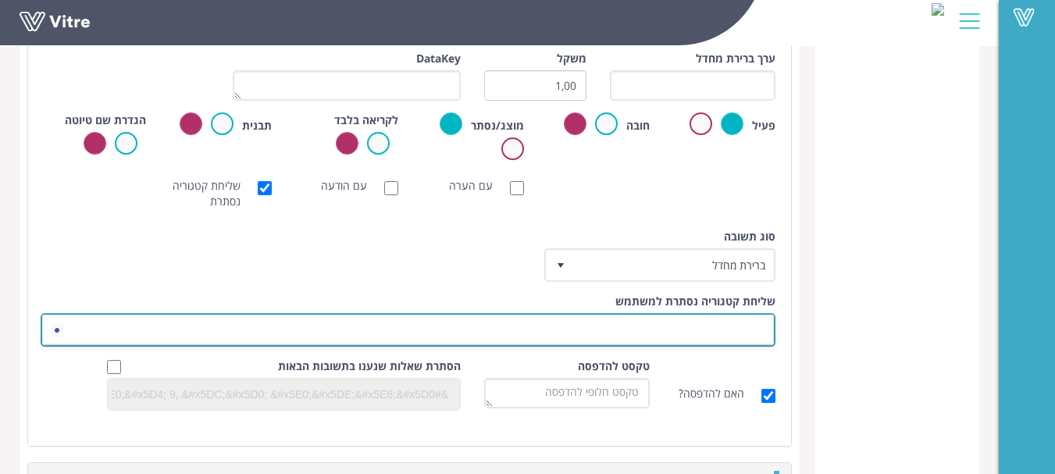
click at [742, 330] on span at bounding box center [422, 330] width 704 height 28
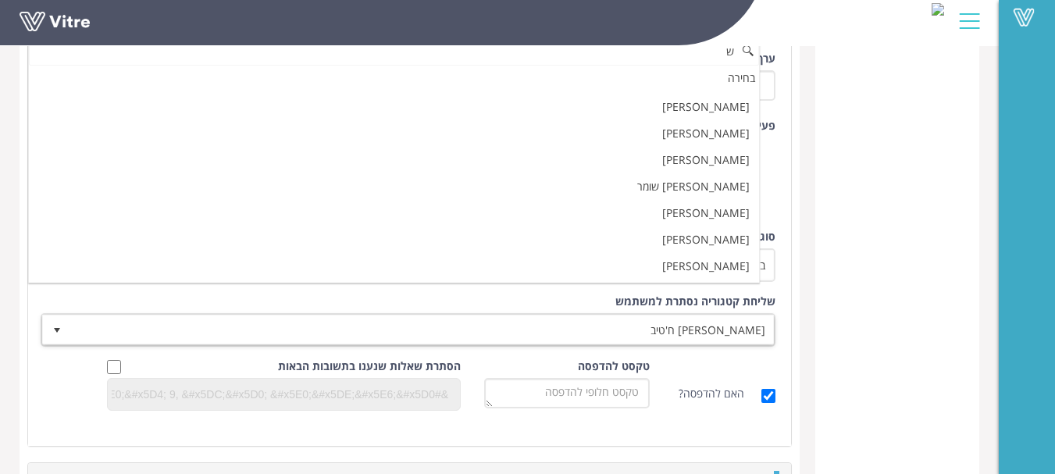
scroll to position [0, 0]
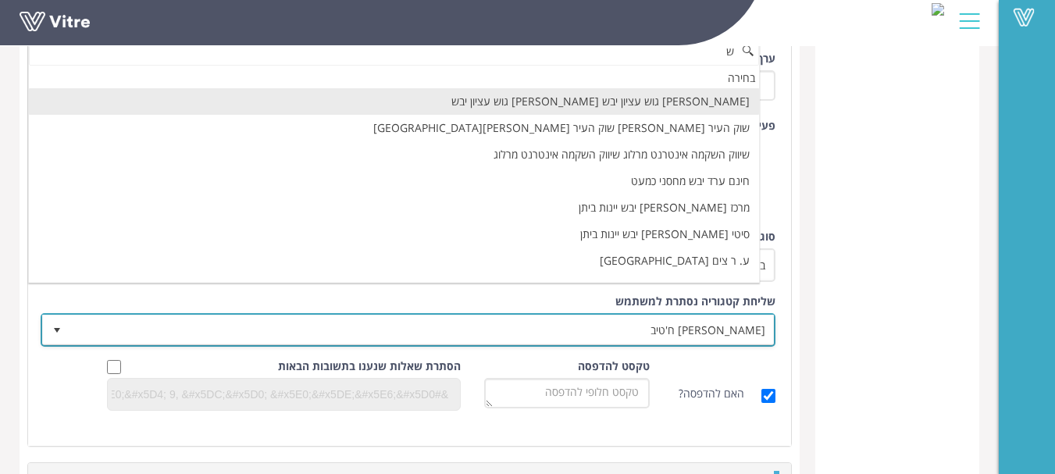
click at [722, 330] on span "[PERSON_NAME] ח'טיב" at bounding box center [422, 330] width 704 height 28
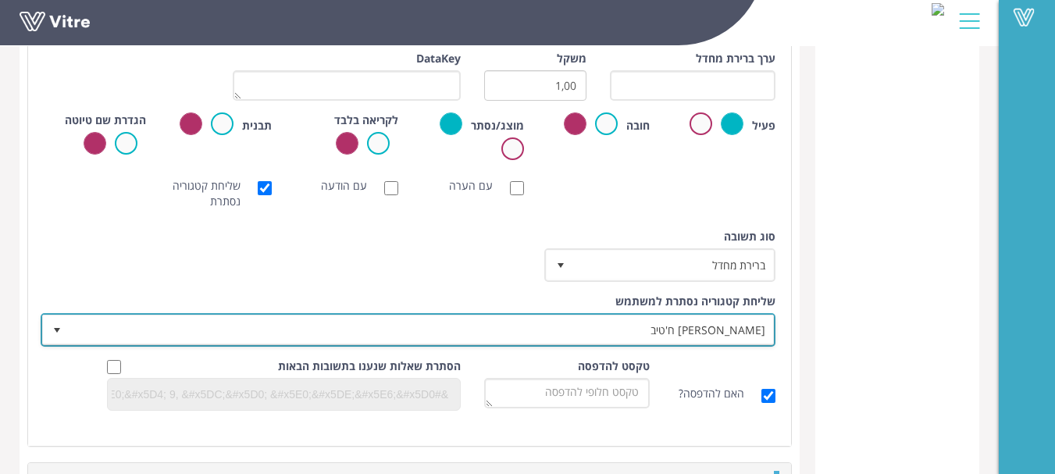
click at [59, 326] on span "select" at bounding box center [57, 330] width 12 height 12
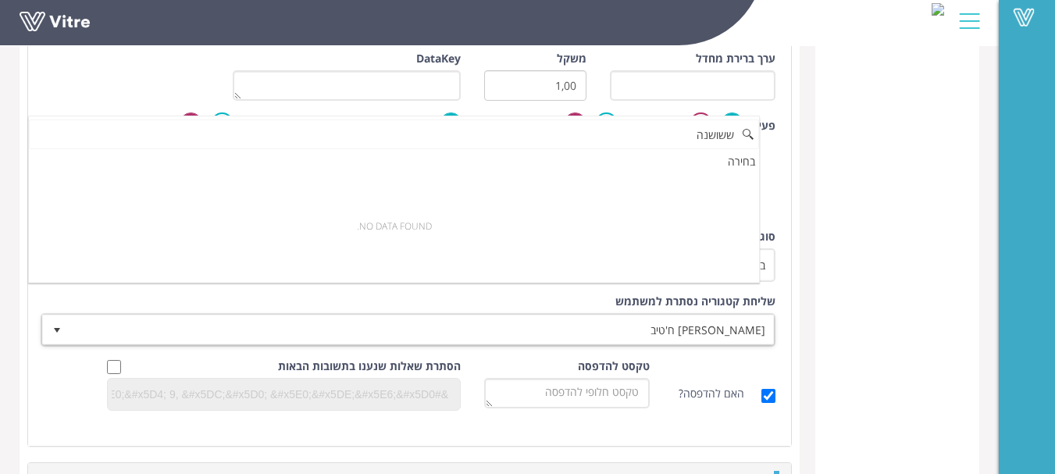
click at [727, 137] on input "ששושנה" at bounding box center [394, 135] width 730 height 30
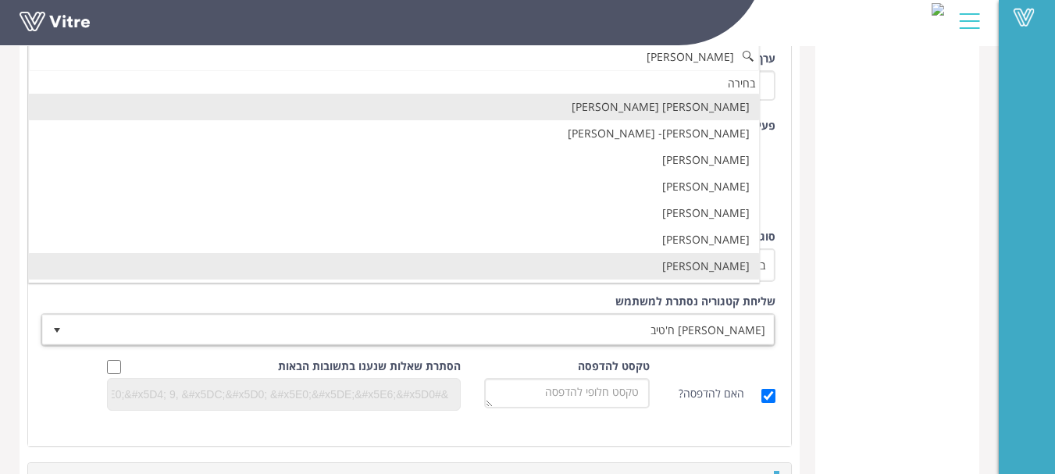
click at [745, 268] on li "[PERSON_NAME]" at bounding box center [394, 266] width 730 height 27
type input "[PERSON_NAME]"
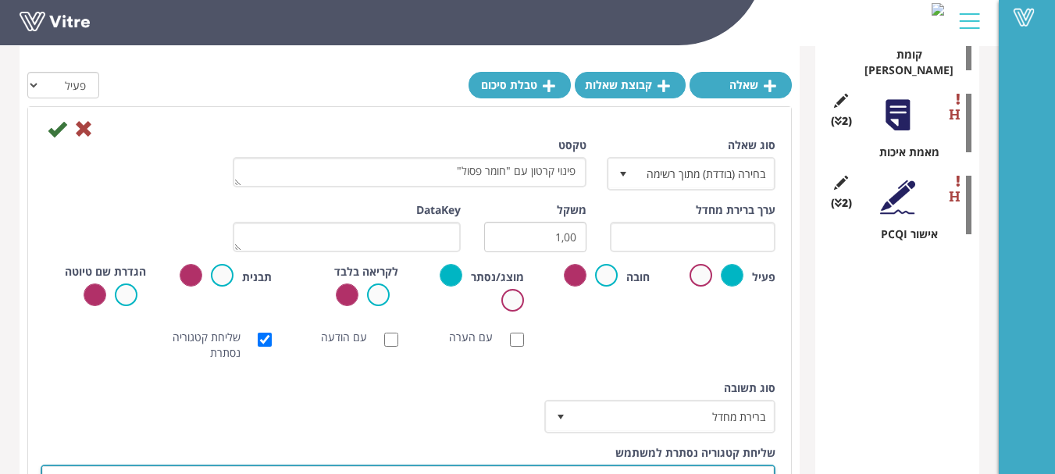
scroll to position [698, 0]
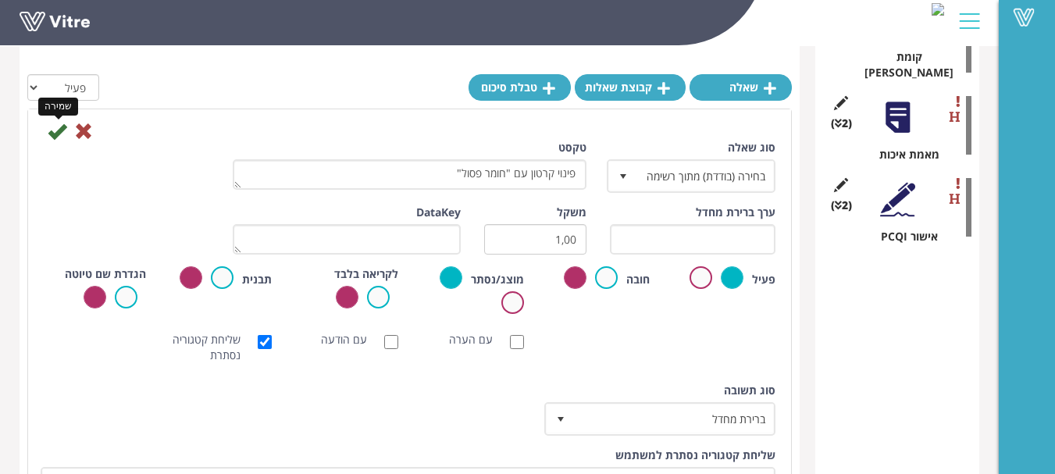
click at [57, 130] on icon at bounding box center [57, 131] width 19 height 19
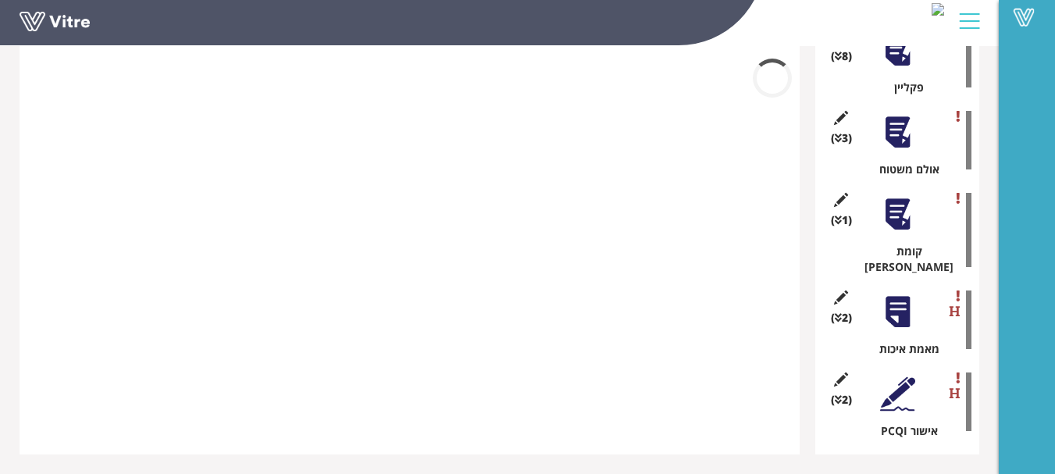
scroll to position [488, 0]
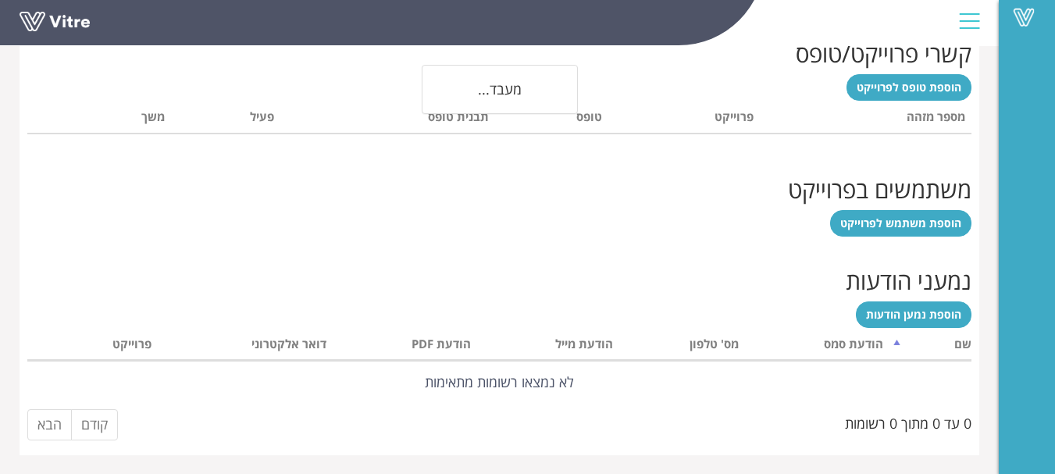
scroll to position [499, 0]
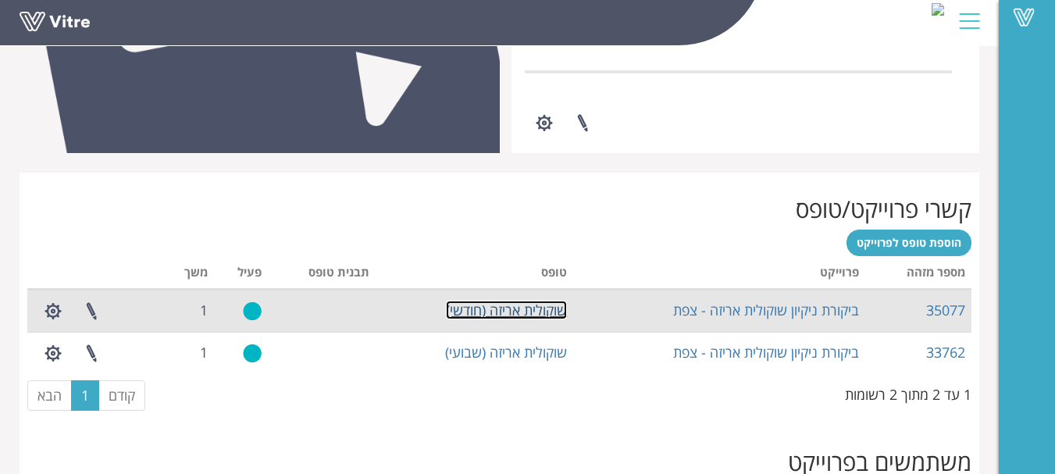
click at [524, 312] on link "שוקולית אריזה (חודשי)" at bounding box center [506, 310] width 121 height 19
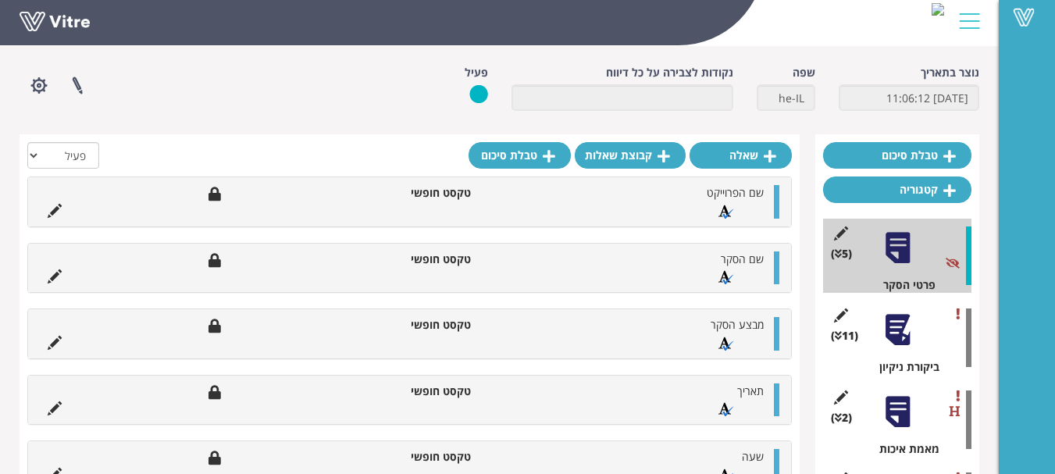
scroll to position [156, 0]
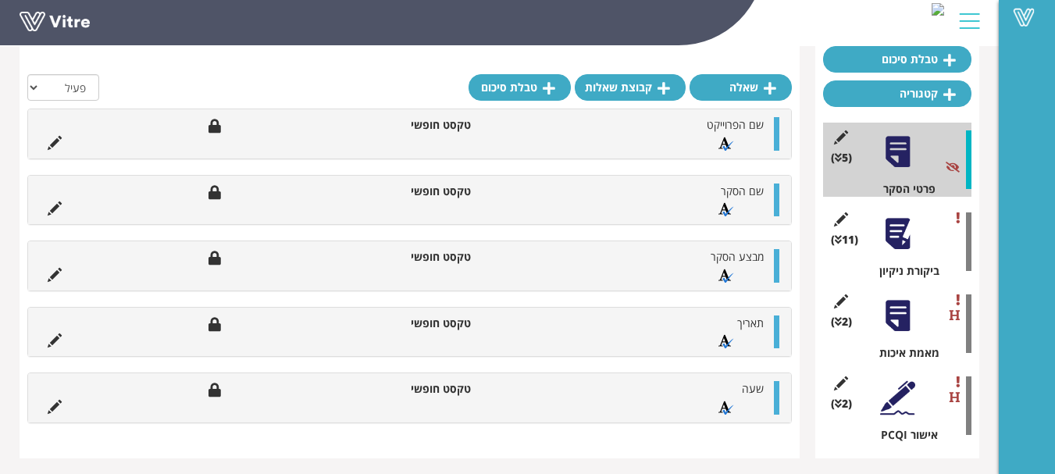
click at [894, 237] on div at bounding box center [897, 233] width 35 height 35
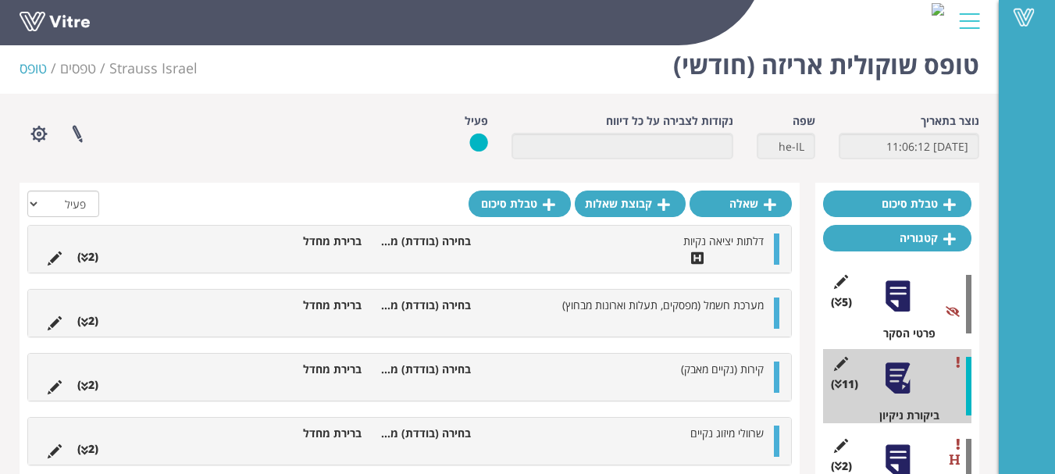
scroll to position [0, 0]
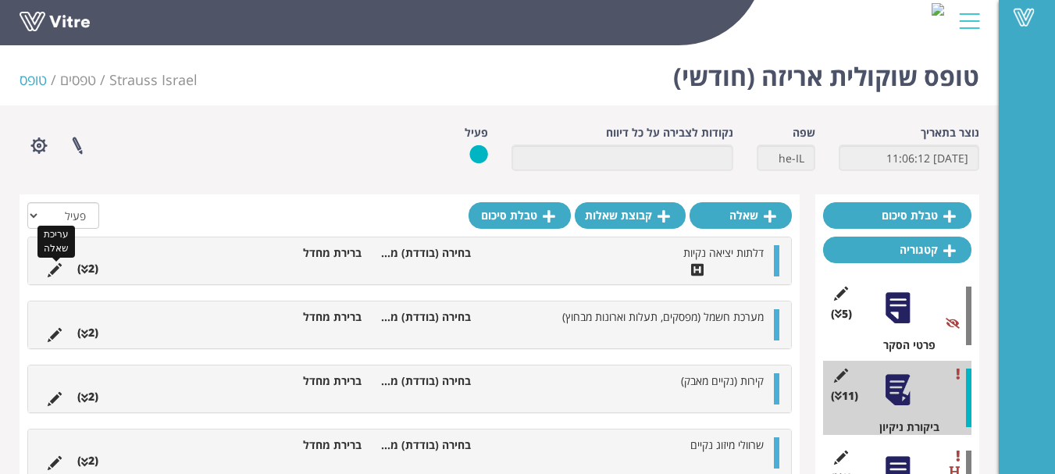
click at [53, 270] on icon at bounding box center [55, 270] width 14 height 14
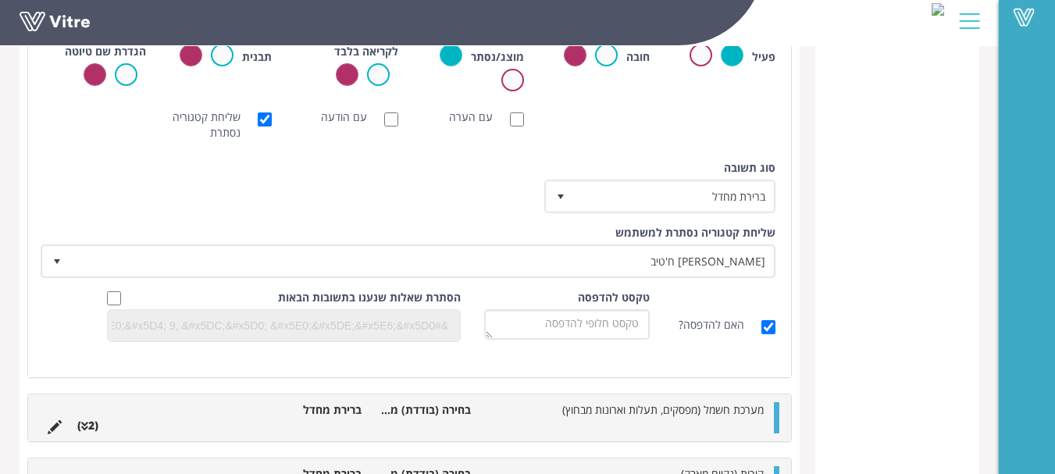
scroll to position [625, 0]
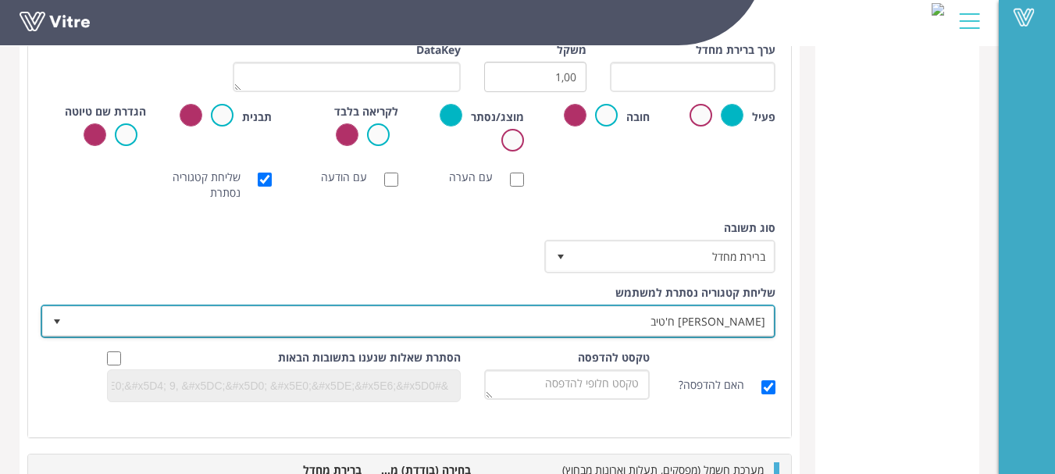
click at [755, 311] on span "נדין ח'טיב" at bounding box center [422, 321] width 704 height 28
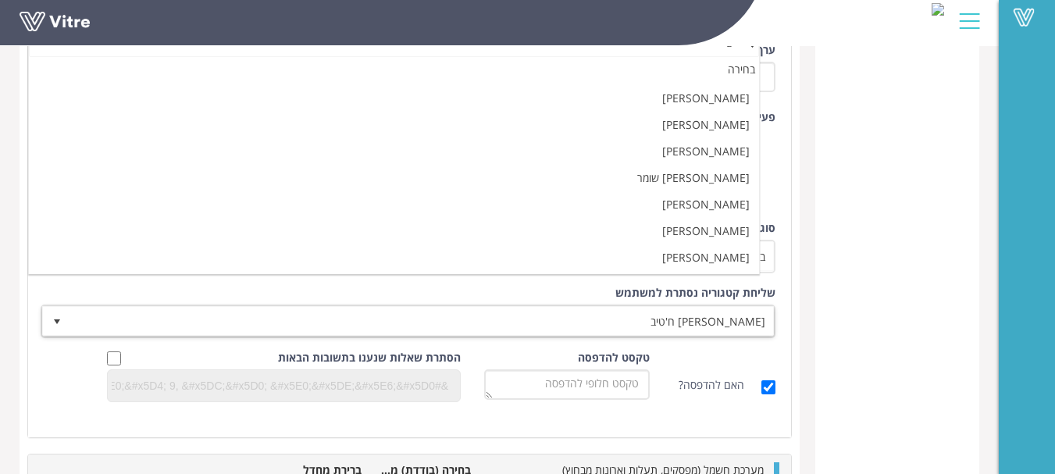
scroll to position [0, 0]
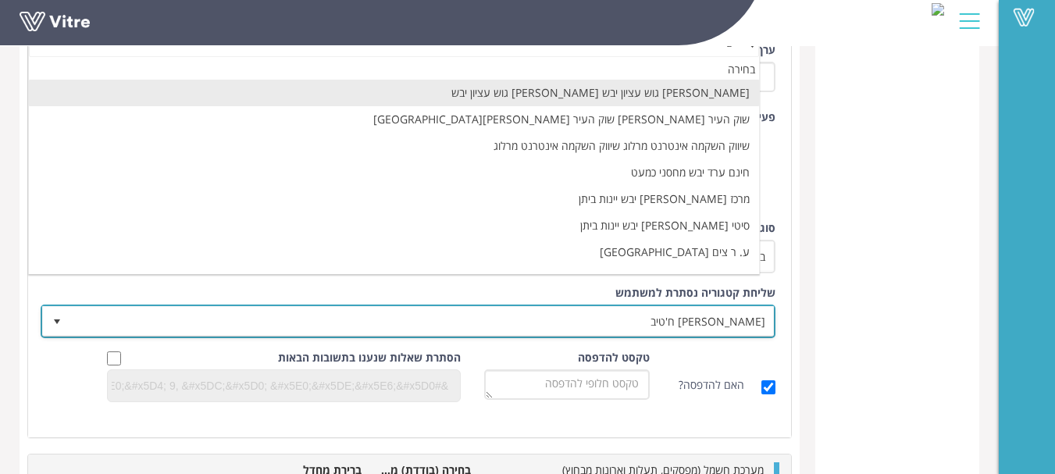
click at [620, 320] on span "[PERSON_NAME] ח'טיב" at bounding box center [422, 321] width 704 height 28
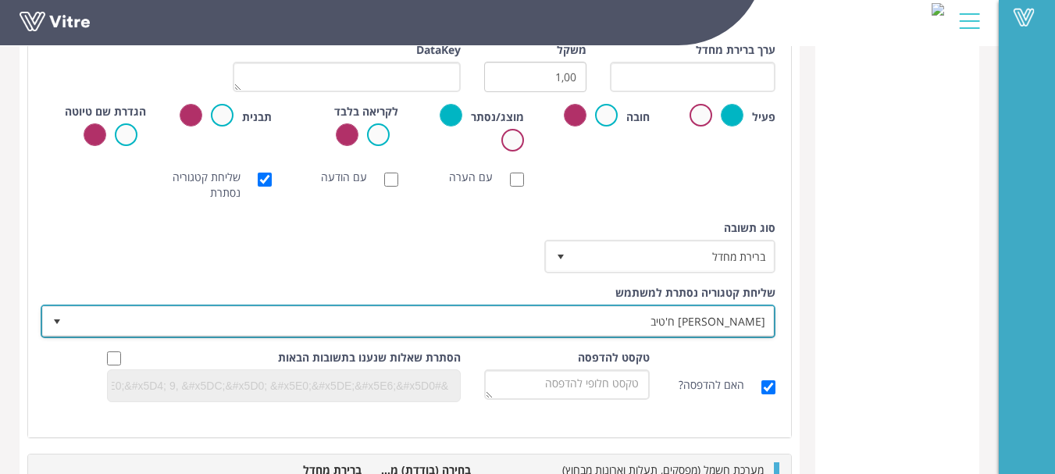
click at [620, 320] on span "[PERSON_NAME] ח'טיב" at bounding box center [422, 321] width 704 height 28
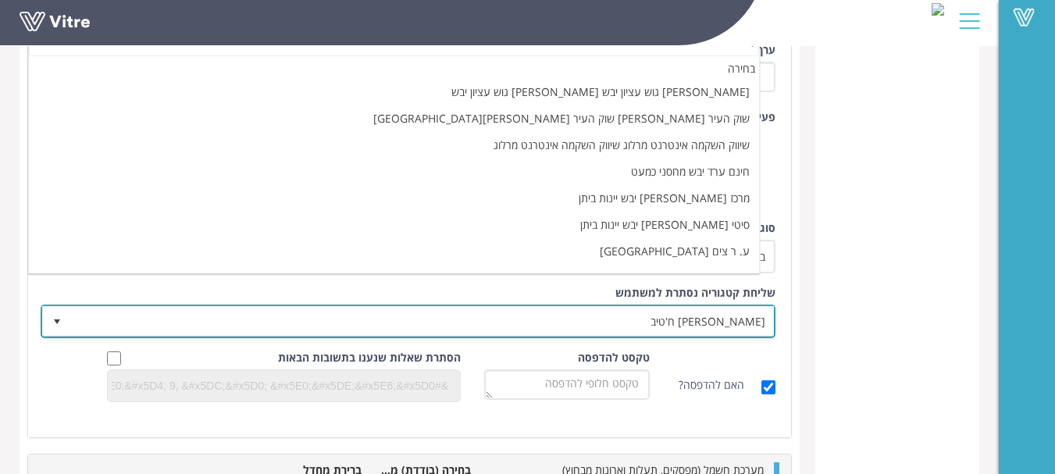
click at [675, 313] on span "[PERSON_NAME] ח'טיב" at bounding box center [422, 321] width 704 height 28
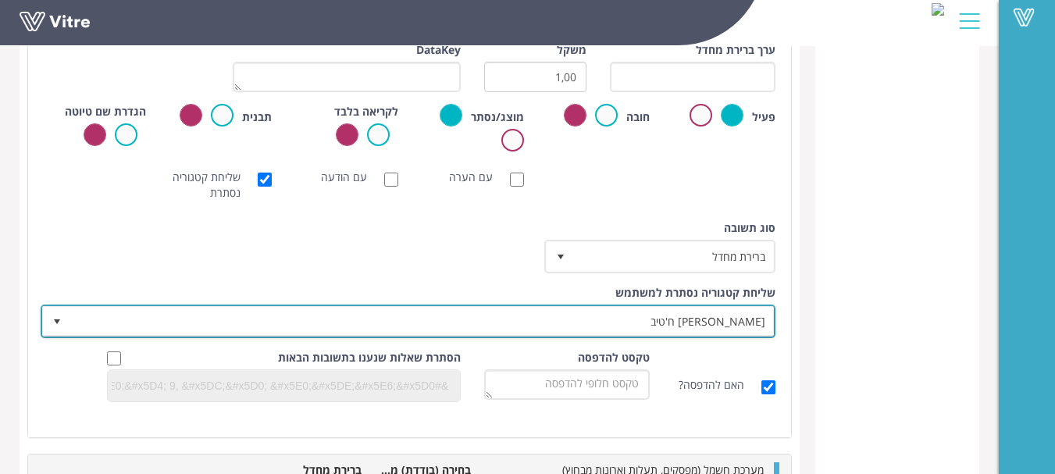
click at [59, 322] on span "select" at bounding box center [57, 322] width 12 height 12
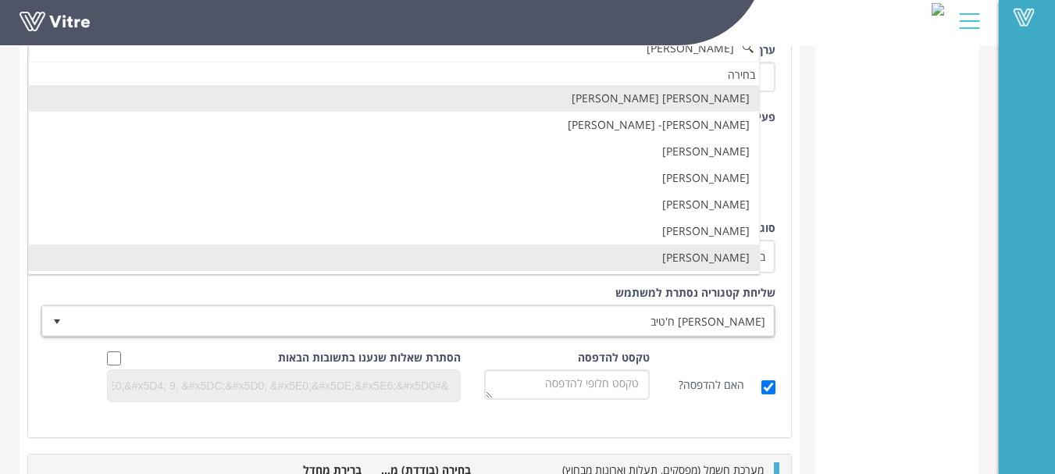
click at [747, 261] on li "[PERSON_NAME]" at bounding box center [394, 258] width 730 height 27
type input "[PERSON_NAME]"
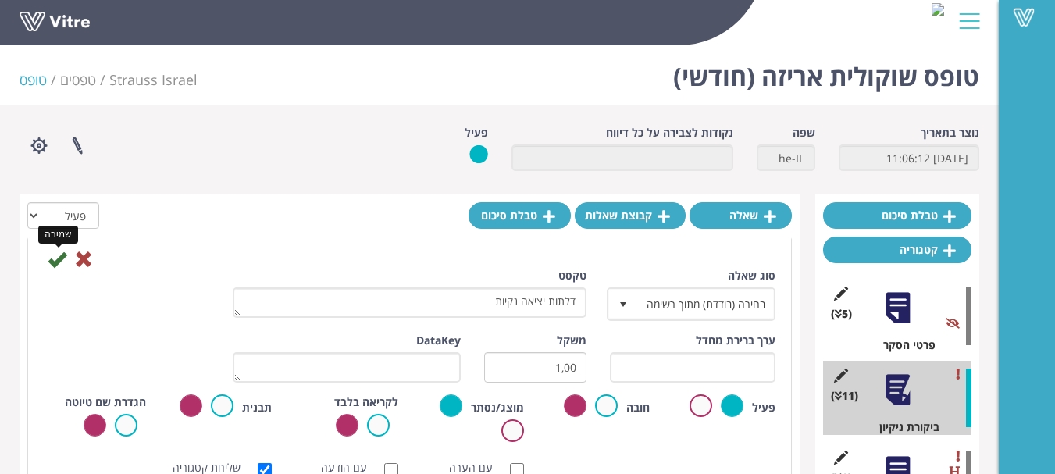
click at [58, 258] on icon at bounding box center [57, 259] width 19 height 19
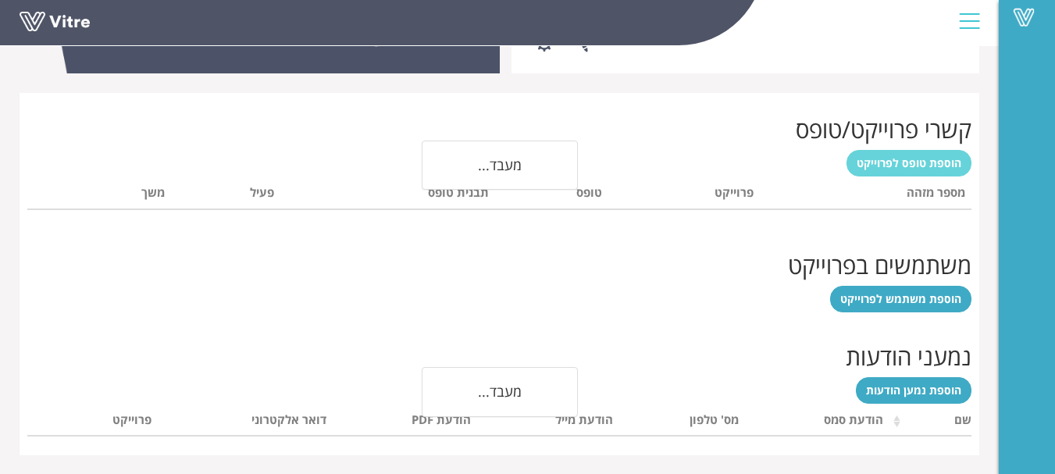
scroll to position [580, 0]
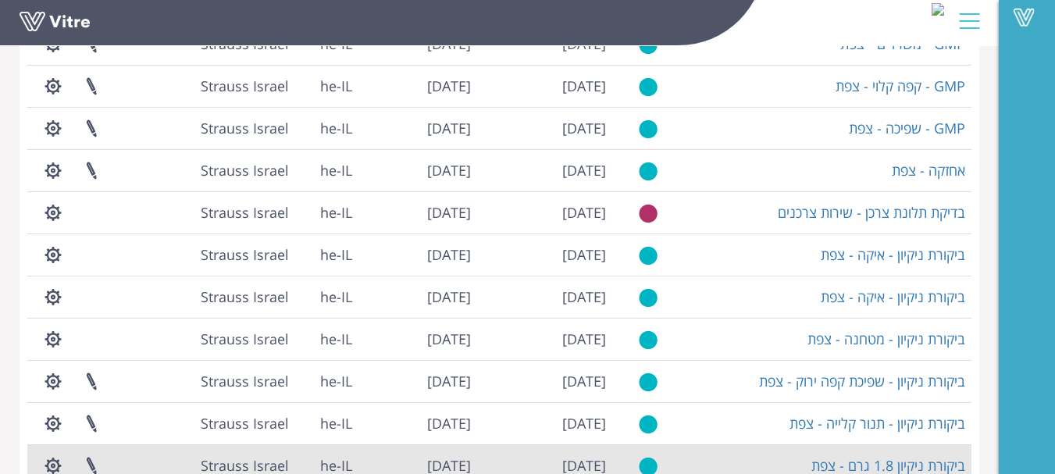
scroll to position [424, 0]
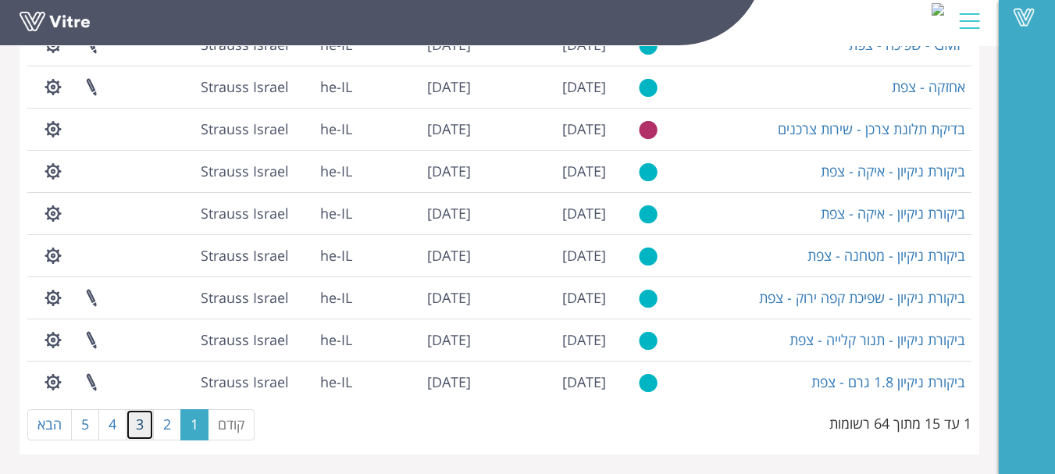
click at [136, 422] on link "3" at bounding box center [140, 424] width 28 height 31
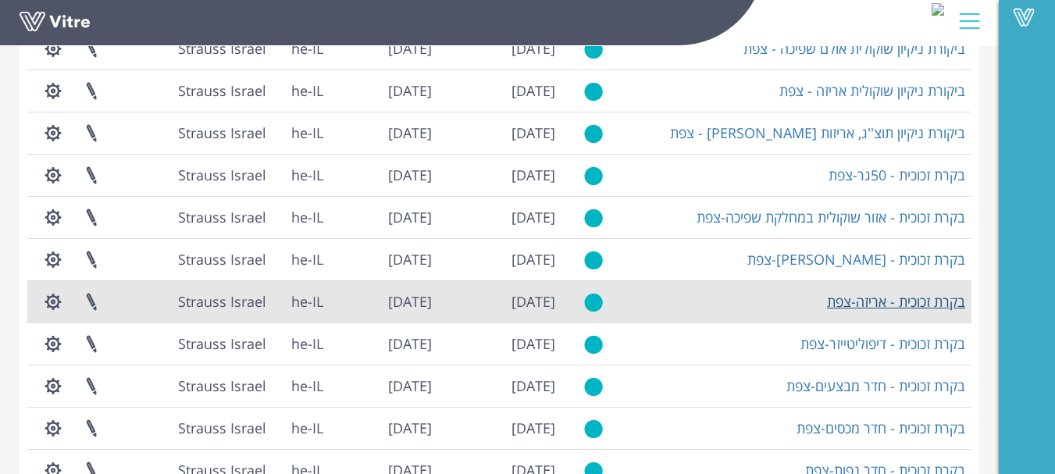
scroll to position [0, 0]
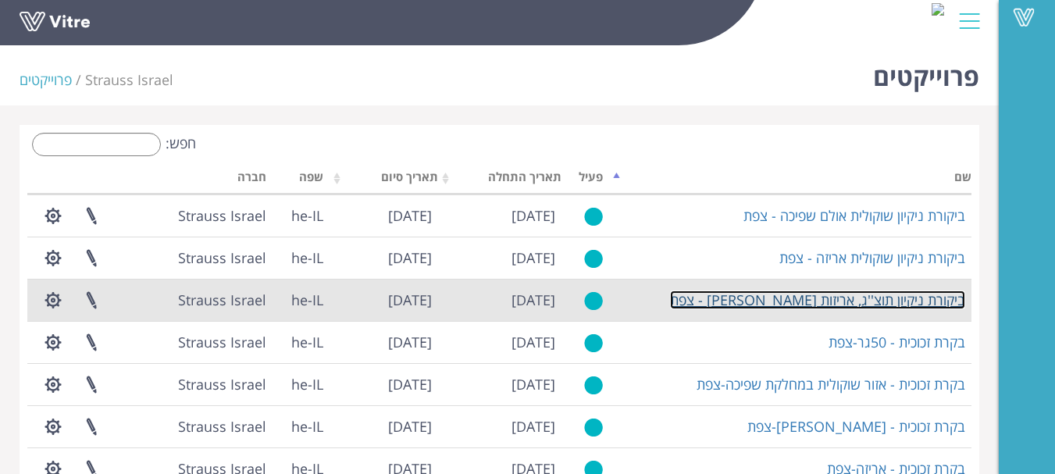
click at [932, 302] on link "ביקורת ניקיון תוצ''ג, אריזות [PERSON_NAME] - צפת" at bounding box center [817, 300] width 295 height 19
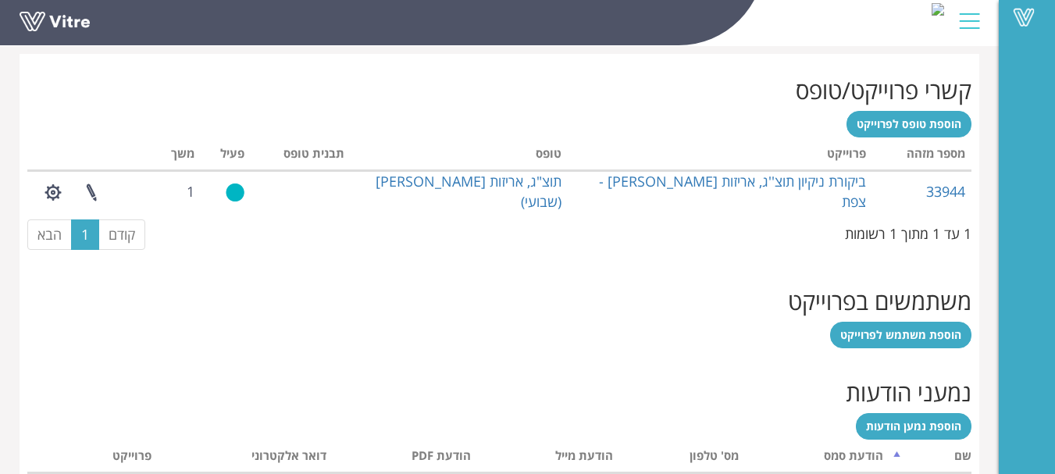
scroll to position [625, 0]
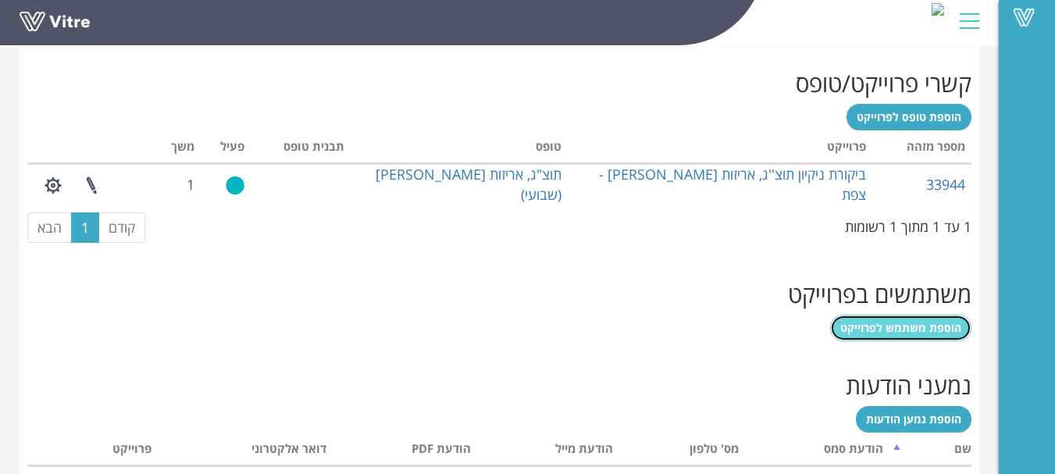
click at [936, 325] on span "הוספת משתמש לפרוייקט" at bounding box center [901, 327] width 121 height 15
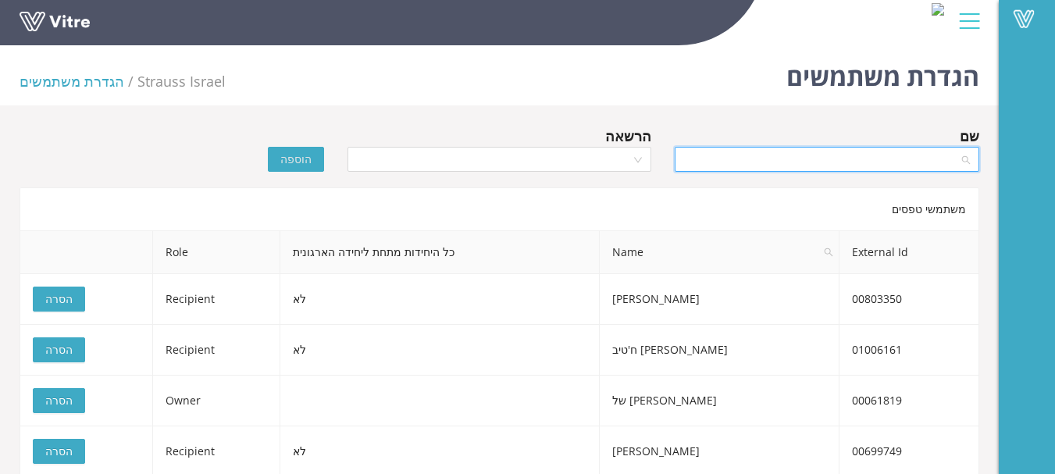
click at [909, 158] on input "search" at bounding box center [821, 159] width 275 height 23
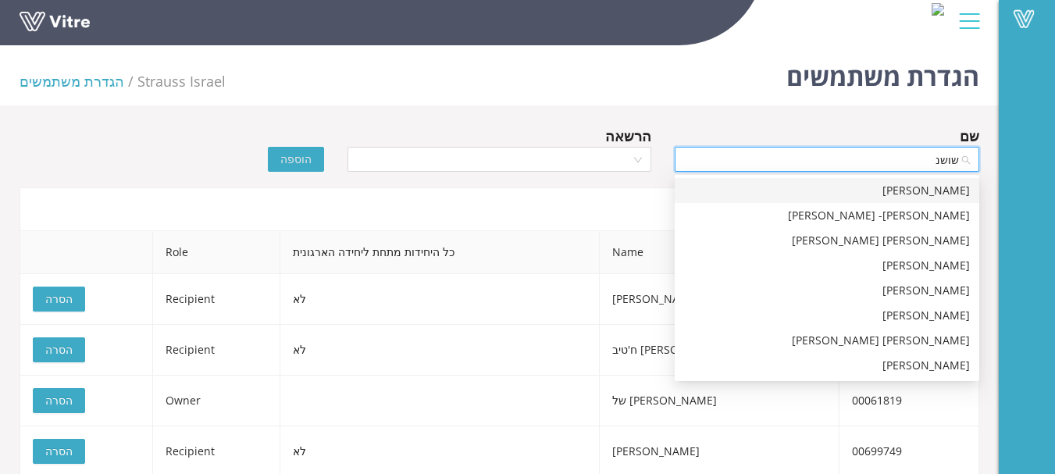
type input "[PERSON_NAME]"
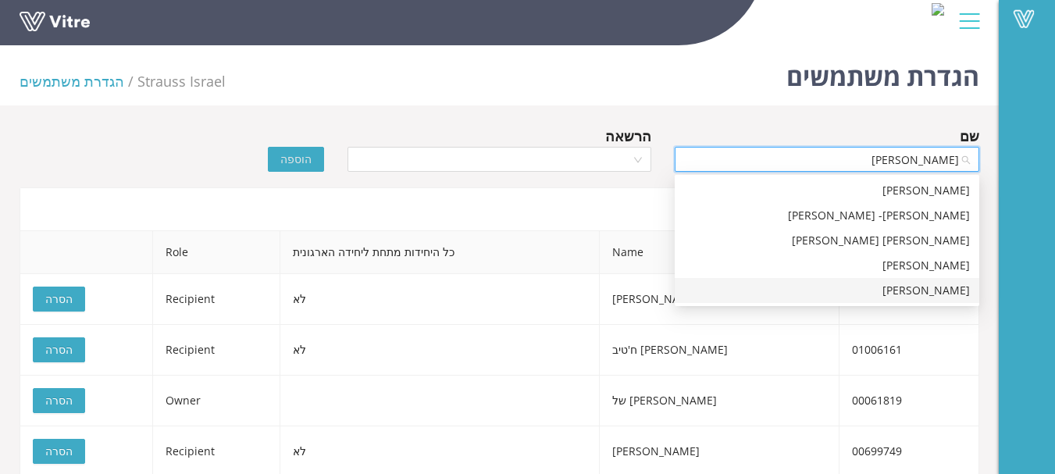
click at [952, 289] on div "[PERSON_NAME]" at bounding box center [827, 290] width 286 height 17
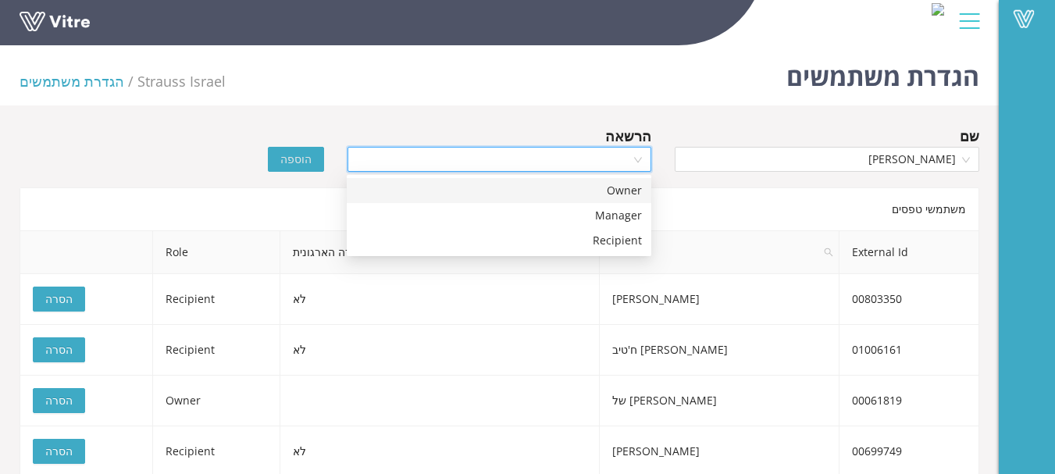
click at [571, 151] on input "search" at bounding box center [494, 159] width 275 height 23
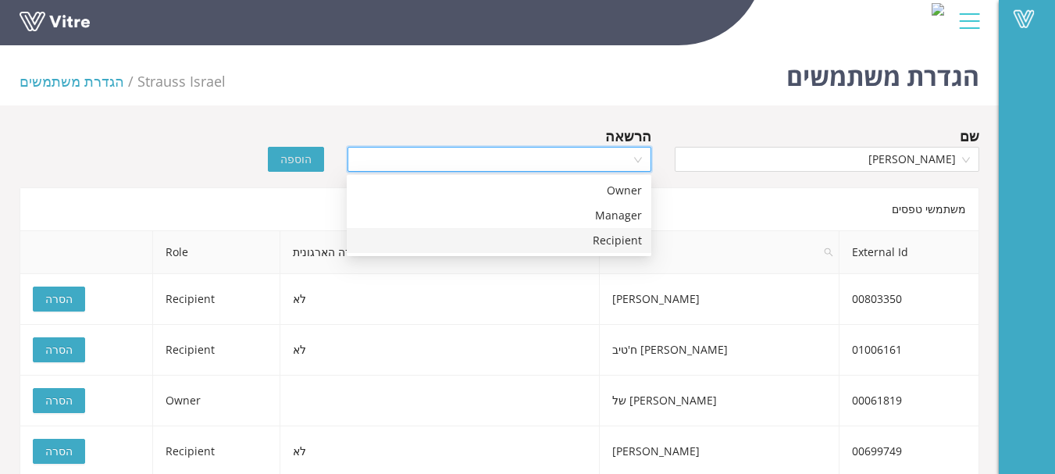
click at [609, 244] on div "Recipient" at bounding box center [499, 240] width 286 height 17
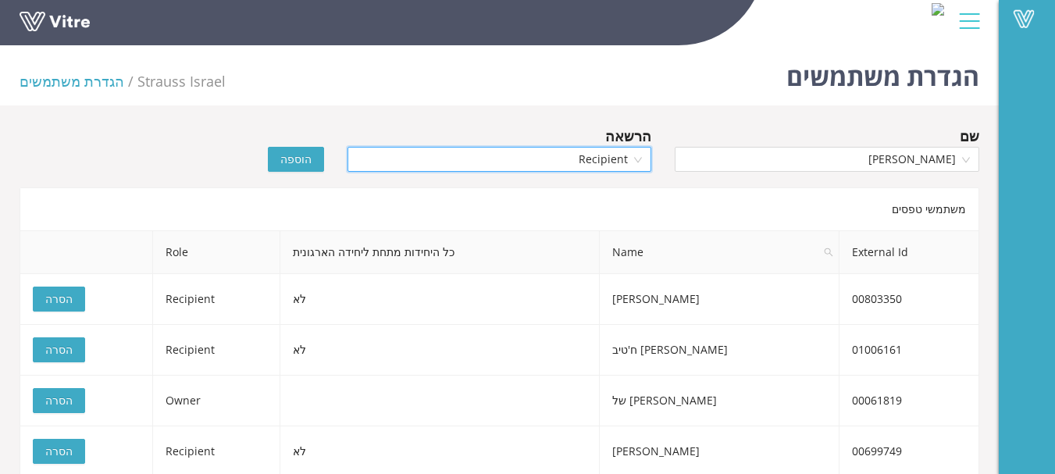
click at [295, 155] on span "הוספה" at bounding box center [295, 159] width 31 height 17
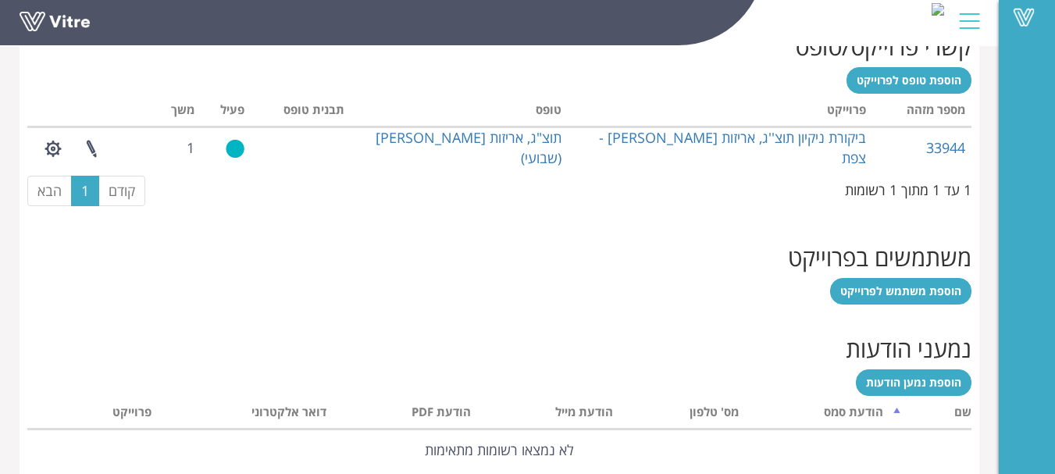
scroll to position [625, 0]
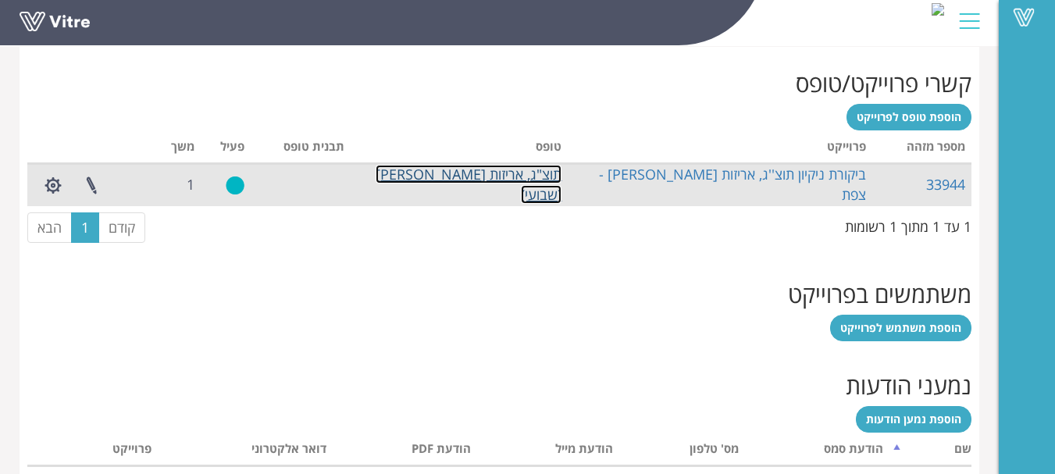
click at [533, 184] on link "תוצ"ג, אריזות [PERSON_NAME] (שבועי)" at bounding box center [469, 184] width 186 height 39
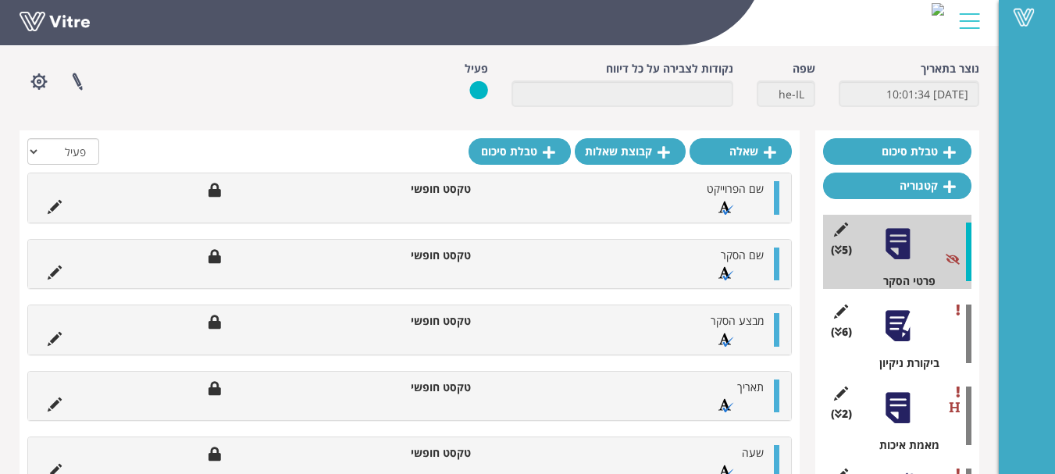
scroll to position [78, 0]
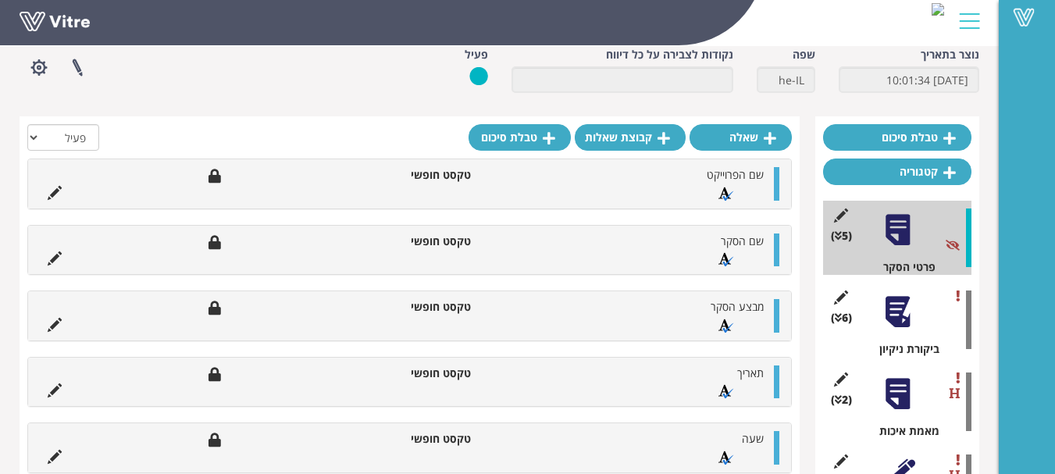
click at [897, 313] on div at bounding box center [897, 312] width 35 height 35
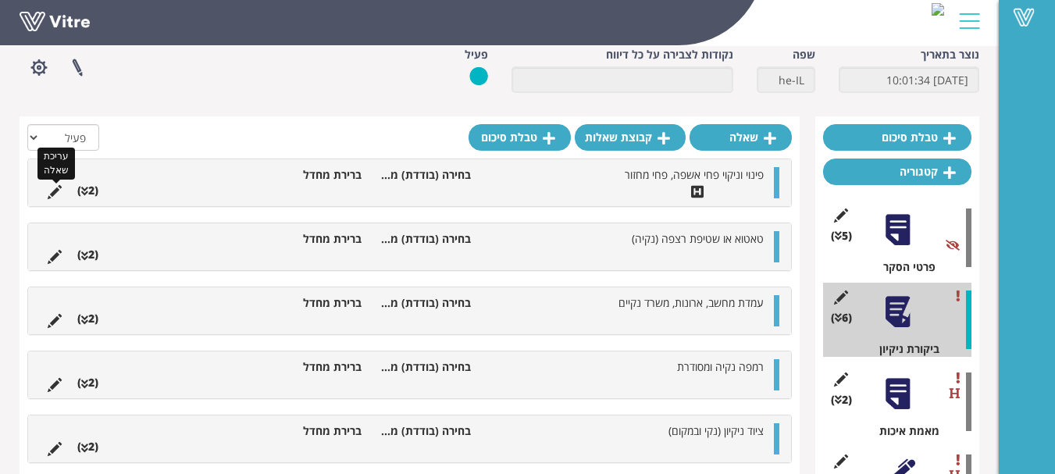
drag, startPoint x: 53, startPoint y: 191, endPoint x: 95, endPoint y: 218, distance: 49.9
click at [53, 192] on icon at bounding box center [55, 192] width 14 height 14
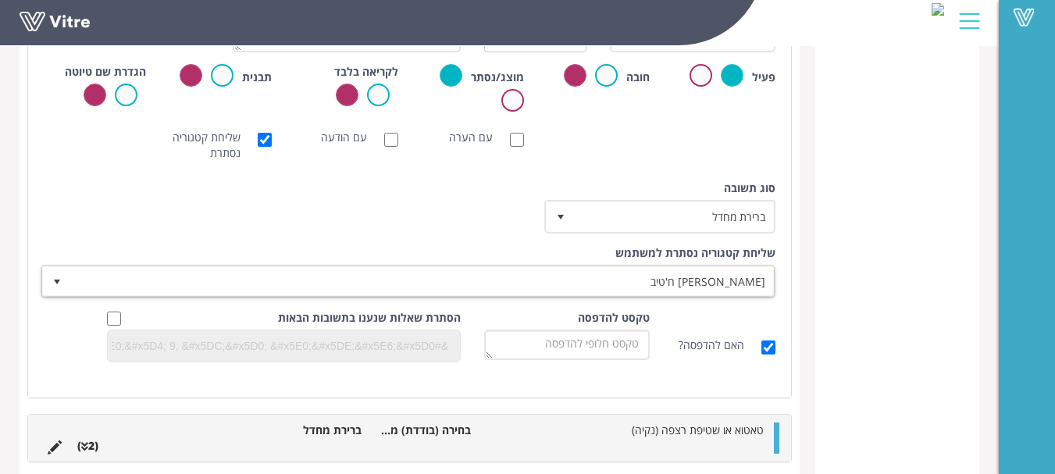
scroll to position [703, 0]
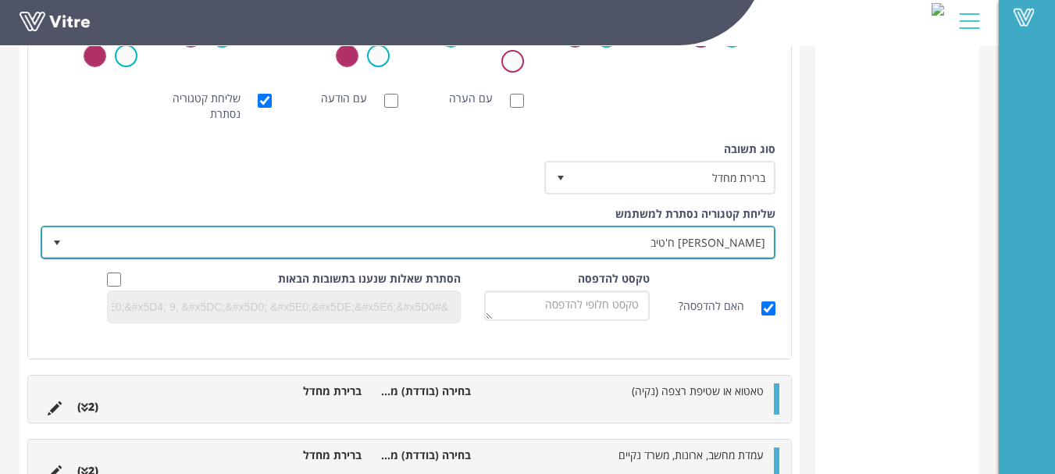
click at [730, 238] on span "[PERSON_NAME] ח'טיב" at bounding box center [422, 242] width 704 height 28
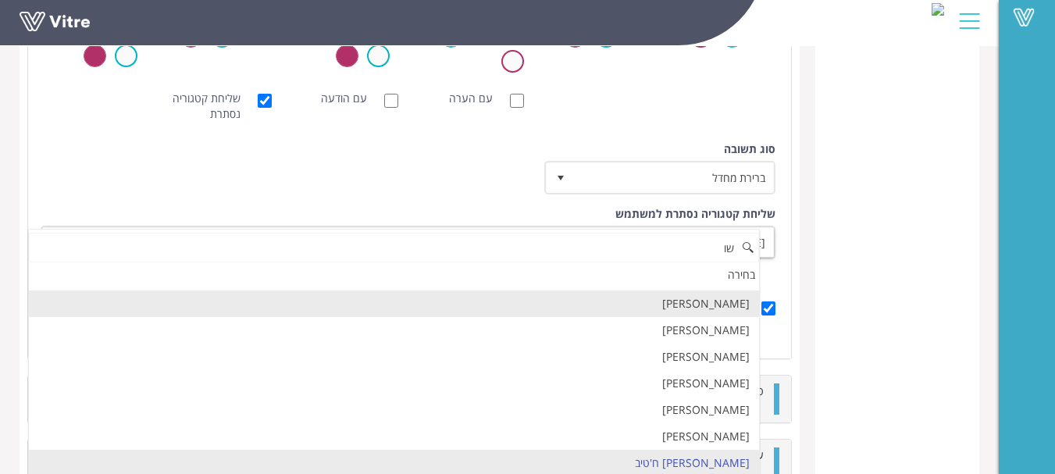
scroll to position [0, 0]
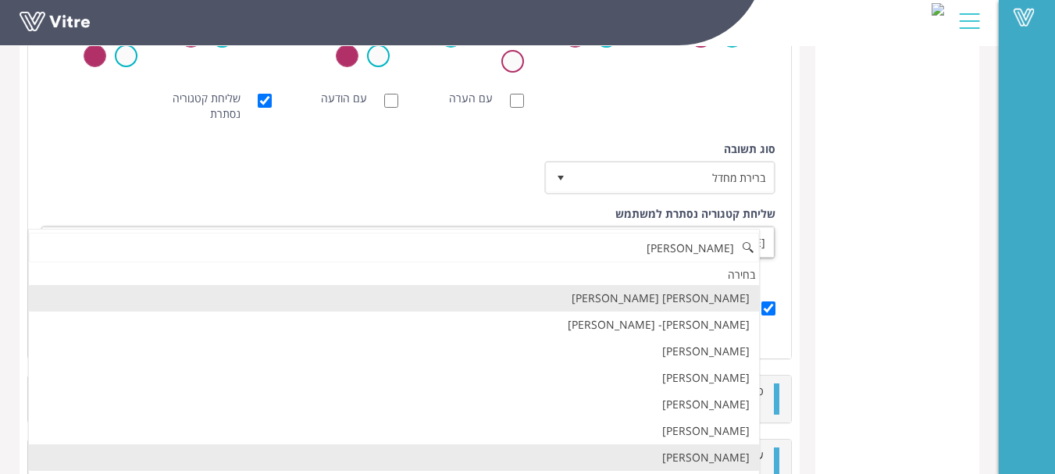
click at [738, 458] on li "[PERSON_NAME]" at bounding box center [394, 458] width 730 height 27
type input "[PERSON_NAME]"
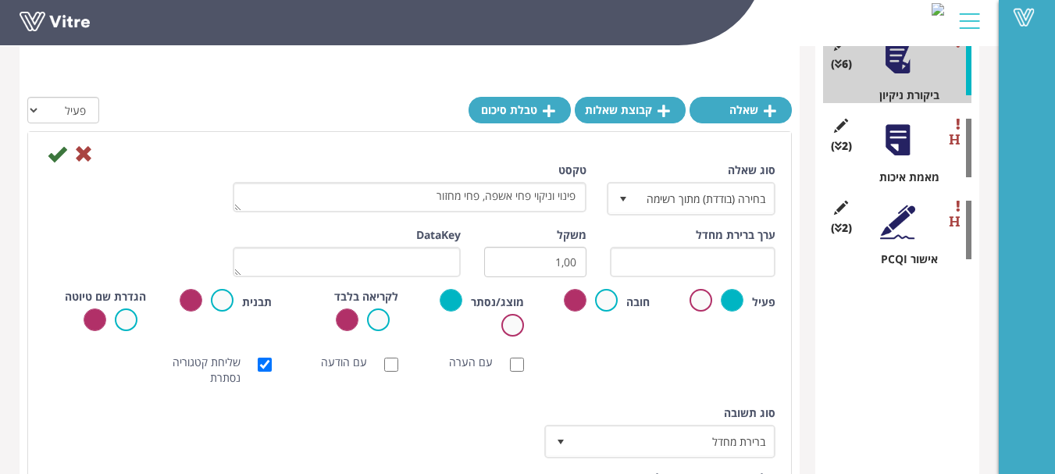
scroll to position [312, 0]
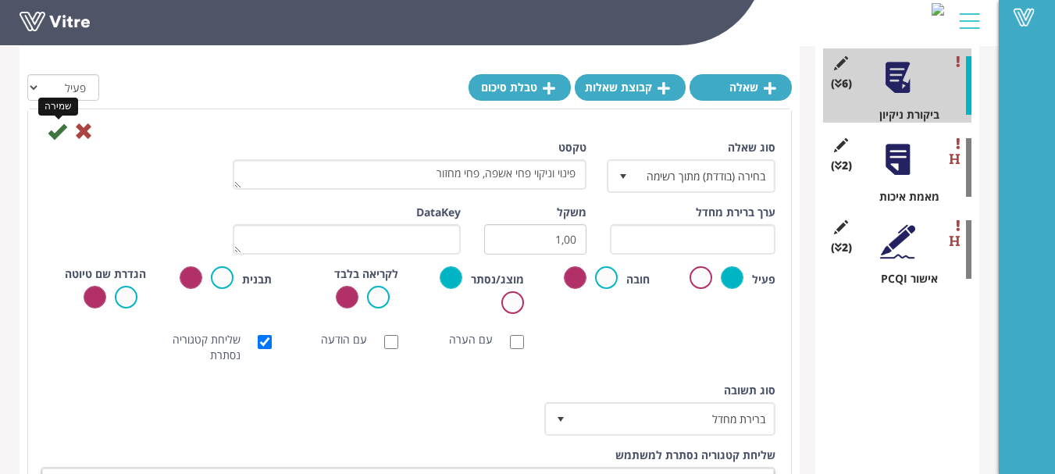
click at [63, 131] on icon at bounding box center [57, 131] width 19 height 19
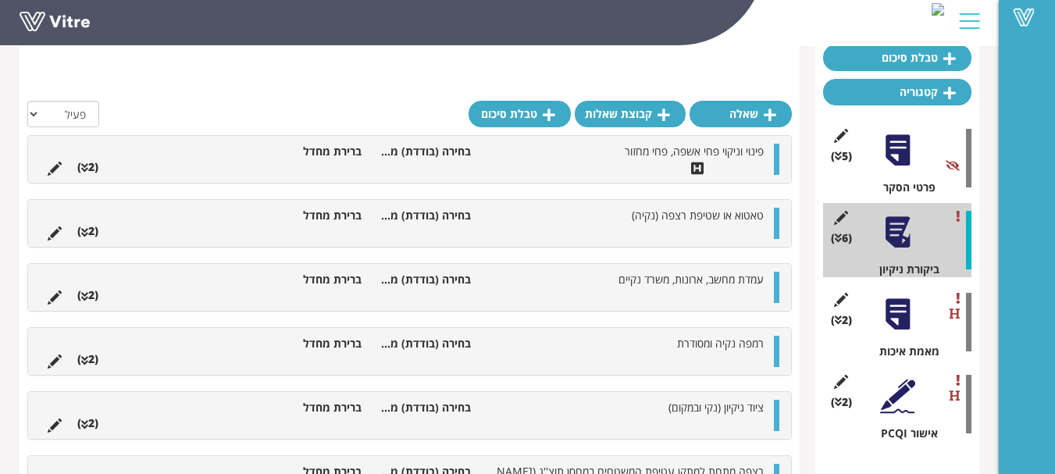
scroll to position [156, 0]
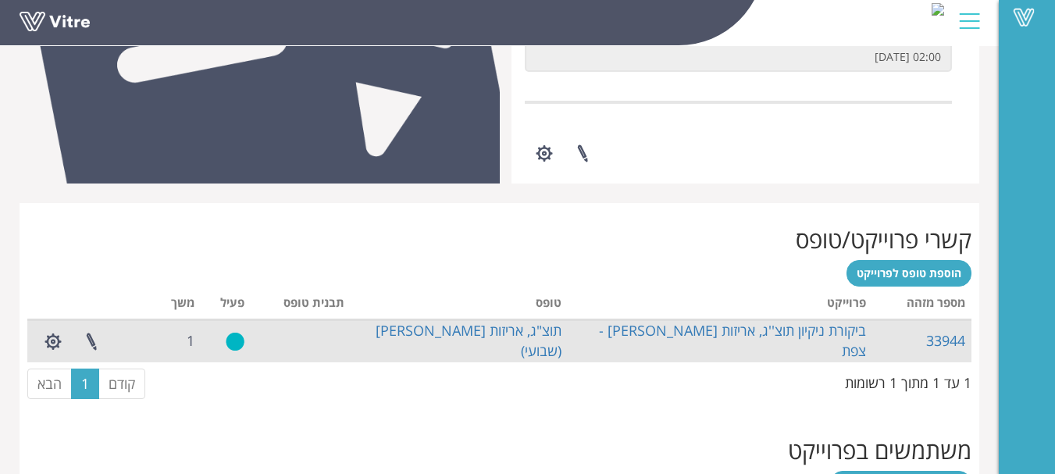
scroll to position [312, 0]
